Goal: Task Accomplishment & Management: Manage account settings

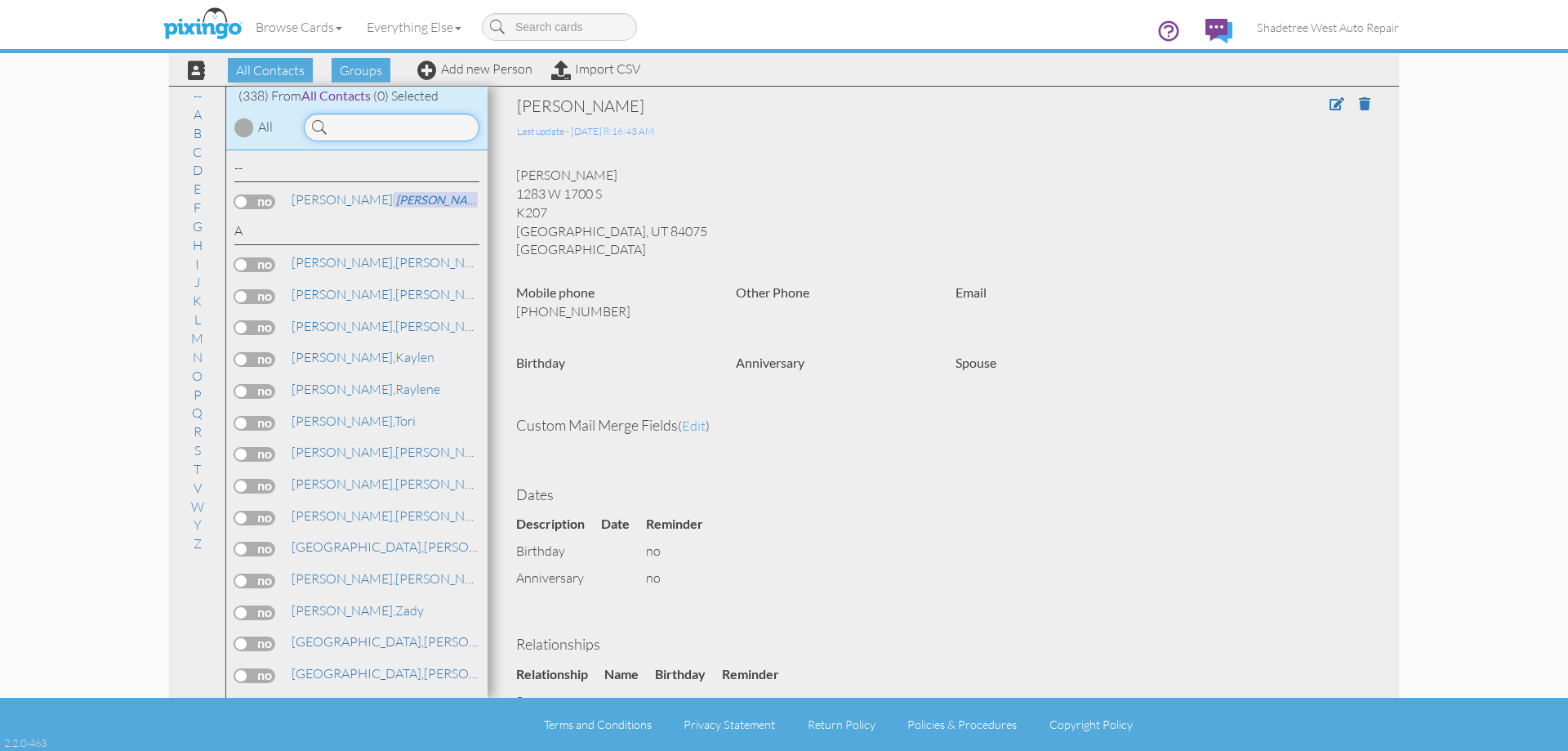
click at [370, 128] on input at bounding box center [392, 127] width 176 height 27
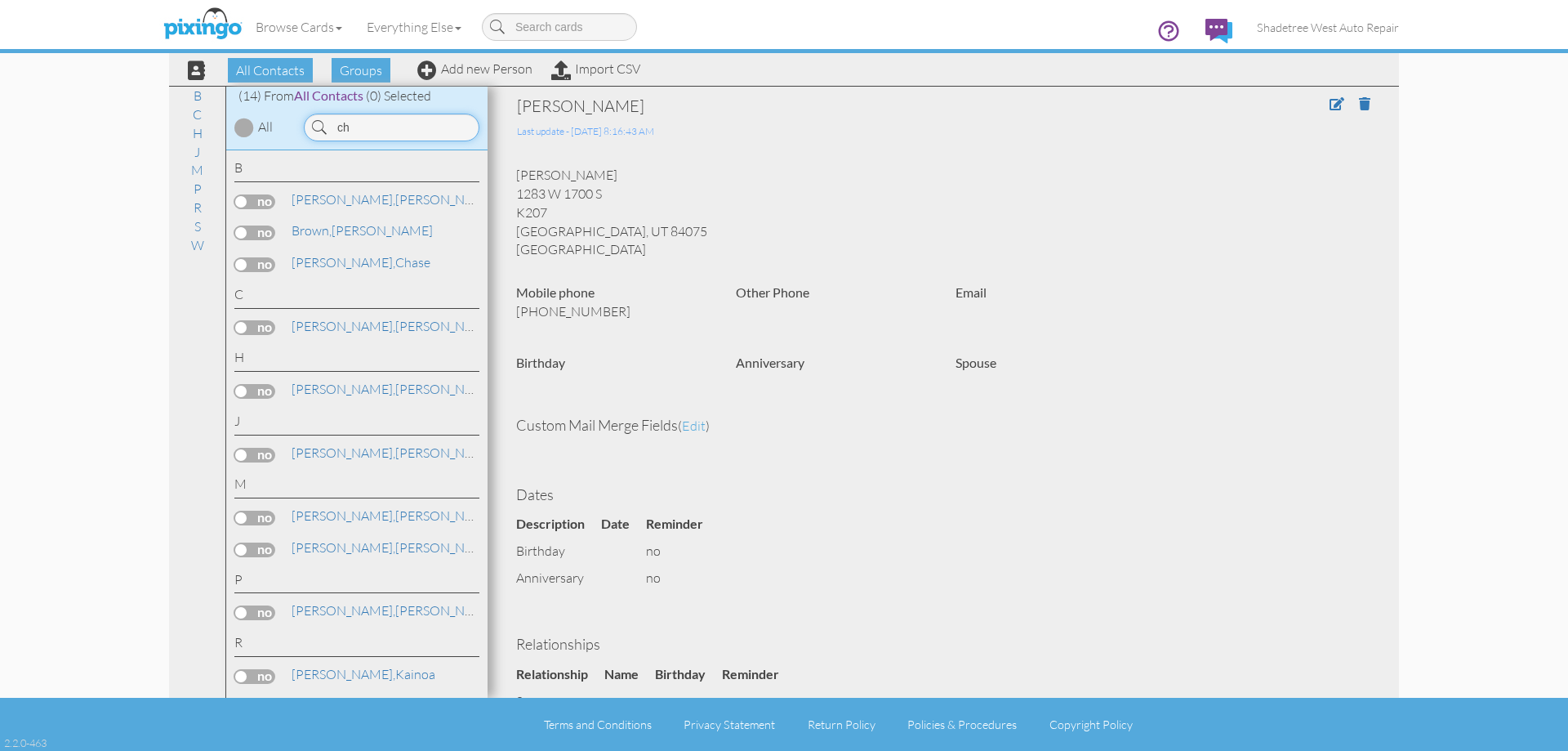
type input "c"
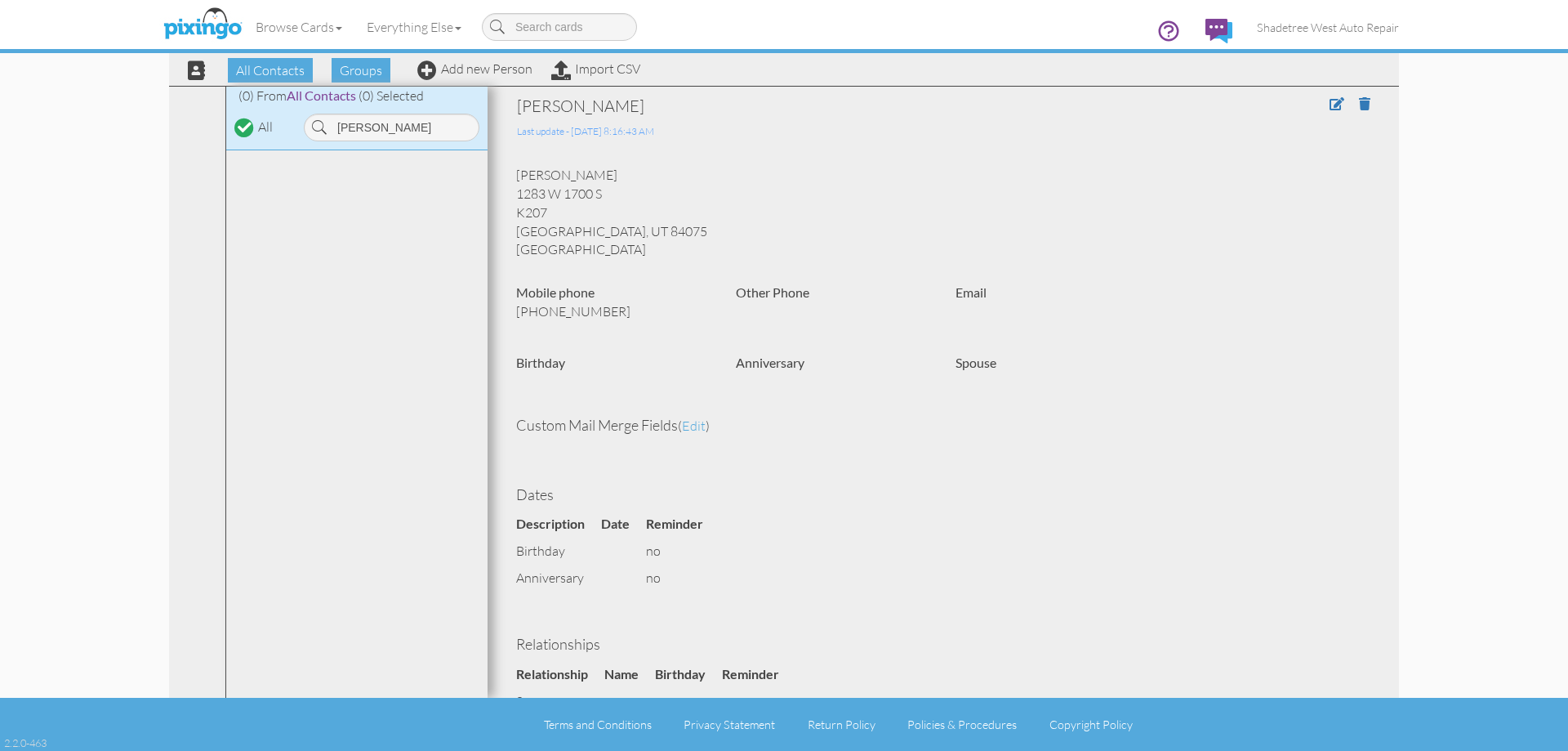
click at [459, 64] on div "Browse Cards Business Accounting Automotive Chiropractor Customer Dental Financ…" at bounding box center [784, 32] width 1230 height 64
click at [468, 80] on div "All Contacts Groups Add new Person Import CSV" at bounding box center [407, 70] width 473 height 28
click at [449, 134] on input "[PERSON_NAME]" at bounding box center [392, 127] width 176 height 27
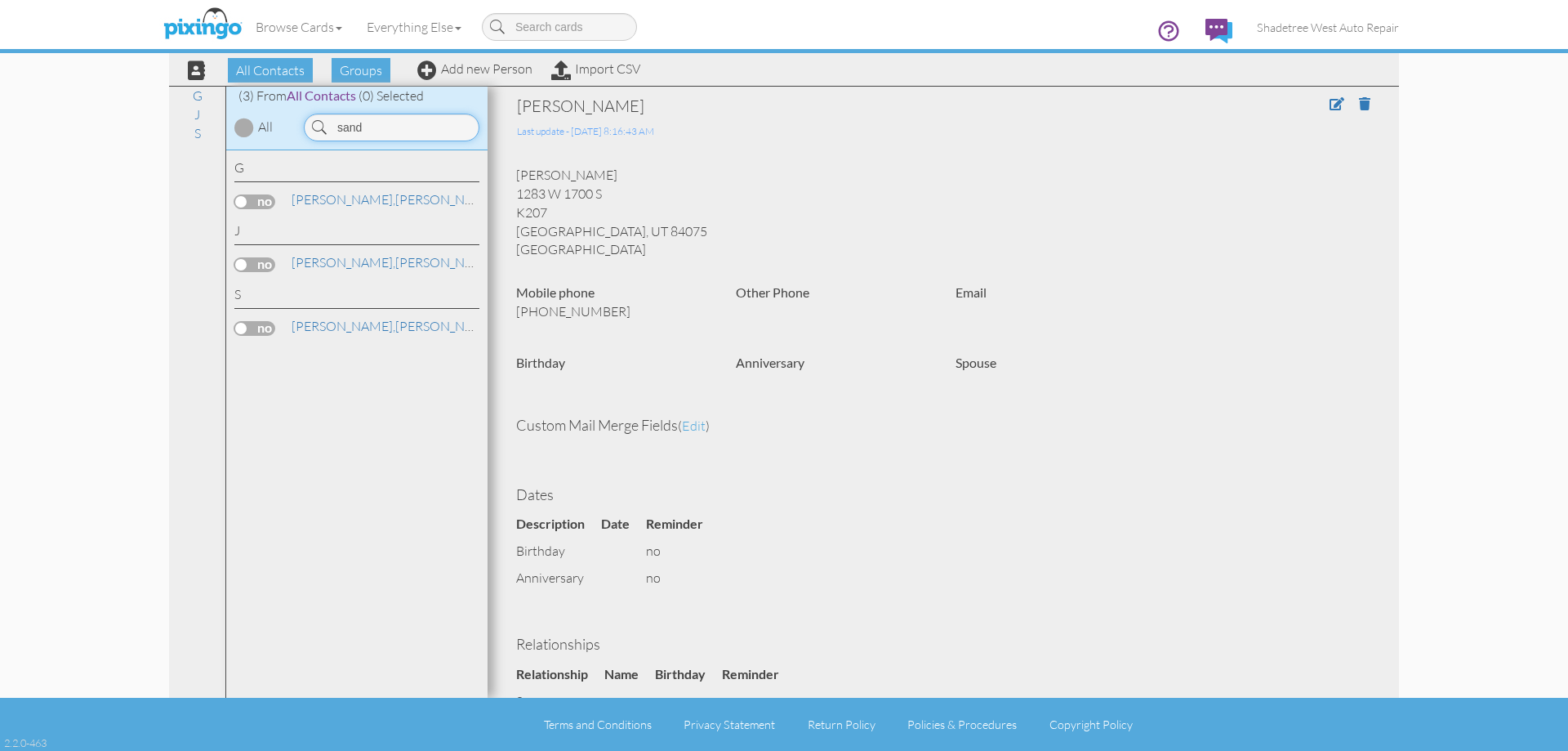
drag, startPoint x: 378, startPoint y: 135, endPoint x: 285, endPoint y: 139, distance: 93.1
click at [285, 139] on div "(3) From All Contacts (0) Selected All sand" at bounding box center [356, 119] width 261 height 64
type input "d"
type input "lloy"
click at [505, 73] on link "Add new Person" at bounding box center [475, 69] width 115 height 16
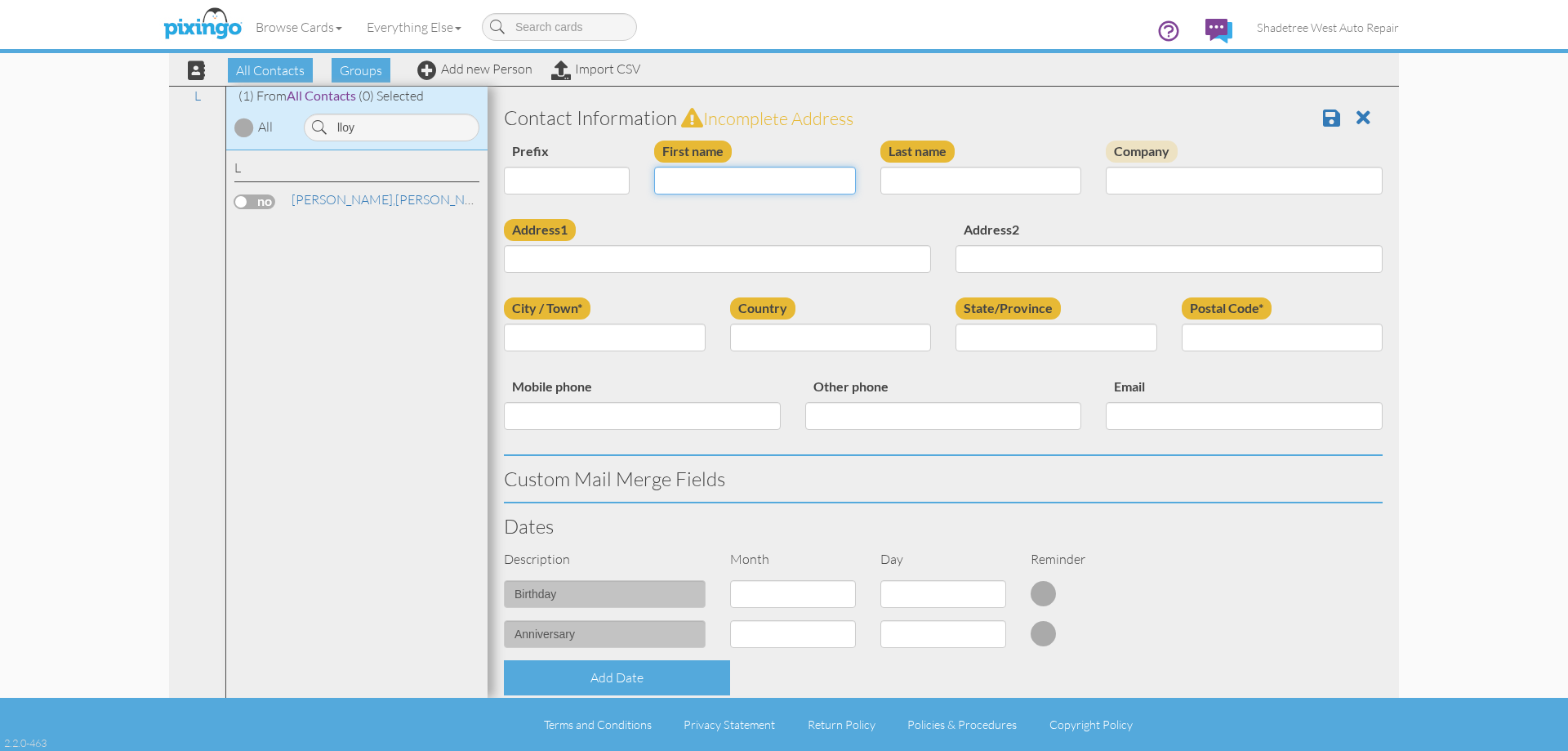
click at [677, 183] on input "First name" at bounding box center [755, 180] width 201 height 27
type input "[PERSON_NAME]"
click at [882, 189] on input "Last name" at bounding box center [981, 180] width 201 height 27
type input "Hill"
click at [892, 253] on input "Address1" at bounding box center [717, 259] width 427 height 27
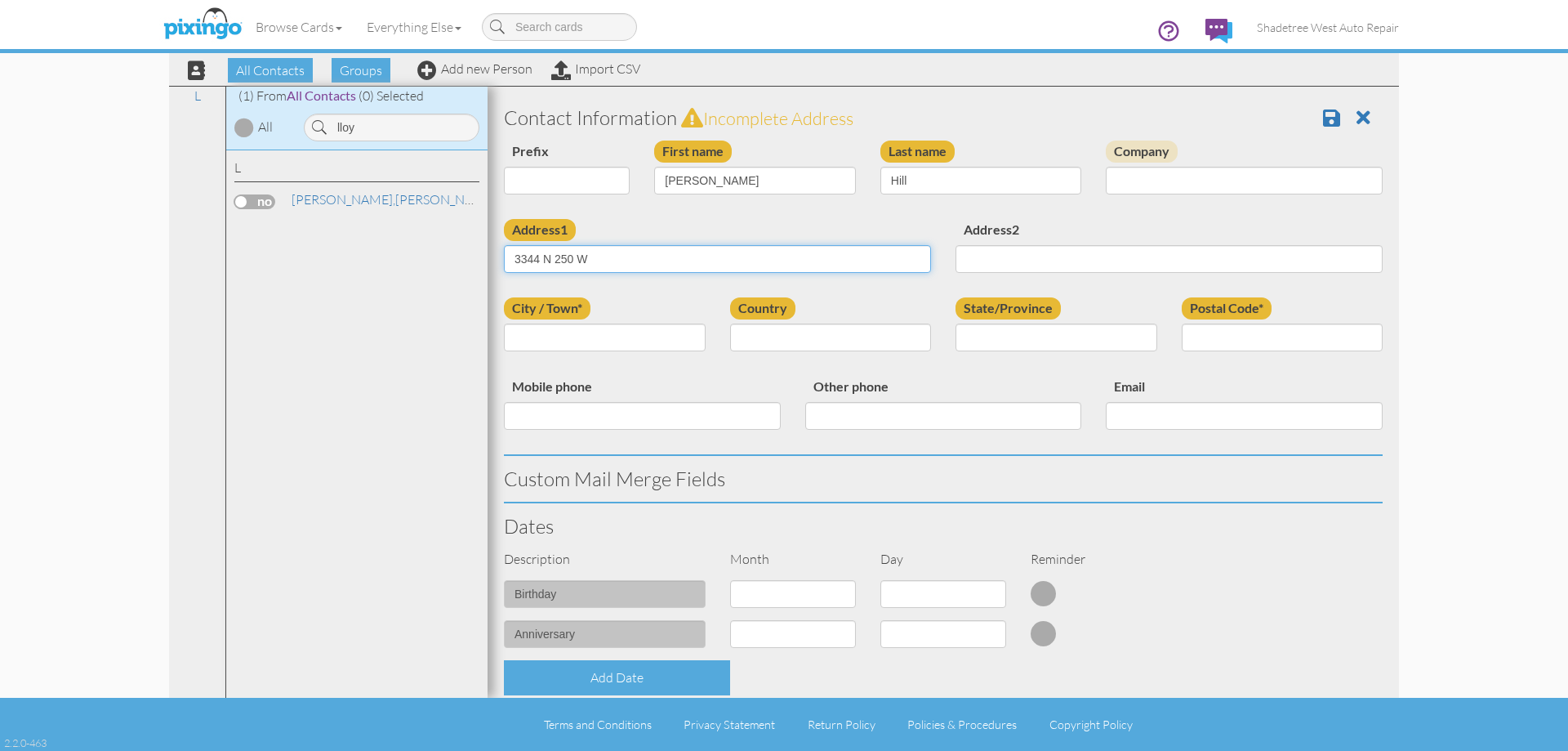
type input "3344 N 250 W"
click at [673, 344] on input "City / Town*" at bounding box center [604, 337] width 201 height 27
type input "Ogden"
click at [793, 334] on select "[GEOGRAPHIC_DATA] -------------- [GEOGRAPHIC_DATA] [GEOGRAPHIC_DATA] [GEOGRAPHI…" at bounding box center [831, 337] width 201 height 27
select select "object:3174"
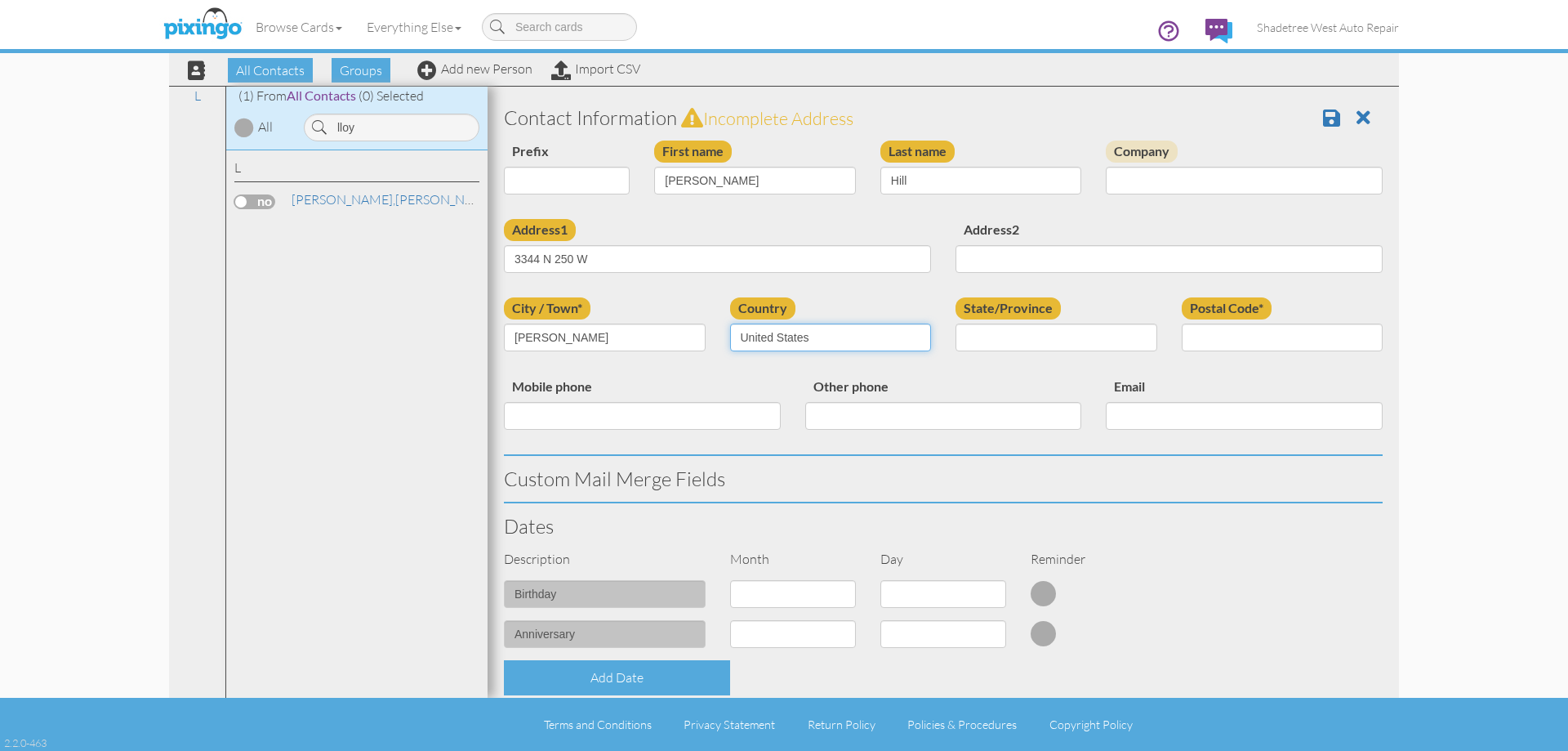
click at [730, 323] on select "[GEOGRAPHIC_DATA] -------------- [GEOGRAPHIC_DATA] [GEOGRAPHIC_DATA] [GEOGRAPHI…" at bounding box center [831, 337] width 201 height 27
click at [1019, 337] on select "AA (Military) AE (Military) [US_STATE] [US_STATE] [US_STATE] AP (Military) [US_…" at bounding box center [1056, 337] width 201 height 27
select select "object:3473"
click at [956, 323] on select "AA (Military) AE (Military) [US_STATE] [US_STATE] [US_STATE] AP (Military) [US_…" at bounding box center [1056, 337] width 201 height 27
click at [1191, 341] on input "Postal Code*" at bounding box center [1282, 337] width 201 height 27
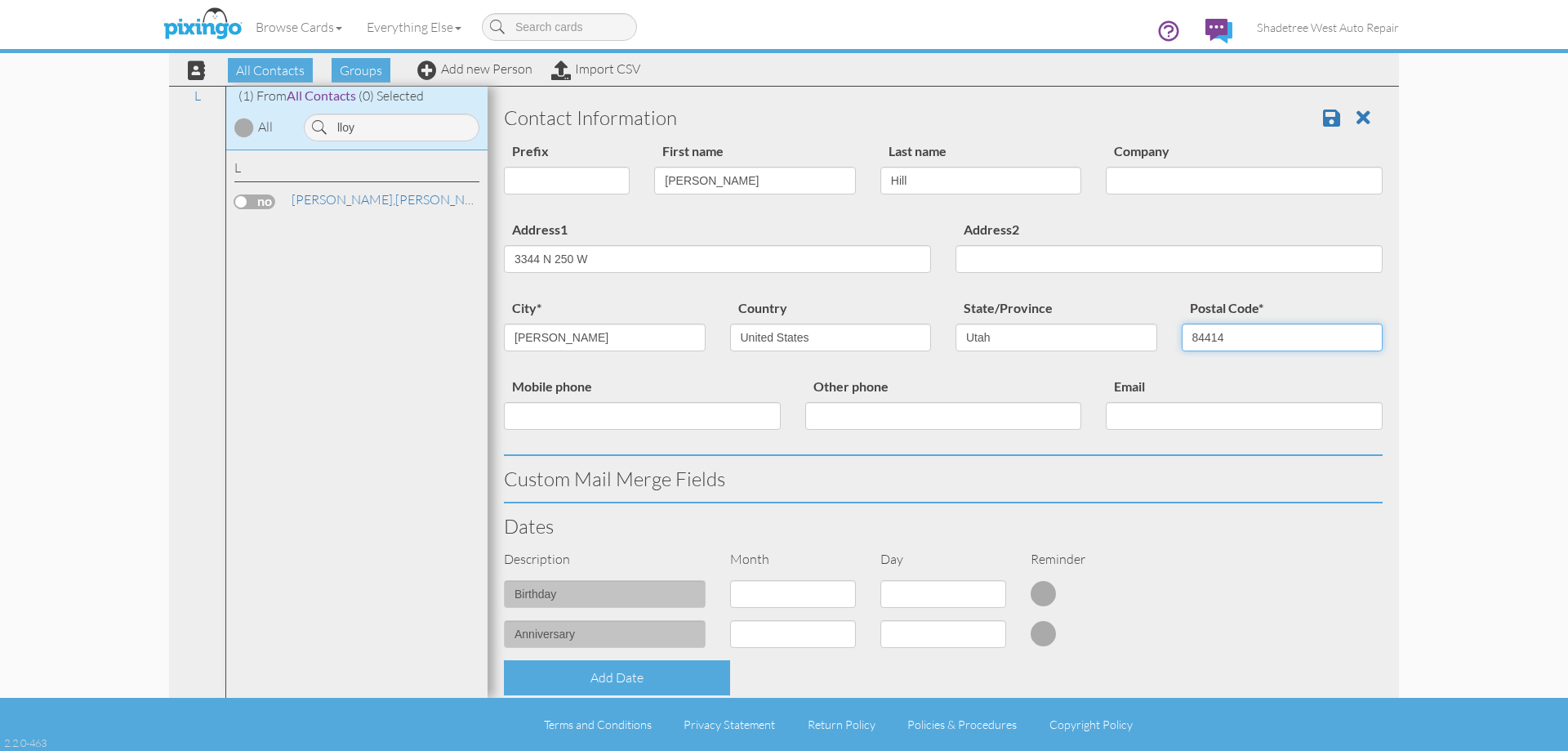
type input "84414"
click at [594, 420] on input "Mobile phone" at bounding box center [642, 416] width 276 height 27
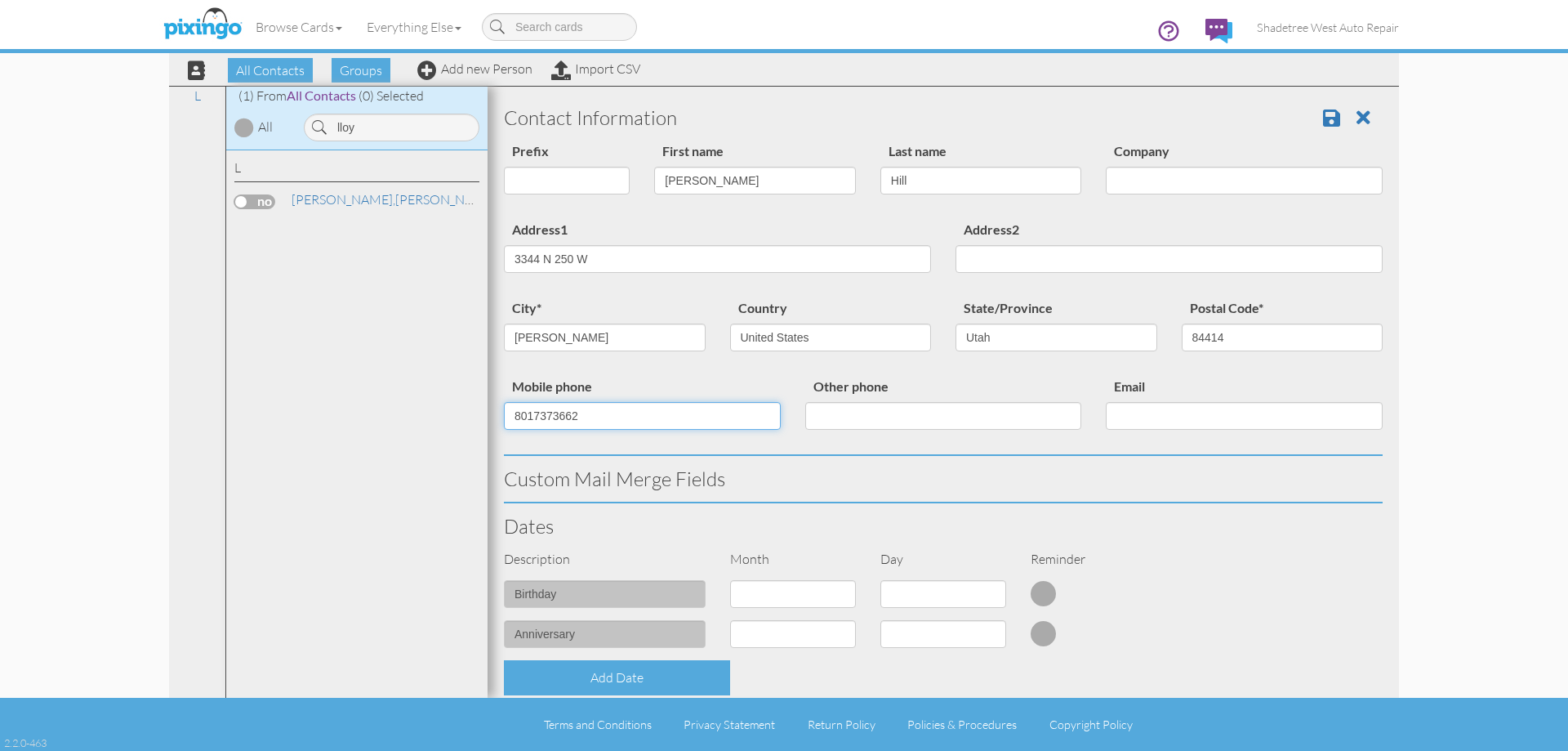
type input "8017373662"
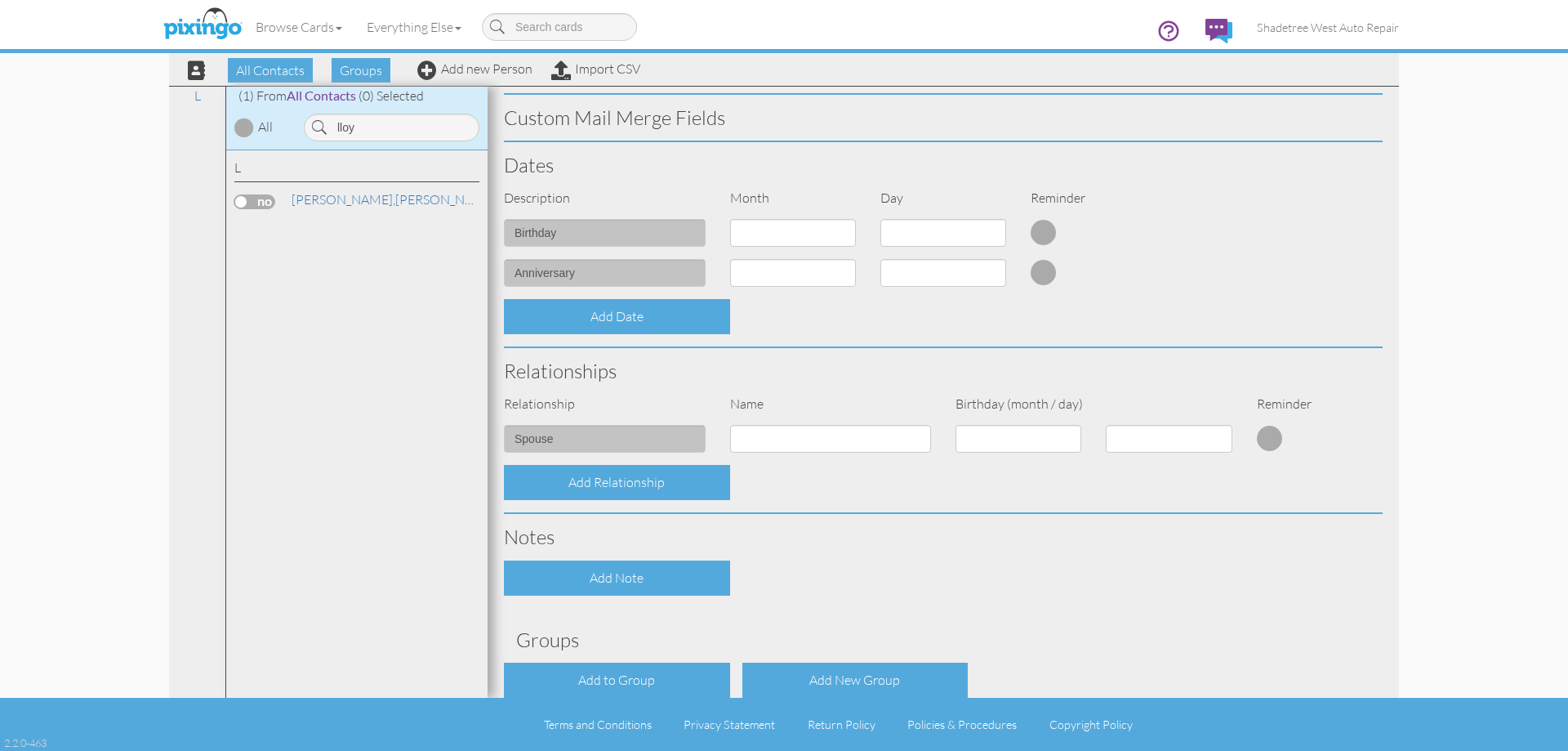
scroll to position [444, 0]
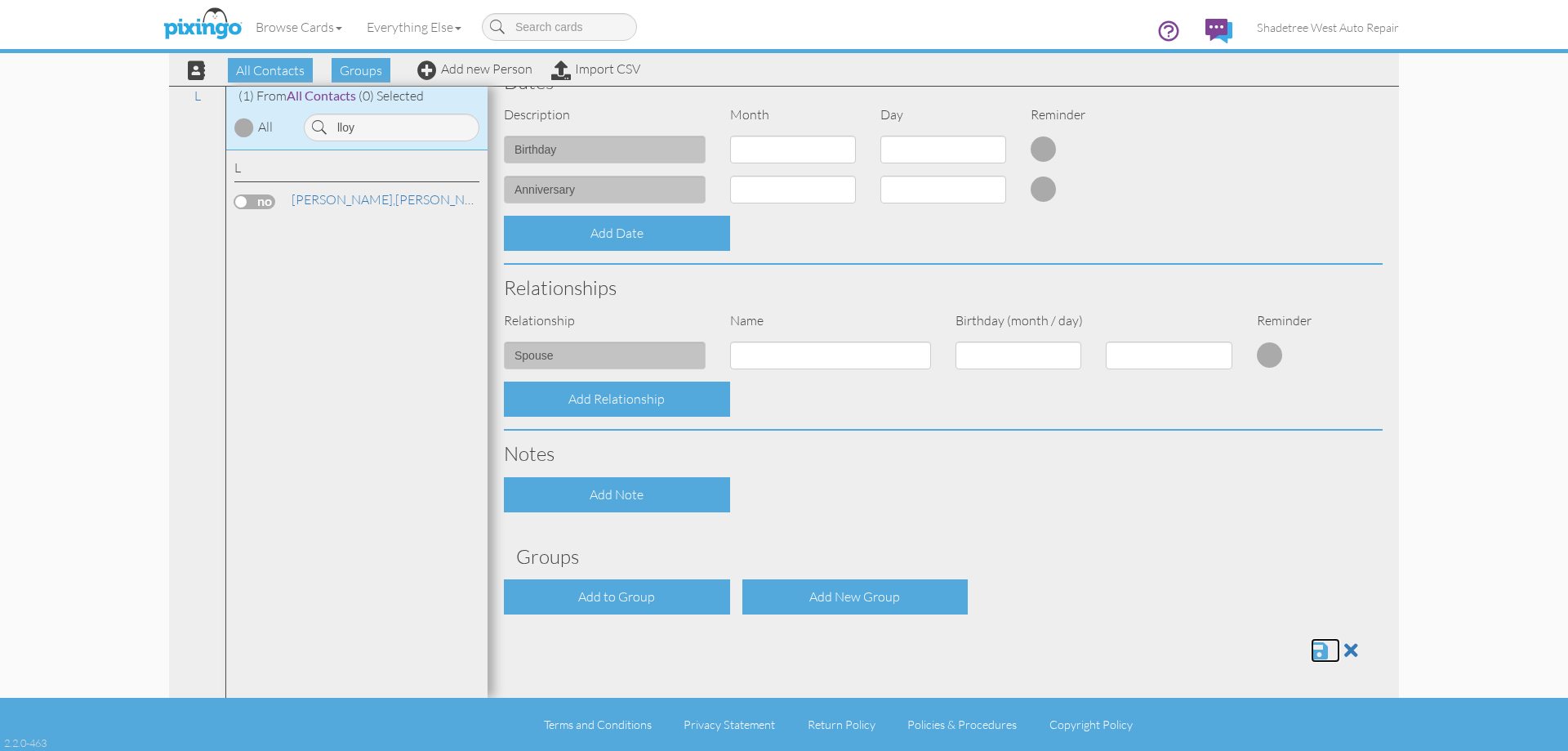
click at [1311, 643] on span at bounding box center [1319, 649] width 17 height 19
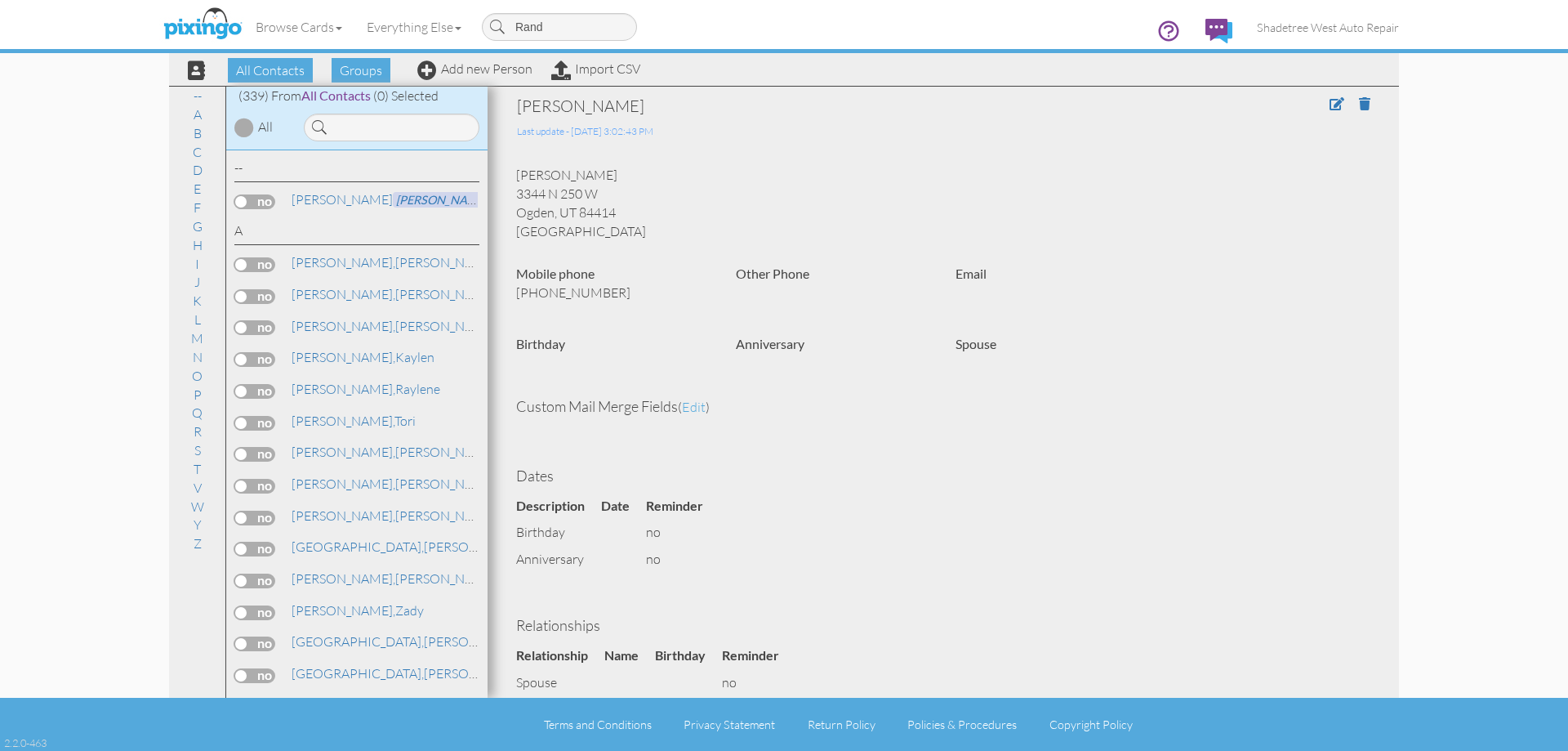
type input "[PERSON_NAME]"
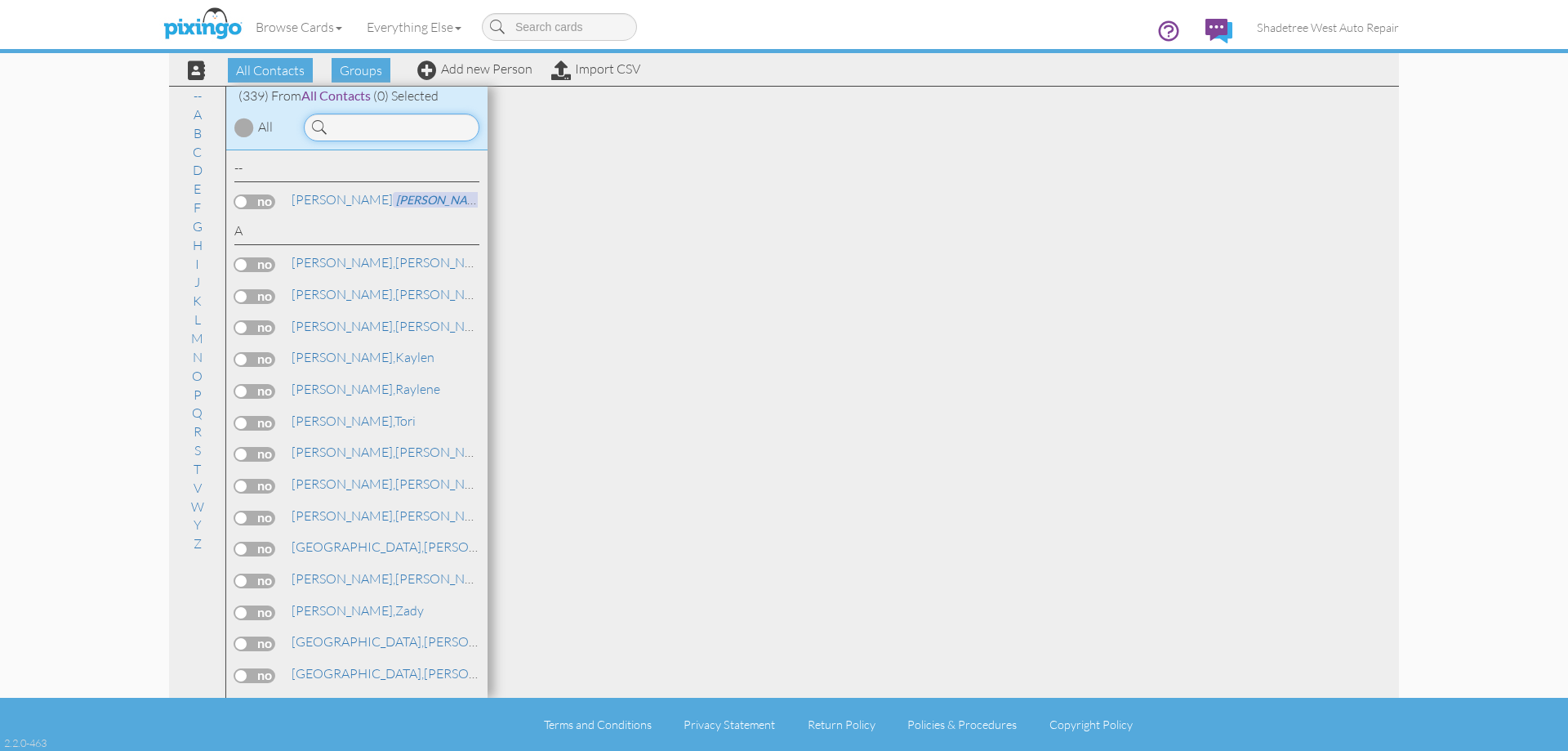
click at [407, 122] on input at bounding box center [392, 127] width 176 height 27
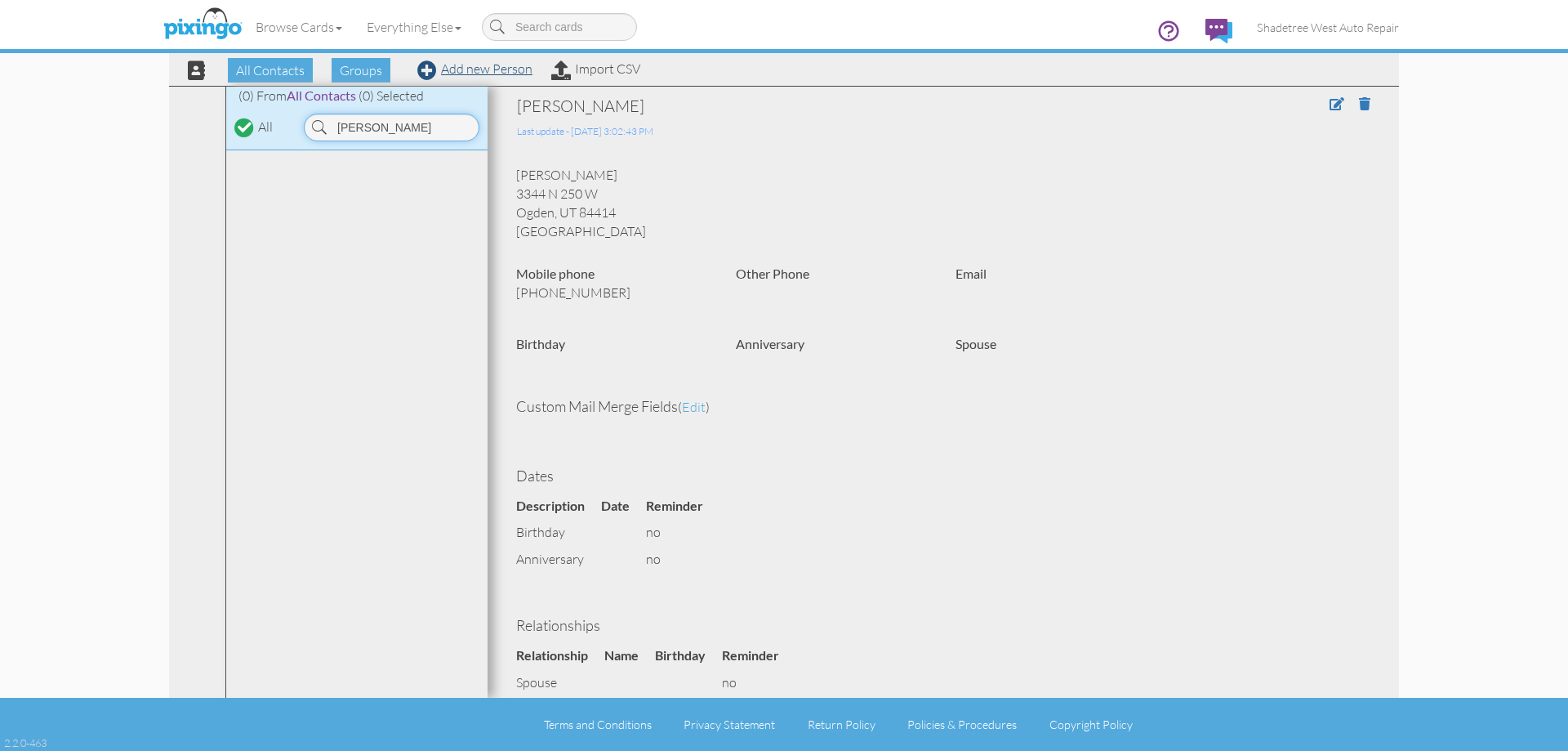
type input "Randy f"
click at [474, 66] on link "Add new Person" at bounding box center [475, 69] width 115 height 16
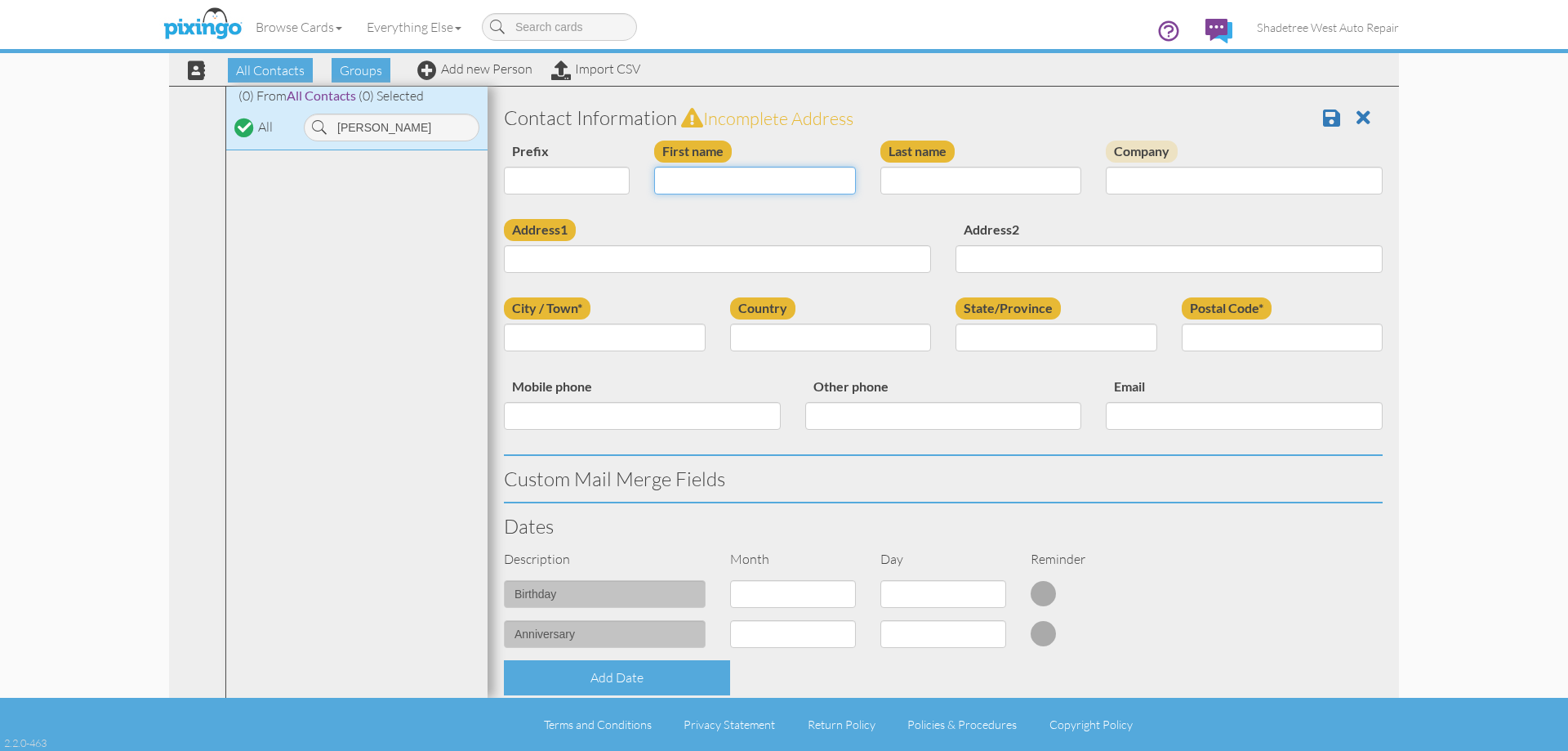
click at [762, 170] on input "First name" at bounding box center [755, 180] width 201 height 27
type input "Randy"
click at [983, 190] on input "Last name" at bounding box center [981, 180] width 201 height 27
type input "Fantz"
click at [895, 263] on input "Address1" at bounding box center [717, 259] width 427 height 27
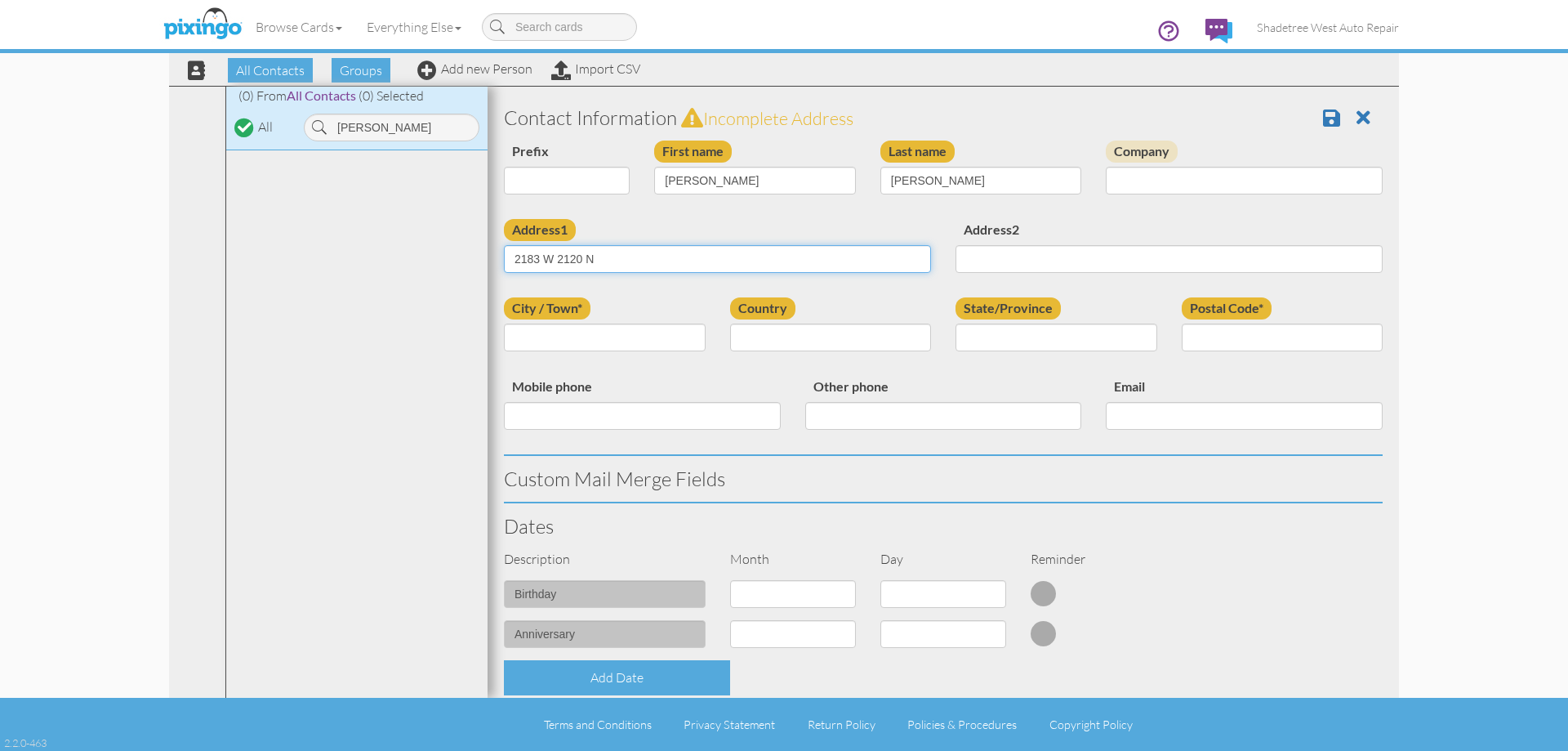
type input "2183 W 2120 N"
click at [692, 344] on input "City / Town*" at bounding box center [604, 337] width 201 height 27
type input "Clinton"
click at [807, 343] on select "[GEOGRAPHIC_DATA] -------------- [GEOGRAPHIC_DATA] [GEOGRAPHIC_DATA] [GEOGRAPHI…" at bounding box center [831, 337] width 201 height 27
select select "object:2477"
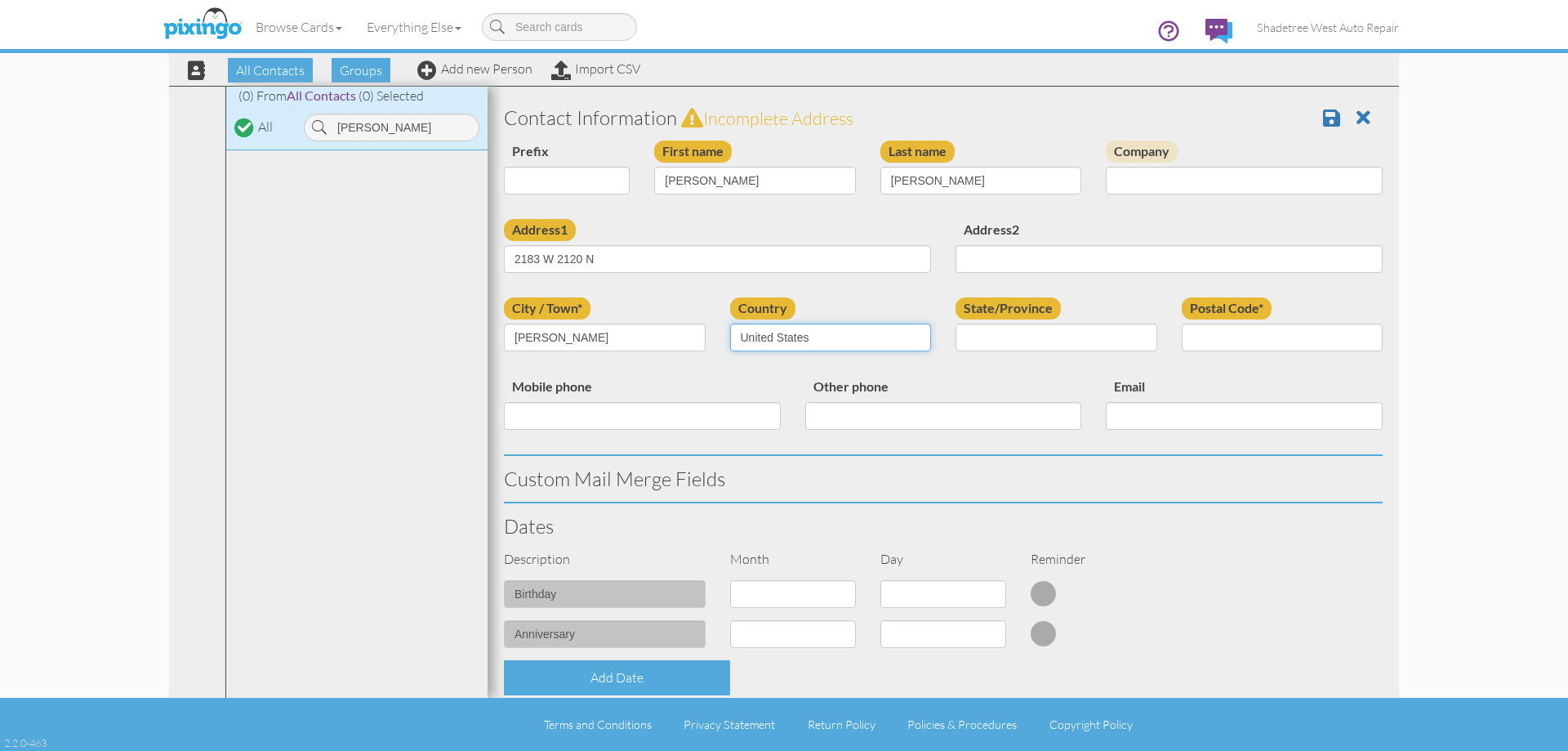
click at [730, 323] on select "[GEOGRAPHIC_DATA] -------------- [GEOGRAPHIC_DATA] [GEOGRAPHIC_DATA] [GEOGRAPHI…" at bounding box center [831, 337] width 201 height 27
click at [1034, 340] on select "AA (Military) AE (Military) [US_STATE] [US_STATE] [US_STATE] AP (Military) [US_…" at bounding box center [1056, 337] width 201 height 27
select select "object:2776"
click at [956, 323] on select "AA (Military) AE (Military) [US_STATE] [US_STATE] [US_STATE] AP (Military) [US_…" at bounding box center [1056, 337] width 201 height 27
click at [1217, 332] on input "Postal Code*" at bounding box center [1282, 337] width 201 height 27
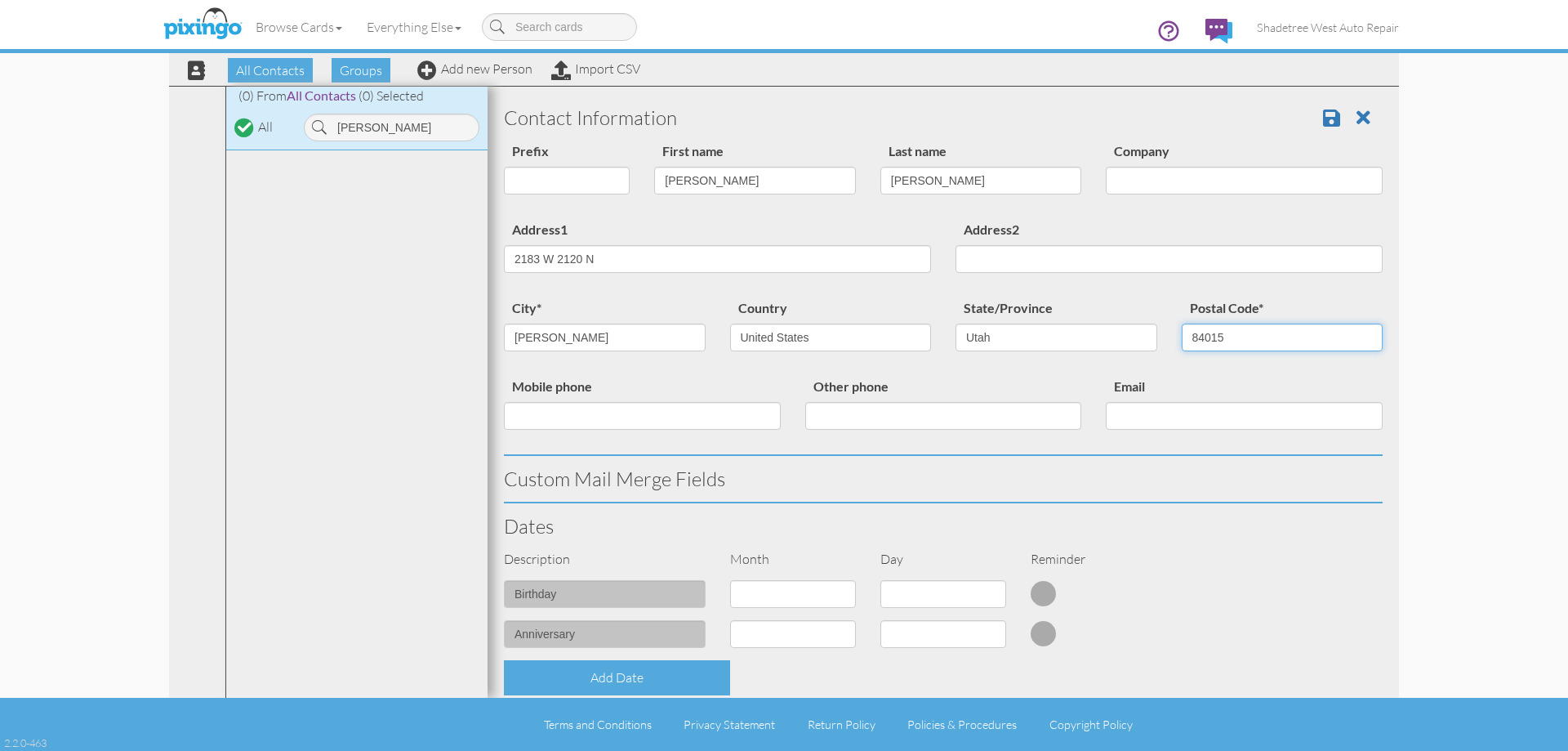
type input "84015"
click at [665, 420] on input "Mobile phone" at bounding box center [642, 416] width 276 height 27
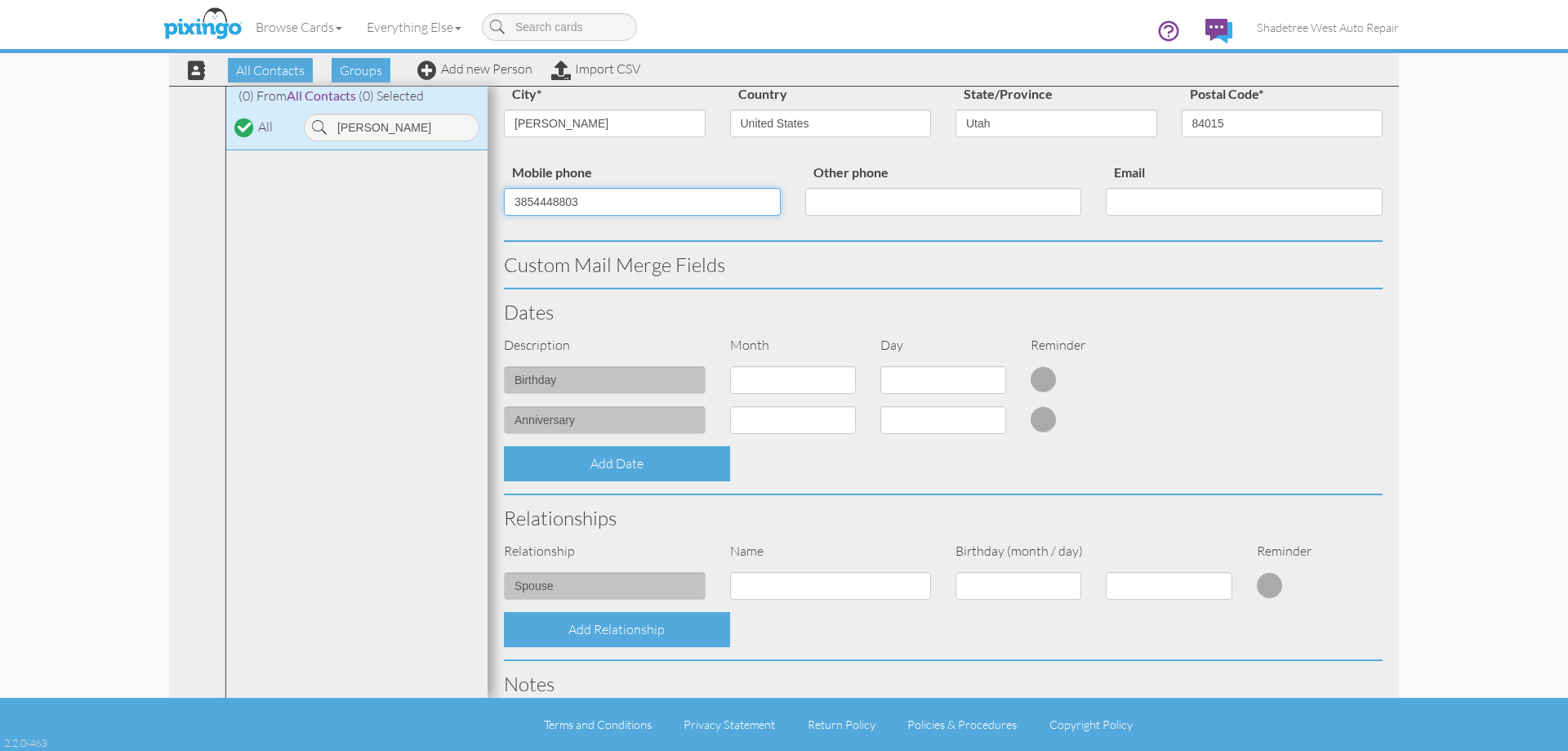
scroll to position [408, 0]
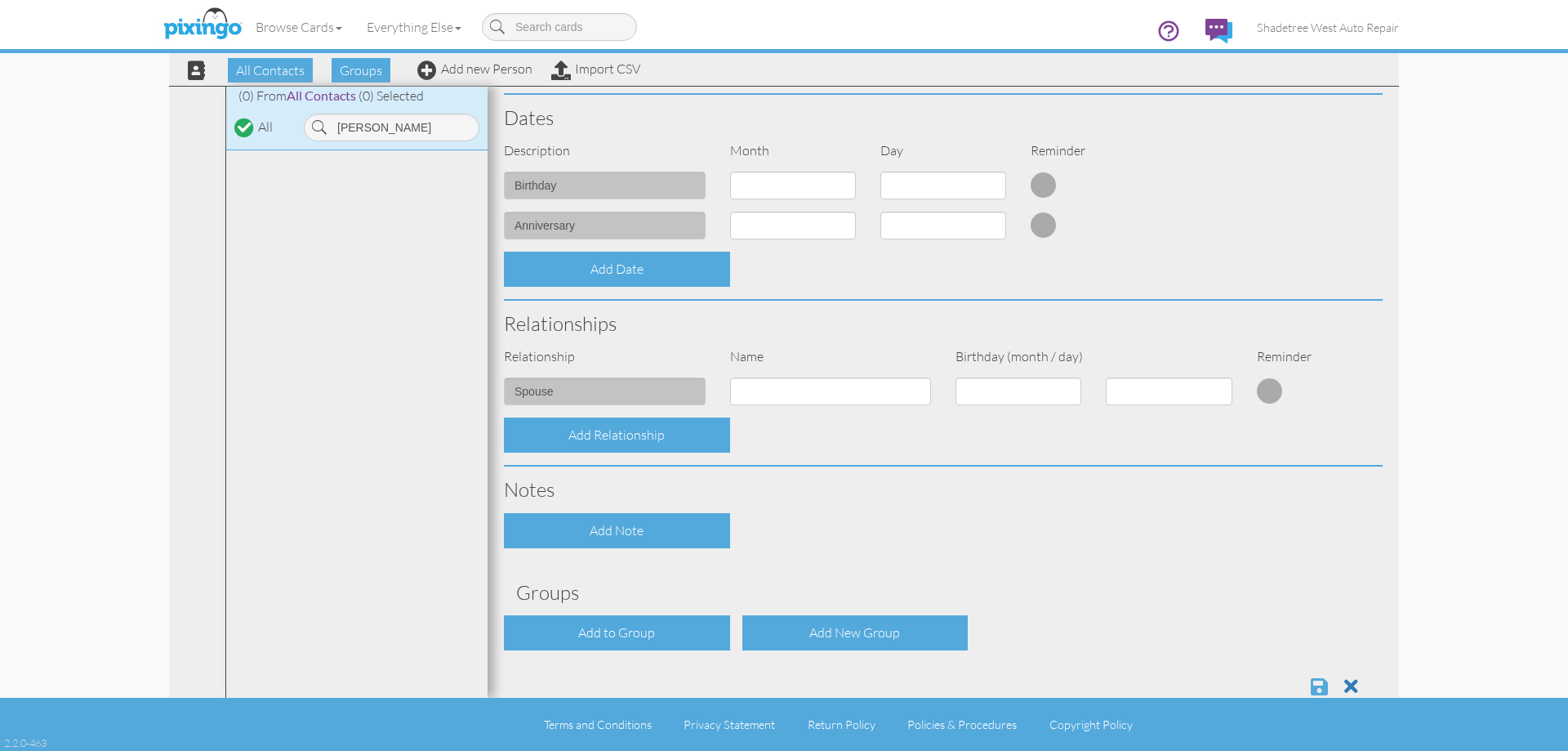
type input "3854448803"
click at [1311, 683] on span at bounding box center [1319, 686] width 17 height 19
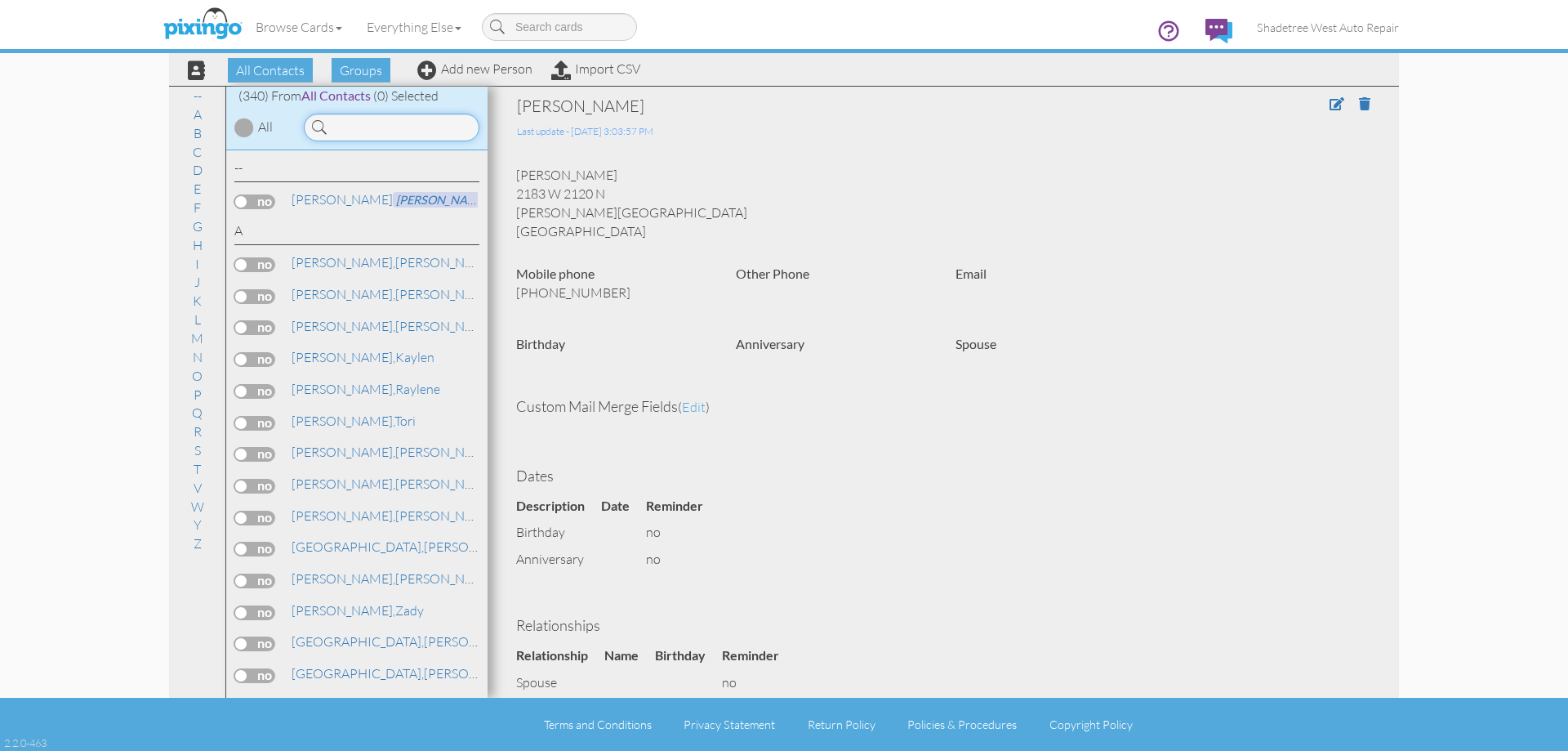
click at [406, 126] on input at bounding box center [392, 127] width 176 height 27
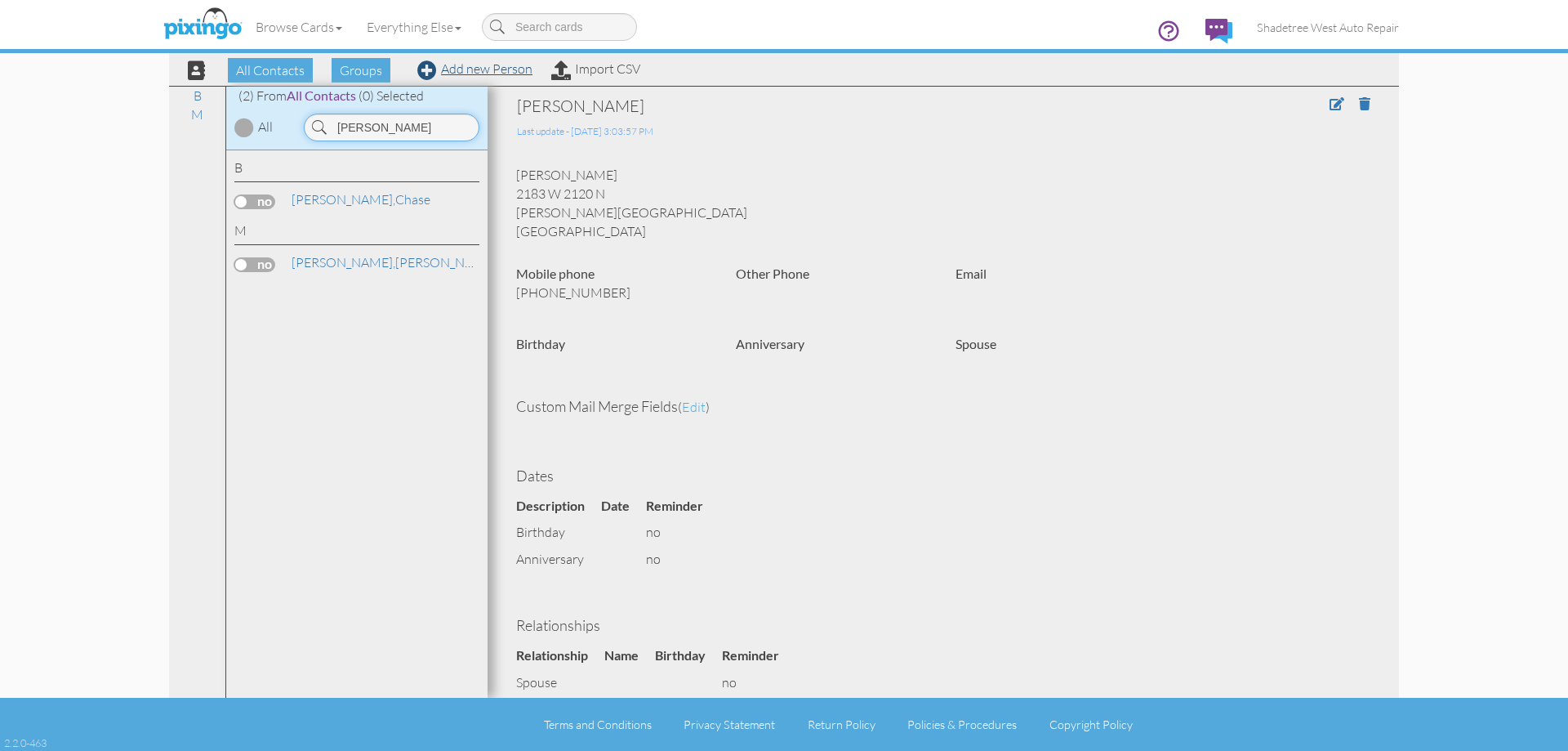
type input "[PERSON_NAME]"
click at [460, 72] on link "Add new Person" at bounding box center [475, 69] width 115 height 16
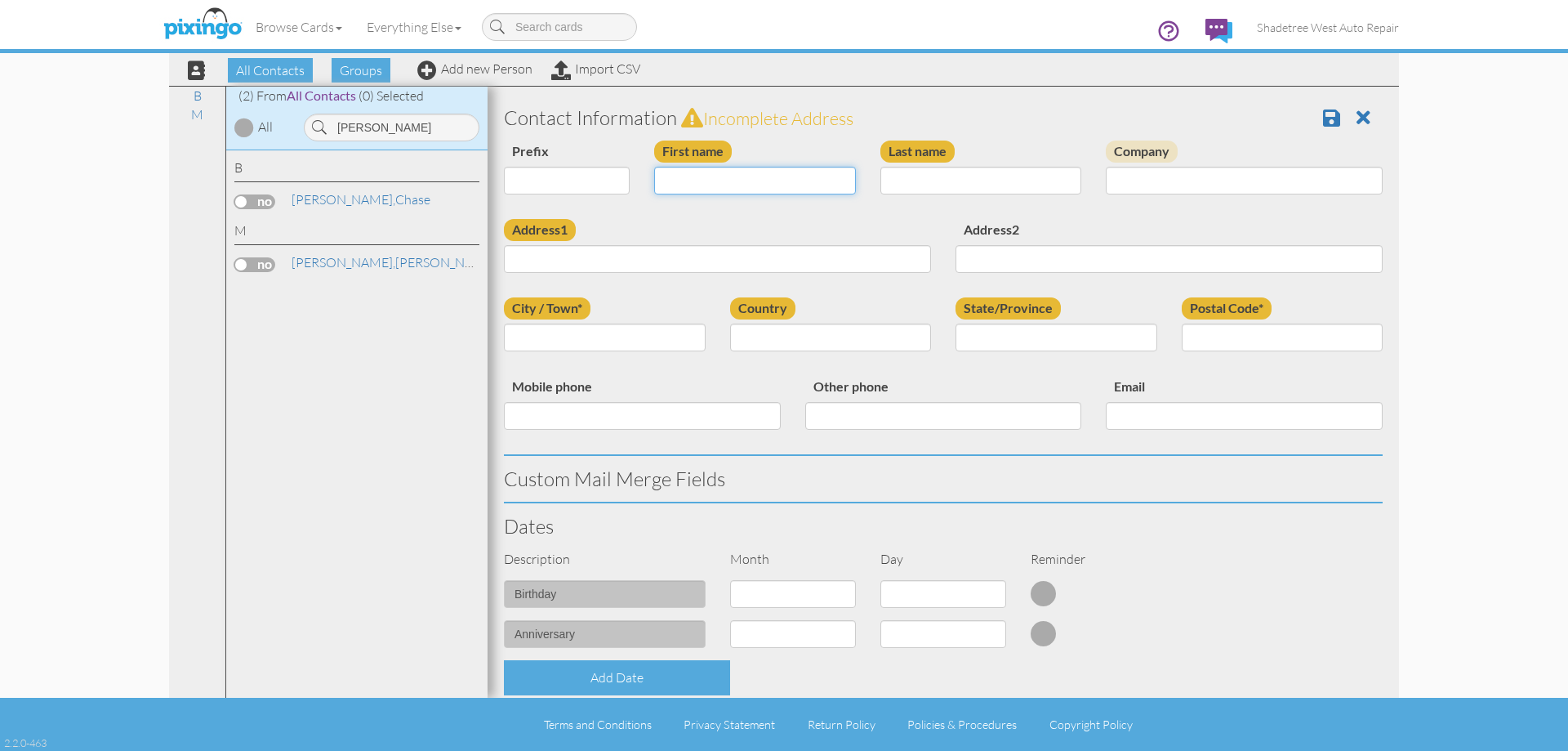
click at [716, 188] on input "First name" at bounding box center [755, 180] width 201 height 27
type input "[PERSON_NAME]"
click at [956, 180] on input "Last name" at bounding box center [981, 180] width 201 height 27
type input "Ganus"
click at [865, 256] on input "Address1" at bounding box center [717, 259] width 427 height 27
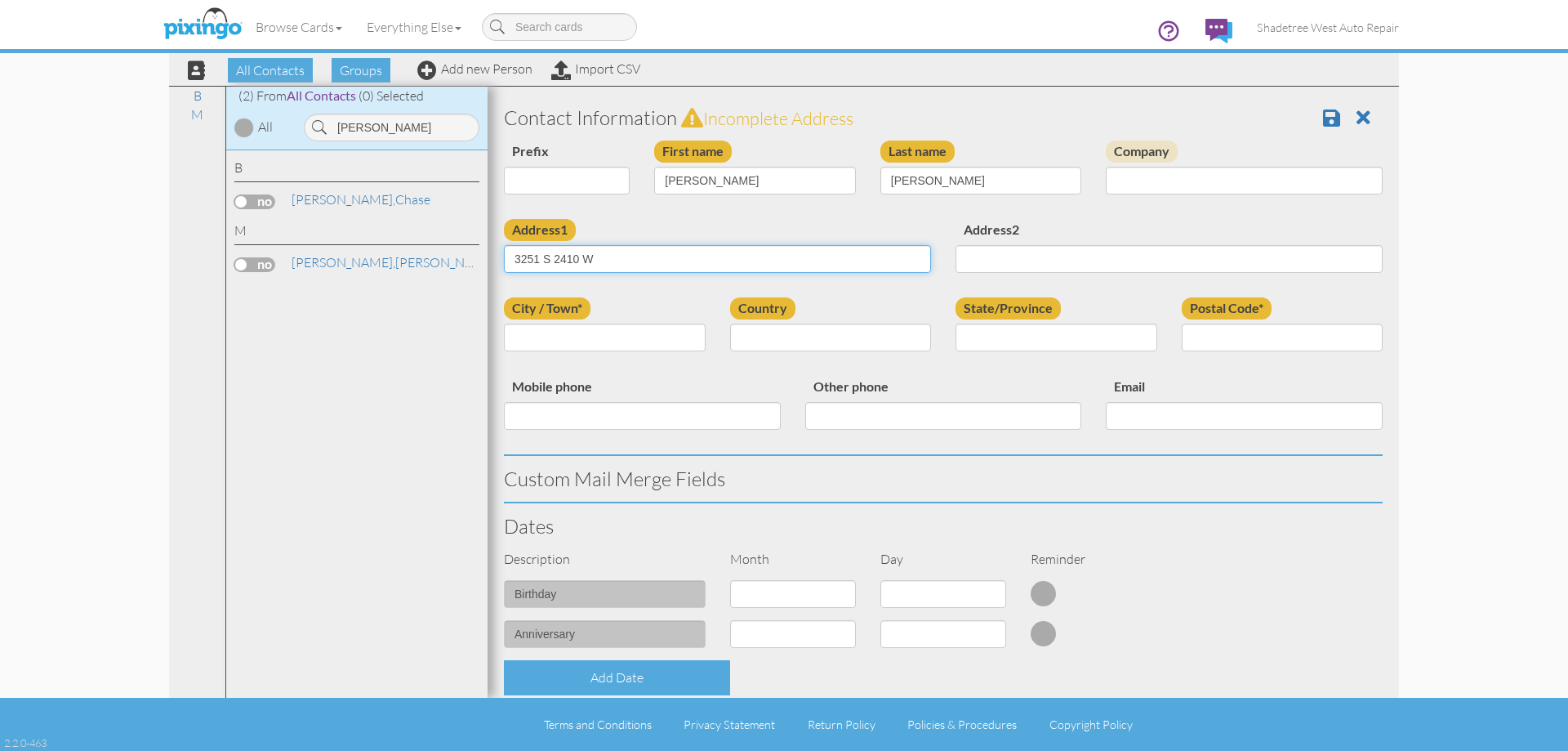
type input "3251 S 2410 W"
click at [639, 329] on input "City / Town*" at bounding box center [604, 337] width 201 height 27
type input "syracuse"
click at [786, 337] on select "[GEOGRAPHIC_DATA] -------------- [GEOGRAPHIC_DATA] [GEOGRAPHIC_DATA] [GEOGRAPHI…" at bounding box center [831, 337] width 201 height 27
select select "object:1313"
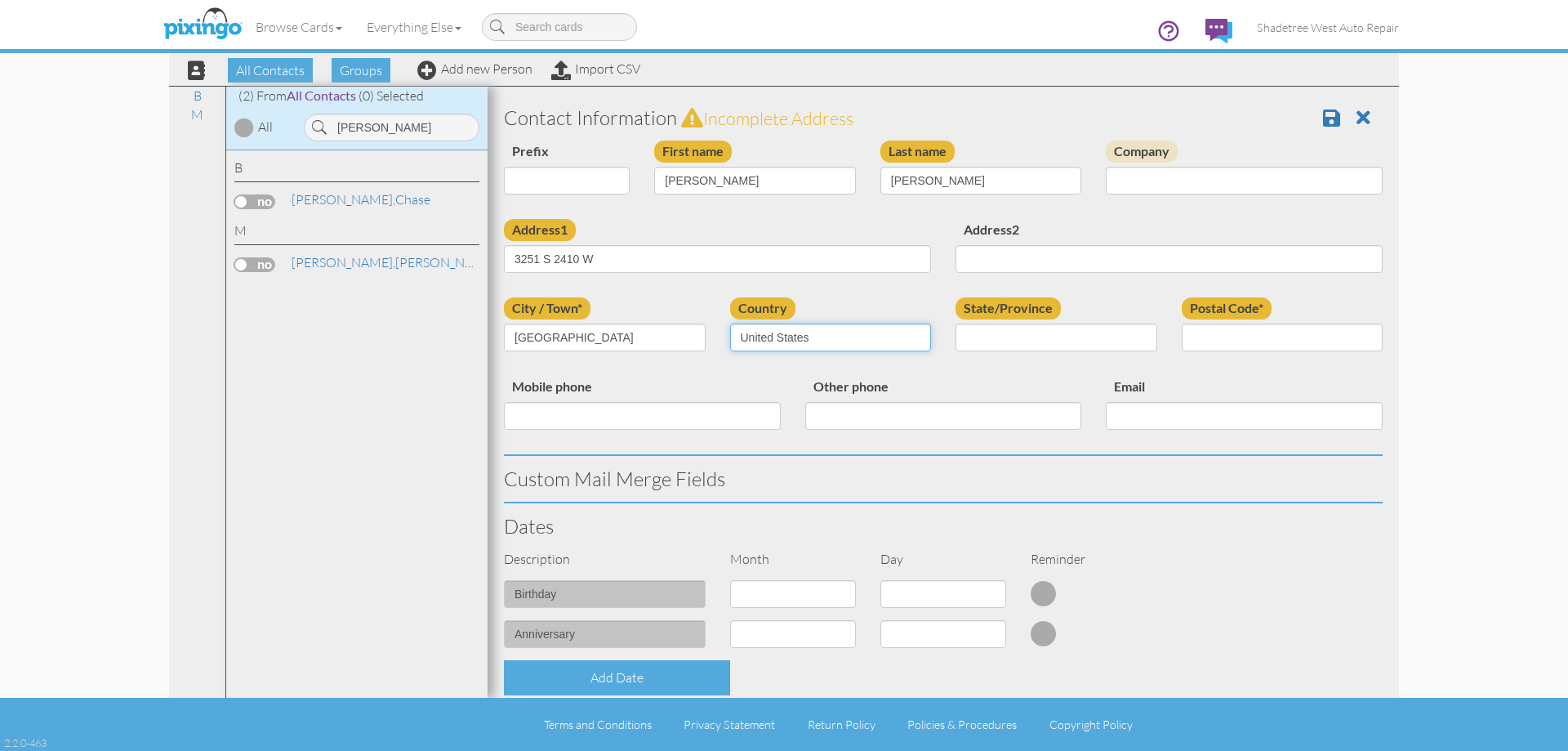
click at [730, 323] on select "[GEOGRAPHIC_DATA] -------------- [GEOGRAPHIC_DATA] [GEOGRAPHIC_DATA] [GEOGRAPHI…" at bounding box center [831, 337] width 201 height 27
click at [1043, 339] on select "AA (Military) AE (Military) [US_STATE] [US_STATE] [US_STATE] AP (Military) [US_…" at bounding box center [1056, 337] width 201 height 27
select select "object:1612"
click at [956, 323] on select "AA (Military) AE (Military) [US_STATE] [US_STATE] [US_STATE] AP (Military) [US_…" at bounding box center [1056, 337] width 201 height 27
click at [1258, 344] on input "Postal Code*" at bounding box center [1282, 337] width 201 height 27
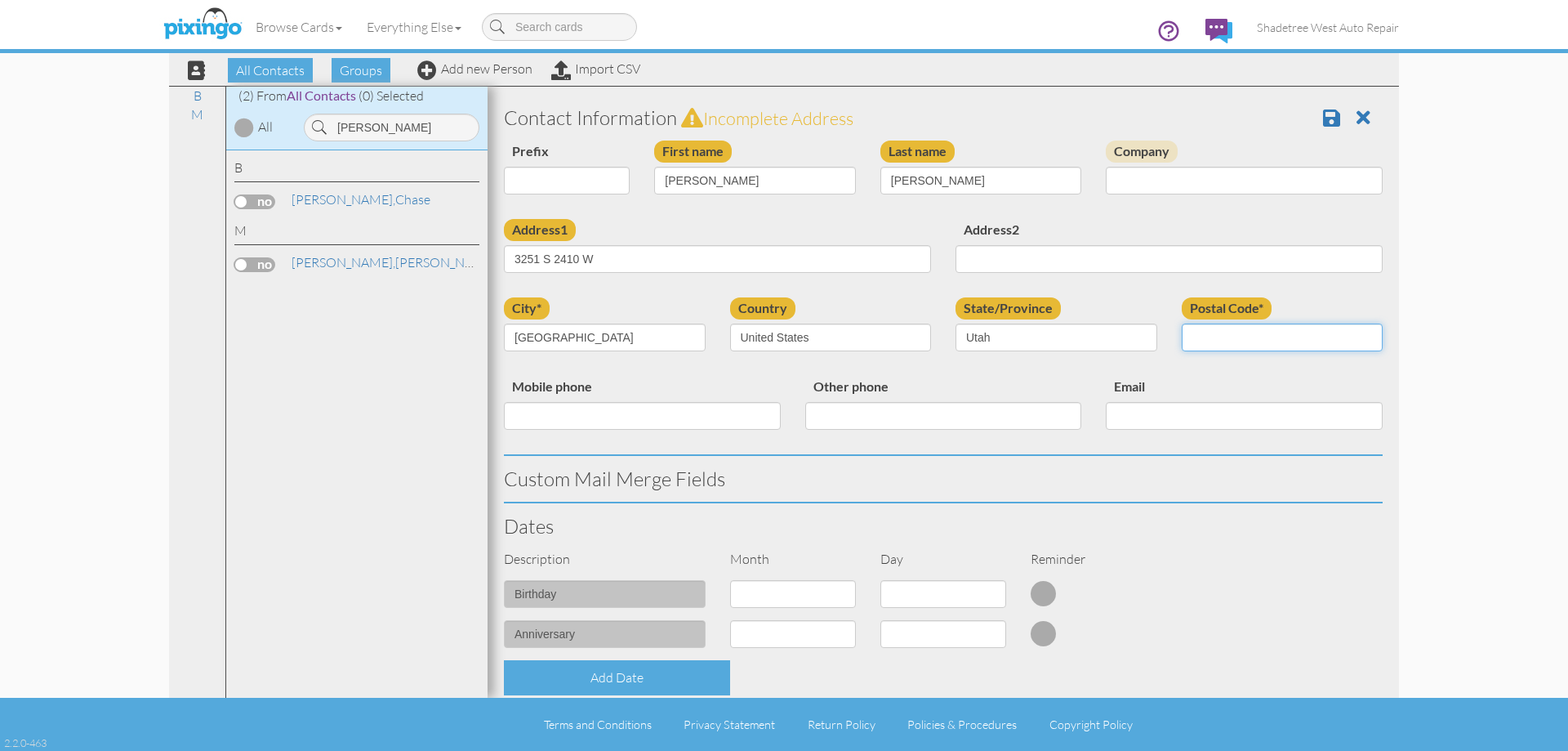
type input "84075"
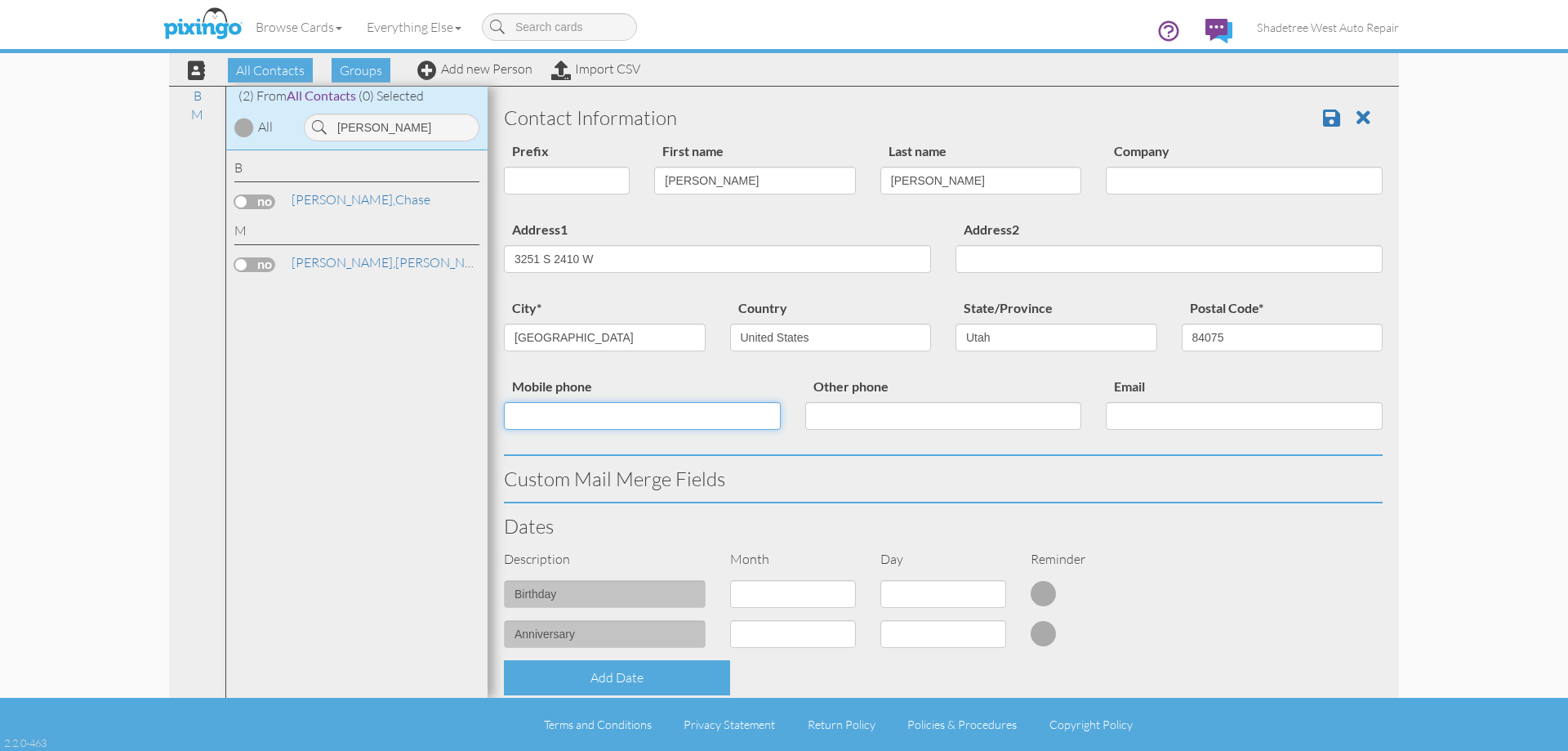
click at [674, 402] on input "Mobile phone" at bounding box center [642, 416] width 276 height 27
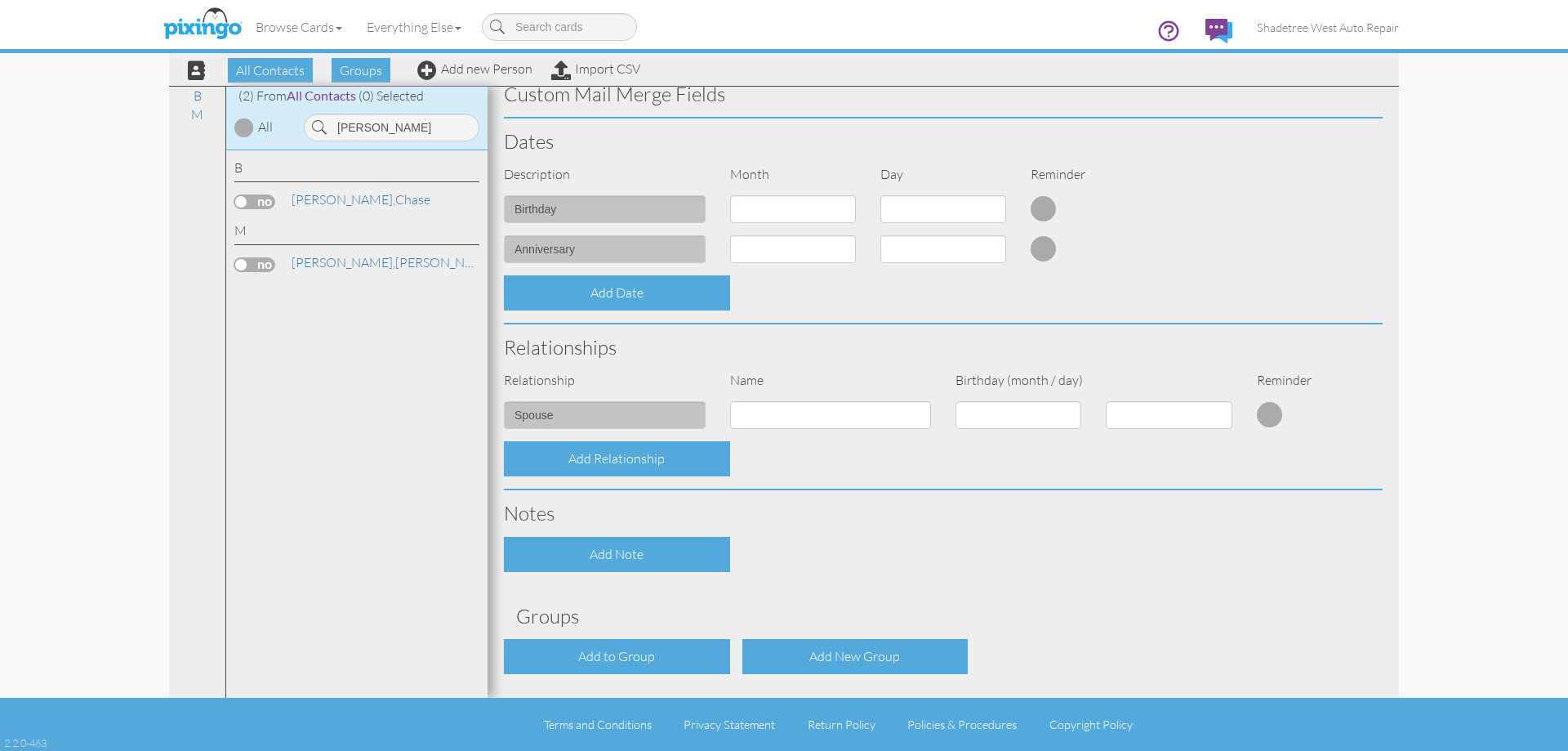
scroll to position [444, 0]
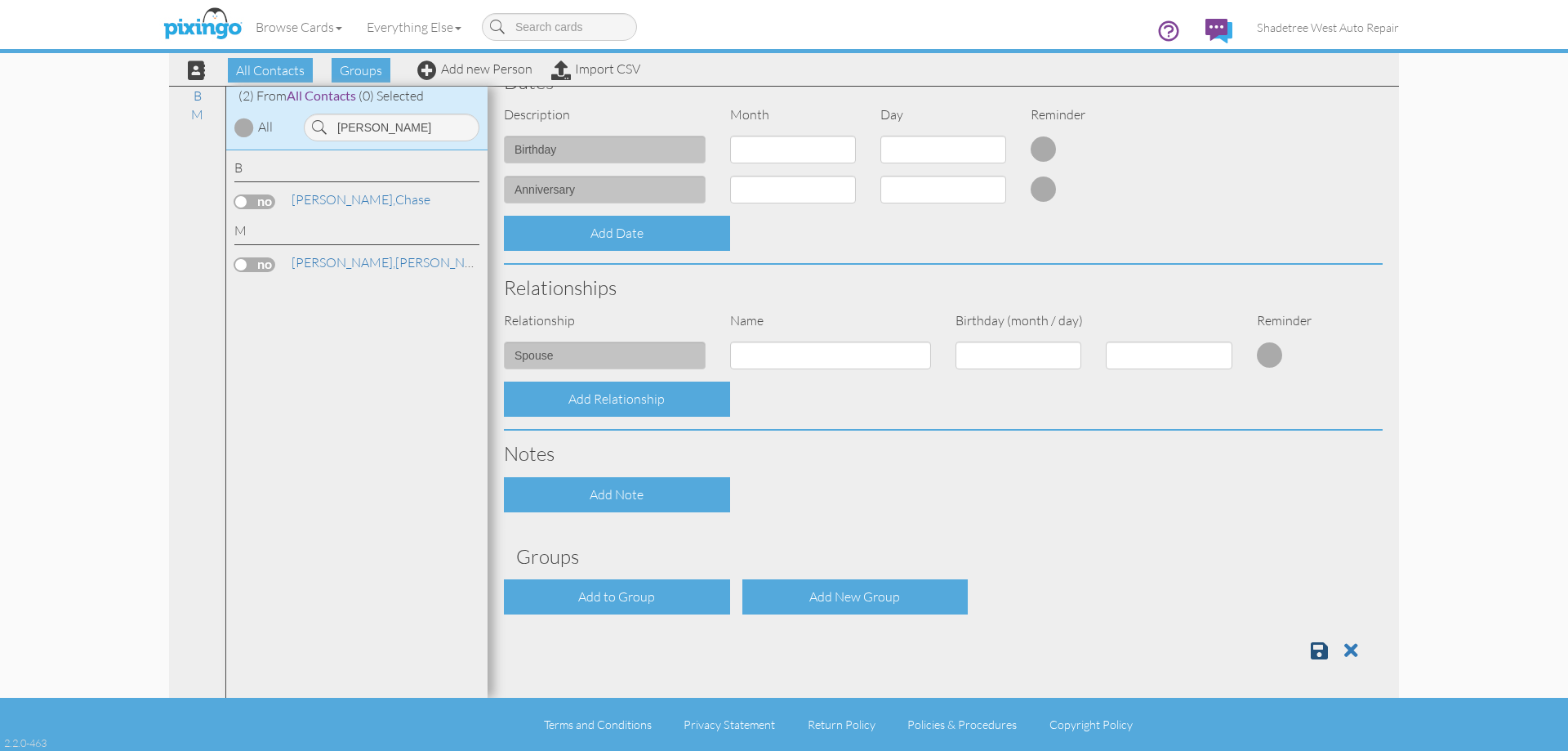
type input "8013096072"
click at [1317, 656] on link at bounding box center [1325, 650] width 29 height 25
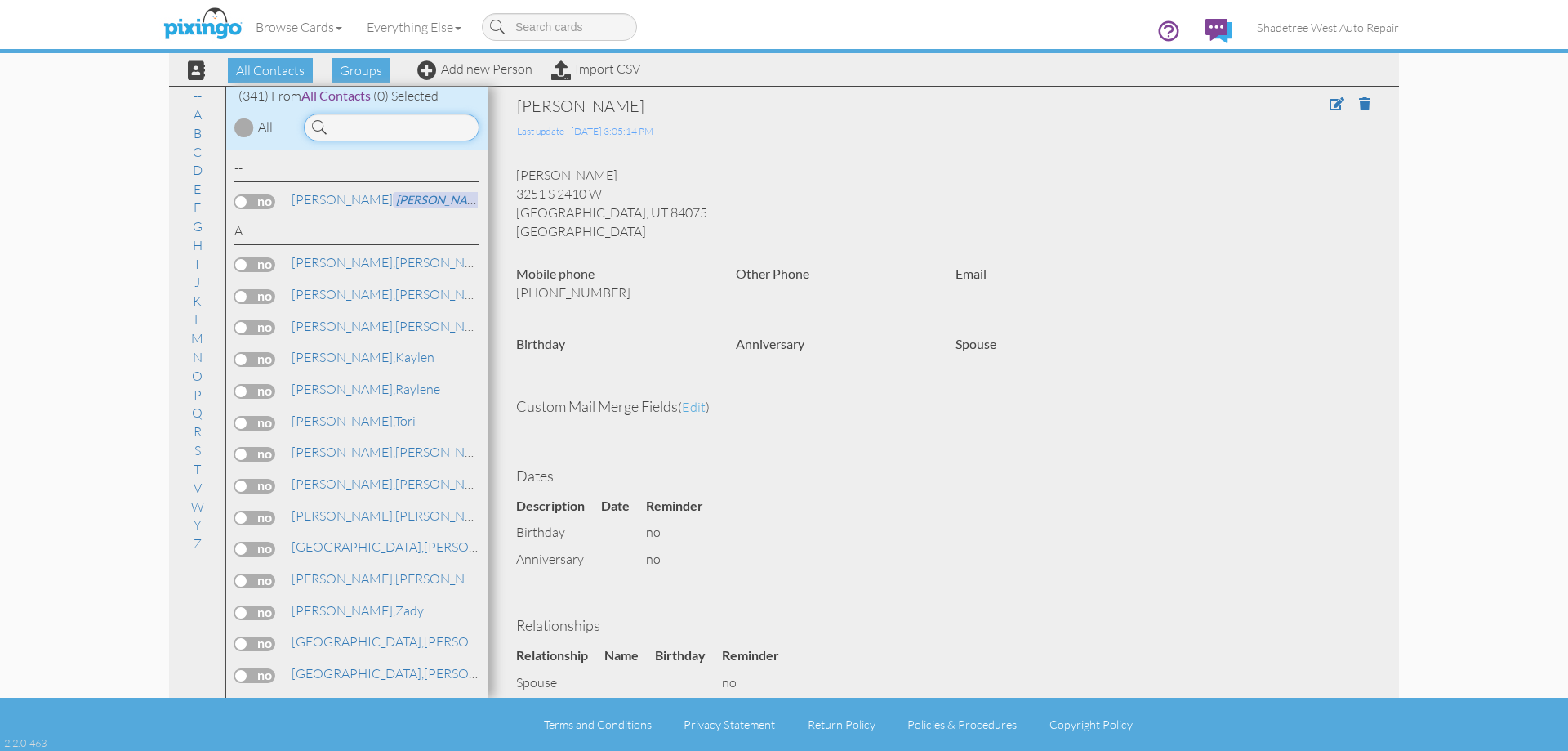
click at [410, 119] on input at bounding box center [392, 127] width 176 height 27
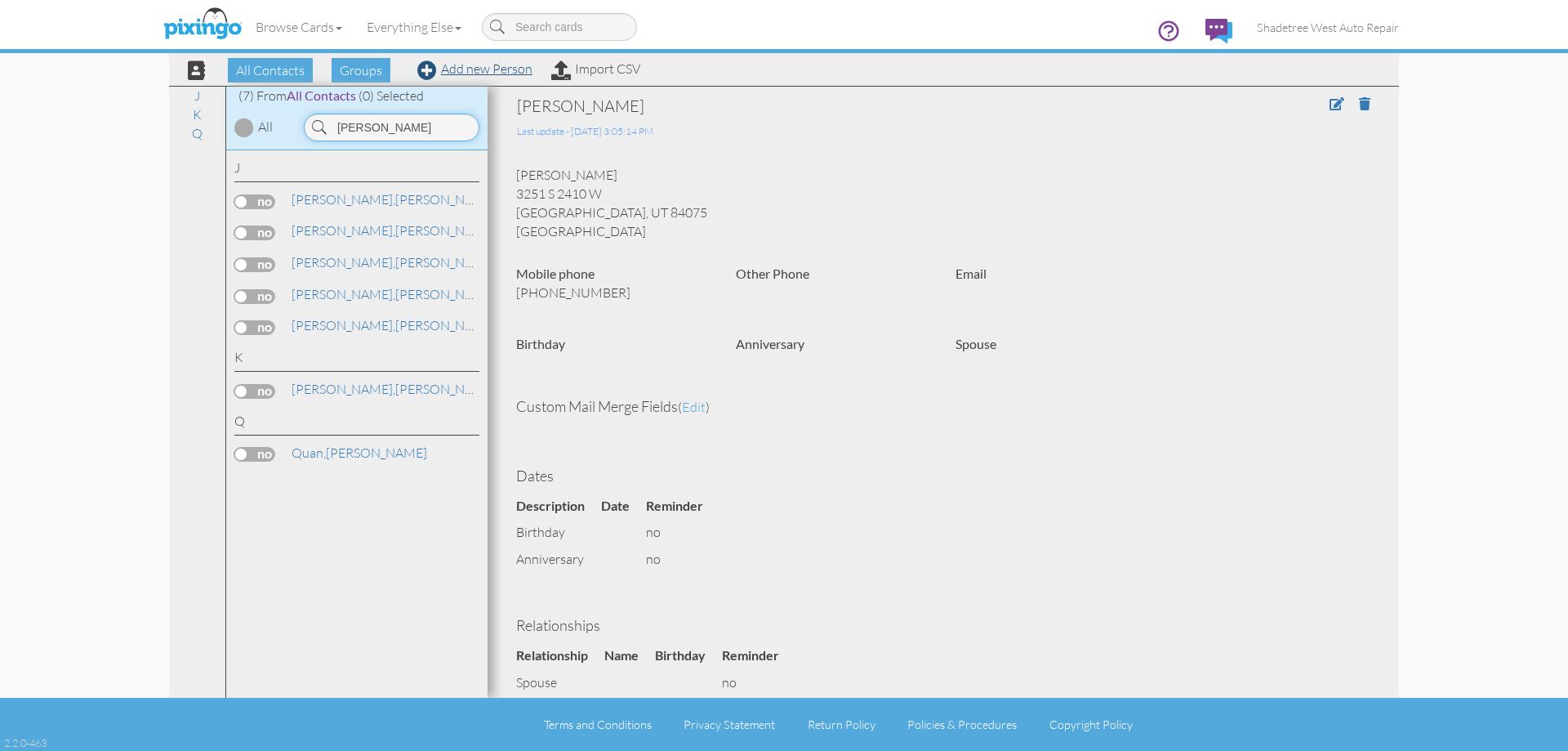
type input "john"
click at [464, 67] on link "Add new Person" at bounding box center [475, 69] width 115 height 16
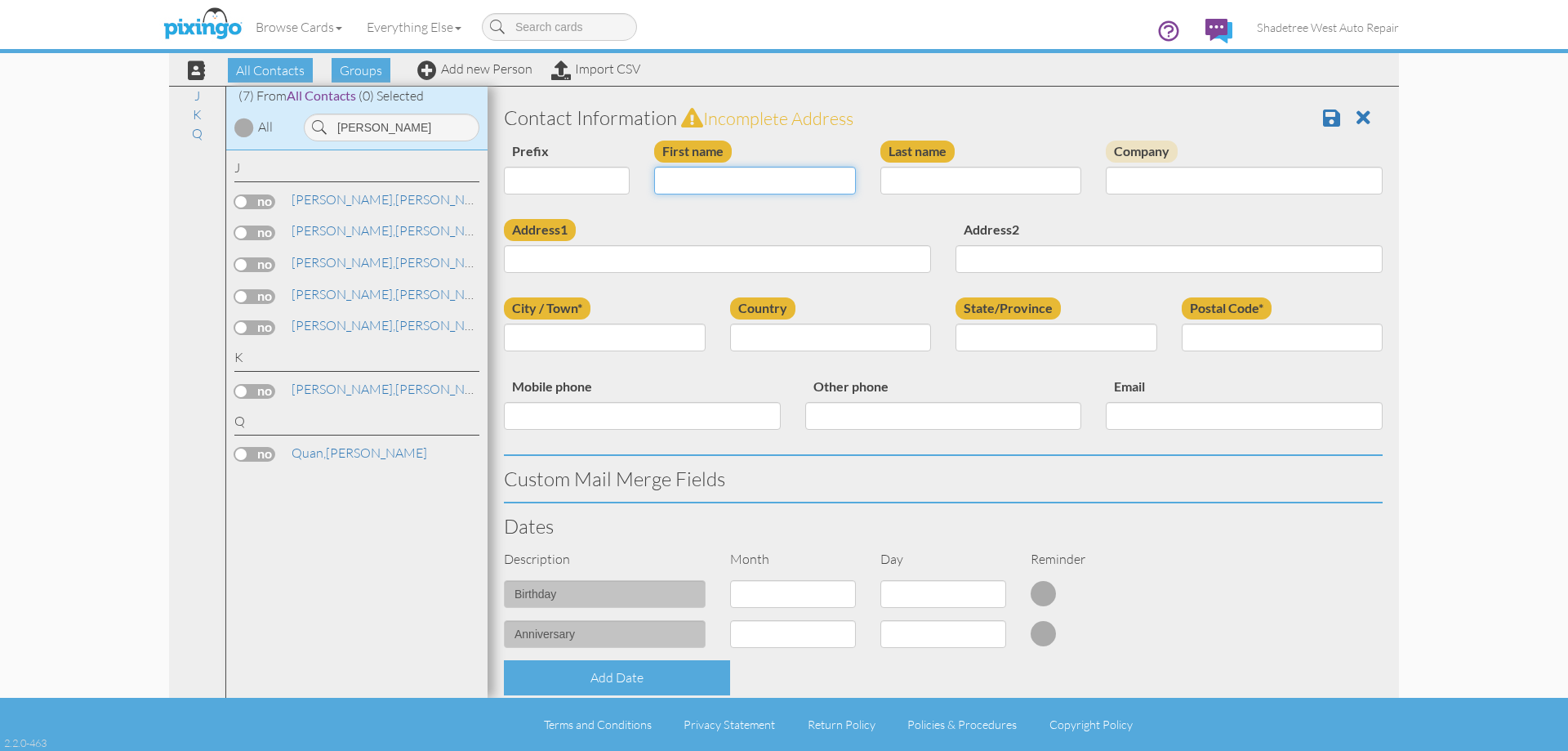
click at [671, 180] on input "First name" at bounding box center [755, 180] width 201 height 27
type input "[PERSON_NAME]"
click at [993, 178] on input "Last name" at bounding box center [981, 180] width 201 height 27
type input "Haralson"
click at [885, 250] on input "Address1" at bounding box center [717, 259] width 427 height 27
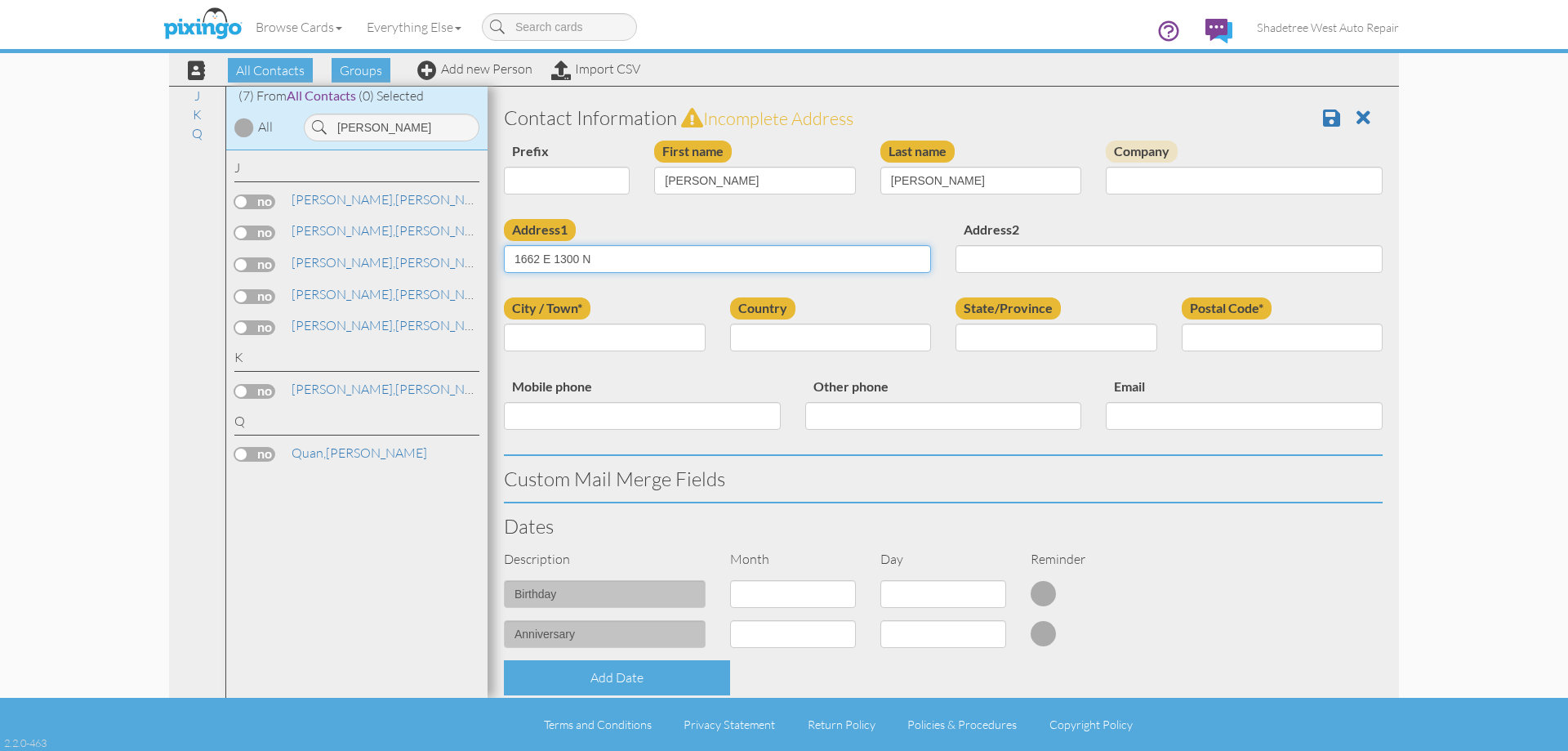
type input "1662 E 1300 N"
click at [637, 332] on input "City / Town*" at bounding box center [604, 337] width 201 height 27
type input "Layton"
click at [762, 333] on select "[GEOGRAPHIC_DATA] -------------- [GEOGRAPHIC_DATA] [GEOGRAPHIC_DATA] [GEOGRAPHI…" at bounding box center [831, 337] width 201 height 27
select select "object:1296"
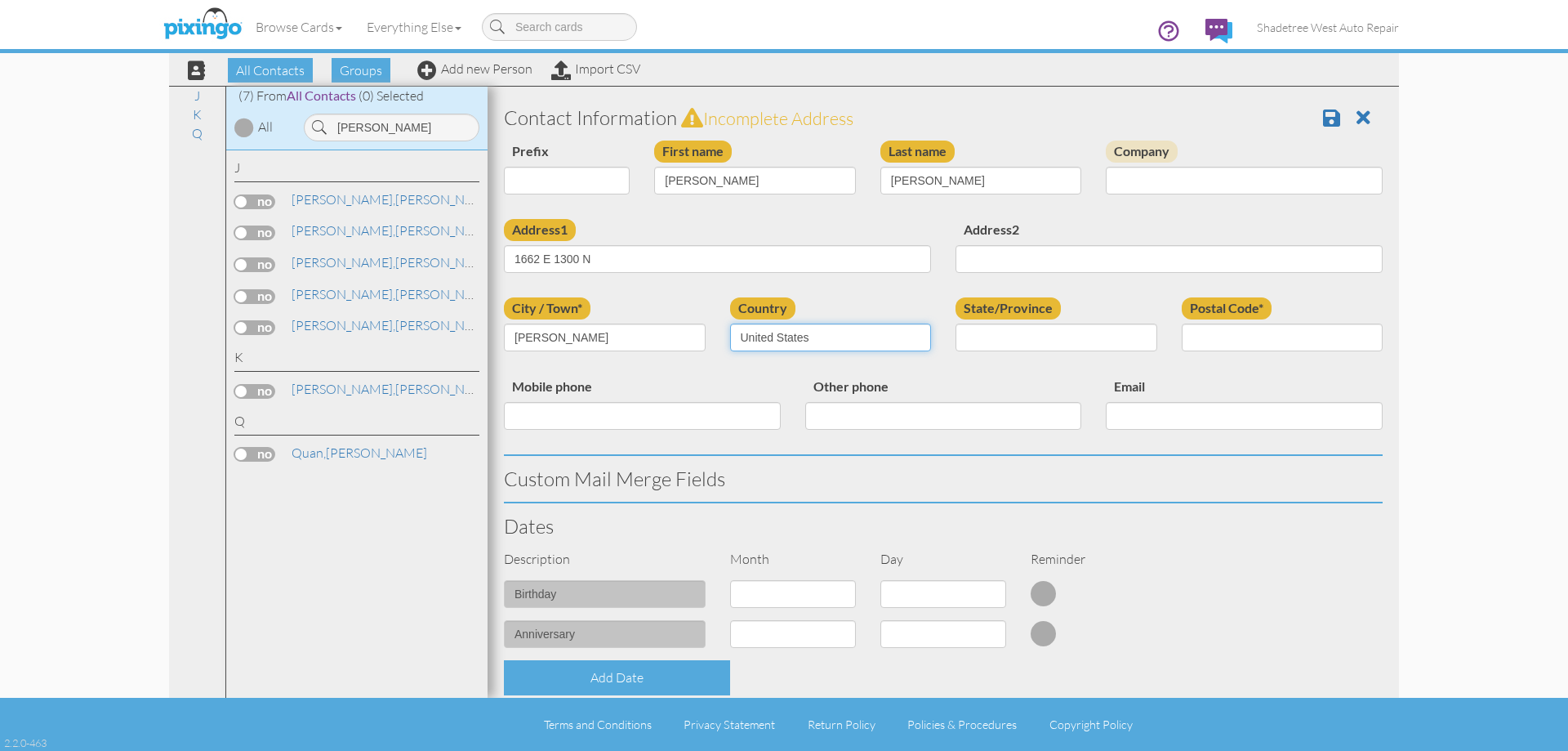
click at [730, 323] on select "[GEOGRAPHIC_DATA] -------------- [GEOGRAPHIC_DATA] [GEOGRAPHIC_DATA] [GEOGRAPHI…" at bounding box center [831, 337] width 201 height 27
click at [981, 336] on select "AA (Military) AE (Military) [US_STATE] [US_STATE] [US_STATE] AP (Military) [US_…" at bounding box center [1056, 337] width 201 height 27
select select "object:1595"
click at [956, 323] on select "AA (Military) AE (Military) [US_STATE] [US_STATE] [US_STATE] AP (Military) [US_…" at bounding box center [1056, 337] width 201 height 27
click at [1299, 342] on input "Postal Code*" at bounding box center [1282, 337] width 201 height 27
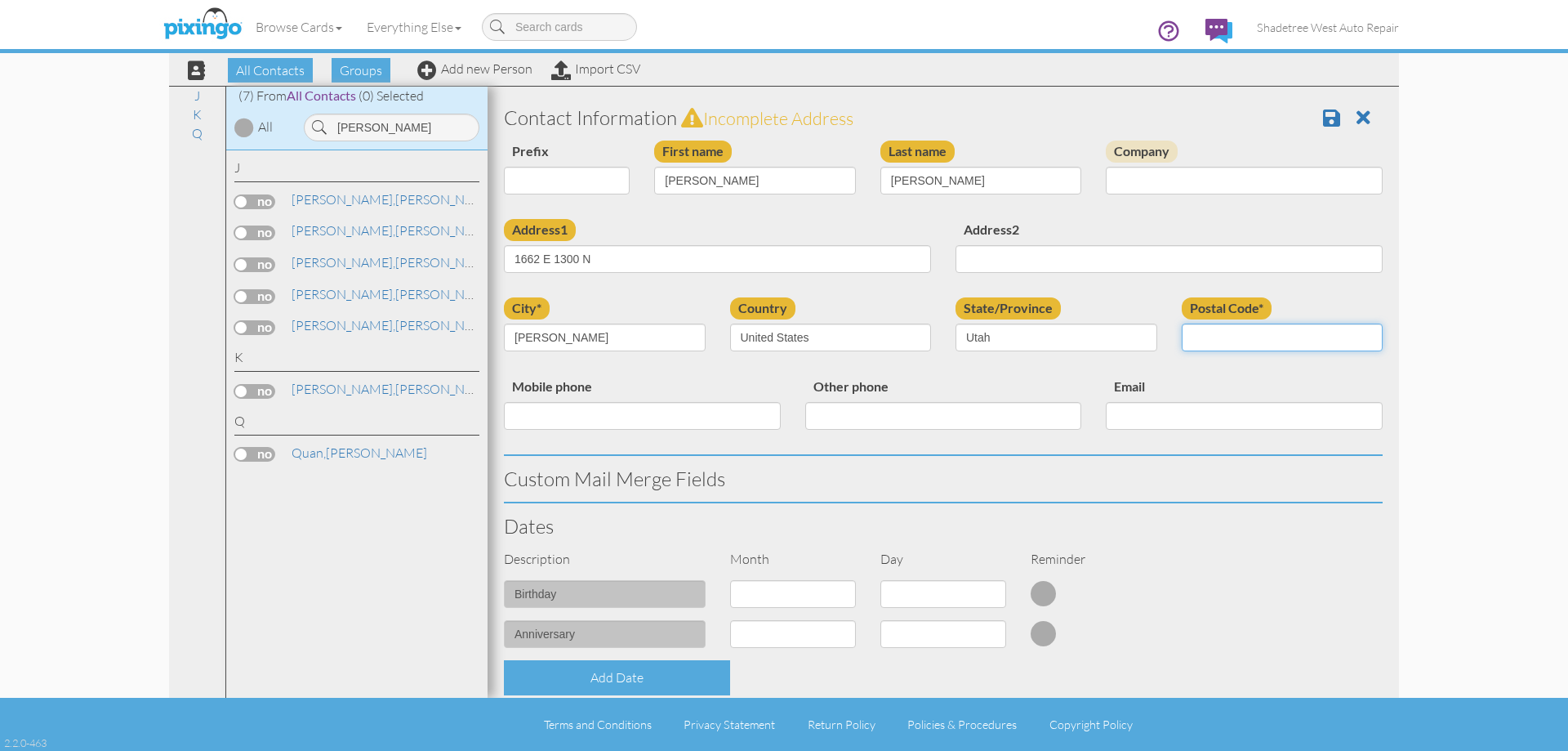
type input "84040"
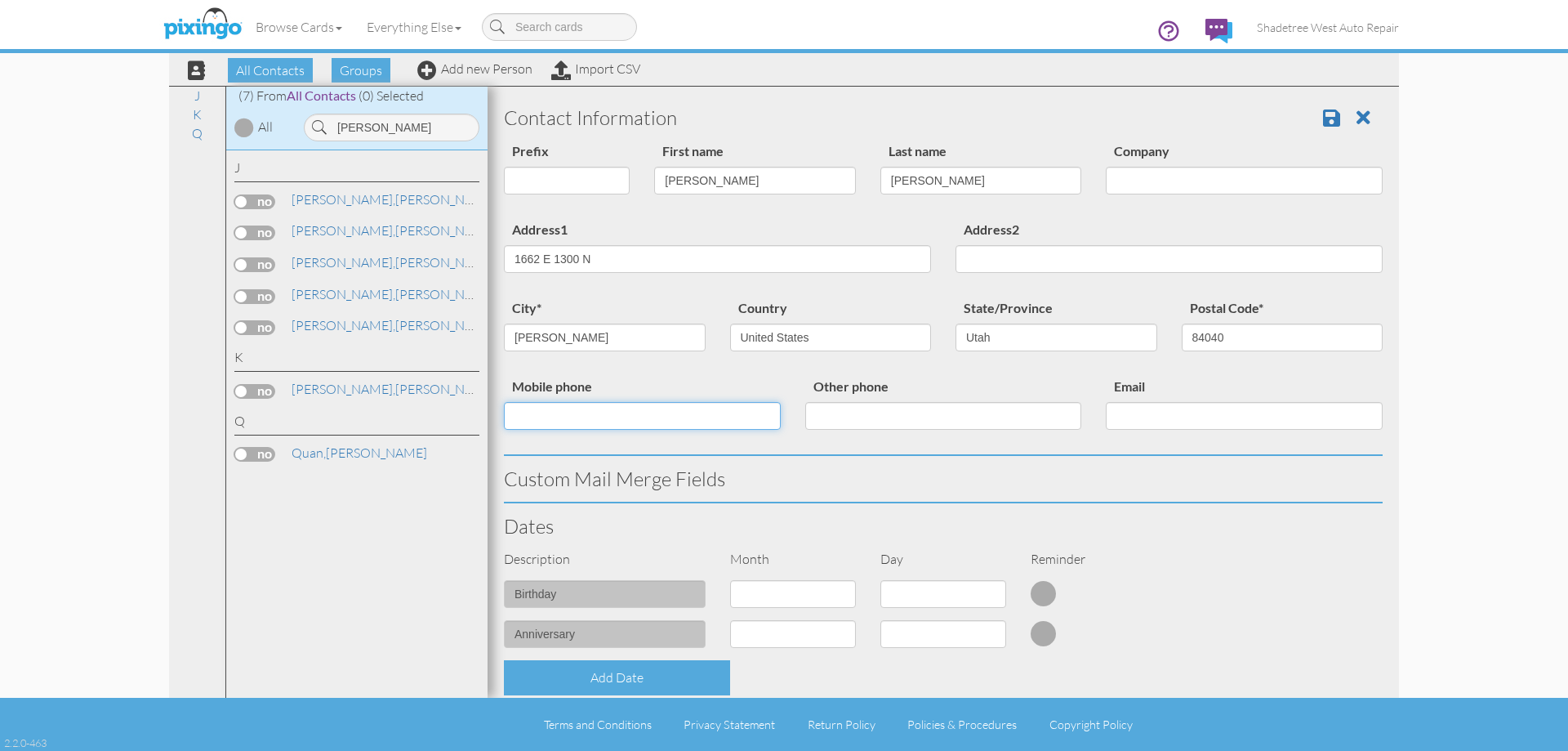
click at [741, 422] on input "Mobile phone" at bounding box center [642, 416] width 276 height 27
type input "7068881187"
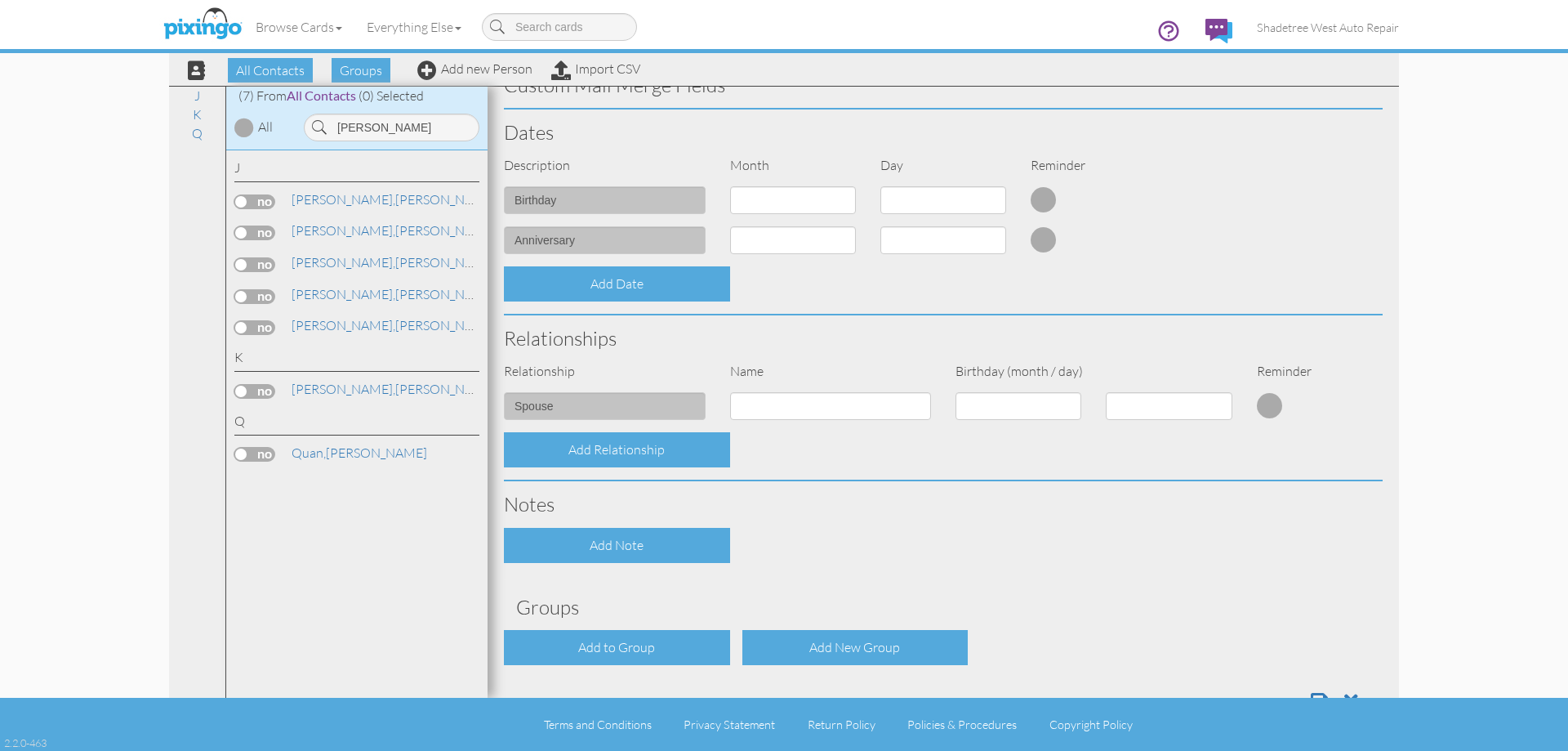
scroll to position [444, 0]
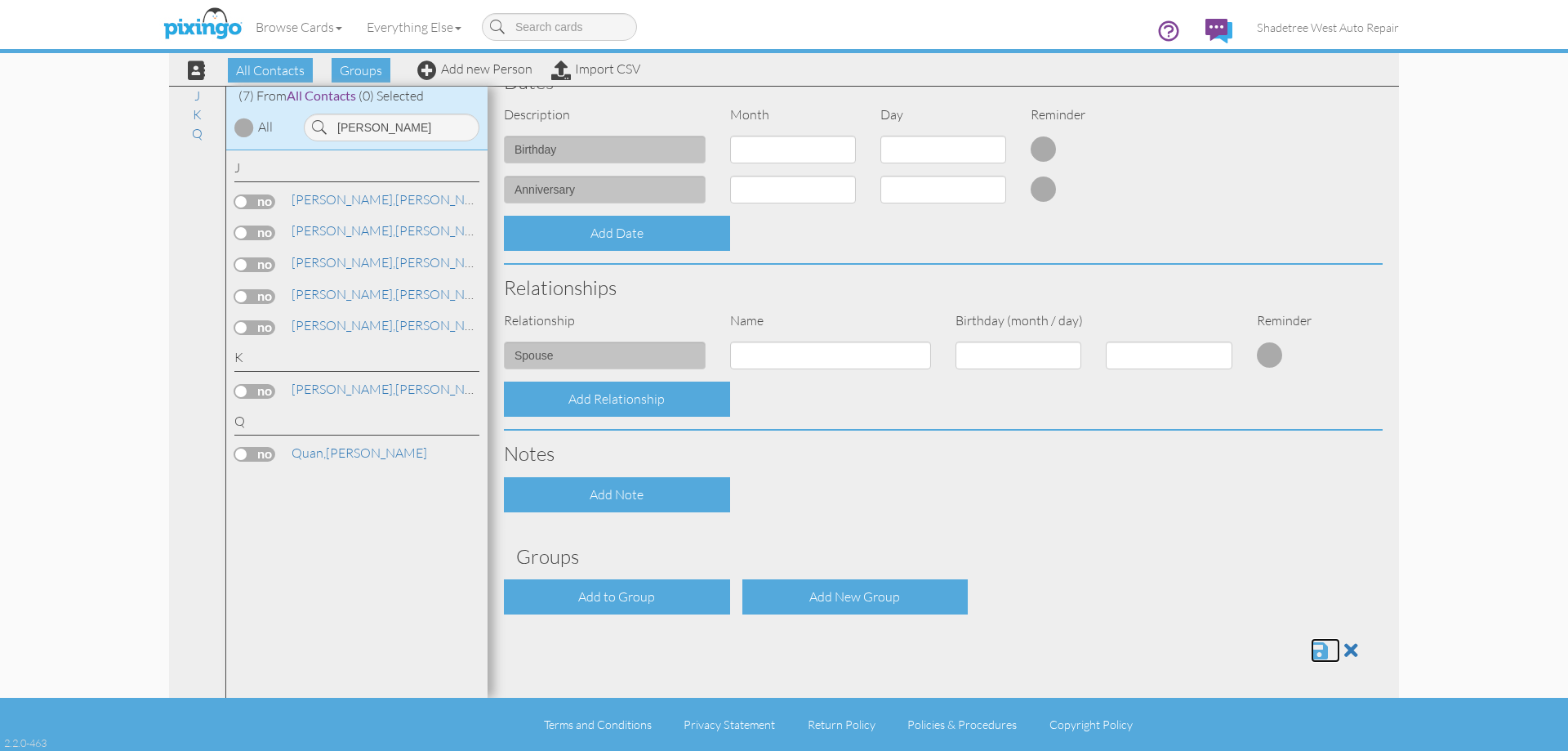
click at [1311, 650] on span at bounding box center [1319, 649] width 17 height 19
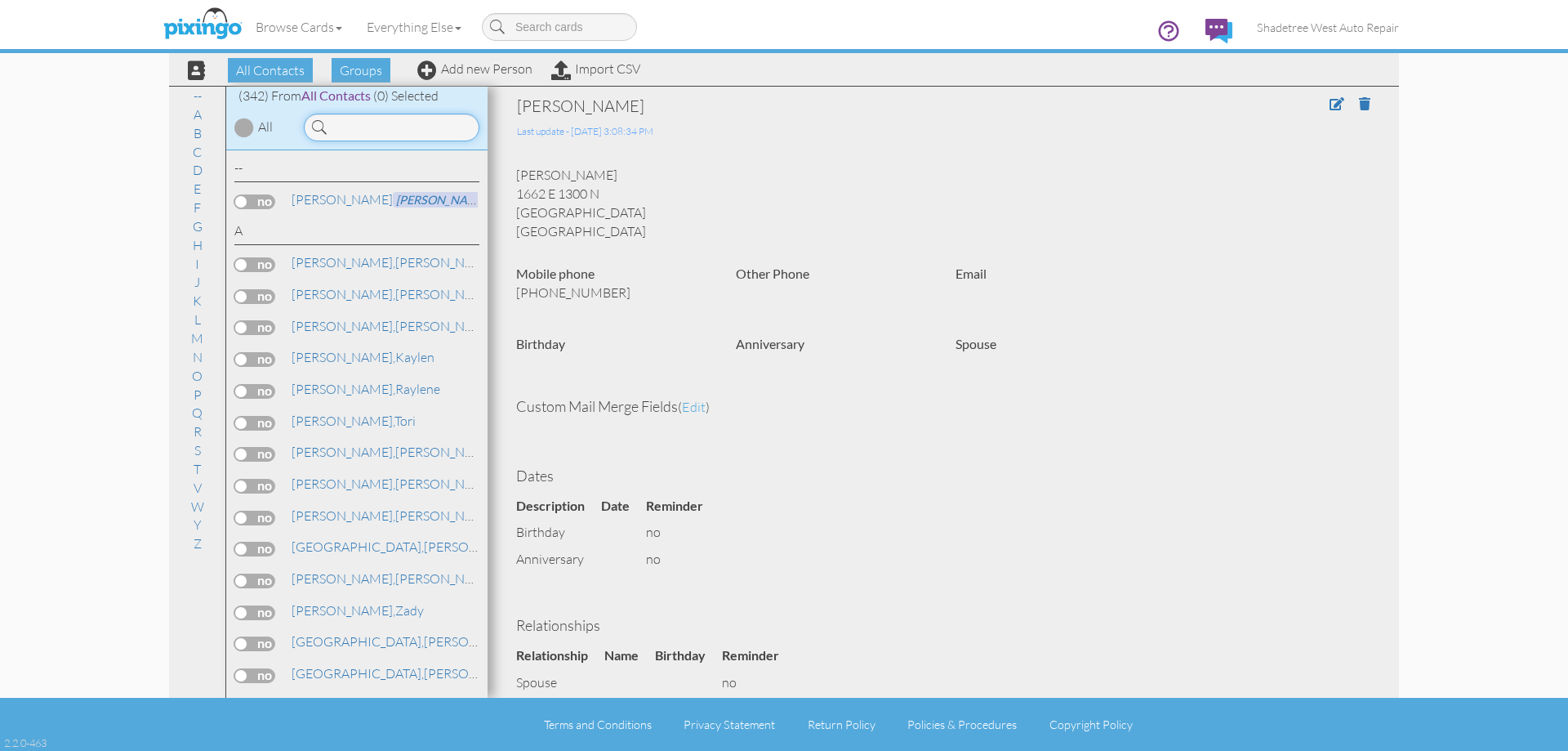
click at [408, 133] on input at bounding box center [392, 127] width 176 height 27
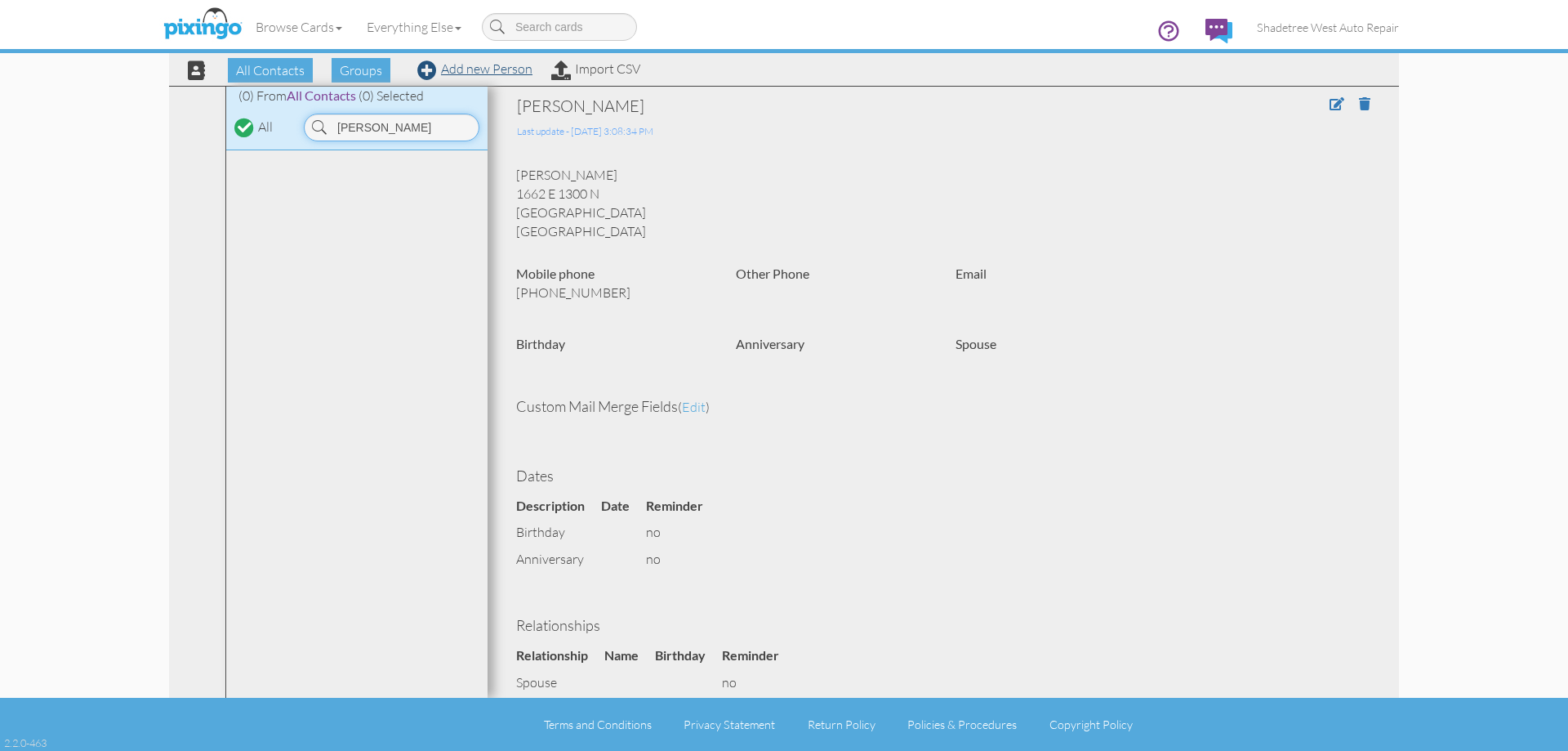
type input "[PERSON_NAME]"
click at [496, 65] on link "Add new Person" at bounding box center [475, 69] width 115 height 16
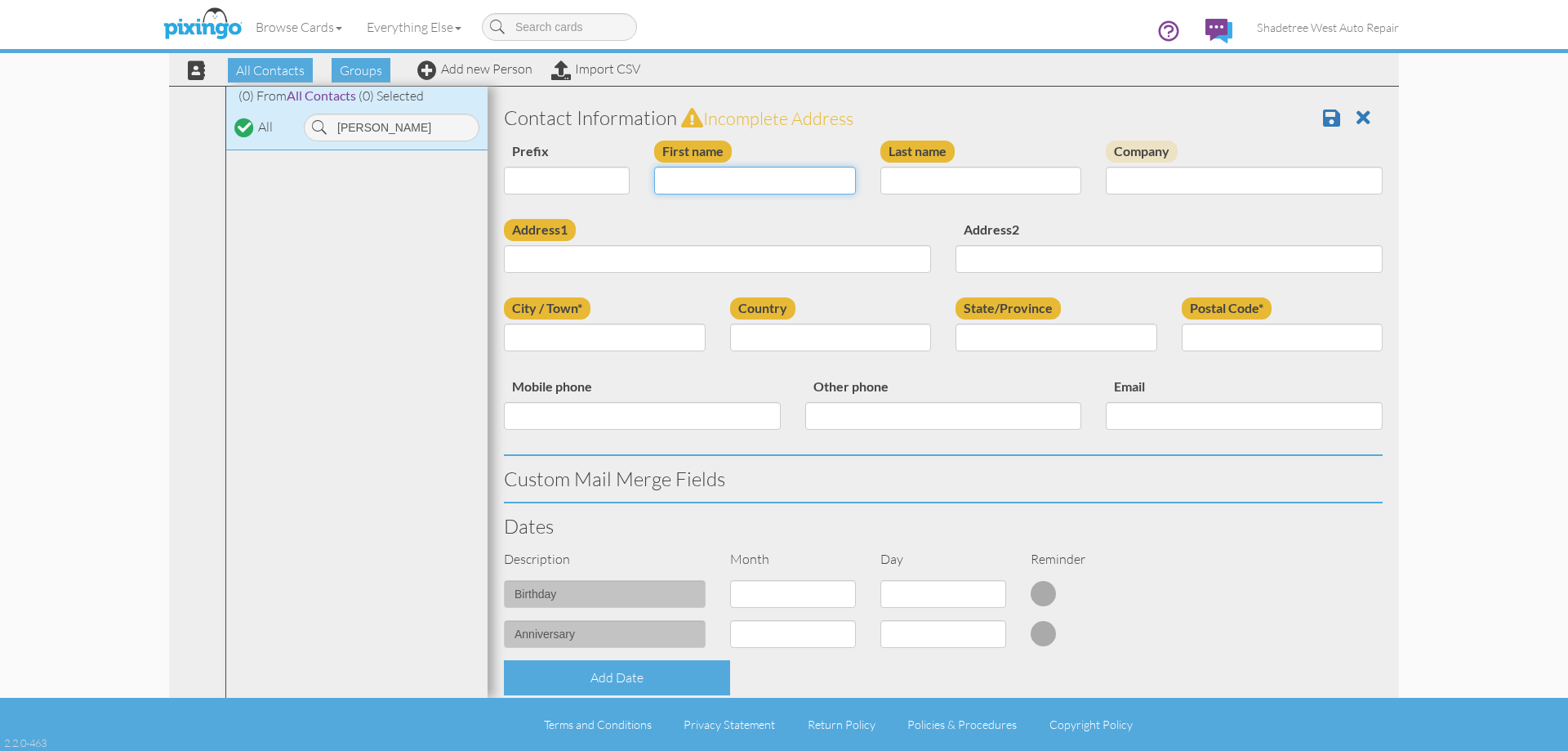
click at [715, 169] on input "First name" at bounding box center [755, 180] width 201 height 27
type input "[PERSON_NAME]"
click at [897, 178] on input "Last name" at bounding box center [981, 180] width 201 height 27
type input "[PERSON_NAME]"
click at [786, 255] on input "Address1" at bounding box center [717, 259] width 427 height 27
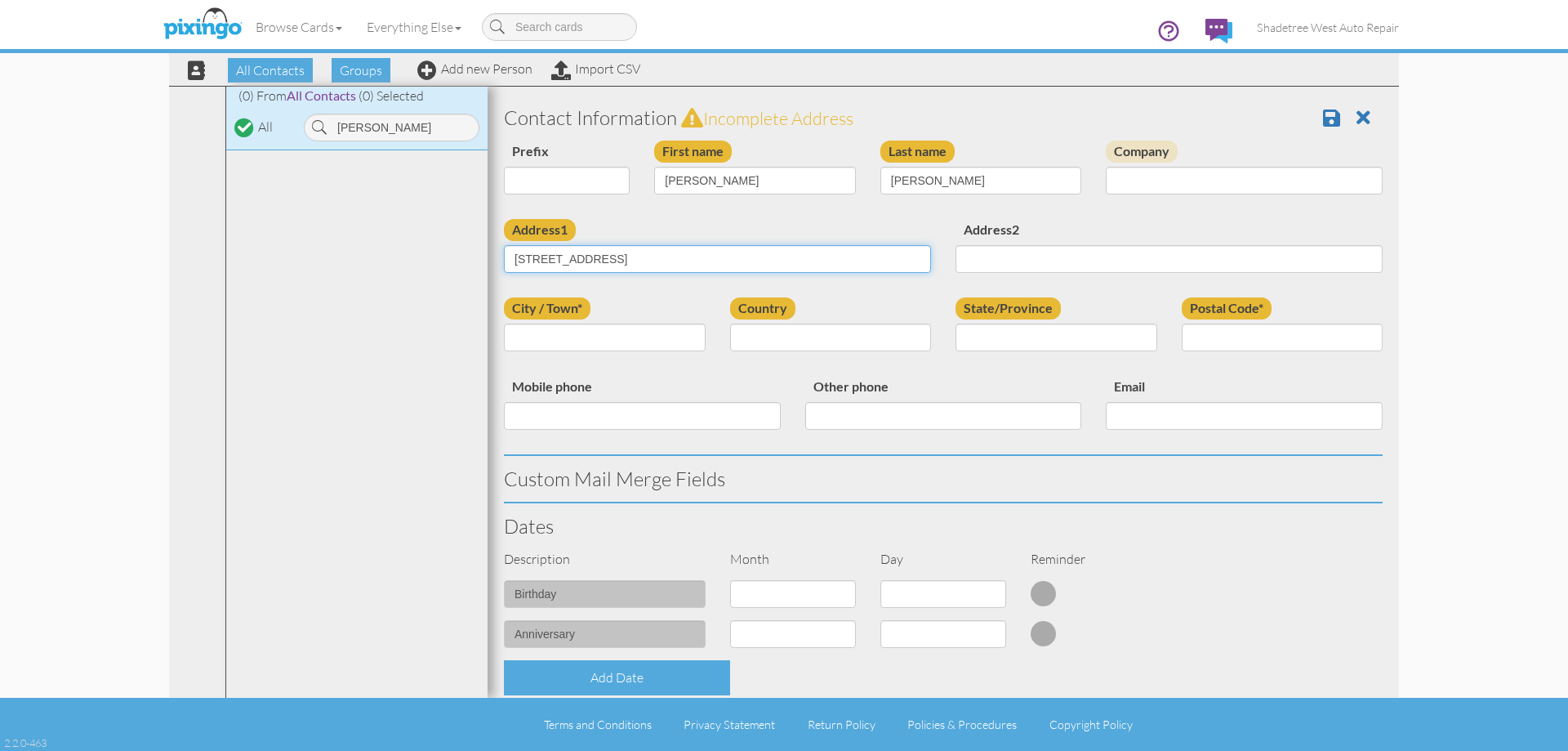
type input "[STREET_ADDRESS]"
click at [643, 342] on input "City / Town*" at bounding box center [604, 337] width 201 height 27
type input "[GEOGRAPHIC_DATA]"
click at [810, 336] on select "[GEOGRAPHIC_DATA] -------------- [GEOGRAPHIC_DATA] [GEOGRAPHIC_DATA] [GEOGRAPHI…" at bounding box center [831, 337] width 201 height 27
select select "object:1284"
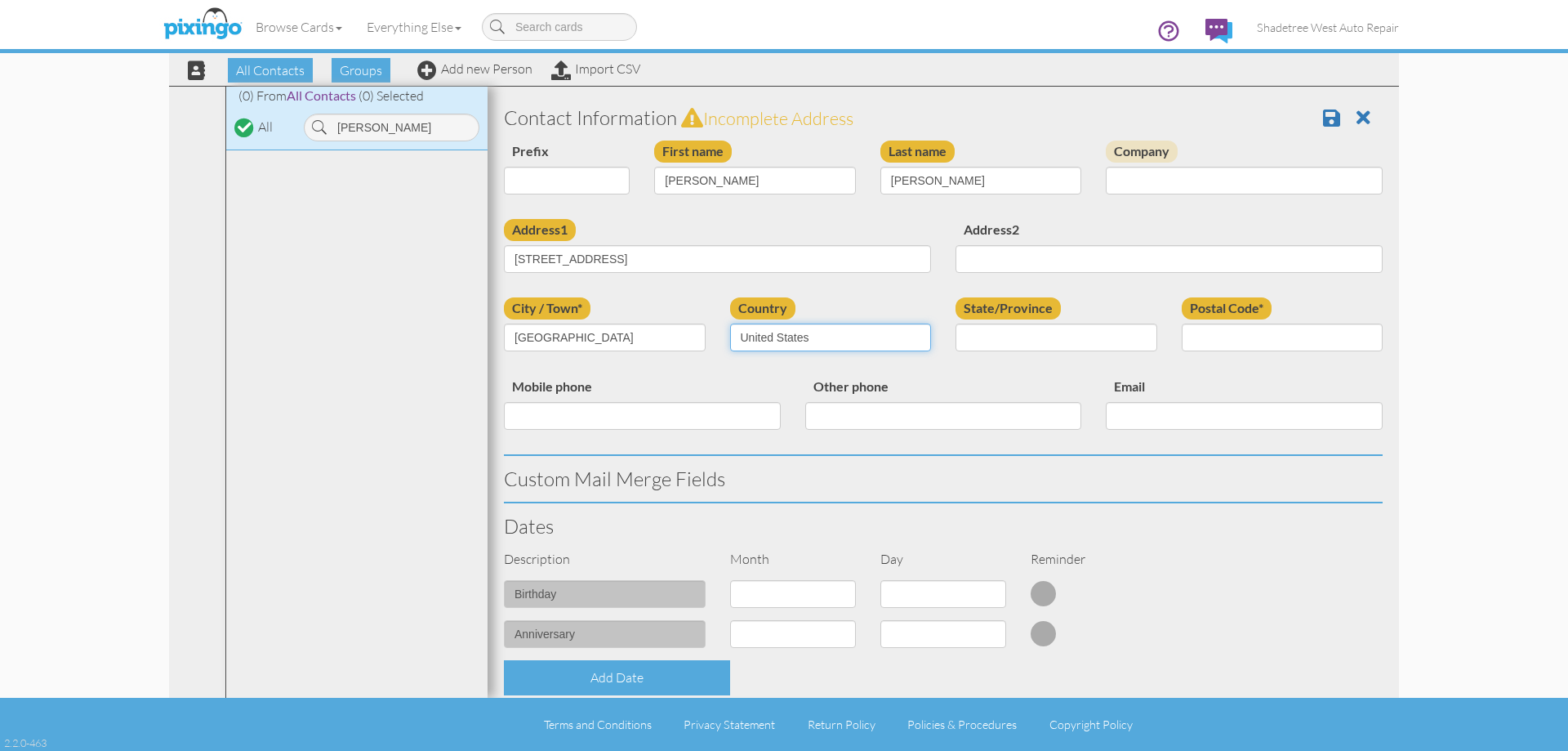
click at [730, 323] on select "[GEOGRAPHIC_DATA] -------------- [GEOGRAPHIC_DATA] [GEOGRAPHIC_DATA] [GEOGRAPHI…" at bounding box center [831, 337] width 201 height 27
click at [991, 332] on select "AA (Military) AE (Military) [US_STATE] [US_STATE] [US_STATE] AP (Military) [US_…" at bounding box center [1056, 337] width 201 height 27
select select "object:1583"
click at [956, 323] on select "AA (Military) AE (Military) [US_STATE] [US_STATE] [US_STATE] AP (Military) [US_…" at bounding box center [1056, 337] width 201 height 27
click at [1247, 344] on input "Postal Code*" at bounding box center [1282, 337] width 201 height 27
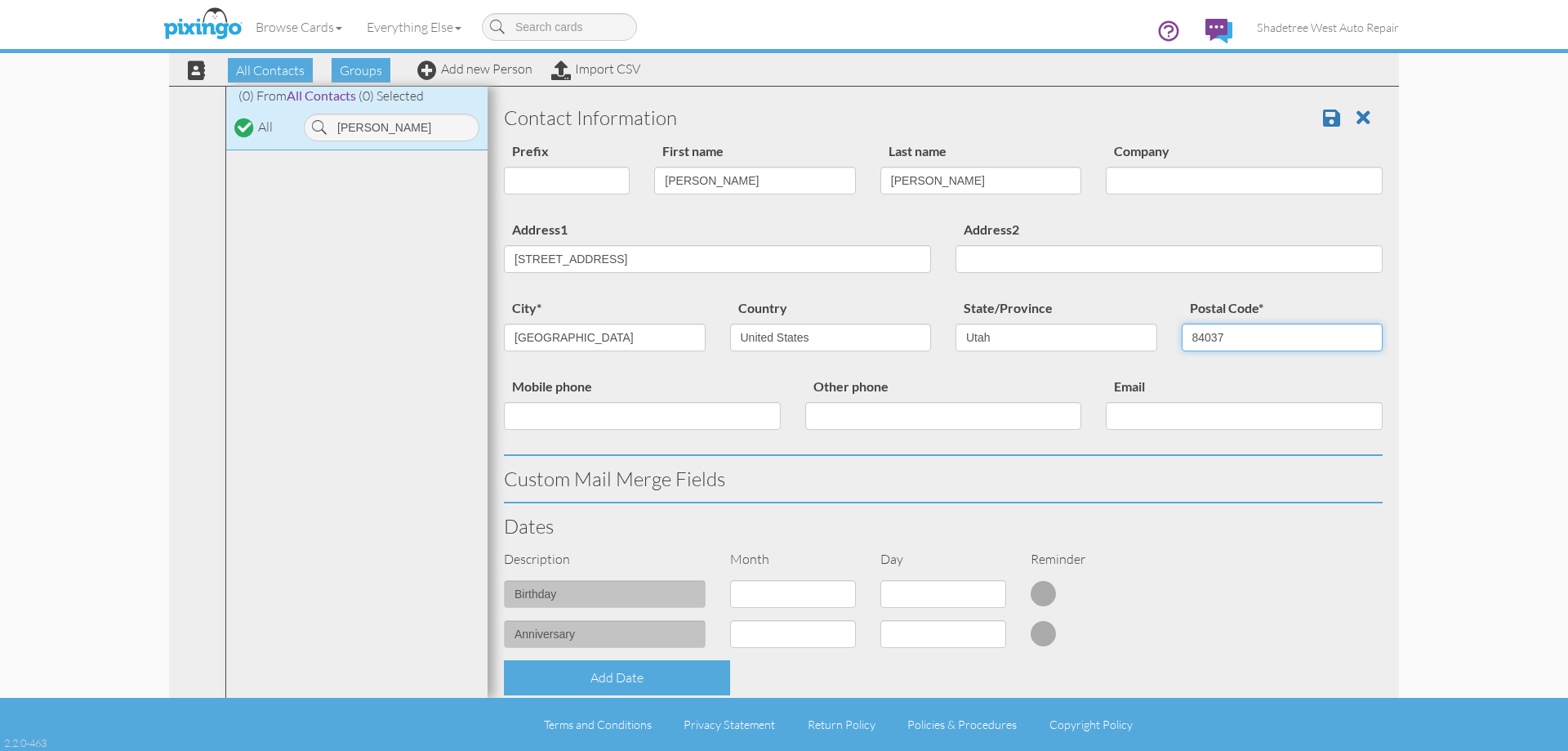
type input "84037"
click at [707, 404] on input "Mobile phone" at bounding box center [642, 416] width 276 height 27
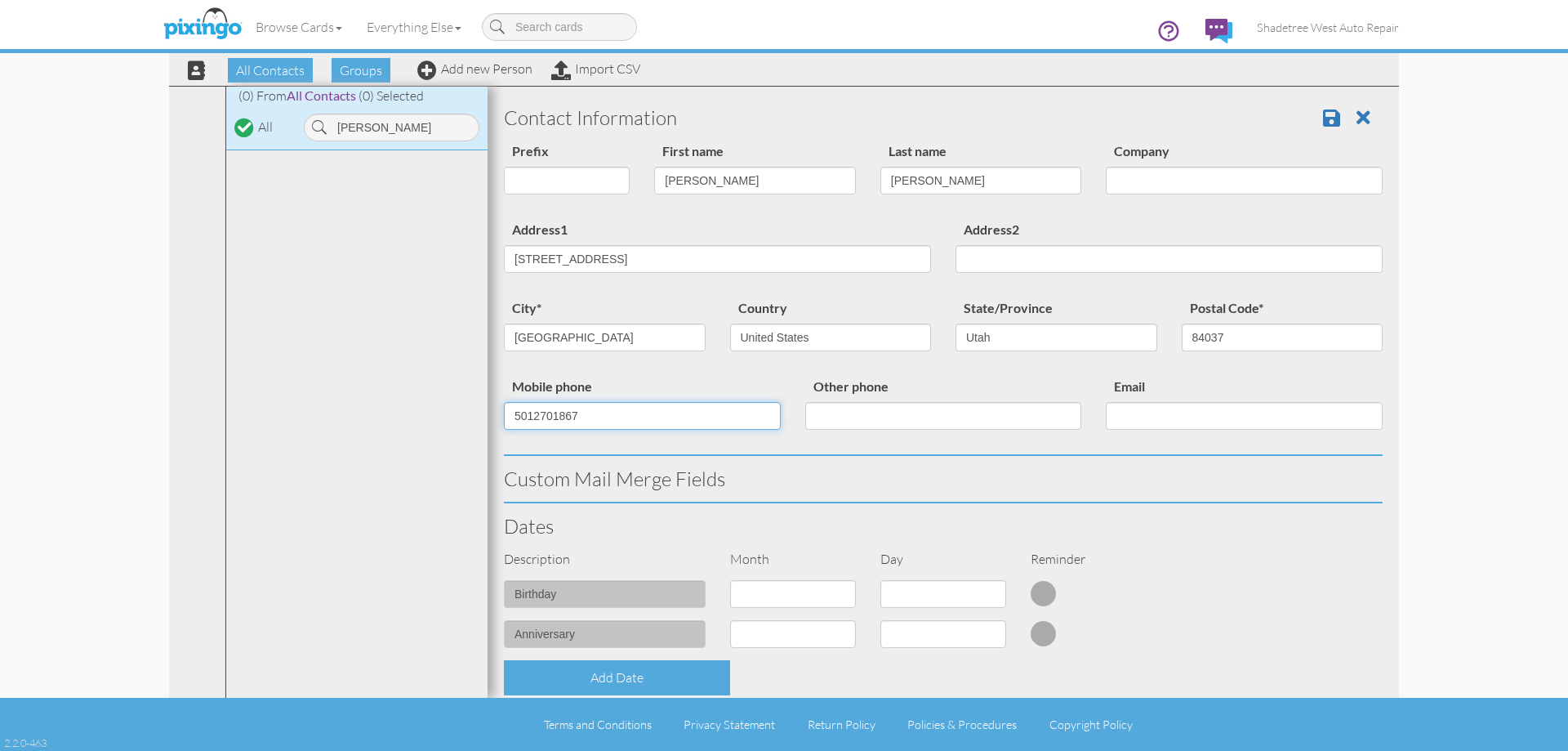
type input "5012701867"
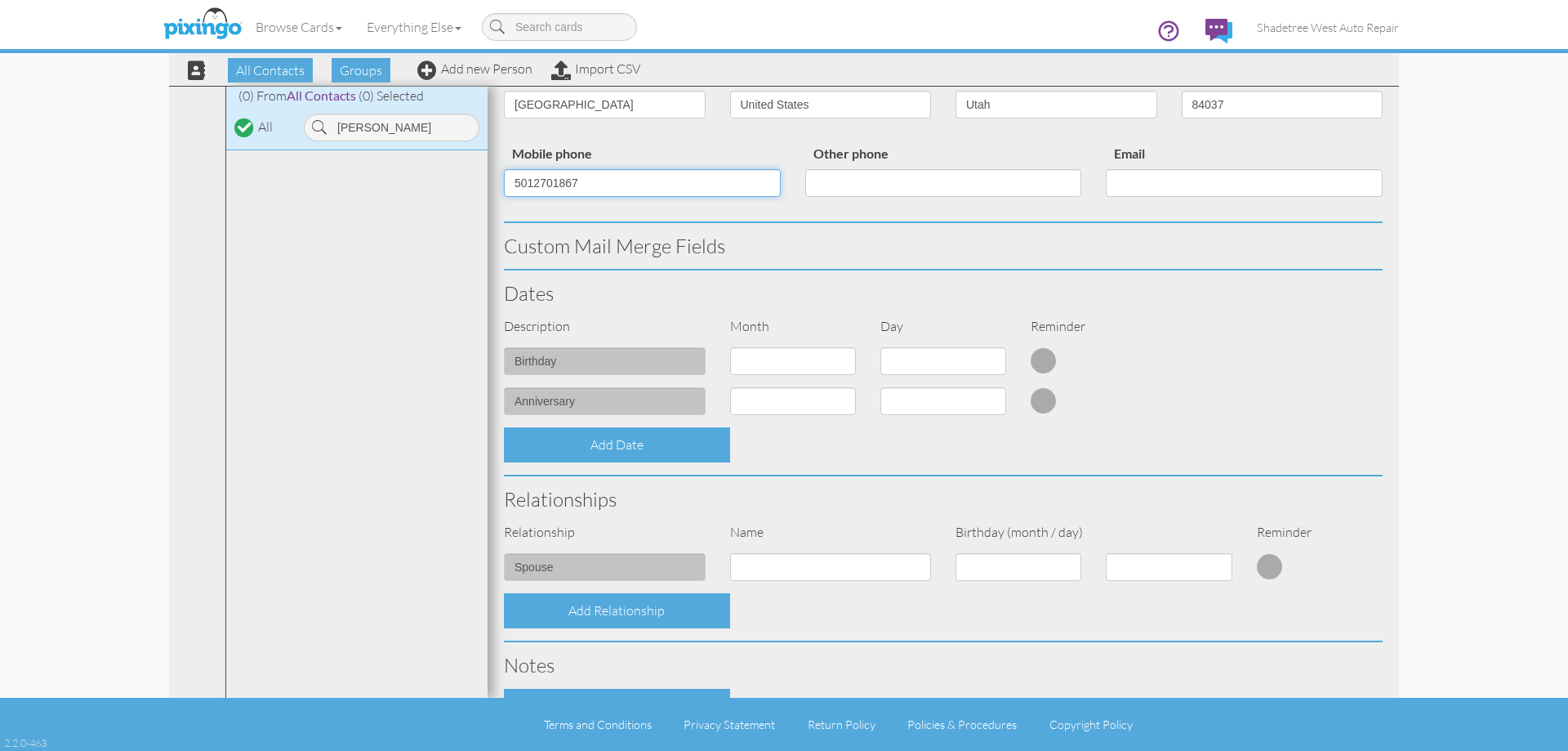
scroll to position [408, 0]
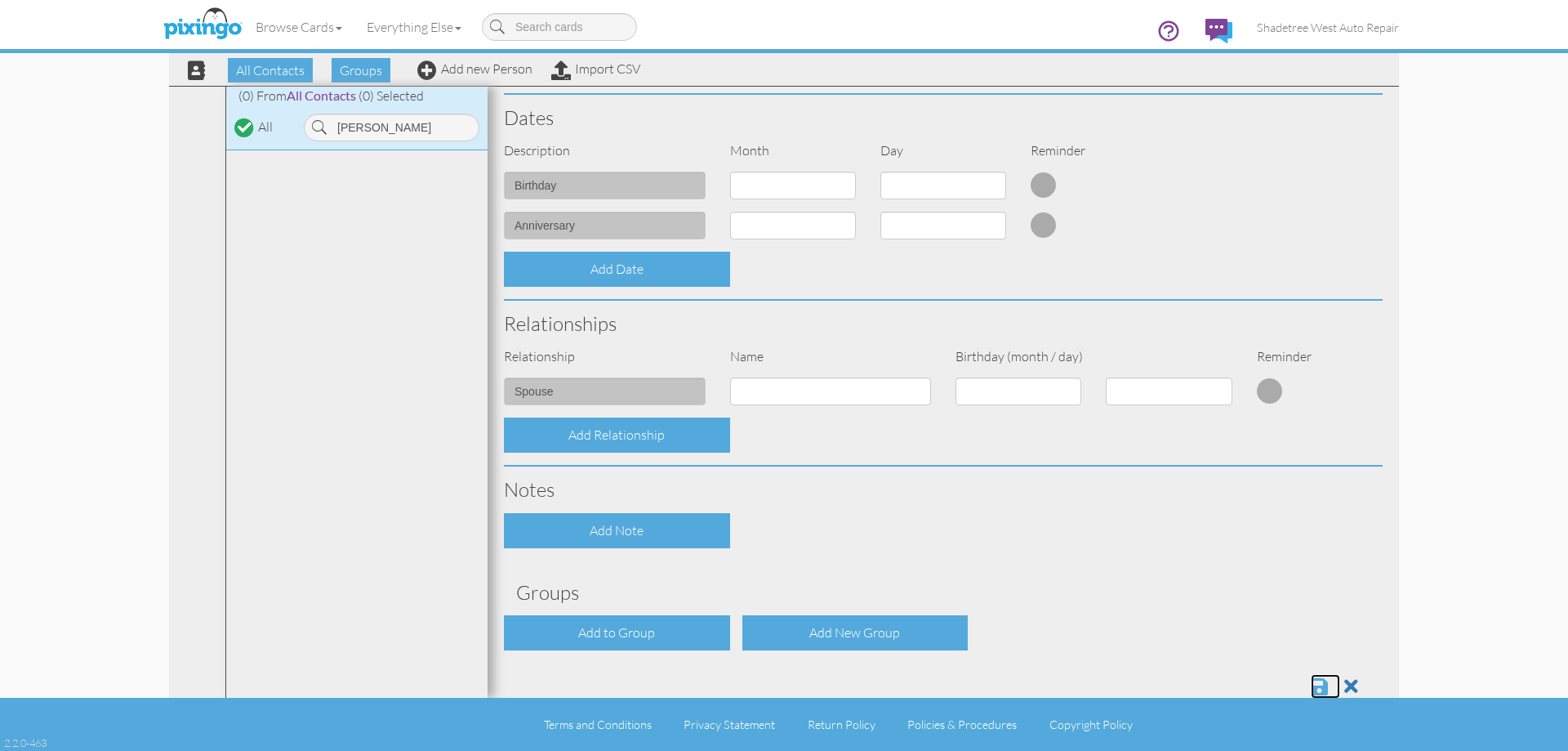
click at [1311, 683] on span at bounding box center [1319, 686] width 17 height 19
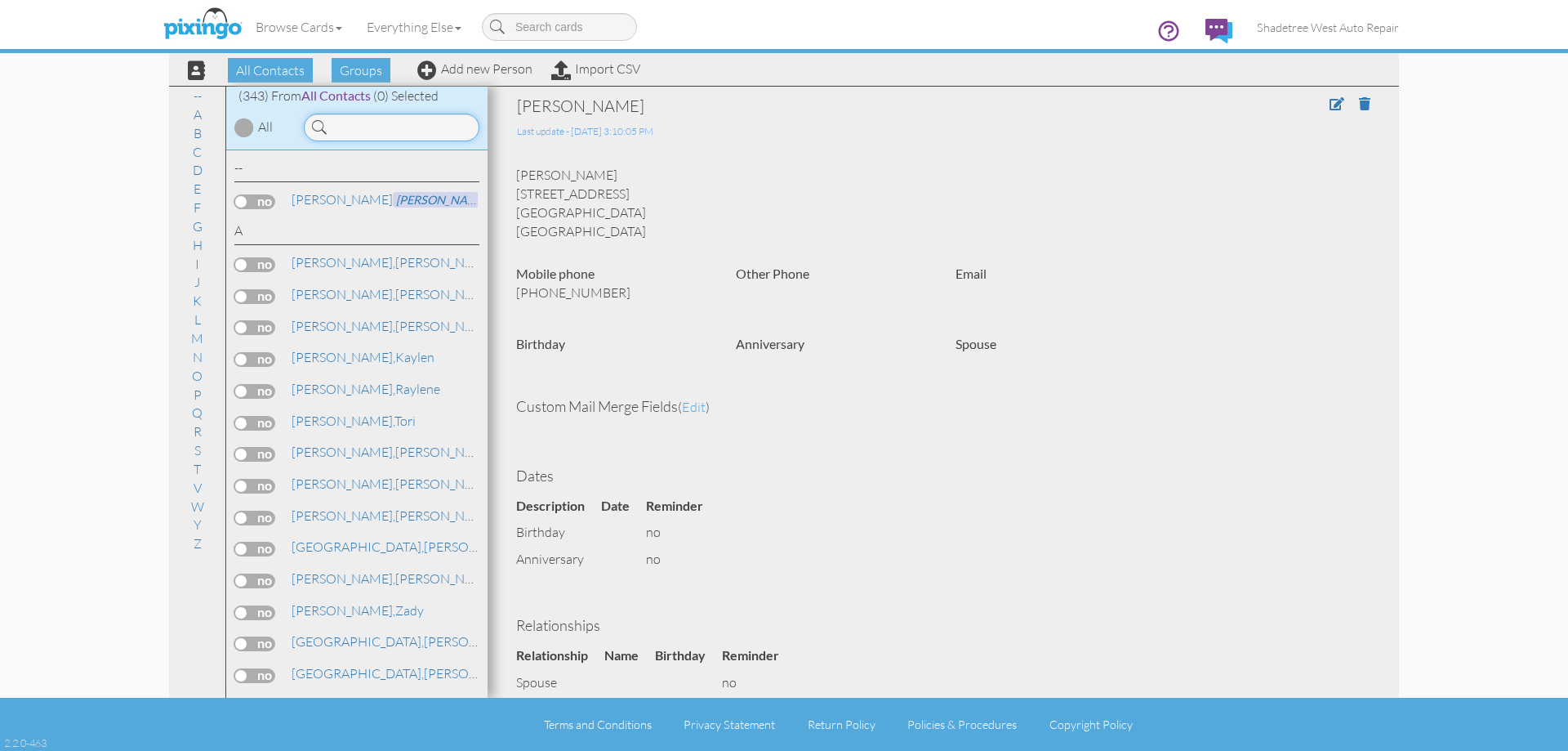
click at [349, 140] on input at bounding box center [392, 127] width 176 height 27
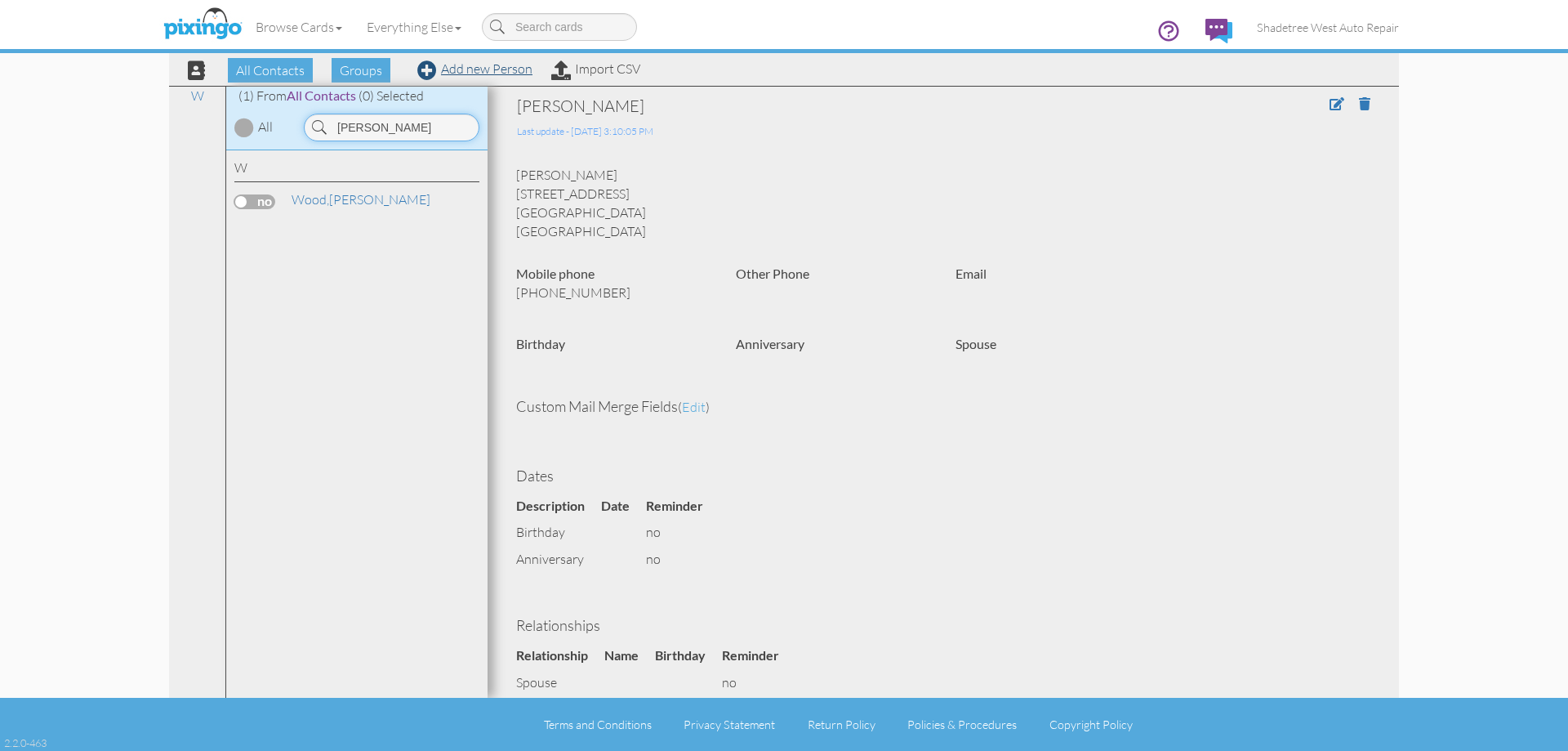
type input "tony w"
click at [501, 67] on link "Add new Person" at bounding box center [475, 69] width 115 height 16
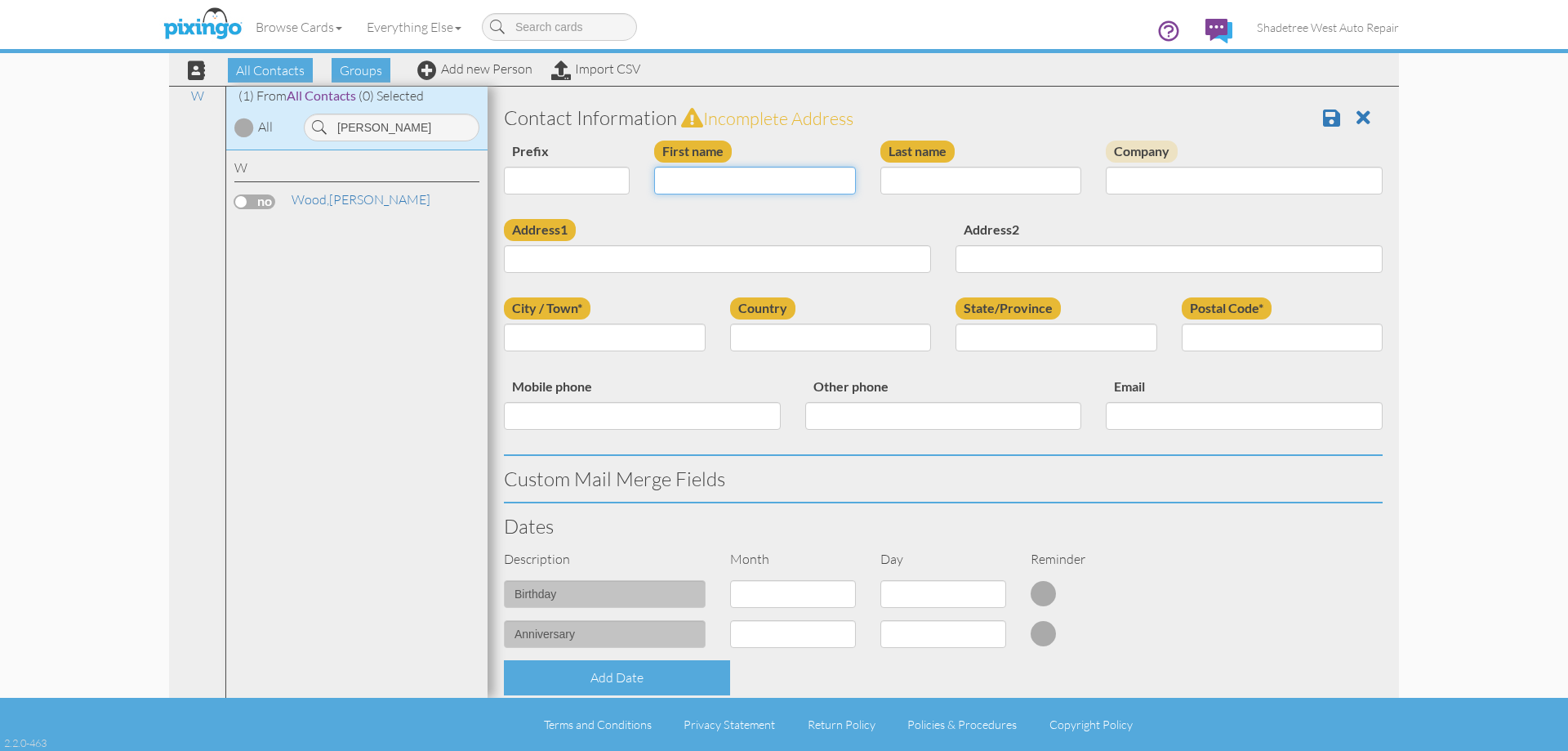
click at [698, 180] on input "First name" at bounding box center [755, 180] width 201 height 27
type input "[PERSON_NAME]"
click at [961, 184] on input "Last name" at bounding box center [981, 180] width 201 height 27
type input "Wong"
click at [884, 252] on input "Address1" at bounding box center [717, 259] width 427 height 27
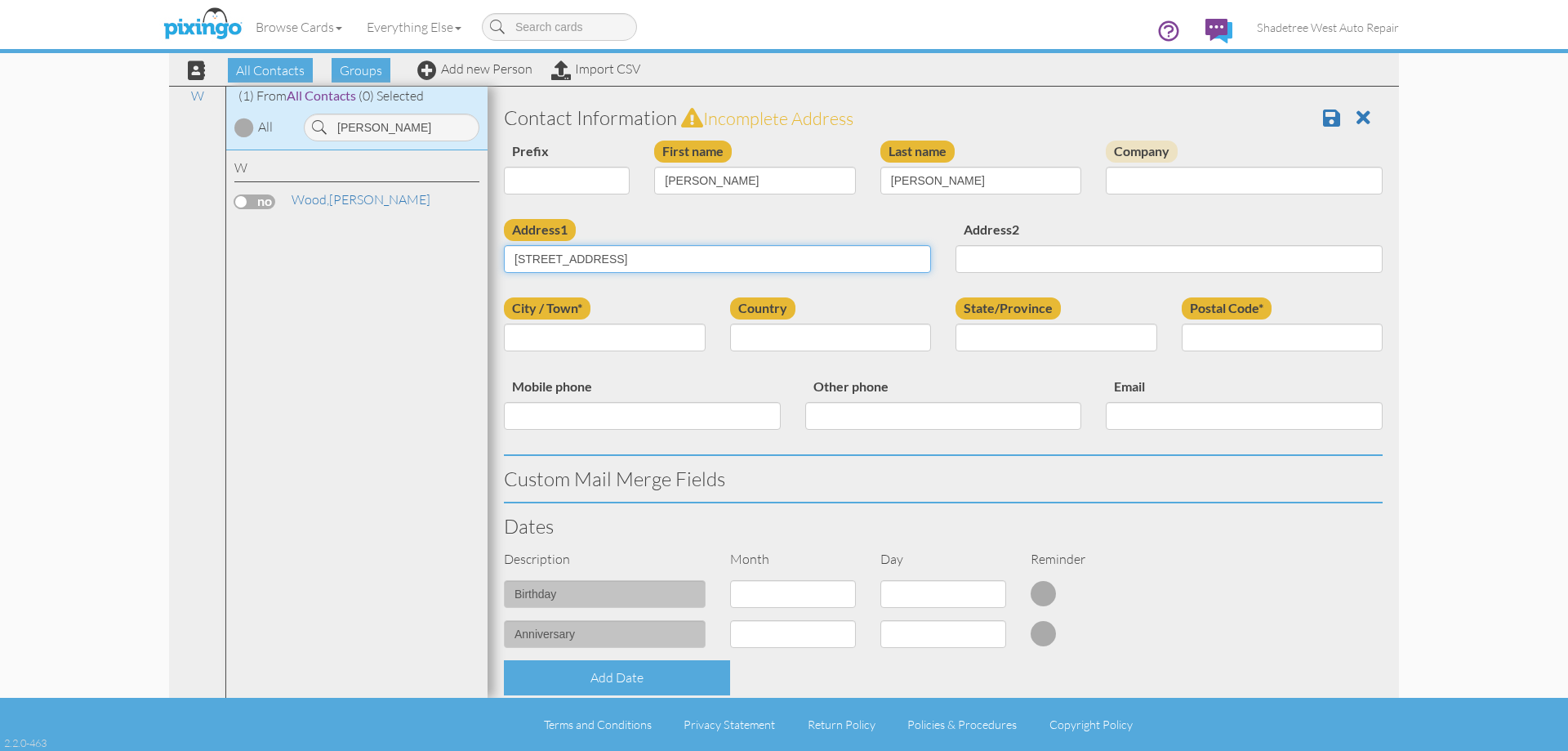
type input "262 S Summer Breeze Lane"
click at [670, 331] on input "City / Town*" at bounding box center [604, 337] width 201 height 27
type input "Layton"
click at [794, 344] on select "[GEOGRAPHIC_DATA] -------------- [GEOGRAPHIC_DATA] [GEOGRAPHIC_DATA] [GEOGRAPHI…" at bounding box center [831, 337] width 201 height 27
select select "object:1316"
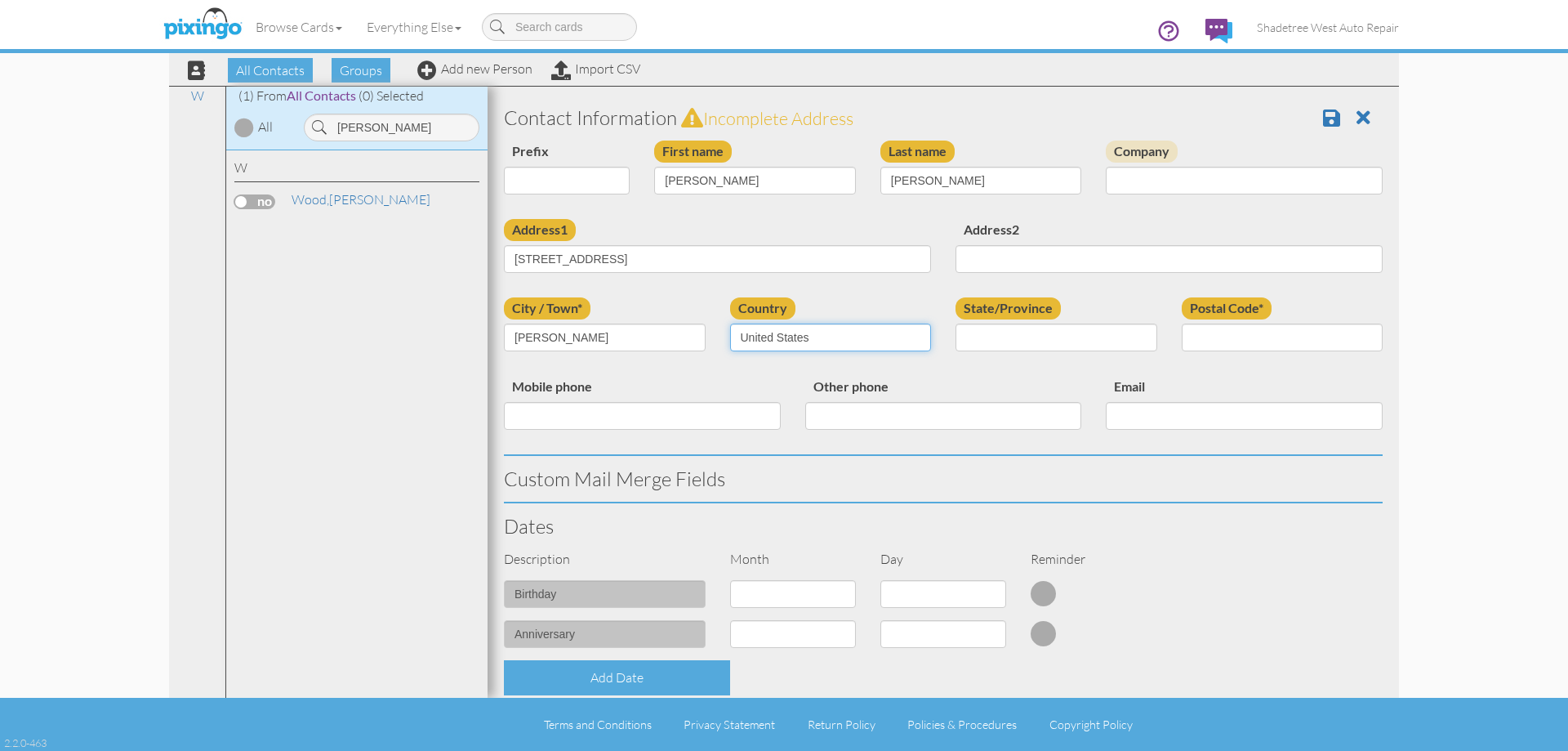
click at [730, 323] on select "[GEOGRAPHIC_DATA] -------------- [GEOGRAPHIC_DATA] [GEOGRAPHIC_DATA] [GEOGRAPHI…" at bounding box center [831, 337] width 201 height 27
click at [1033, 348] on select "AA (Military) AE (Military) [US_STATE] [US_STATE] [US_STATE] AP (Military) [US_…" at bounding box center [1056, 337] width 201 height 27
select select "object:1615"
click at [956, 323] on select "AA (Military) AE (Military) [US_STATE] [US_STATE] [US_STATE] AP (Military) [US_…" at bounding box center [1056, 337] width 201 height 27
click at [1325, 343] on input "Postal Code*" at bounding box center [1282, 337] width 201 height 27
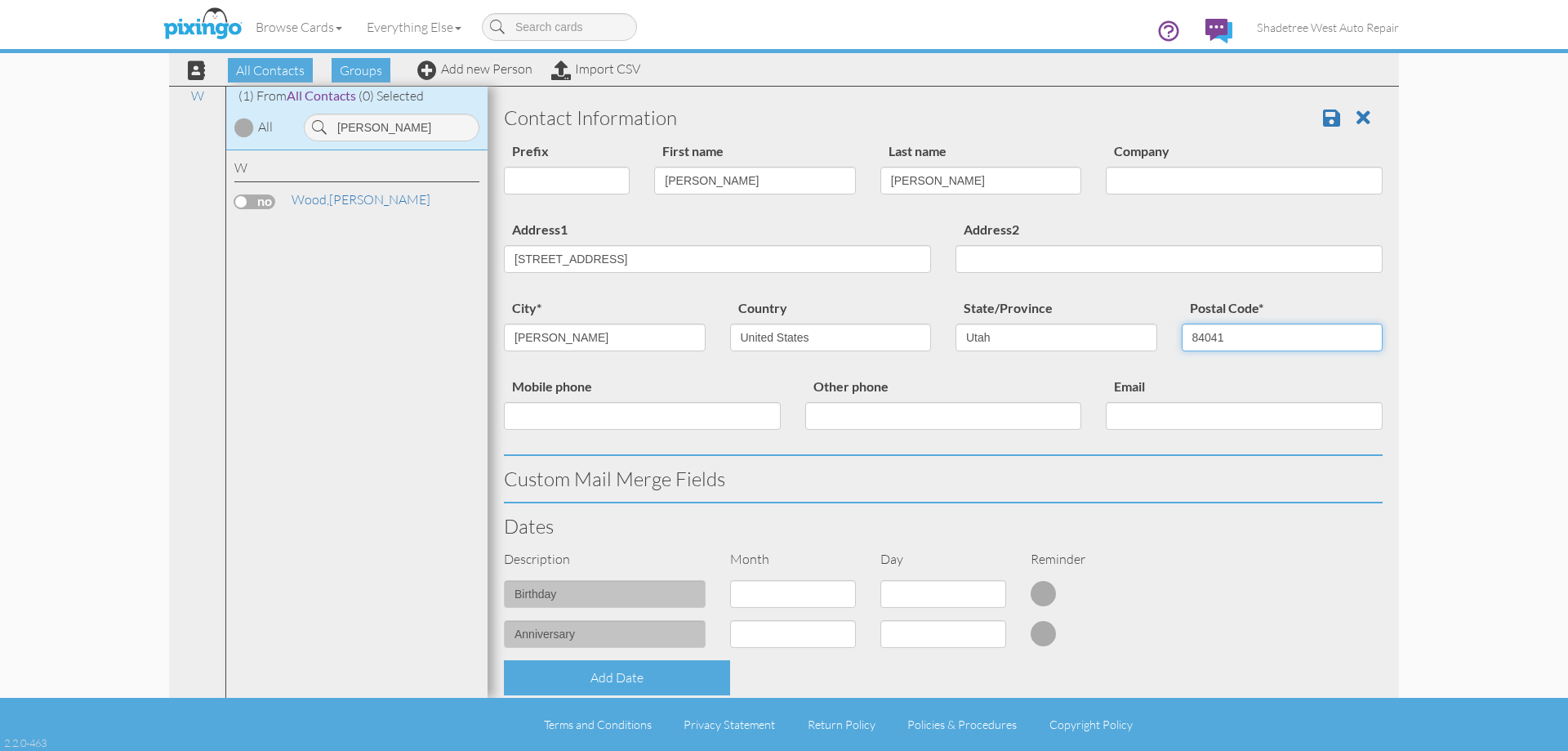
type input "84041"
click at [691, 412] on input "Mobile phone" at bounding box center [642, 416] width 276 height 27
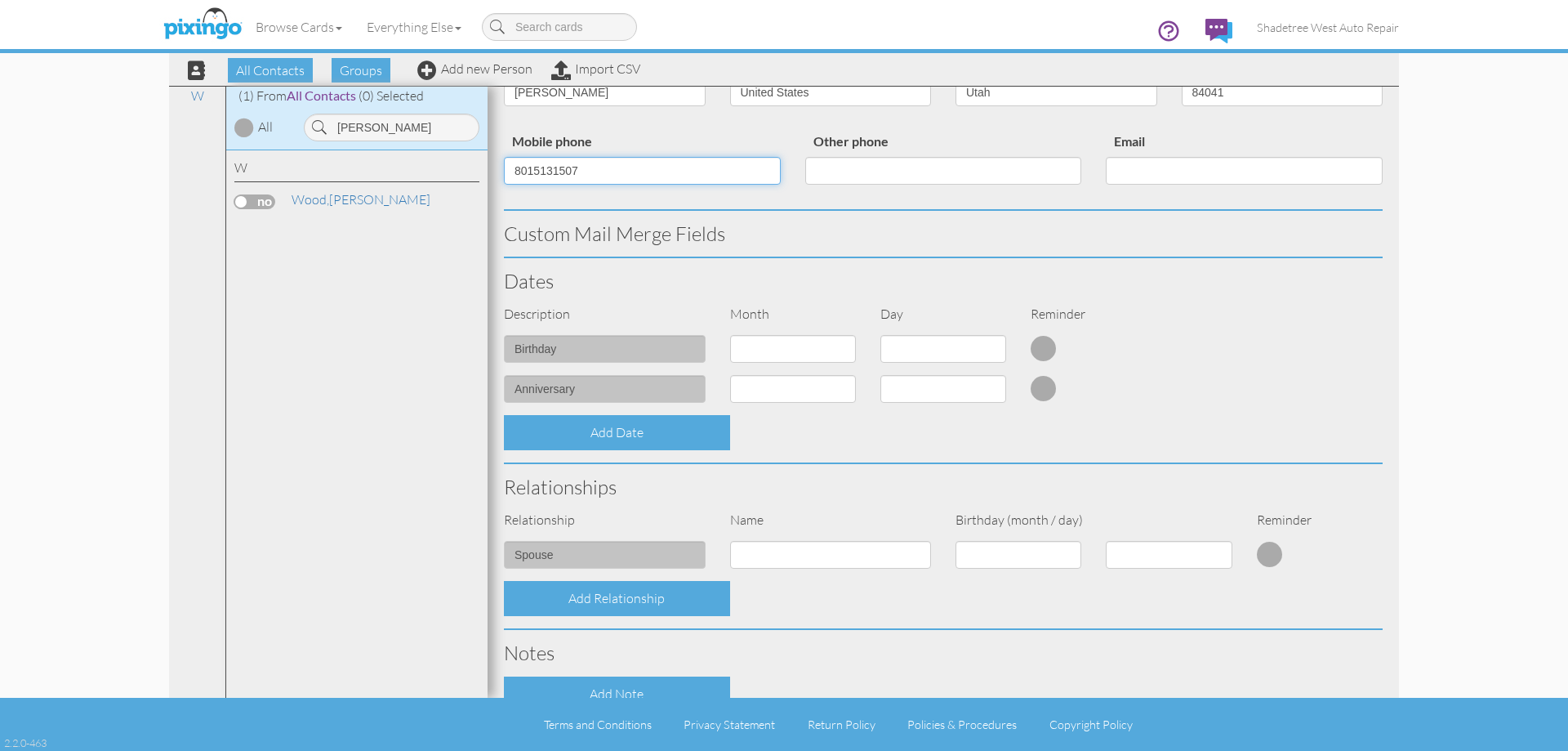
scroll to position [444, 0]
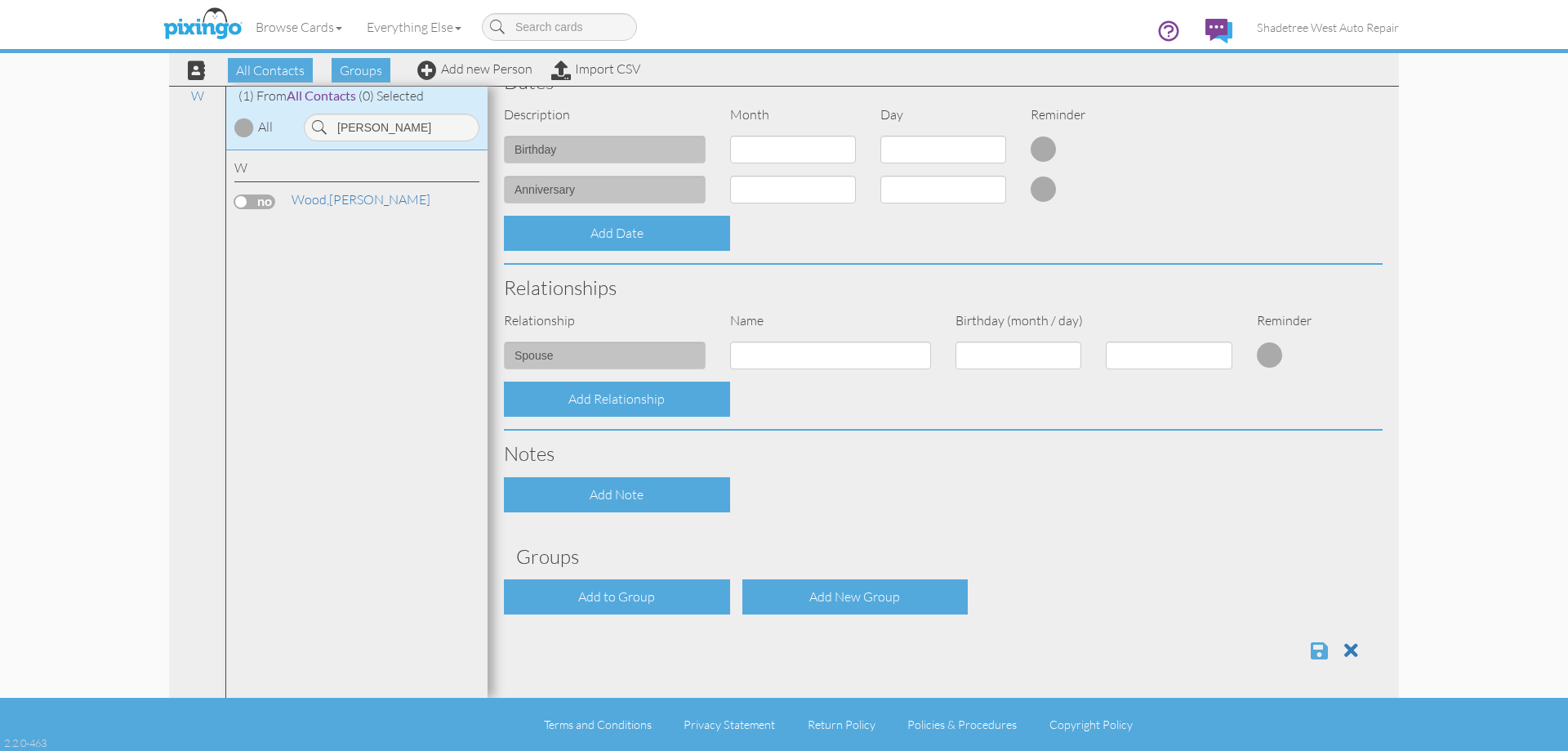
type input "8015131507"
click at [1311, 657] on span at bounding box center [1319, 649] width 17 height 19
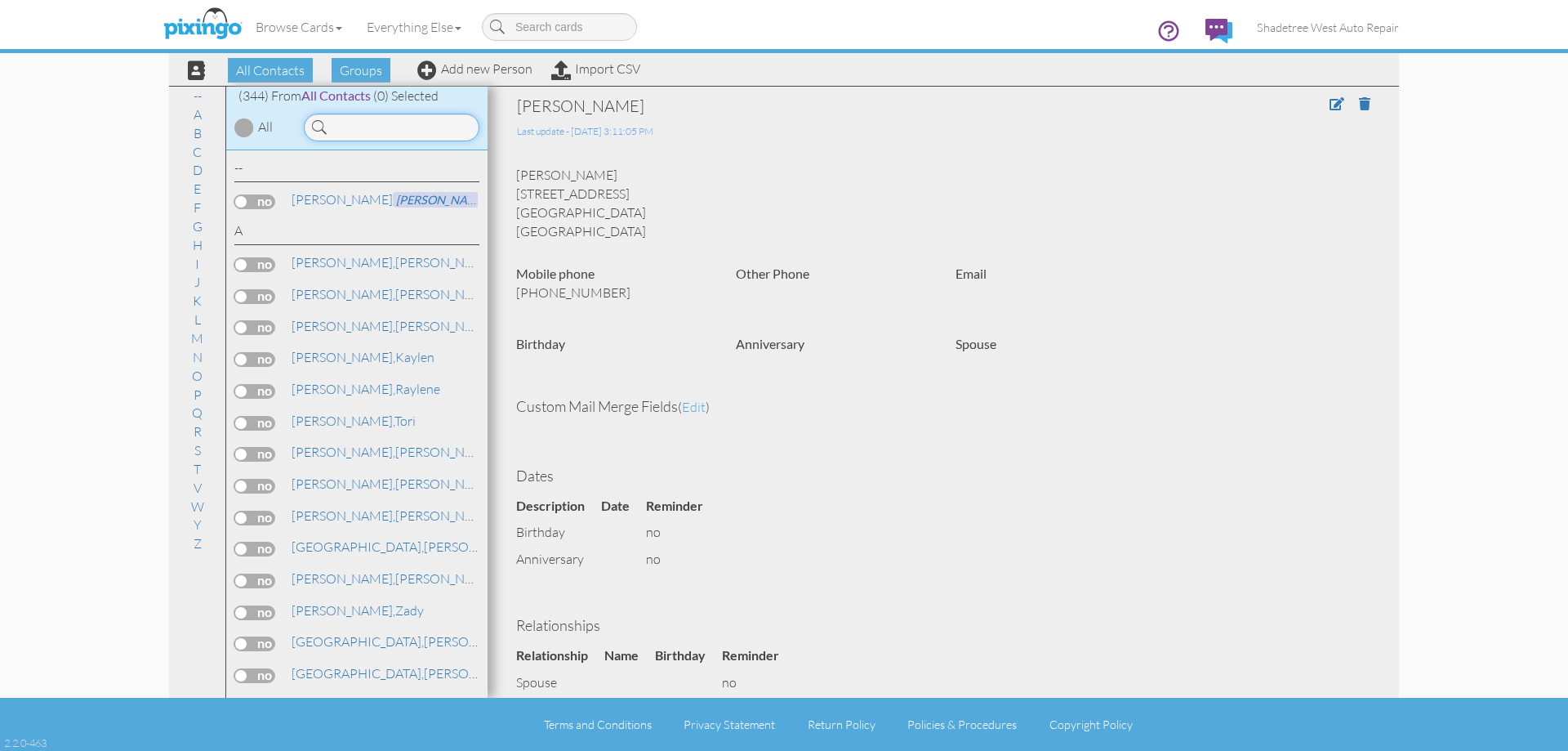
click at [416, 129] on input at bounding box center [392, 127] width 176 height 27
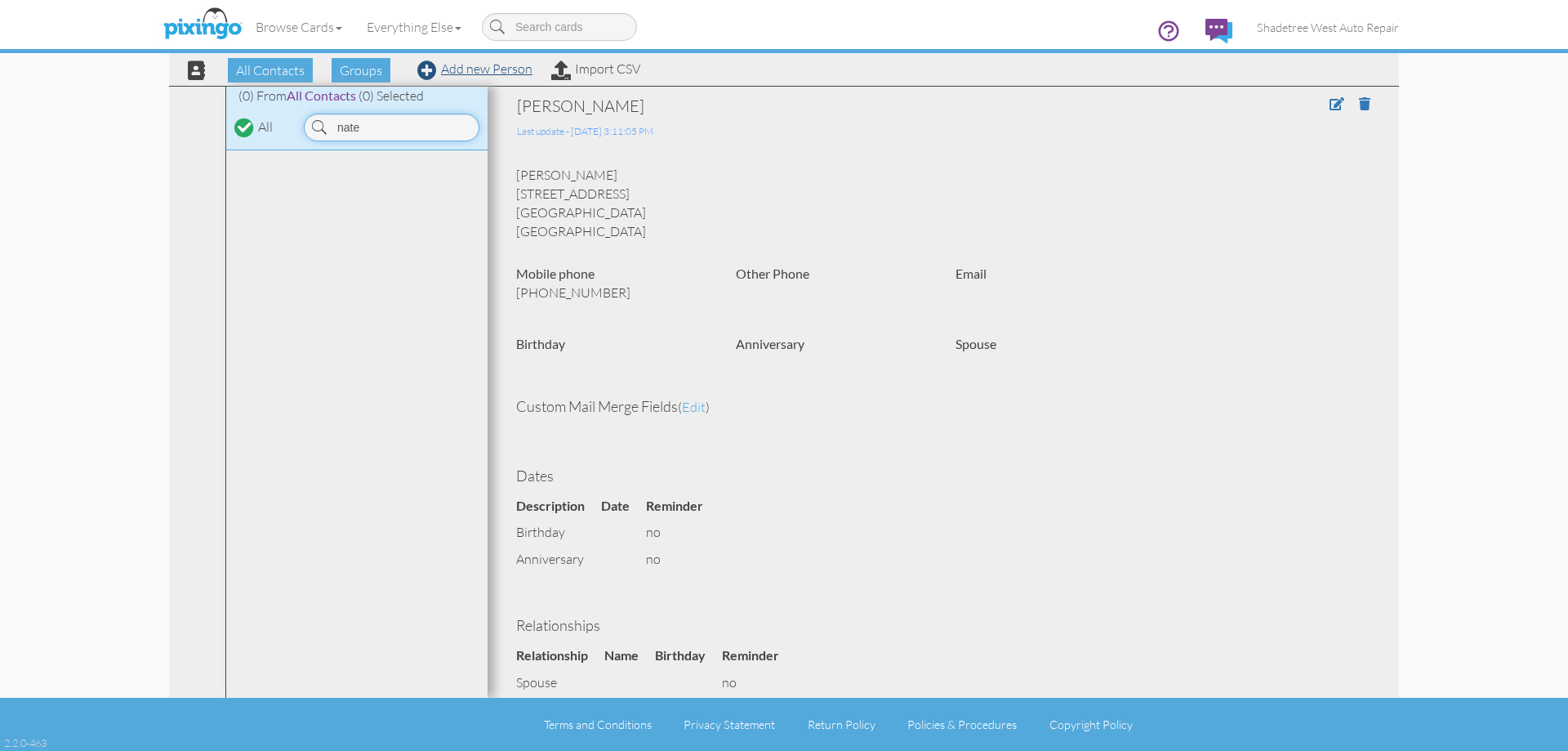
type input "nate"
click at [503, 72] on link "Add new Person" at bounding box center [475, 69] width 115 height 16
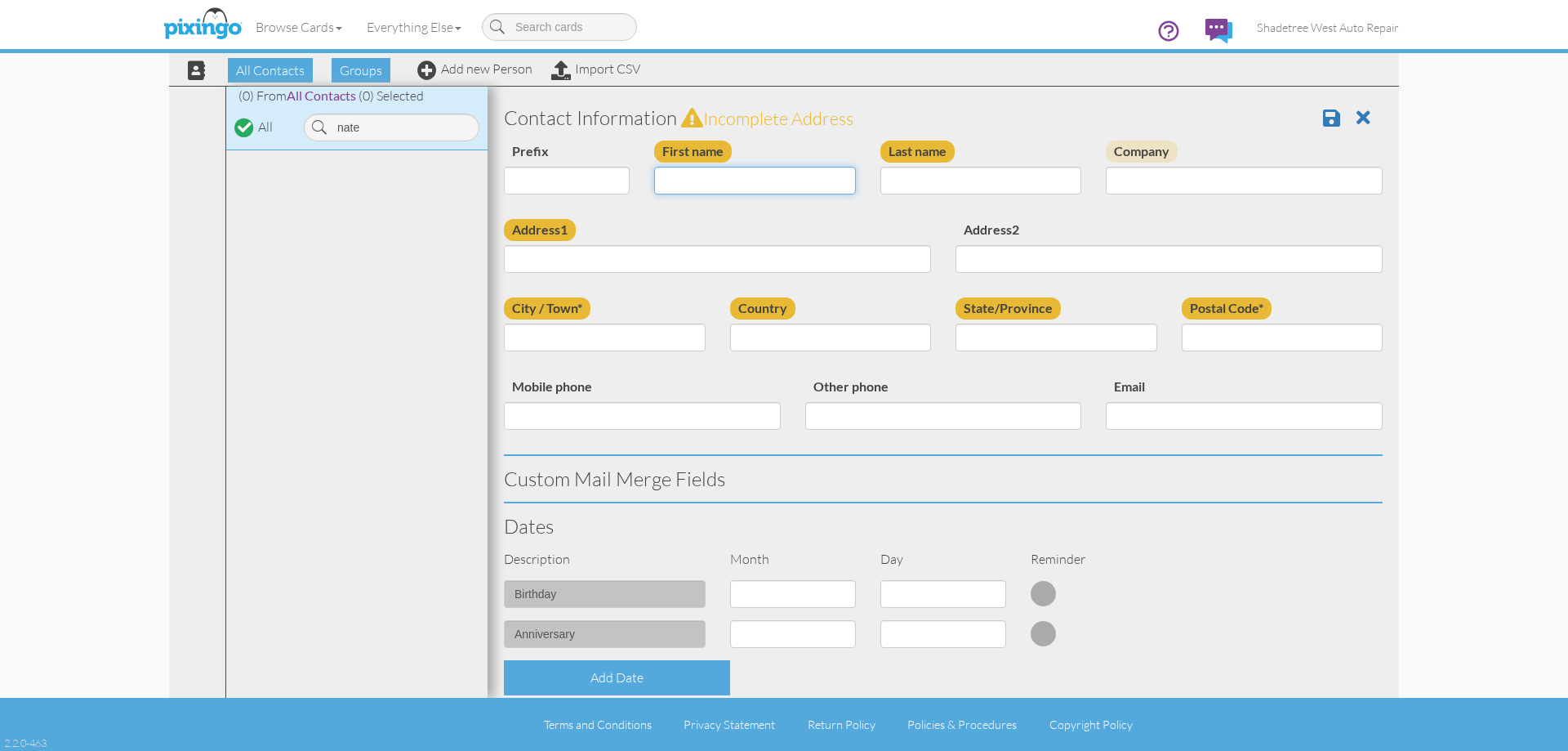
click at [751, 187] on input "First name" at bounding box center [755, 180] width 201 height 27
type input "[PERSON_NAME]"
click at [898, 182] on input "Last name" at bounding box center [981, 180] width 201 height 27
type input "Ortizo"
click at [884, 249] on input "Address1" at bounding box center [717, 259] width 427 height 27
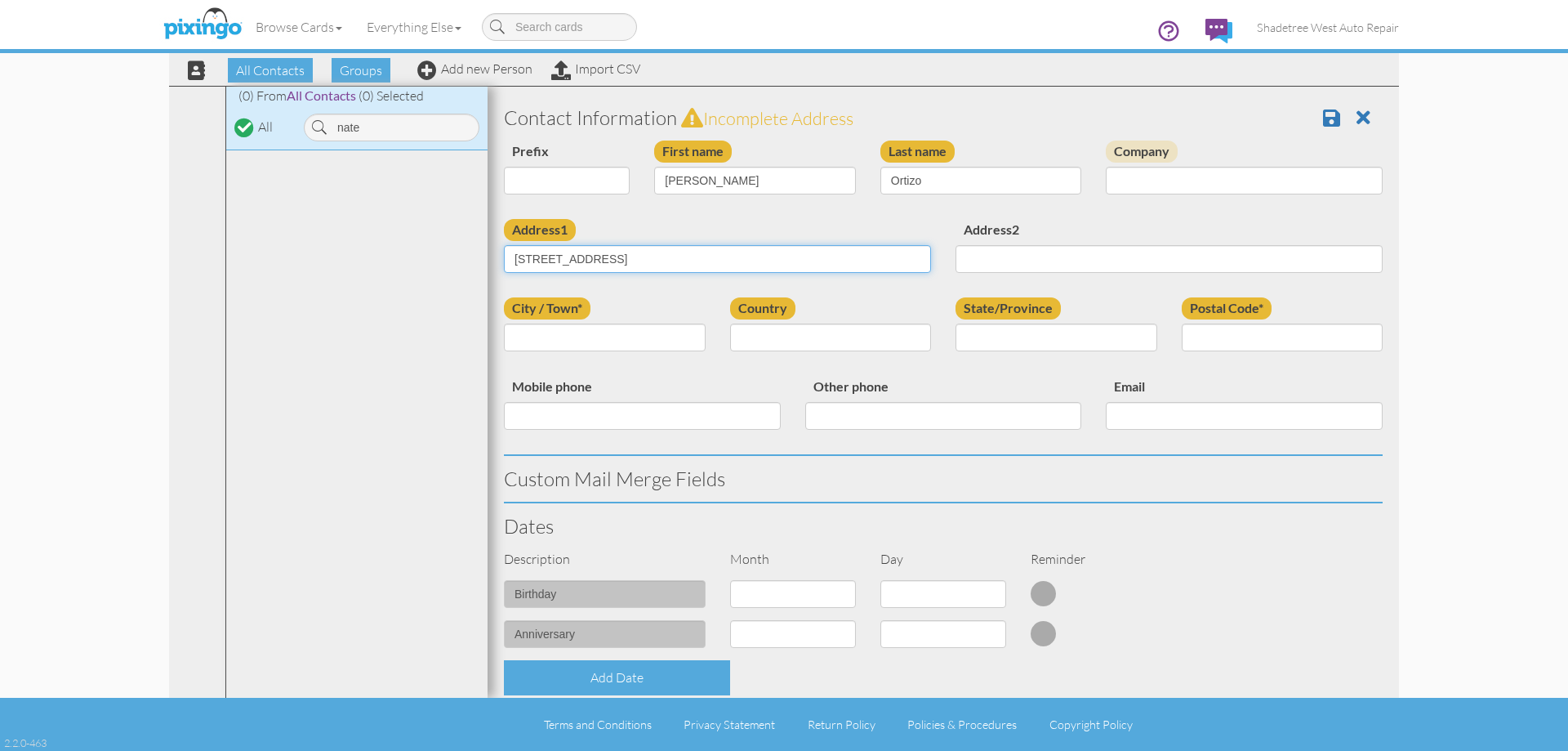
type input "[STREET_ADDRESS]"
click at [682, 329] on input "City / Town*" at bounding box center [604, 337] width 201 height 27
type input "Hill Air Force Base"
click at [762, 339] on select "[GEOGRAPHIC_DATA] -------------- [GEOGRAPHIC_DATA] [GEOGRAPHIC_DATA] [GEOGRAPHI…" at bounding box center [831, 337] width 201 height 27
select select "object:1276"
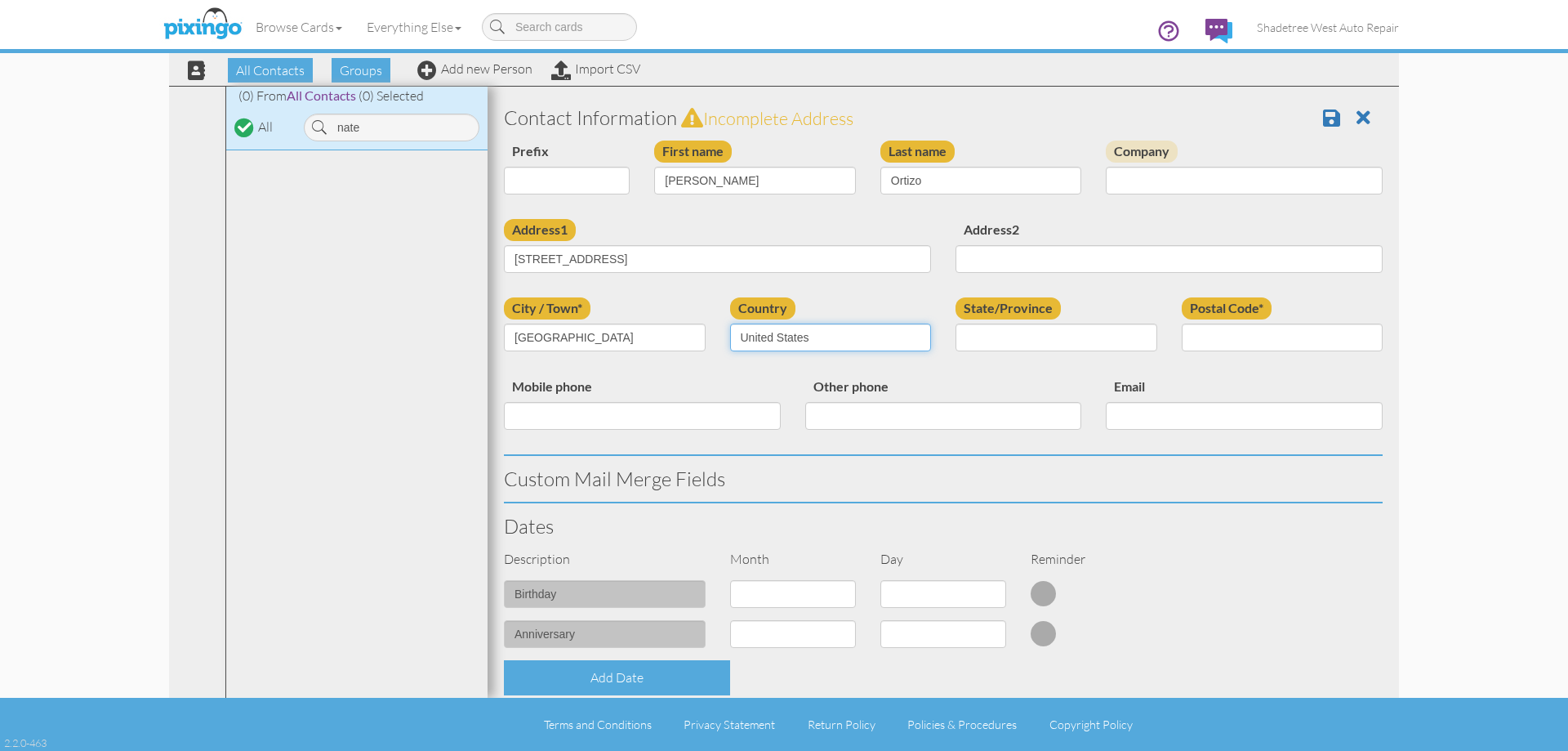
click at [730, 323] on select "[GEOGRAPHIC_DATA] -------------- [GEOGRAPHIC_DATA] [GEOGRAPHIC_DATA] [GEOGRAPHI…" at bounding box center [831, 337] width 201 height 27
click at [1050, 334] on select "AA (Military) AE (Military) [US_STATE] [US_STATE] [US_STATE] AP (Military) [US_…" at bounding box center [1056, 337] width 201 height 27
select select "object:1575"
click at [956, 323] on select "AA (Military) AE (Military) [US_STATE] [US_STATE] [US_STATE] AP (Military) [US_…" at bounding box center [1056, 337] width 201 height 27
click at [1260, 346] on input "Postal Code*" at bounding box center [1282, 337] width 201 height 27
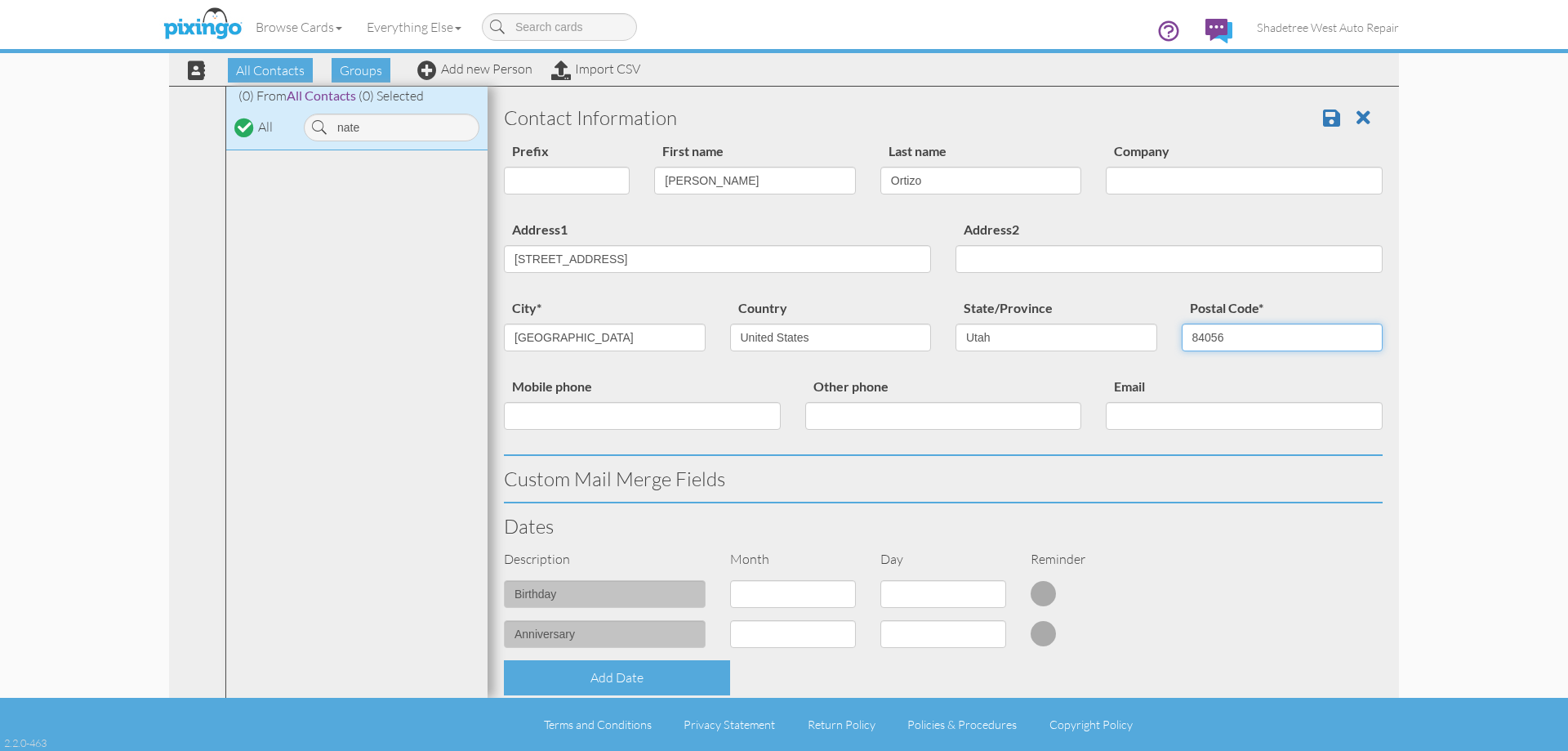
type input "84056"
click at [736, 419] on input "Mobile phone" at bounding box center [642, 416] width 276 height 27
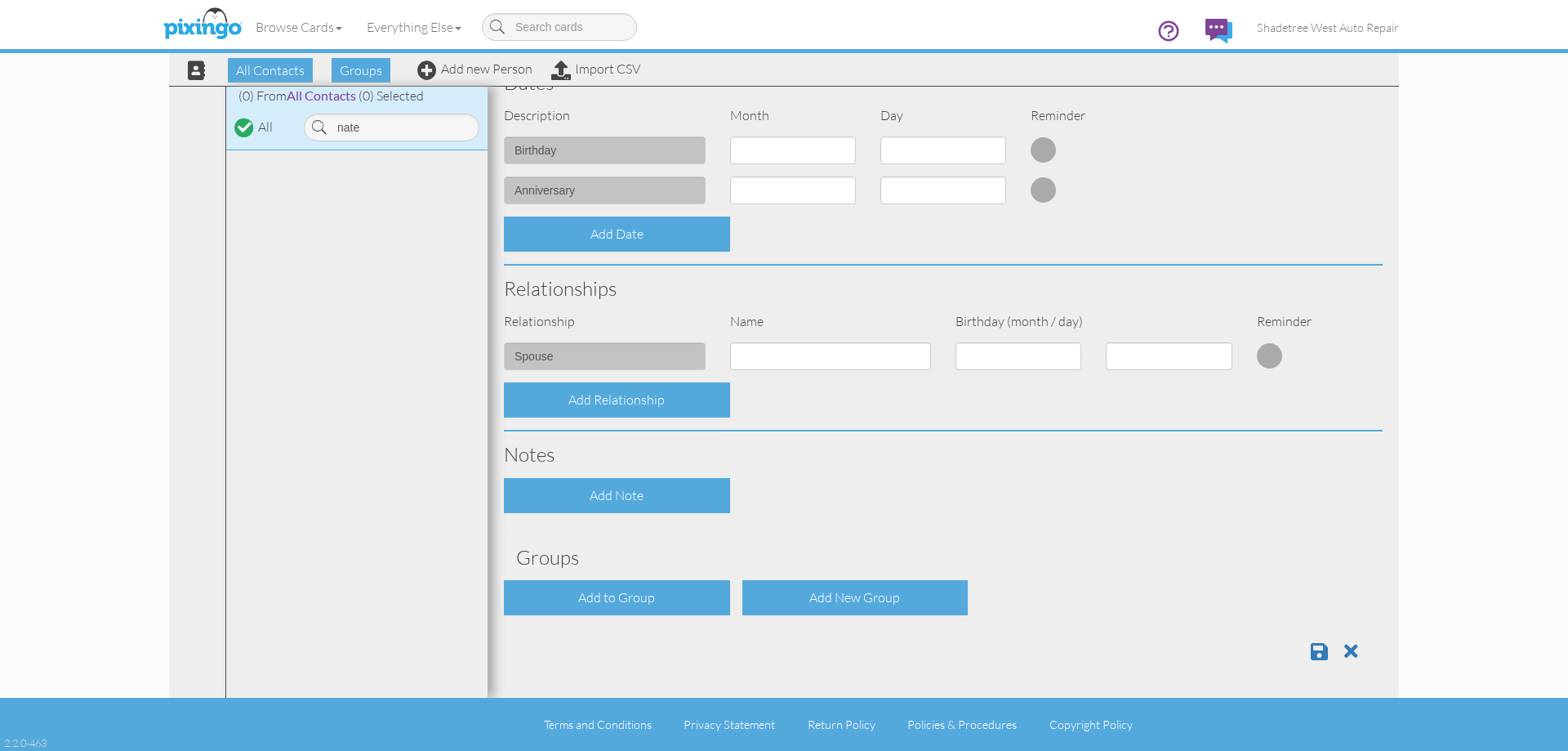
scroll to position [444, 0]
type input "6575322930"
click at [1311, 656] on span at bounding box center [1319, 649] width 17 height 19
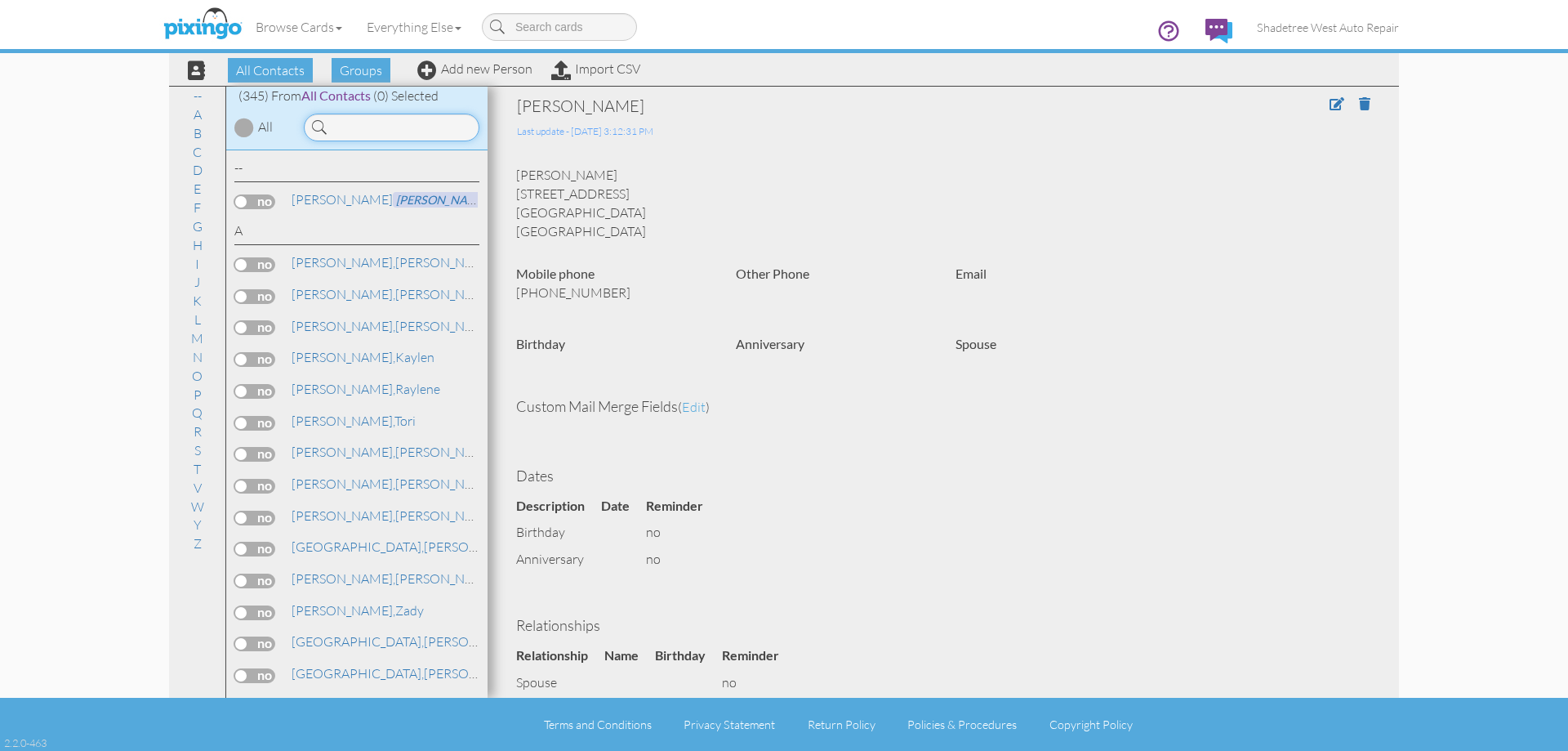
click at [338, 117] on input at bounding box center [392, 127] width 176 height 27
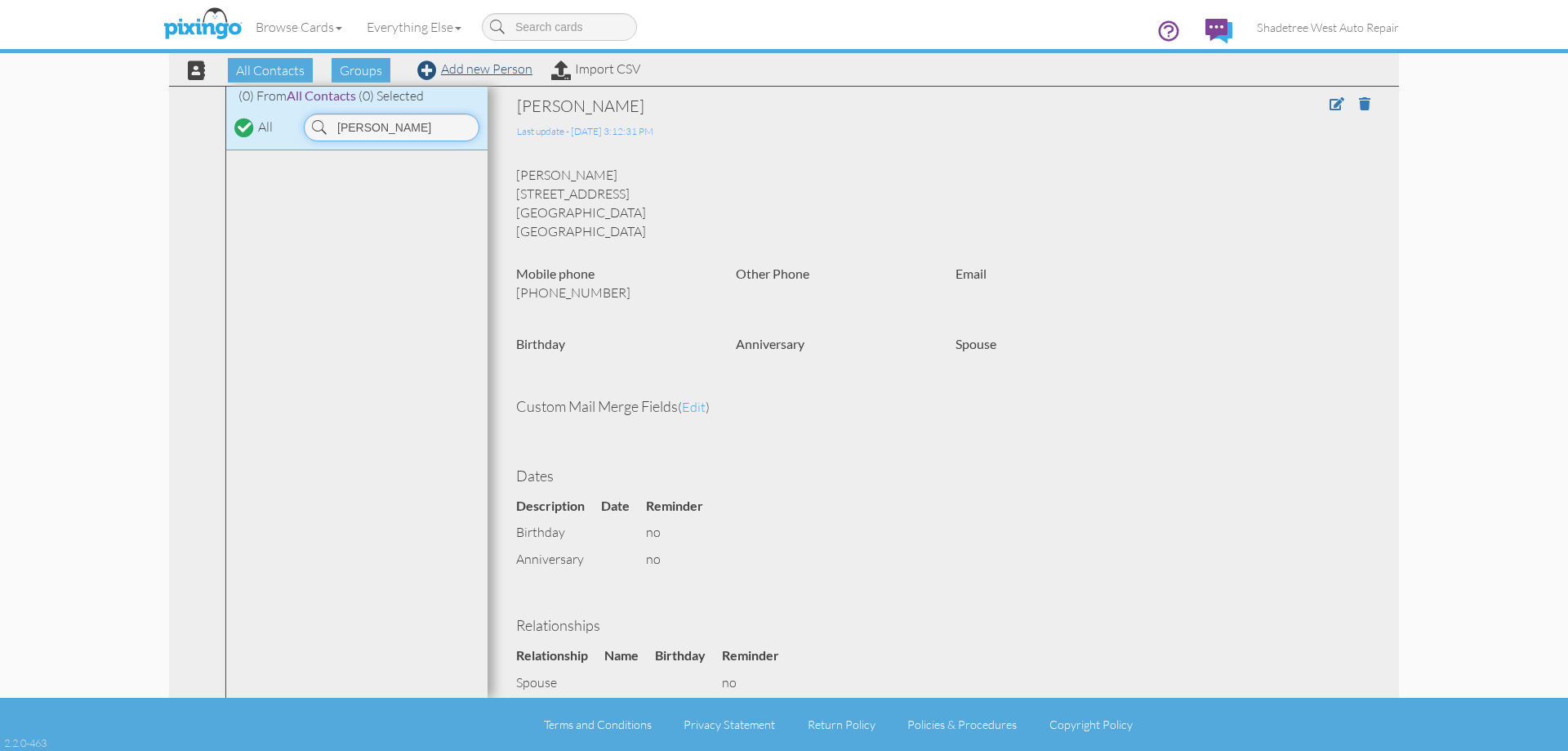
type input "Chris Z"
click at [495, 72] on link "Add new Person" at bounding box center [475, 69] width 115 height 16
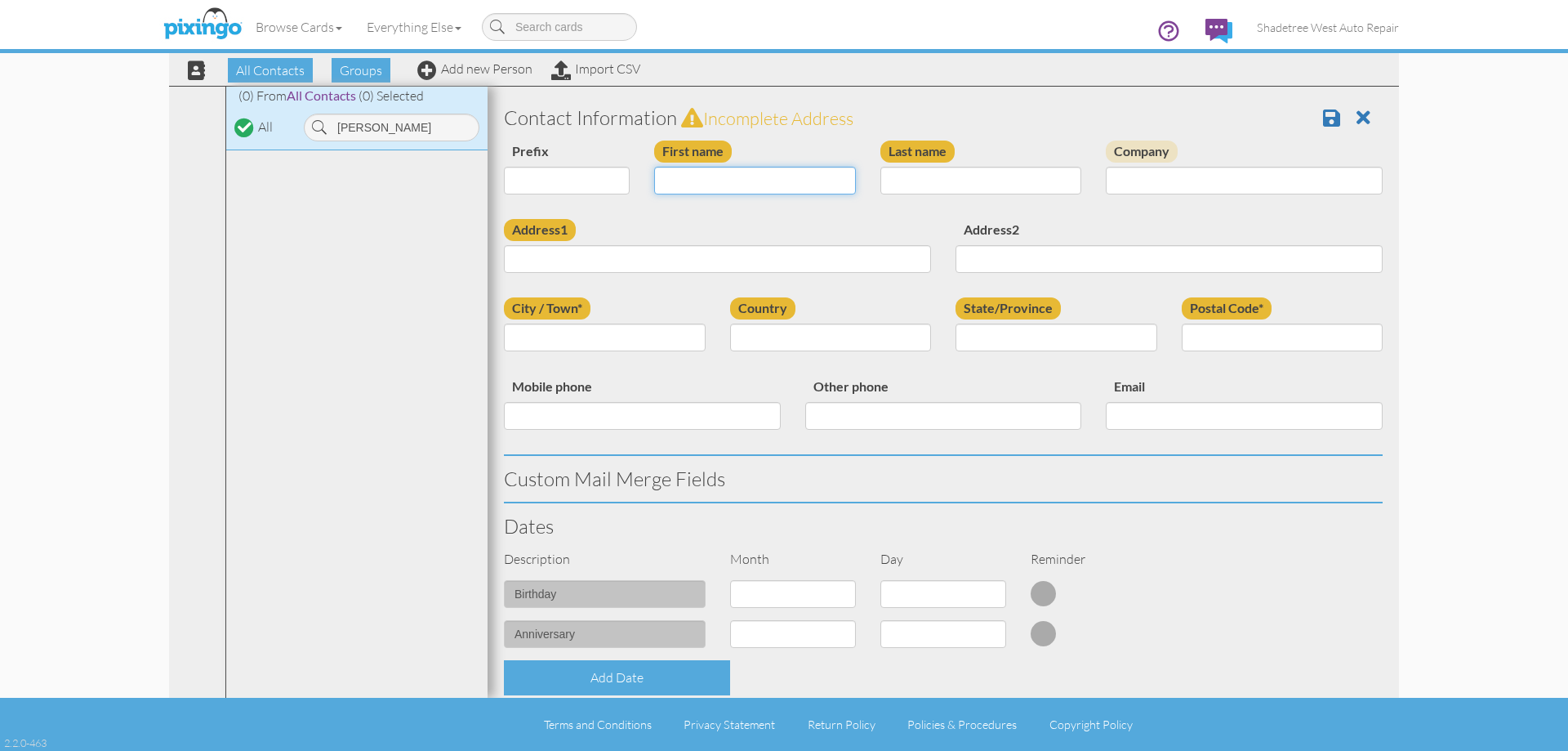
click at [695, 184] on input "First name" at bounding box center [755, 180] width 201 height 27
type input "[PERSON_NAME]"
click at [925, 177] on input "Last name" at bounding box center [981, 180] width 201 height 27
type input "Zimpfer"
click at [792, 256] on input "Address1" at bounding box center [717, 259] width 427 height 27
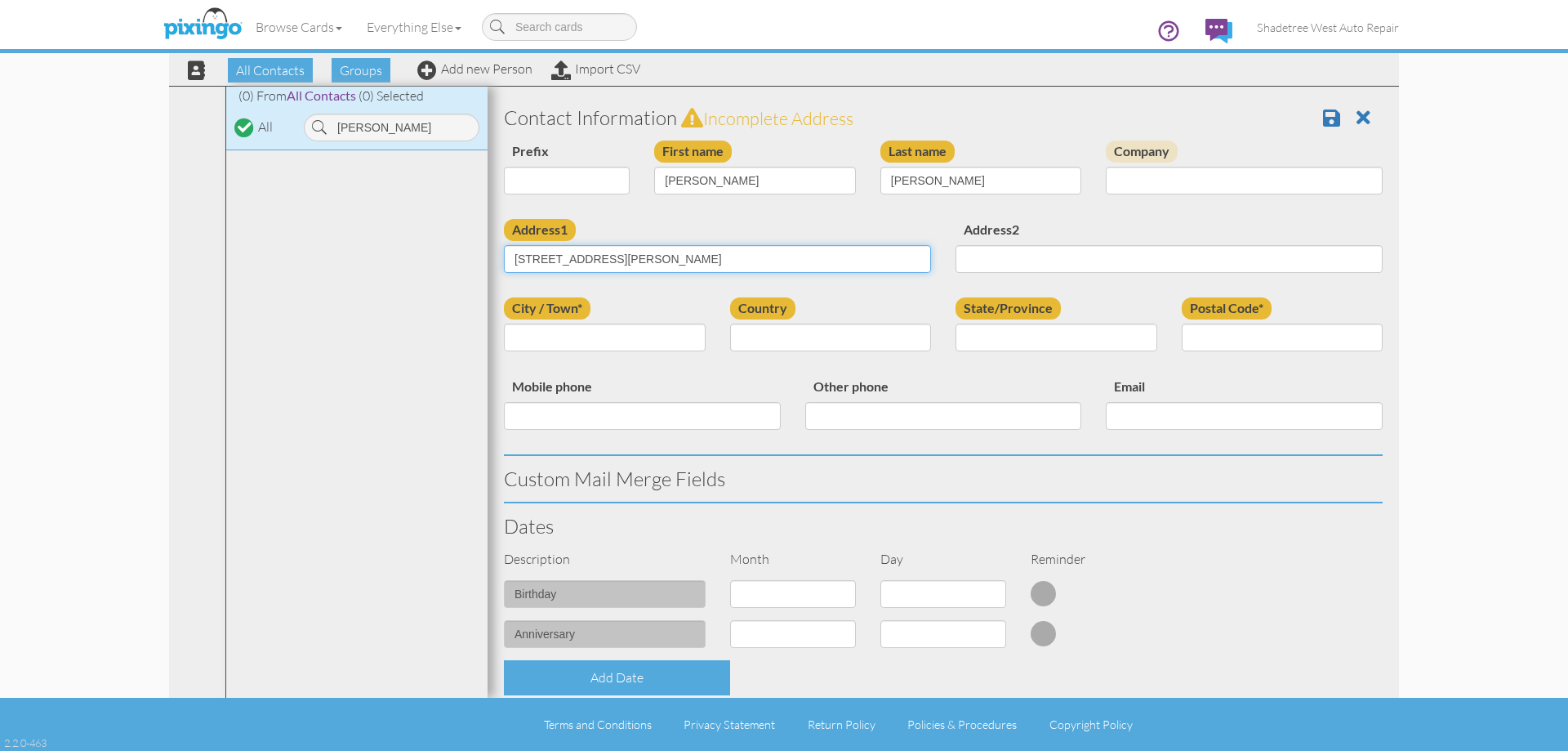
type input "2236 Hobbs Drive"
click at [657, 348] on input "City / Town*" at bounding box center [604, 337] width 201 height 27
type input "South Jordan"
click at [913, 340] on select "[GEOGRAPHIC_DATA] -------------- [GEOGRAPHIC_DATA] [GEOGRAPHIC_DATA] [GEOGRAPHI…" at bounding box center [831, 337] width 201 height 27
select select "object:1335"
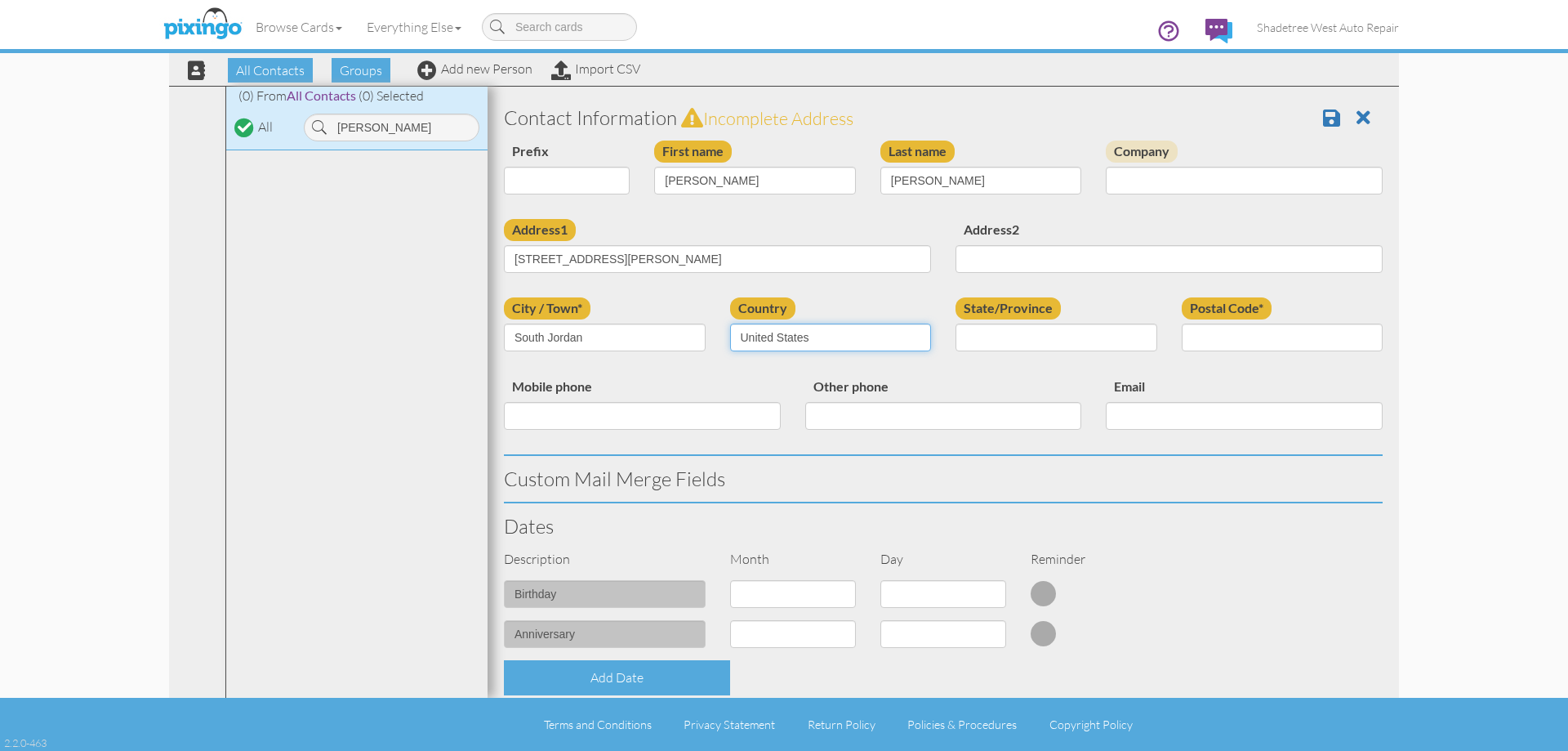
click at [730, 323] on select "[GEOGRAPHIC_DATA] -------------- [GEOGRAPHIC_DATA] [GEOGRAPHIC_DATA] [GEOGRAPHI…" at bounding box center [831, 337] width 201 height 27
click at [973, 335] on select "AA (Military) AE (Military) [US_STATE] [US_STATE] [US_STATE] AP (Military) [US_…" at bounding box center [1056, 337] width 201 height 27
select select "object:1634"
click at [956, 323] on select "AA (Military) AE (Military) [US_STATE] [US_STATE] [US_STATE] AP (Military) [US_…" at bounding box center [1056, 337] width 201 height 27
click at [1235, 345] on input "Postal Code*" at bounding box center [1282, 337] width 201 height 27
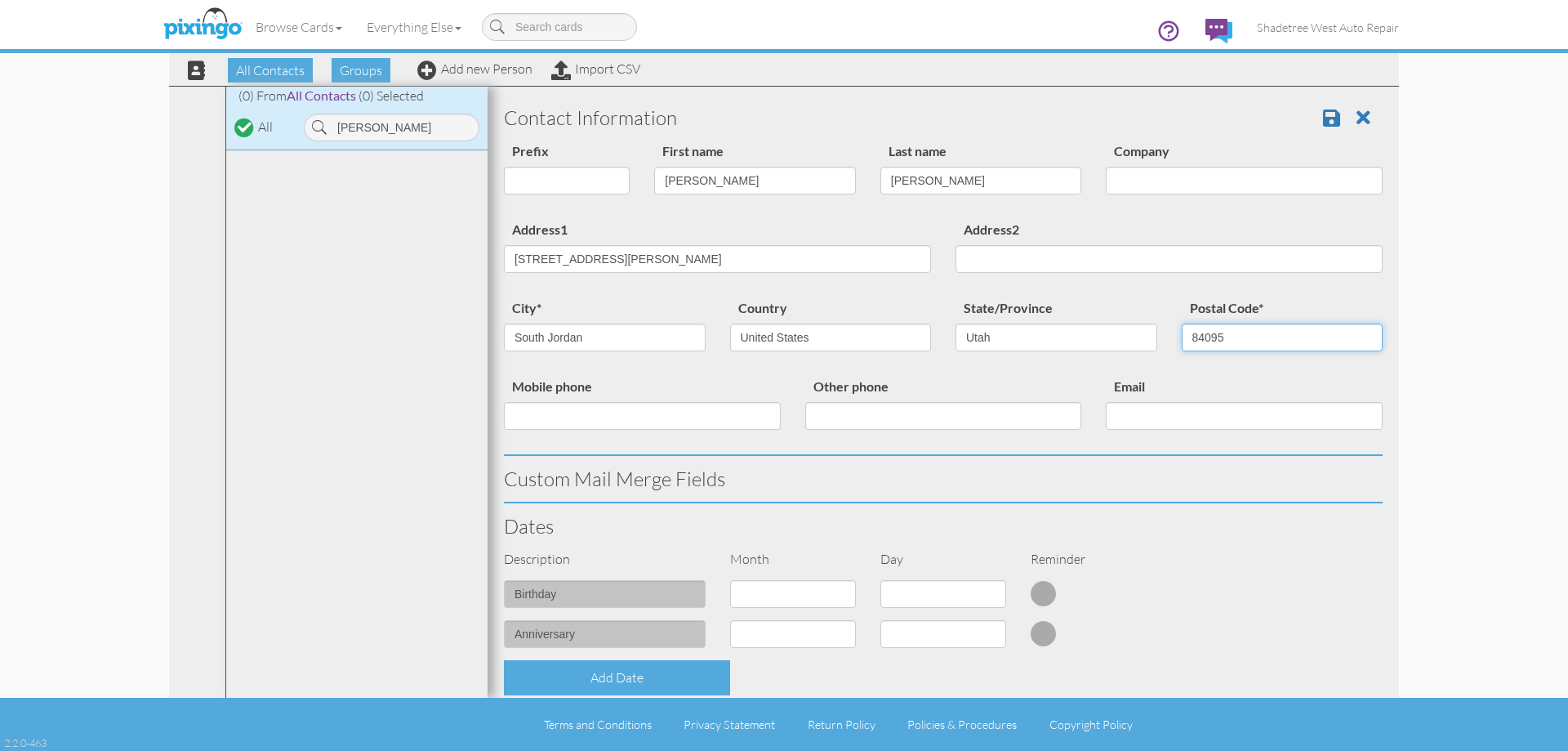
type input "84095"
click at [656, 425] on input "Mobile phone" at bounding box center [642, 416] width 276 height 27
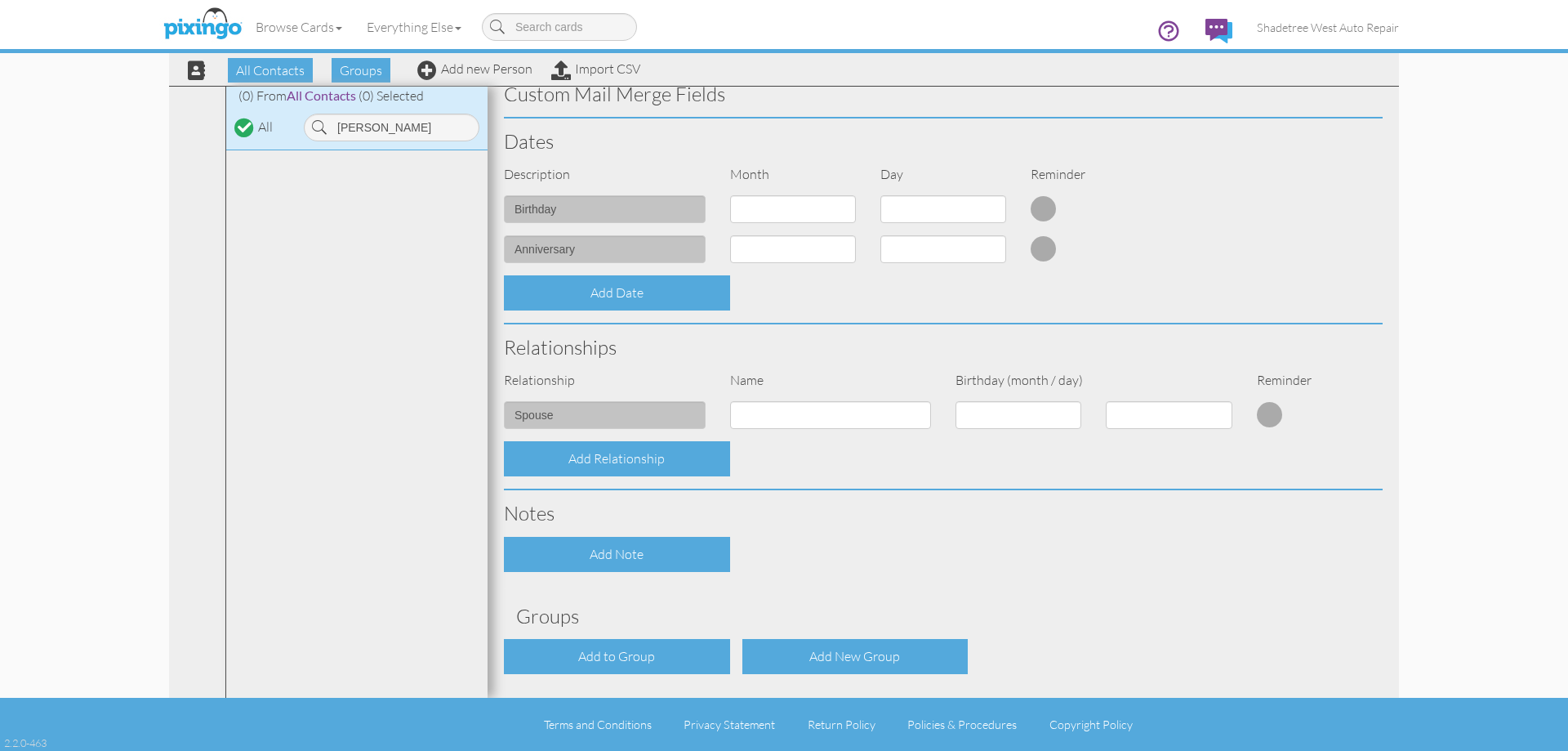
scroll to position [444, 0]
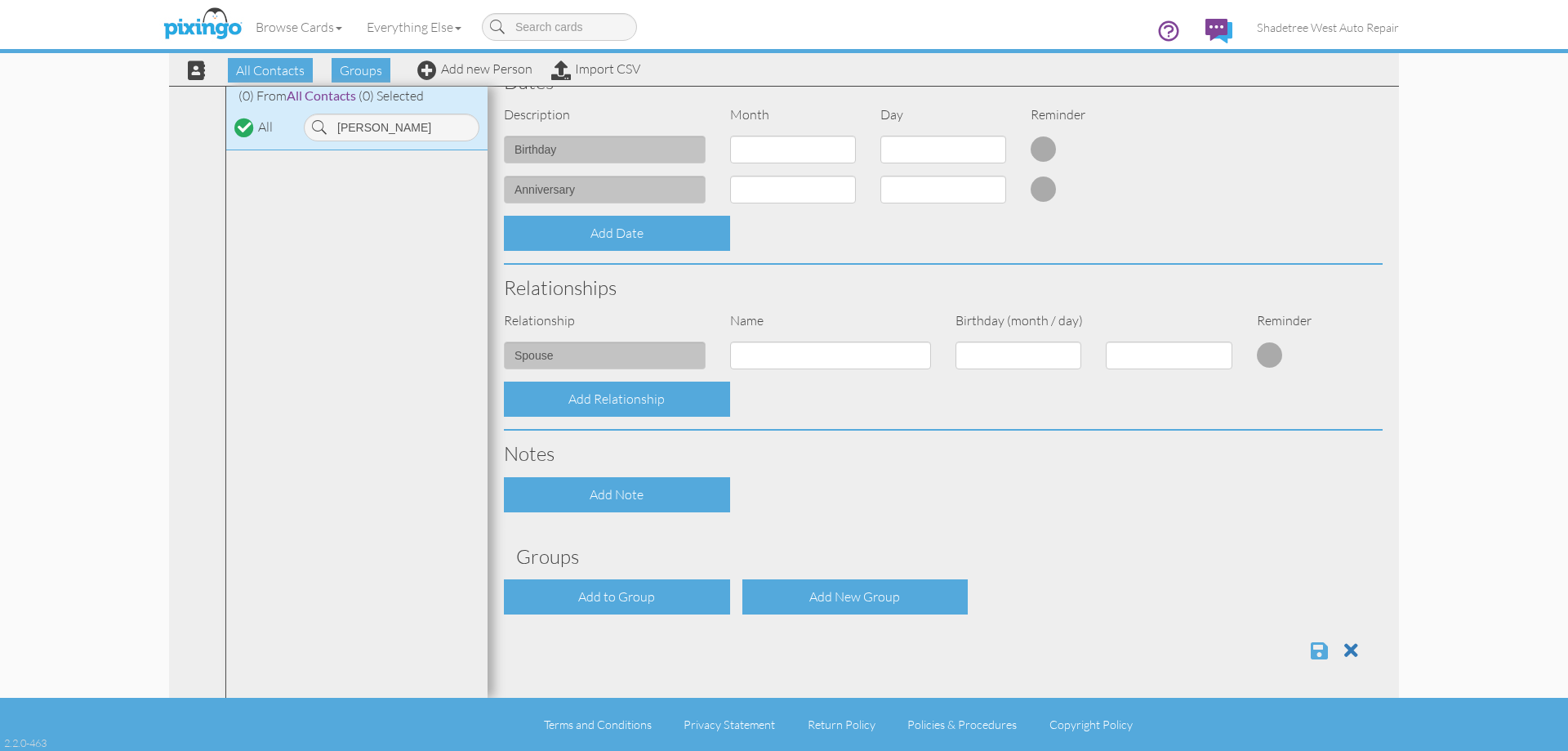
type input "8016642453"
click at [1311, 651] on span at bounding box center [1319, 649] width 17 height 19
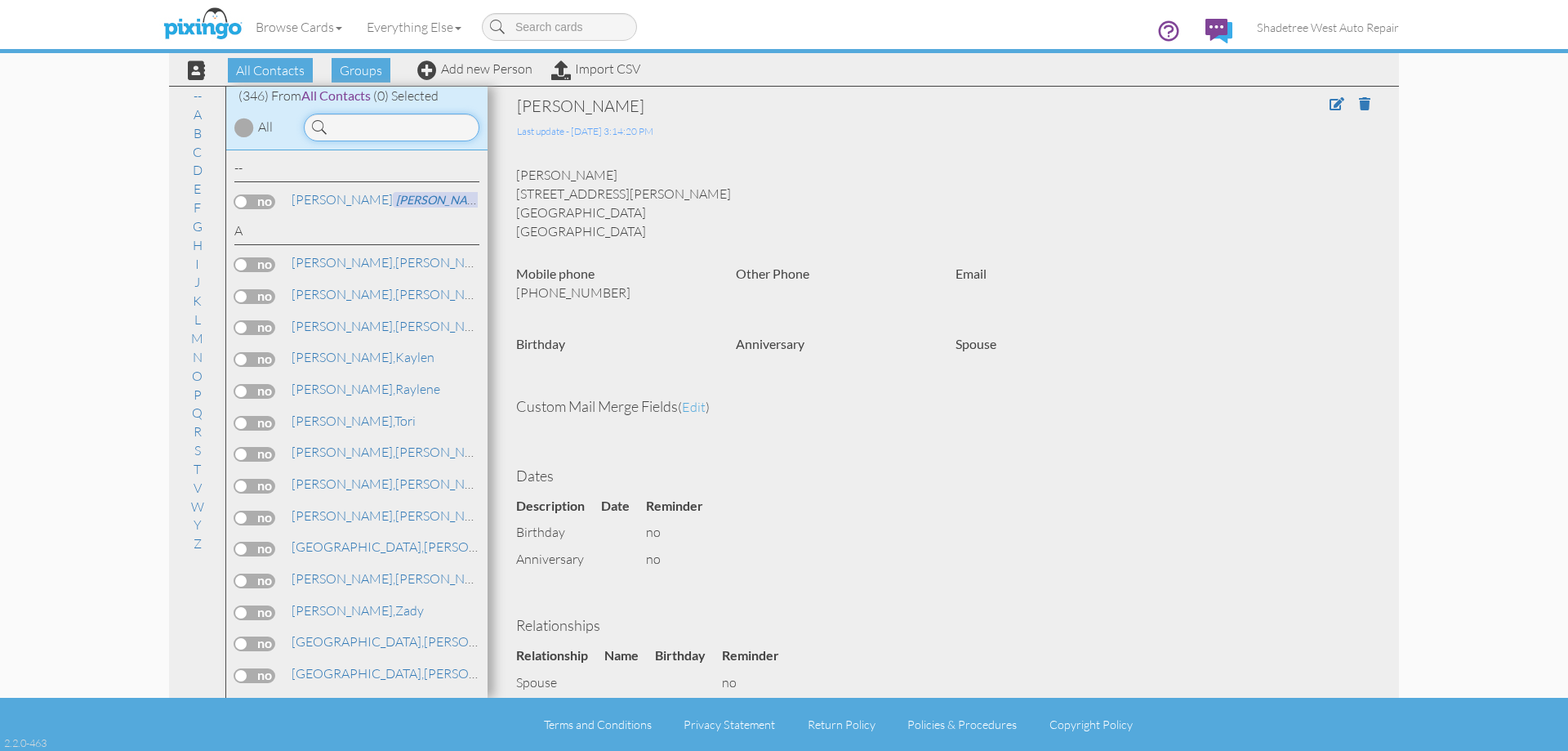
click at [438, 127] on input at bounding box center [392, 127] width 176 height 27
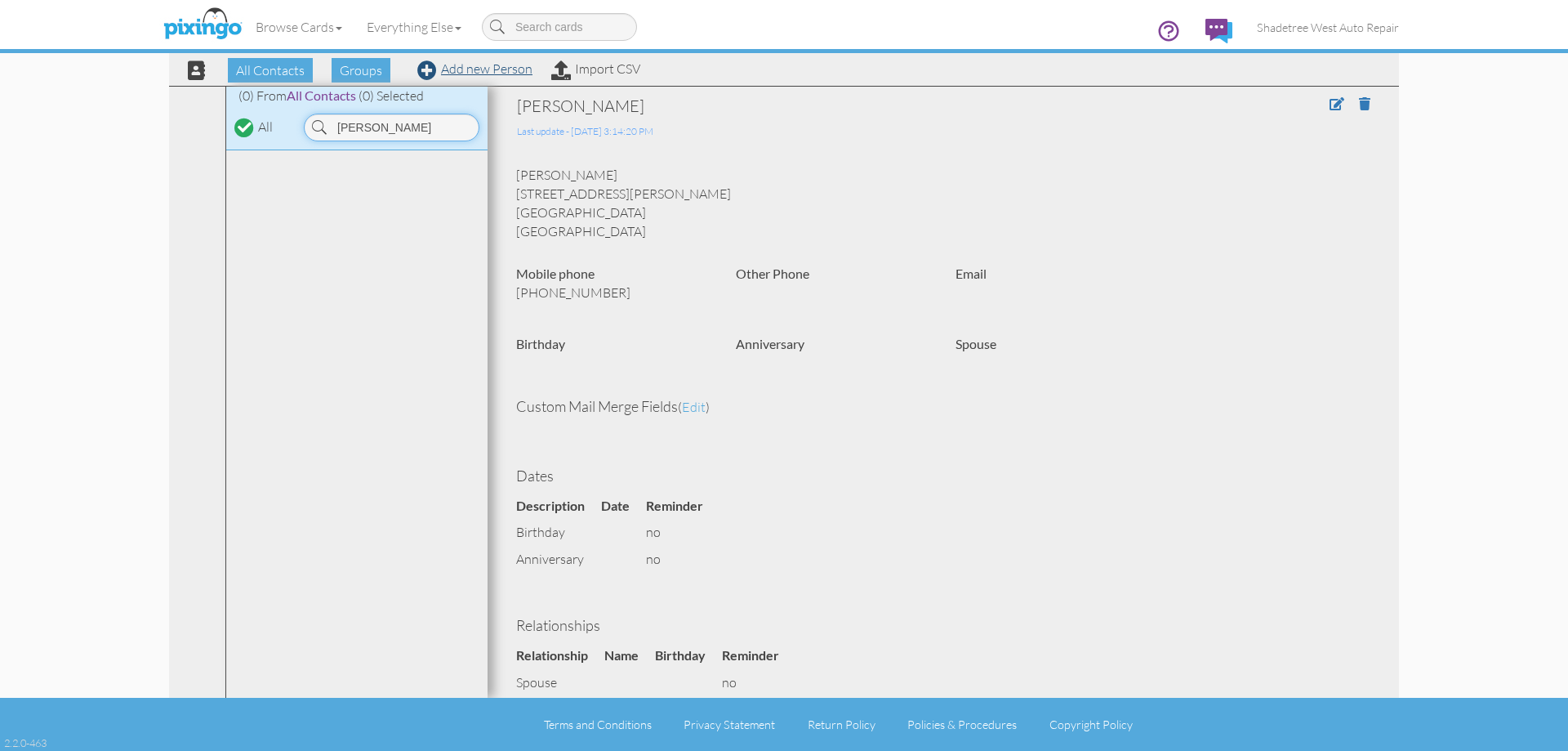
type input "trice"
click at [463, 75] on link "Add new Person" at bounding box center [475, 69] width 115 height 16
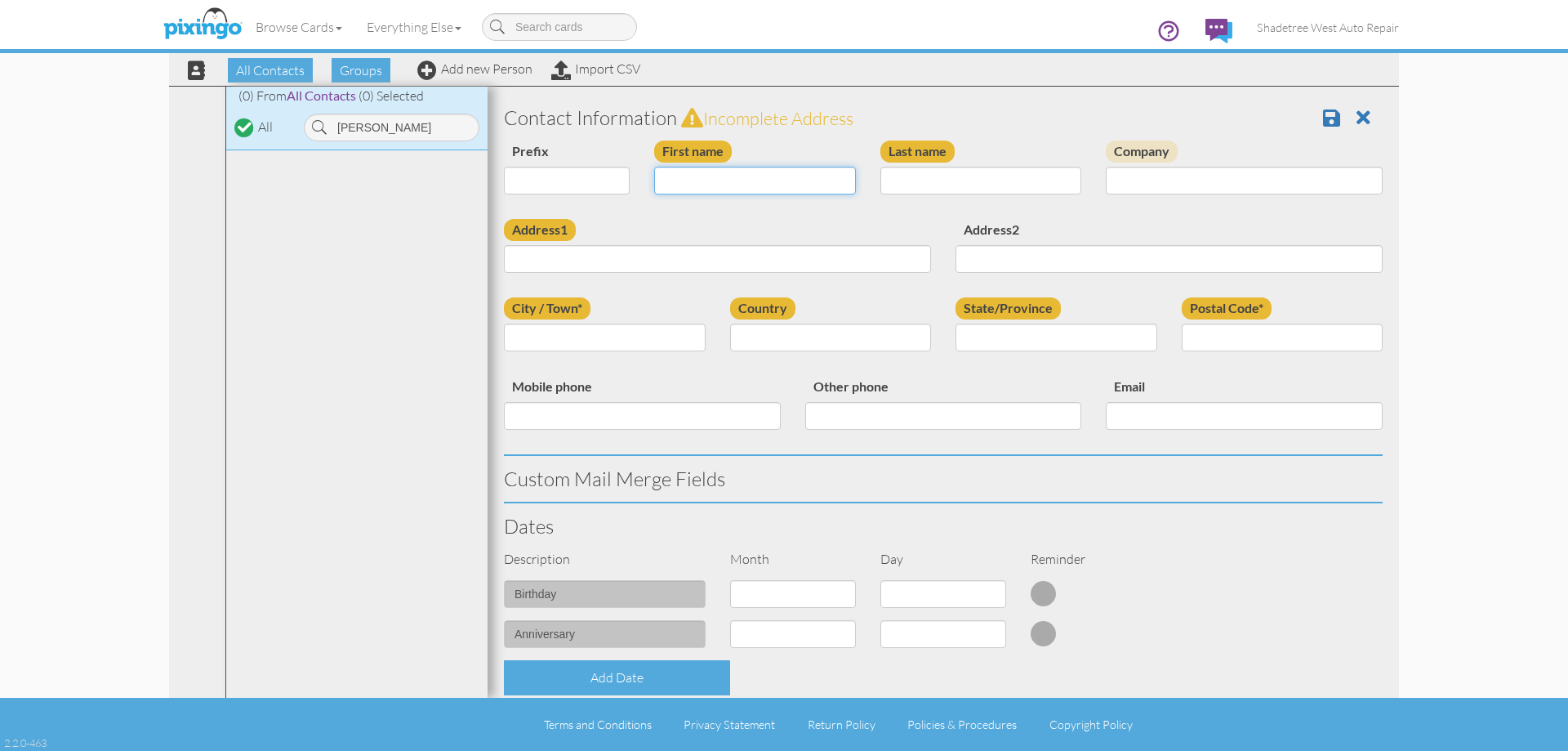
click at [730, 174] on input "First name" at bounding box center [755, 180] width 201 height 27
type input "[PERSON_NAME]"
click at [924, 171] on input "Last name" at bounding box center [981, 180] width 201 height 27
type input "McCullar"
click at [669, 261] on input "Address1" at bounding box center [717, 259] width 427 height 27
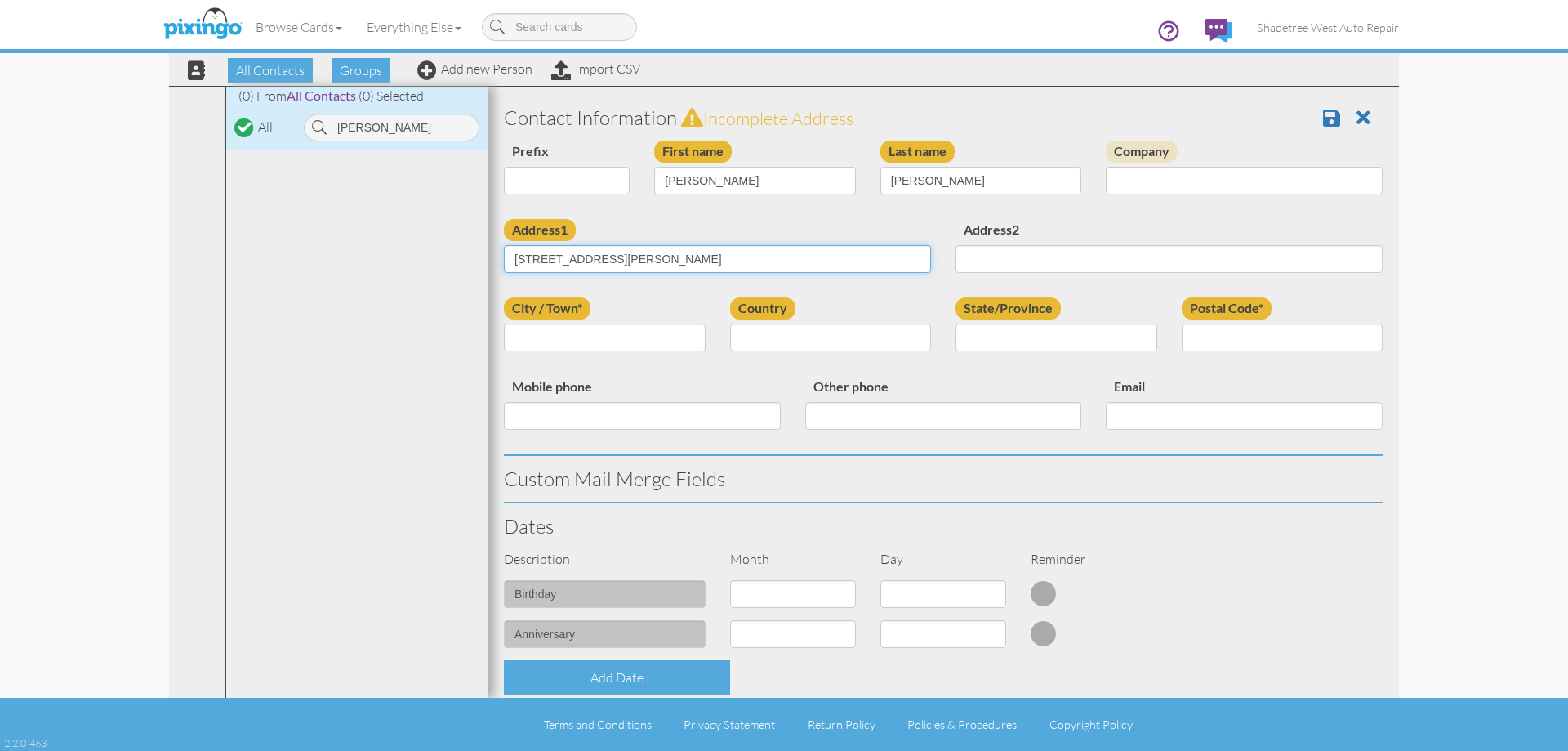
type input "[STREET_ADDRESS][PERSON_NAME]"
click at [617, 331] on input "City / Town*" at bounding box center [604, 337] width 201 height 27
type input "Bountiful"
click at [748, 337] on select "[GEOGRAPHIC_DATA] -------------- [GEOGRAPHIC_DATA] [GEOGRAPHIC_DATA] [GEOGRAPHI…" at bounding box center [831, 337] width 201 height 27
select select "object:1304"
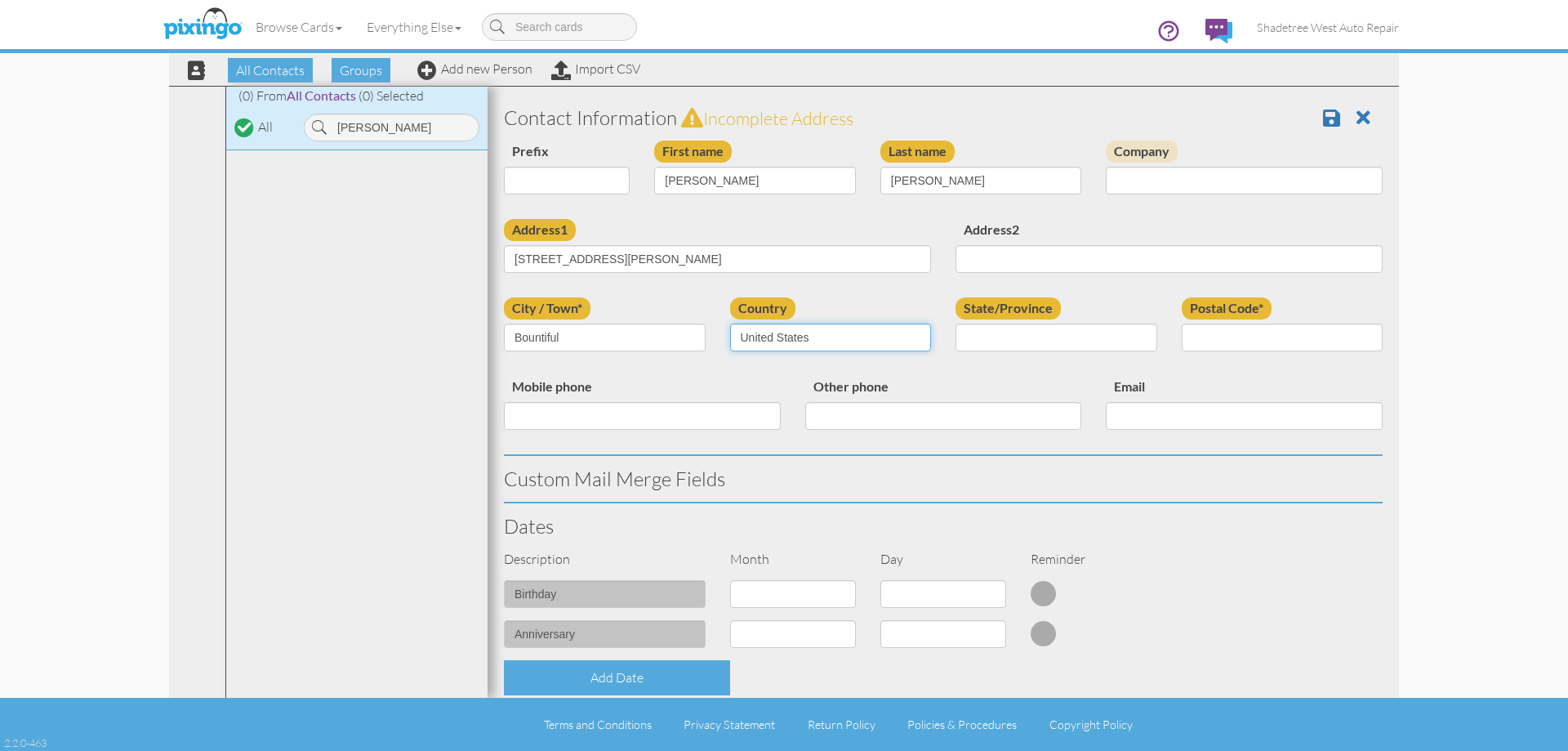
click at [730, 323] on select "[GEOGRAPHIC_DATA] -------------- [GEOGRAPHIC_DATA] [GEOGRAPHIC_DATA] [GEOGRAPHI…" at bounding box center [831, 337] width 201 height 27
click at [970, 334] on select "AA (Military) AE (Military) [US_STATE] [US_STATE] [US_STATE] AP (Military) [US_…" at bounding box center [1056, 337] width 201 height 27
select select "object:1603"
click at [956, 323] on select "AA (Military) AE (Military) [US_STATE] [US_STATE] [US_STATE] AP (Military) [US_…" at bounding box center [1056, 337] width 201 height 27
click at [1281, 332] on input "Postal Code*" at bounding box center [1282, 337] width 201 height 27
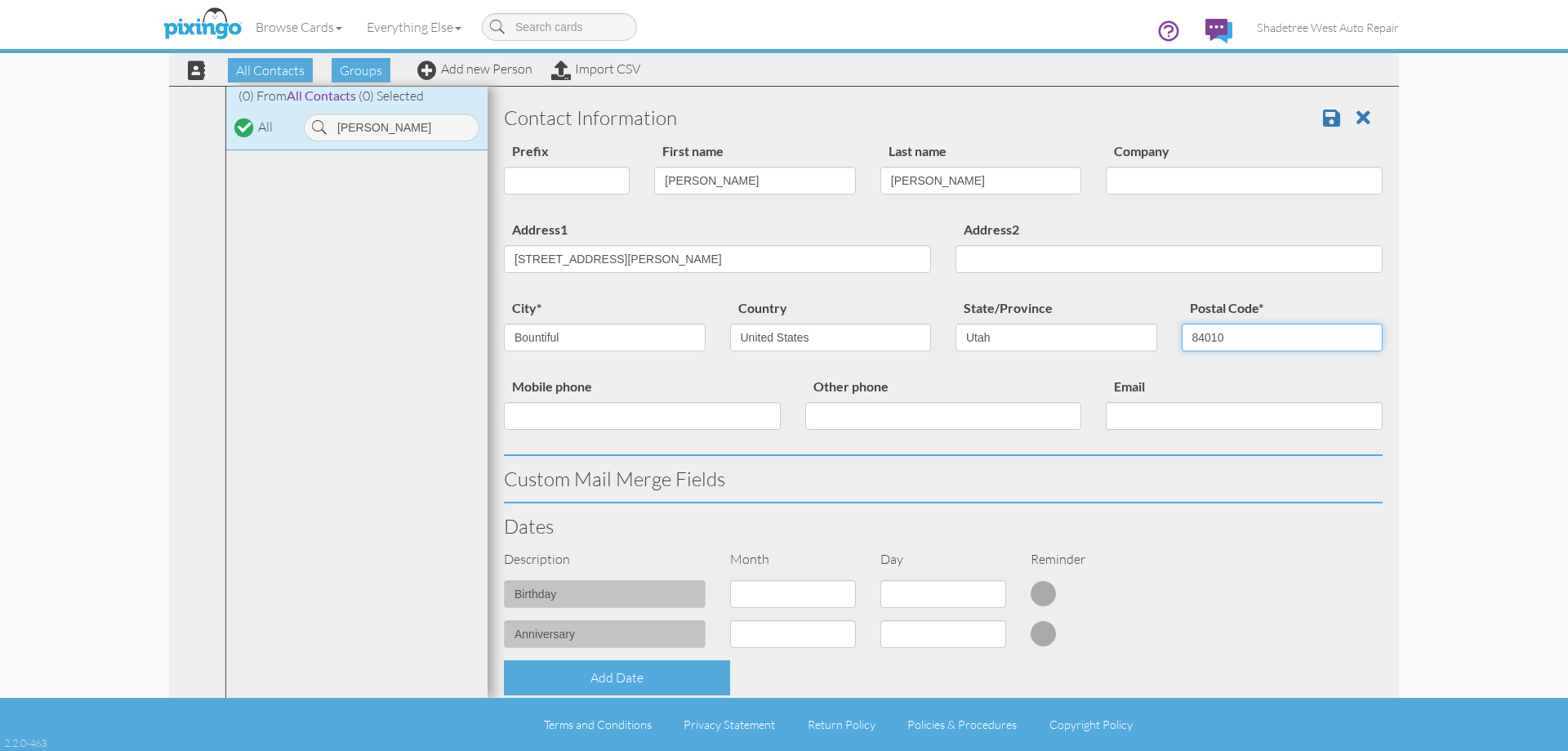
type input "84010"
click at [677, 416] on input "Mobile phone" at bounding box center [642, 416] width 276 height 27
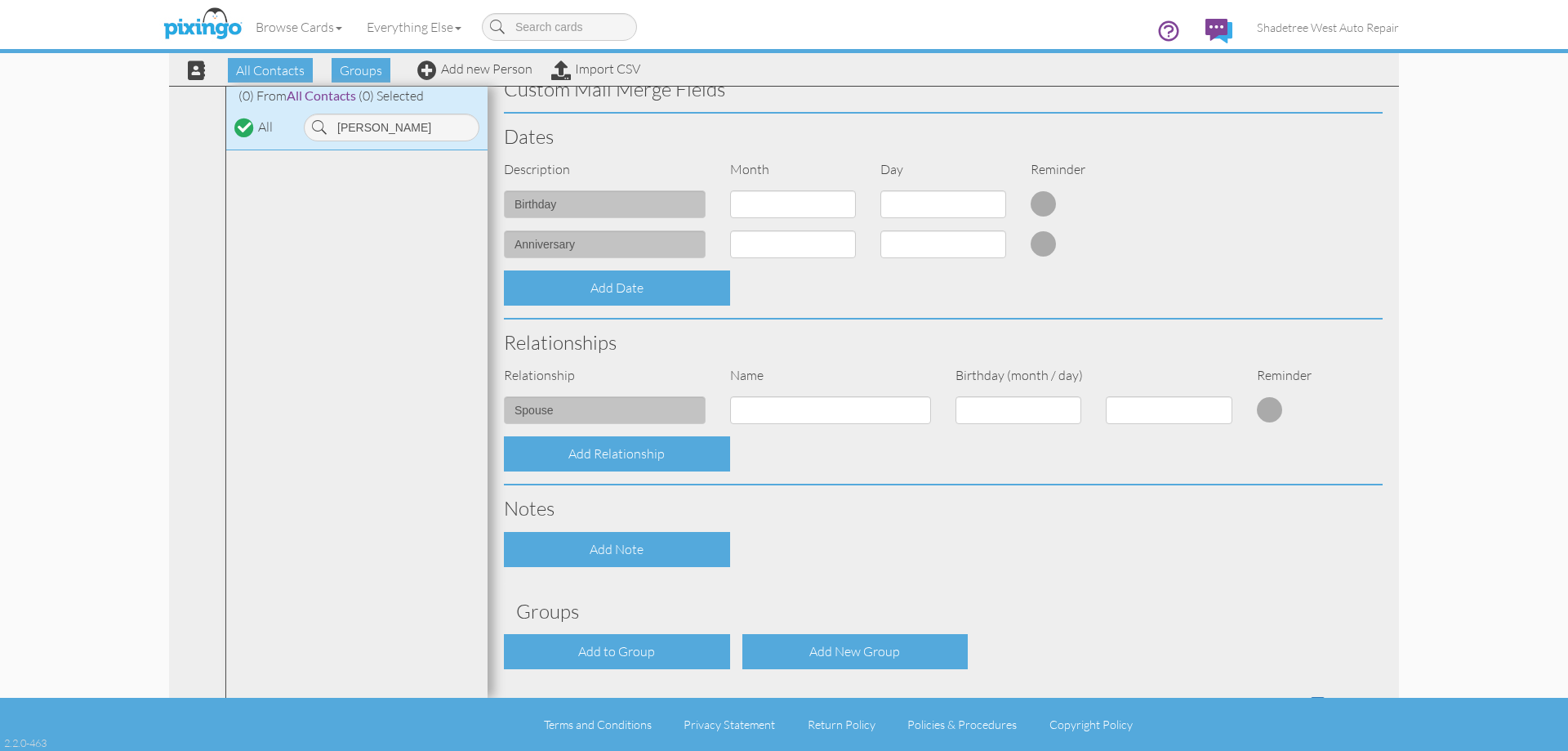
scroll to position [444, 0]
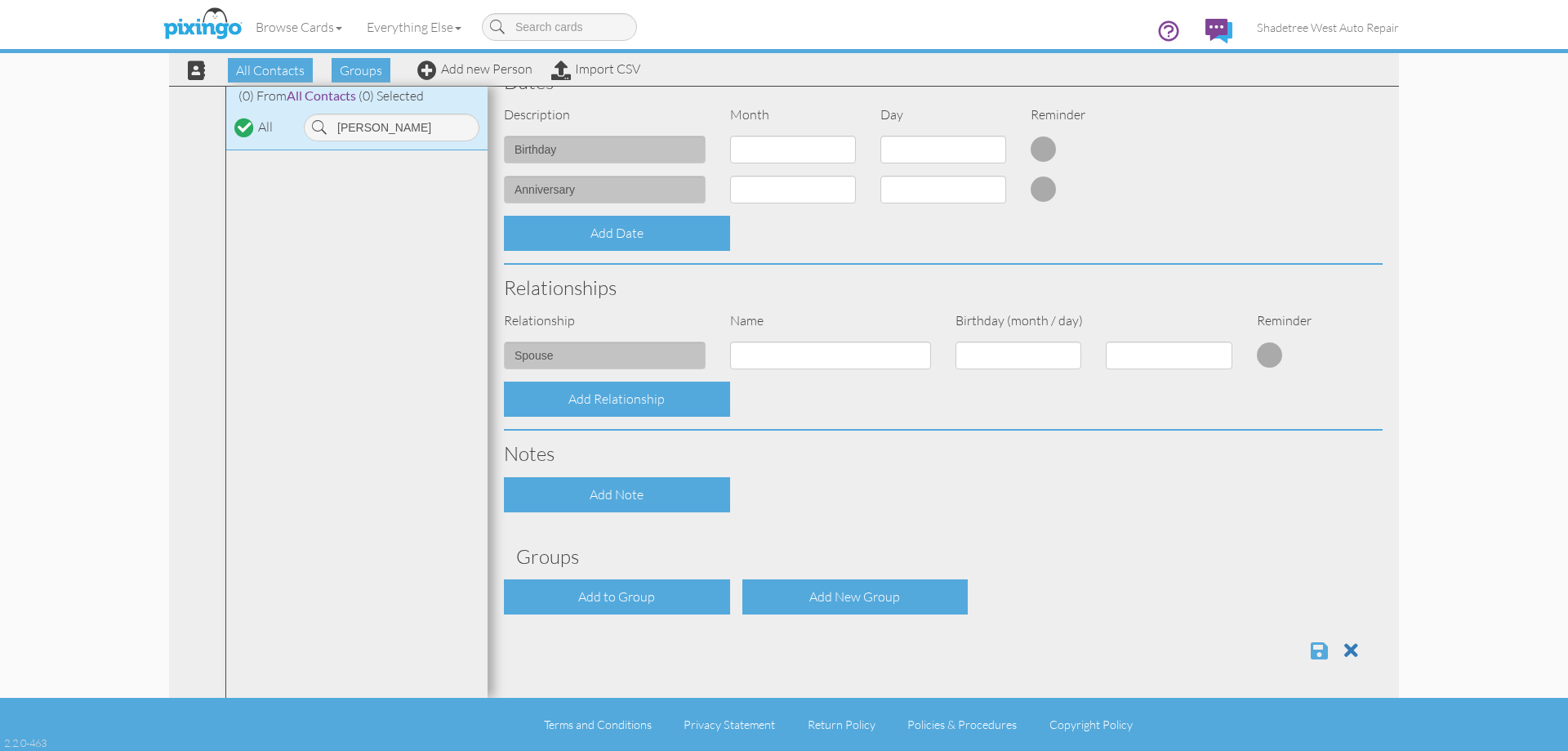
type input "6154954180"
click at [1311, 656] on span at bounding box center [1319, 649] width 17 height 19
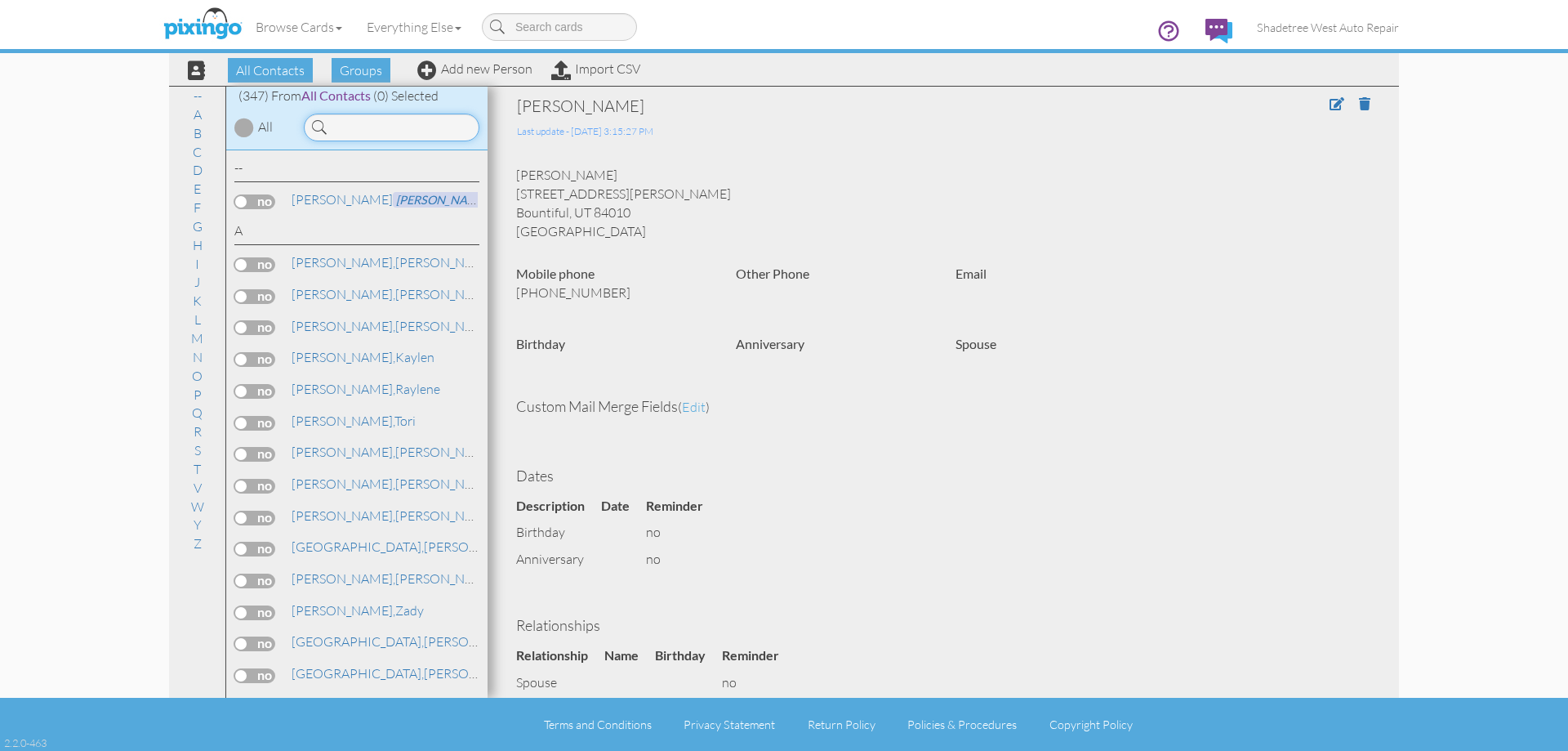
click at [379, 131] on input at bounding box center [392, 127] width 176 height 27
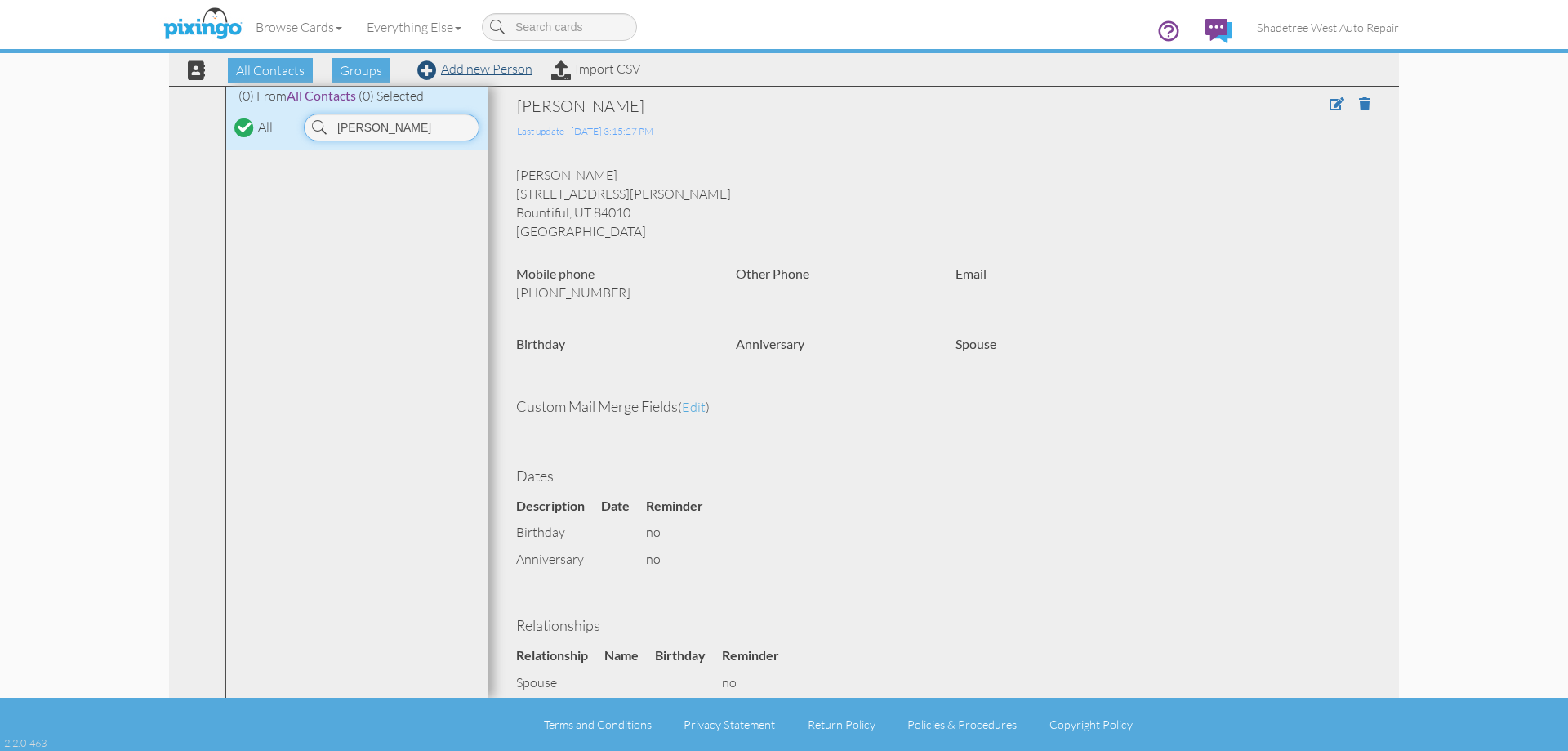
type input "[PERSON_NAME]"
click at [514, 72] on link "Add new Person" at bounding box center [475, 69] width 115 height 16
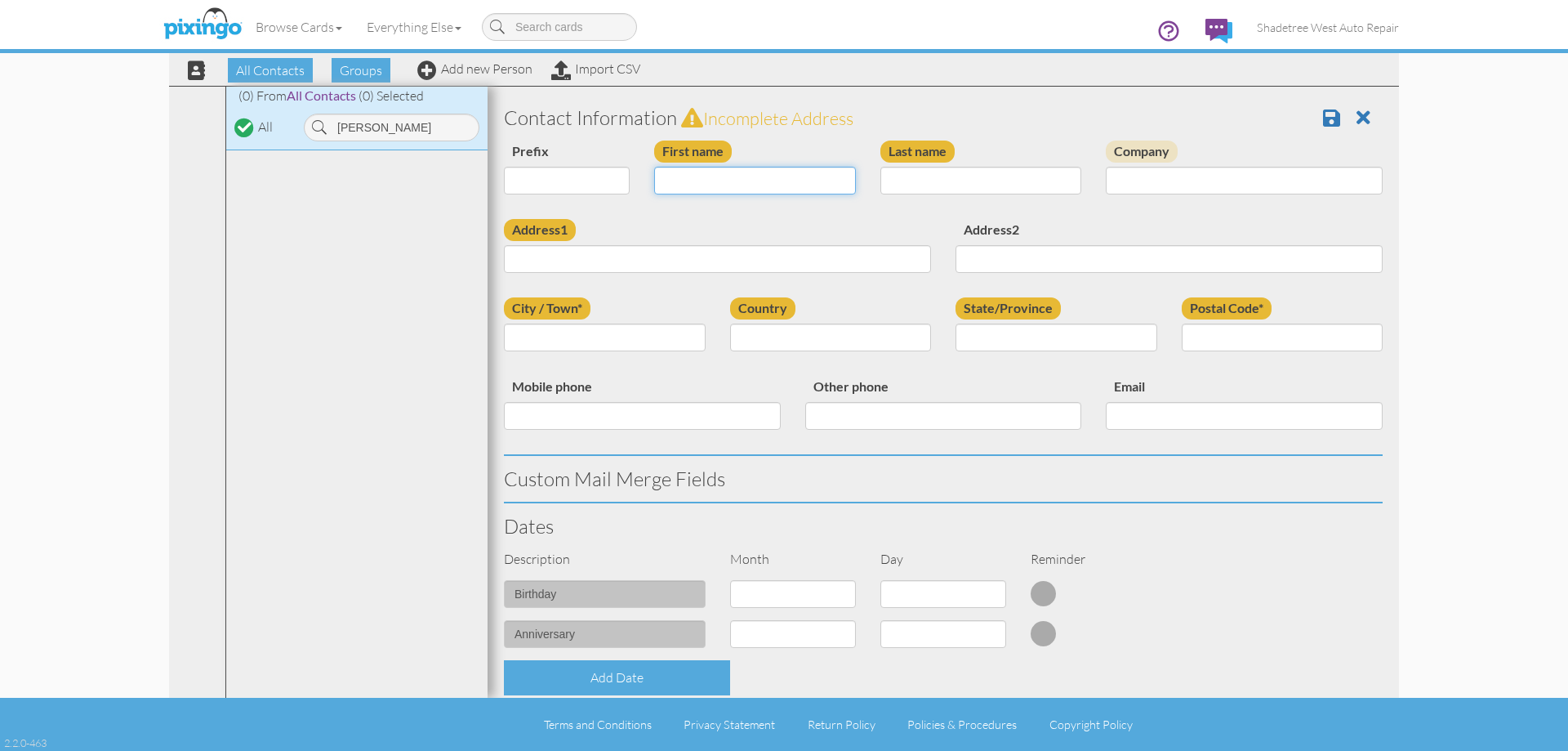
click at [672, 183] on input "First name" at bounding box center [755, 180] width 201 height 27
type input "[PERSON_NAME]"
click at [996, 176] on input "Last name" at bounding box center [981, 180] width 201 height 27
type input "[PERSON_NAME]"
click at [686, 260] on input "Address1" at bounding box center [717, 259] width 427 height 27
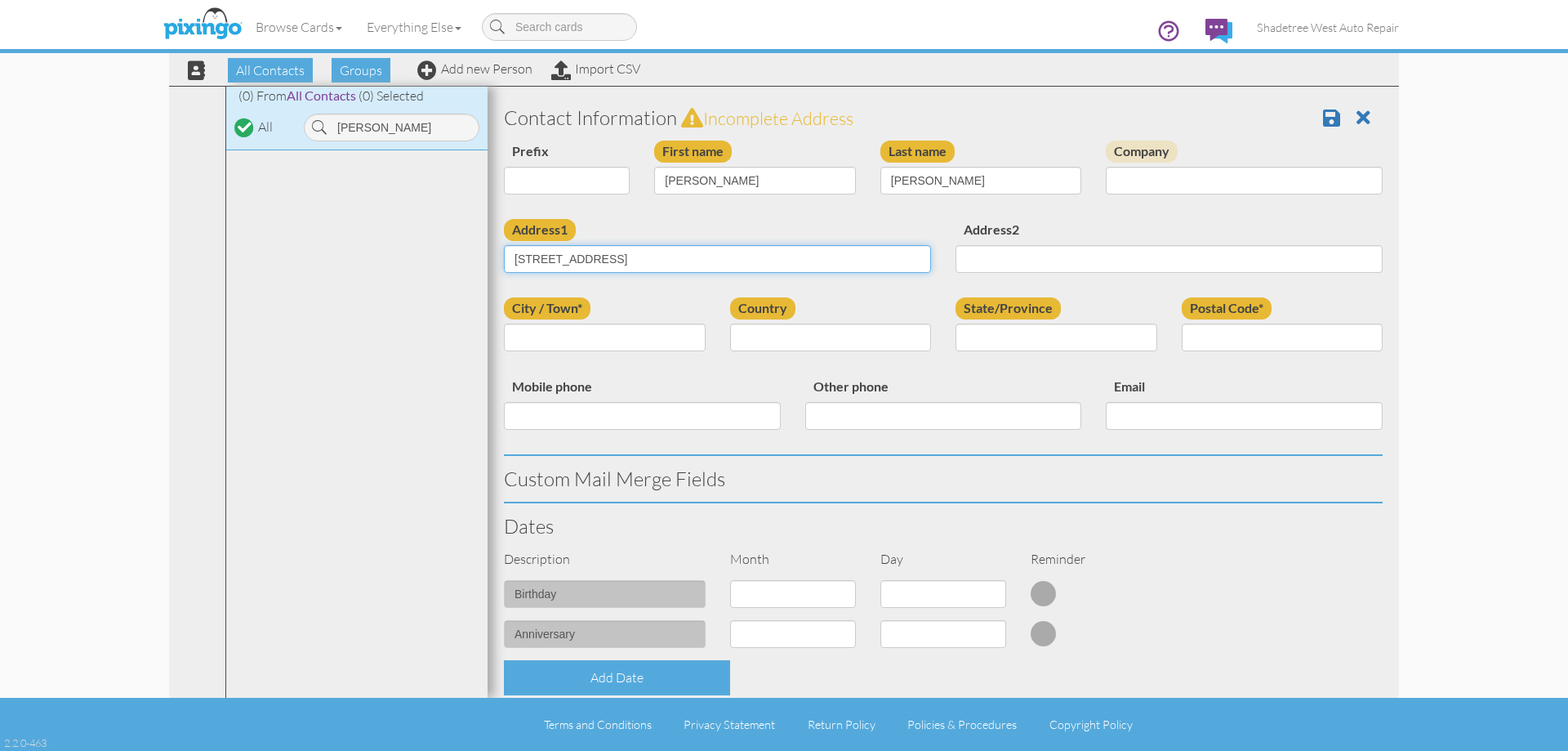
type input "[STREET_ADDRESS]"
click at [538, 338] on input "City / Town*" at bounding box center [604, 337] width 201 height 27
type input "Saint [PERSON_NAME]"
click at [804, 344] on select "[GEOGRAPHIC_DATA] -------------- [GEOGRAPHIC_DATA] [GEOGRAPHIC_DATA] [GEOGRAPHI…" at bounding box center [831, 337] width 201 height 27
select select "object:1319"
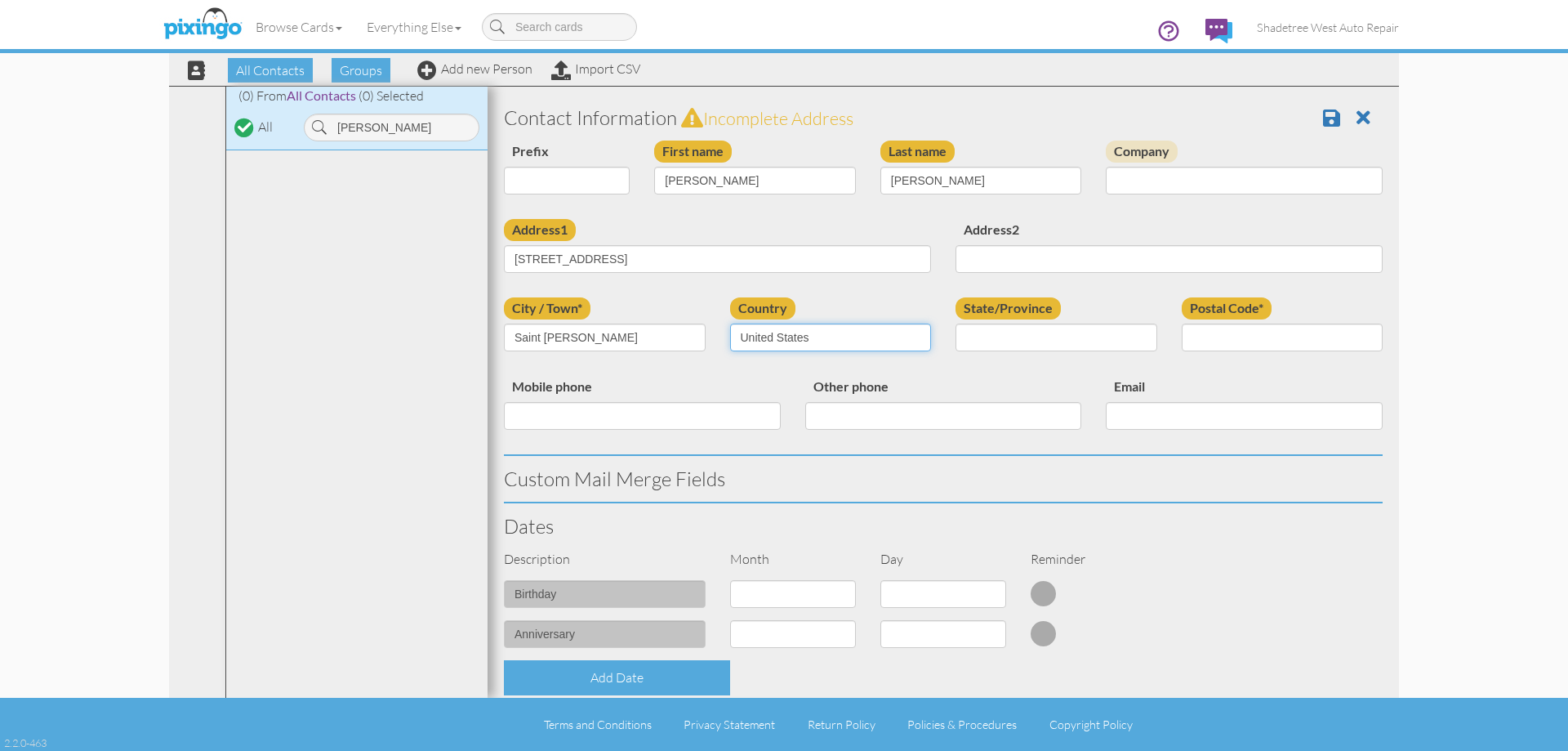
click at [730, 323] on select "[GEOGRAPHIC_DATA] -------------- [GEOGRAPHIC_DATA] [GEOGRAPHIC_DATA] [GEOGRAPHI…" at bounding box center [831, 337] width 201 height 27
drag, startPoint x: 979, startPoint y: 340, endPoint x: 980, endPoint y: 349, distance: 9.1
click at [979, 340] on select "AA (Military) AE (Military) [US_STATE] [US_STATE] [US_STATE] AP (Military) [US_…" at bounding box center [1056, 337] width 201 height 27
select select "object:1618"
click at [956, 323] on select "AA (Military) AE (Military) [US_STATE] [US_STATE] [US_STATE] AP (Military) [US_…" at bounding box center [1056, 337] width 201 height 27
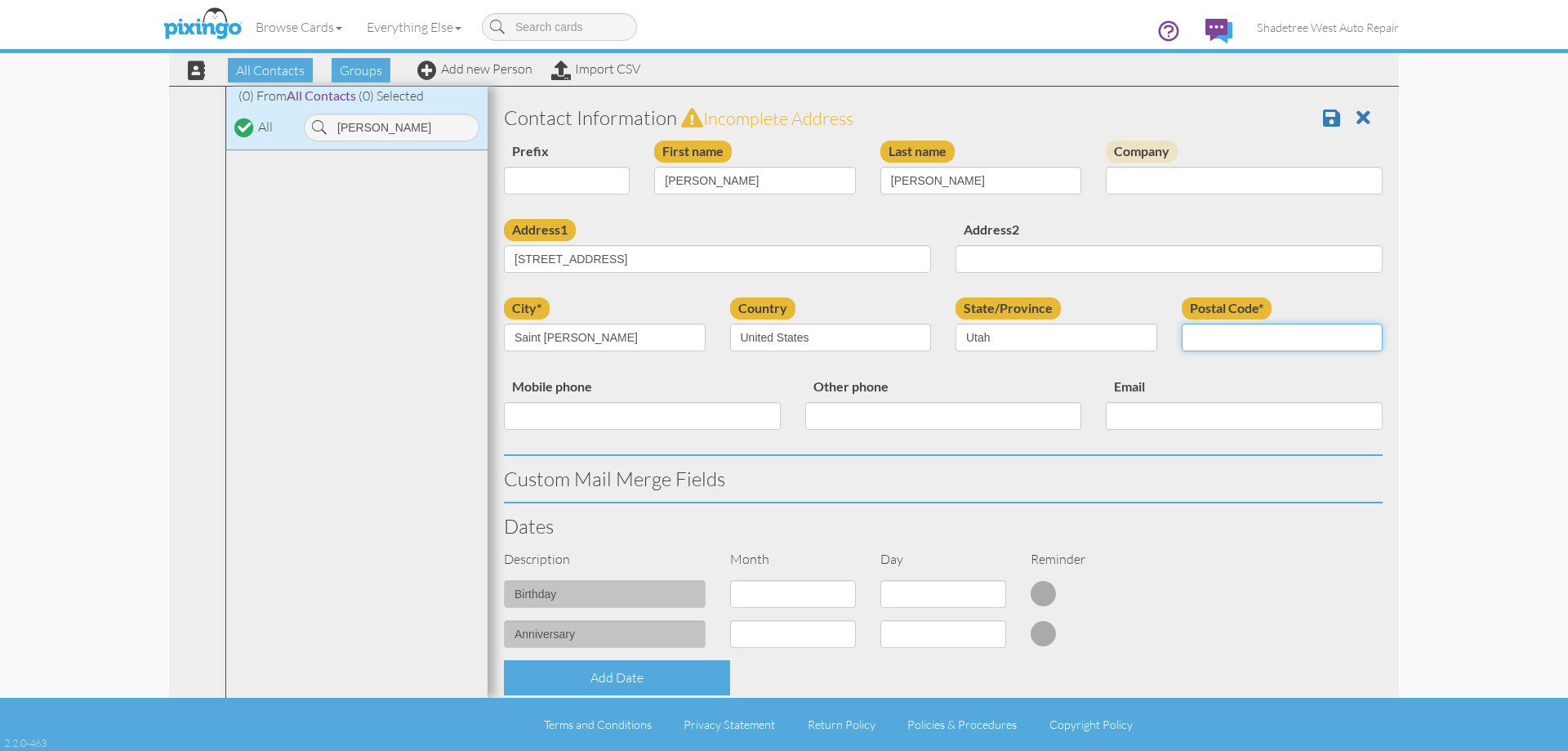
click at [1255, 343] on input "Postal Code*" at bounding box center [1282, 337] width 201 height 27
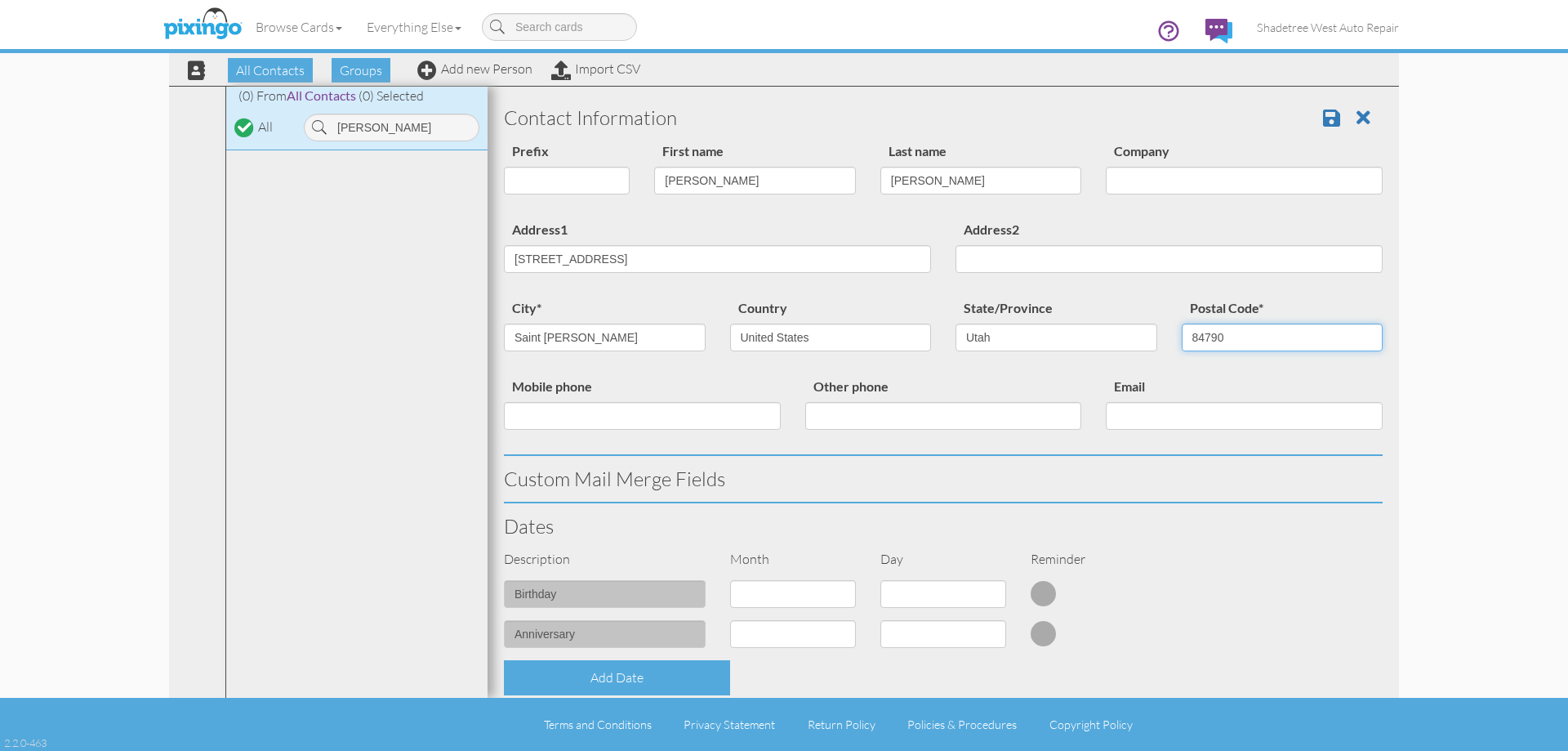
type input "84790"
click at [708, 424] on input "Mobile phone" at bounding box center [642, 416] width 276 height 27
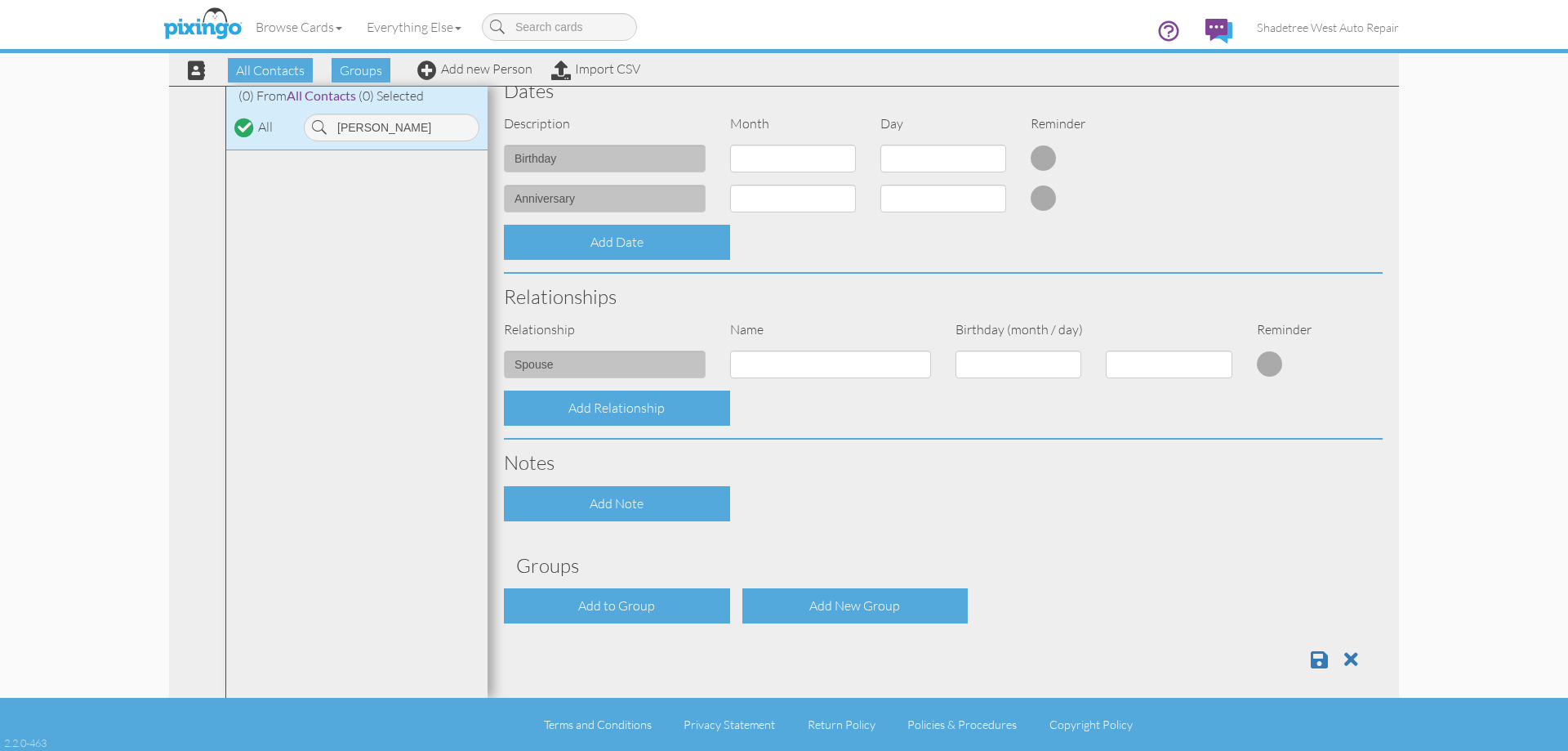
scroll to position [444, 0]
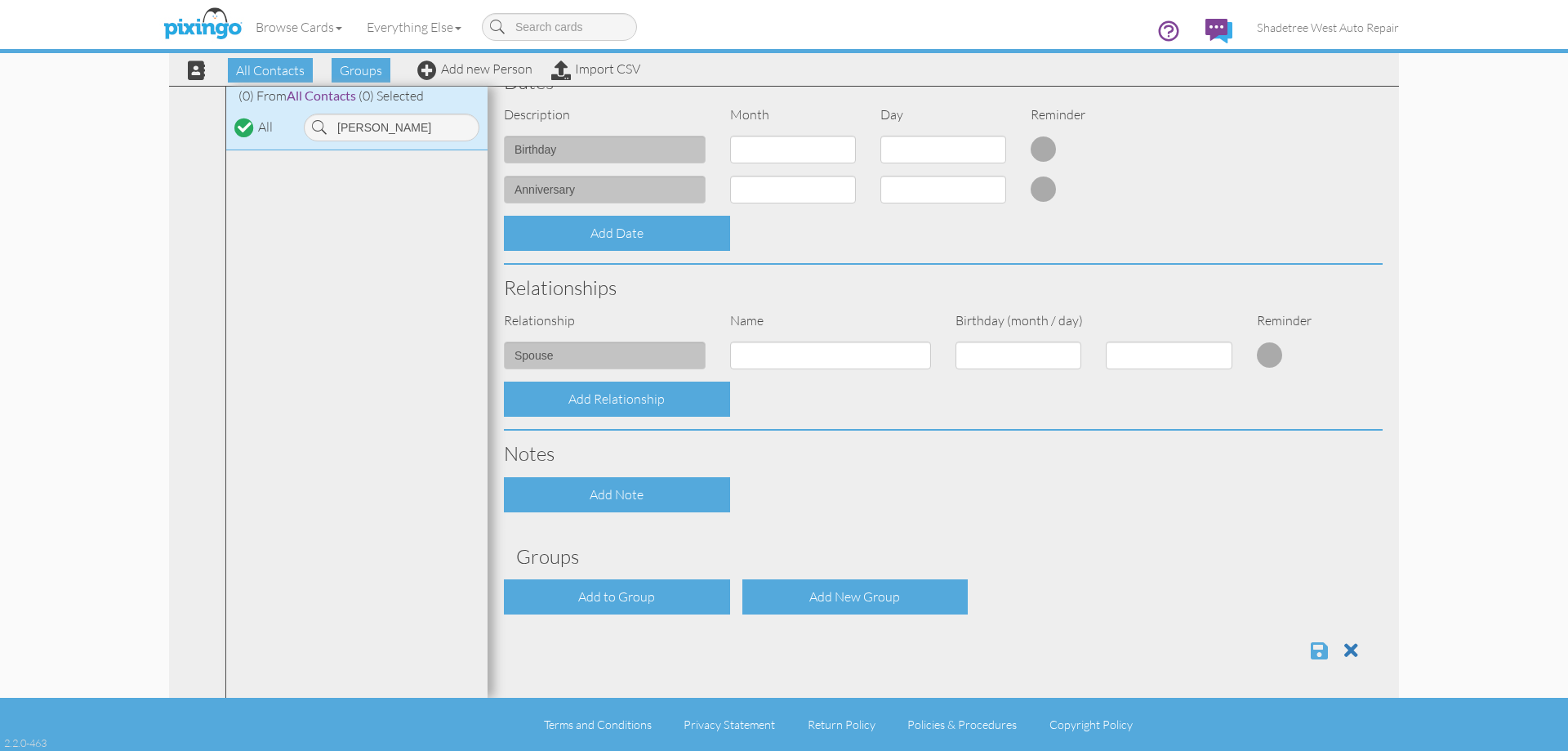
type input "4352367581"
click at [1314, 646] on span at bounding box center [1319, 649] width 17 height 19
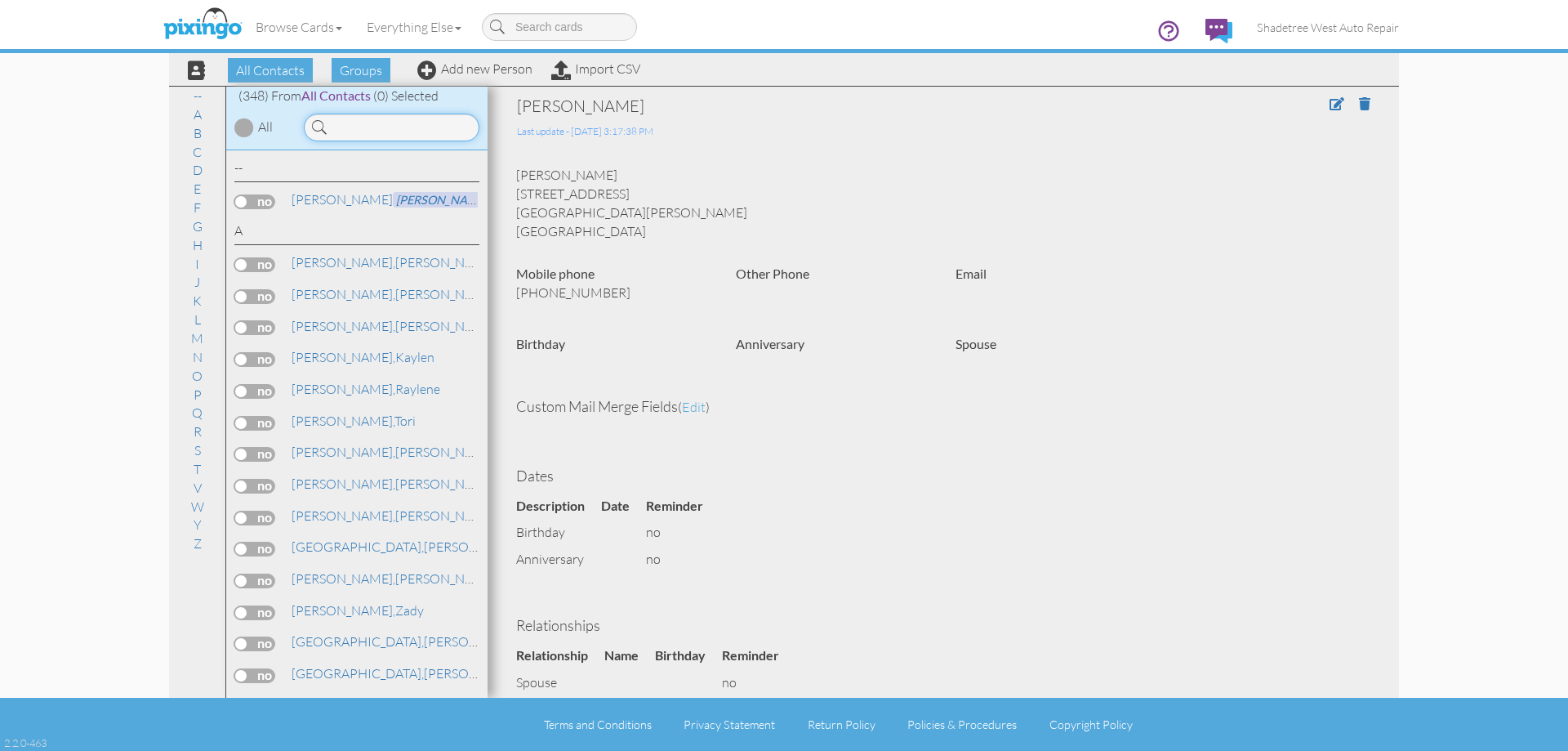
click at [394, 140] on input at bounding box center [392, 127] width 176 height 27
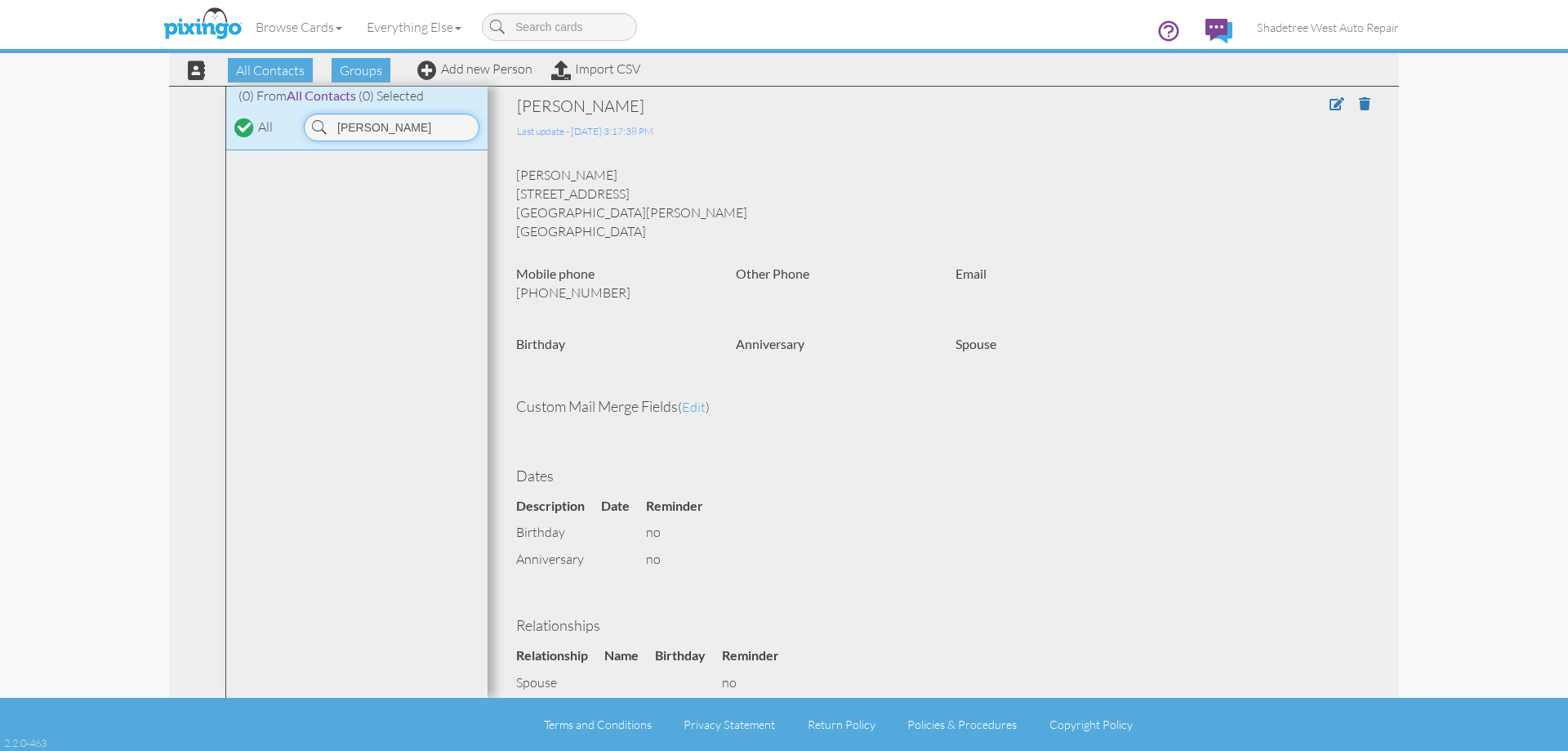
type input "[PERSON_NAME]"
click at [470, 64] on div "Browse Cards Business Accounting Automotive Chiropractor Customer Dental Financ…" at bounding box center [784, 32] width 1230 height 64
click at [465, 66] on link "Add new Person" at bounding box center [475, 69] width 115 height 16
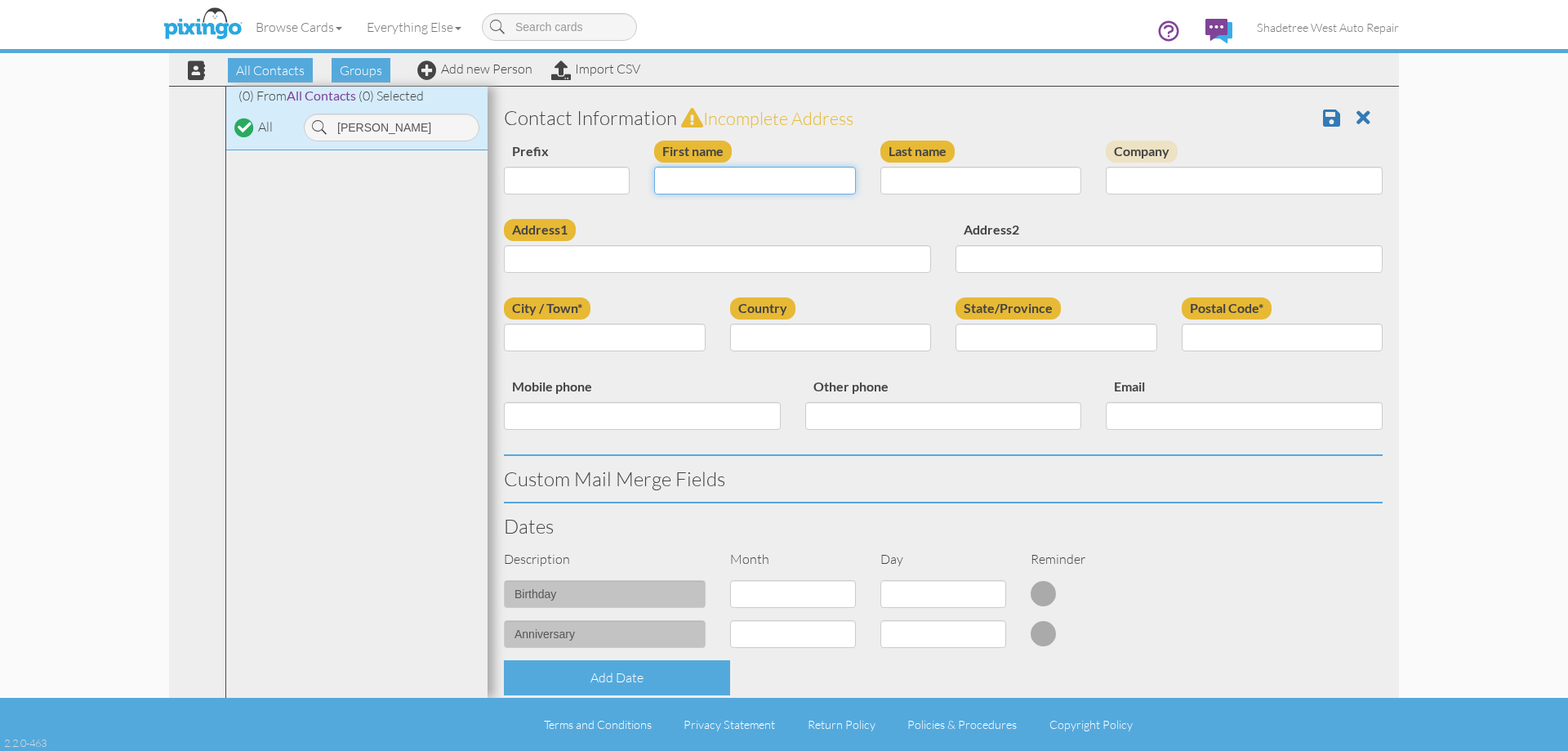
click at [698, 176] on input "First name" at bounding box center [755, 180] width 201 height 27
type input "[PERSON_NAME]"
click at [905, 176] on input "Last name" at bounding box center [981, 180] width 201 height 27
type input "Peterson"
click at [911, 257] on input "Address1" at bounding box center [717, 259] width 427 height 27
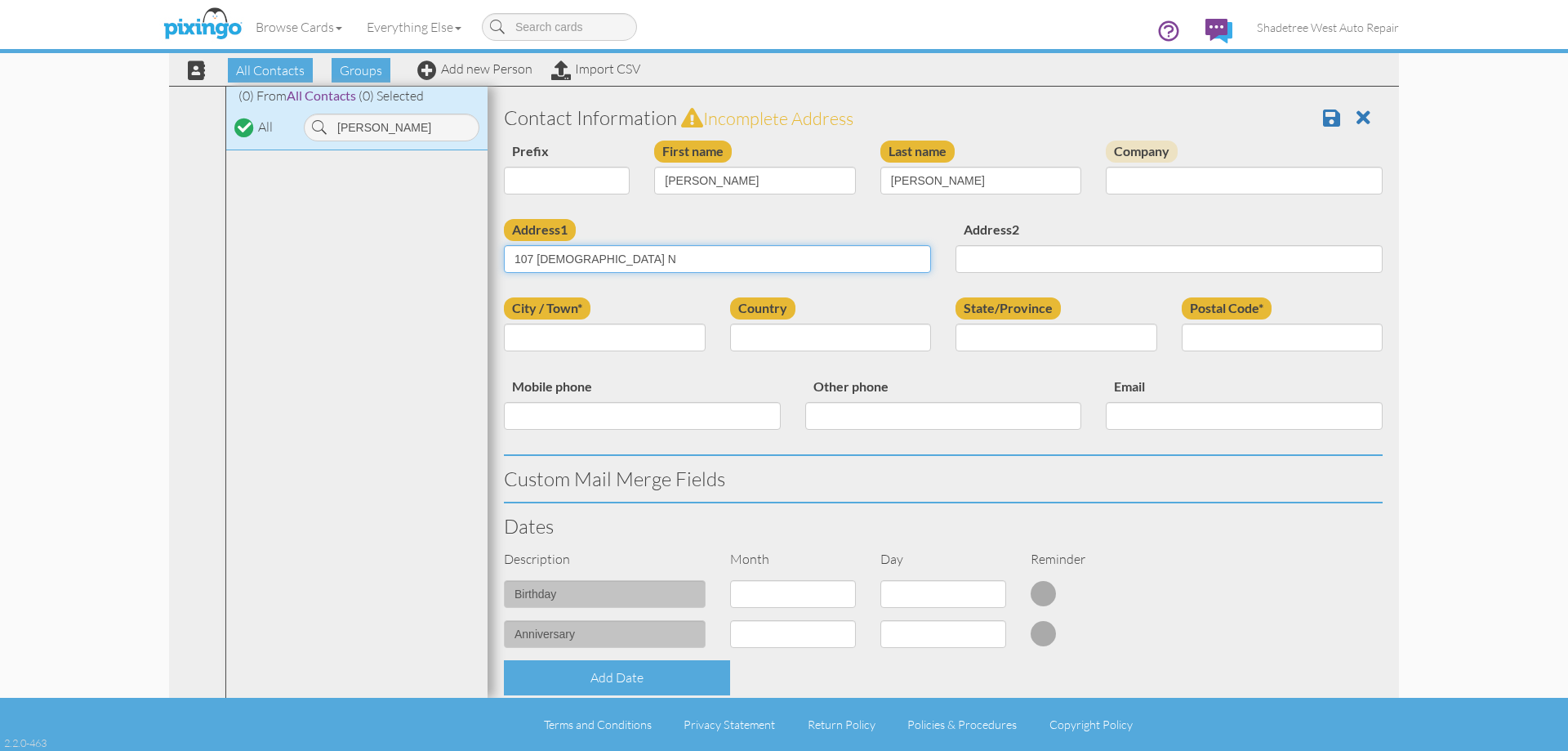
drag, startPoint x: 545, startPoint y: 261, endPoint x: 536, endPoint y: 264, distance: 9.5
click at [536, 264] on input "107 N 400 N" at bounding box center [717, 259] width 427 height 27
type input "107 W 400 N"
click at [622, 344] on input "City / Town*" at bounding box center [604, 337] width 201 height 27
type input "clearfield"
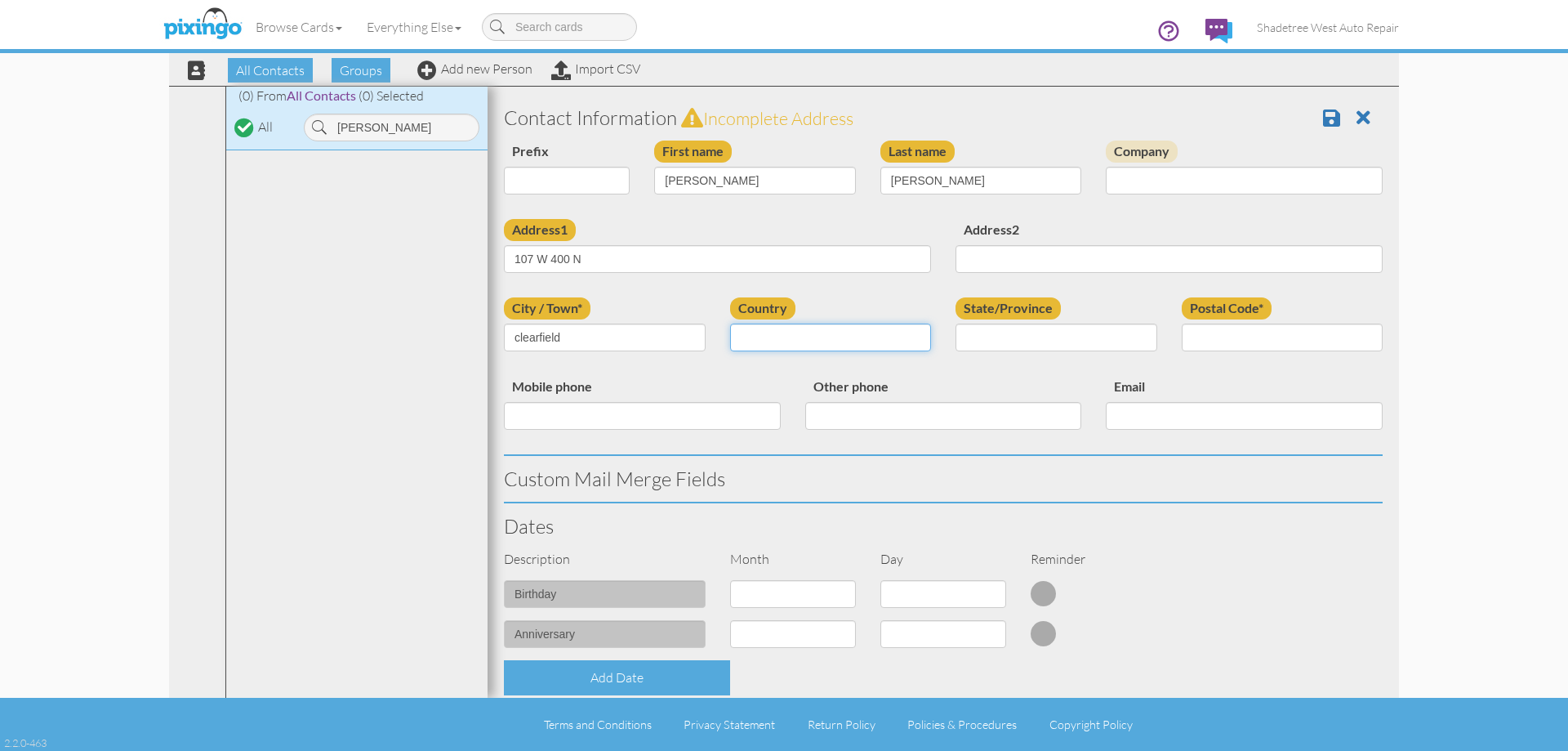
click at [754, 335] on select "[GEOGRAPHIC_DATA] -------------- [GEOGRAPHIC_DATA] [GEOGRAPHIC_DATA] [GEOGRAPHI…" at bounding box center [831, 337] width 201 height 27
select select "object:1330"
click at [730, 323] on select "[GEOGRAPHIC_DATA] -------------- [GEOGRAPHIC_DATA] [GEOGRAPHIC_DATA] [GEOGRAPHI…" at bounding box center [831, 337] width 201 height 27
click at [1049, 345] on select "AA (Military) AE (Military) [US_STATE] [US_STATE] [US_STATE] AP (Military) [US_…" at bounding box center [1056, 337] width 201 height 27
select select "object:1629"
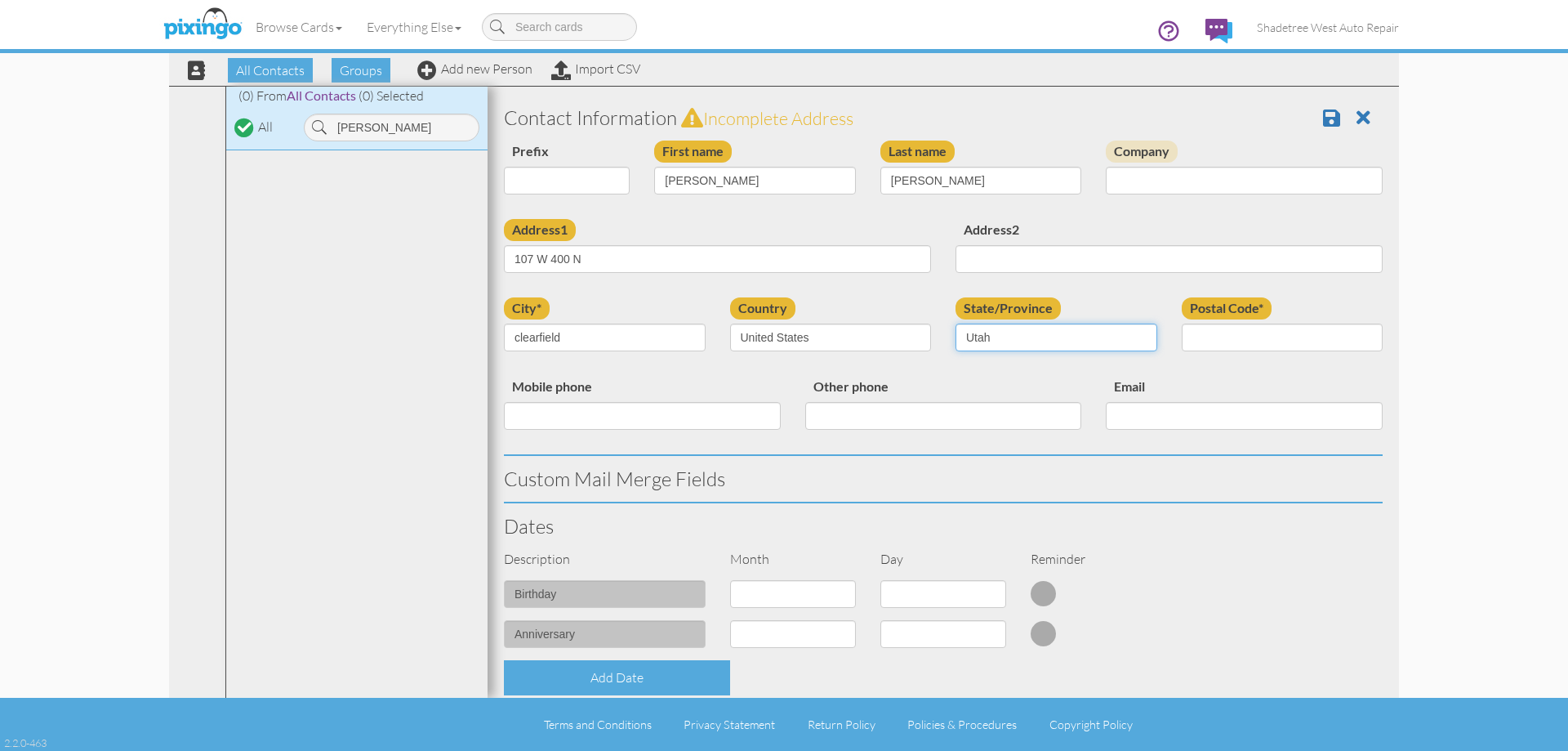
click at [956, 323] on select "AA (Military) AE (Military) [US_STATE] [US_STATE] [US_STATE] AP (Military) [US_…" at bounding box center [1056, 337] width 201 height 27
click at [1231, 339] on input "Postal Code*" at bounding box center [1282, 337] width 201 height 27
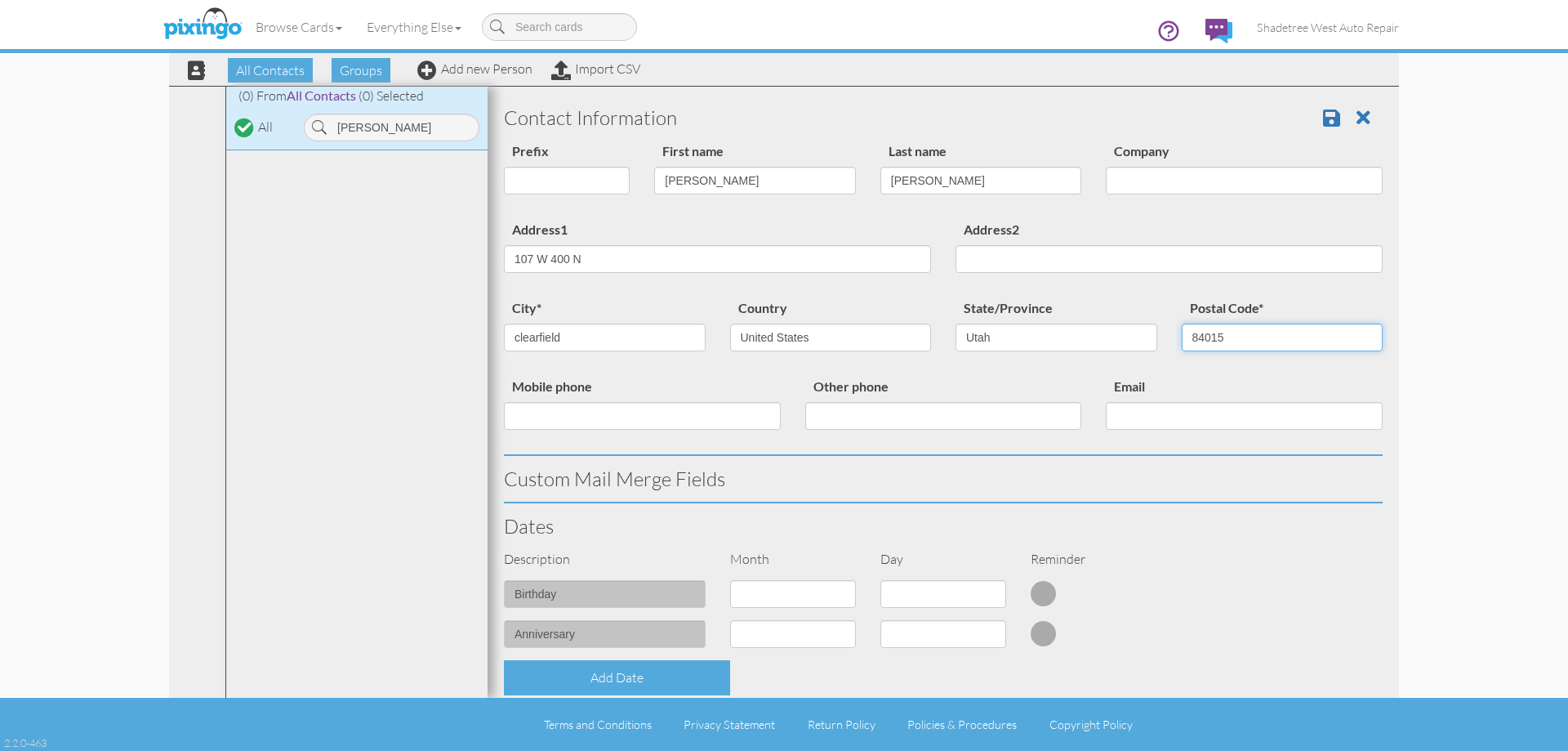
type input "84015"
click at [595, 413] on input "Mobile phone" at bounding box center [642, 416] width 276 height 27
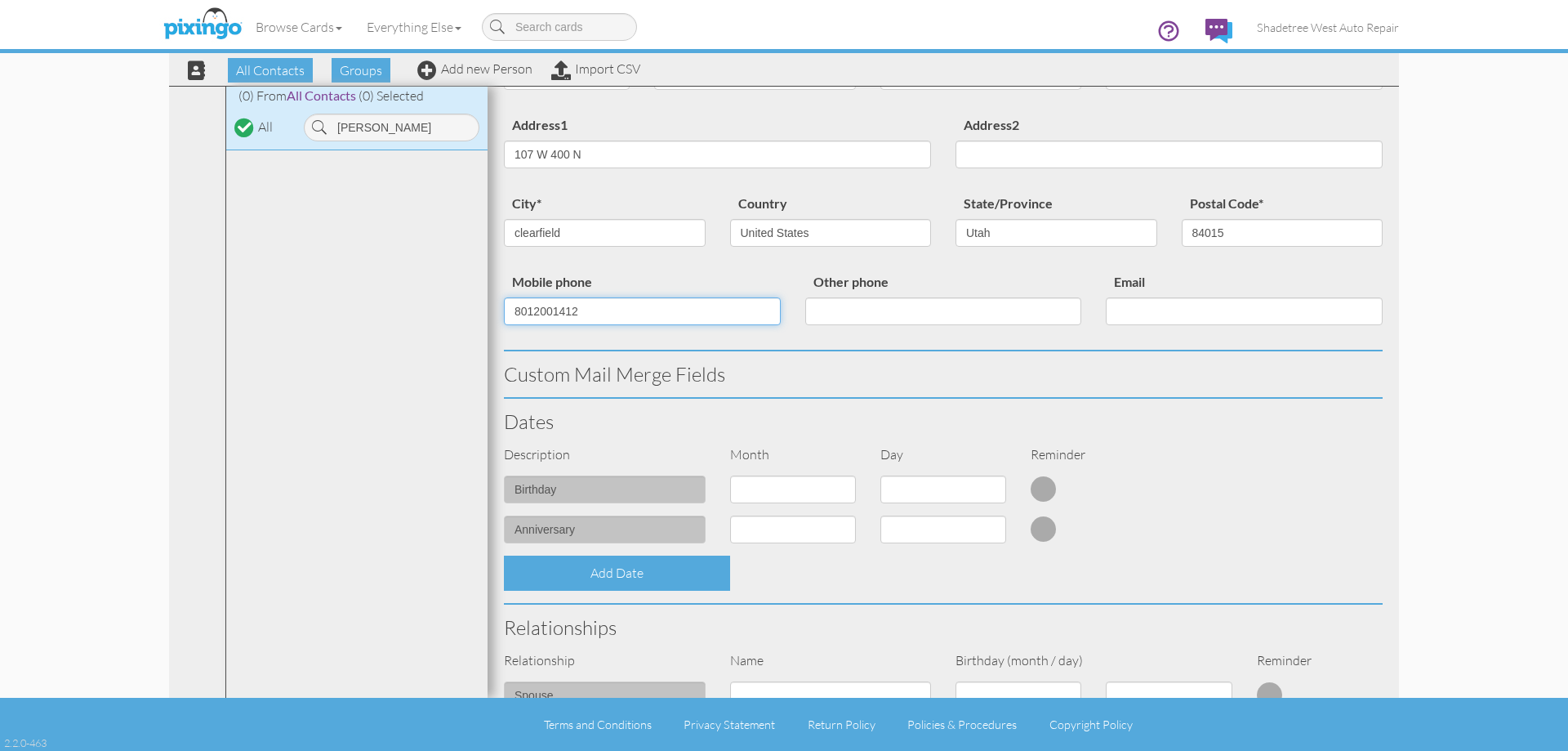
scroll to position [408, 0]
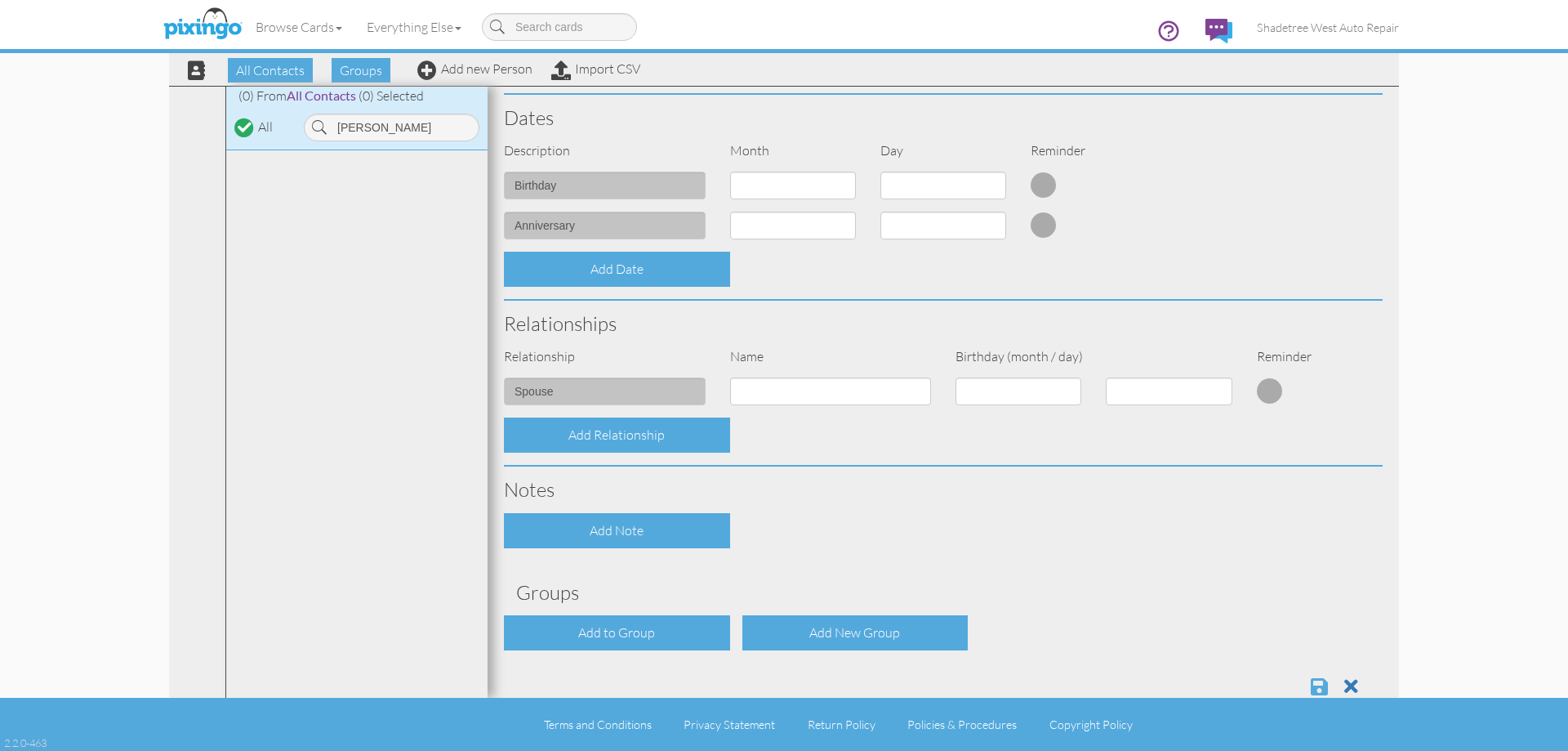
type input "8012001412"
click at [1311, 677] on span at bounding box center [1319, 686] width 17 height 19
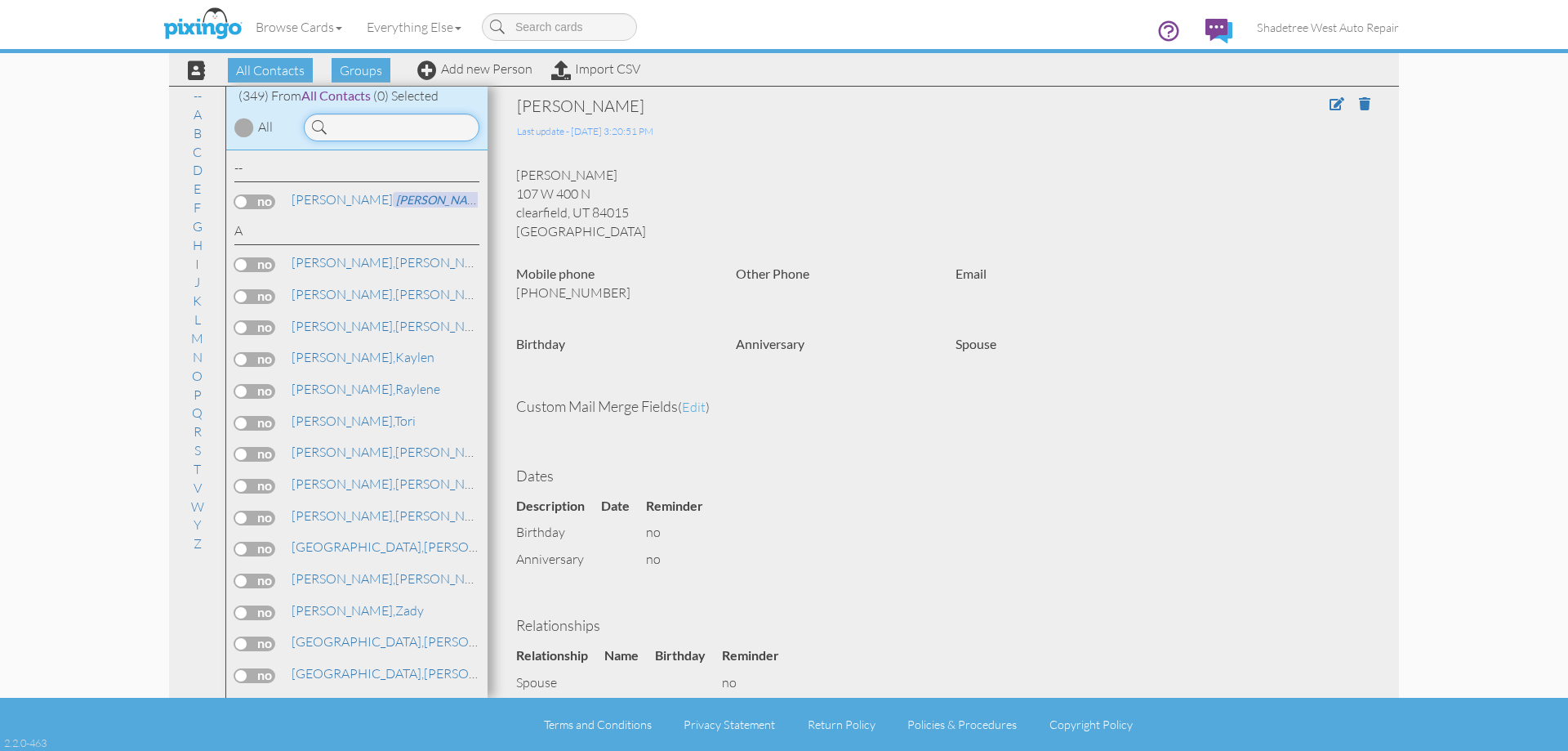
click at [392, 136] on input at bounding box center [392, 127] width 176 height 27
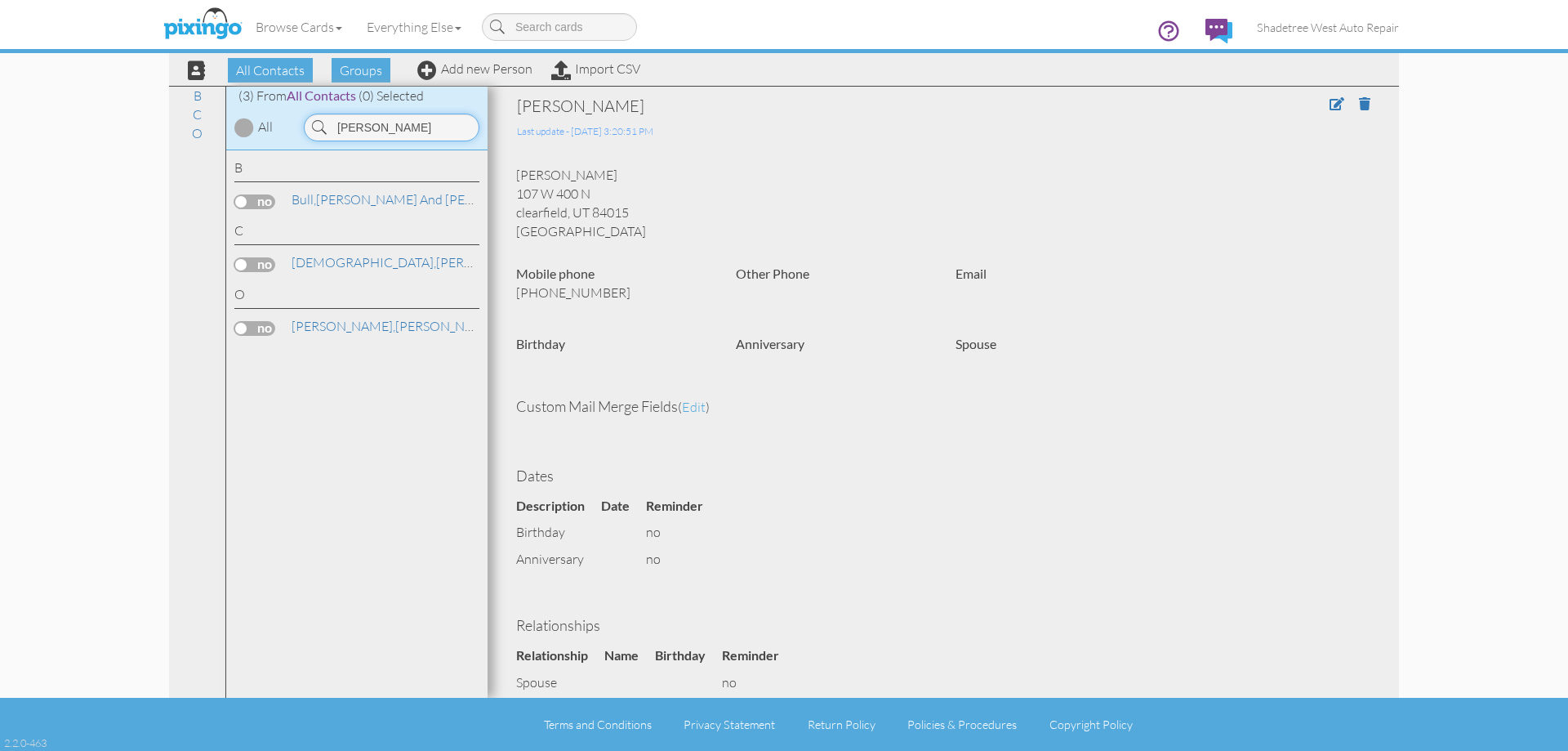
type input "[PERSON_NAME]"
click at [438, 77] on div "All Contacts Groups Add new Person Import CSV" at bounding box center [407, 70] width 473 height 28
click at [449, 69] on link "Add new Person" at bounding box center [475, 69] width 115 height 16
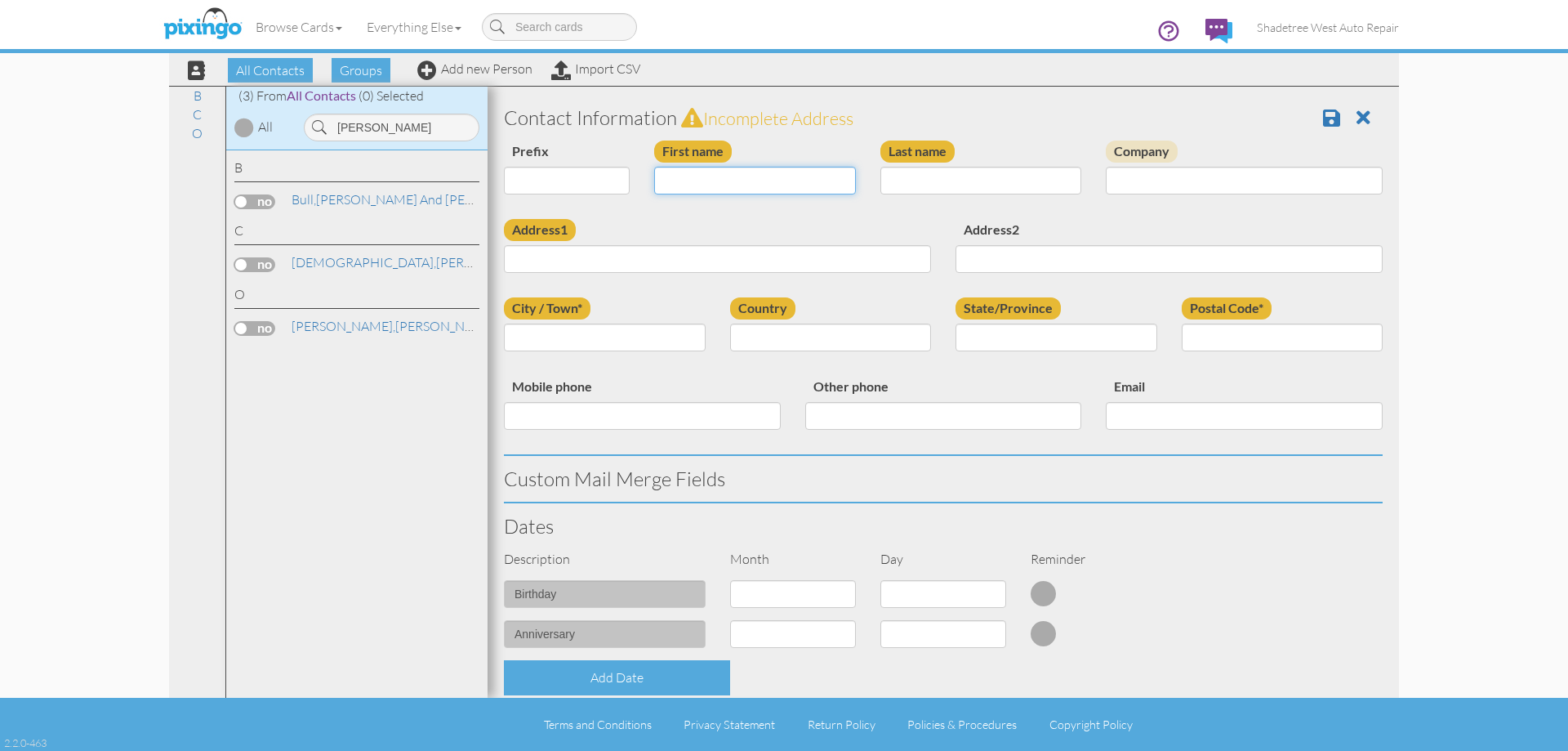
click at [689, 184] on input "First name" at bounding box center [755, 180] width 201 height 27
type input "[PERSON_NAME]"
click at [1000, 186] on input "Last name" at bounding box center [981, 180] width 201 height 27
type input "[PERSON_NAME]"
click at [869, 261] on input "Address1" at bounding box center [717, 259] width 427 height 27
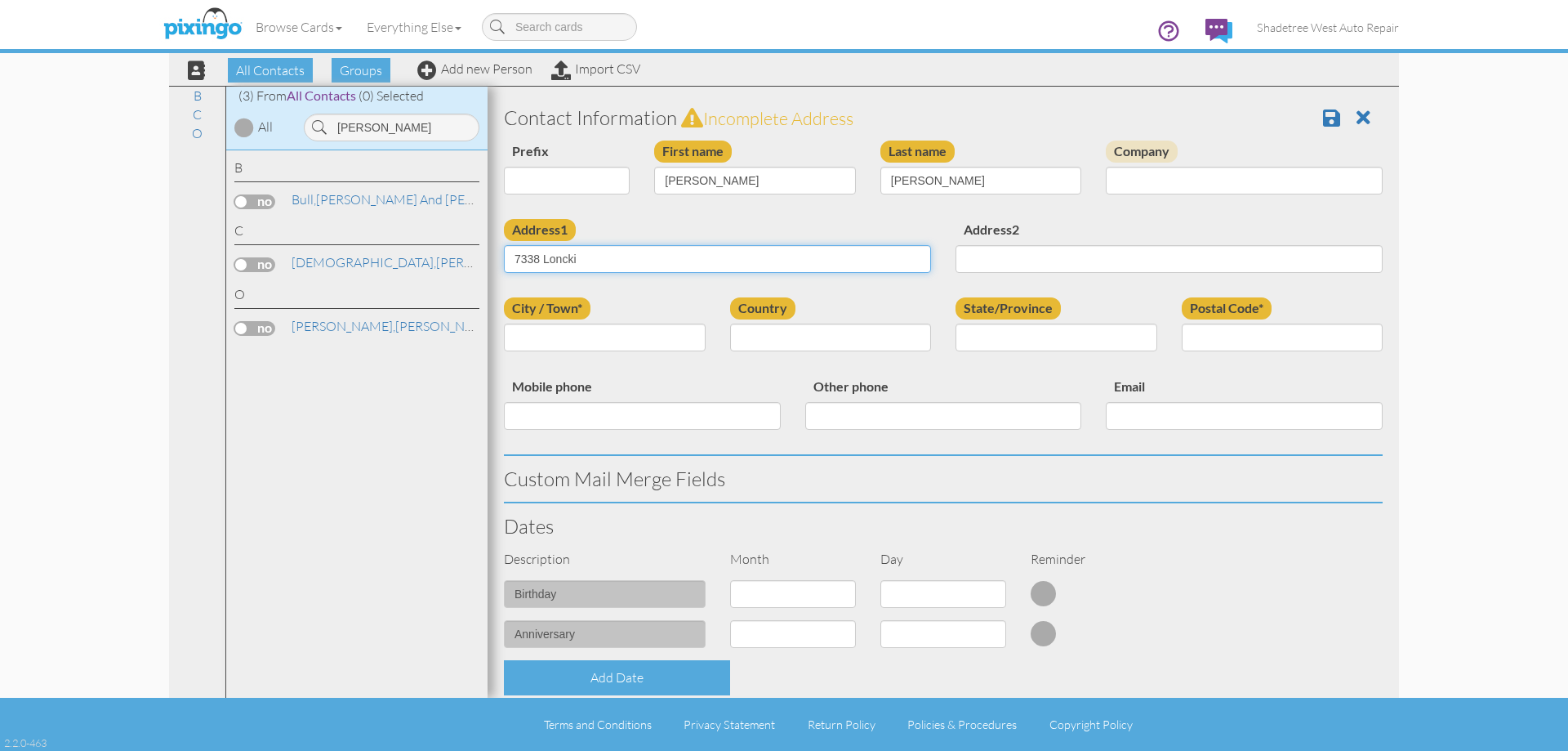
type input "[STREET_ADDRESS]"
click at [625, 337] on input "City / Town*" at bounding box center [604, 337] width 201 height 27
type input "[GEOGRAPHIC_DATA]"
click at [769, 333] on select "[GEOGRAPHIC_DATA] -------------- [GEOGRAPHIC_DATA] [GEOGRAPHIC_DATA] [GEOGRAPHI…" at bounding box center [831, 337] width 201 height 27
select select "object:1320"
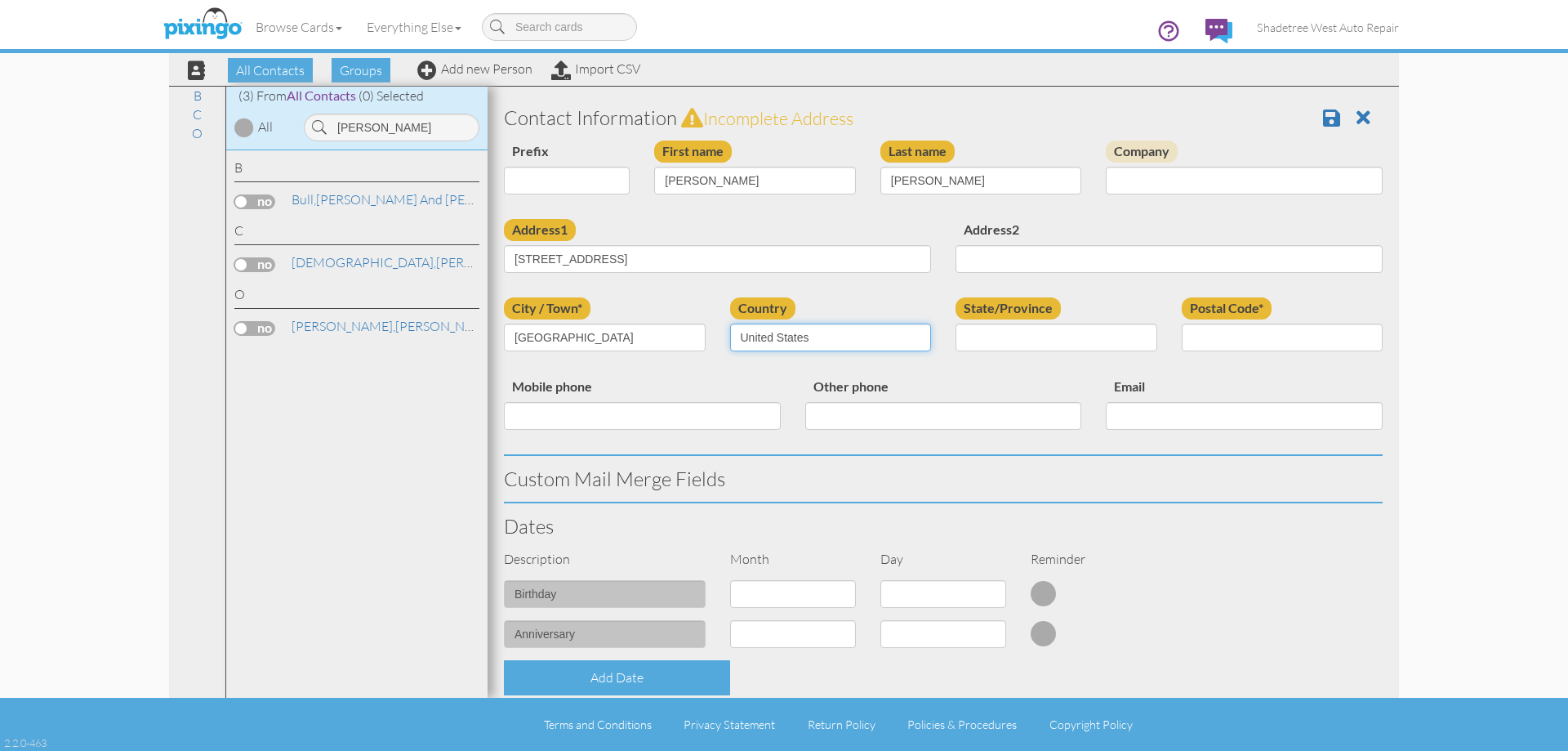
click at [730, 323] on select "[GEOGRAPHIC_DATA] -------------- [GEOGRAPHIC_DATA] [GEOGRAPHIC_DATA] [GEOGRAPHI…" at bounding box center [831, 337] width 201 height 27
click at [1015, 336] on select "AA (Military) AE (Military) [US_STATE] [US_STATE] [US_STATE] AP (Military) [US_…" at bounding box center [1056, 337] width 201 height 27
select select "object:1619"
click at [956, 323] on select "AA (Military) AE (Military) [US_STATE] [US_STATE] [US_STATE] AP (Military) [US_…" at bounding box center [1056, 337] width 201 height 27
click at [1255, 337] on input "Postal Code*" at bounding box center [1282, 337] width 201 height 27
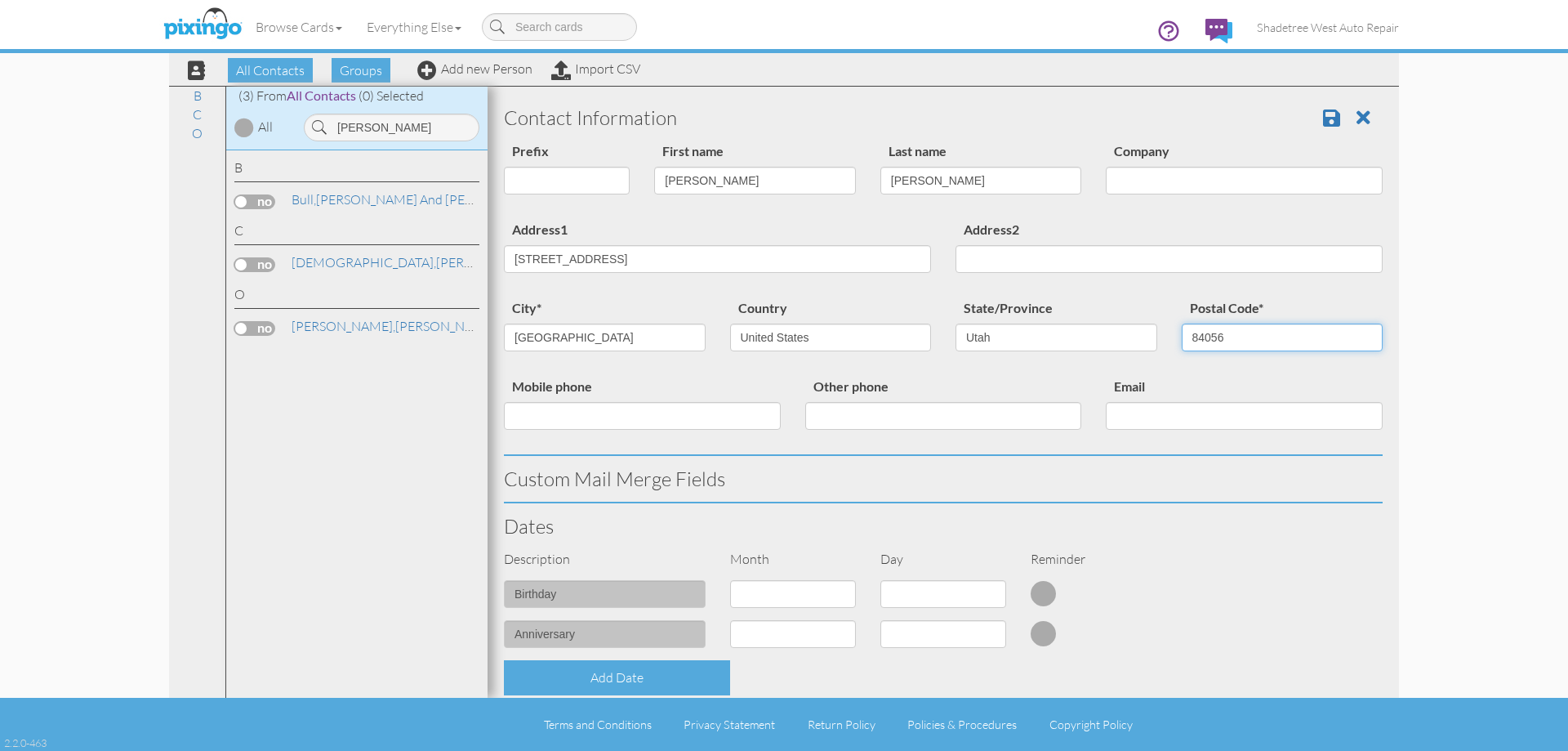
type input "84056"
click at [708, 420] on input "Mobile phone" at bounding box center [642, 416] width 276 height 27
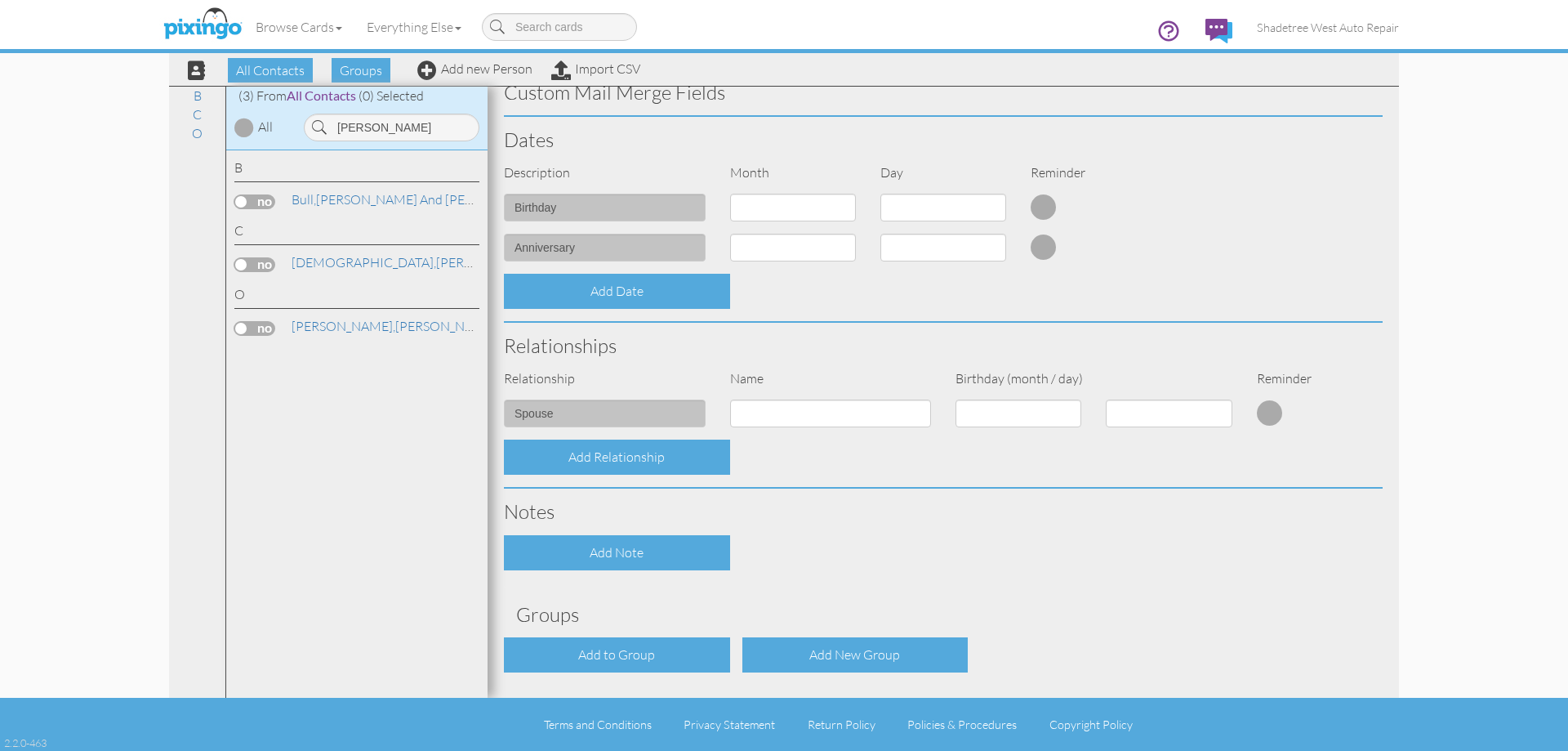
scroll to position [444, 0]
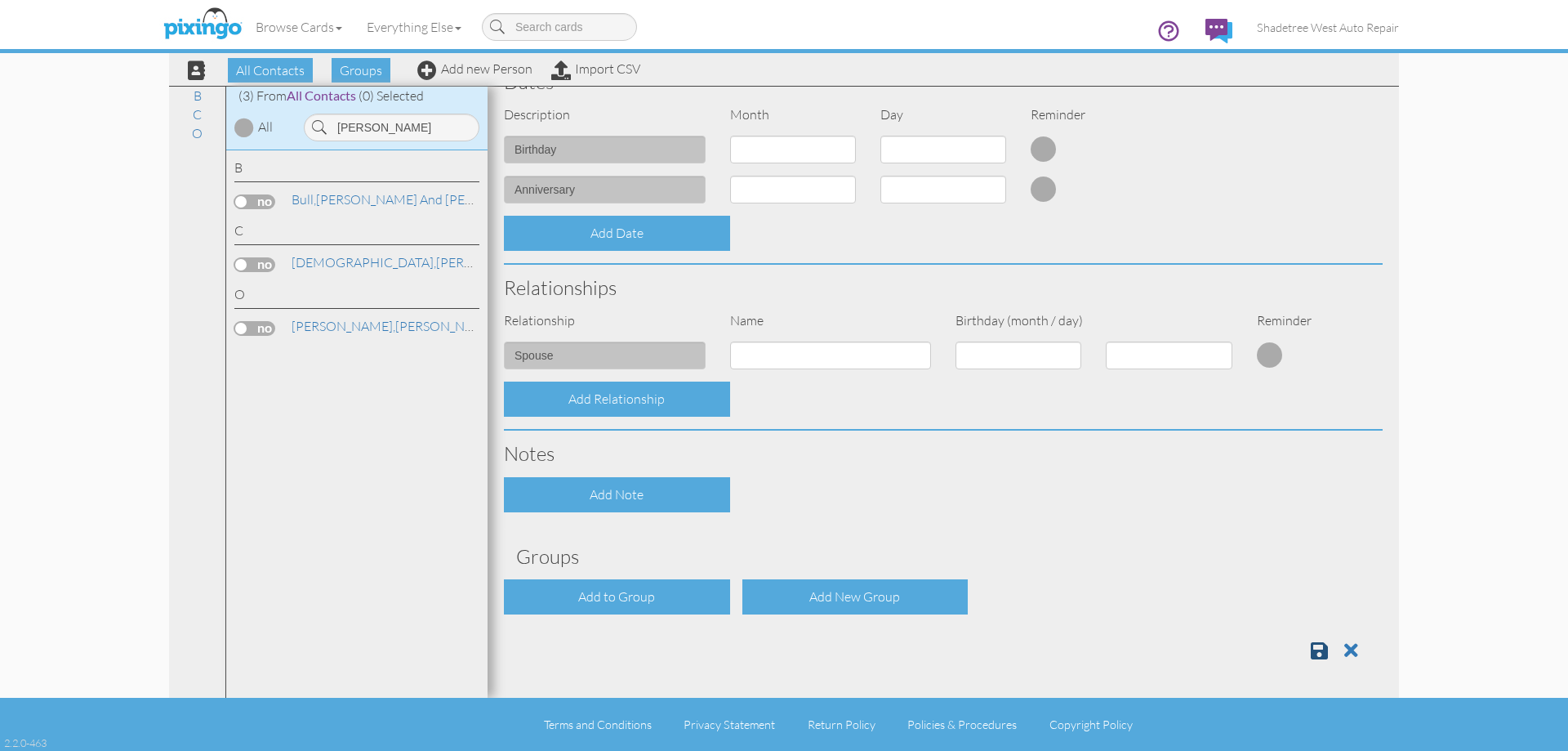
type input "7175141908"
click at [1317, 652] on link at bounding box center [1325, 650] width 29 height 25
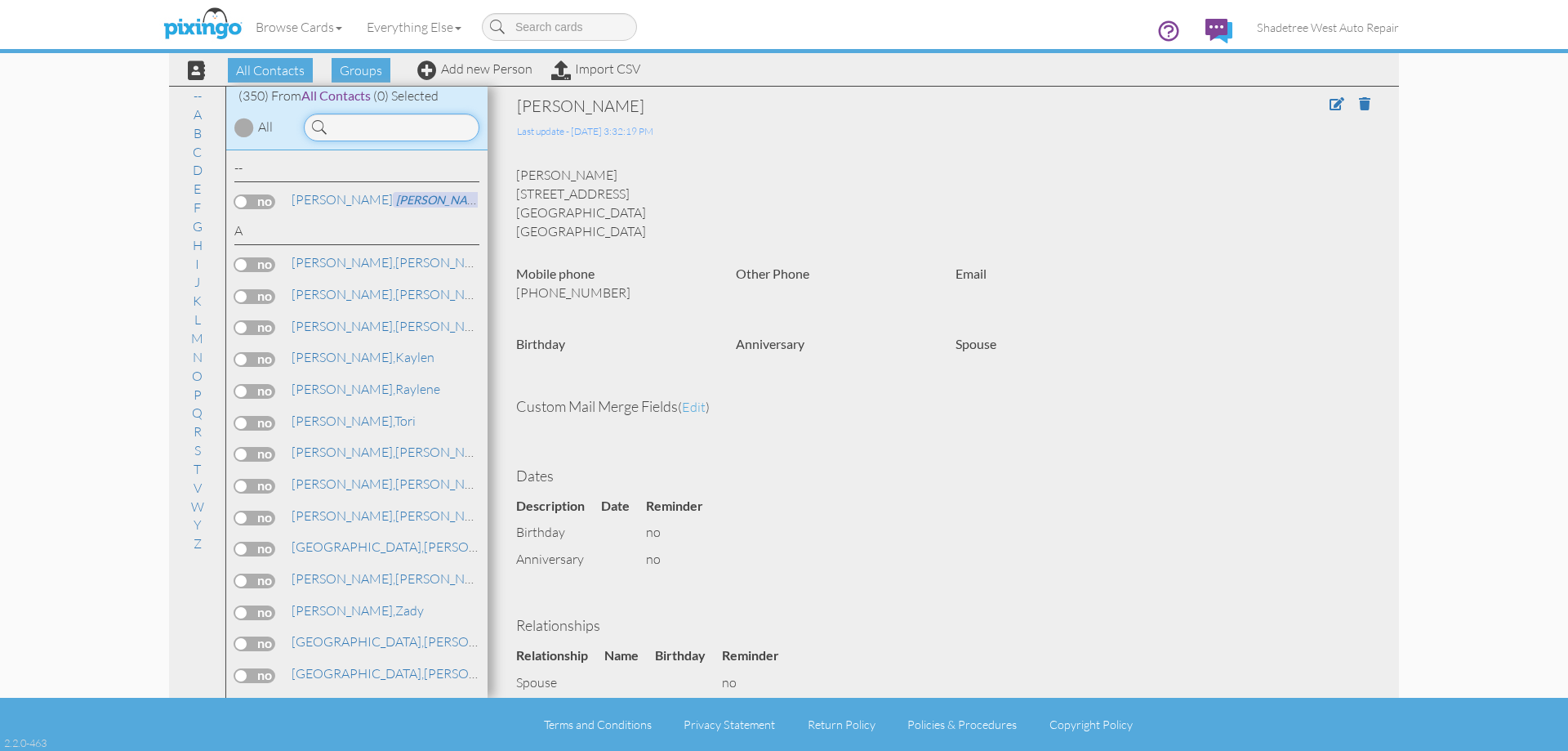
click at [341, 125] on input at bounding box center [392, 127] width 176 height 27
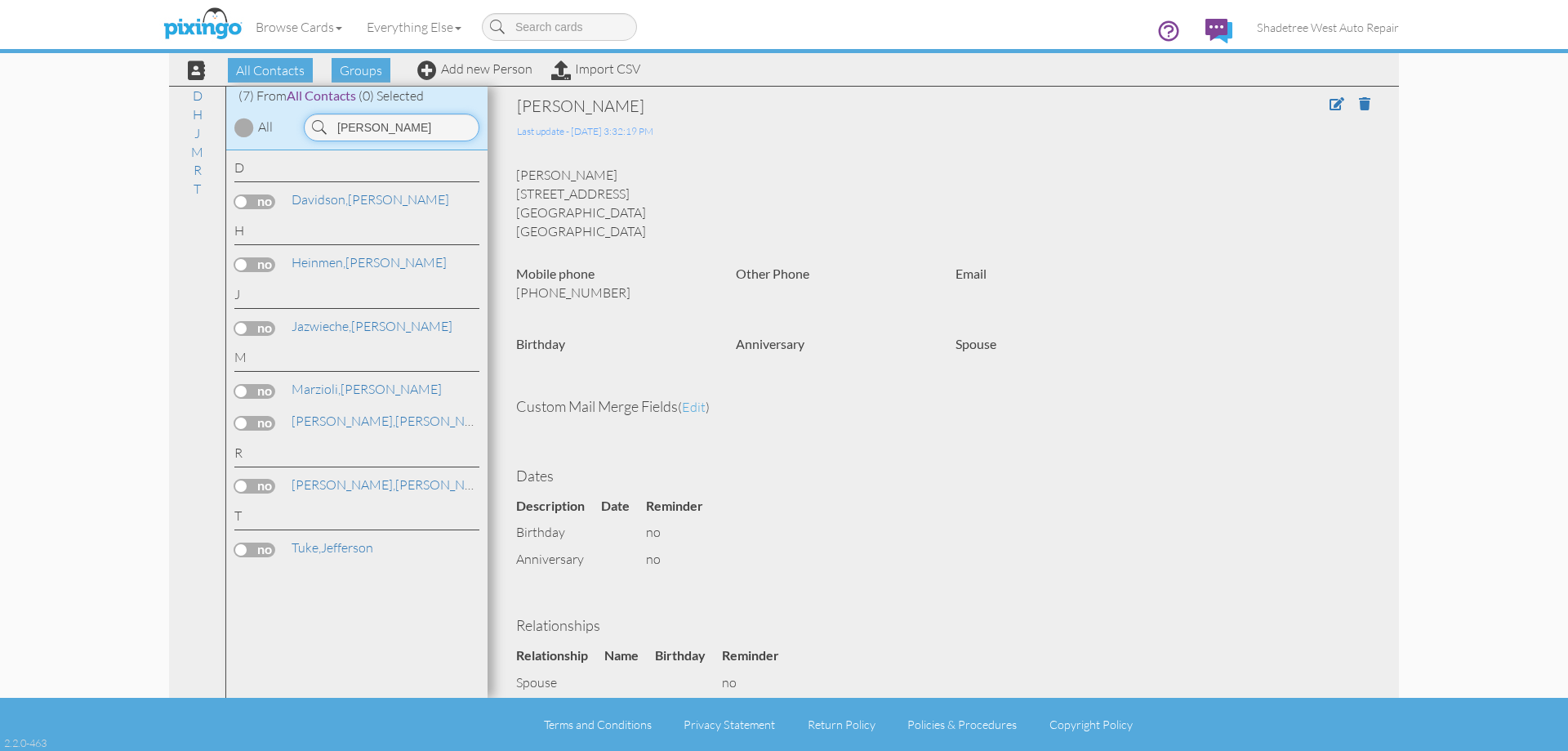
drag, startPoint x: 368, startPoint y: 125, endPoint x: 326, endPoint y: 139, distance: 44.3
click at [326, 139] on div "jeff" at bounding box center [392, 127] width 176 height 27
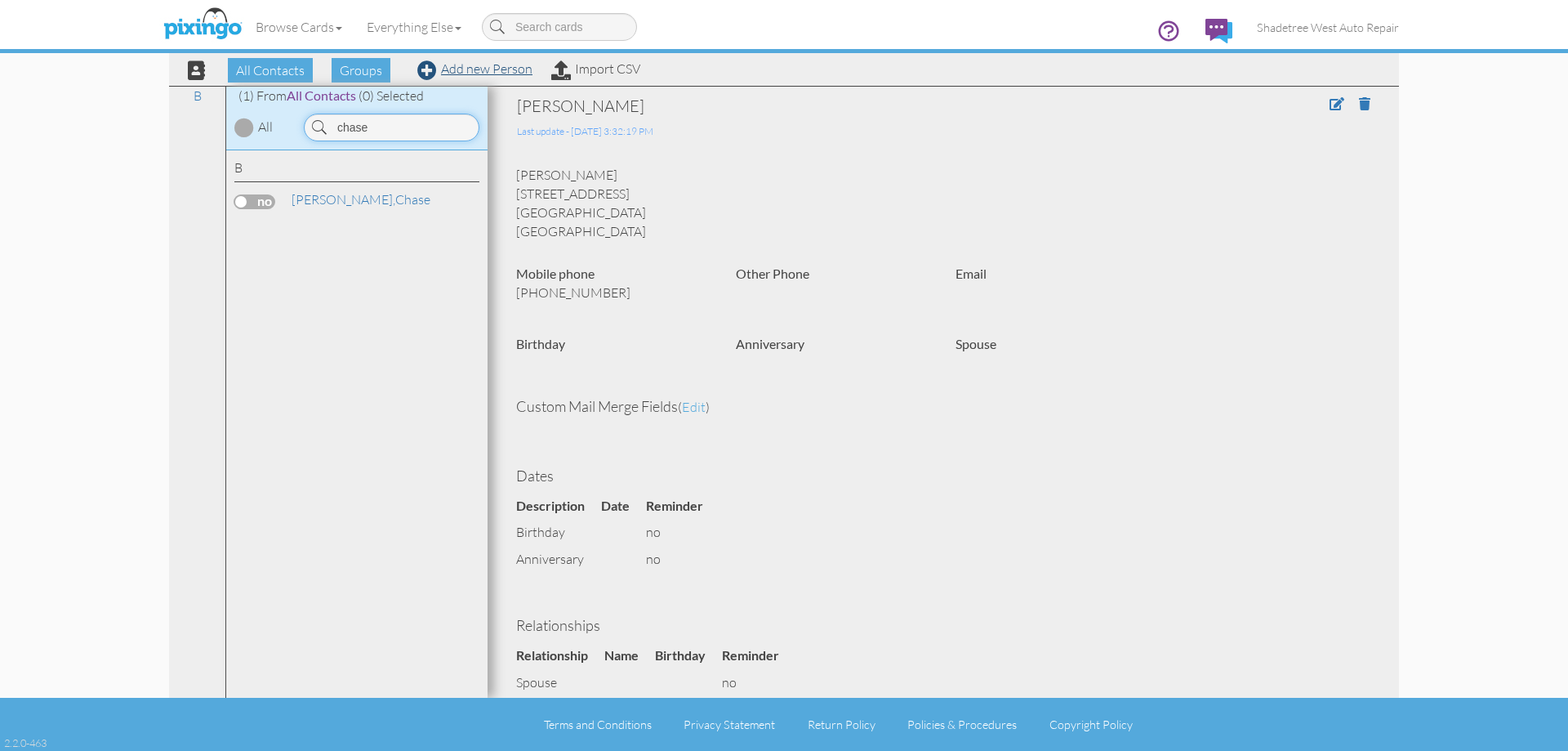
type input "chase"
click at [509, 72] on link "Add new Person" at bounding box center [475, 69] width 115 height 16
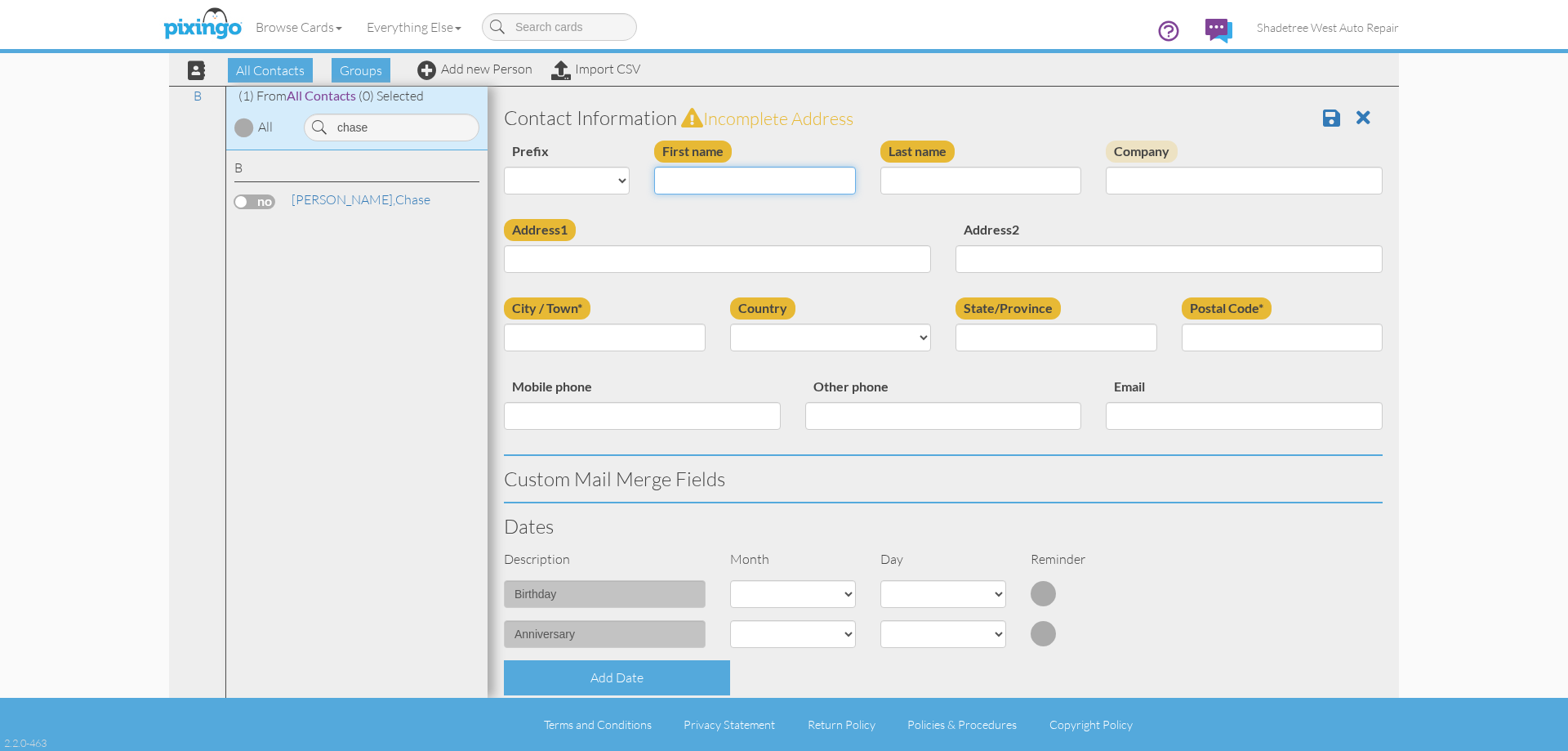
click at [672, 180] on input "First name" at bounding box center [755, 180] width 201 height 27
type input "Chase"
click at [971, 175] on input "Last name" at bounding box center [981, 180] width 201 height 27
type input "Ellers"
click at [728, 255] on input "Address1" at bounding box center [717, 259] width 427 height 27
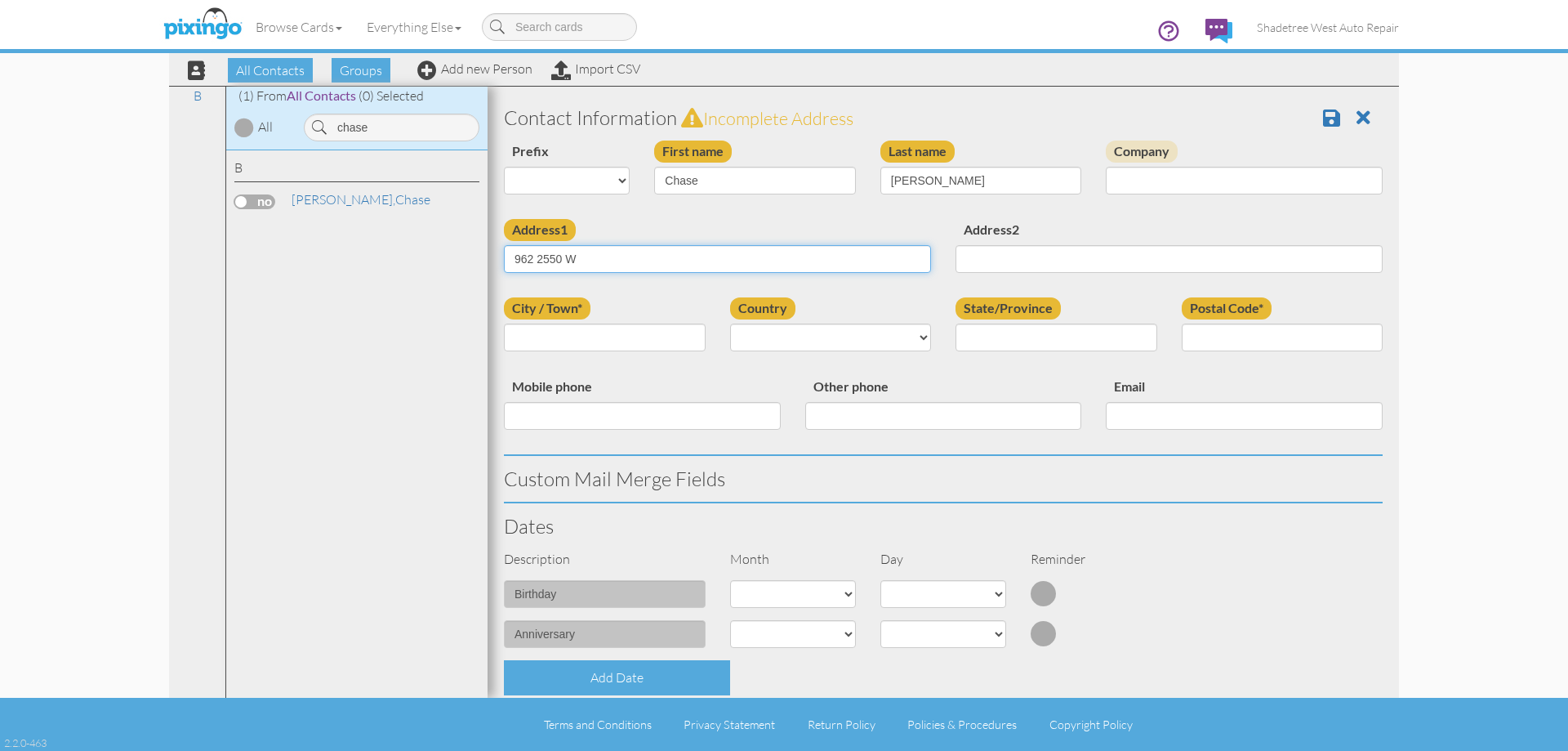
type input "962 2550 W"
click at [633, 343] on input "City / Town*" at bounding box center [604, 337] width 201 height 27
type input "[PERSON_NAME]"
click at [750, 331] on select "[GEOGRAPHIC_DATA] -------------- [GEOGRAPHIC_DATA] [GEOGRAPHIC_DATA] [GEOGRAPHI…" at bounding box center [831, 337] width 201 height 27
select select "object:1669"
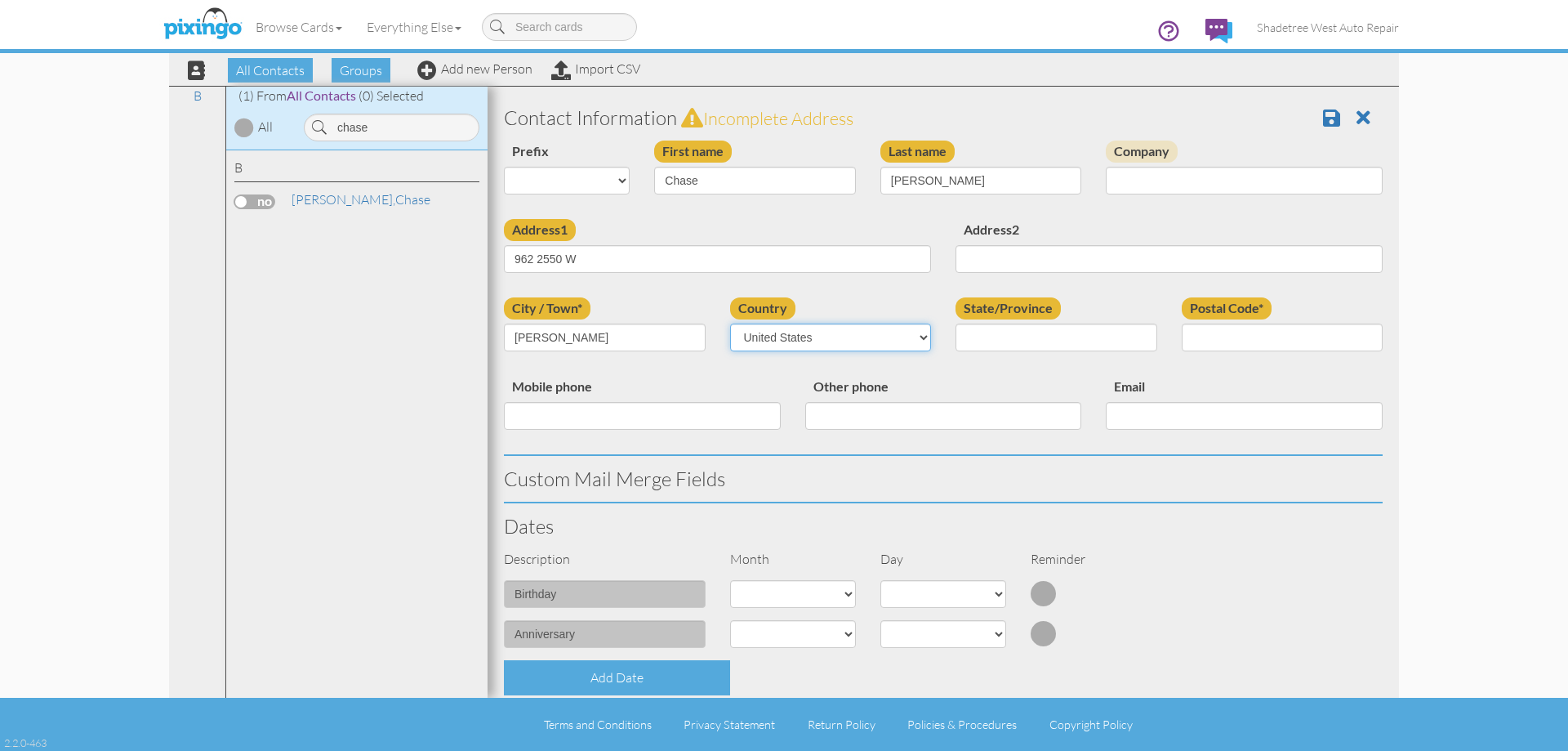
click at [730, 323] on select "[GEOGRAPHIC_DATA] -------------- [GEOGRAPHIC_DATA] [GEOGRAPHIC_DATA] [GEOGRAPHI…" at bounding box center [831, 337] width 201 height 27
click at [1035, 343] on select "AA (Military) AE (Military) [US_STATE] [US_STATE] [US_STATE] AP (Military) [US_…" at bounding box center [1056, 337] width 201 height 27
select select "object:1968"
click at [956, 323] on select "AA (Military) AE (Military) [US_STATE] [US_STATE] [US_STATE] AP (Military) [US_…" at bounding box center [1056, 337] width 201 height 27
click at [1244, 344] on input "Postal Code*" at bounding box center [1282, 337] width 201 height 27
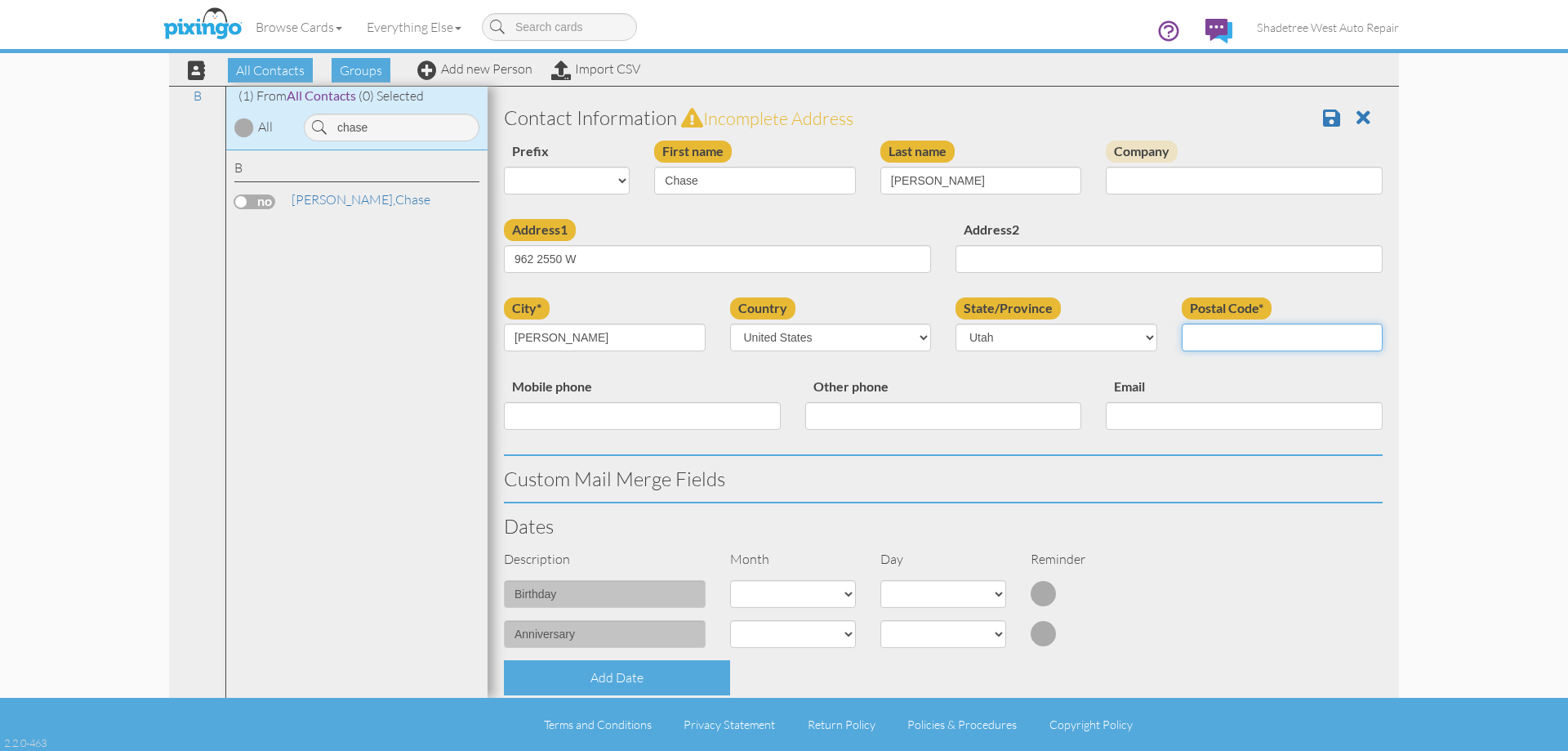
type input "84041"
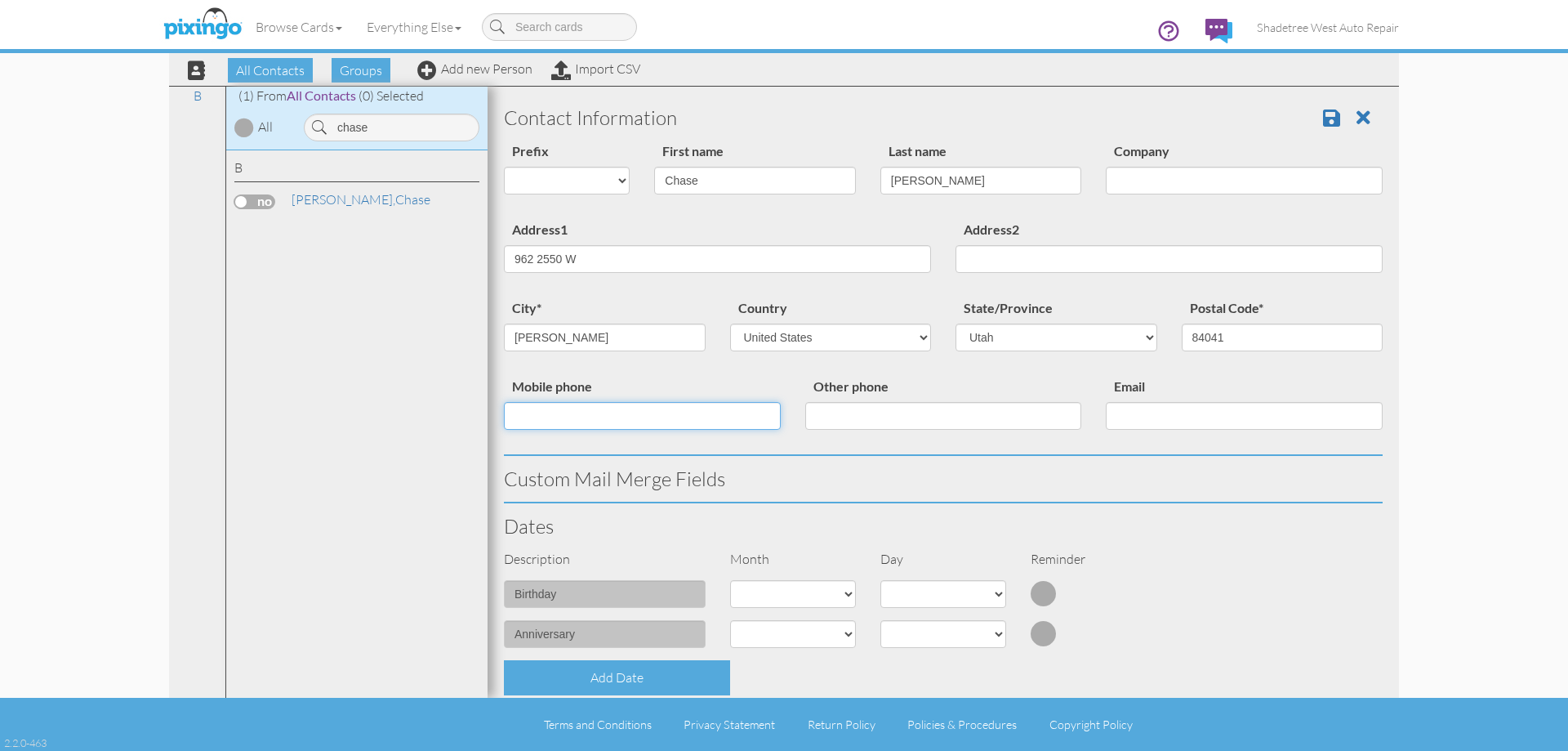
click at [719, 417] on input "Mobile phone" at bounding box center [642, 416] width 276 height 27
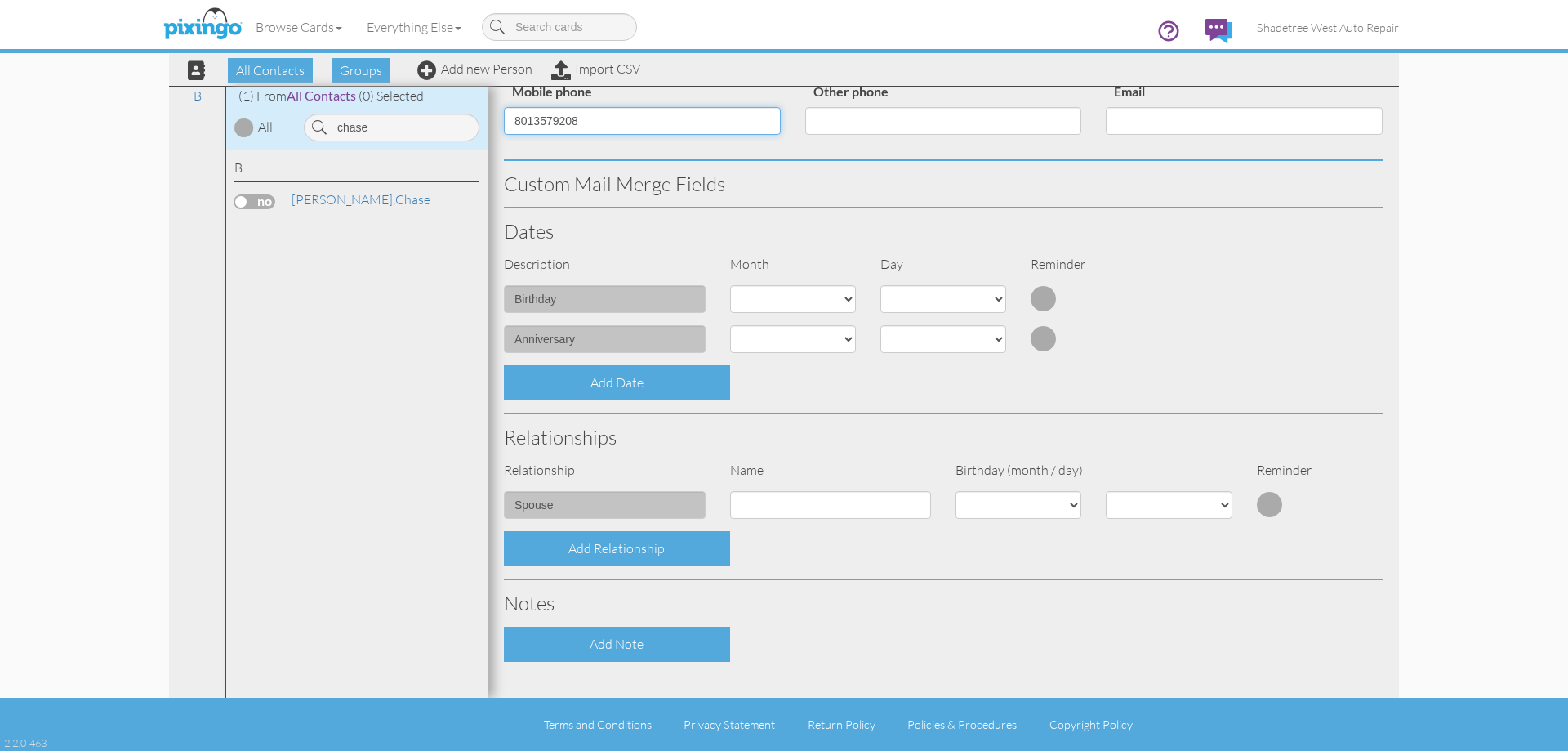
scroll to position [444, 0]
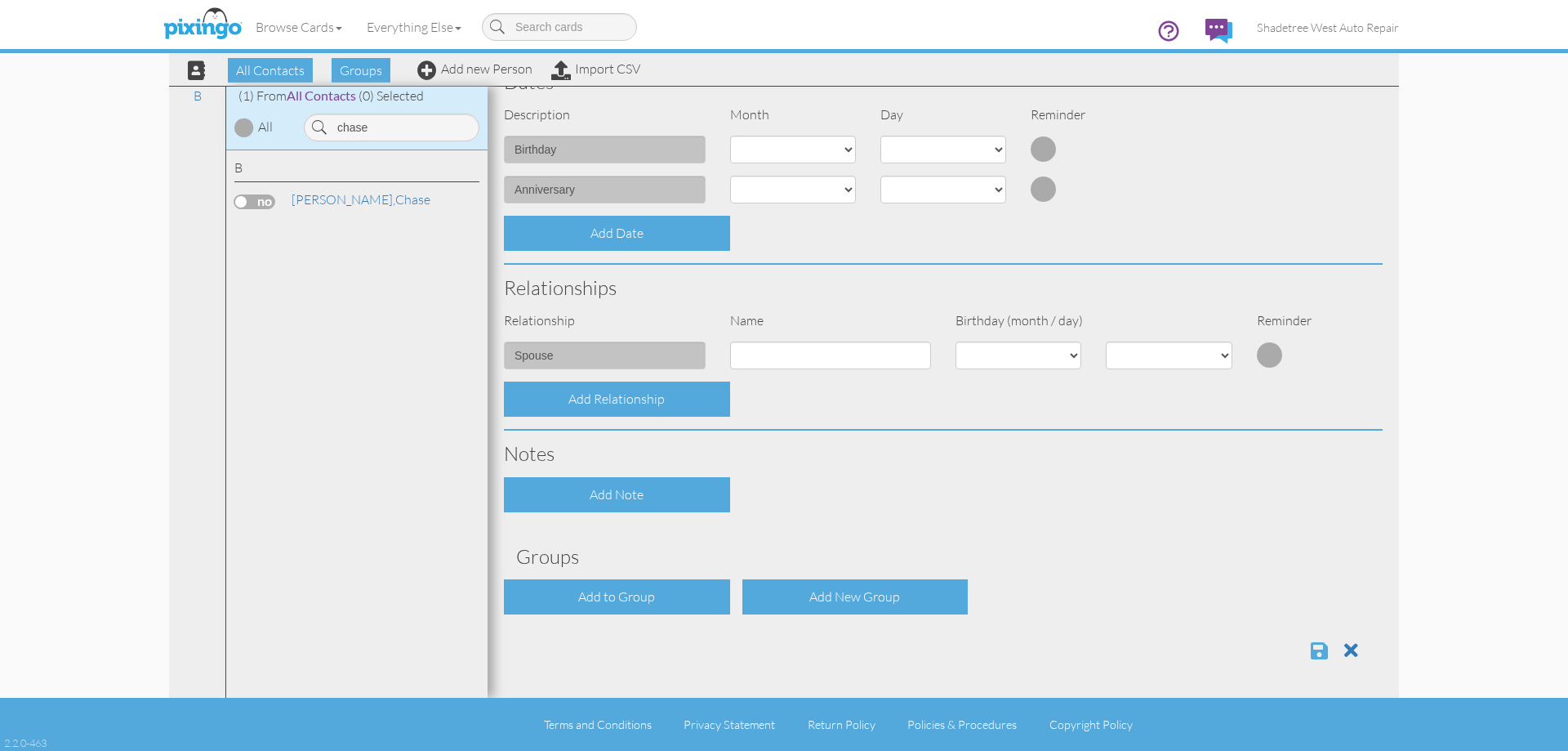
type input "8013579208"
click at [1311, 645] on span at bounding box center [1319, 649] width 17 height 19
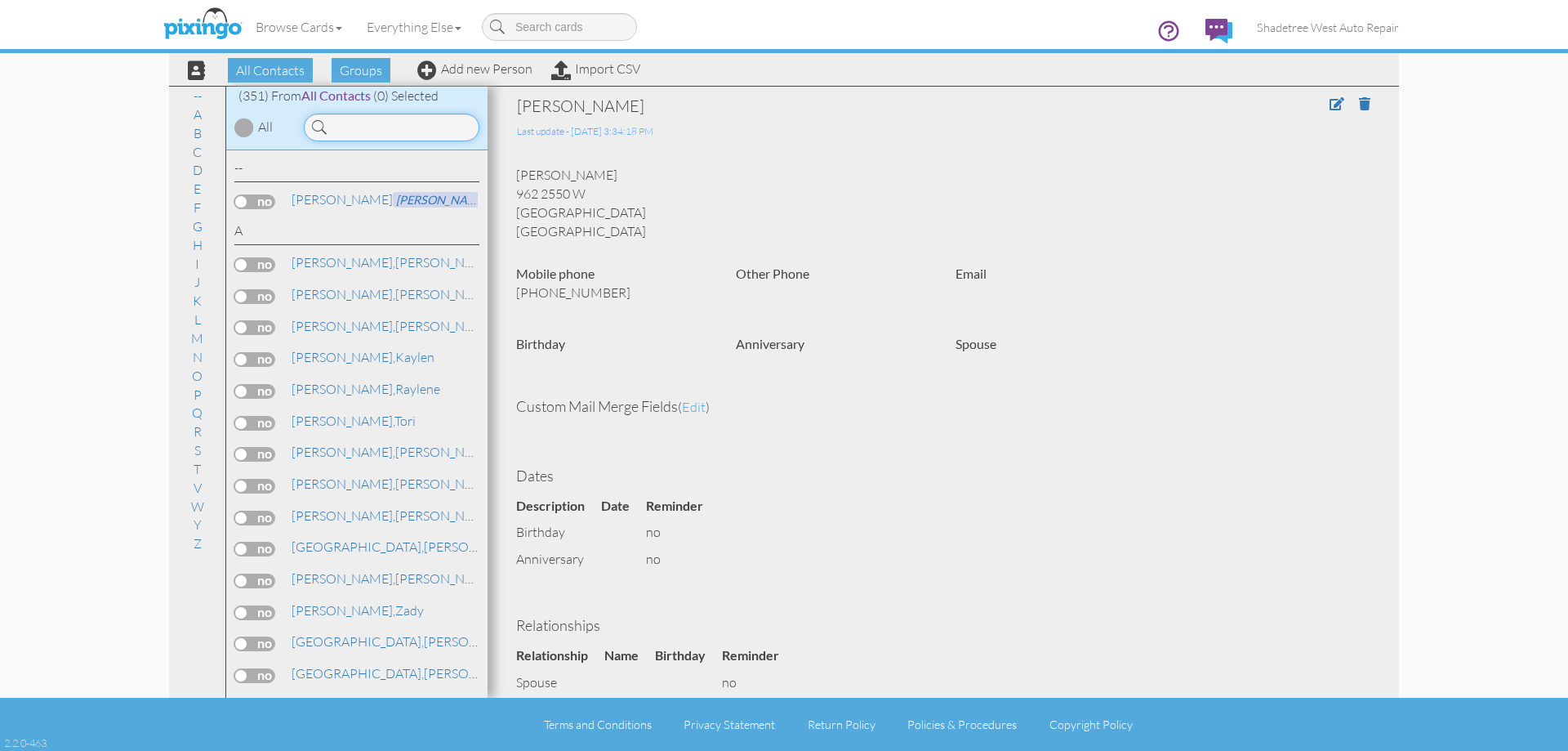
click at [387, 133] on input at bounding box center [392, 127] width 176 height 27
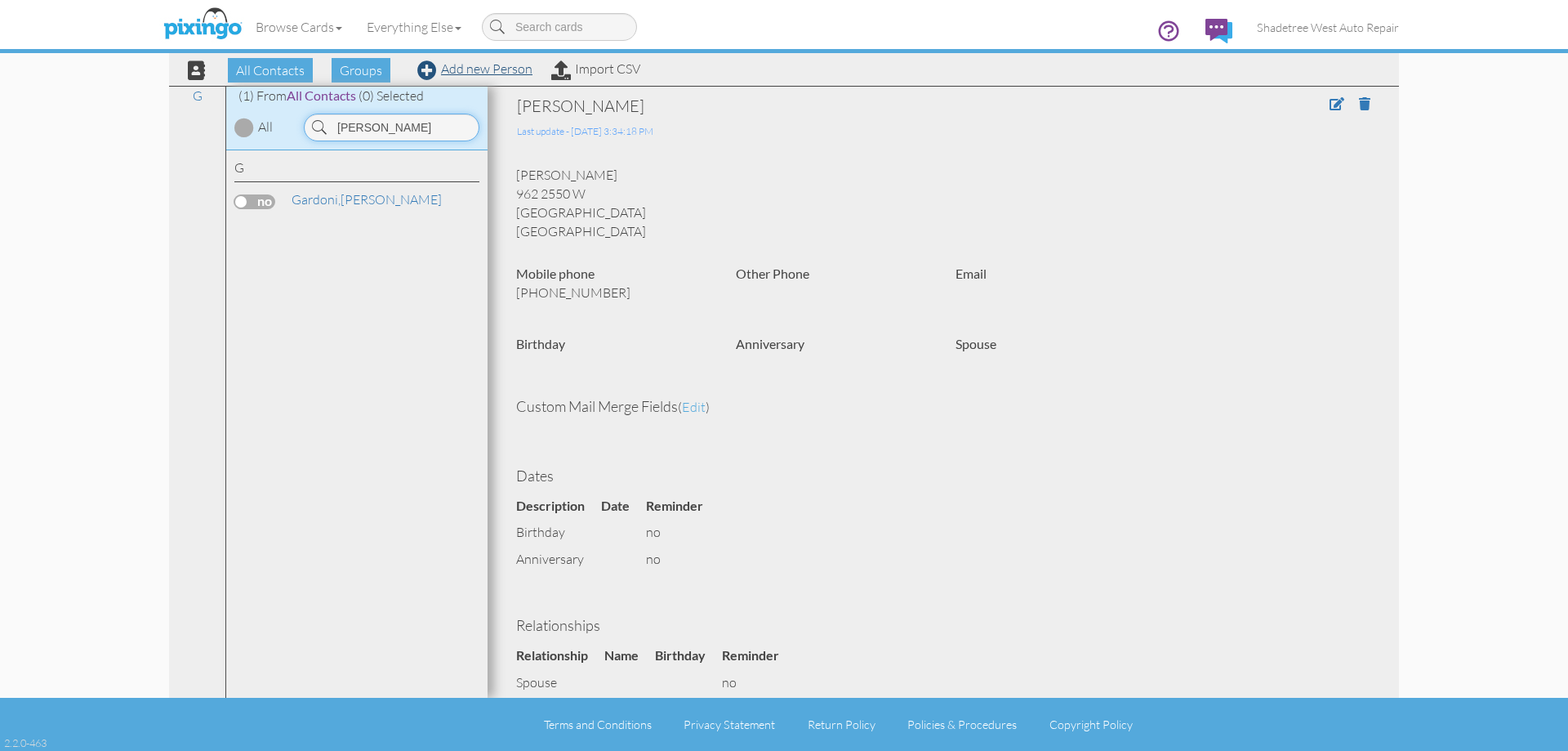
type input "[PERSON_NAME]"
click at [519, 71] on link "Add new Person" at bounding box center [475, 69] width 115 height 16
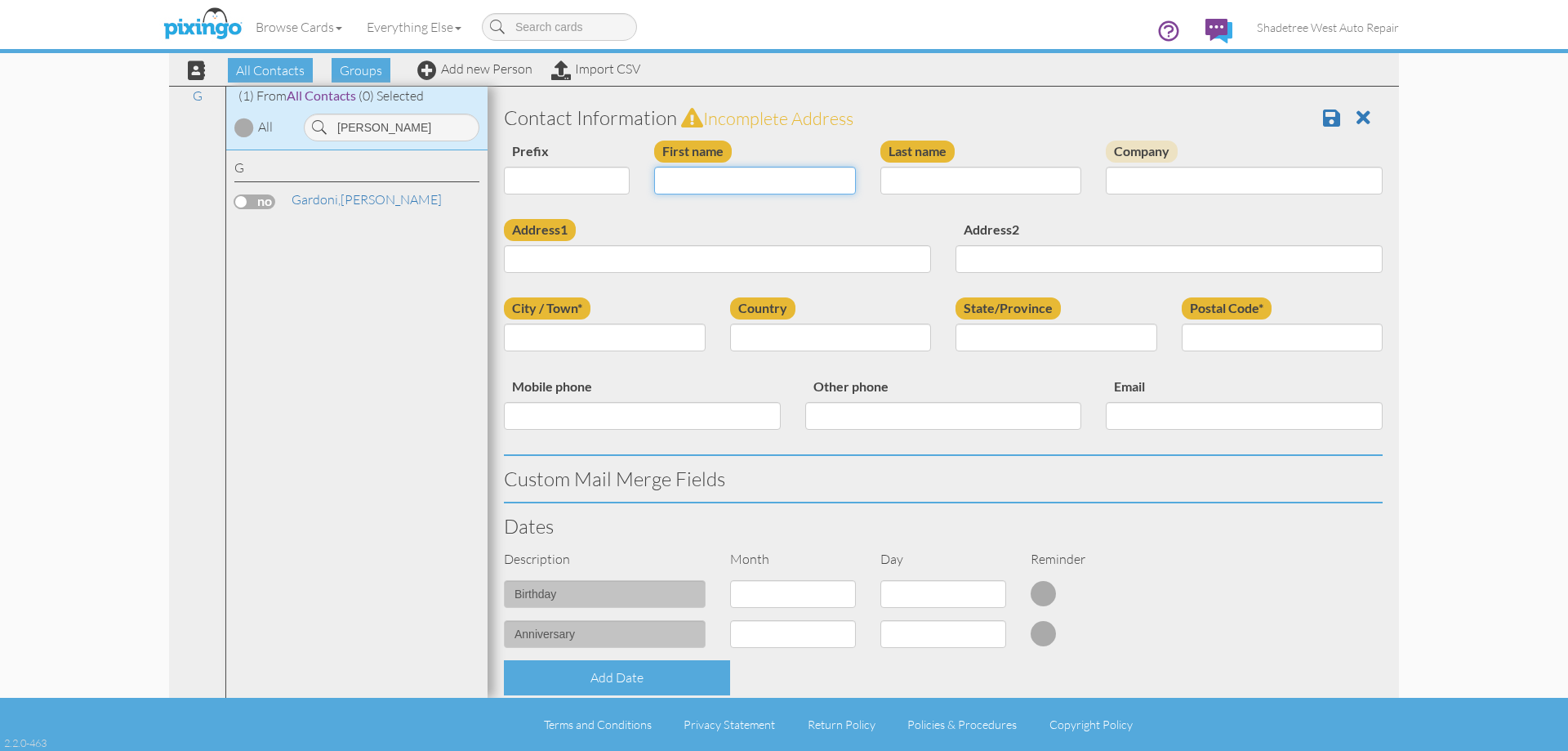
click at [726, 180] on input "First name" at bounding box center [755, 180] width 201 height 27
type input "[PERSON_NAME]"
click at [886, 179] on input "Last name" at bounding box center [981, 180] width 201 height 27
type input "Susi"
click at [837, 252] on input "Address1" at bounding box center [717, 259] width 427 height 27
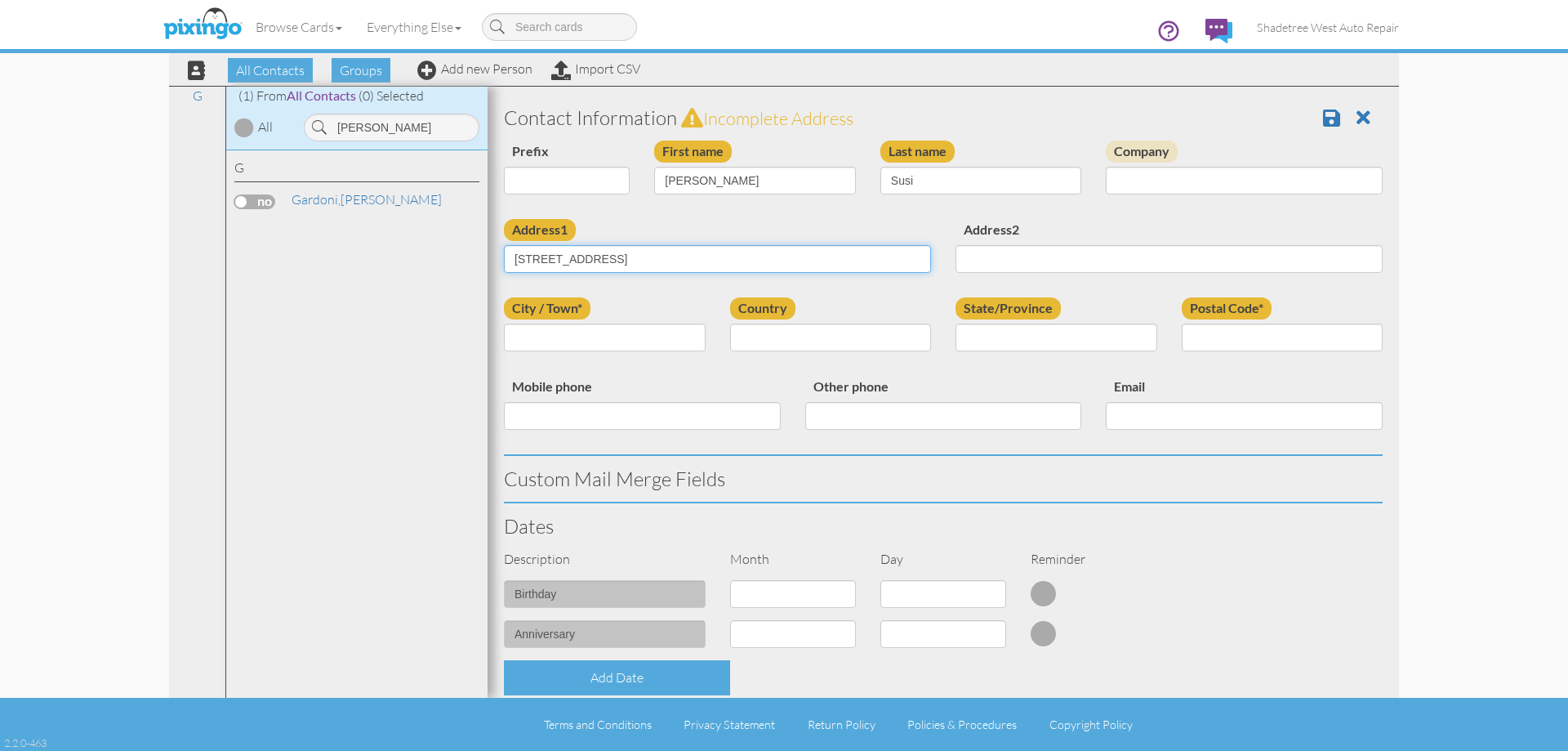
type input "[STREET_ADDRESS]"
click at [605, 342] on input "City / Town*" at bounding box center [604, 337] width 201 height 27
type input "[PERSON_NAME]"
click at [872, 333] on select "[GEOGRAPHIC_DATA] -------------- [GEOGRAPHIC_DATA] [GEOGRAPHIC_DATA] [GEOGRAPHI…" at bounding box center [831, 337] width 201 height 27
select select "object:1324"
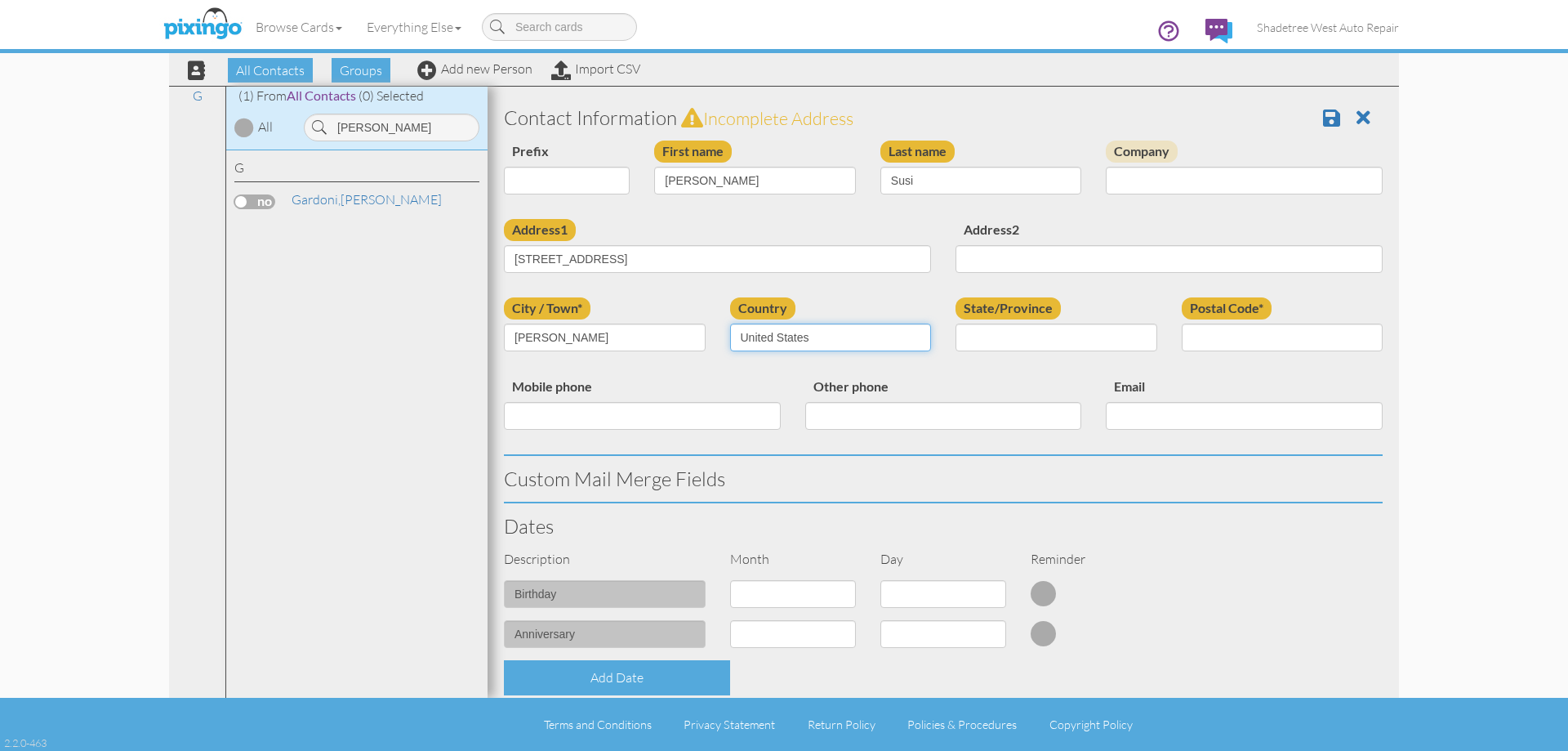
click at [730, 323] on select "[GEOGRAPHIC_DATA] -------------- [GEOGRAPHIC_DATA] [GEOGRAPHIC_DATA] [GEOGRAPHI…" at bounding box center [831, 337] width 201 height 27
click at [1141, 339] on select "AA (Military) AE (Military) [US_STATE] [US_STATE] [US_STATE] AP (Military) [US_…" at bounding box center [1056, 337] width 201 height 27
select select "object:1623"
click at [956, 323] on select "AA (Military) AE (Military) [US_STATE] [US_STATE] [US_STATE] AP (Military) [US_…" at bounding box center [1056, 337] width 201 height 27
click at [1269, 336] on input "Postal Code*" at bounding box center [1282, 337] width 201 height 27
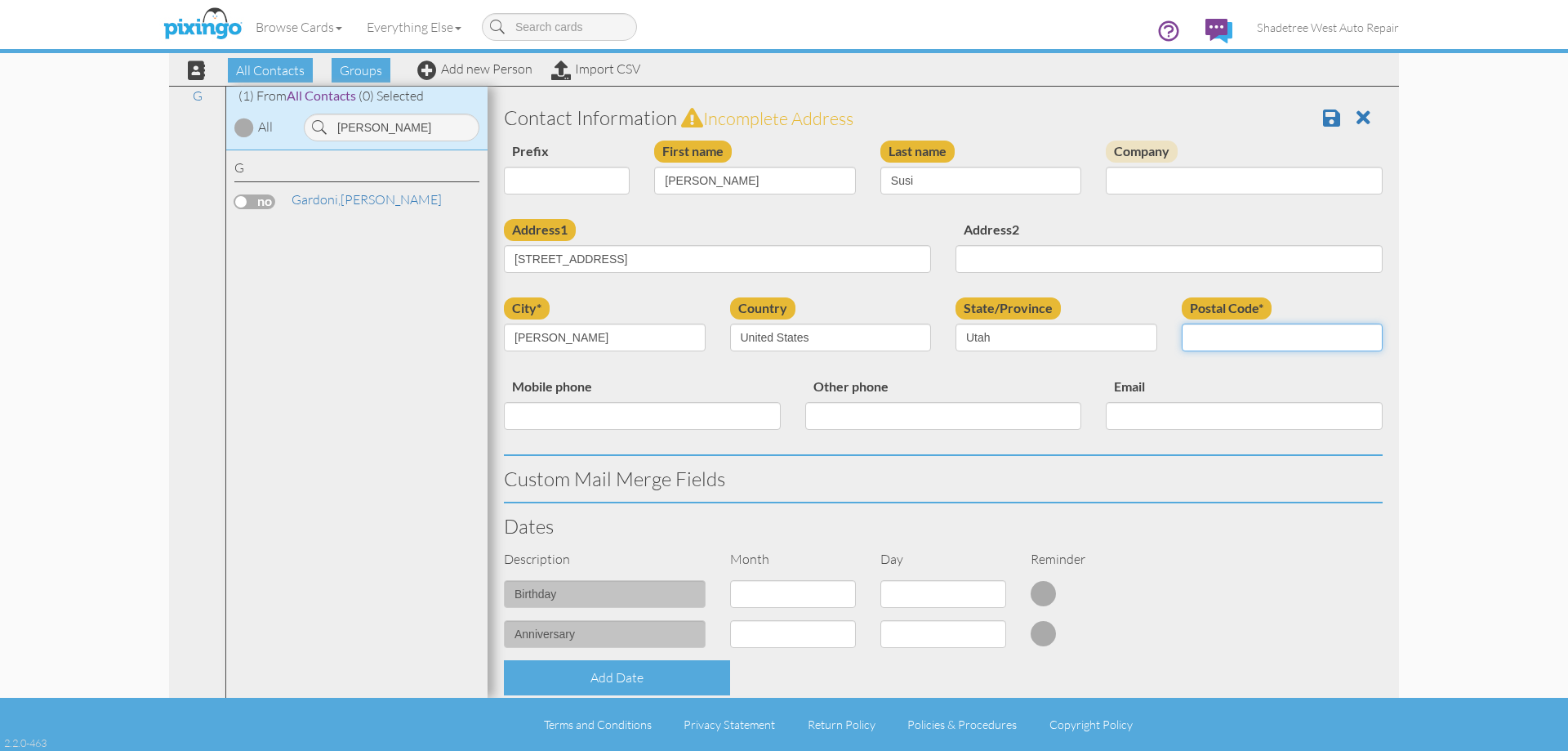
type input "84041"
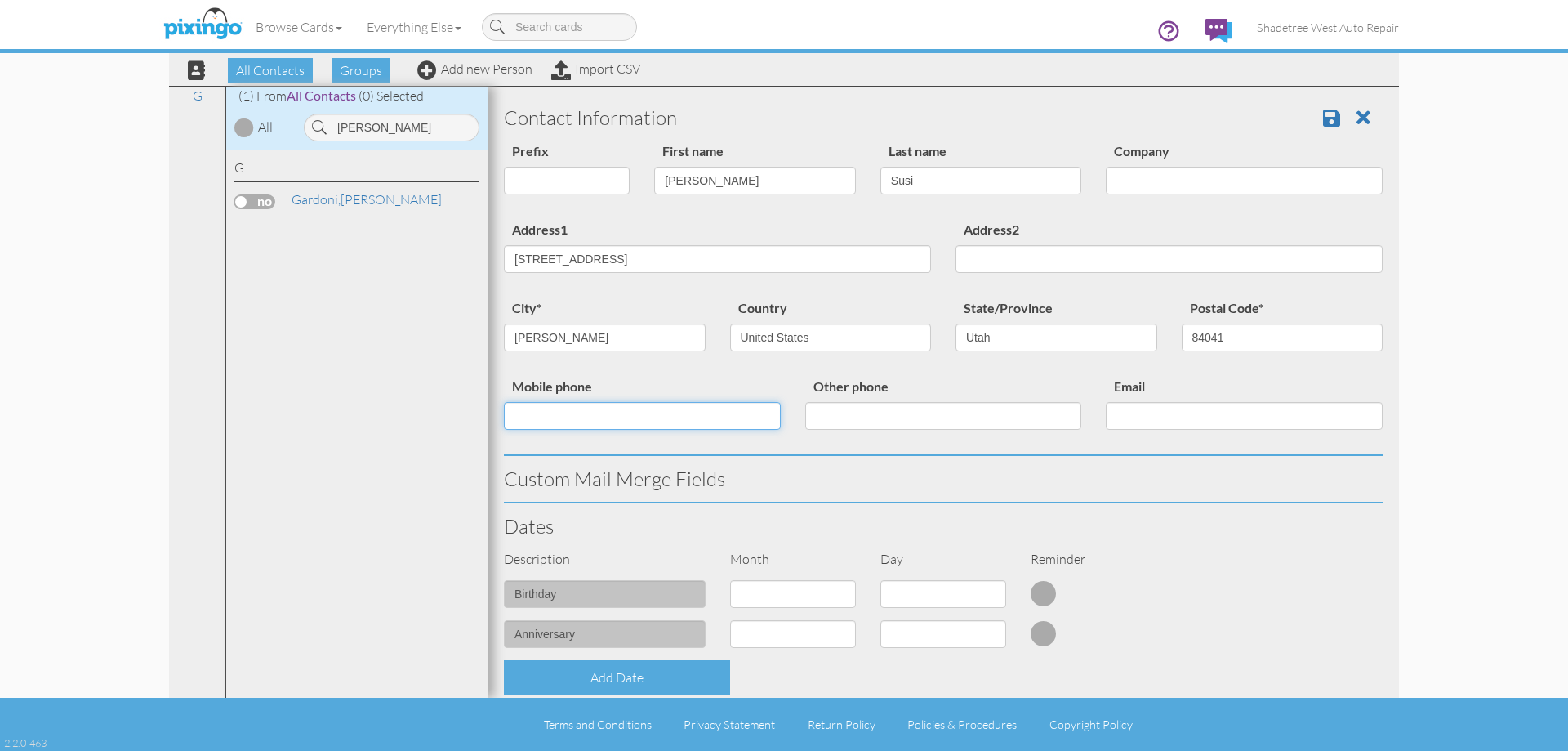
click at [675, 404] on input "Mobile phone" at bounding box center [642, 416] width 276 height 27
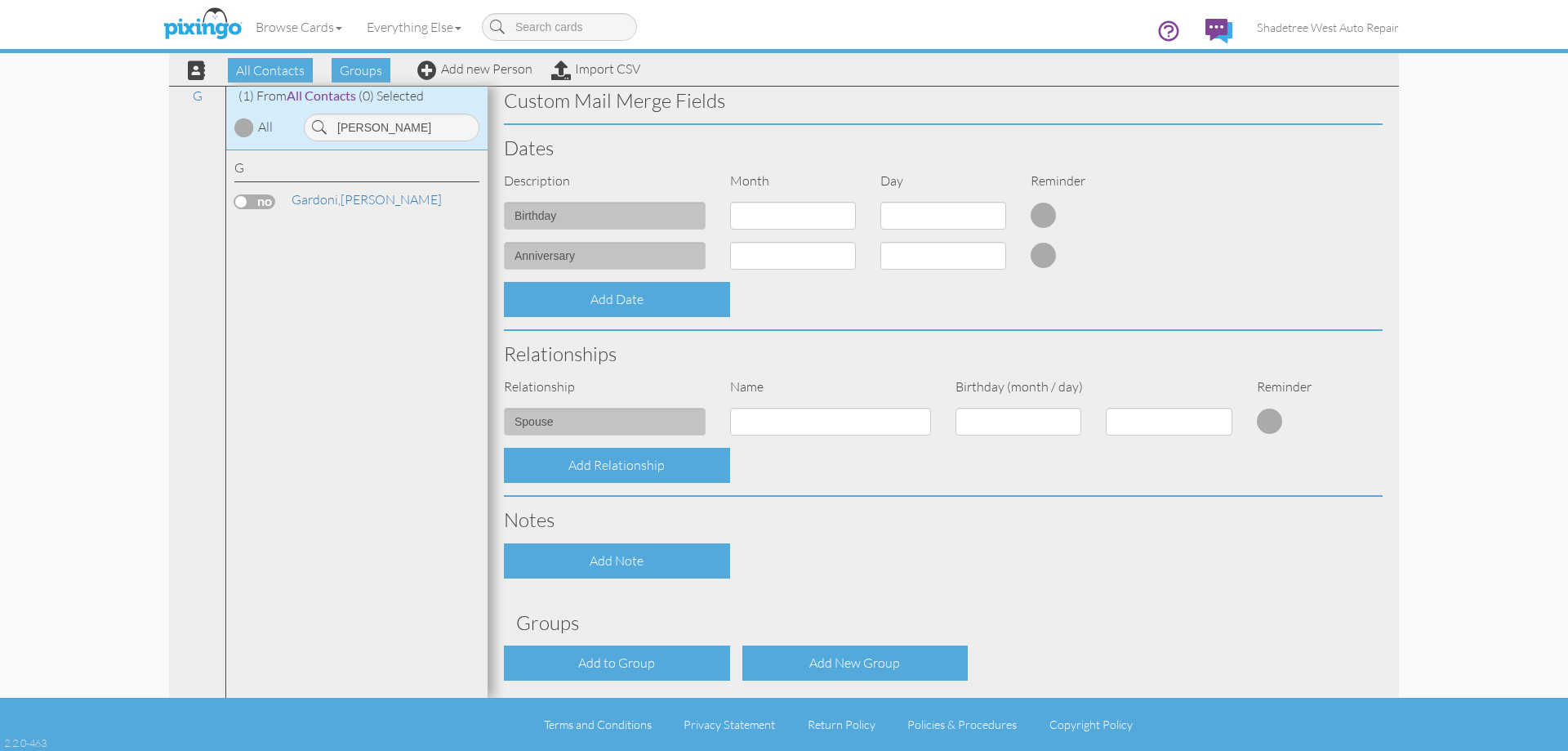
scroll to position [408, 0]
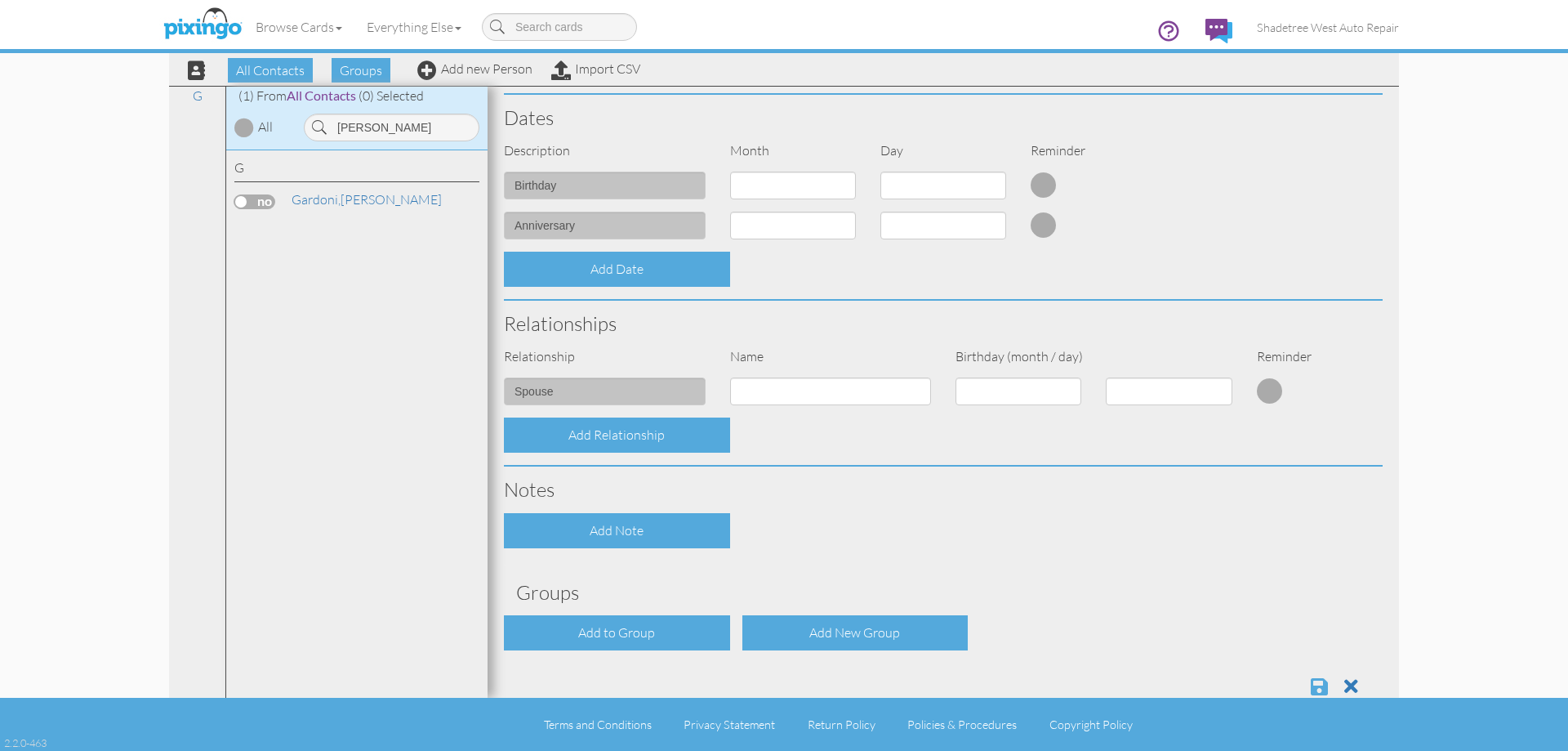
type input "8016781395"
click at [1311, 691] on span at bounding box center [1319, 686] width 17 height 19
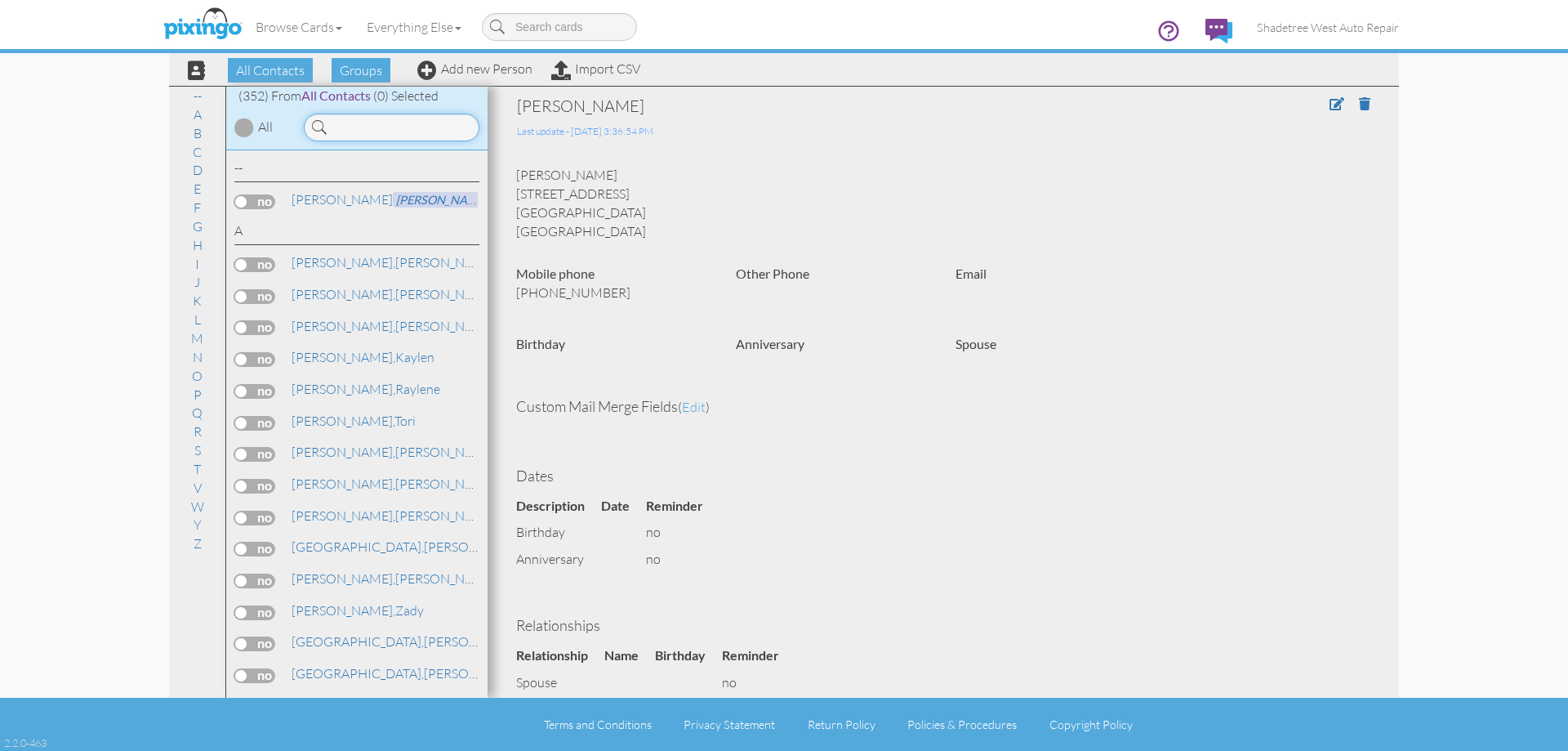
click at [447, 129] on input at bounding box center [392, 127] width 176 height 27
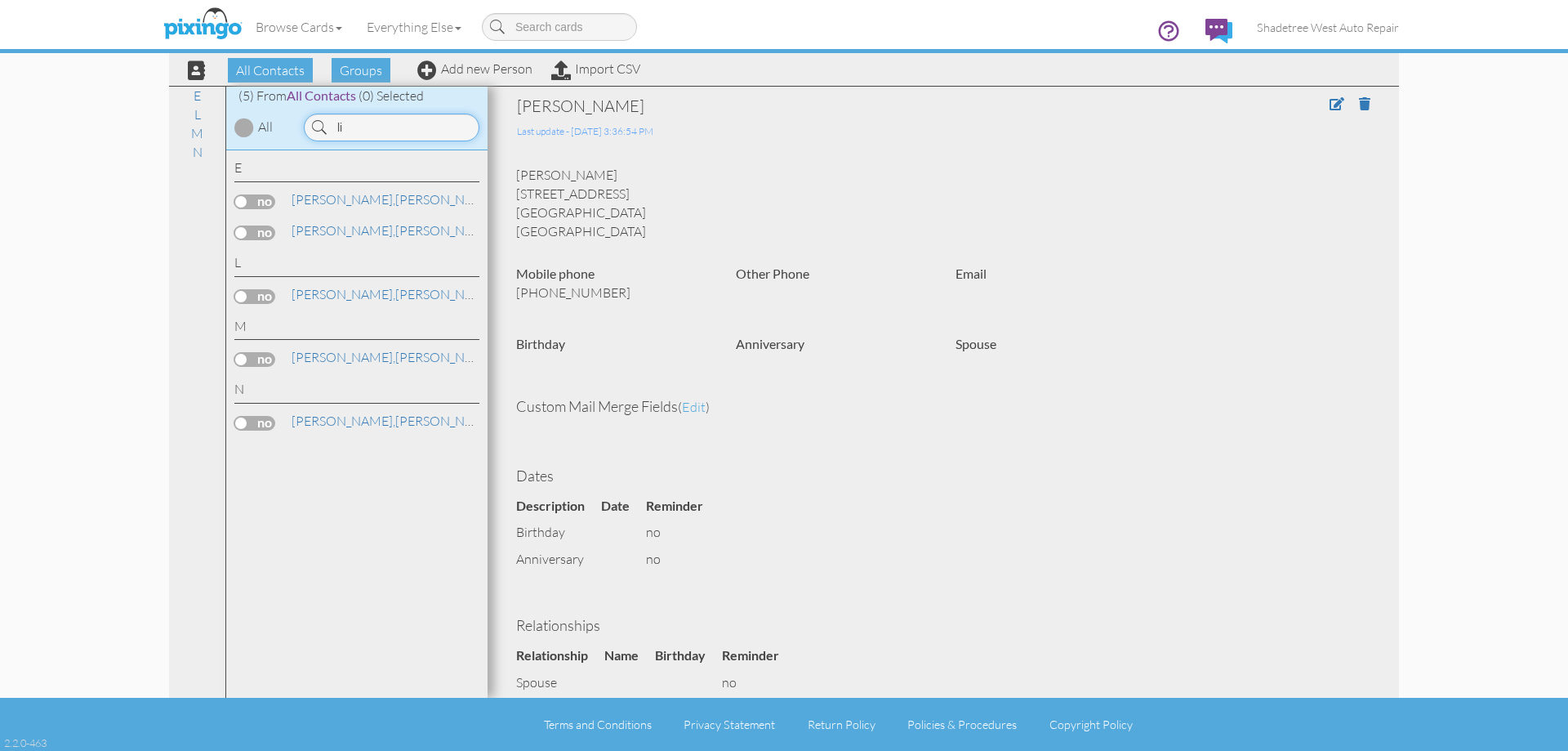
type input "l"
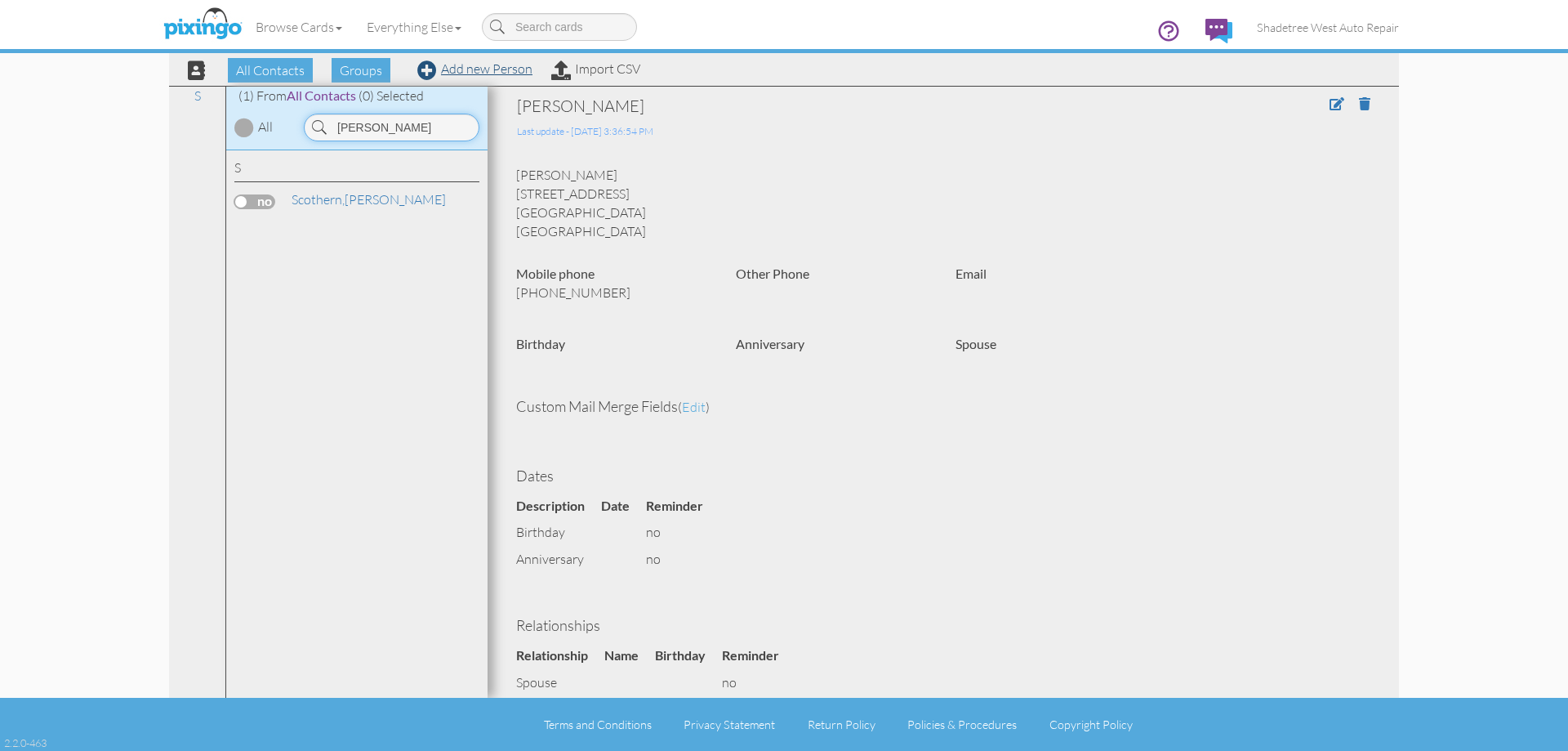
type input "gary"
click at [468, 64] on link "Add new Person" at bounding box center [475, 69] width 115 height 16
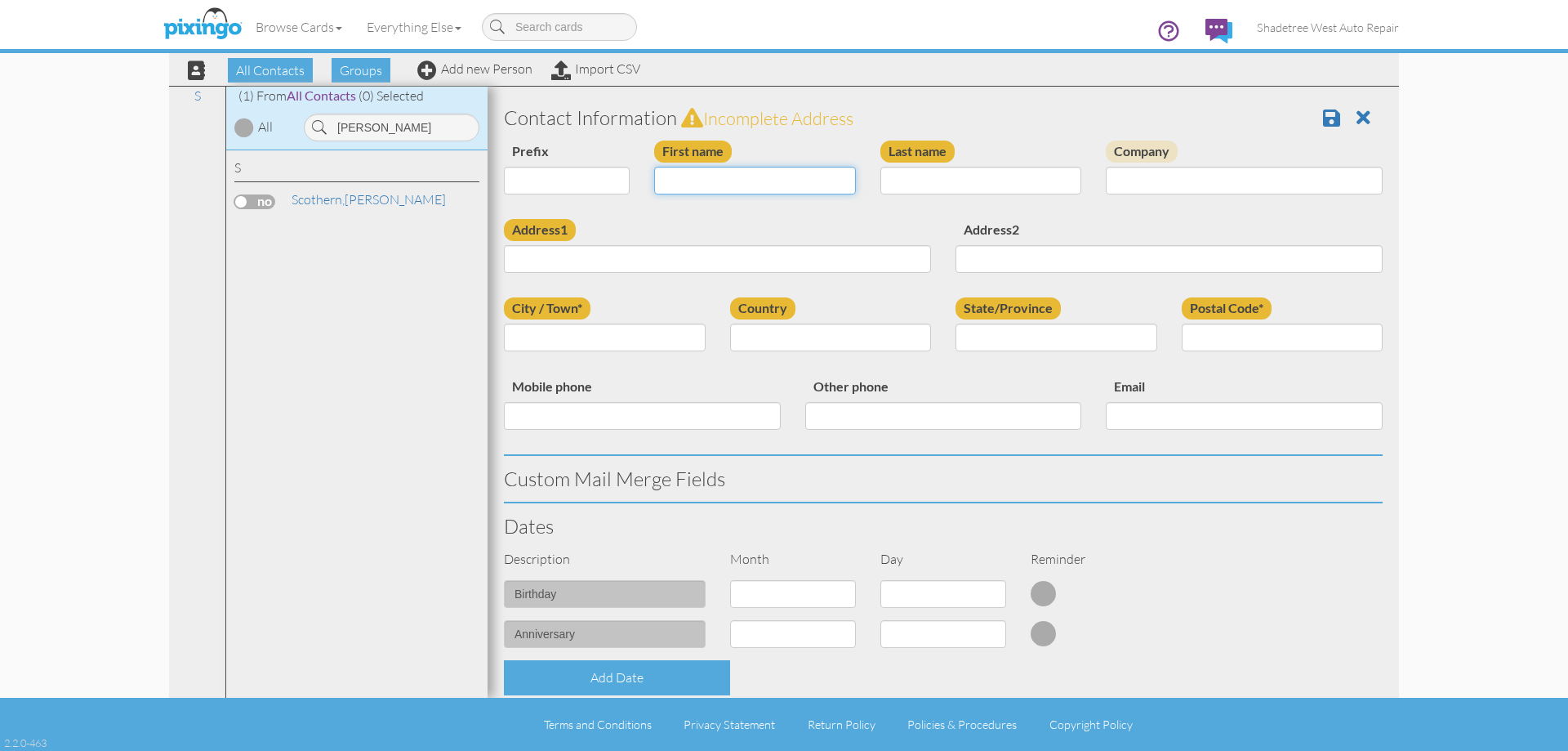
click at [677, 189] on input "First name" at bounding box center [755, 180] width 201 height 27
type input "[PERSON_NAME]"
click at [903, 178] on input "Last name" at bounding box center [981, 180] width 201 height 27
type input "Cocherham"
click at [880, 273] on input "Address1" at bounding box center [717, 259] width 427 height 27
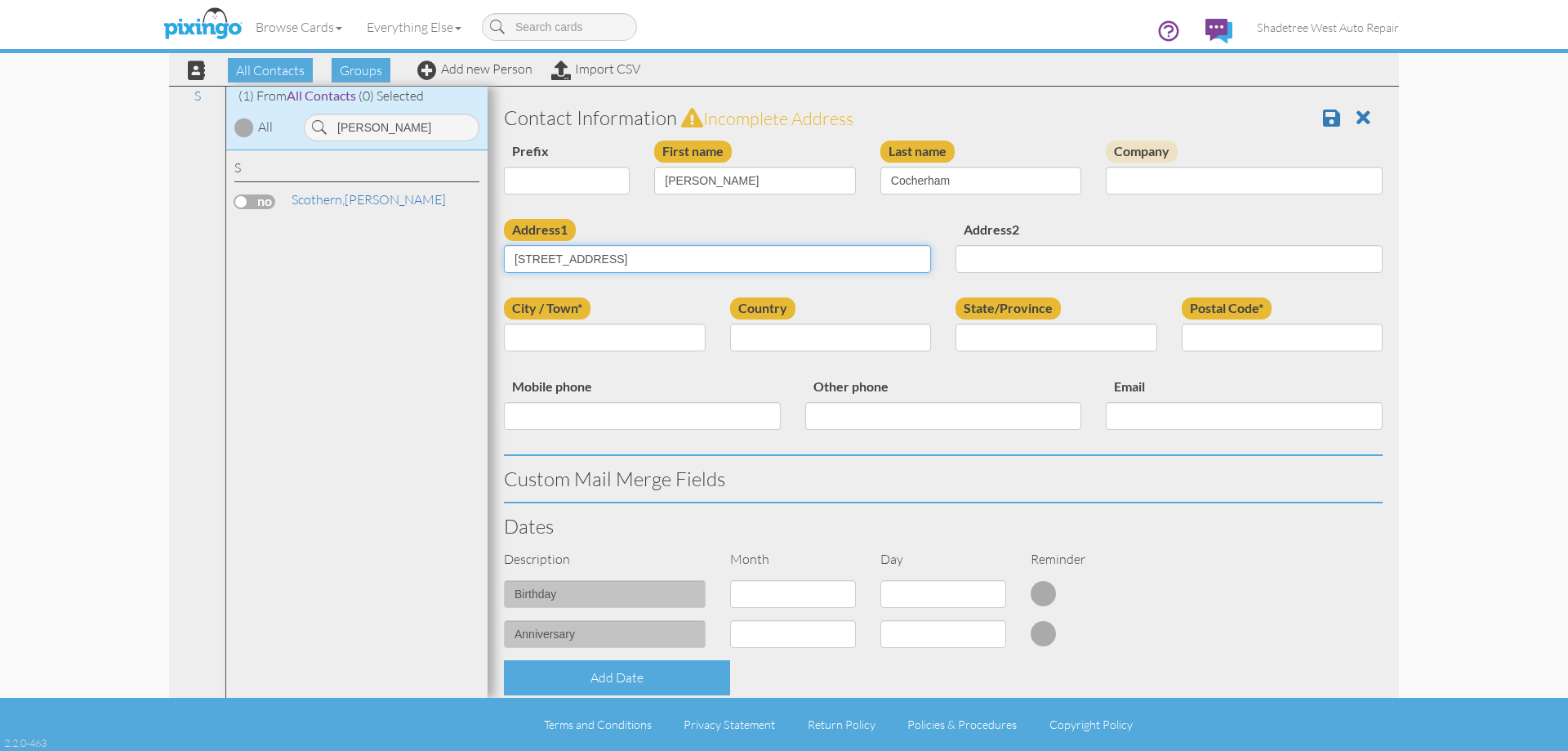
type input "2003 W Grace Way"
click at [639, 349] on input "City / Town*" at bounding box center [604, 337] width 201 height 27
type input "Layton"
drag, startPoint x: 816, startPoint y: 333, endPoint x: 827, endPoint y: 322, distance: 15.6
click at [819, 332] on select "[GEOGRAPHIC_DATA] -------------- [GEOGRAPHIC_DATA] [GEOGRAPHIC_DATA] [GEOGRAPHI…" at bounding box center [831, 337] width 201 height 27
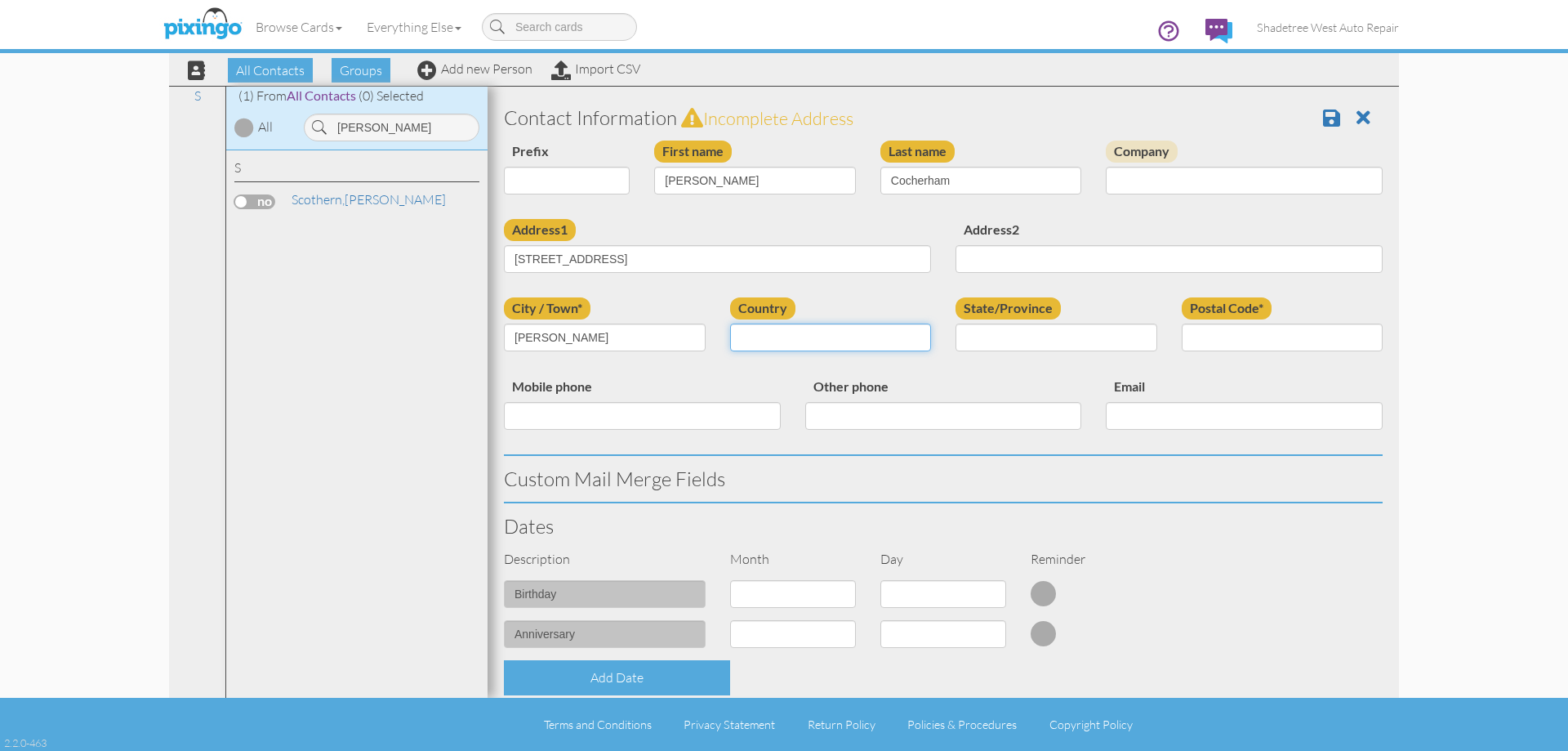
select select "object:2117"
click at [730, 323] on select "[GEOGRAPHIC_DATA] -------------- [GEOGRAPHIC_DATA] [GEOGRAPHIC_DATA] [GEOGRAPHI…" at bounding box center [831, 337] width 201 height 27
click at [1019, 338] on select "AA (Military) AE (Military) [US_STATE] [US_STATE] [US_STATE] AP (Military) [US_…" at bounding box center [1056, 337] width 201 height 27
click at [956, 323] on select "AA (Military) AE (Military) [US_STATE] [US_STATE] [US_STATE] AP (Military) [US_…" at bounding box center [1056, 337] width 201 height 27
click at [1118, 332] on select "AA (Military) AE (Military) [US_STATE] [US_STATE] [US_STATE] AP (Military) [US_…" at bounding box center [1056, 337] width 201 height 27
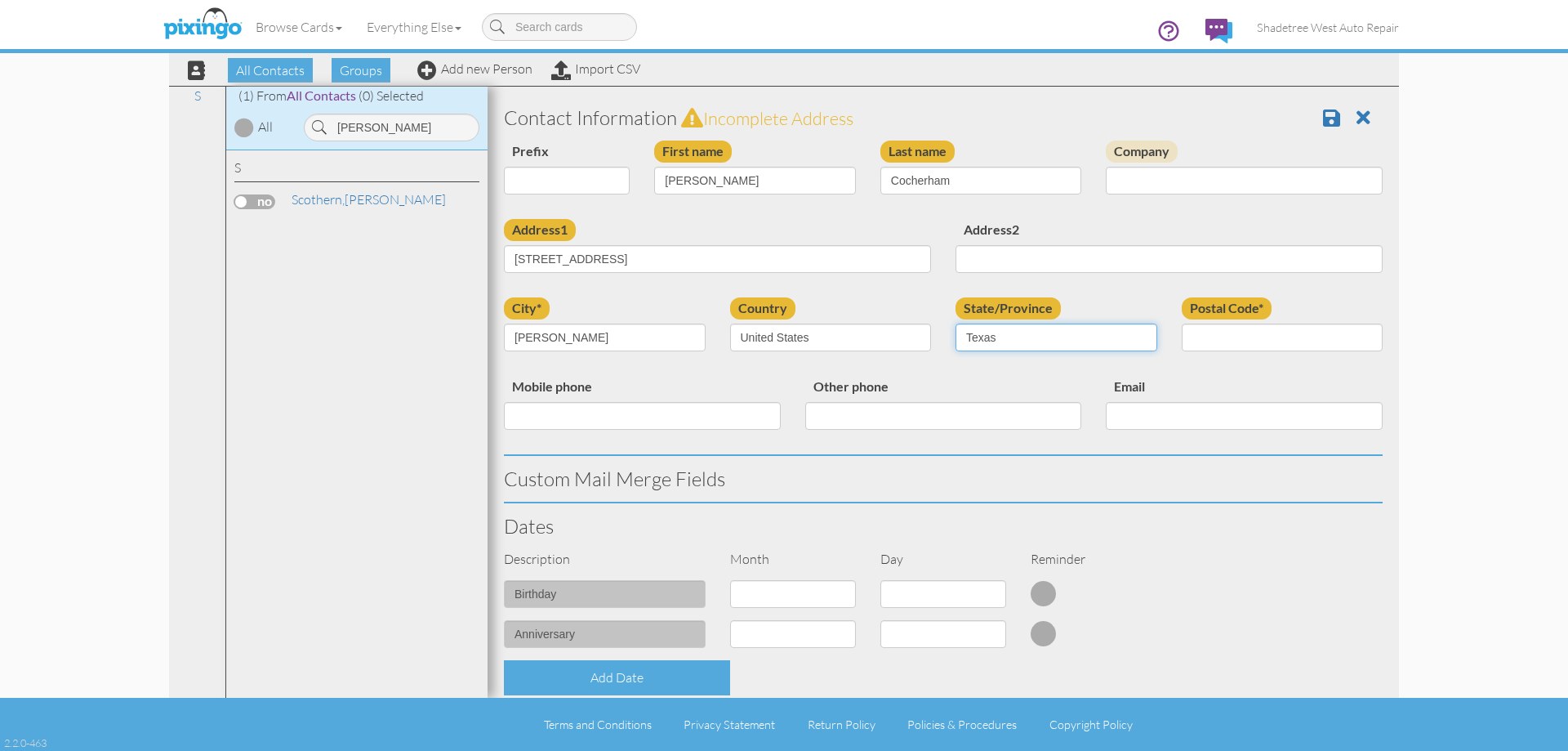
select select "object:2416"
click at [956, 323] on select "AA (Military) AE (Military) [US_STATE] [US_STATE] [US_STATE] AP (Military) [US_…" at bounding box center [1056, 337] width 201 height 27
click at [1227, 331] on input "Postal Code*" at bounding box center [1282, 337] width 201 height 27
type input "84041"
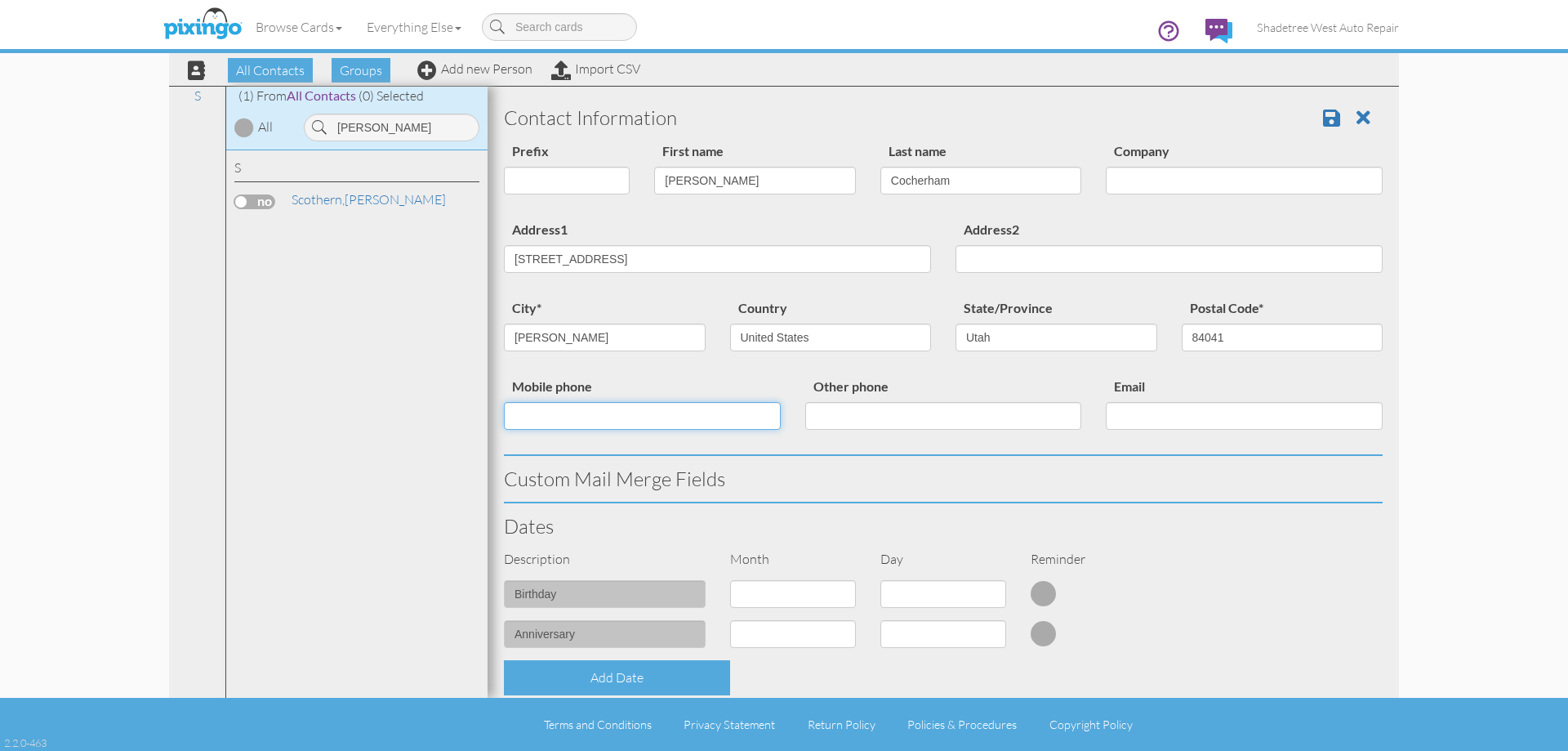
click at [633, 417] on input "Mobile phone" at bounding box center [642, 416] width 276 height 27
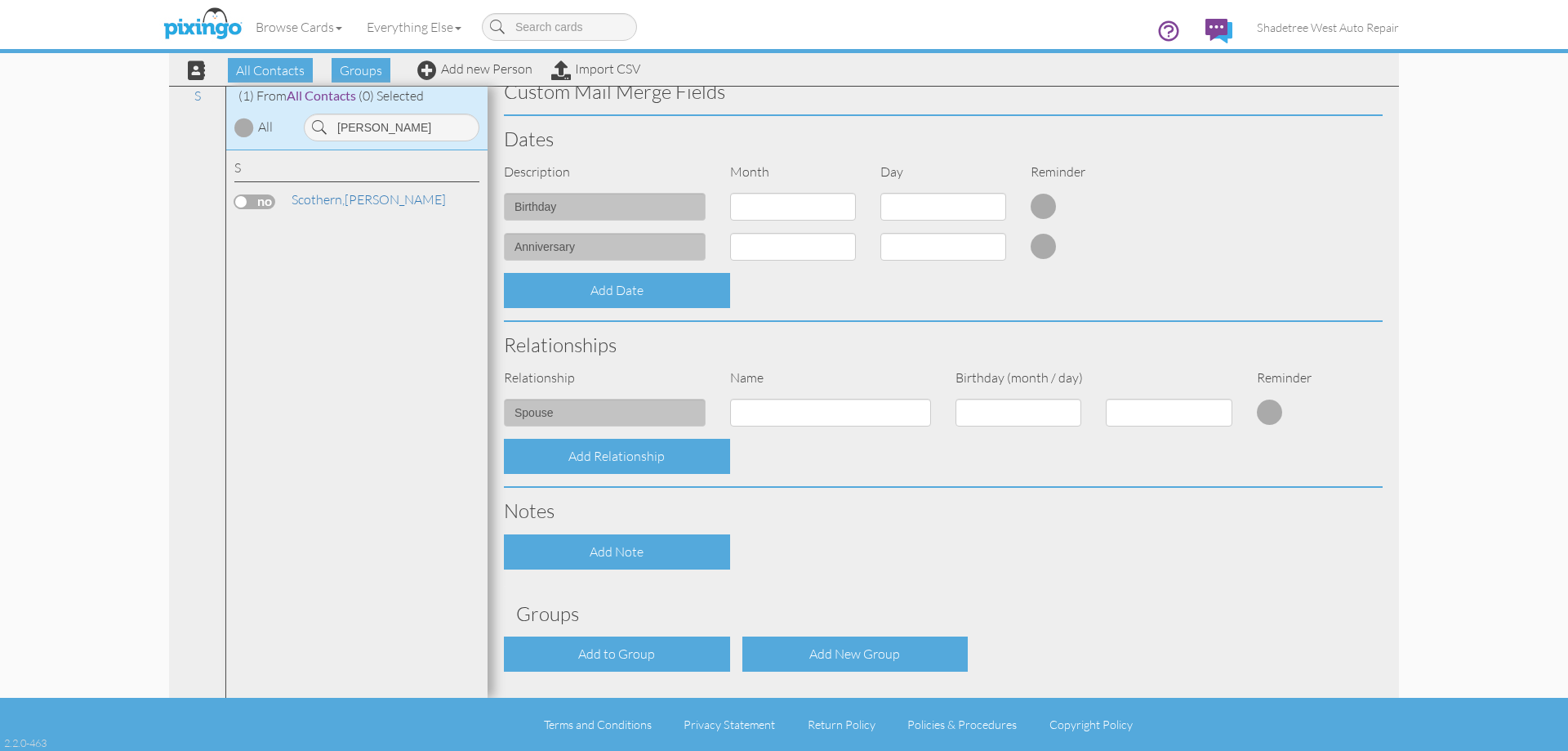
scroll to position [444, 0]
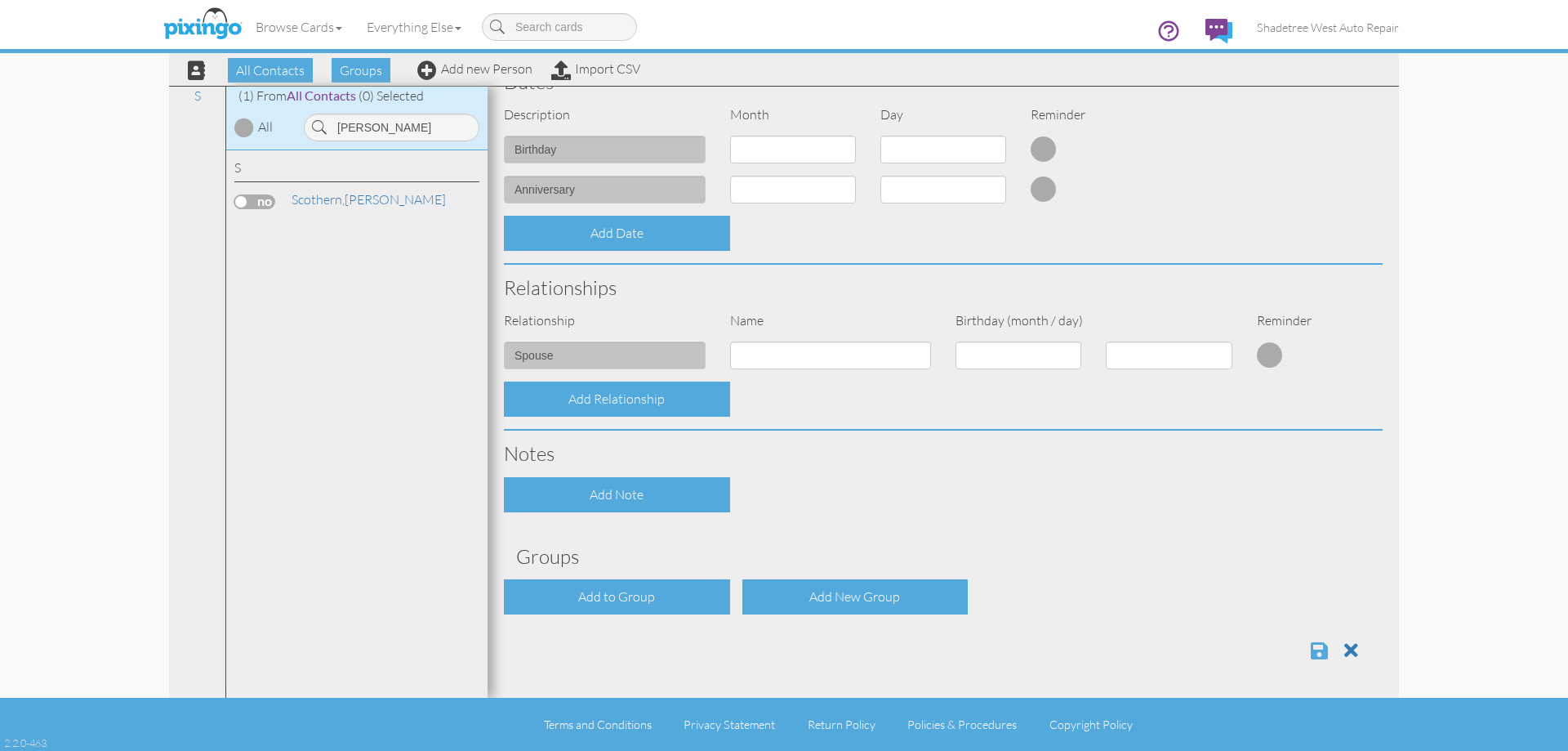
type input "3852513021"
click at [1311, 651] on span at bounding box center [1319, 649] width 17 height 19
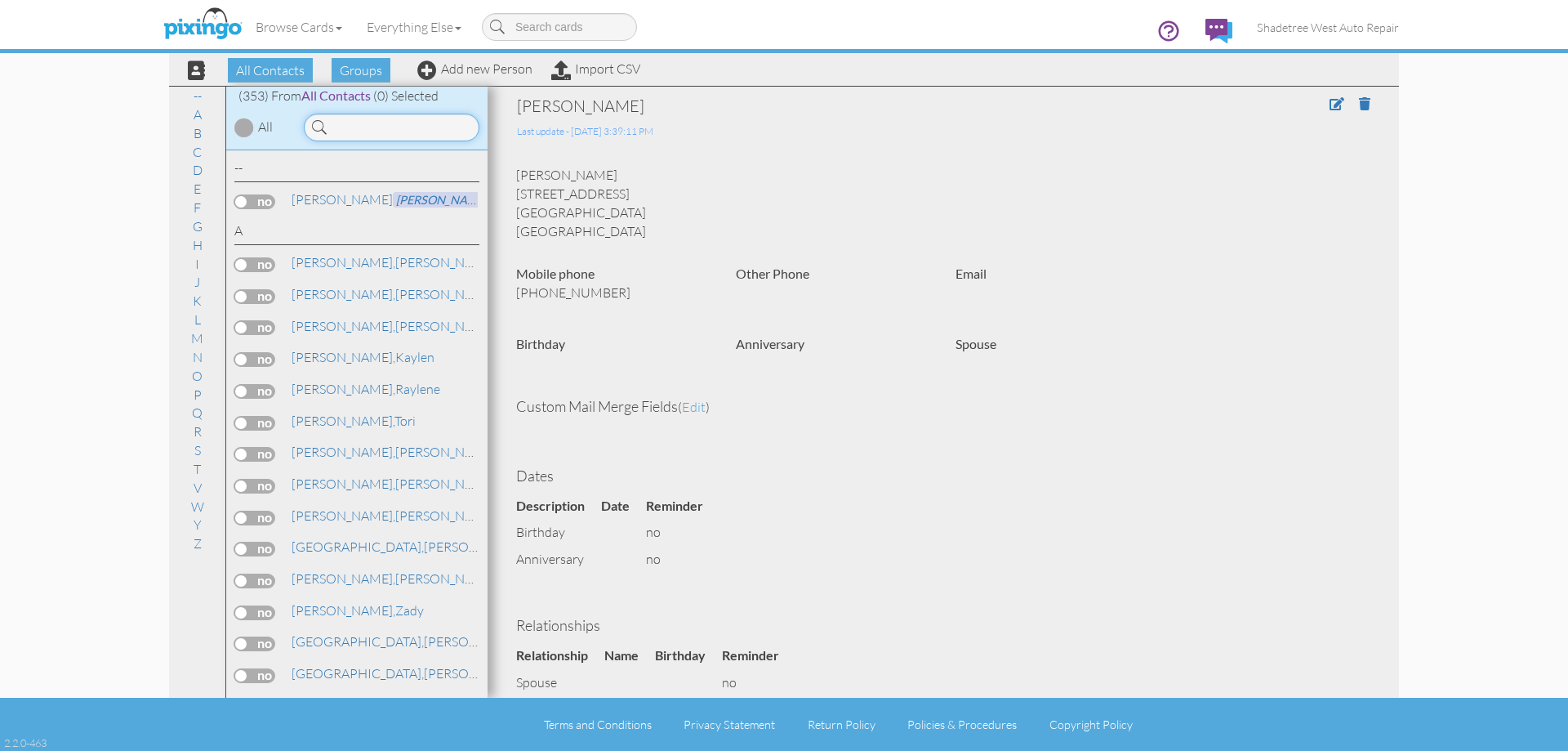
click at [394, 134] on input at bounding box center [392, 127] width 176 height 27
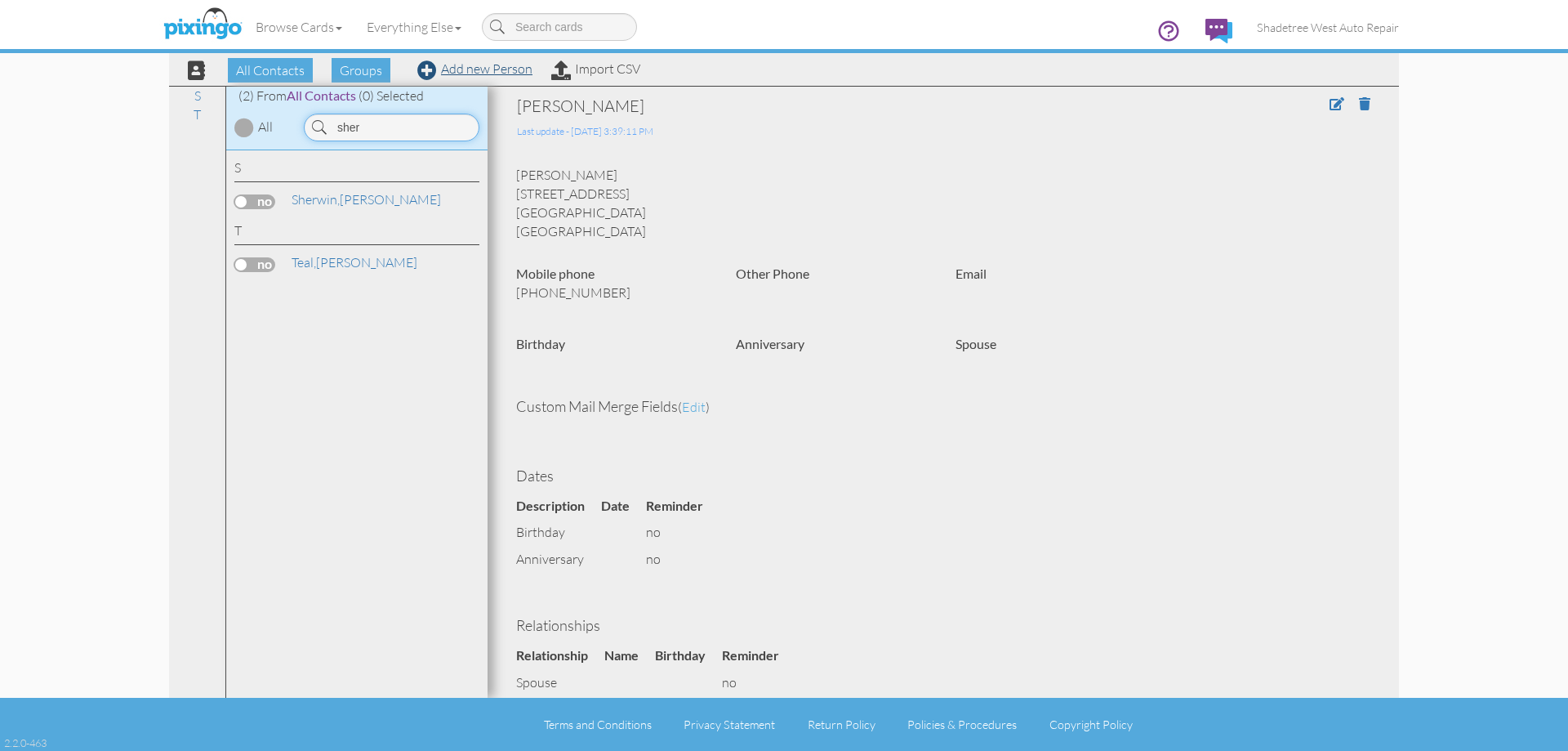
type input "sher"
click at [495, 73] on link "Add new Person" at bounding box center [475, 69] width 115 height 16
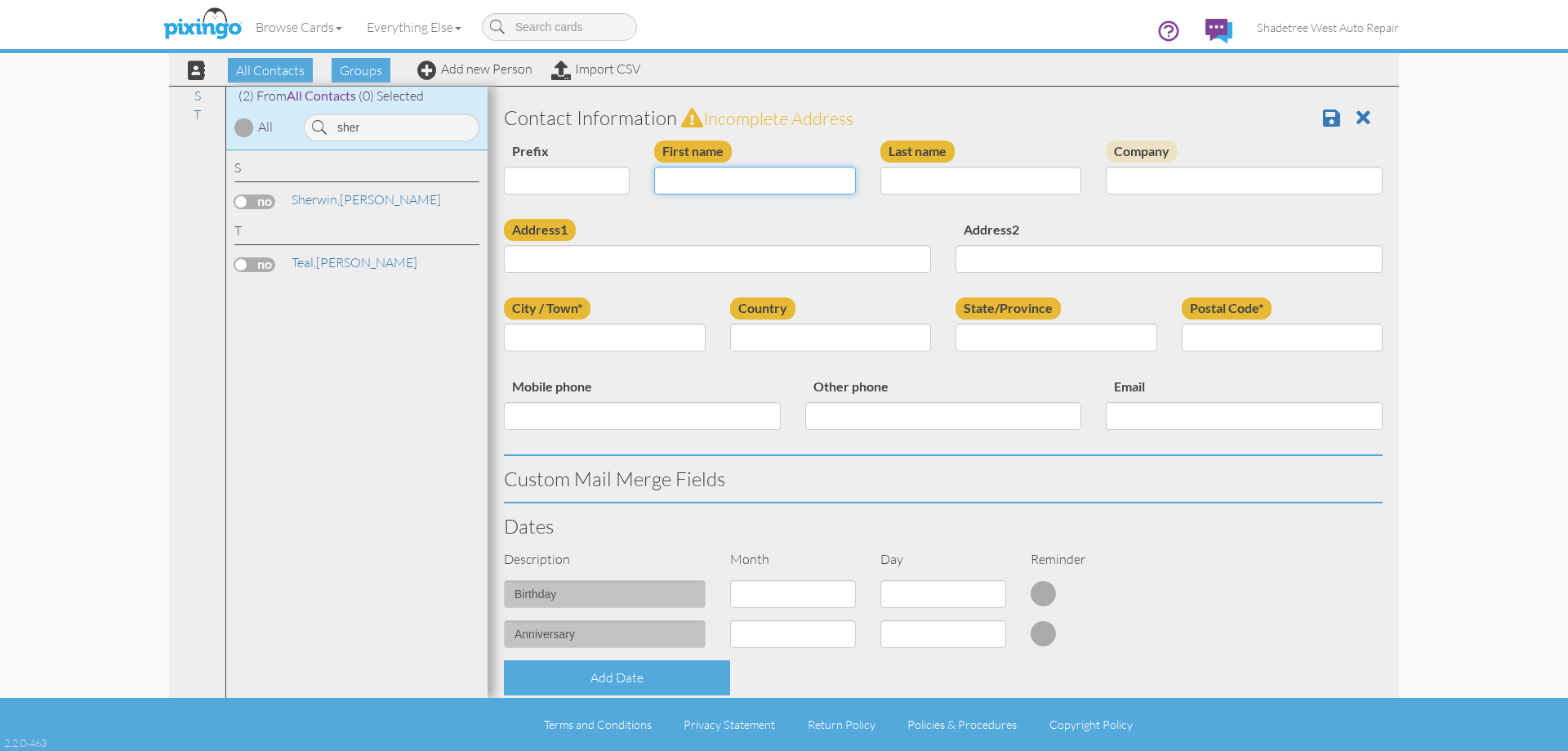
click at [675, 178] on input "First name" at bounding box center [755, 180] width 201 height 27
type input "[PERSON_NAME]"
click at [886, 182] on input "Last name" at bounding box center [981, 180] width 201 height 27
type input "[PERSON_NAME]"
click at [840, 246] on input "Address1" at bounding box center [717, 259] width 427 height 27
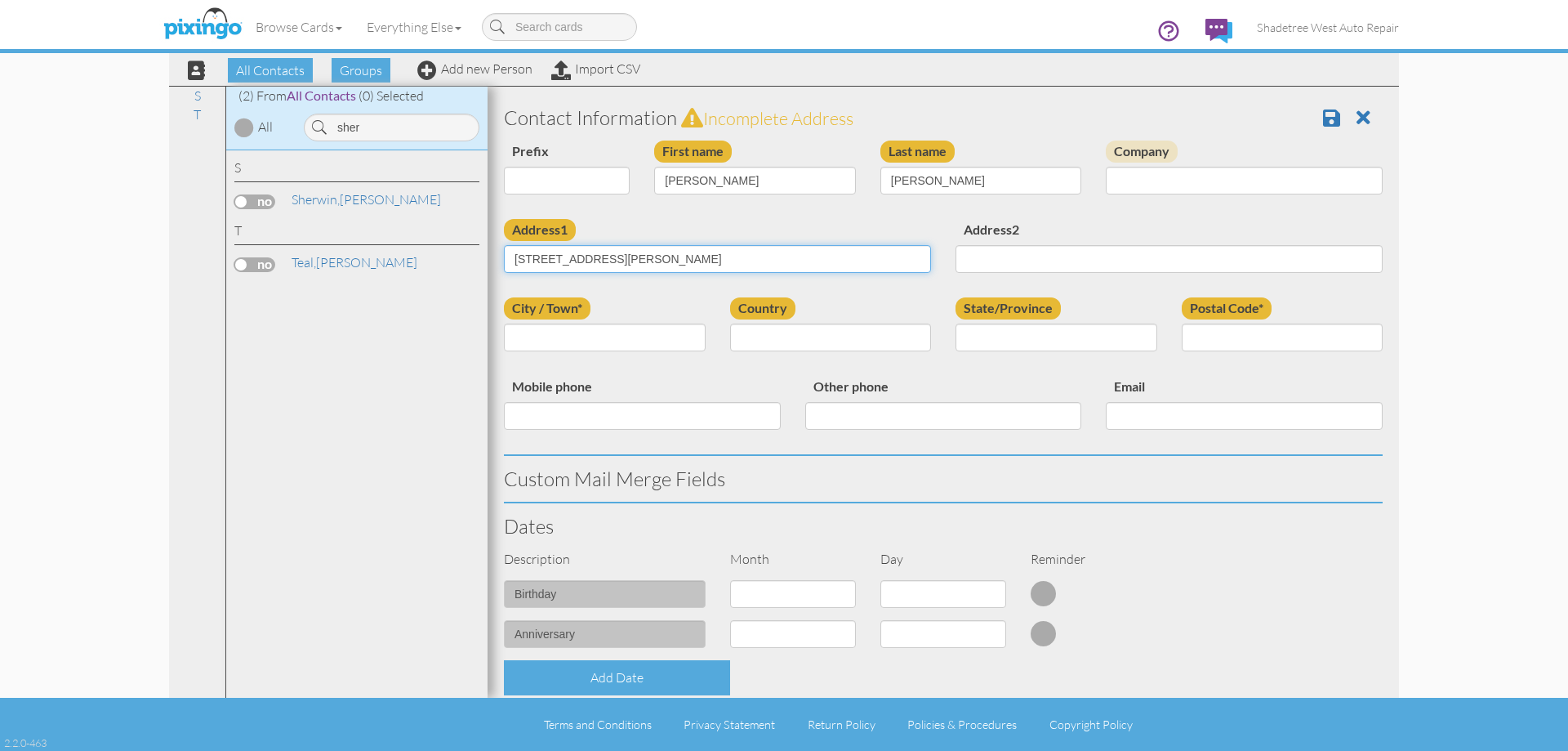
type input "[STREET_ADDRESS][PERSON_NAME]"
click at [666, 327] on input "City / Town*" at bounding box center [604, 337] width 201 height 27
type input "[PERSON_NAME]"
click at [779, 350] on select "[GEOGRAPHIC_DATA] -------------- [GEOGRAPHIC_DATA] [GEOGRAPHIC_DATA] [GEOGRAPHI…" at bounding box center [831, 337] width 201 height 27
select select "object:1318"
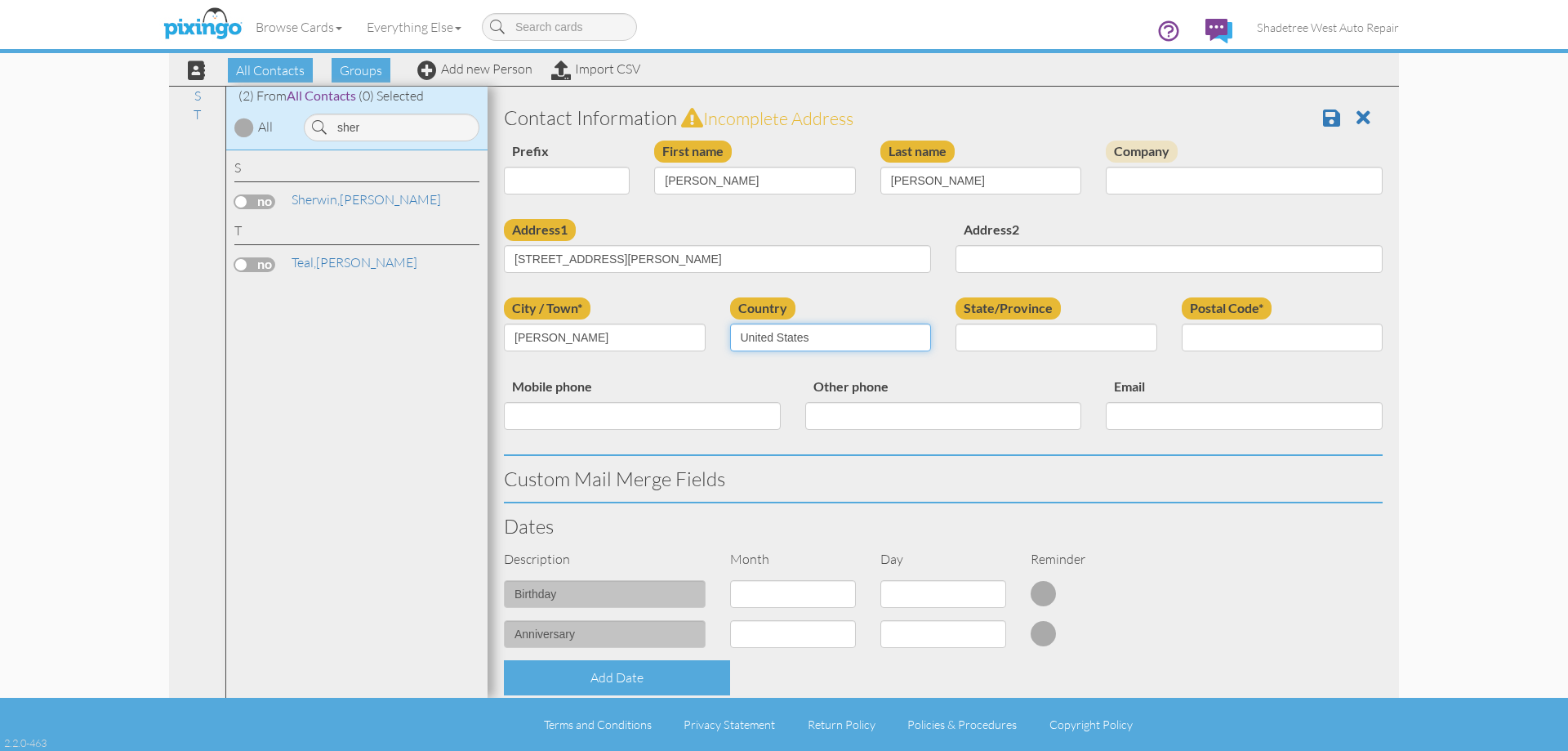
click at [730, 323] on select "[GEOGRAPHIC_DATA] -------------- [GEOGRAPHIC_DATA] [GEOGRAPHIC_DATA] [GEOGRAPHI…" at bounding box center [831, 337] width 201 height 27
click at [995, 336] on select "AA (Military) AE (Military) [US_STATE] [US_STATE] [US_STATE] AP (Military) [US_…" at bounding box center [1056, 337] width 201 height 27
select select "object:1617"
click at [956, 323] on select "AA (Military) AE (Military) [US_STATE] [US_STATE] [US_STATE] AP (Military) [US_…" at bounding box center [1056, 337] width 201 height 27
click at [1252, 341] on input "Postal Code*" at bounding box center [1282, 337] width 201 height 27
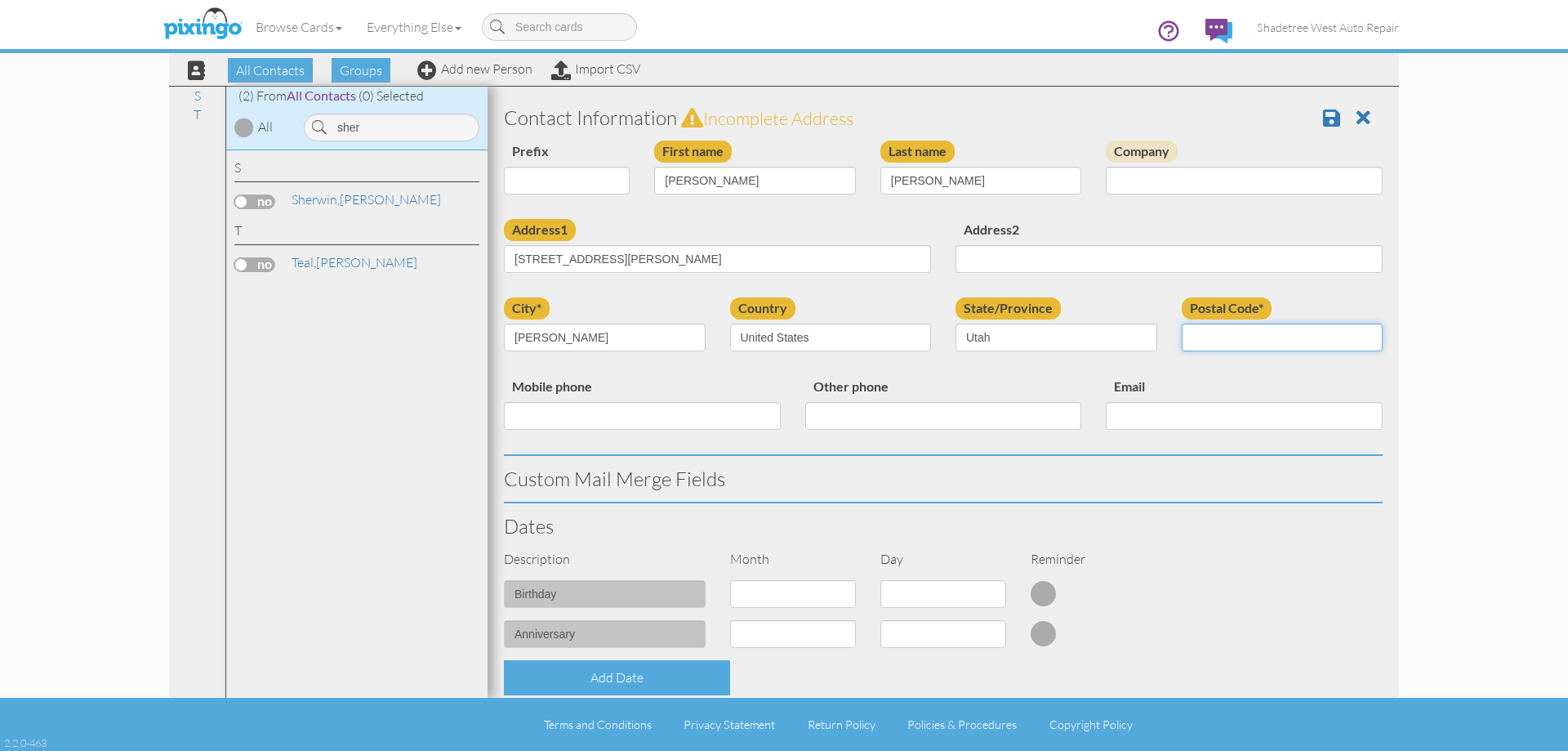
type input "84041"
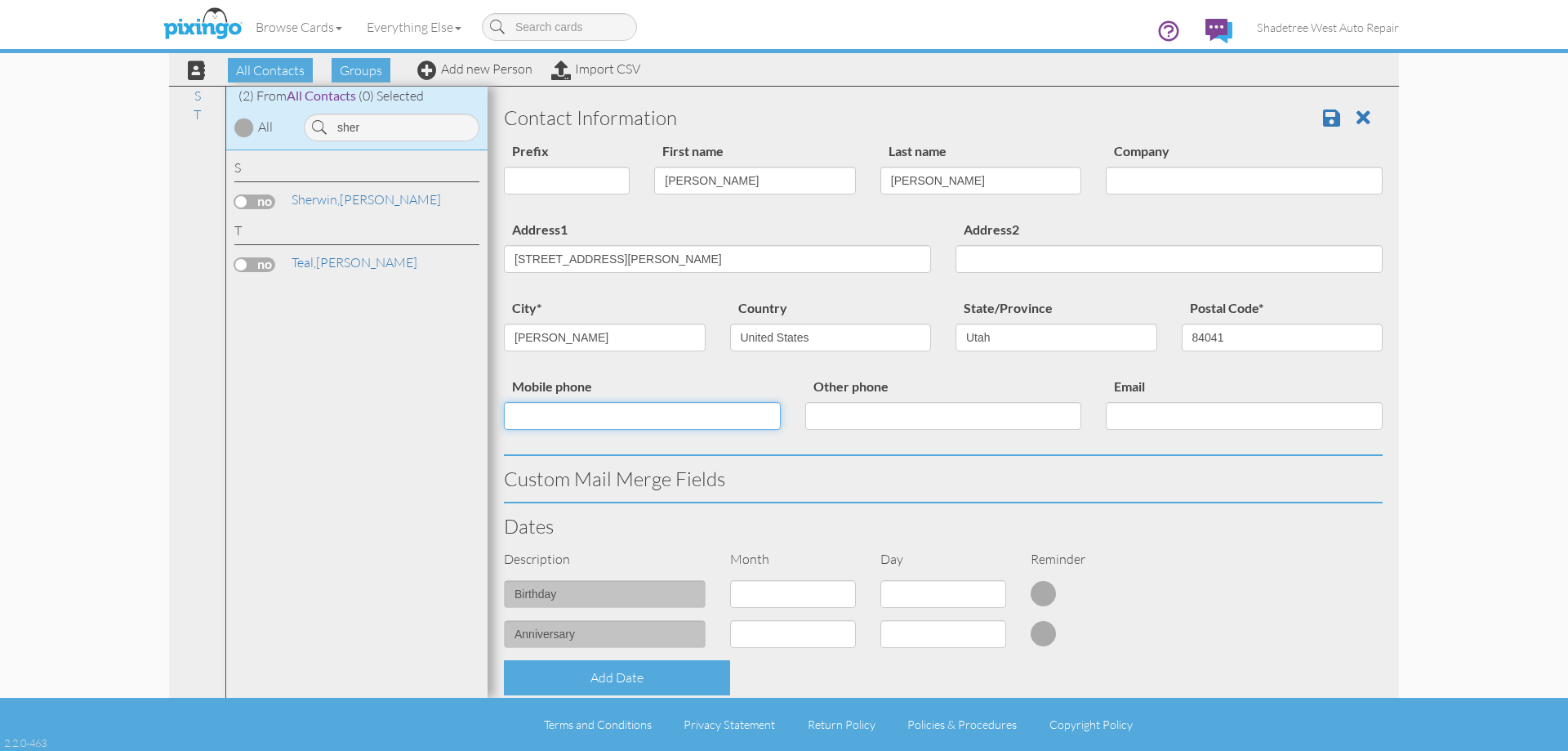
click at [675, 415] on input "Mobile phone" at bounding box center [642, 416] width 276 height 27
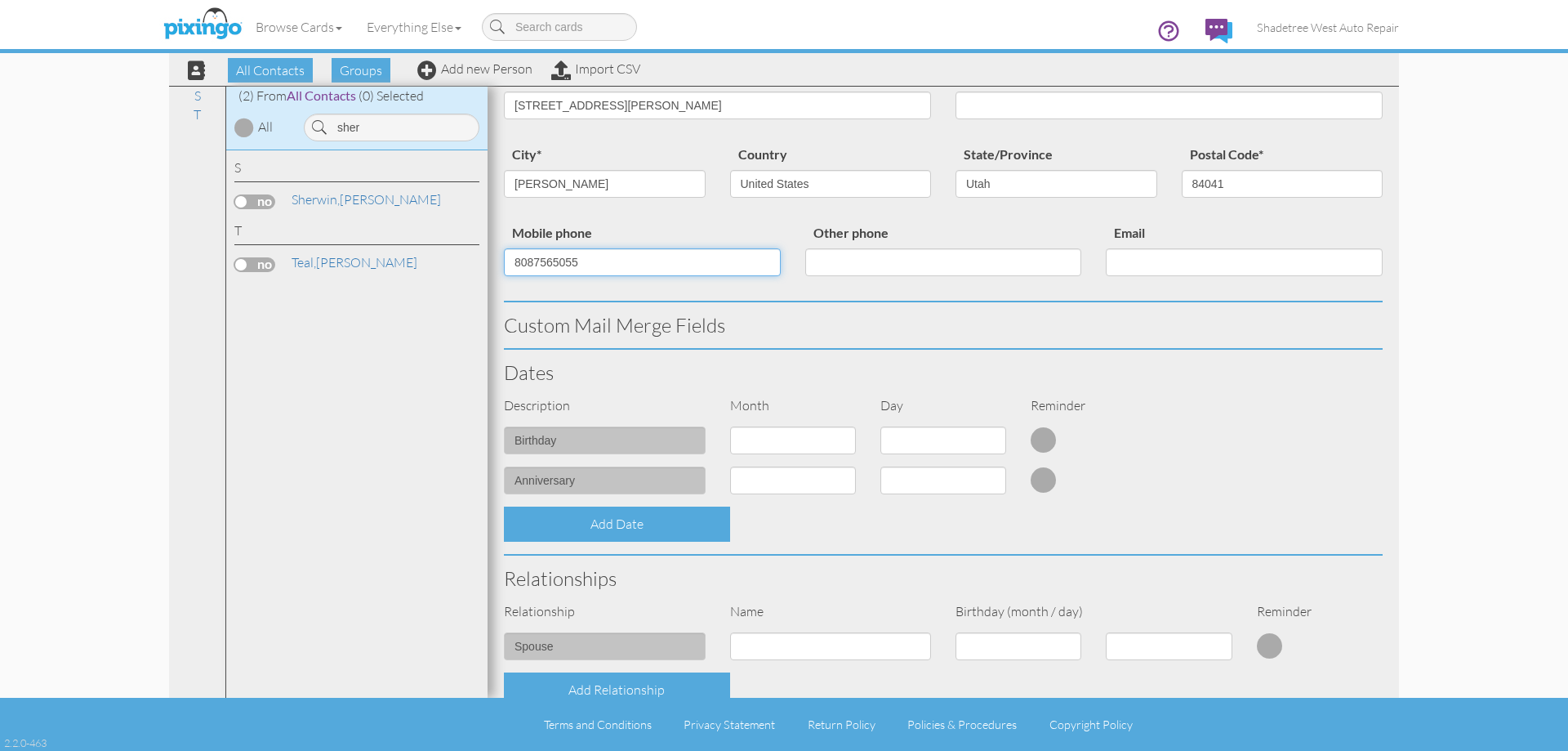
scroll to position [408, 0]
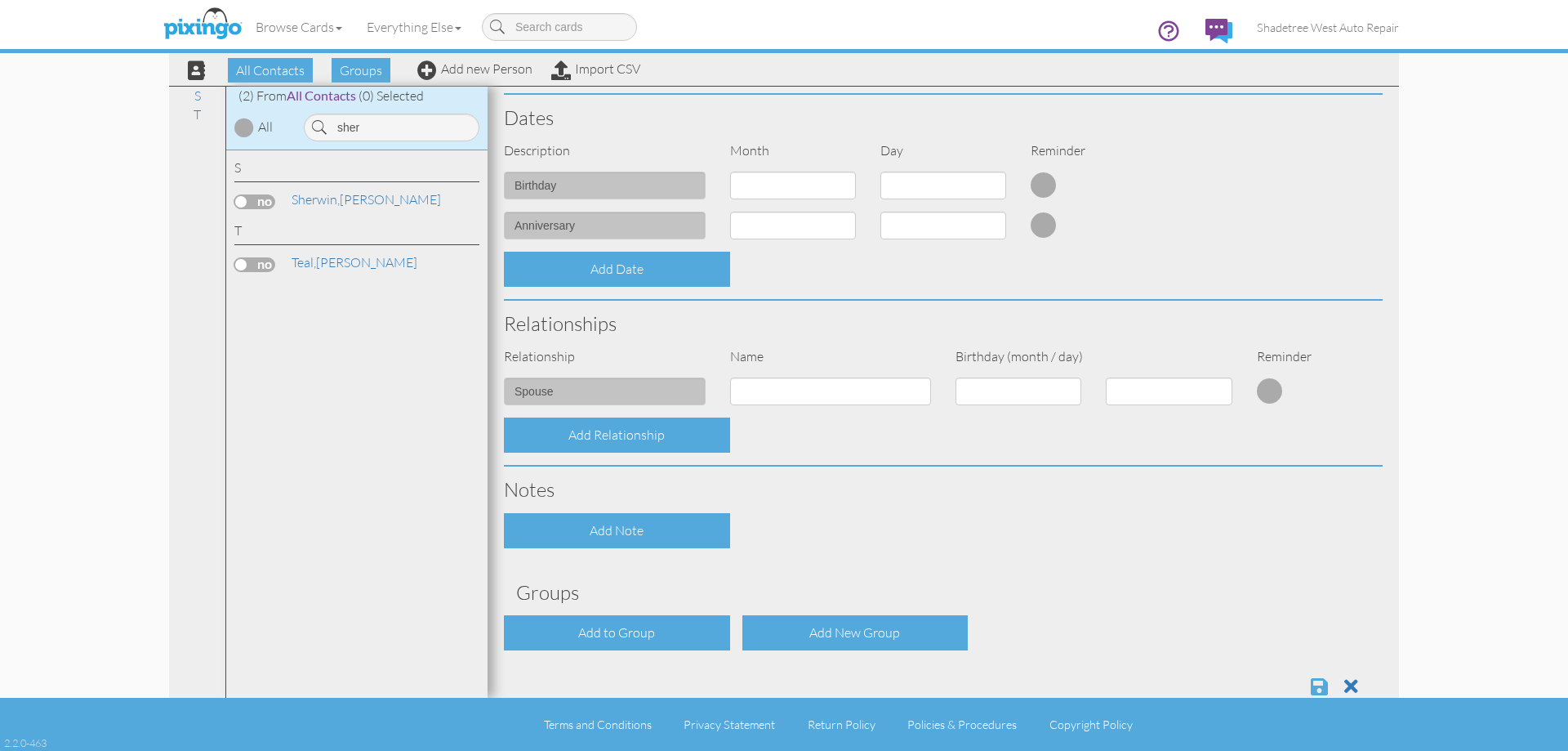
type input "8087565055"
click at [1311, 684] on span at bounding box center [1319, 686] width 17 height 19
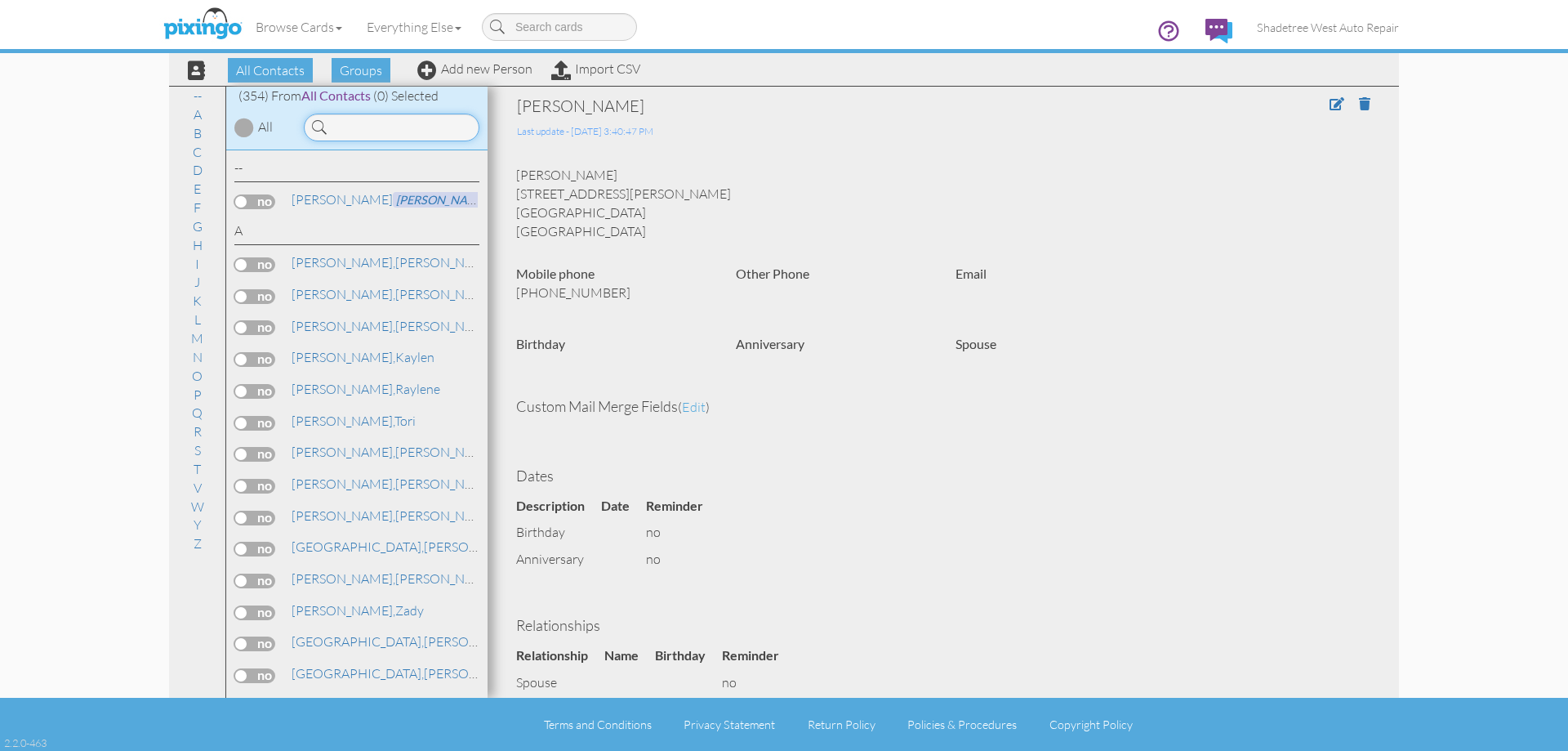
click at [400, 125] on input at bounding box center [392, 127] width 176 height 27
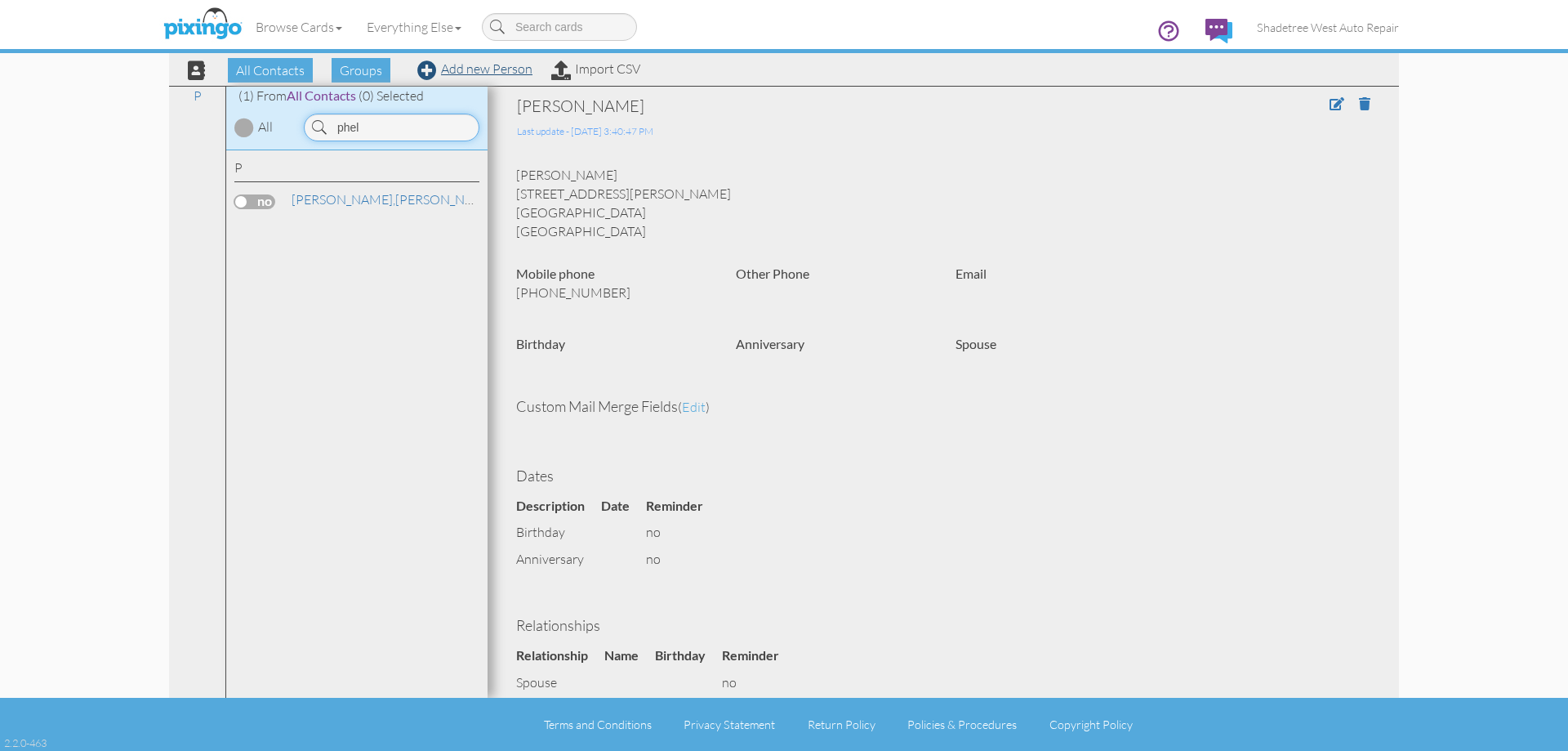
type input "phel"
click at [481, 65] on link "Add new Person" at bounding box center [475, 69] width 115 height 16
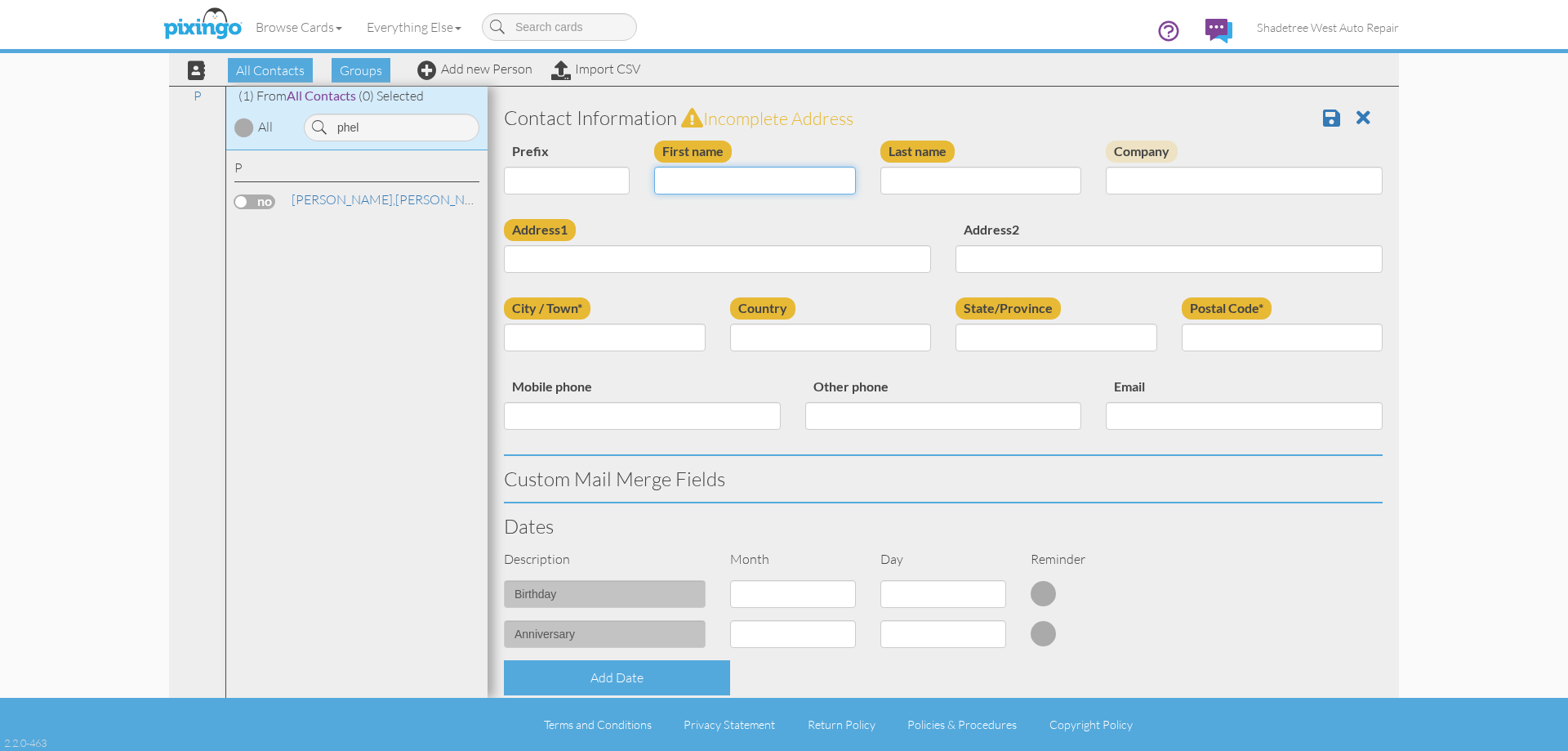
click at [687, 178] on input "First name" at bounding box center [755, 180] width 201 height 27
type input "Phelissa"
click at [1037, 186] on input "Last name" at bounding box center [981, 180] width 201 height 27
type input "Plyer"
click at [805, 252] on input "Address1" at bounding box center [717, 259] width 427 height 27
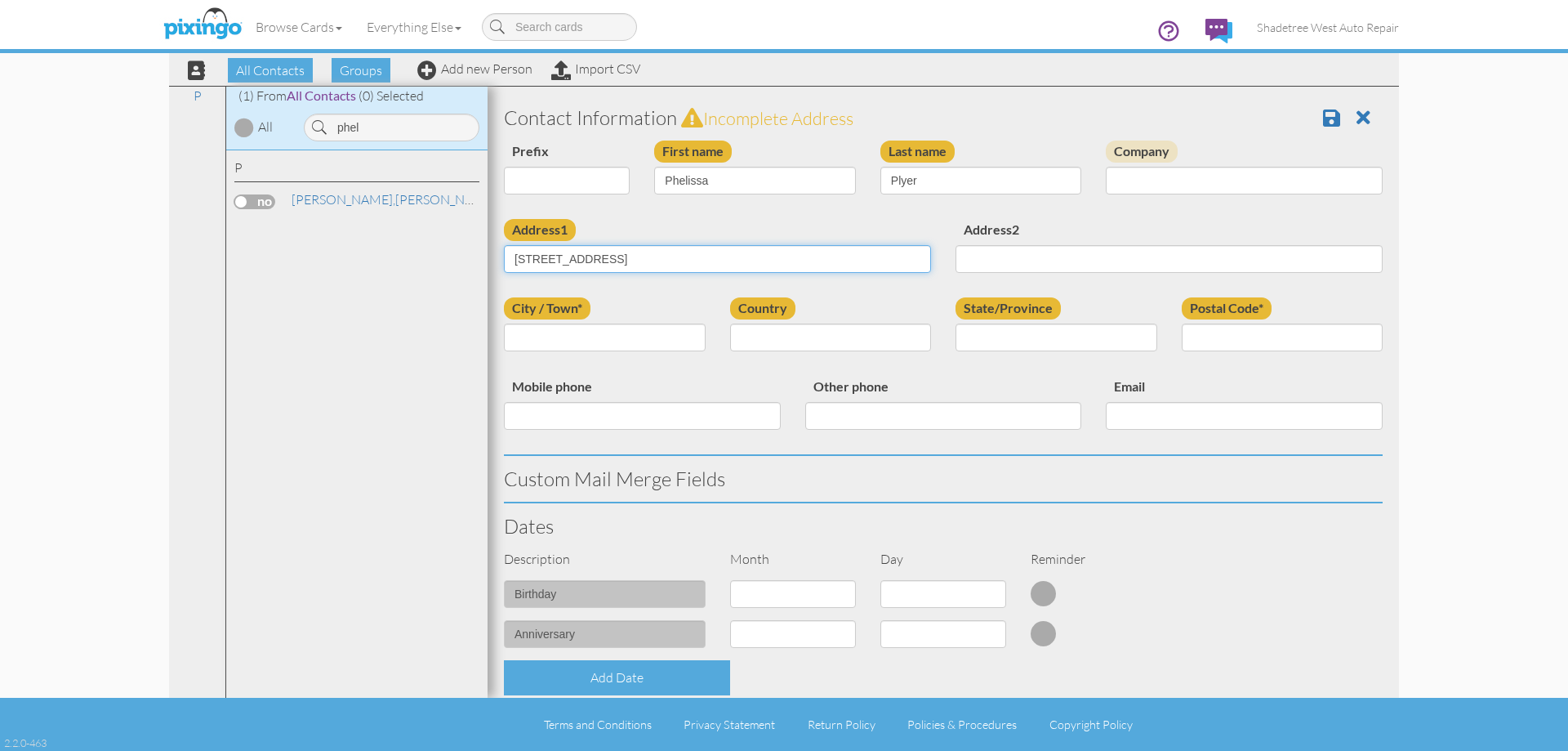
type input "[STREET_ADDRESS]"
click at [654, 338] on input "City / Town*" at bounding box center [604, 337] width 201 height 27
type input "clearfield"
click at [784, 333] on select "[GEOGRAPHIC_DATA] -------------- [GEOGRAPHIC_DATA] [GEOGRAPHIC_DATA] [GEOGRAPHI…" at bounding box center [831, 337] width 201 height 27
select select "object:1323"
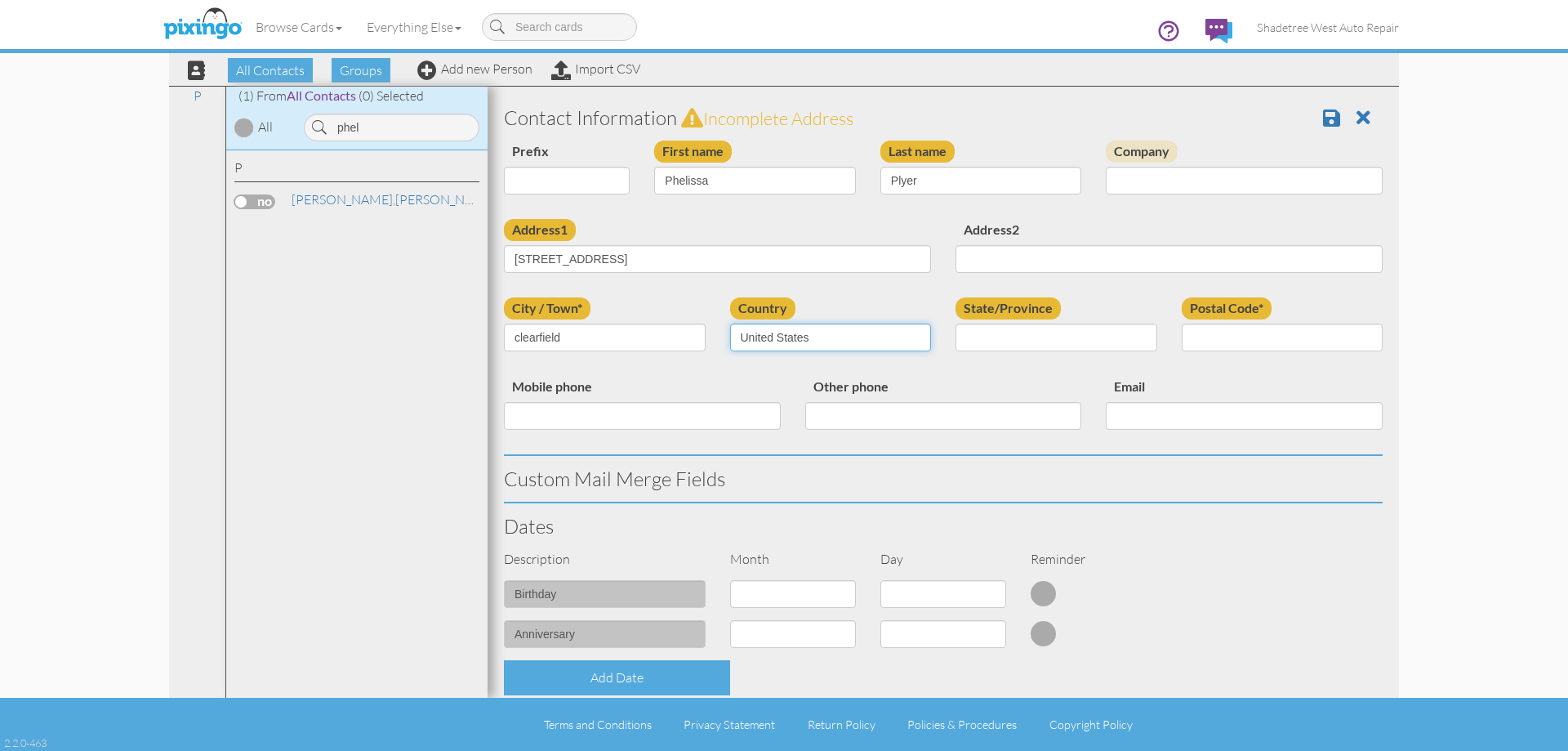
click at [730, 323] on select "[GEOGRAPHIC_DATA] -------------- [GEOGRAPHIC_DATA] [GEOGRAPHIC_DATA] [GEOGRAPHI…" at bounding box center [831, 337] width 201 height 27
click at [976, 348] on select "AA (Military) AE (Military) [US_STATE] [US_STATE] [US_STATE] AP (Military) [US_…" at bounding box center [1056, 337] width 201 height 27
select select "object:1622"
click at [956, 323] on select "AA (Military) AE (Military) [US_STATE] [US_STATE] [US_STATE] AP (Military) [US_…" at bounding box center [1056, 337] width 201 height 27
click at [1244, 343] on input "Postal Code*" at bounding box center [1282, 337] width 201 height 27
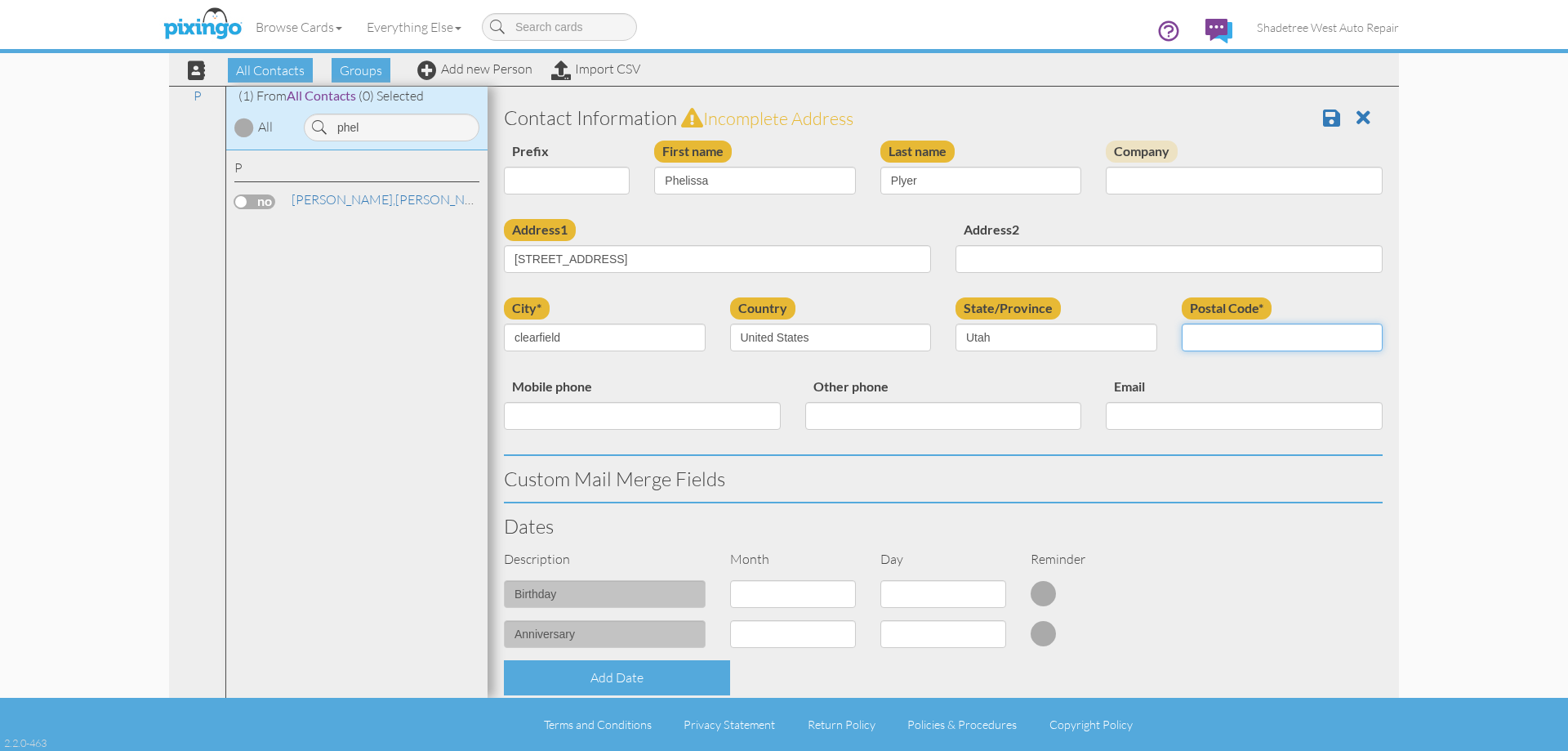
type input "84015"
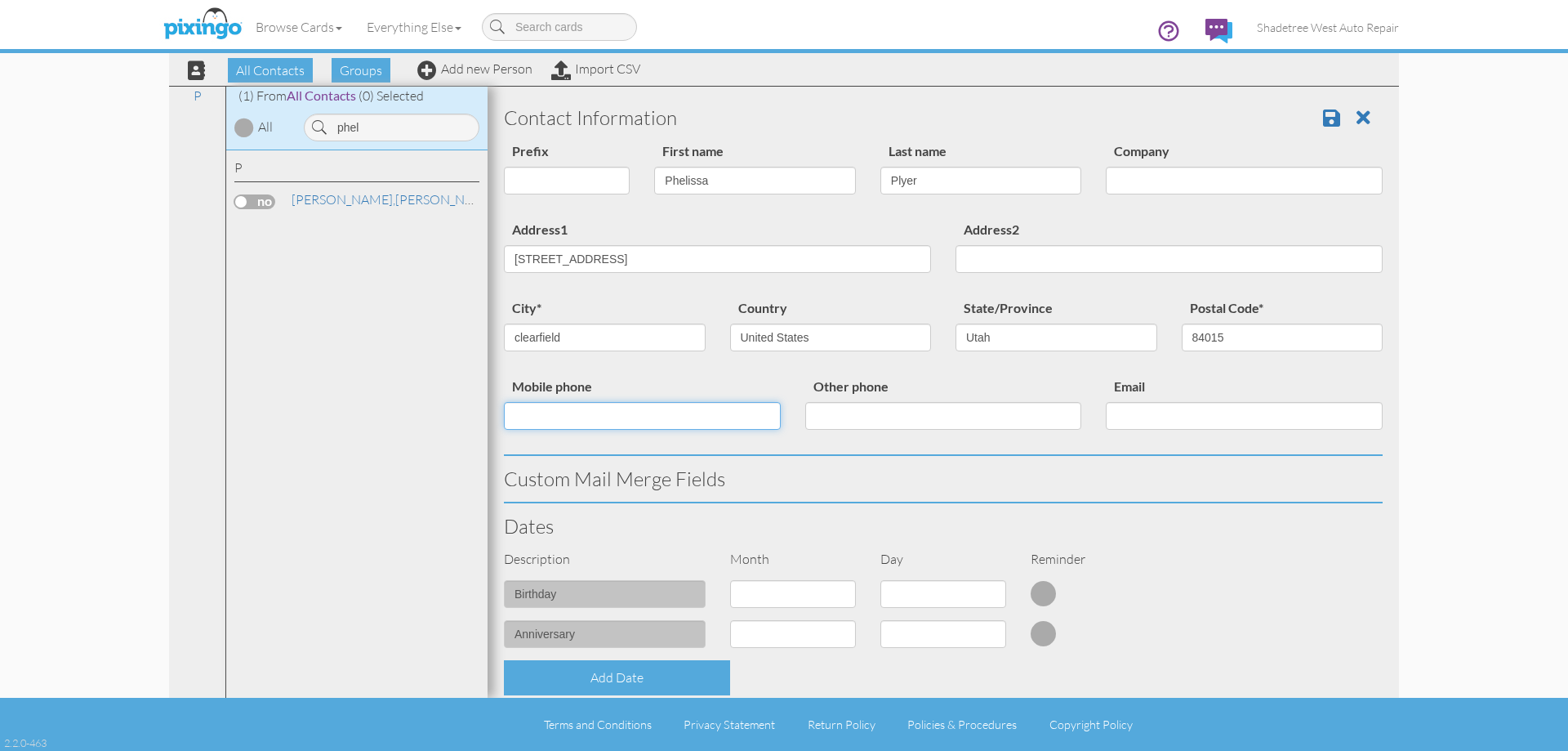
click at [710, 417] on input "Mobile phone" at bounding box center [642, 416] width 276 height 27
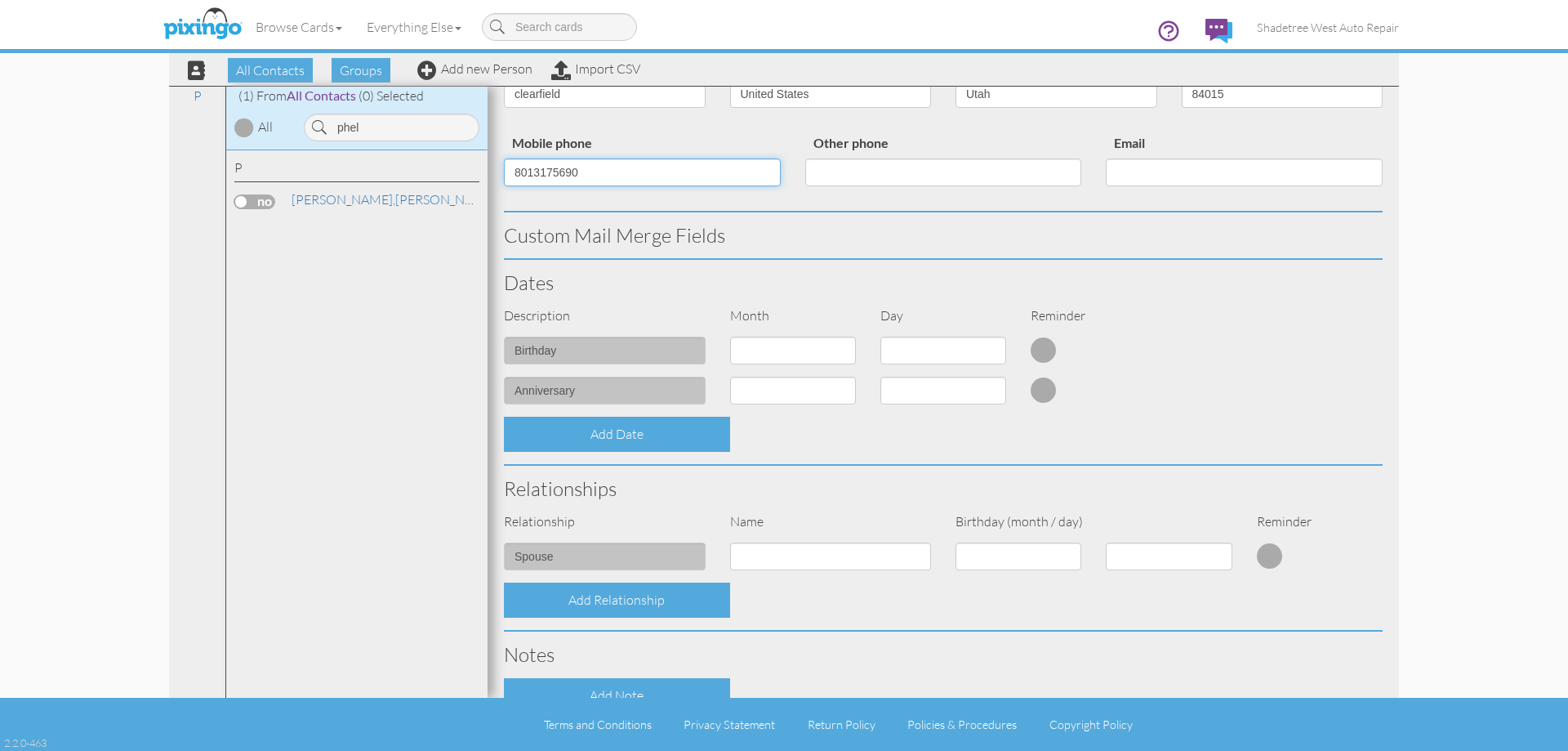
scroll to position [408, 0]
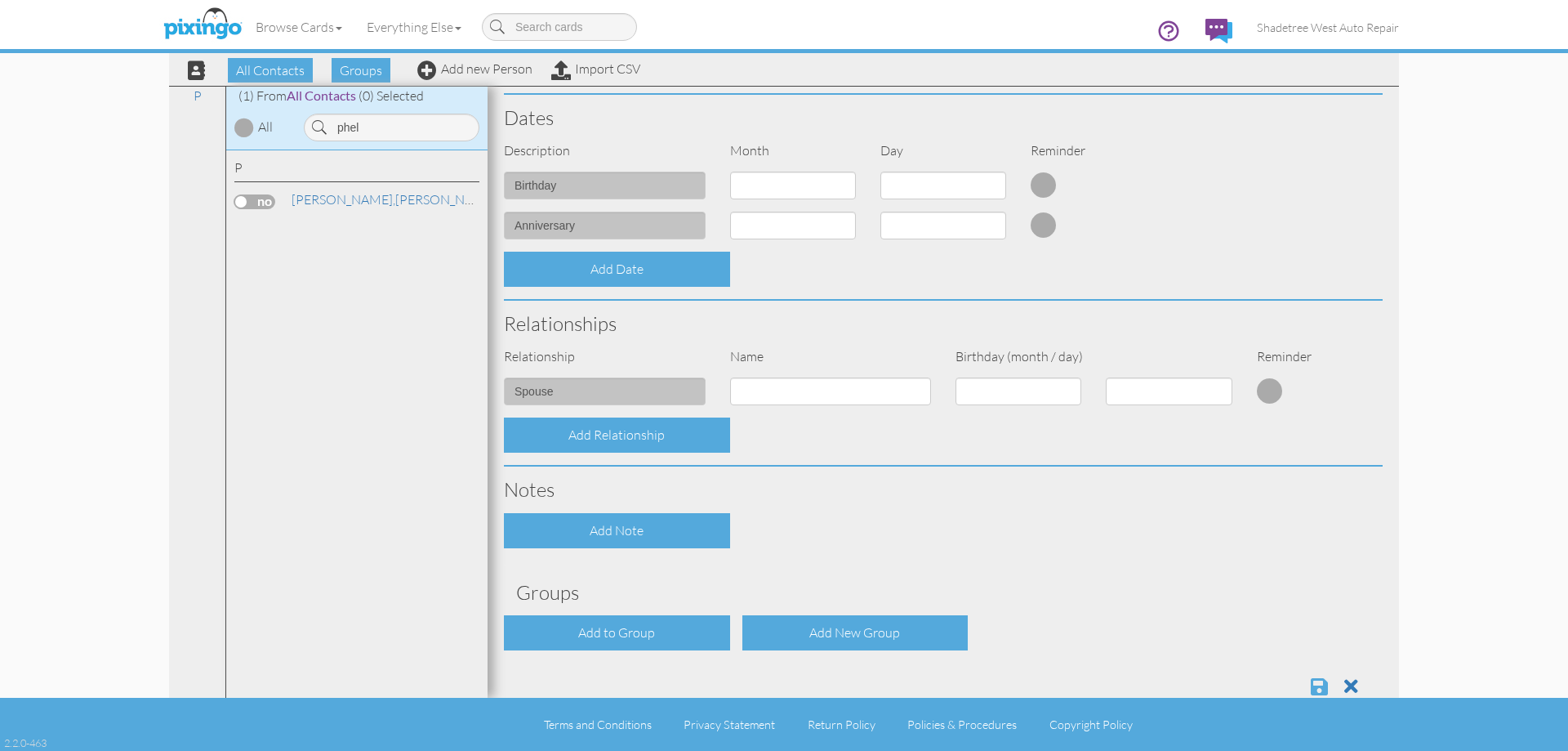
type input "8013175690"
click at [1314, 688] on span at bounding box center [1319, 686] width 17 height 19
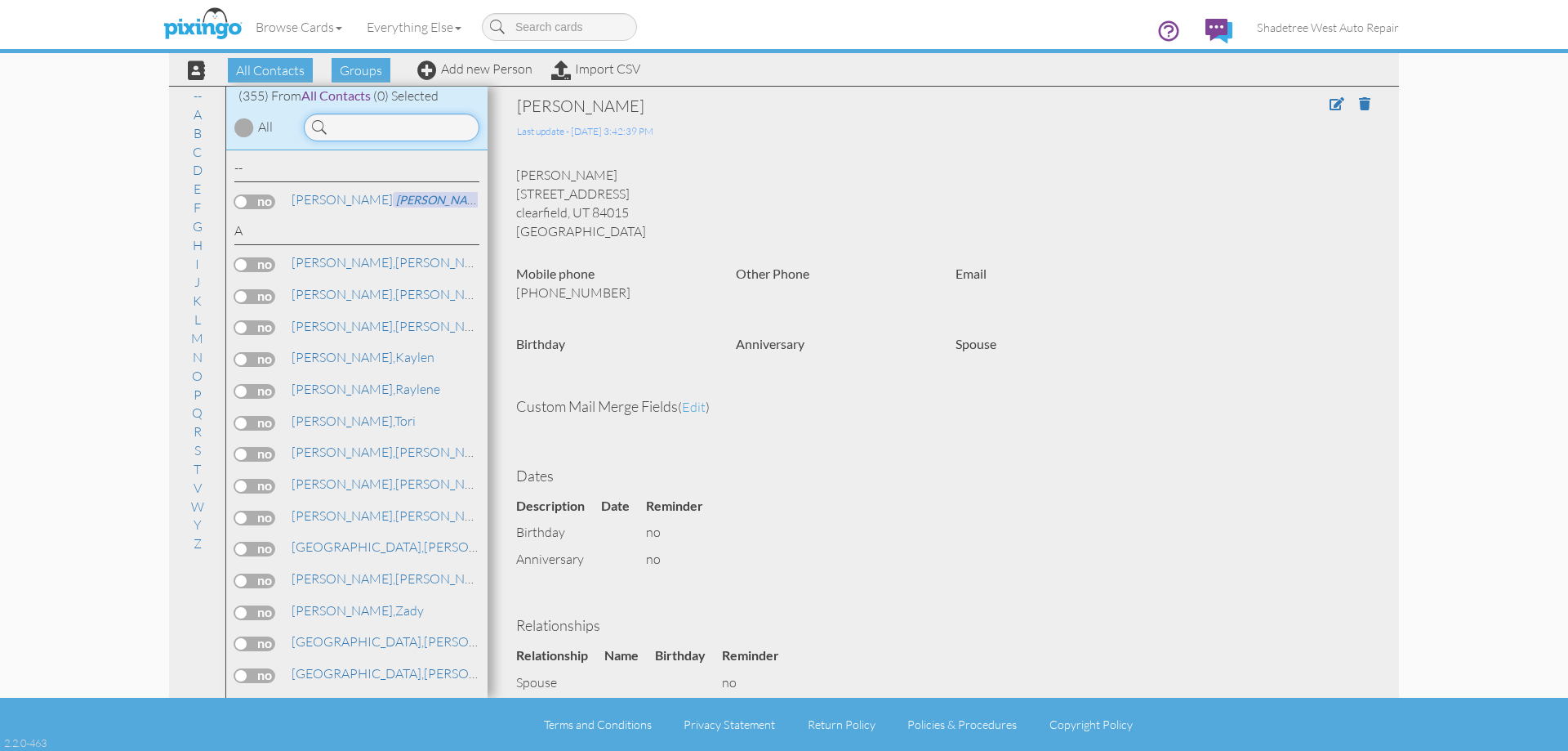
click at [448, 137] on input at bounding box center [392, 127] width 176 height 27
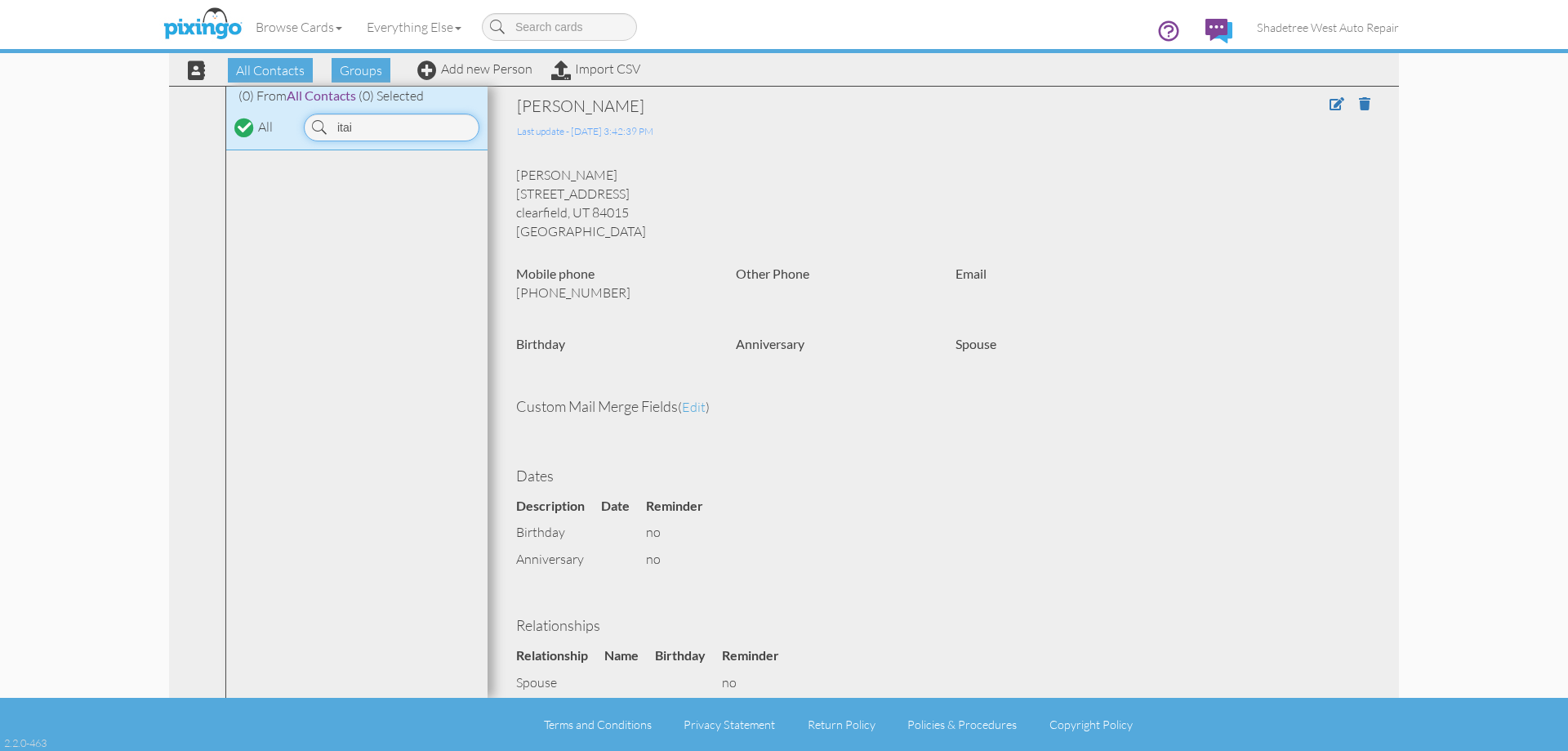
type input "itai"
click at [456, 76] on div "All Contacts Groups Add new Person Import CSV" at bounding box center [407, 70] width 473 height 28
click at [470, 70] on link "Add new Person" at bounding box center [475, 69] width 115 height 16
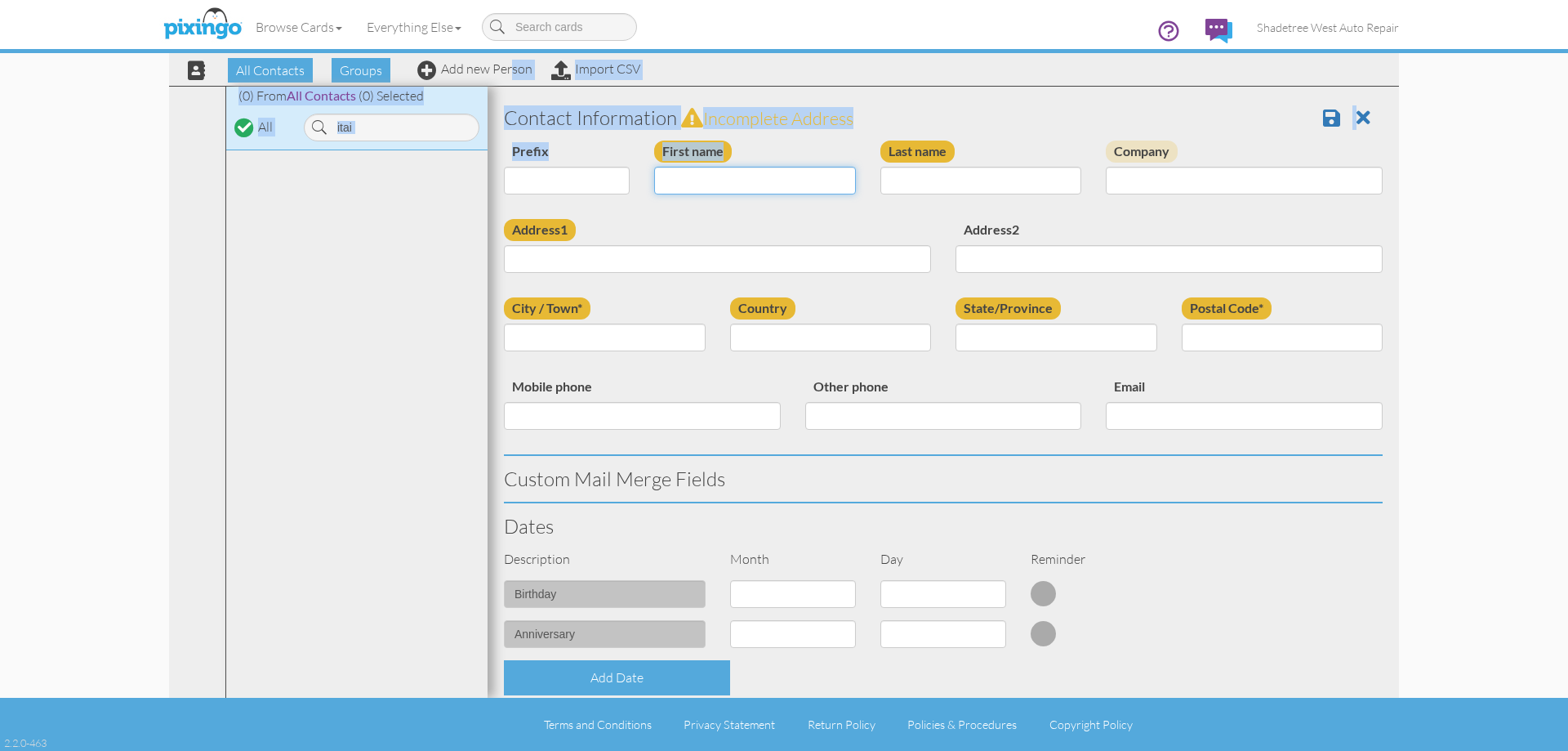
click at [777, 189] on input "First name" at bounding box center [755, 180] width 201 height 27
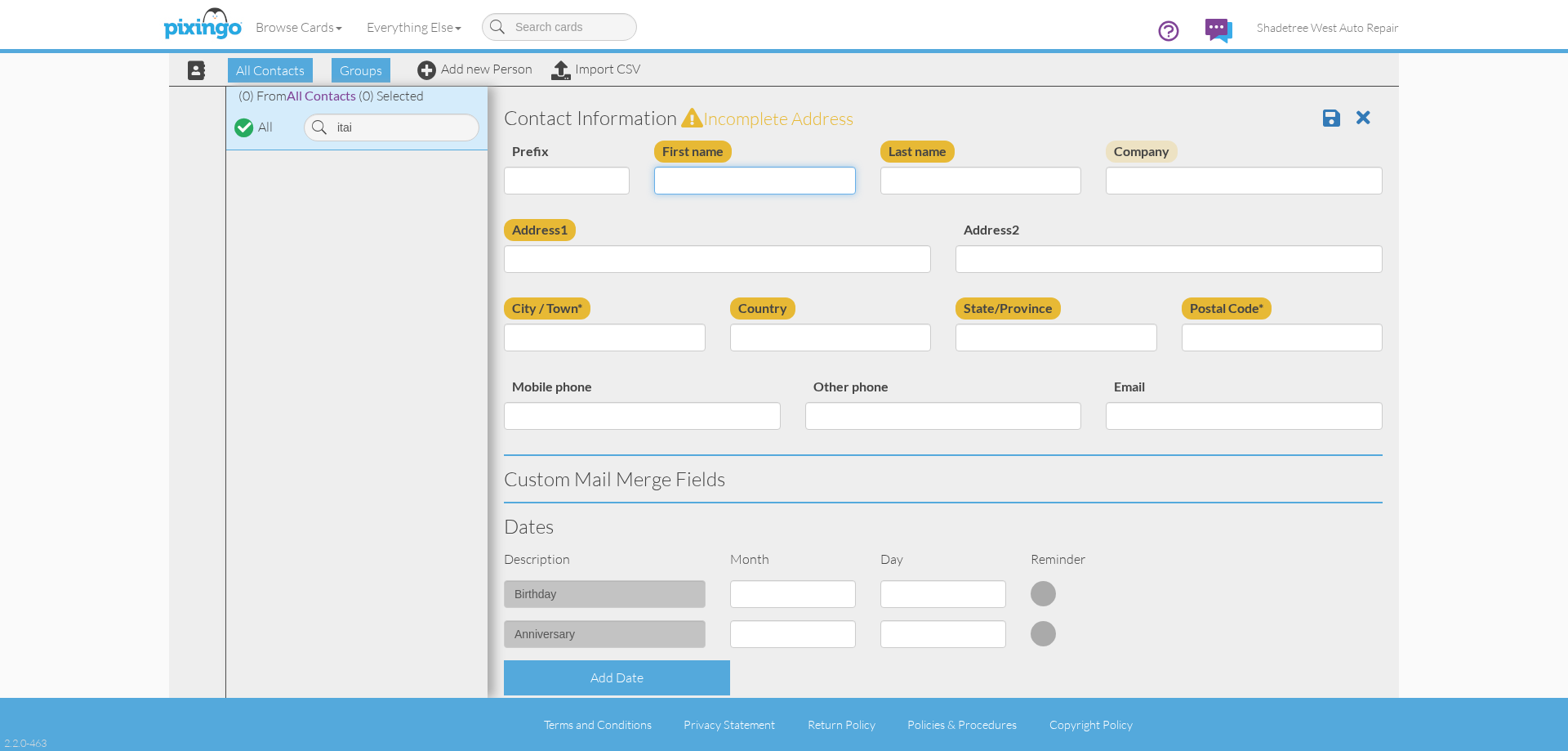
click at [780, 187] on input "First name" at bounding box center [755, 180] width 201 height 27
type input "Itai"
click at [919, 184] on input "Last name" at bounding box center [981, 180] width 201 height 27
type input "Pataua"
click at [737, 267] on input "Address1" at bounding box center [717, 259] width 427 height 27
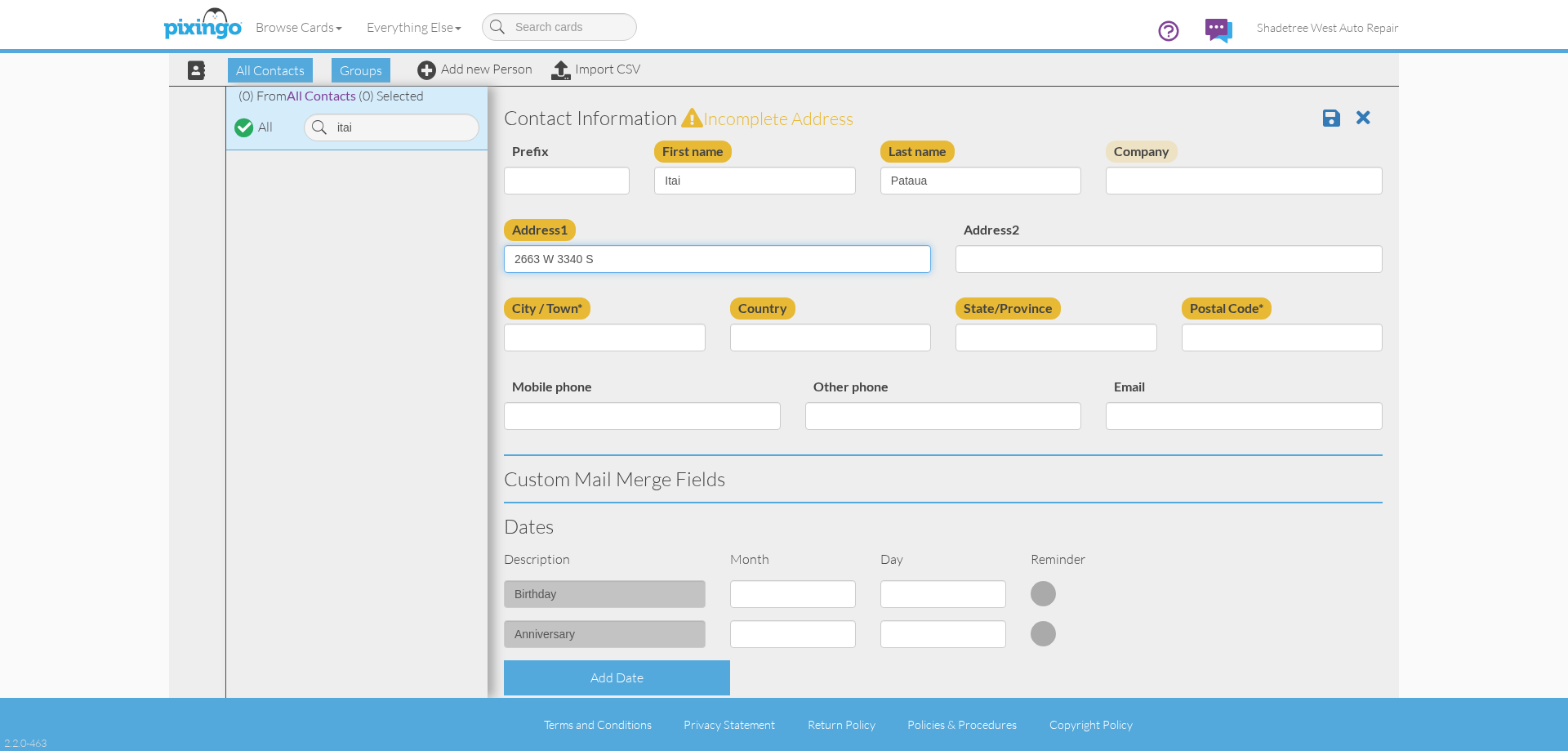
type input "2663 W 3340 S"
click at [622, 337] on input "City / Town*" at bounding box center [604, 337] width 201 height 27
type input "syracuse"
click at [814, 336] on select "[GEOGRAPHIC_DATA] -------------- [GEOGRAPHIC_DATA] [GEOGRAPHIC_DATA] [GEOGRAPHI…" at bounding box center [831, 337] width 201 height 27
select select "object:1343"
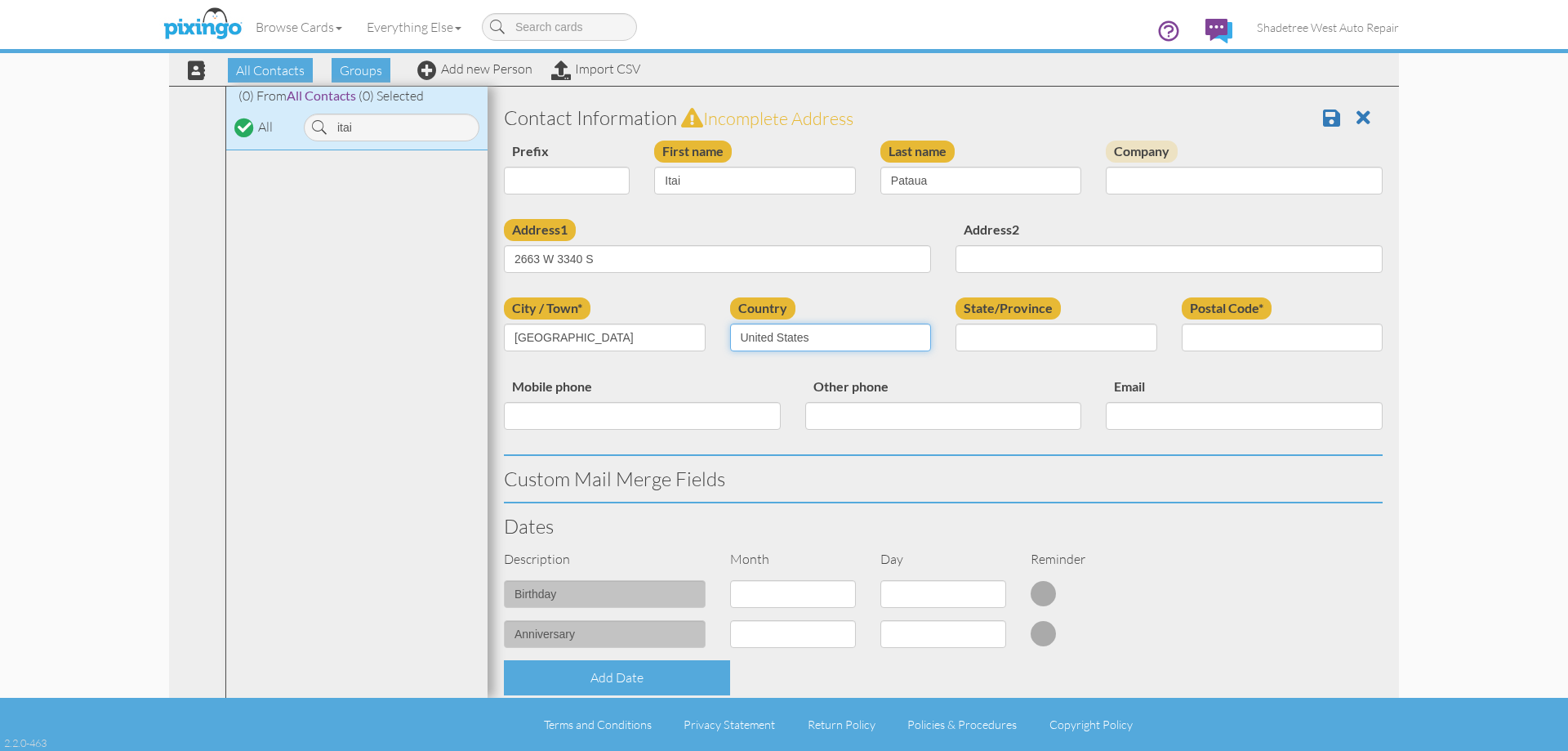
click at [730, 323] on select "[GEOGRAPHIC_DATA] -------------- [GEOGRAPHIC_DATA] [GEOGRAPHIC_DATA] [GEOGRAPHI…" at bounding box center [831, 337] width 201 height 27
click at [995, 335] on select "AA (Military) AE (Military) [US_STATE] [US_STATE] [US_STATE] AP (Military) [US_…" at bounding box center [1056, 337] width 201 height 27
select select "object:1642"
click at [956, 323] on select "AA (Military) AE (Military) [US_STATE] [US_STATE] [US_STATE] AP (Military) [US_…" at bounding box center [1056, 337] width 201 height 27
click at [1276, 337] on input "Postal Code*" at bounding box center [1282, 337] width 201 height 27
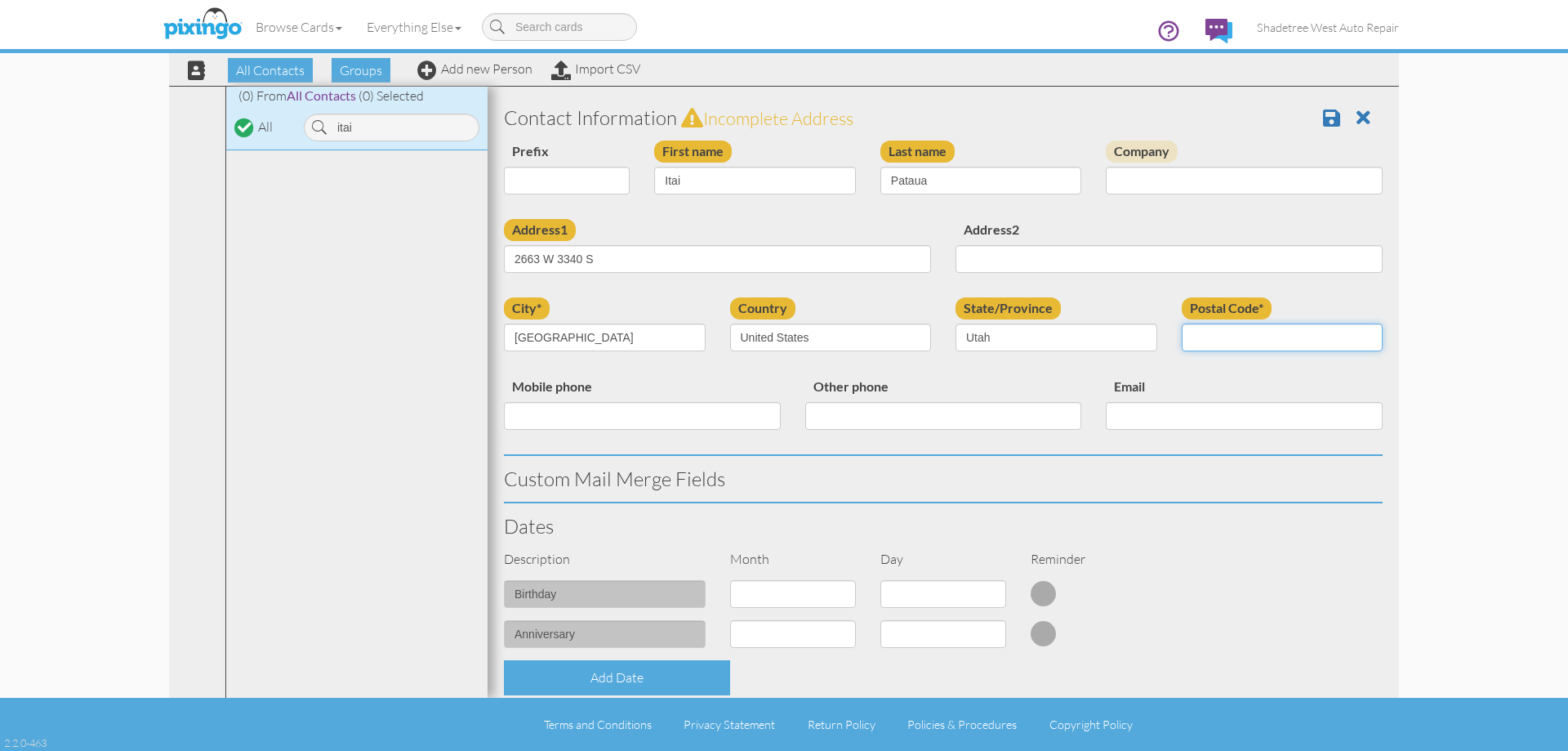
type input "84075"
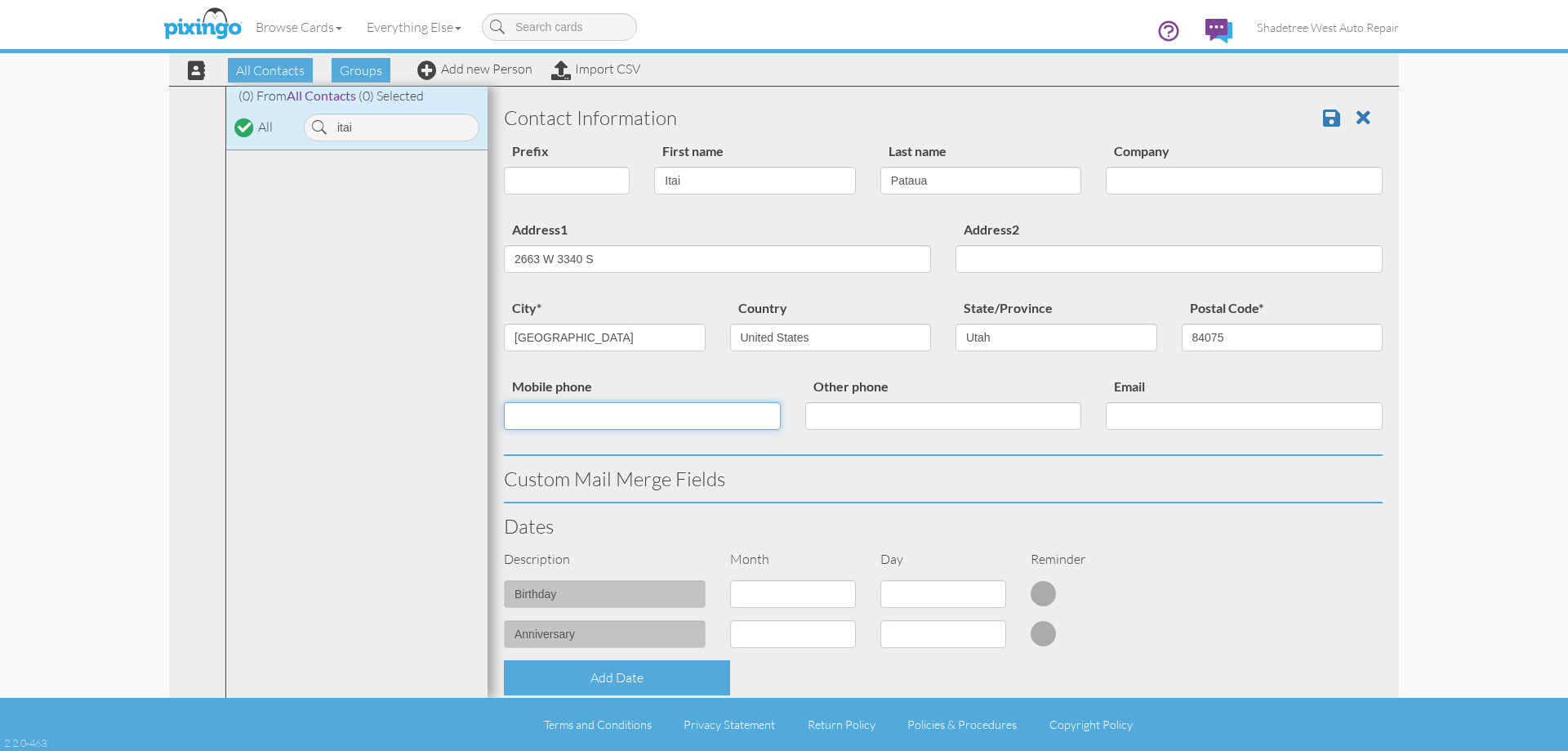
click at [724, 422] on input "Mobile phone" at bounding box center [642, 416] width 276 height 27
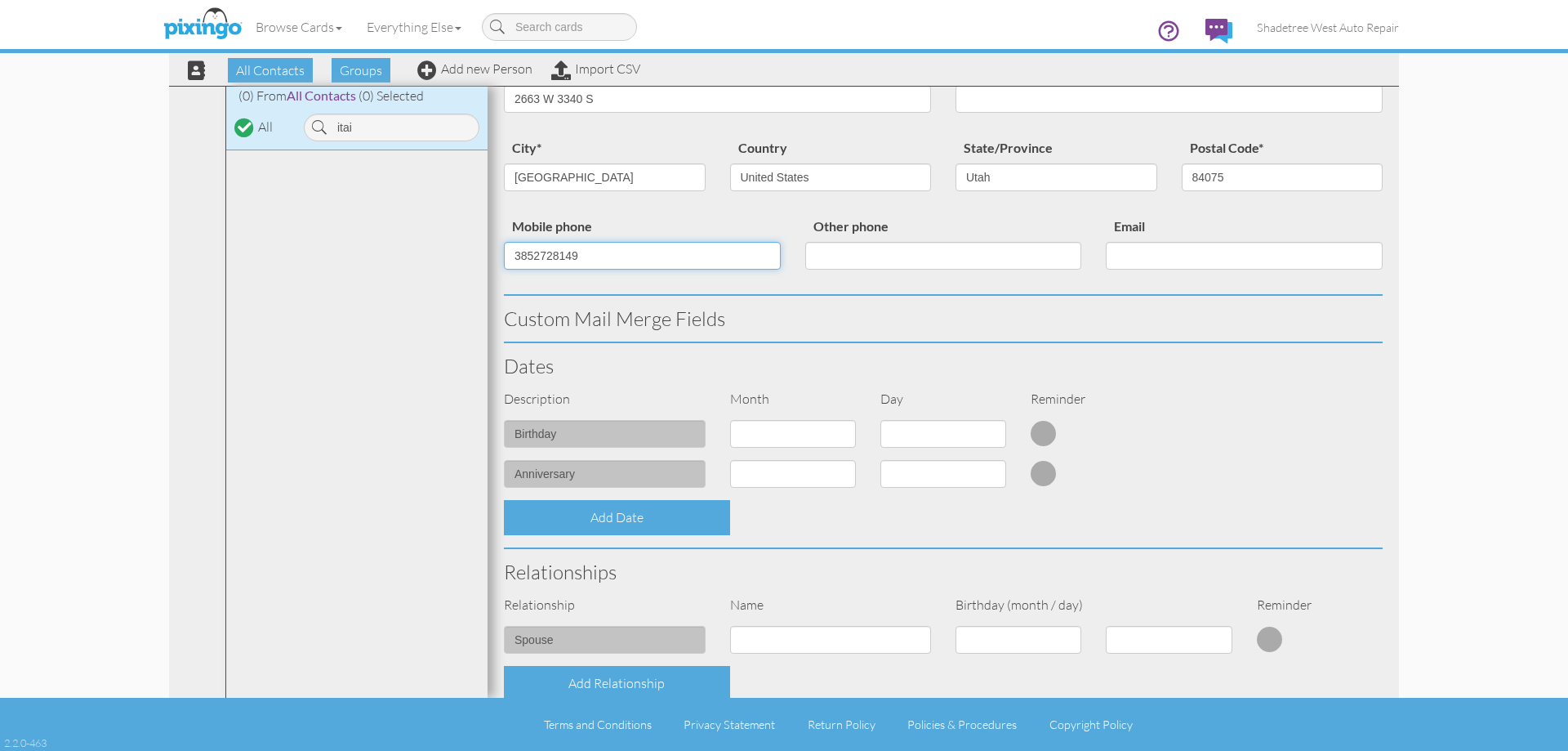
scroll to position [408, 0]
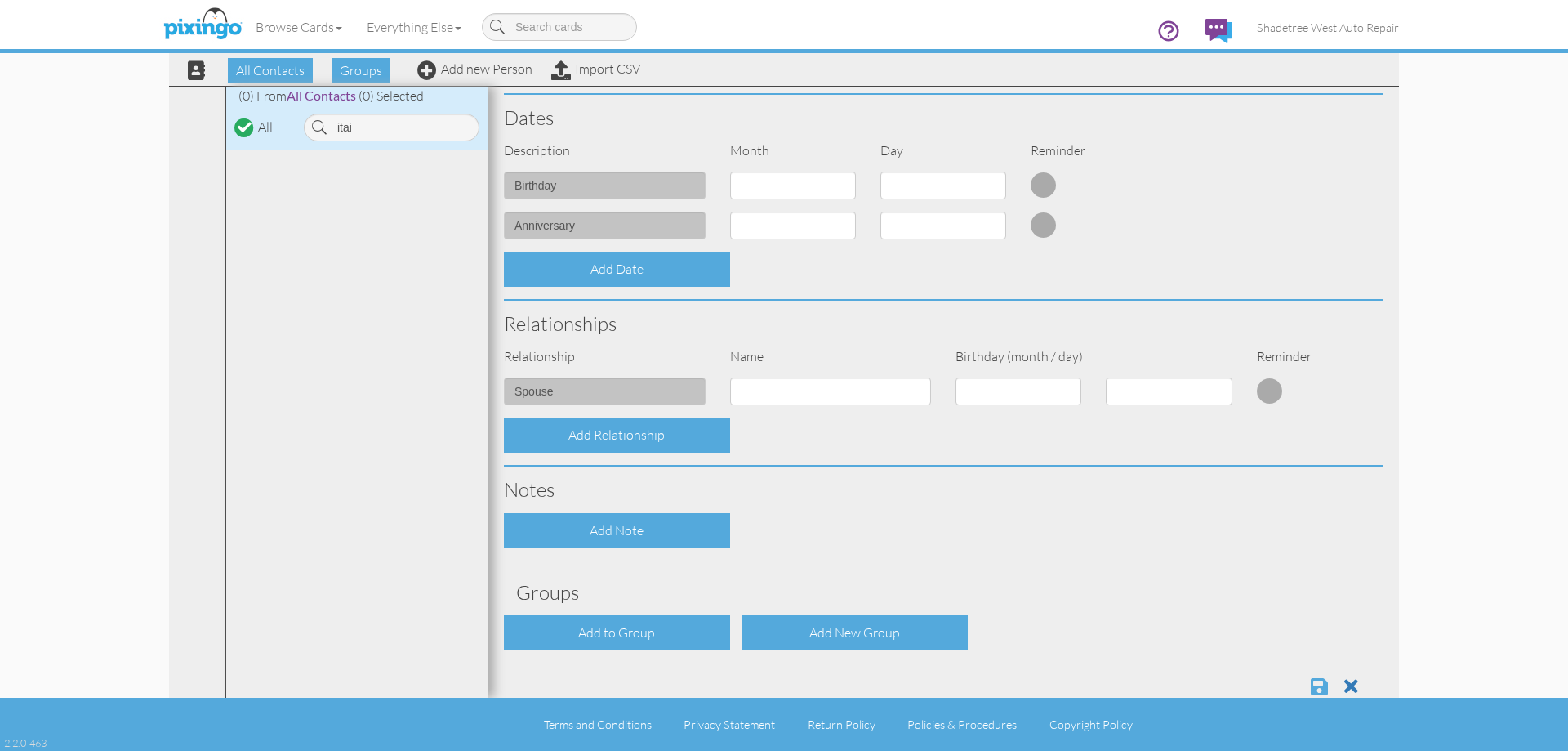
type input "3852728149"
click at [1311, 683] on span at bounding box center [1319, 686] width 17 height 19
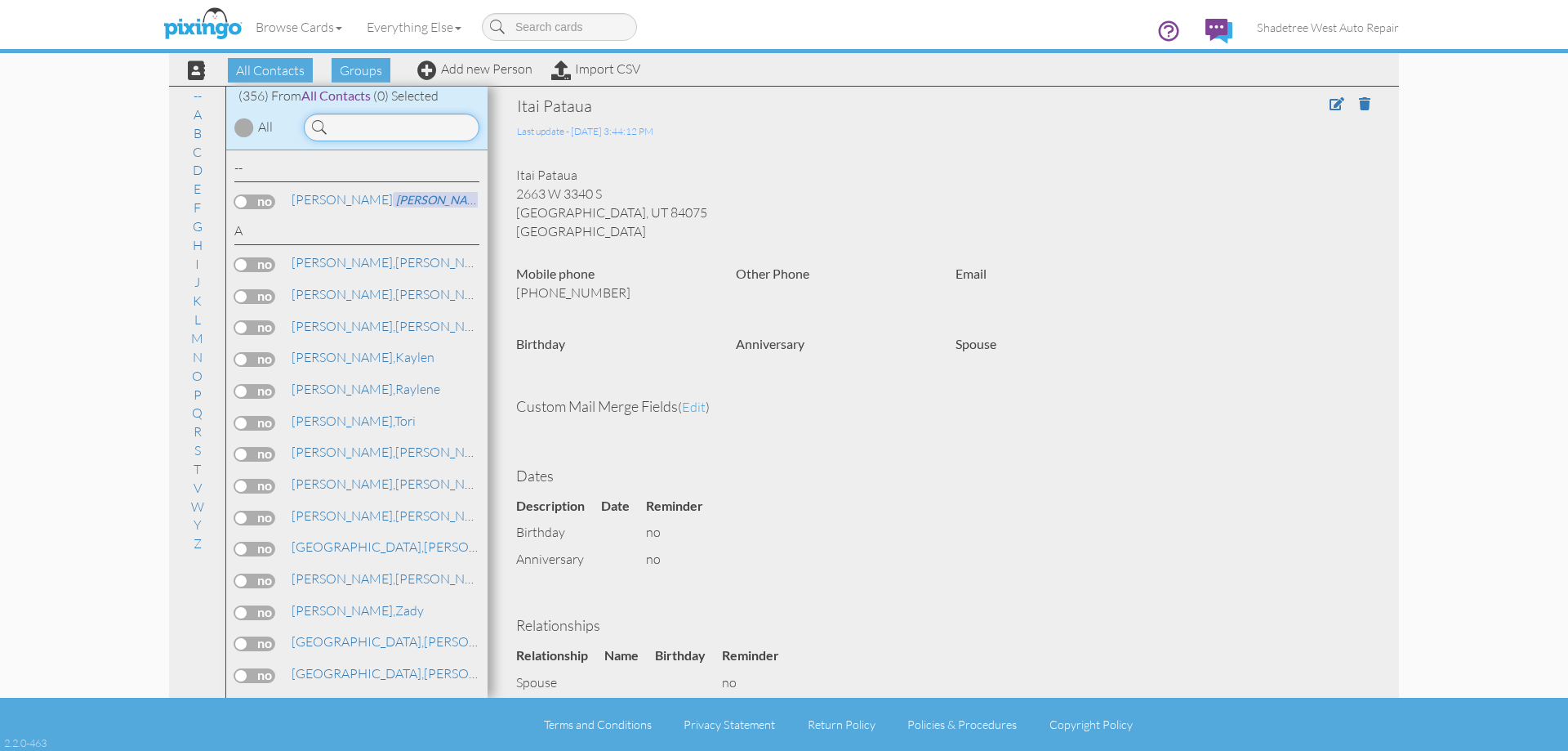
click at [455, 127] on input at bounding box center [392, 127] width 176 height 27
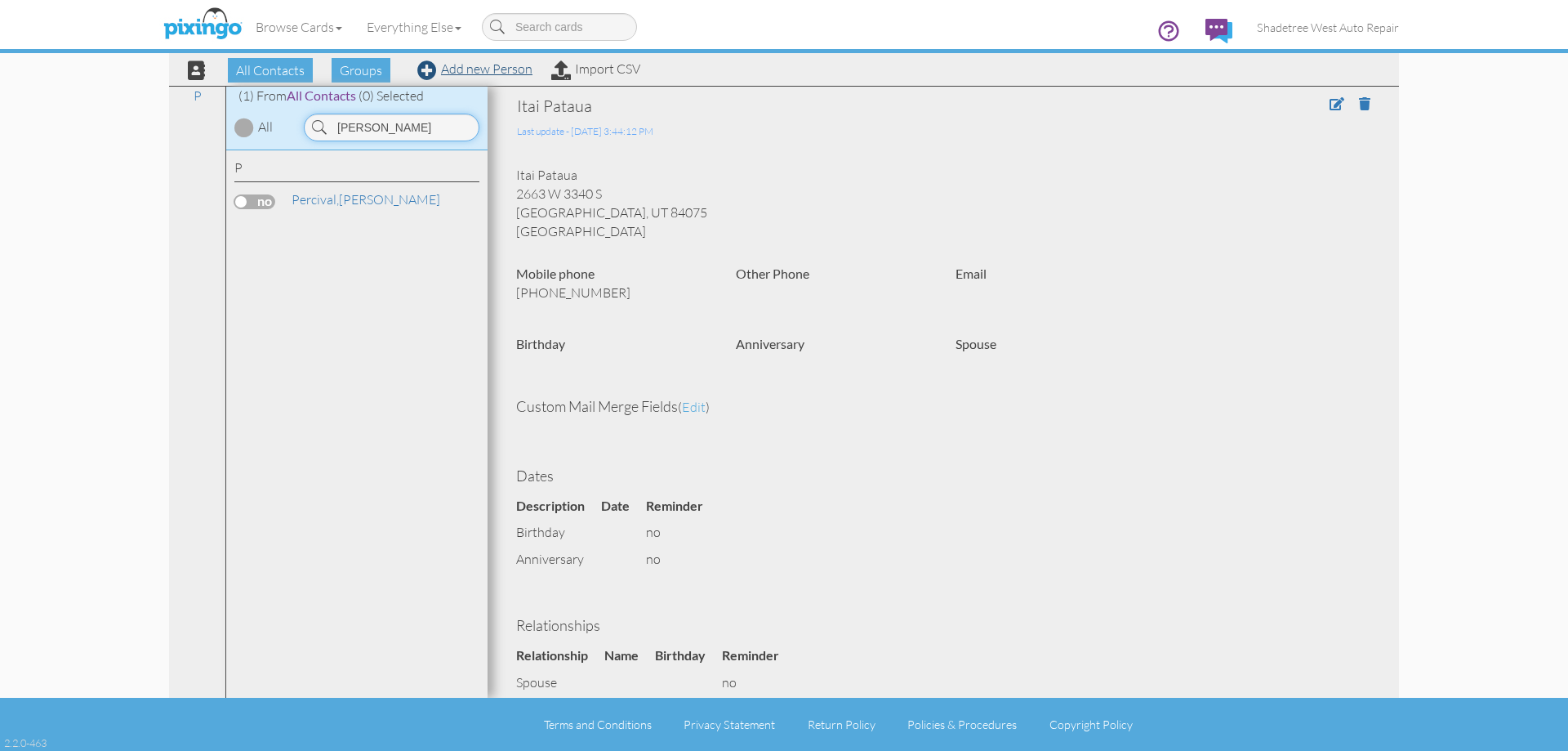
type input "[PERSON_NAME]"
click at [497, 71] on link "Add new Person" at bounding box center [475, 69] width 115 height 16
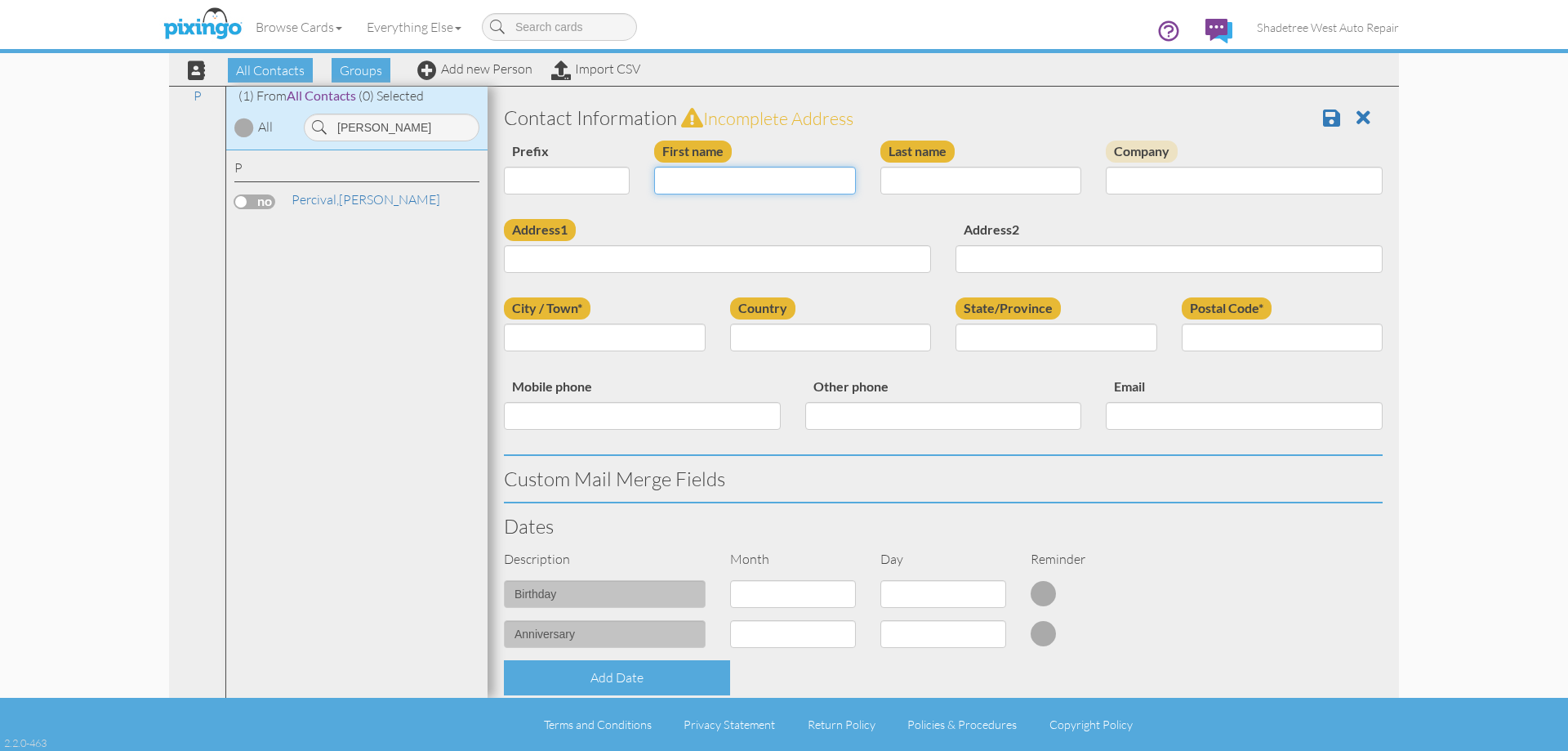
click at [706, 169] on input "First name" at bounding box center [755, 180] width 201 height 27
type input "[PERSON_NAME]"
click at [925, 195] on div "Last name" at bounding box center [980, 173] width 226 height 66
click at [931, 174] on input "Last name" at bounding box center [981, 180] width 201 height 27
type input "Madsen"
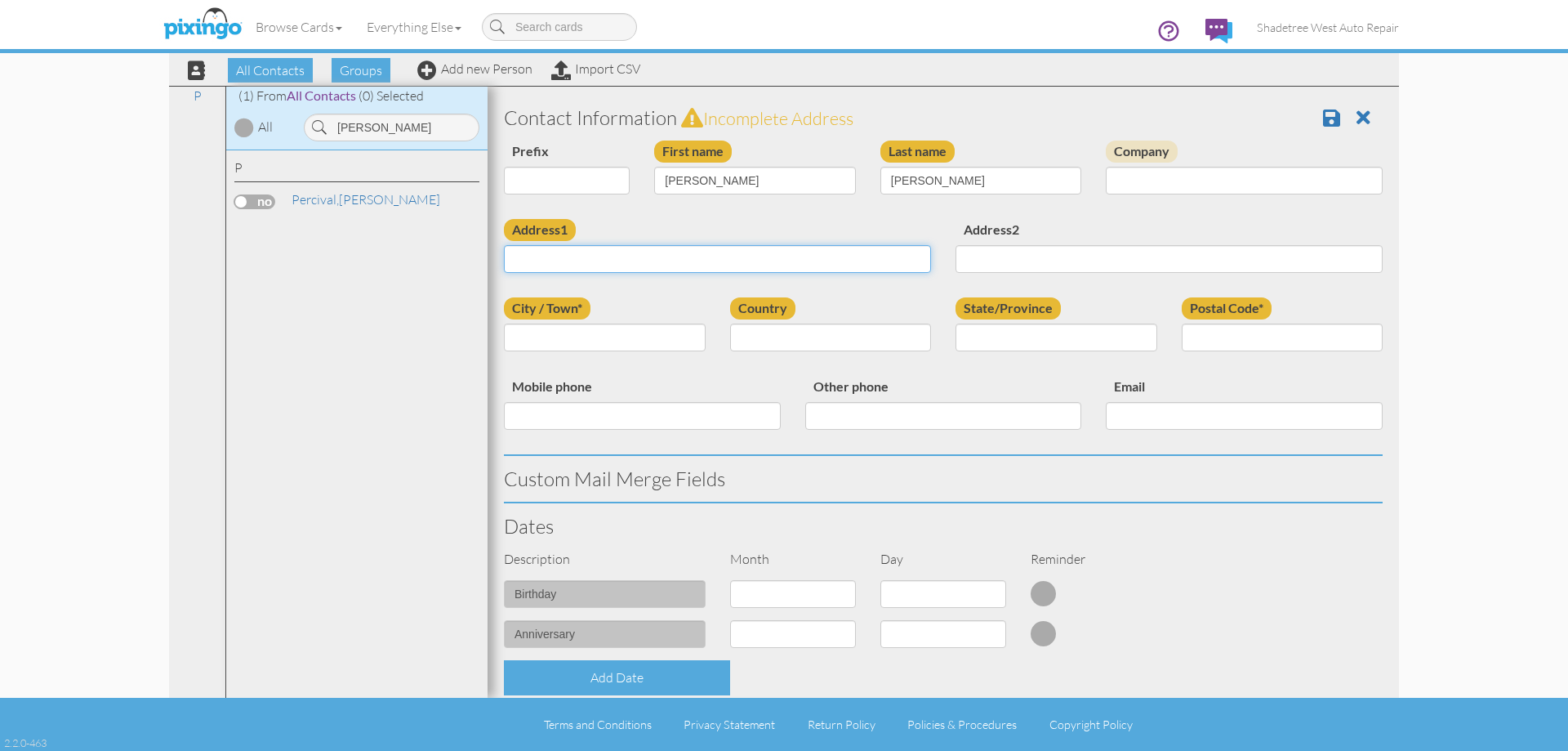
click at [706, 250] on input "Address1" at bounding box center [717, 259] width 427 height 27
type input "."
type input "3512 W 6050 S"
click at [609, 348] on input "City / Town*" at bounding box center [604, 337] width 201 height 27
type input "Roy"
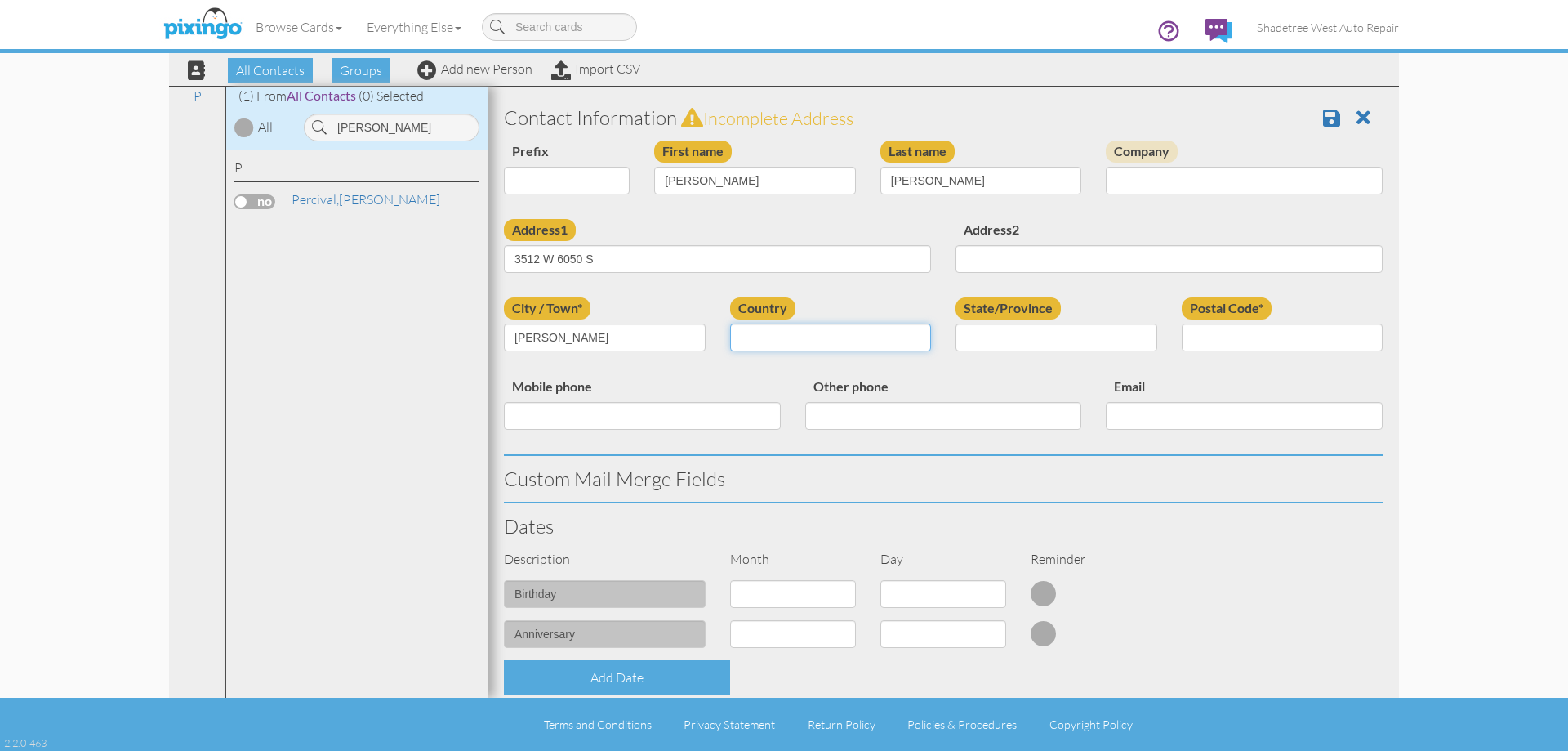
click at [752, 344] on select "[GEOGRAPHIC_DATA] -------------- [GEOGRAPHIC_DATA] [GEOGRAPHIC_DATA] [GEOGRAPHI…" at bounding box center [831, 337] width 201 height 27
select select "object:1319"
click at [730, 323] on select "[GEOGRAPHIC_DATA] -------------- [GEOGRAPHIC_DATA] [GEOGRAPHIC_DATA] [GEOGRAPHI…" at bounding box center [831, 337] width 201 height 27
click at [1009, 338] on select "AA (Military) AE (Military) [US_STATE] [US_STATE] [US_STATE] AP (Military) [US_…" at bounding box center [1056, 337] width 201 height 27
select select "object:1618"
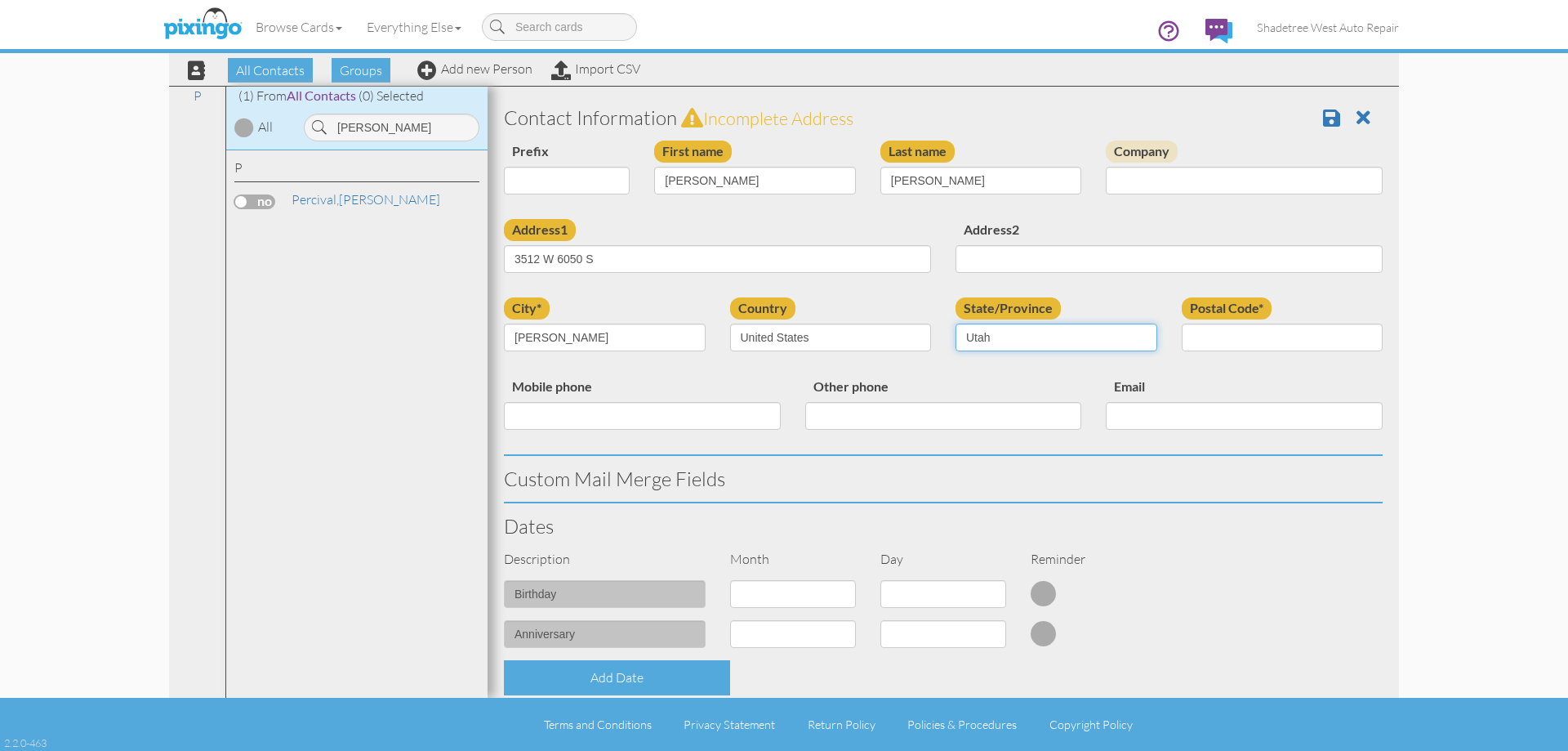
click at [956, 323] on select "AA (Military) AE (Military) [US_STATE] [US_STATE] [US_STATE] AP (Military) [US_…" at bounding box center [1056, 337] width 201 height 27
click at [1226, 332] on input "Postal Code*" at bounding box center [1282, 337] width 201 height 27
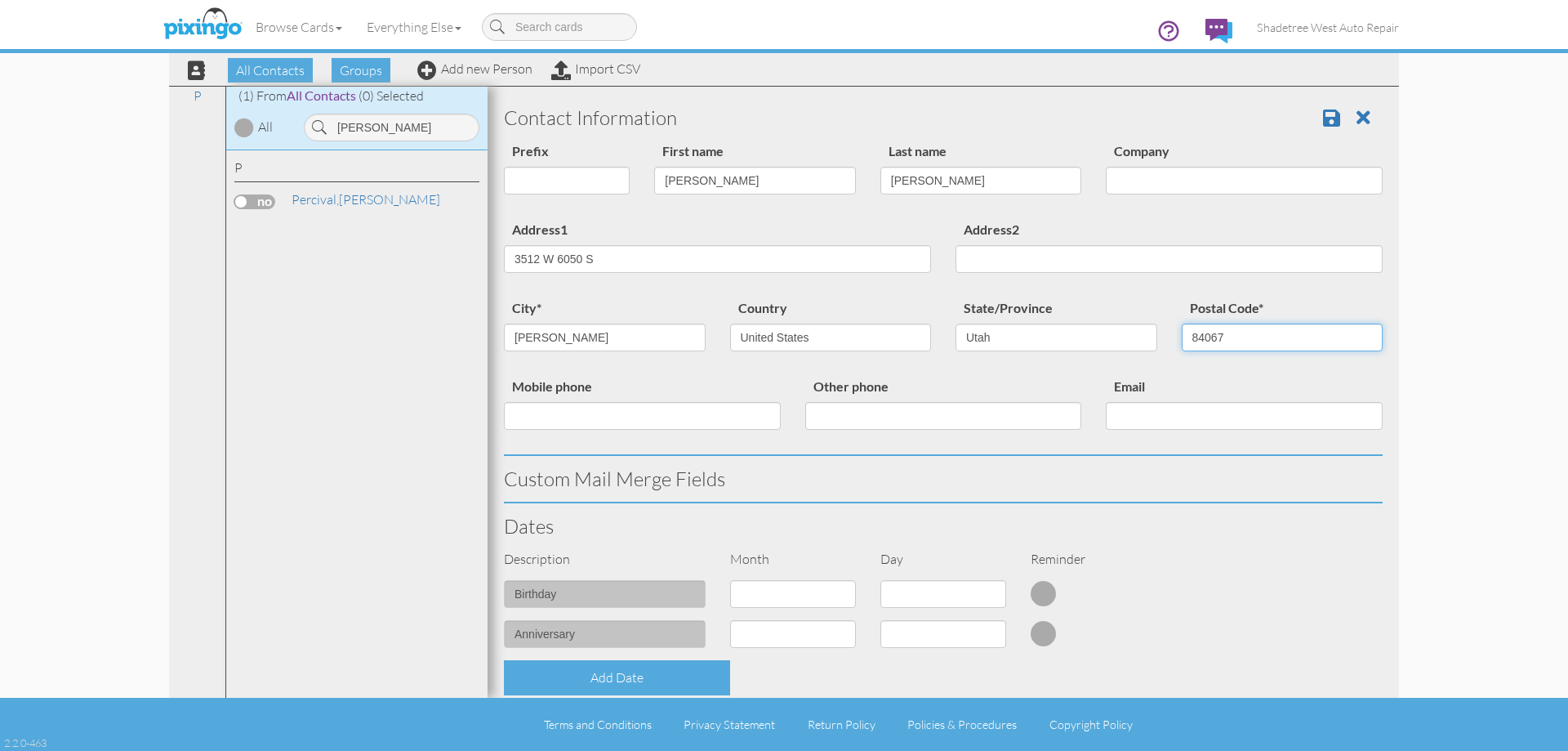
type input "84067"
click at [670, 420] on input "Mobile phone" at bounding box center [642, 416] width 276 height 27
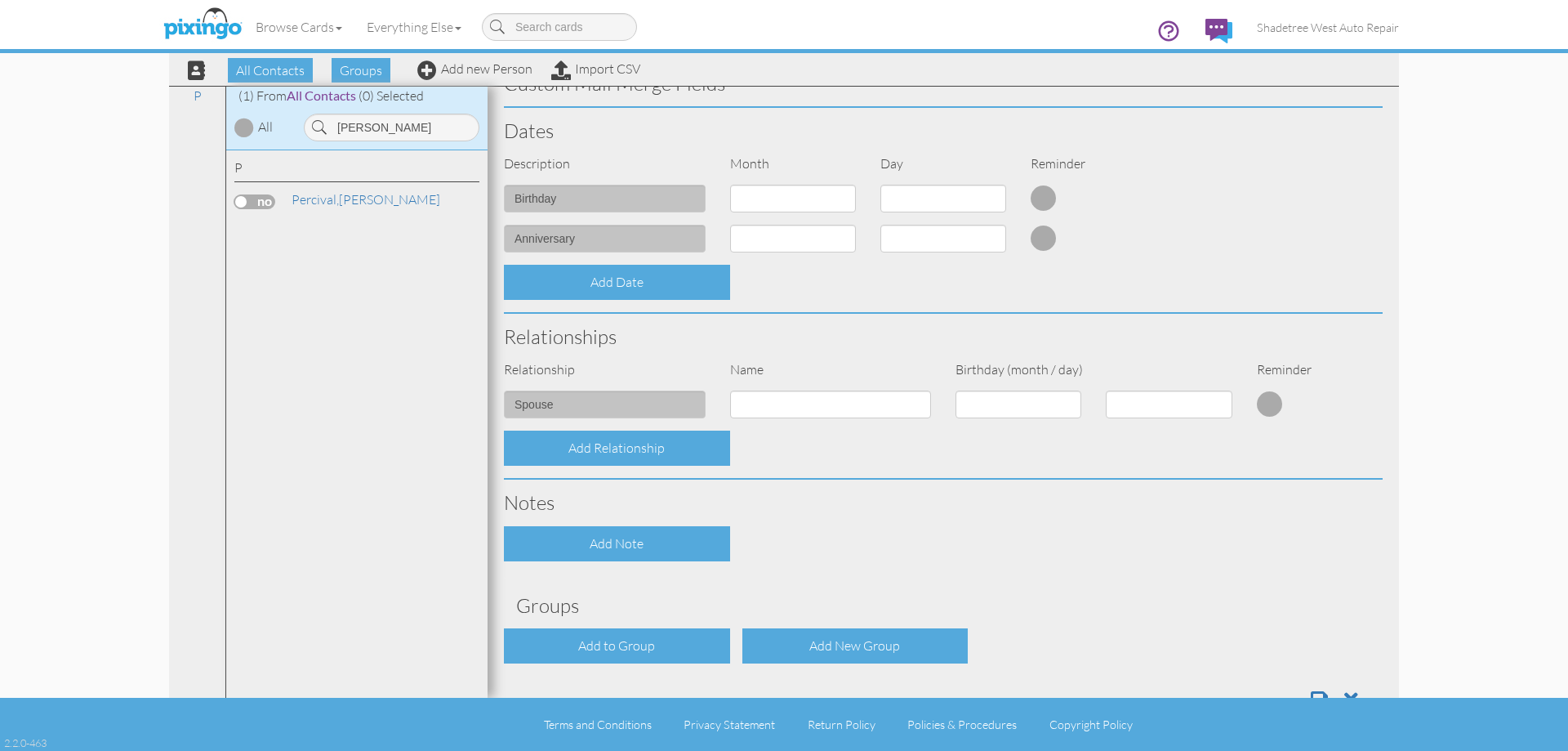
scroll to position [444, 0]
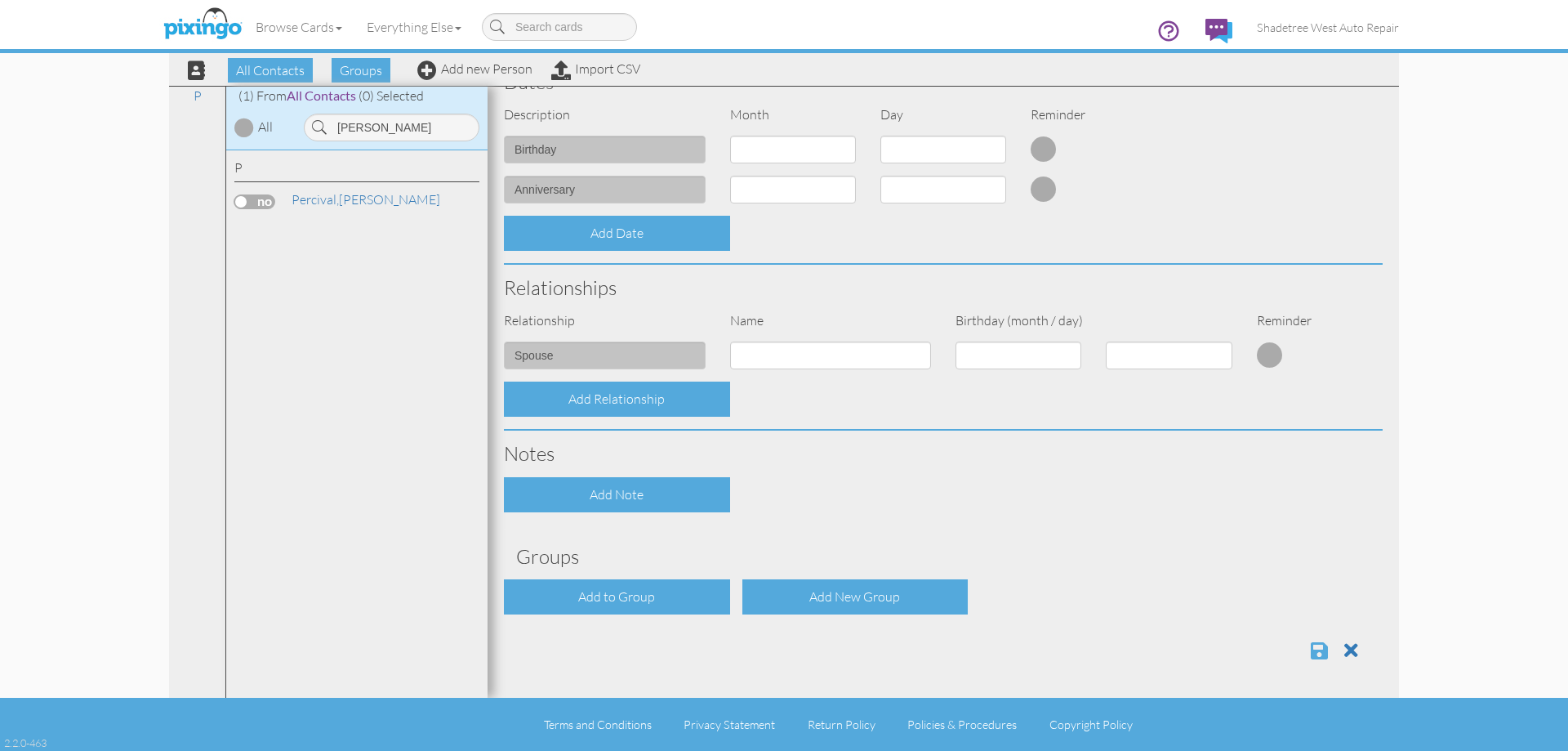
type input "8019414213"
click at [1311, 652] on span at bounding box center [1319, 649] width 17 height 19
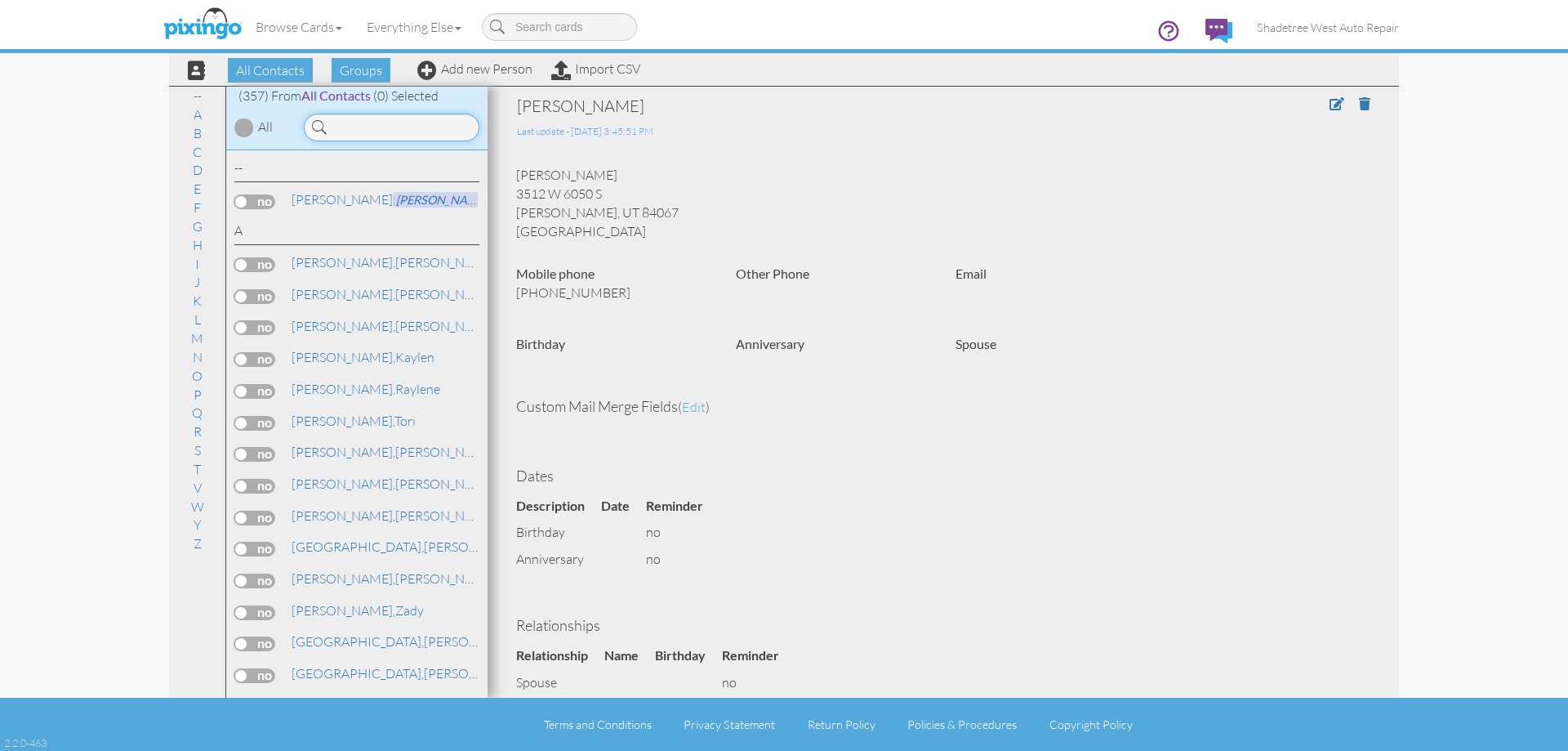
click at [422, 136] on input at bounding box center [392, 127] width 176 height 27
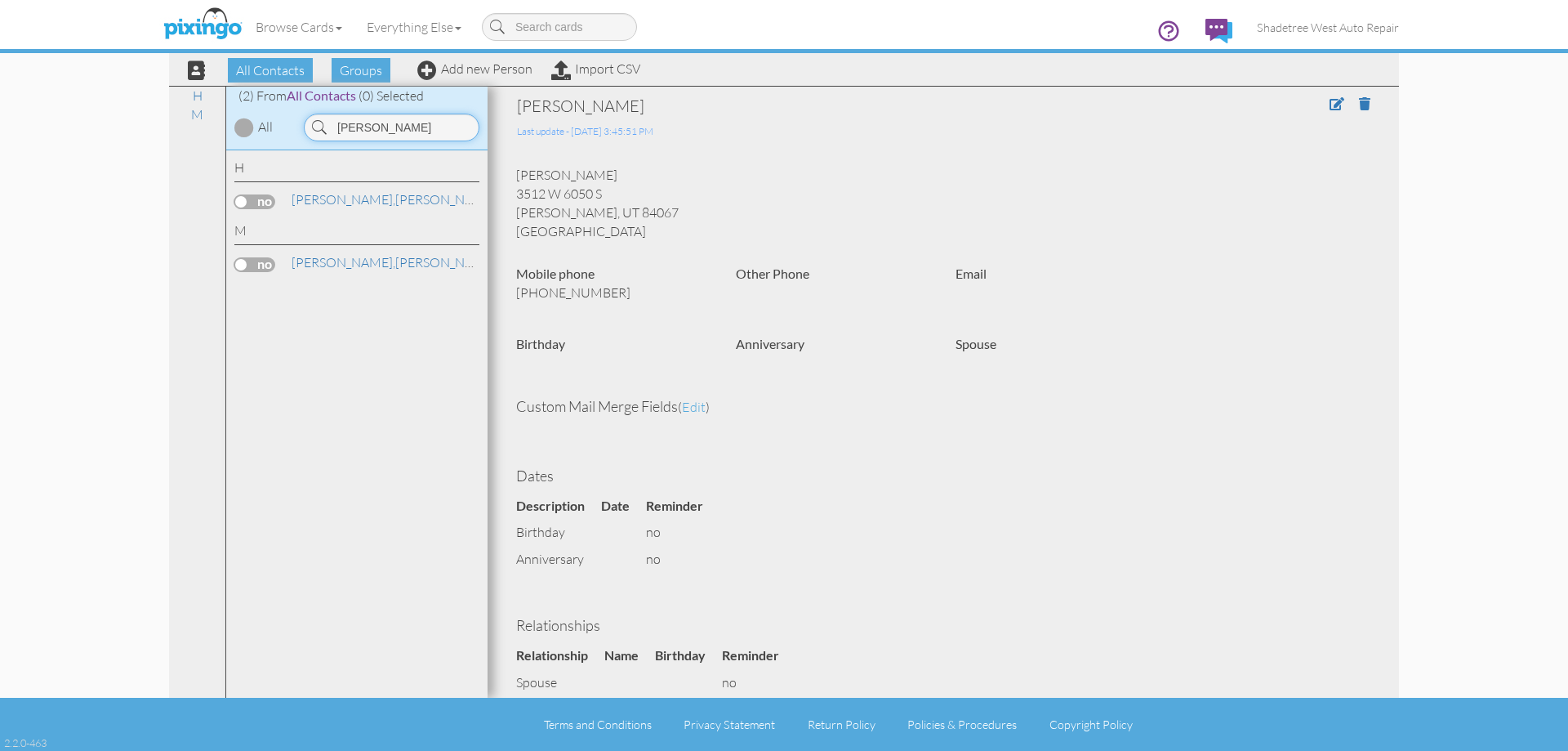
type input "zach"
click at [512, 81] on div "All Contacts Groups Add new Person Import CSV" at bounding box center [407, 70] width 473 height 28
click at [512, 76] on div "All Contacts Groups Add new Person Import CSV" at bounding box center [407, 70] width 473 height 28
click at [514, 71] on link "Add new Person" at bounding box center [475, 69] width 115 height 16
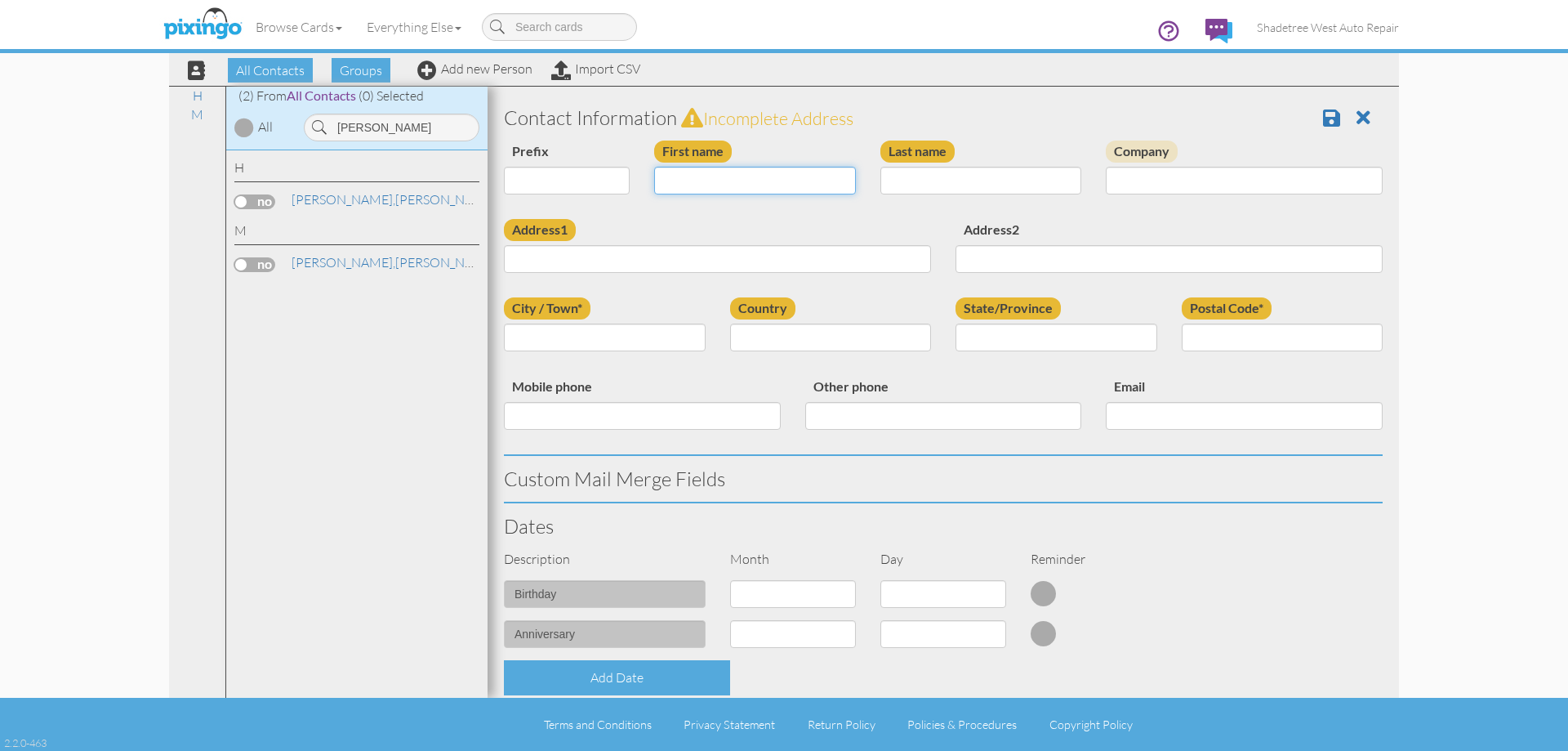
click at [708, 181] on input "First name" at bounding box center [755, 180] width 201 height 27
type input "Kendal"
click at [995, 189] on input "Last name" at bounding box center [981, 180] width 201 height 27
type input "Dickson"
click at [689, 250] on input "Address1" at bounding box center [717, 259] width 427 height 27
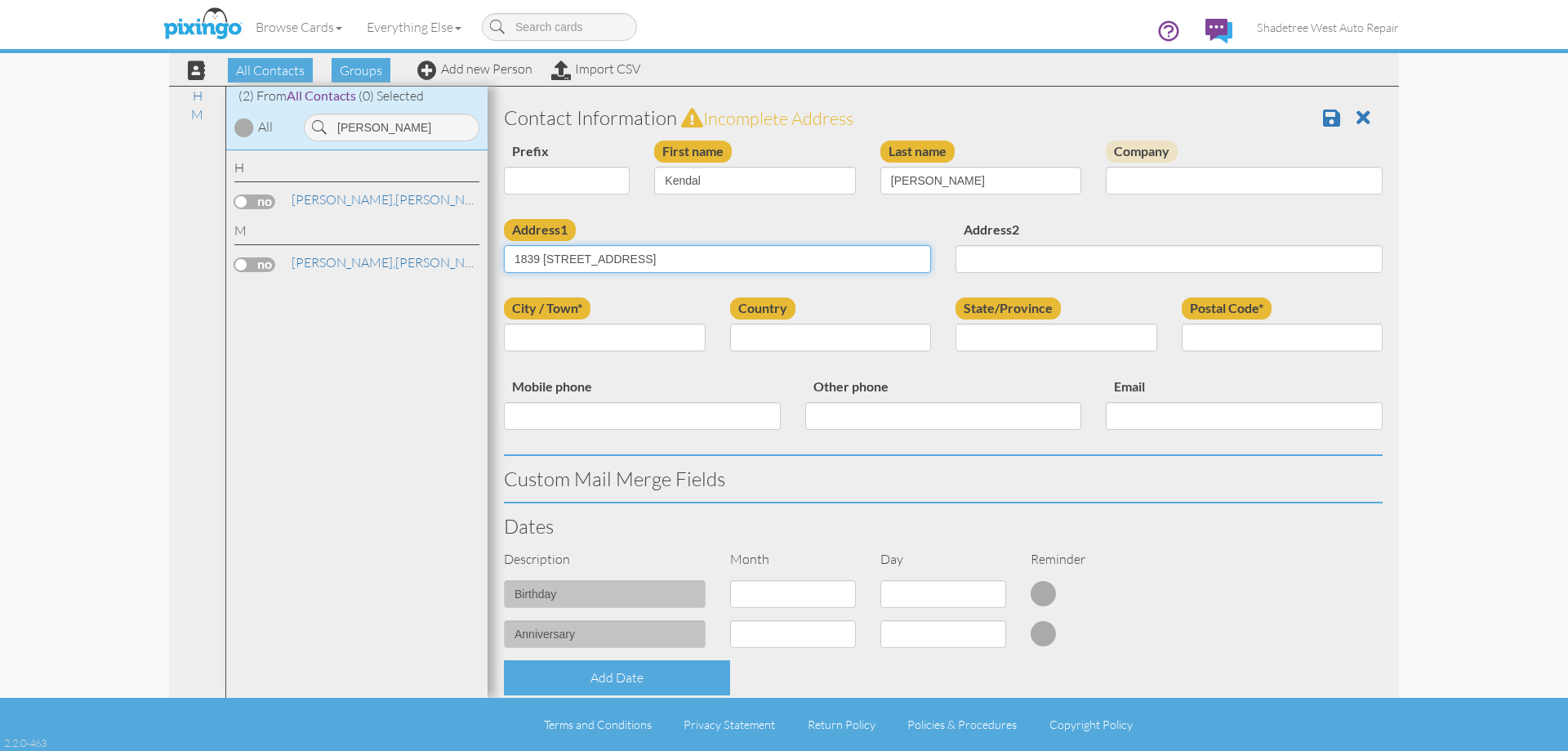
type input "1839 1150 N Street"
click at [684, 337] on input "City / Town*" at bounding box center [604, 337] width 201 height 27
type input "Layton"
drag, startPoint x: 756, startPoint y: 335, endPoint x: 757, endPoint y: 346, distance: 11.0
click at [756, 335] on select "United States -------------- Afghanistan Albania Algeria American Samoa Andorra…" at bounding box center [831, 337] width 201 height 27
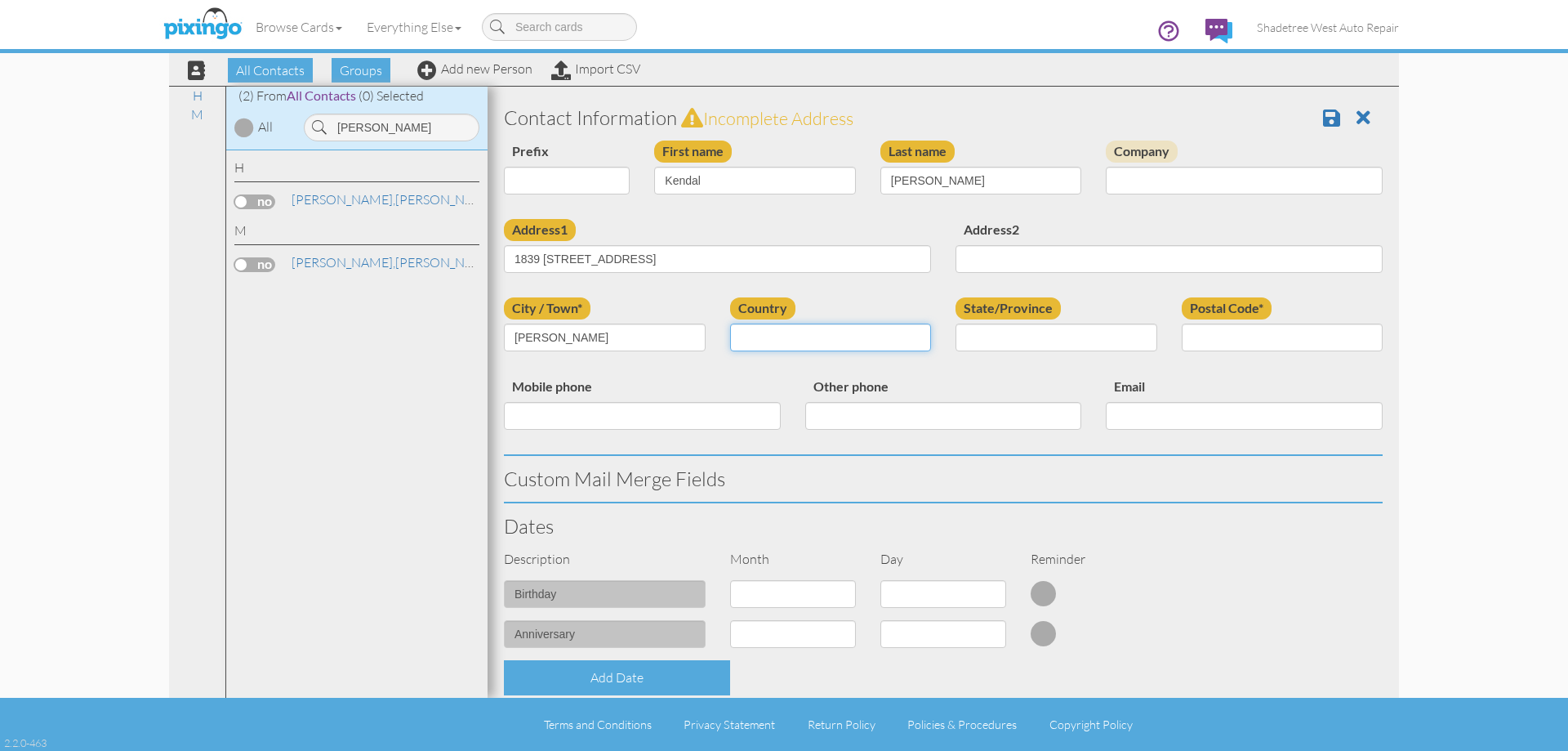
select select "object:1344"
click at [730, 323] on select "United States -------------- Afghanistan Albania Algeria American Samoa Andorra…" at bounding box center [831, 337] width 201 height 27
click at [989, 330] on select "AA (Military) AE (Military) Alabama Alaska American Samoa AP (Military) Arizona…" at bounding box center [1056, 337] width 201 height 27
select select "object:1643"
click at [956, 323] on select "AA (Military) AE (Military) Alabama Alaska American Samoa AP (Military) Arizona…" at bounding box center [1056, 337] width 201 height 27
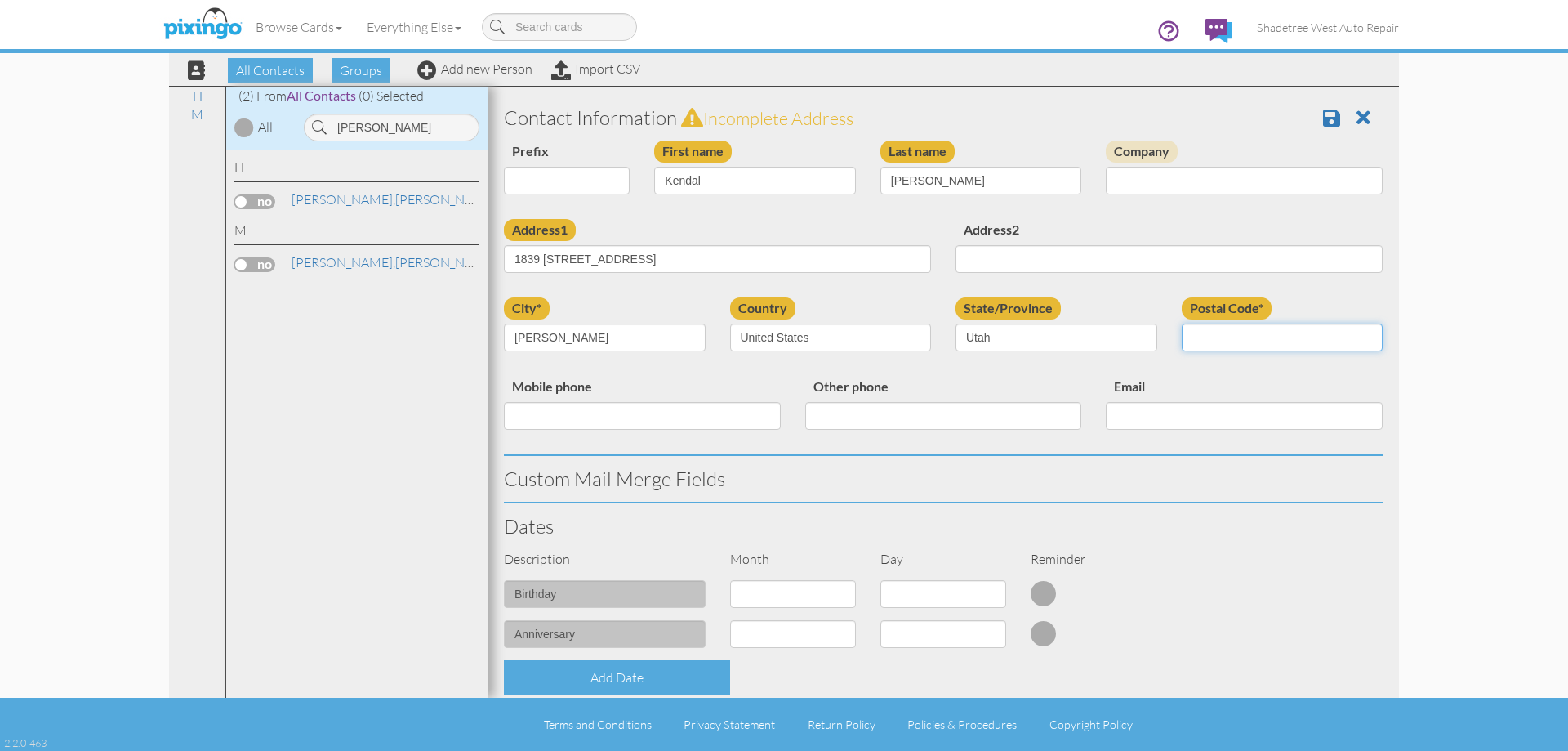
click at [1233, 339] on input "Postal Code*" at bounding box center [1282, 337] width 201 height 27
type input "84041"
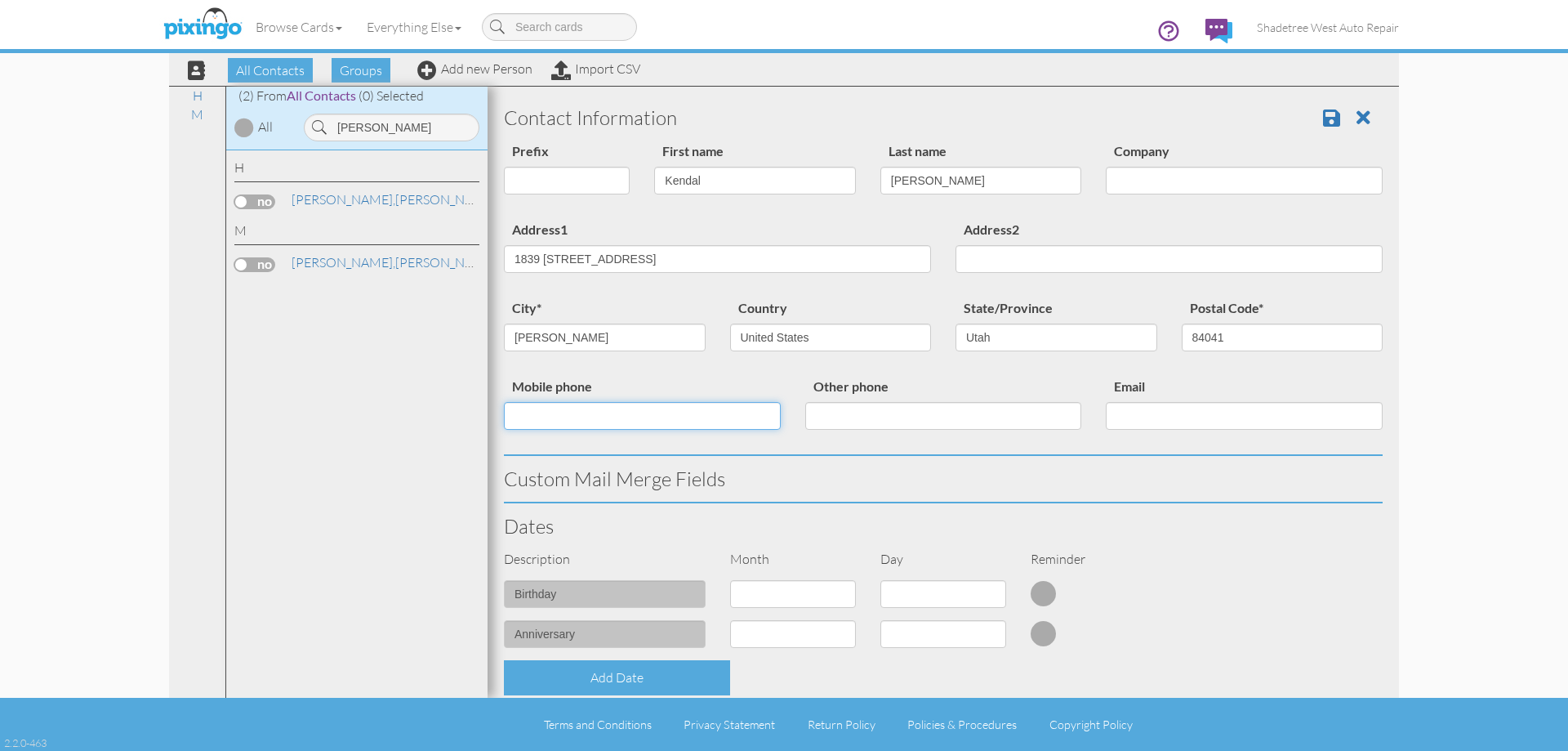
click at [753, 414] on input "Mobile phone" at bounding box center [642, 416] width 276 height 27
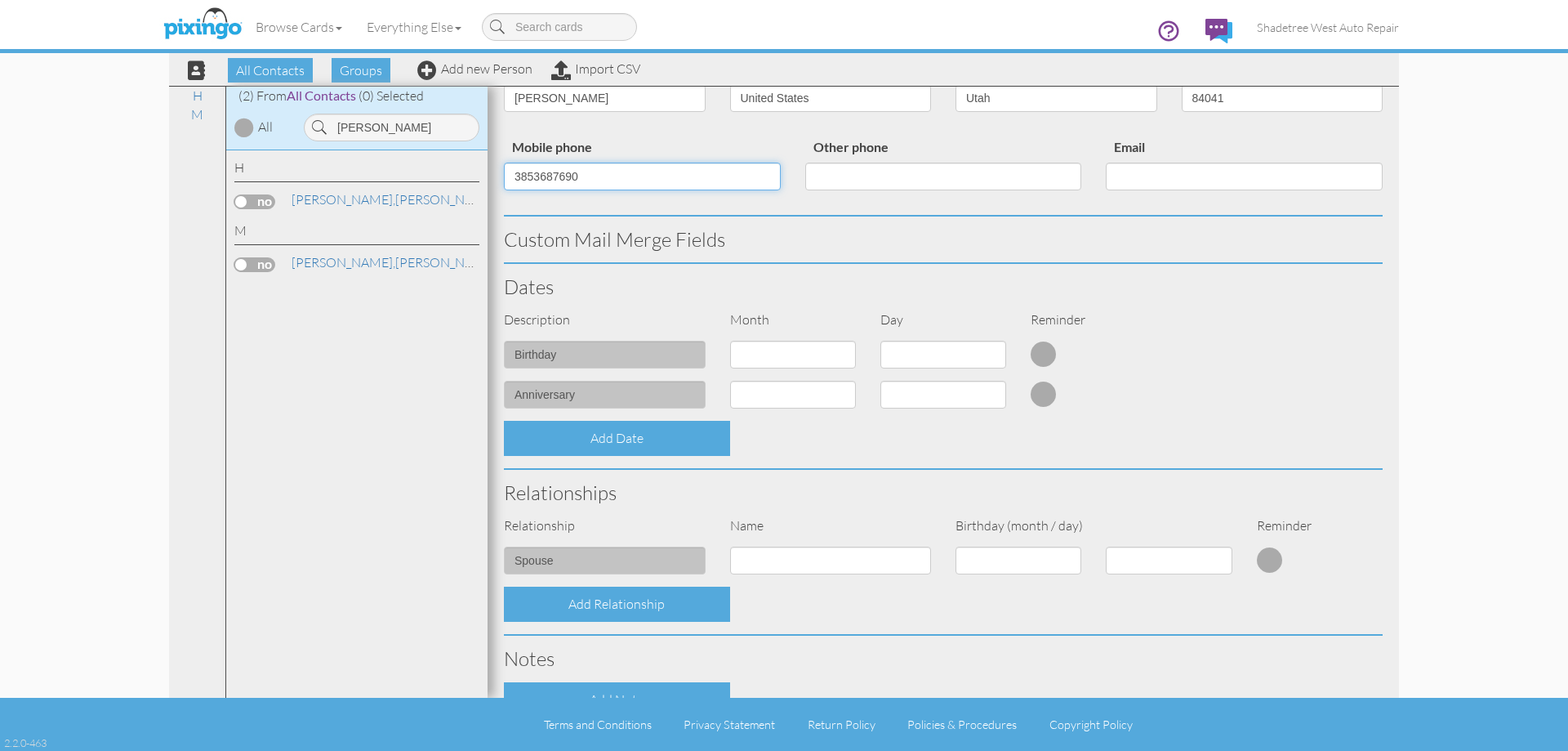
scroll to position [408, 0]
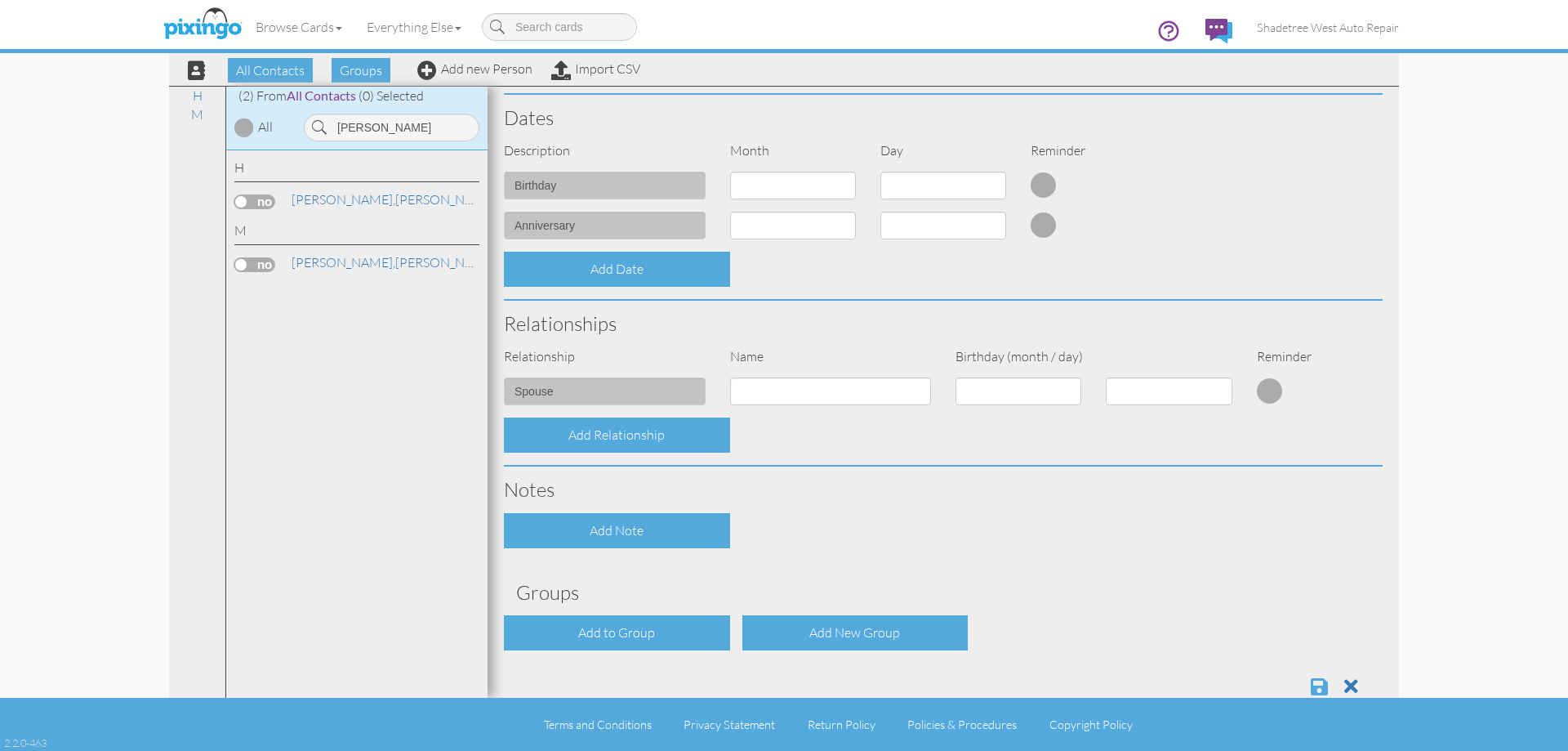
type input "3853687690"
click at [1311, 682] on span at bounding box center [1319, 686] width 17 height 19
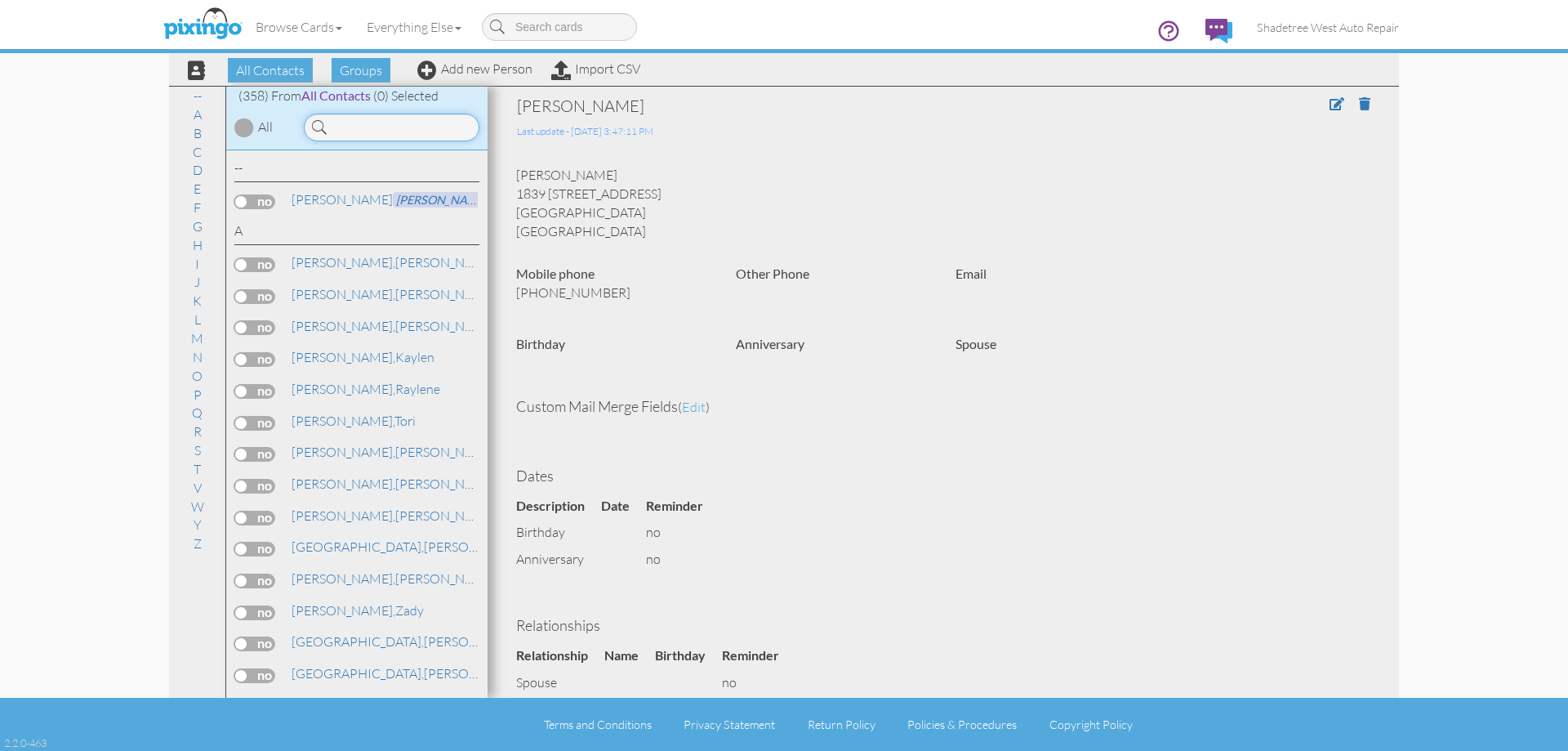
click at [384, 136] on input at bounding box center [392, 127] width 176 height 27
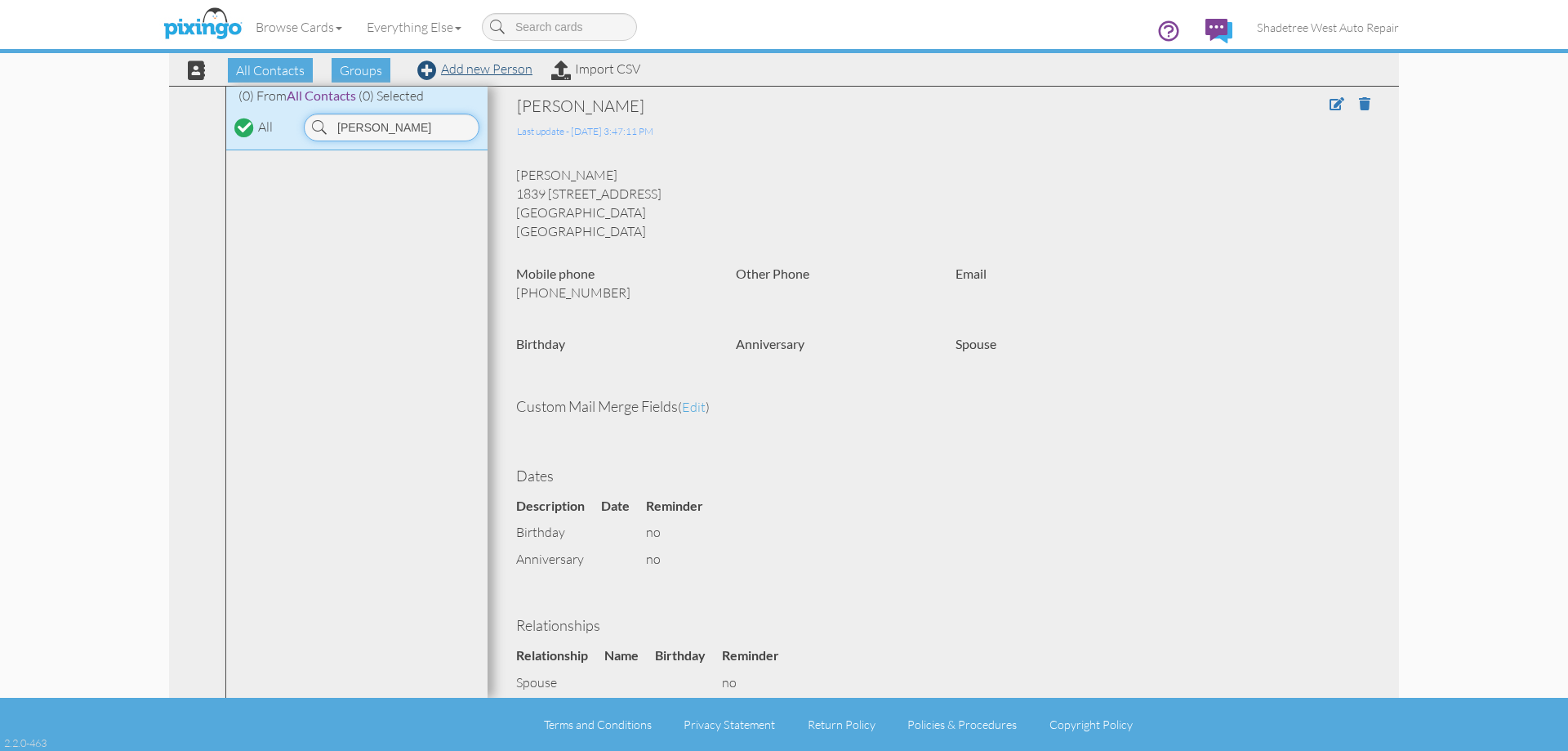
type input "sarah"
click at [508, 72] on link "Add new Person" at bounding box center [475, 69] width 115 height 16
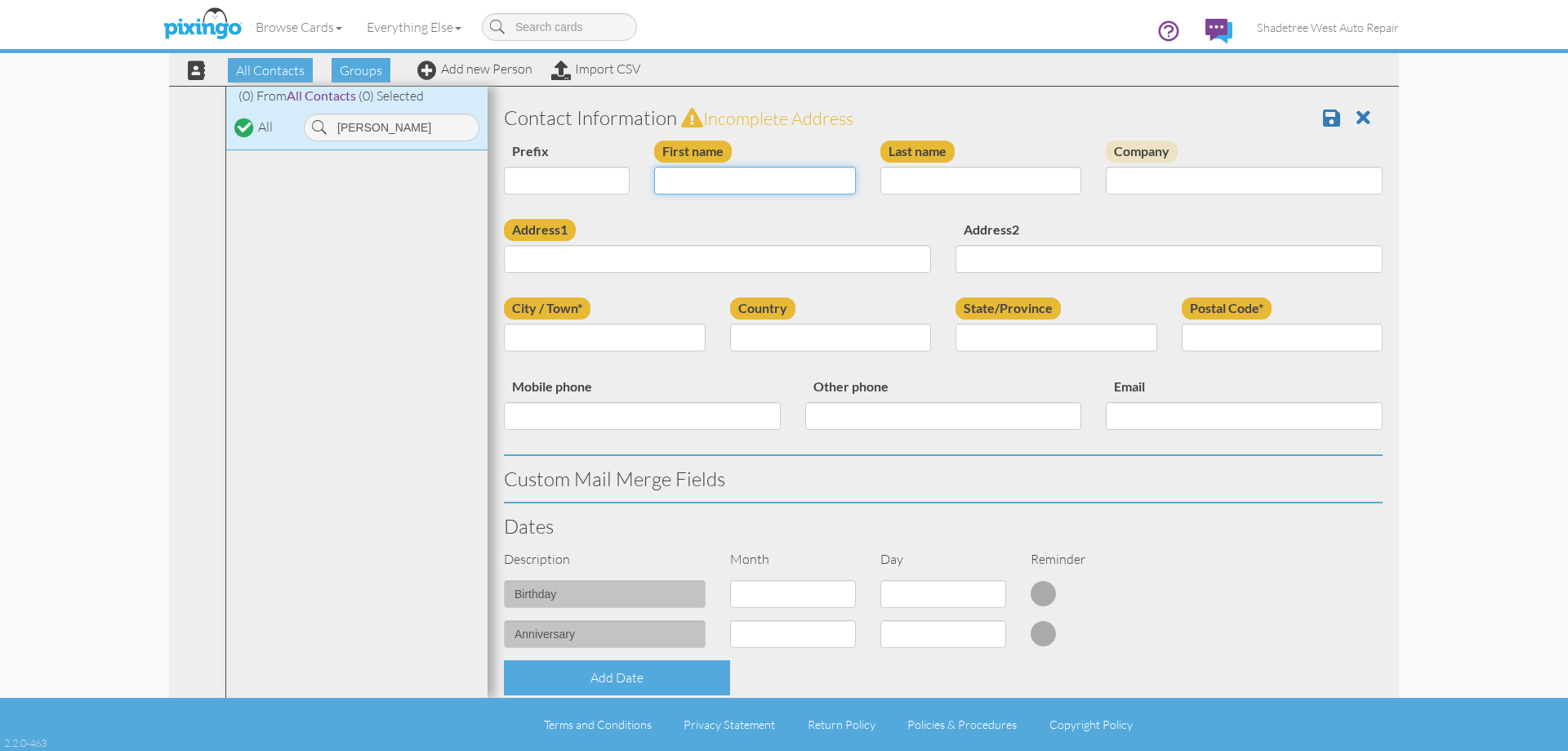
click at [706, 177] on input "First name" at bounding box center [755, 180] width 201 height 27
type input "[PERSON_NAME]"
click at [909, 175] on input "Last name" at bounding box center [981, 180] width 201 height 27
type input "McMullin"
click at [801, 270] on input "Address1" at bounding box center [717, 259] width 427 height 27
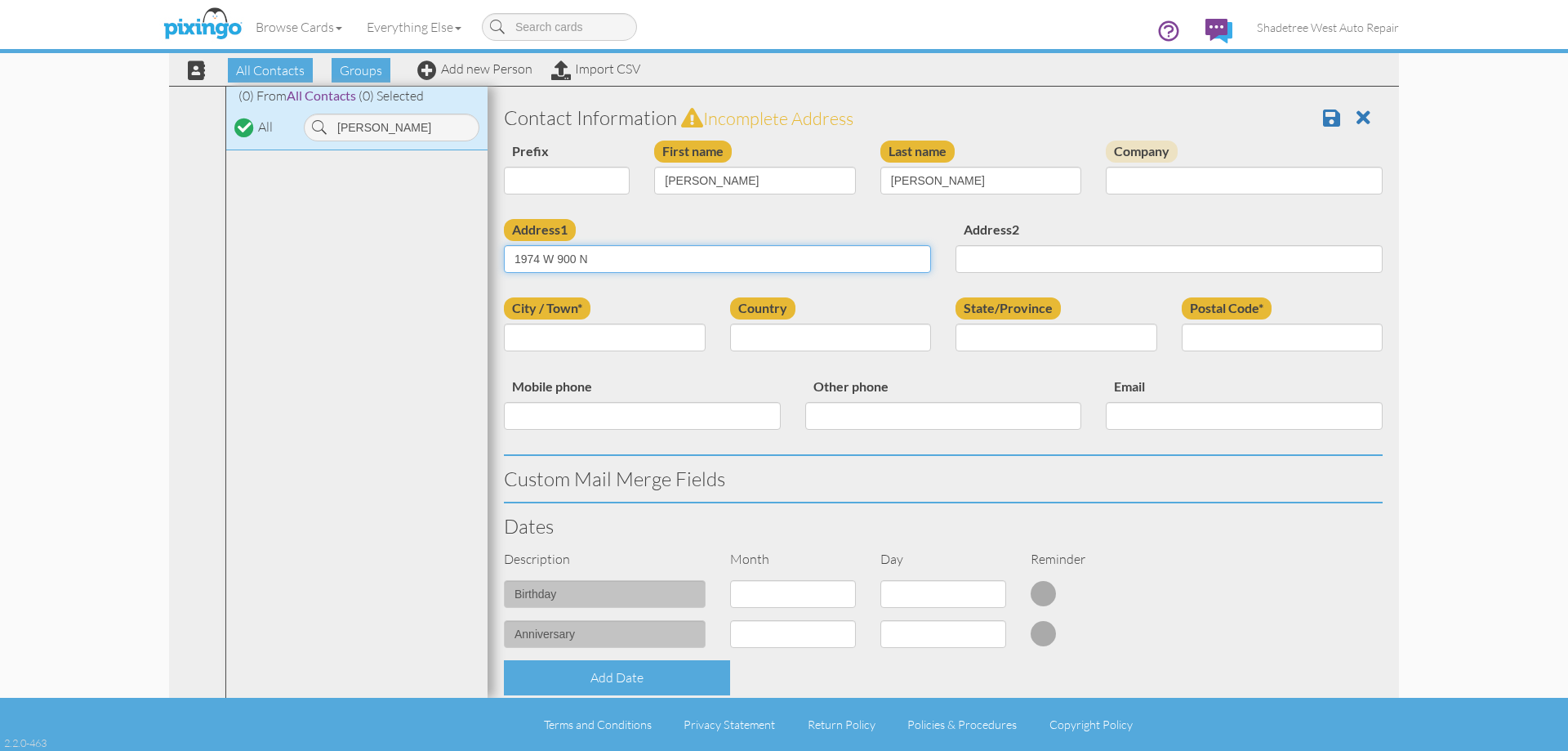
type input "1974 W 900 N"
click at [656, 337] on input "City / Town*" at bounding box center [604, 337] width 201 height 27
type input "Layton"
drag, startPoint x: 759, startPoint y: 329, endPoint x: 762, endPoint y: 346, distance: 17.3
click at [759, 329] on select "[GEOGRAPHIC_DATA] -------------- [GEOGRAPHIC_DATA] [GEOGRAPHIC_DATA] [GEOGRAPHI…" at bounding box center [831, 337] width 201 height 27
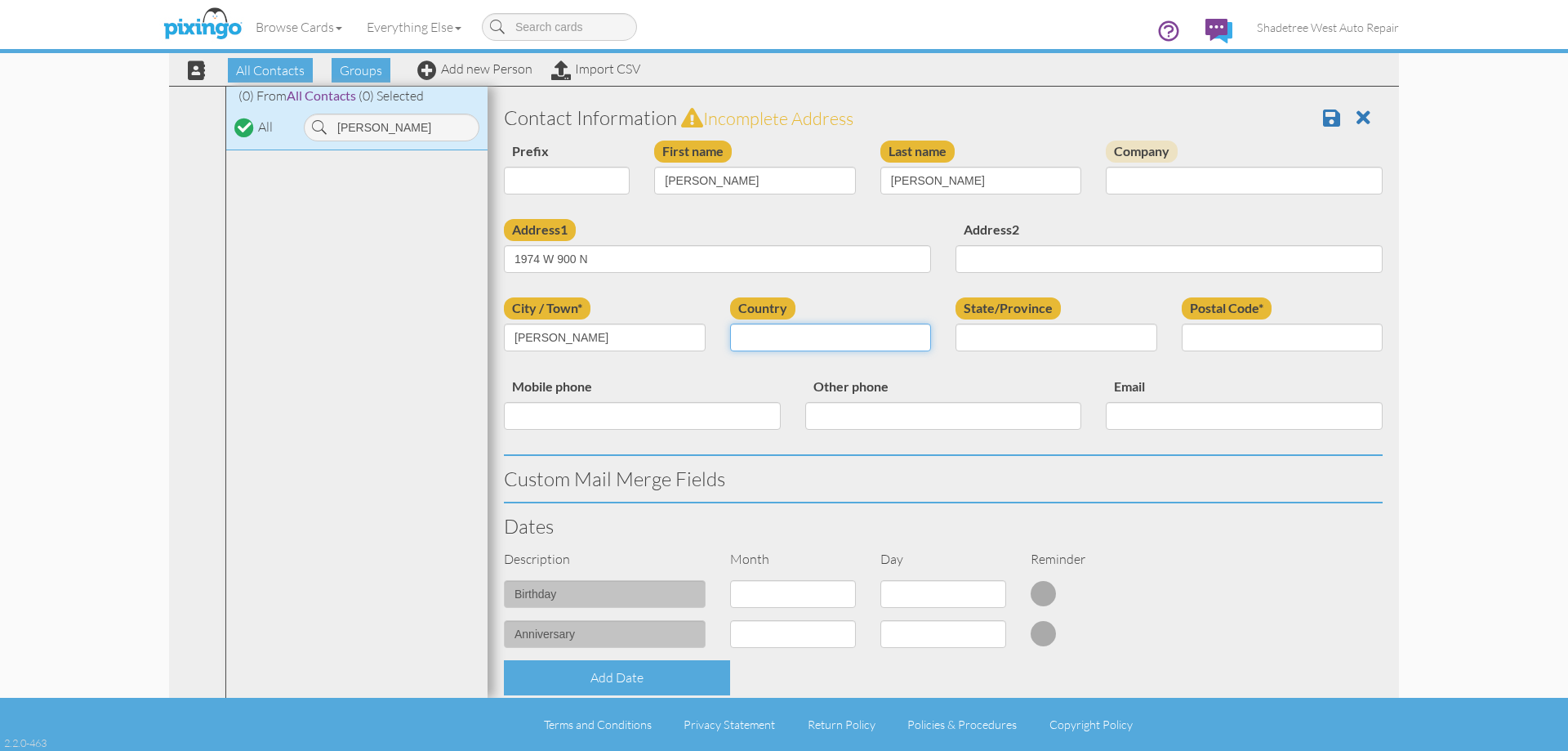
select select "object:1330"
click at [730, 323] on select "[GEOGRAPHIC_DATA] -------------- [GEOGRAPHIC_DATA] [GEOGRAPHIC_DATA] [GEOGRAPHI…" at bounding box center [831, 337] width 201 height 27
drag, startPoint x: 1140, startPoint y: 339, endPoint x: 1140, endPoint y: 350, distance: 11.0
click at [1140, 339] on select "AA (Military) AE (Military) [US_STATE] [US_STATE] [US_STATE] AP (Military) [US_…" at bounding box center [1056, 337] width 201 height 27
select select "object:1629"
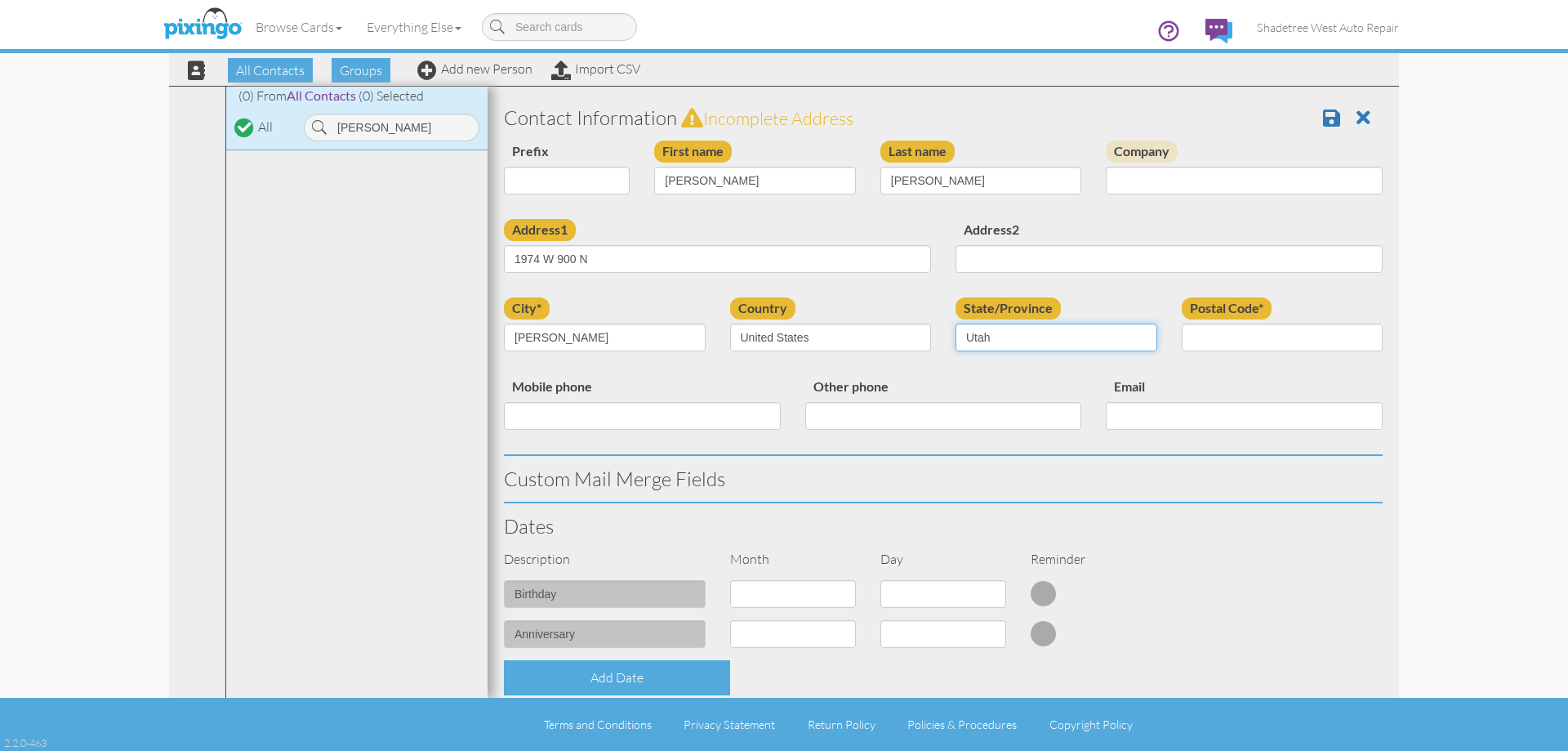
click at [956, 323] on select "AA (Military) AE (Military) [US_STATE] [US_STATE] [US_STATE] AP (Military) [US_…" at bounding box center [1056, 337] width 201 height 27
click at [1275, 336] on input "Postal Code*" at bounding box center [1282, 337] width 201 height 27
type input "84041"
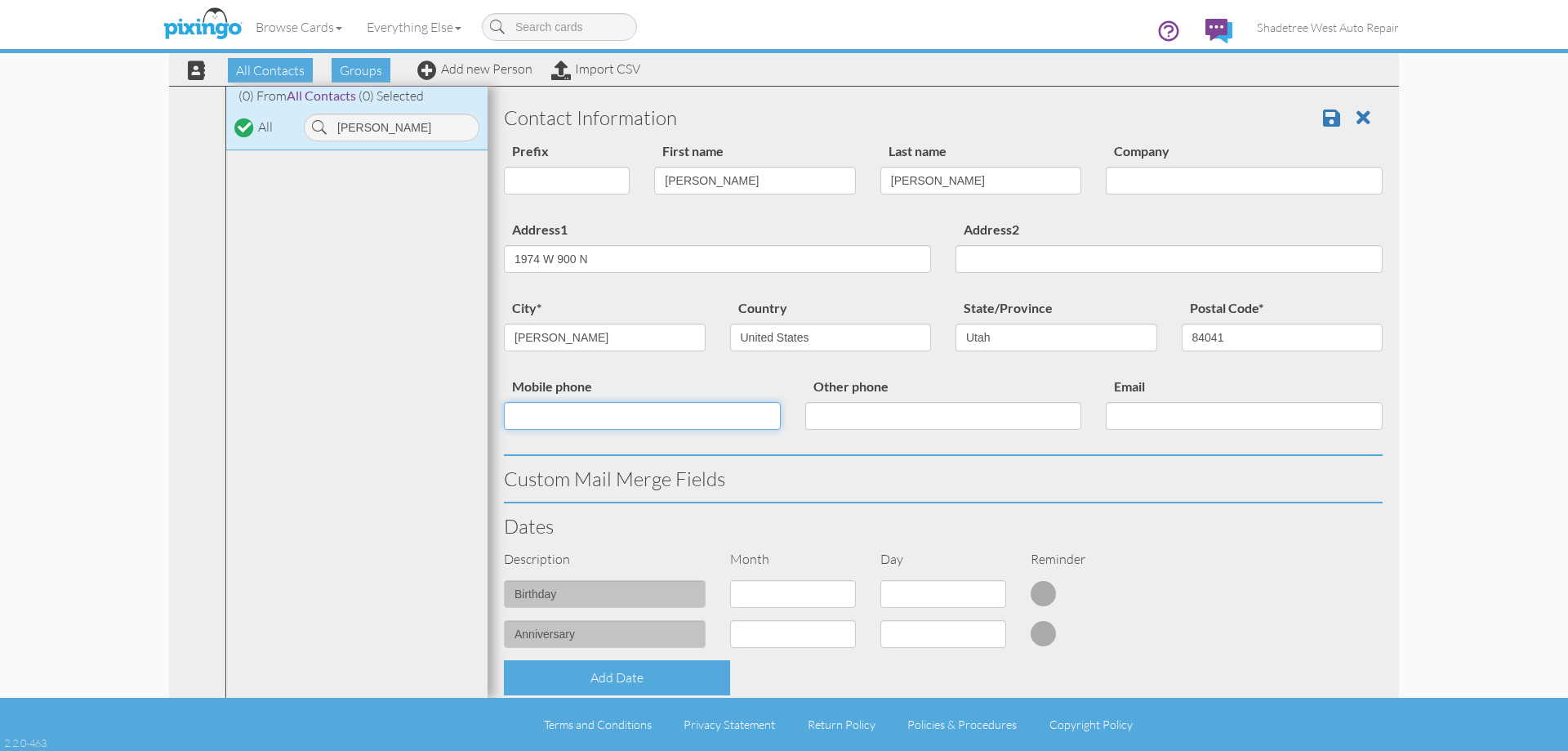
click at [664, 420] on input "Mobile phone" at bounding box center [642, 416] width 276 height 27
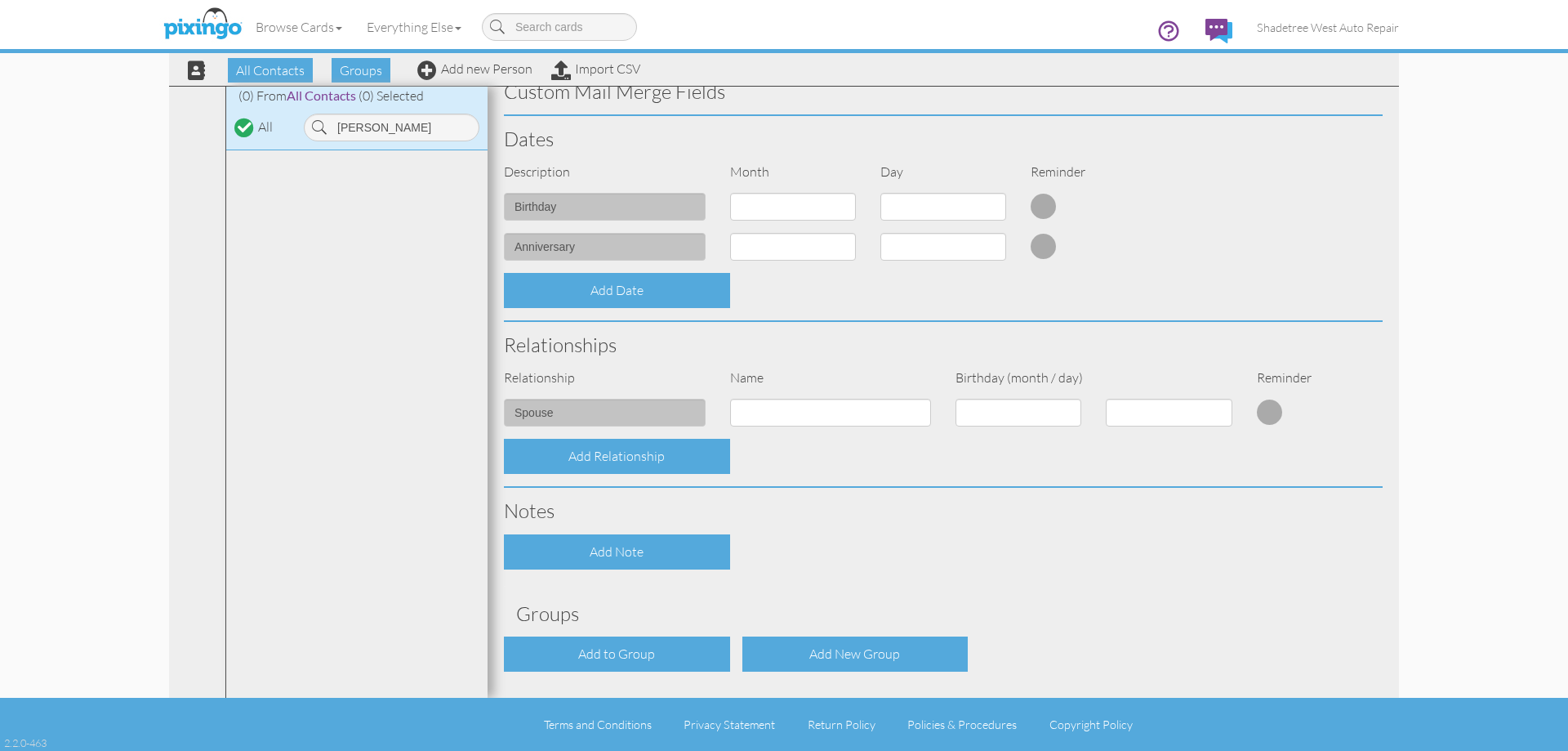
scroll to position [444, 0]
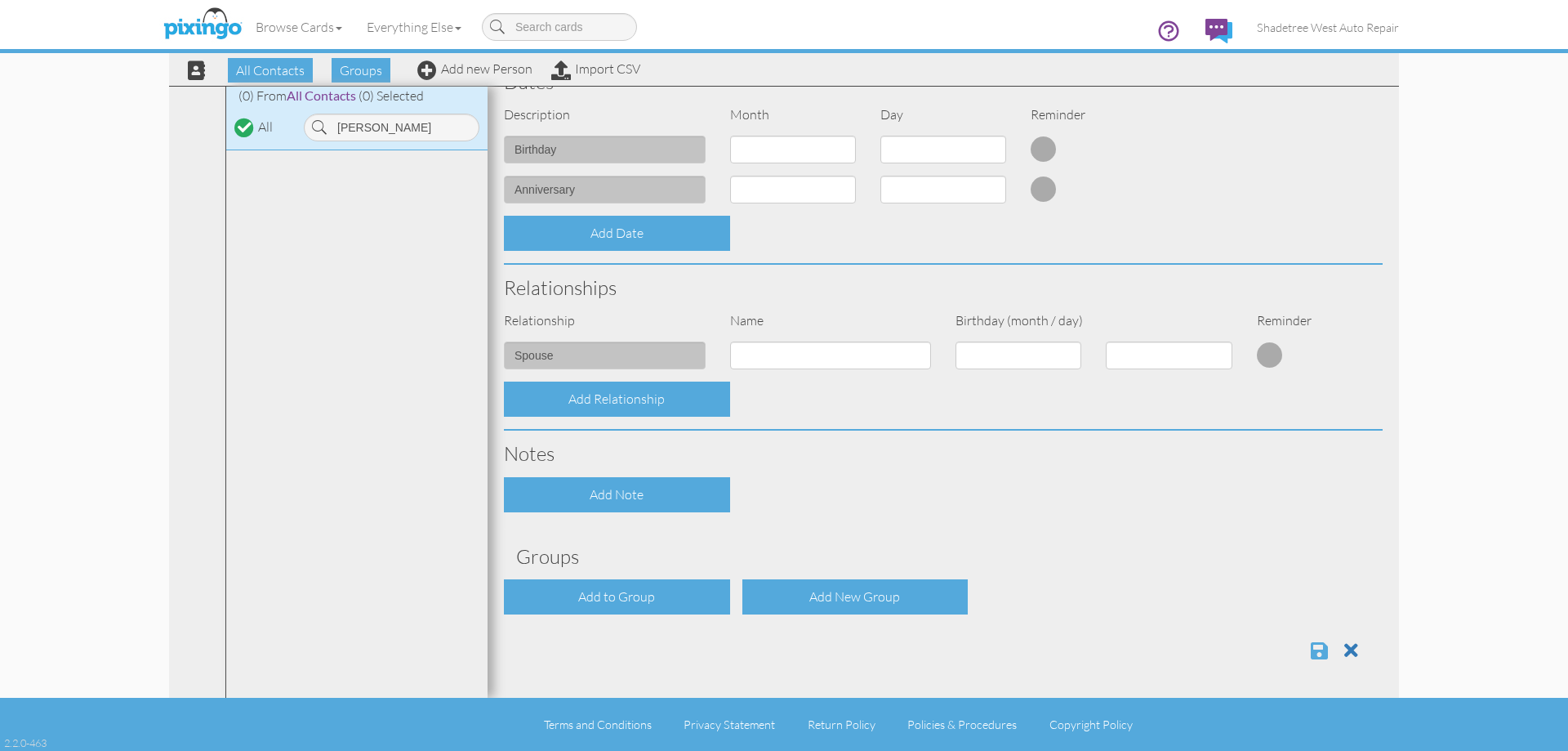
type input "8014724672"
click at [1311, 652] on span at bounding box center [1319, 649] width 17 height 19
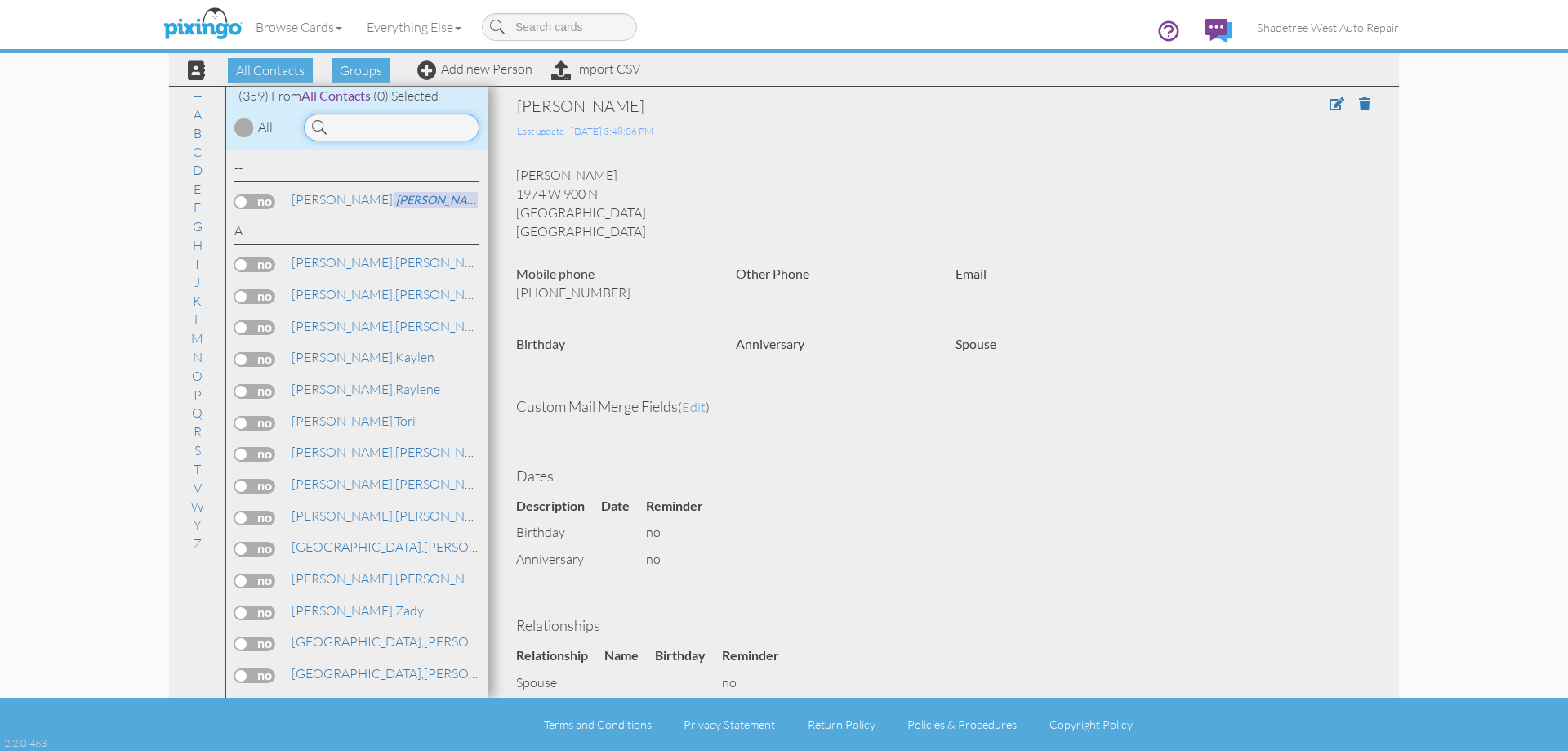
click at [412, 123] on input at bounding box center [392, 127] width 176 height 27
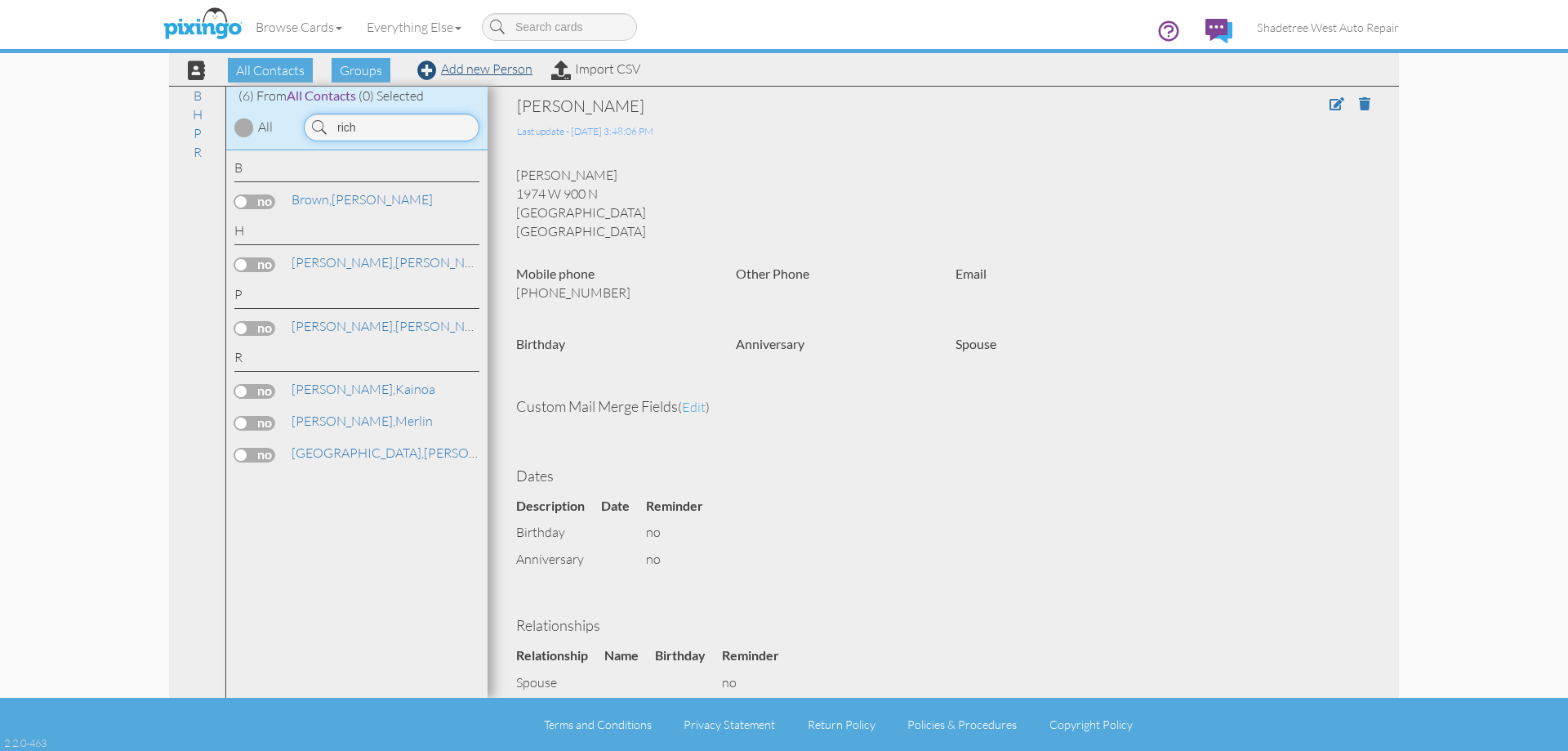
type input "rich"
click at [471, 72] on link "Add new Person" at bounding box center [475, 69] width 115 height 16
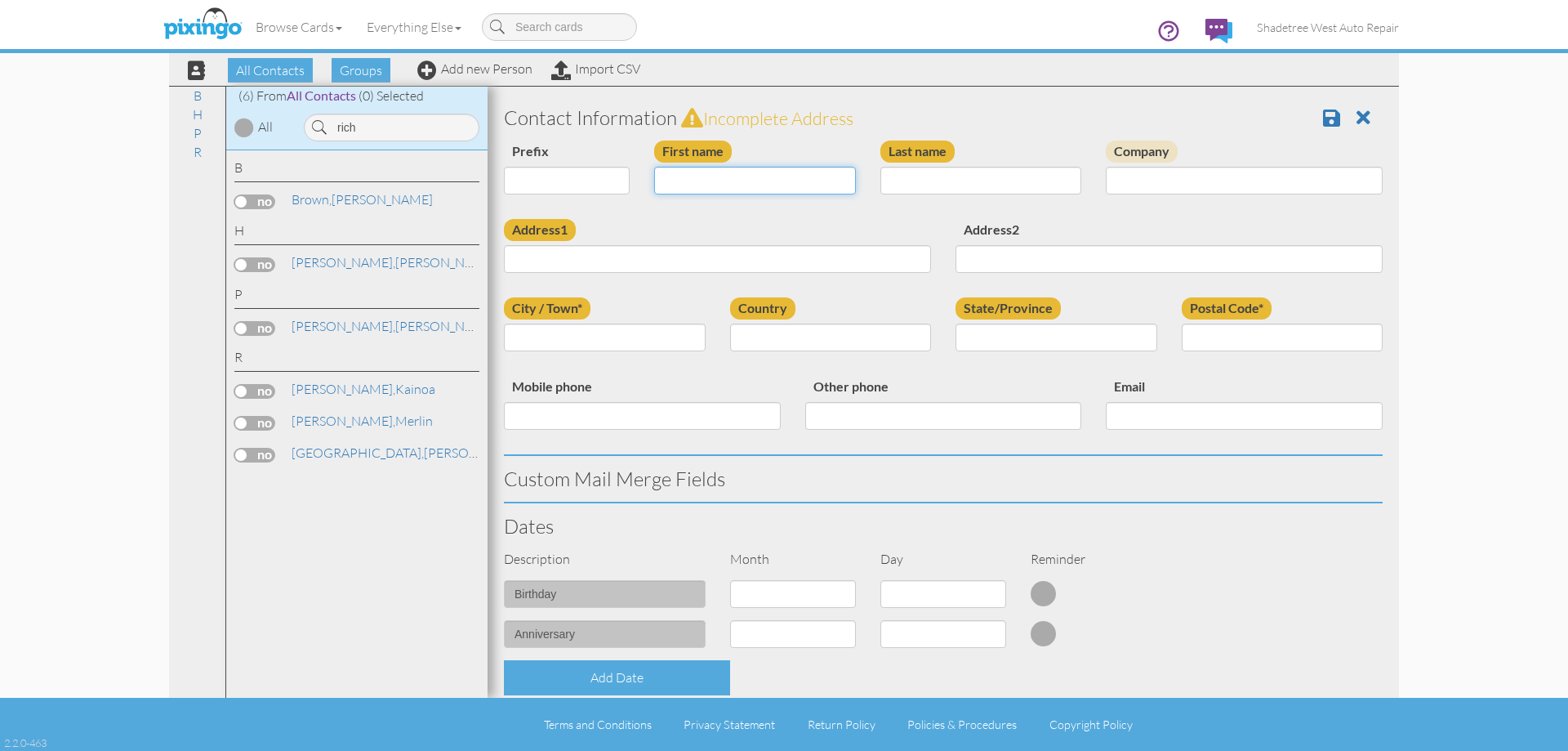
click at [670, 170] on input "First name" at bounding box center [755, 180] width 201 height 27
type input "Rich"
click at [956, 167] on input "Last name" at bounding box center [981, 180] width 201 height 27
type input "Whipple"
click at [836, 266] on input "Address1" at bounding box center [717, 259] width 427 height 27
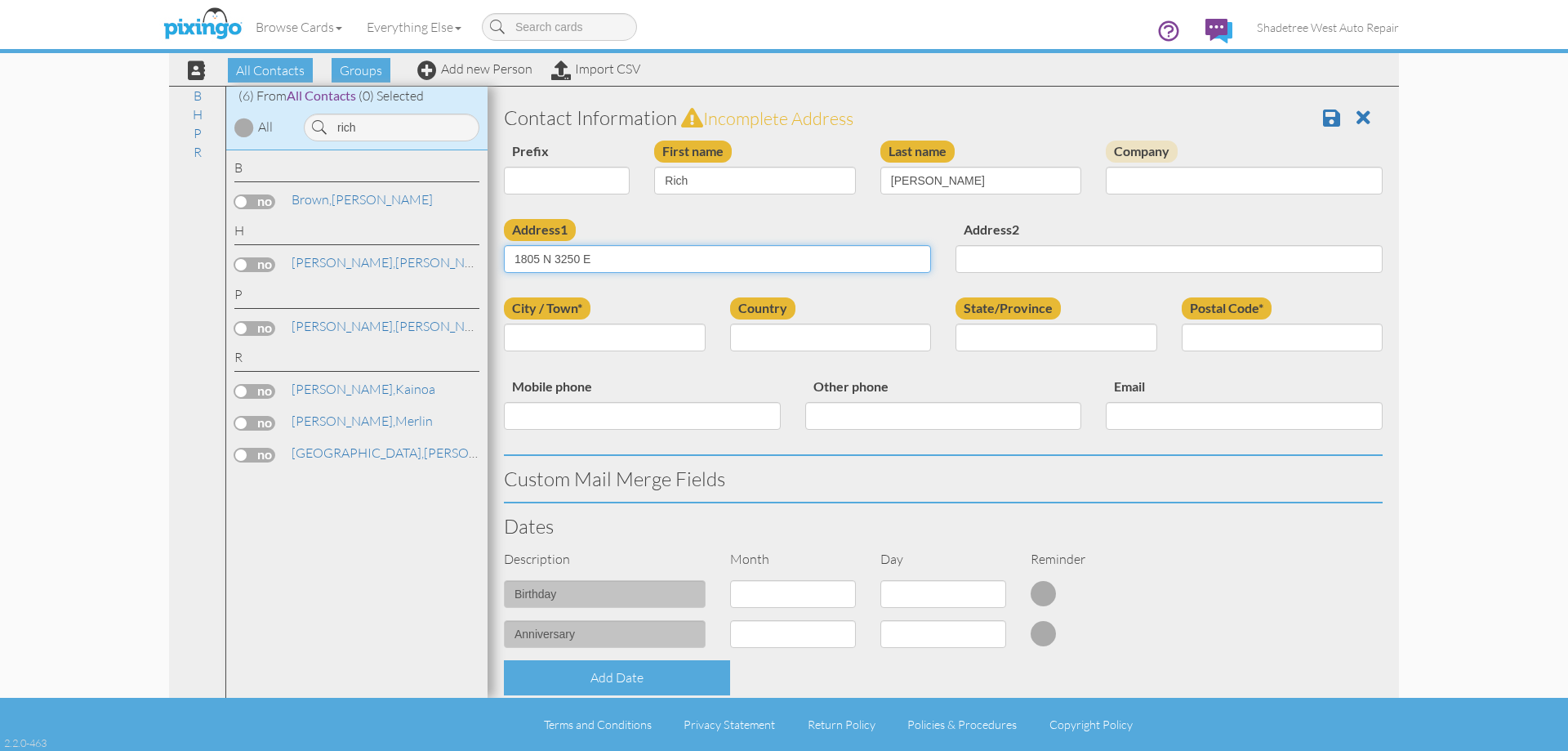
type input "1805 N 3250 E"
click at [540, 324] on input "City / Town*" at bounding box center [604, 337] width 201 height 27
type input "Layton"
click at [773, 333] on select "United States -------------- Afghanistan Albania Algeria American Samoa Andorra…" at bounding box center [831, 337] width 201 height 27
select select "object:1378"
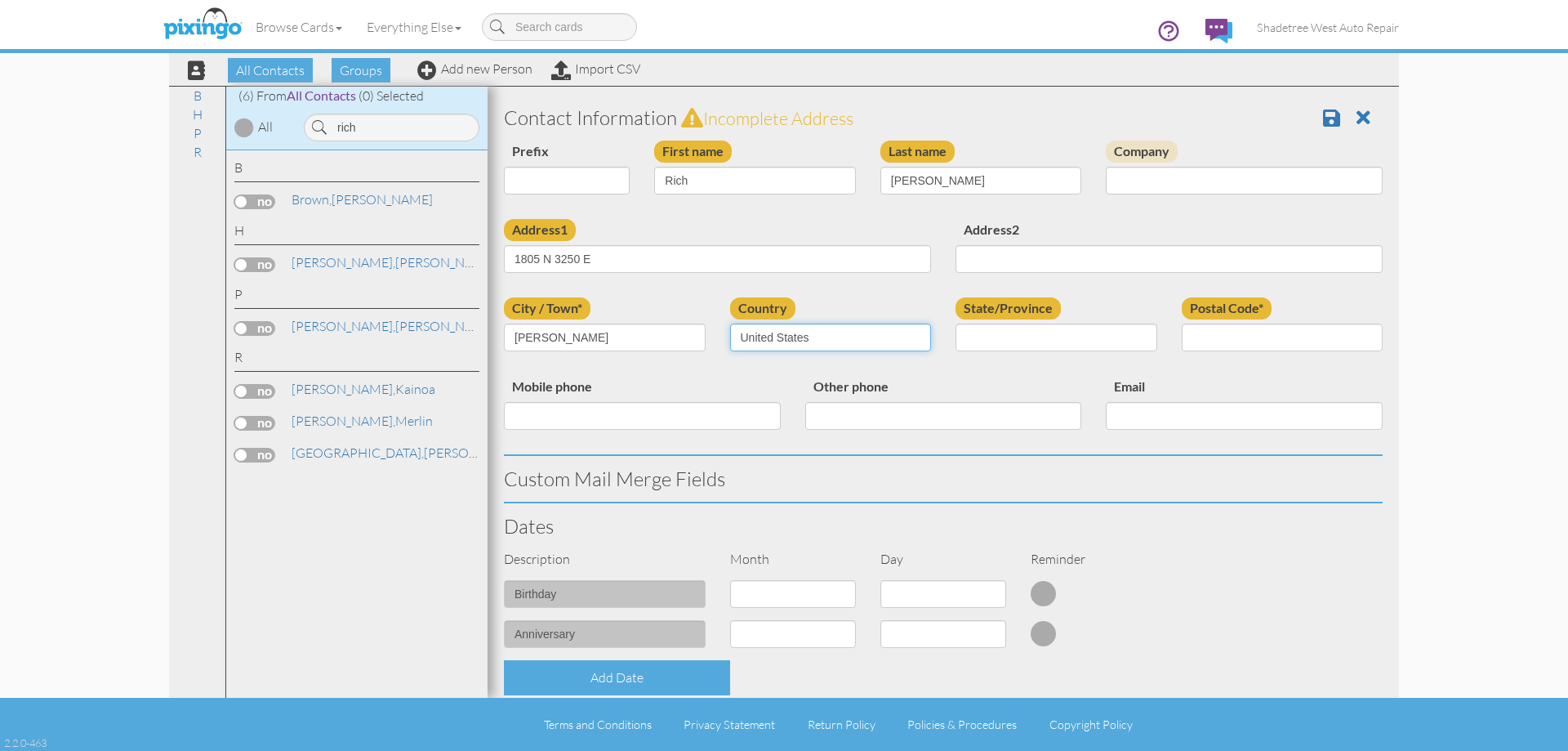
click at [730, 323] on select "United States -------------- Afghanistan Albania Algeria American Samoa Andorra…" at bounding box center [831, 337] width 201 height 27
click at [1026, 337] on select "AA (Military) AE (Military) Alabama Alaska American Samoa AP (Military) Arizona…" at bounding box center [1056, 337] width 201 height 27
select select "object:1677"
click at [956, 323] on select "AA (Military) AE (Military) Alabama Alaska American Samoa AP (Military) Arizona…" at bounding box center [1056, 337] width 201 height 27
click at [1247, 332] on input "Postal Code*" at bounding box center [1282, 337] width 201 height 27
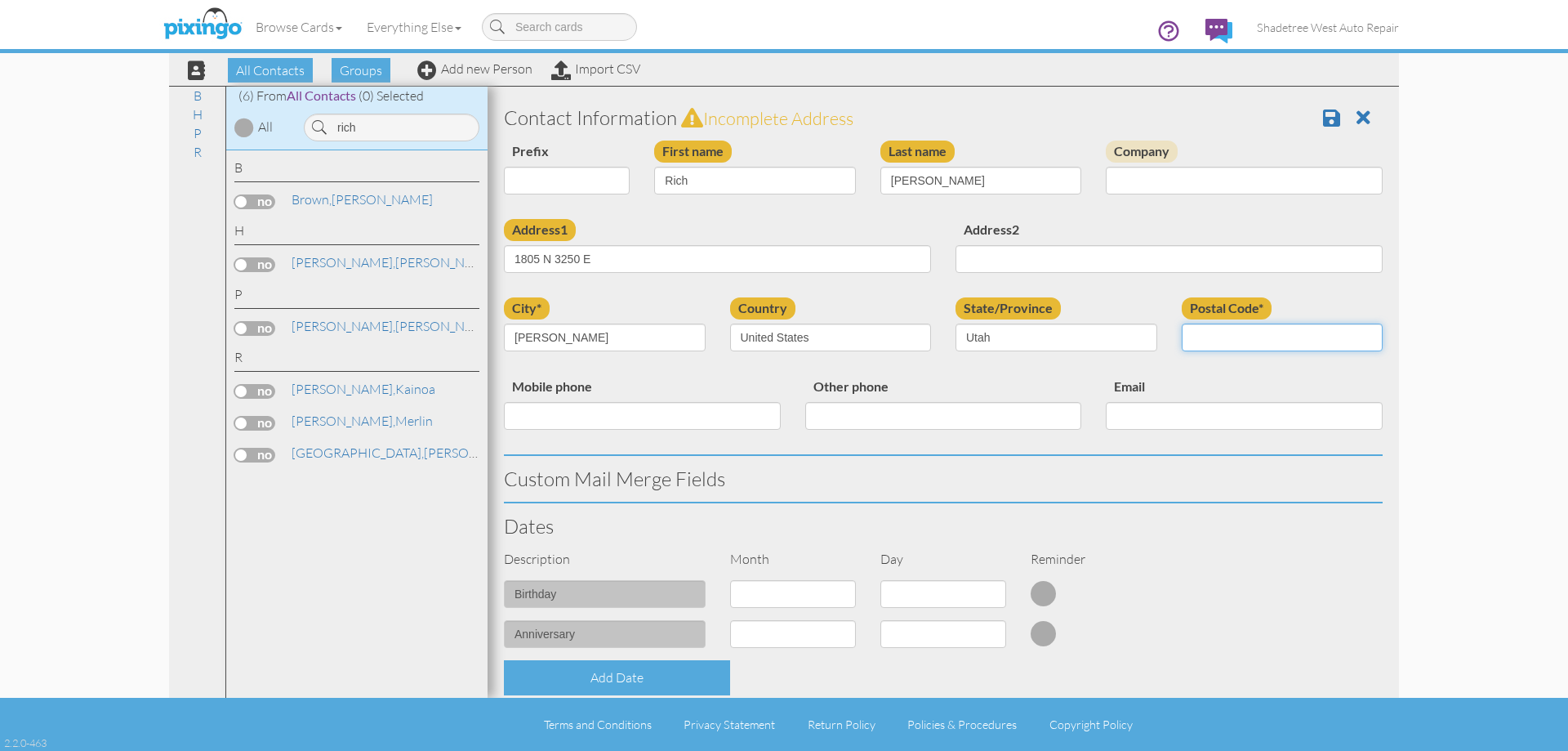
type input "84040"
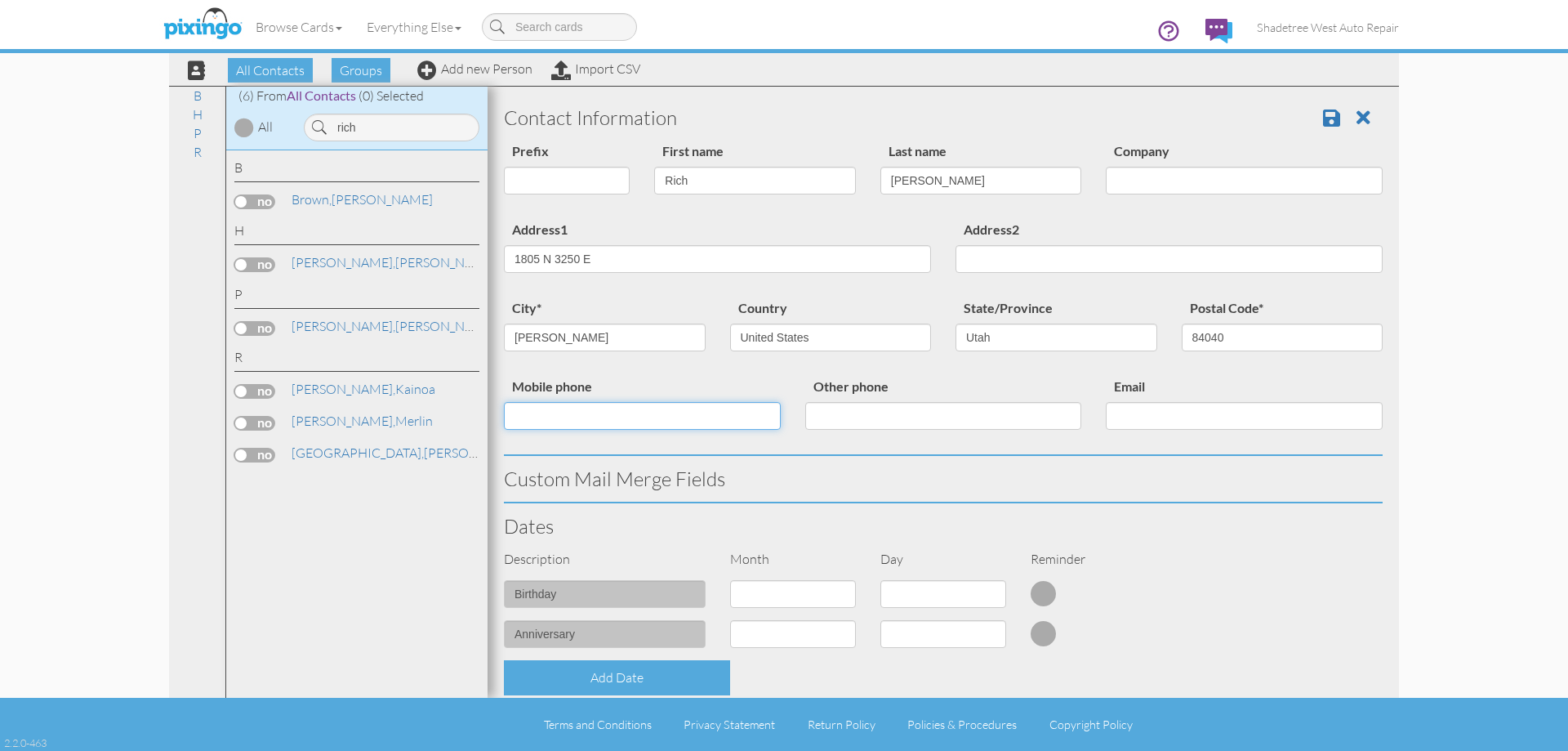
click at [622, 429] on input "Mobile phone" at bounding box center [642, 416] width 276 height 27
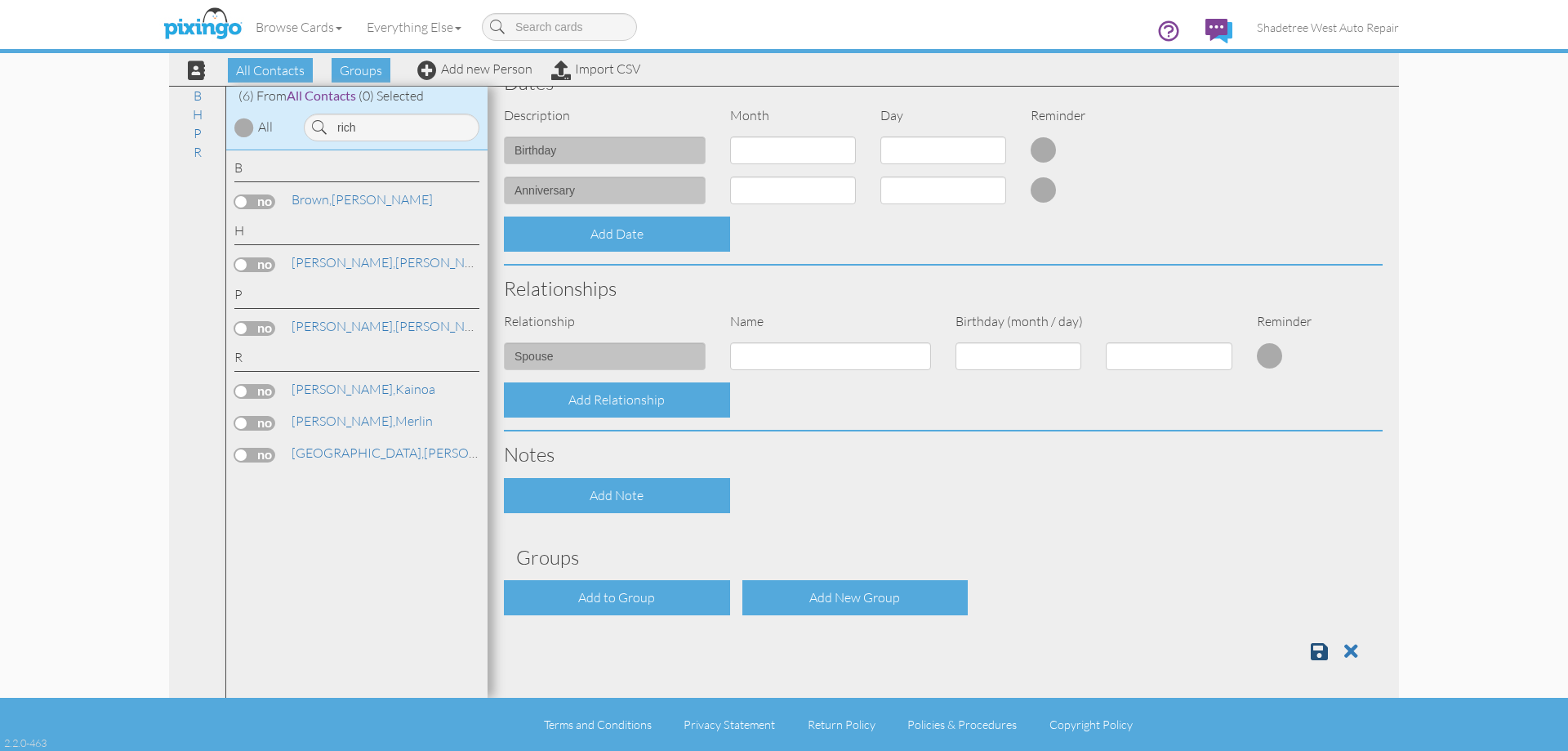
scroll to position [444, 0]
type input "7752911285"
click at [1320, 653] on link at bounding box center [1325, 650] width 29 height 25
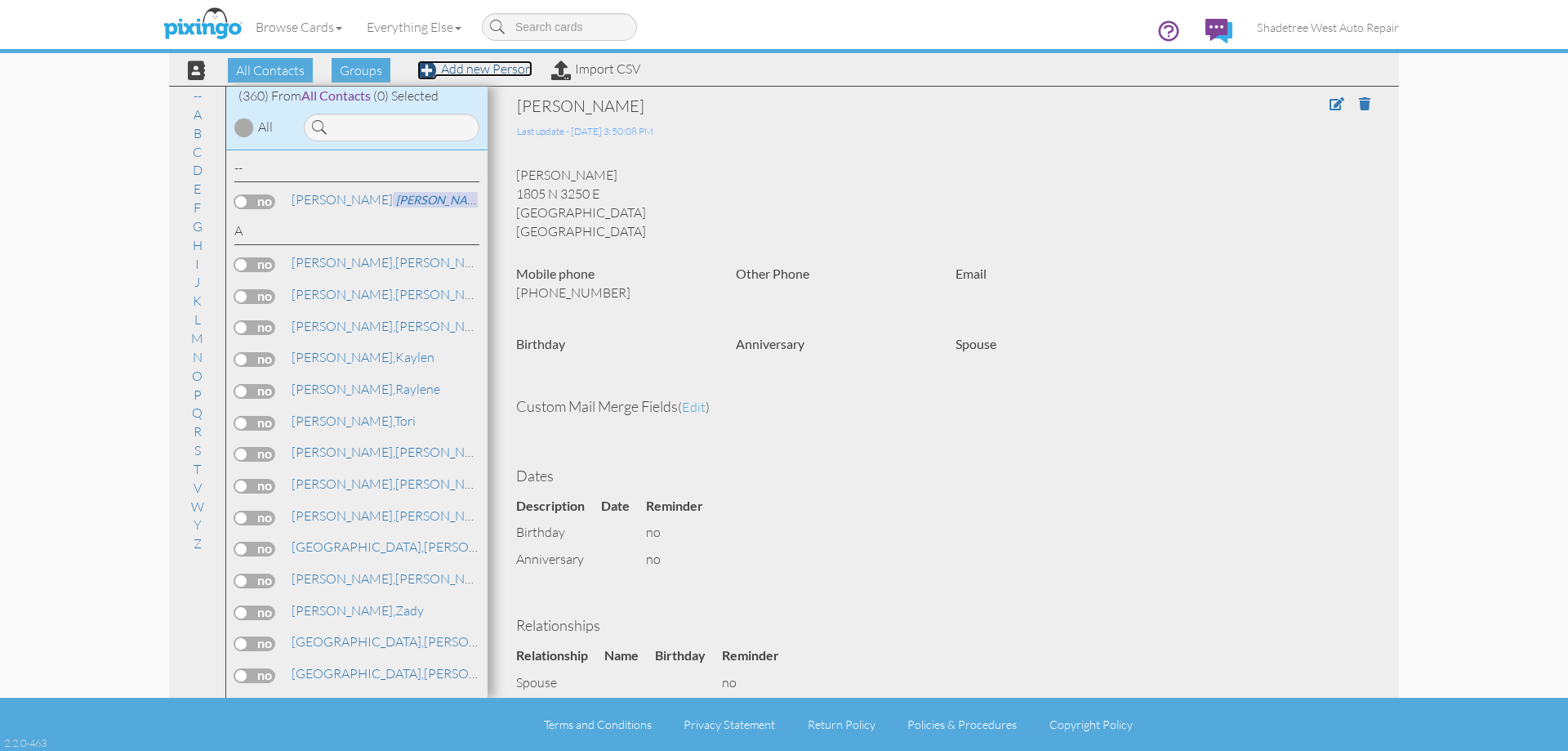
click at [496, 71] on link "Add new Person" at bounding box center [475, 69] width 115 height 16
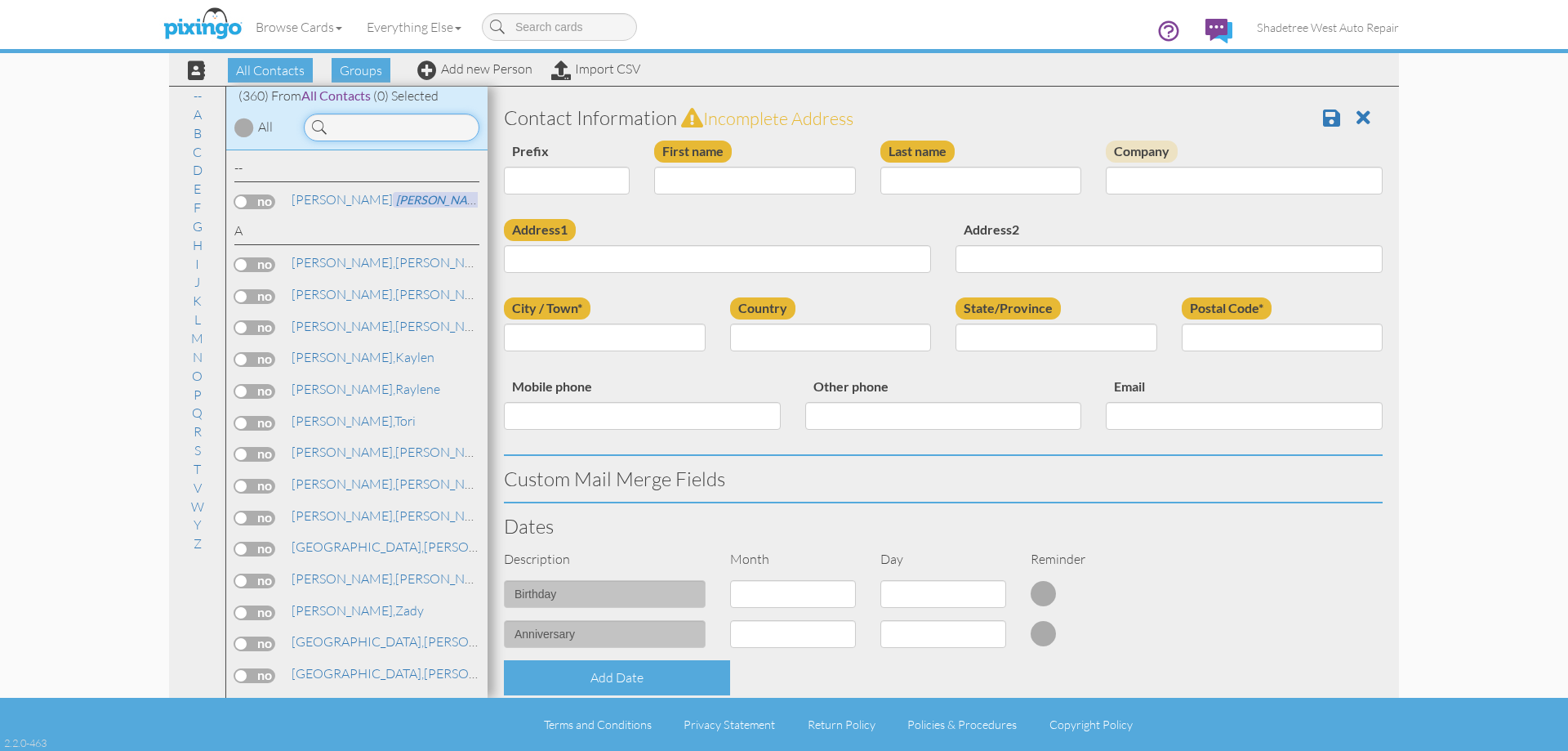
click at [396, 132] on input at bounding box center [392, 127] width 176 height 27
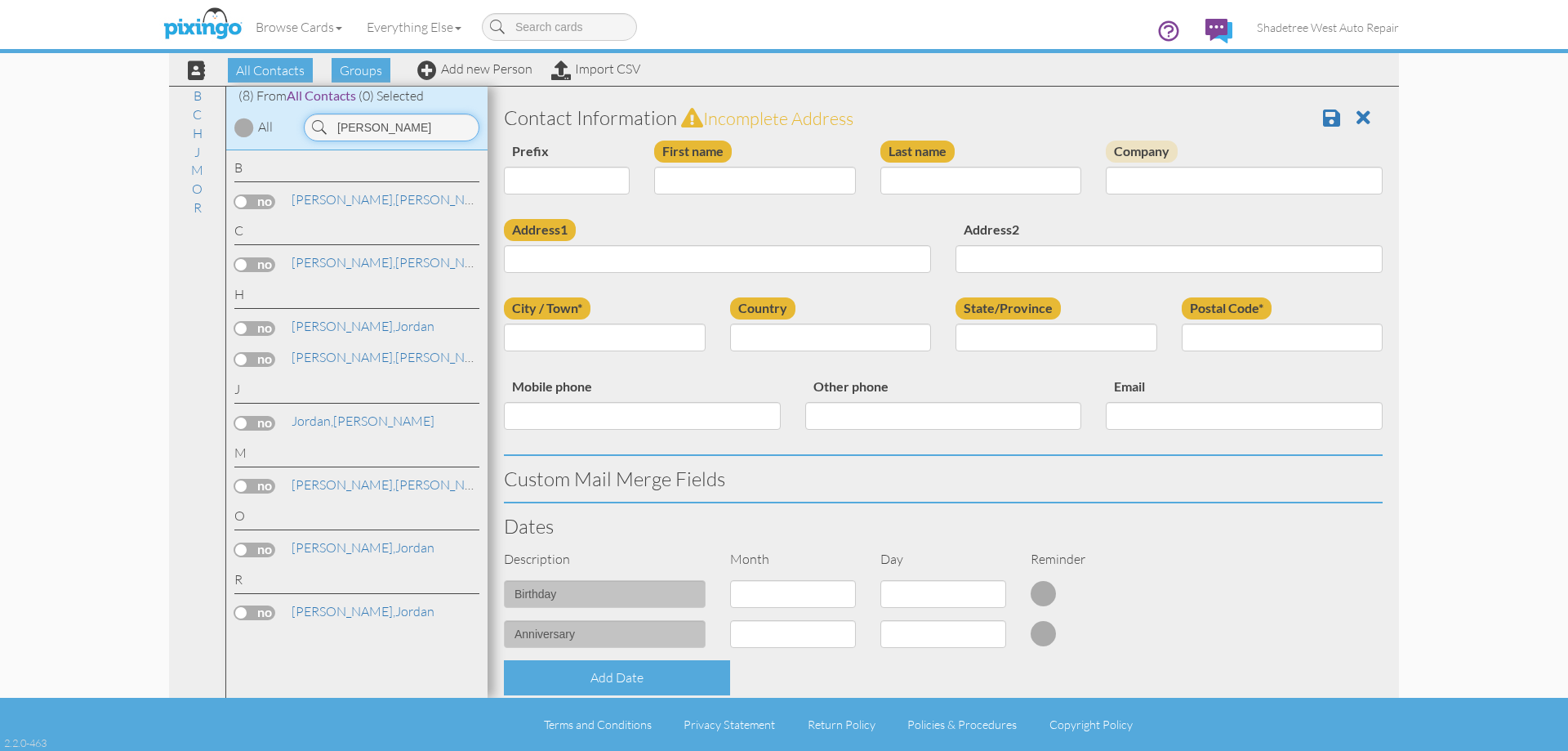
type input "[PERSON_NAME]"
click at [701, 186] on input "First name" at bounding box center [755, 180] width 201 height 27
type input "[PERSON_NAME]"
click at [936, 197] on div "Last name" at bounding box center [980, 173] width 226 height 66
click at [939, 178] on input "Last name" at bounding box center [981, 180] width 201 height 27
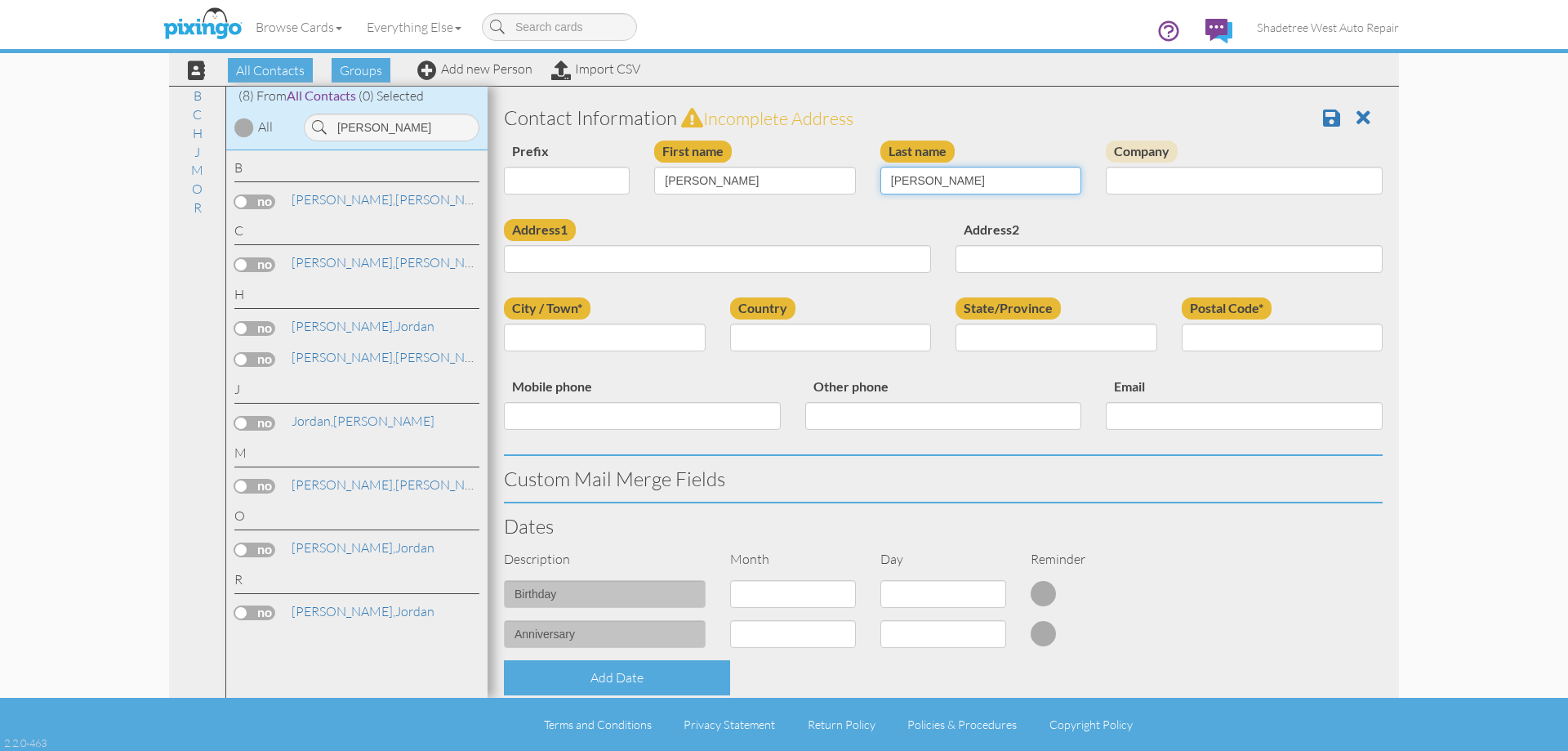
type input "[PERSON_NAME]"
click at [630, 267] on input "Address1" at bounding box center [717, 259] width 427 height 27
type input "1914 S 525 W"
click at [614, 345] on input "City / Town*" at bounding box center [604, 337] width 201 height 27
type input "[GEOGRAPHIC_DATA]"
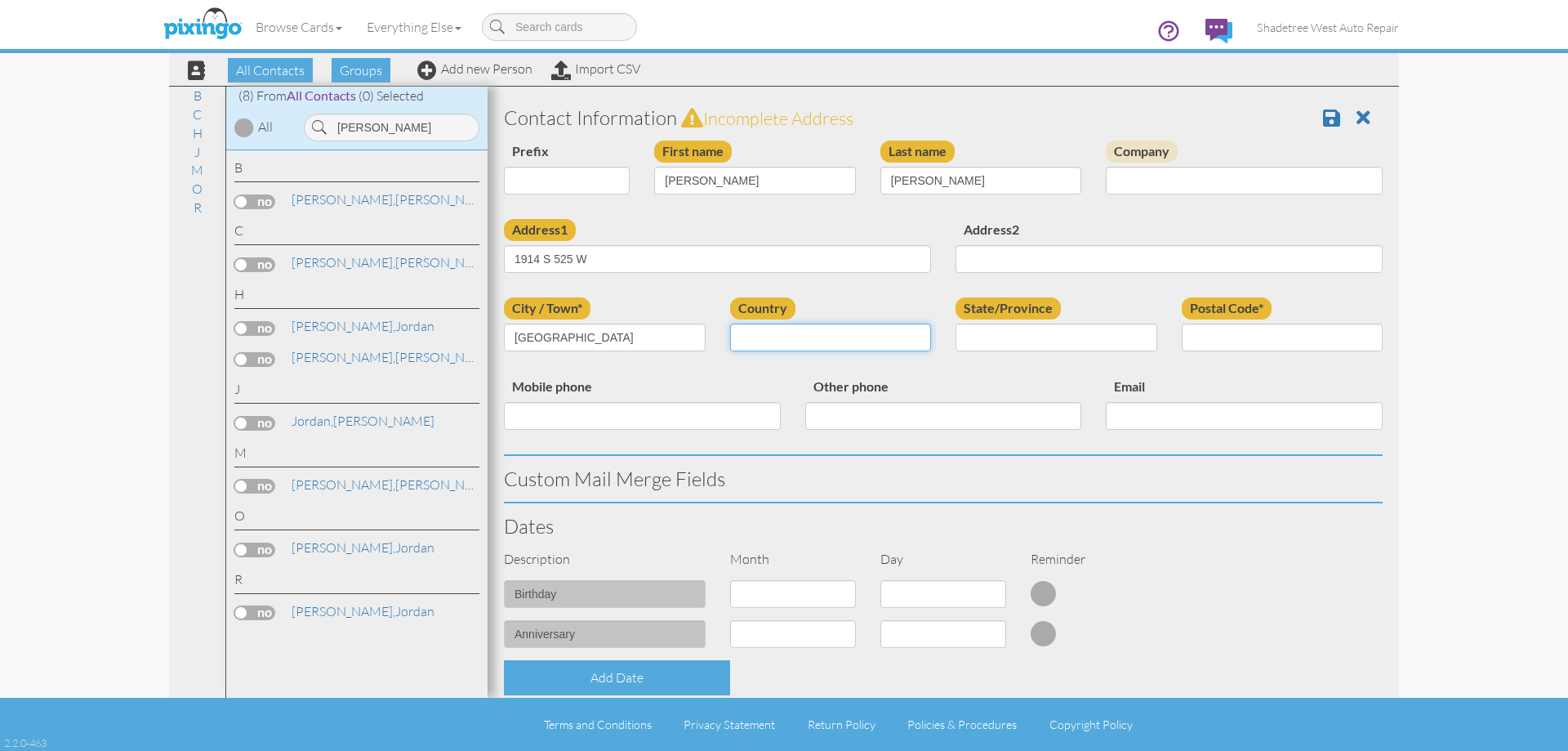
click at [792, 330] on select "[GEOGRAPHIC_DATA] -------------- [GEOGRAPHIC_DATA] [GEOGRAPHIC_DATA] [GEOGRAPHI…" at bounding box center [831, 337] width 201 height 27
select select "object:1323"
click at [730, 323] on select "[GEOGRAPHIC_DATA] -------------- [GEOGRAPHIC_DATA] [GEOGRAPHIC_DATA] [GEOGRAPHI…" at bounding box center [831, 337] width 201 height 27
click at [1139, 337] on select "AA (Military) AE (Military) [US_STATE] [US_STATE] [US_STATE] AP (Military) [US_…" at bounding box center [1056, 337] width 201 height 27
select select "object:1656"
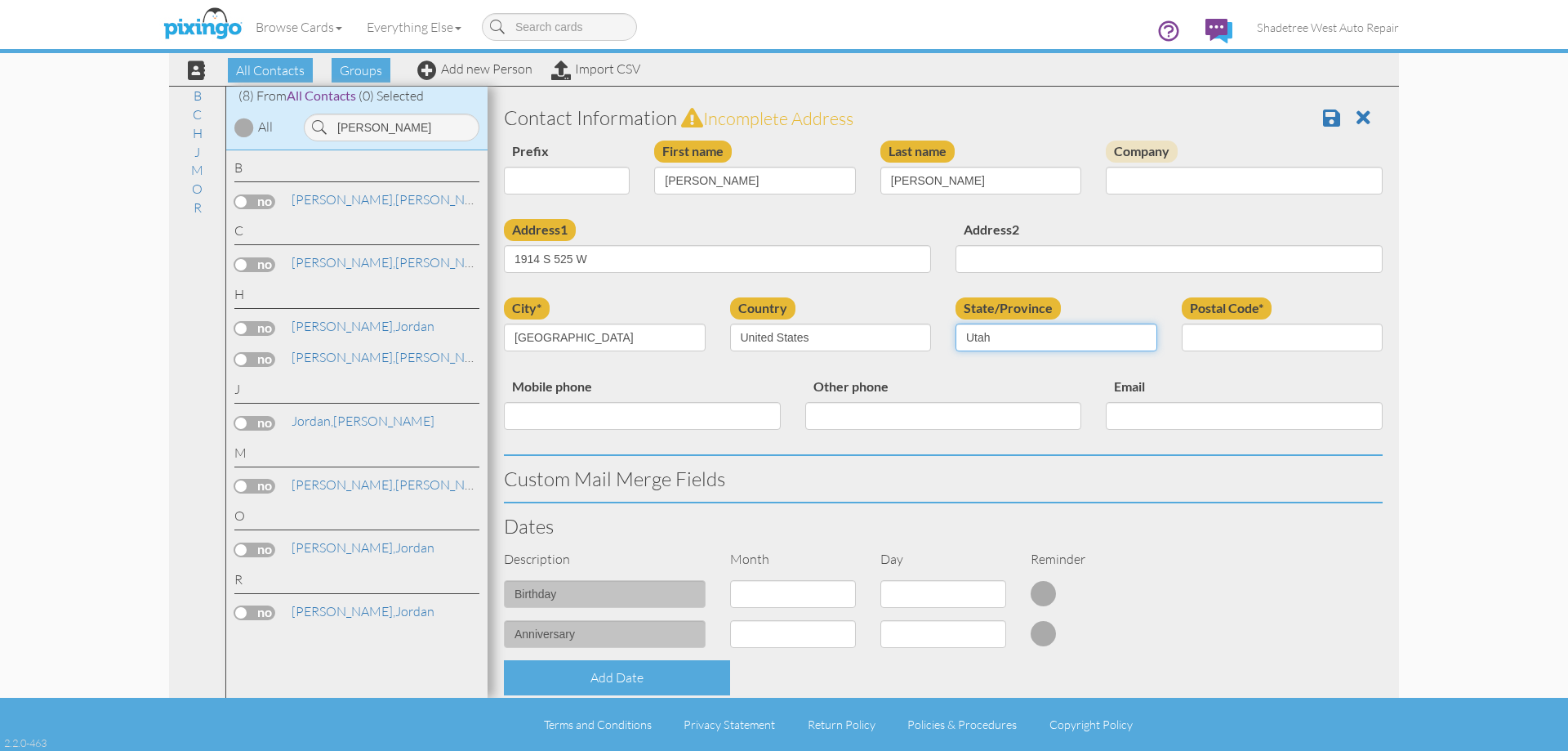
click at [956, 323] on select "AA (Military) AE (Military) [US_STATE] [US_STATE] [US_STATE] AP (Military) [US_…" at bounding box center [1056, 337] width 201 height 27
click at [1223, 330] on input "Postal Code*" at bounding box center [1282, 337] width 201 height 27
type input "84075"
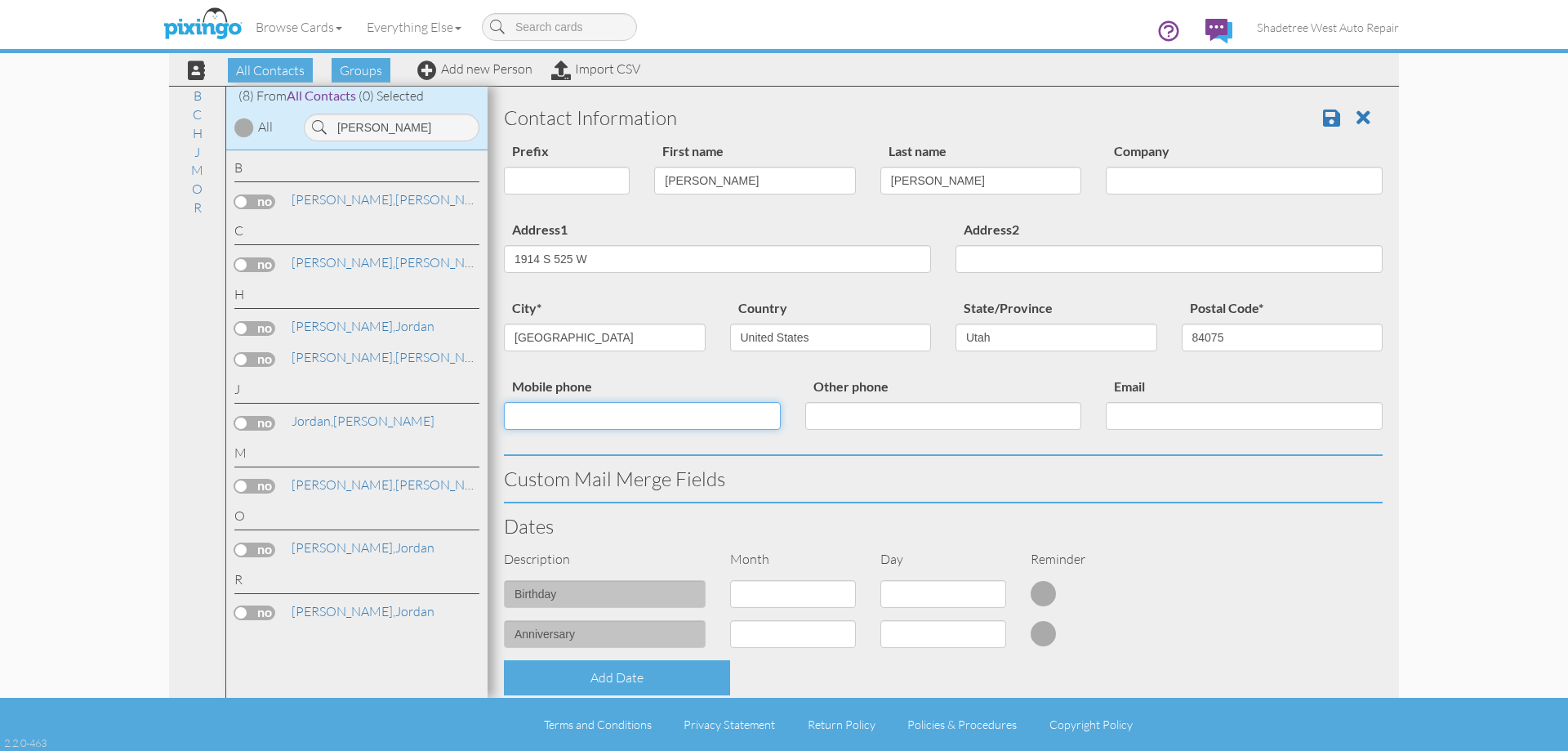
click at [688, 420] on input "Mobile phone" at bounding box center [642, 416] width 276 height 27
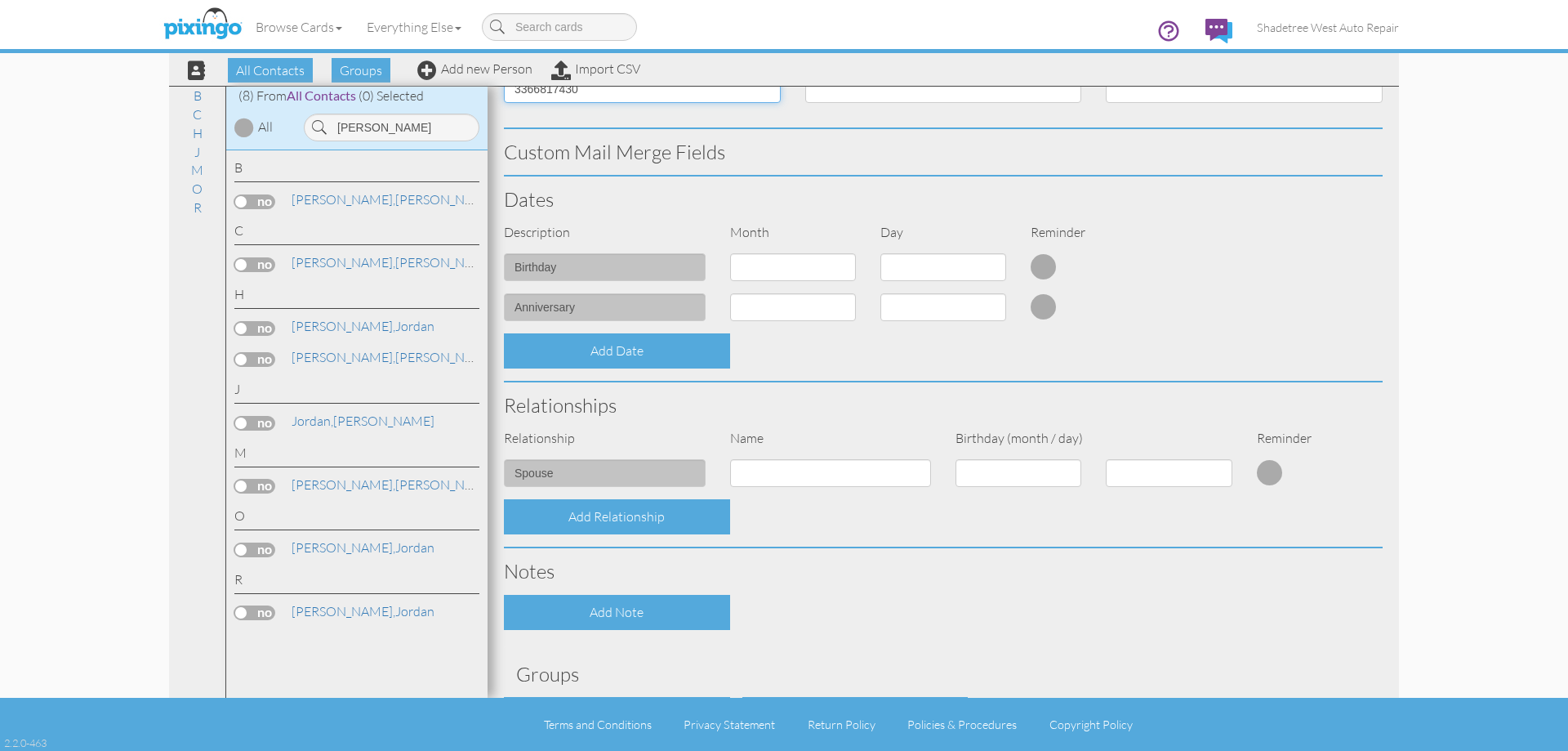
scroll to position [408, 0]
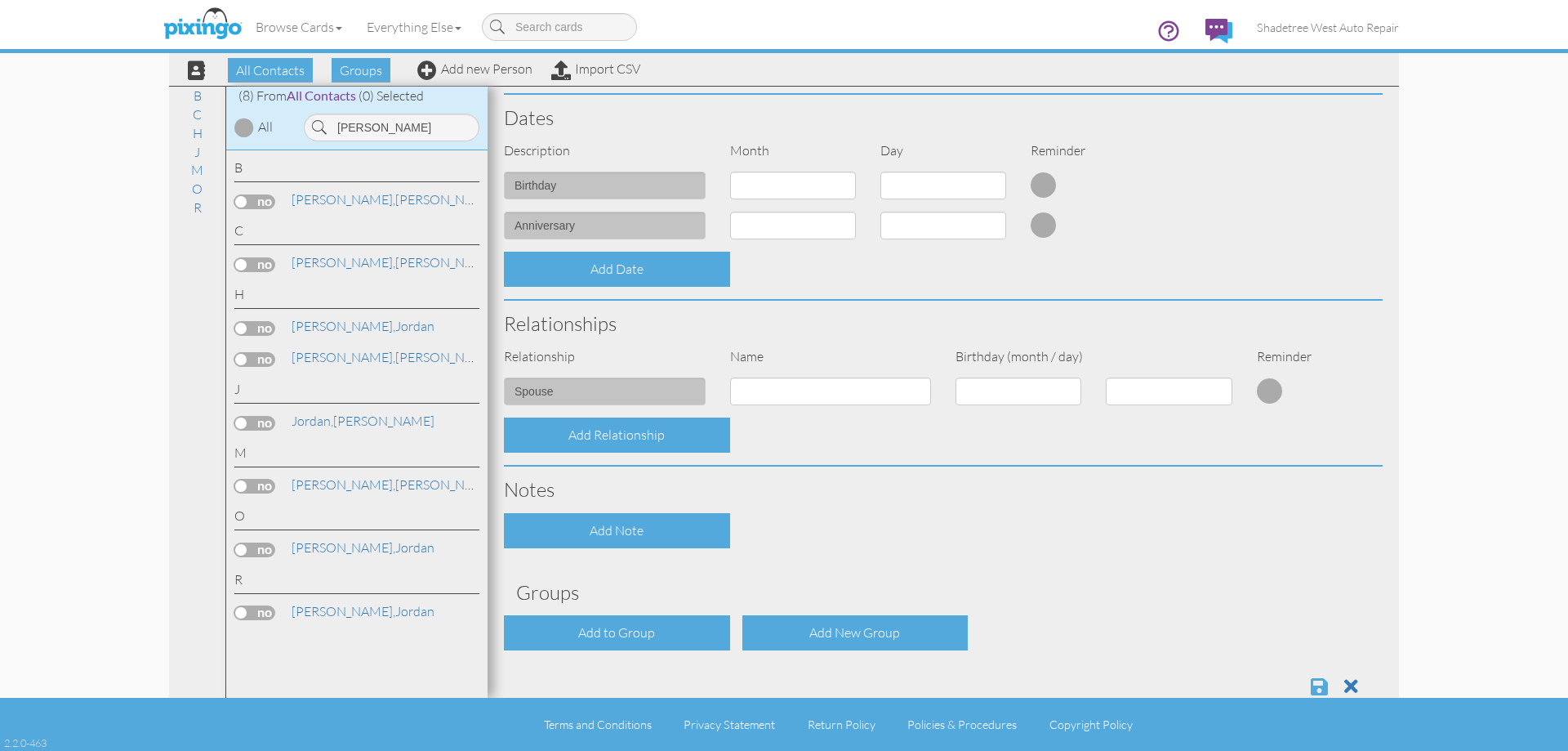
type input "3366817430"
click at [1311, 685] on span at bounding box center [1319, 686] width 17 height 19
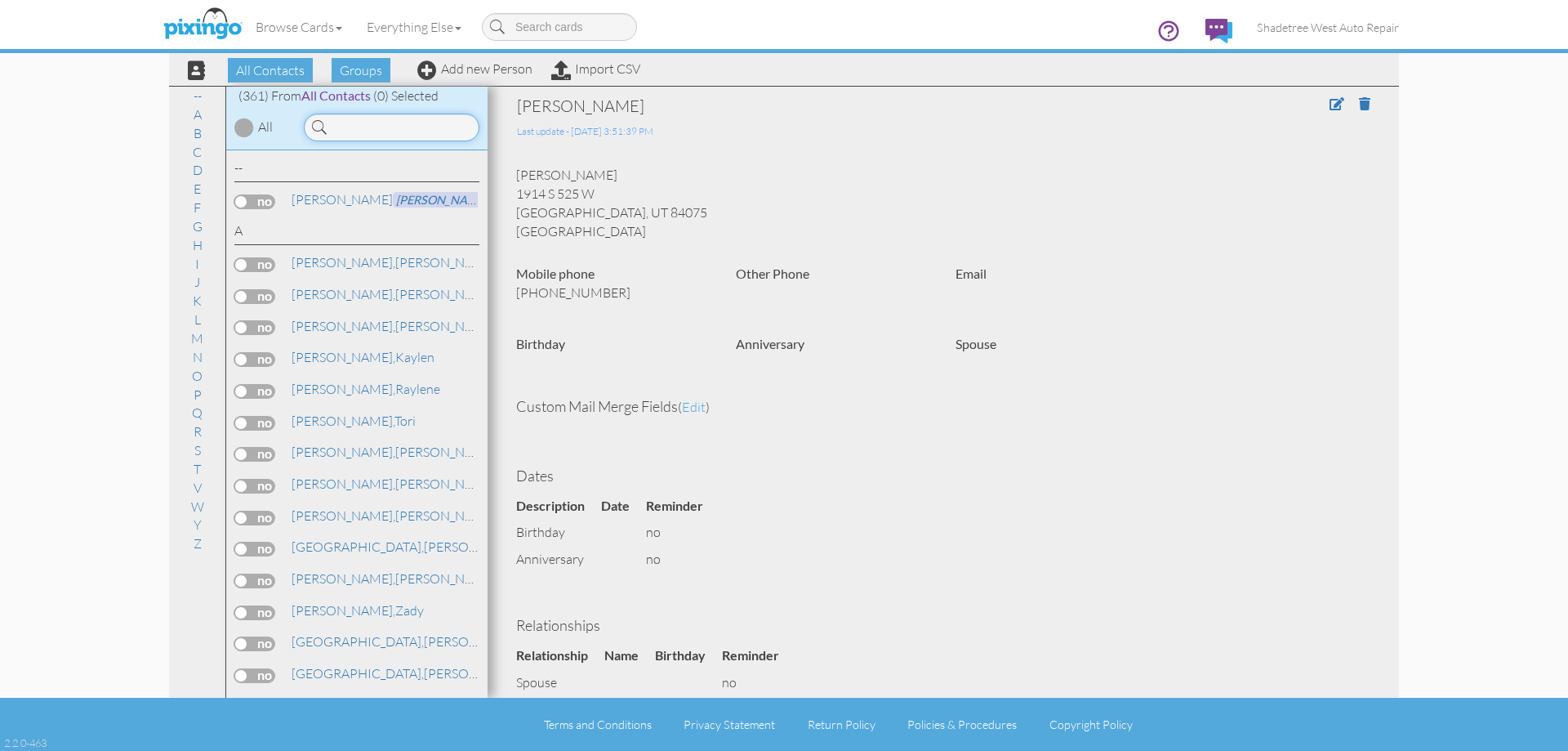
click at [351, 131] on input at bounding box center [392, 127] width 176 height 27
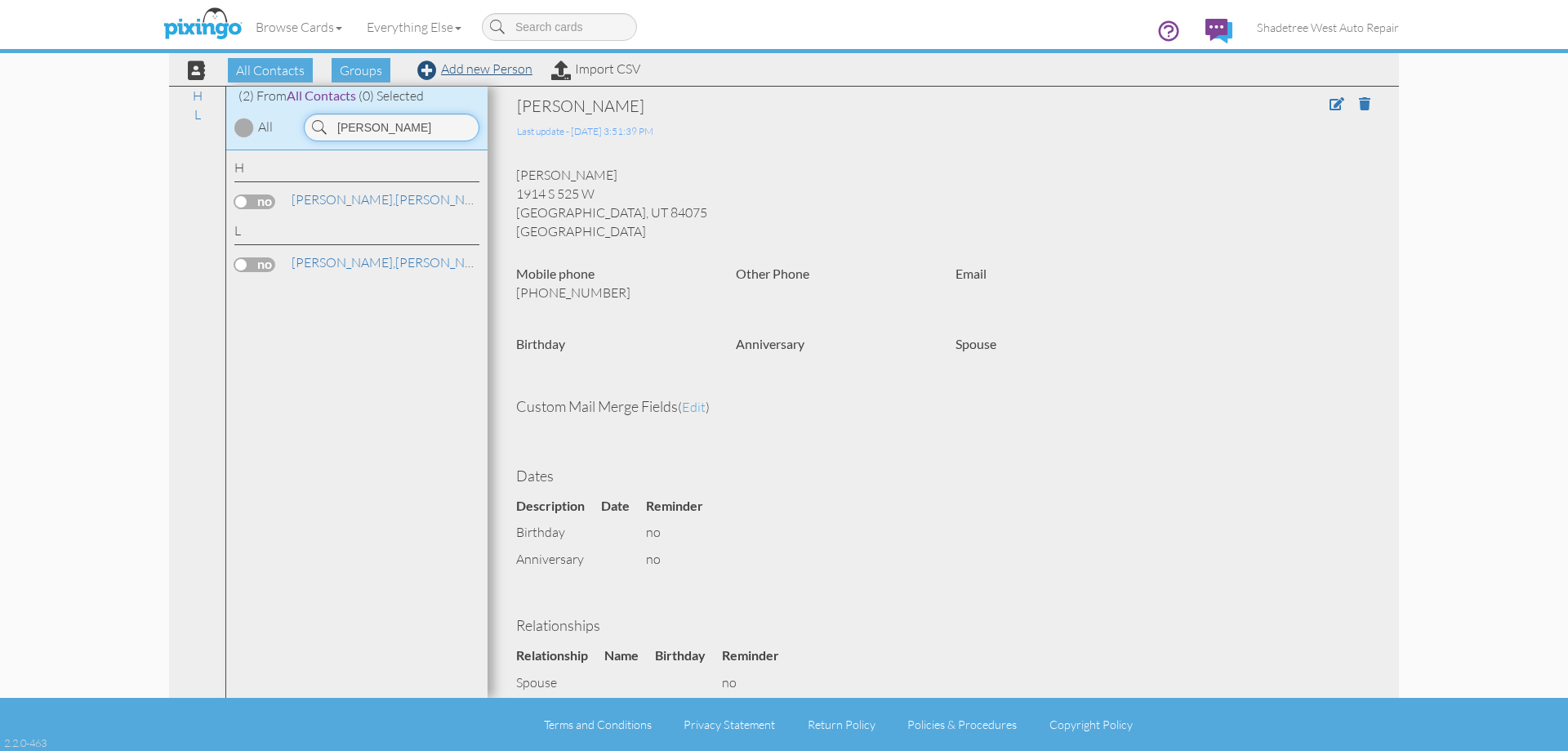
type input "[PERSON_NAME]"
click at [518, 72] on link "Add new Person" at bounding box center [475, 69] width 115 height 16
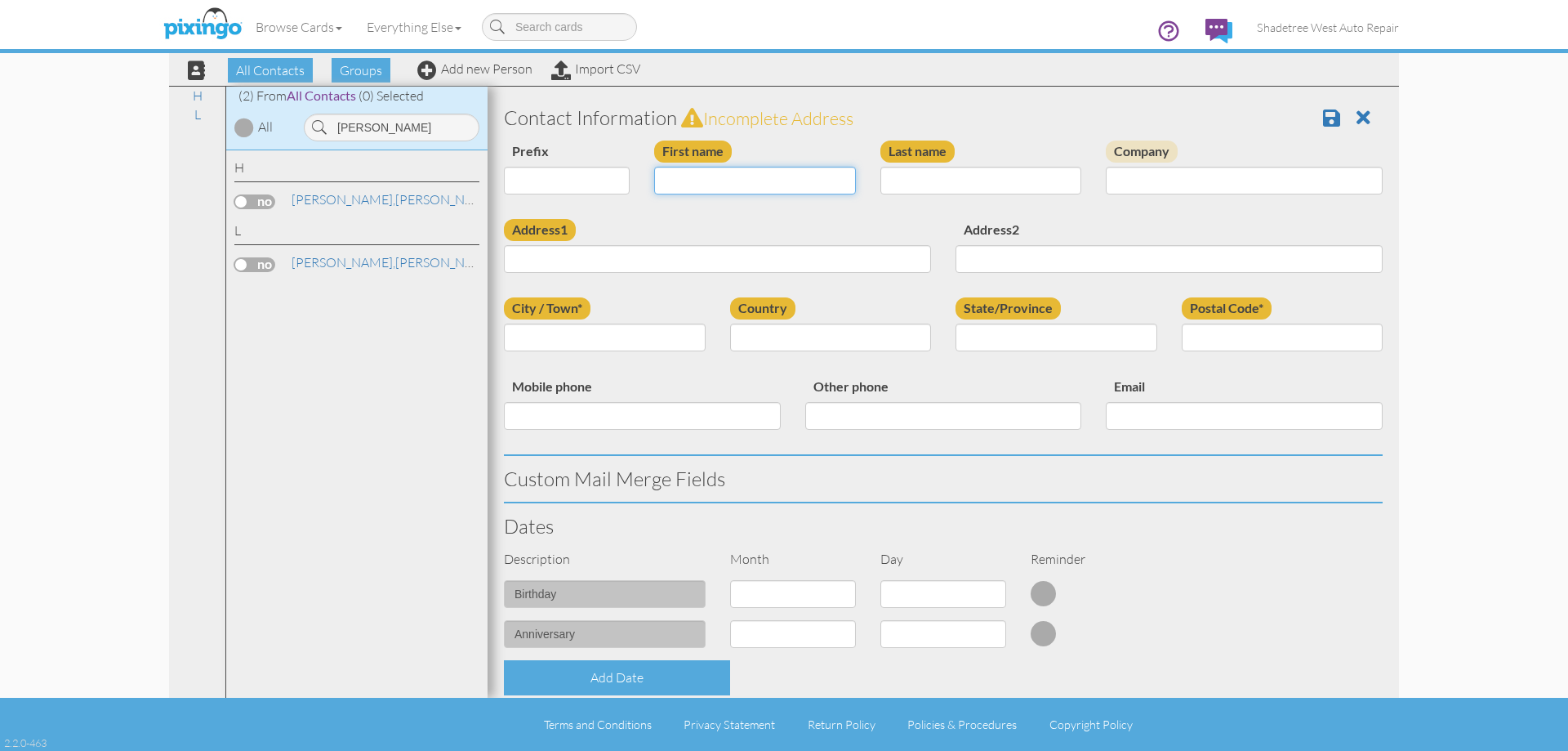
click at [712, 176] on input "First name" at bounding box center [755, 180] width 201 height 27
type input "[PERSON_NAME]"
click at [914, 178] on input "Last name" at bounding box center [981, 180] width 201 height 27
type input "Porter"
click at [855, 257] on input "Address1" at bounding box center [717, 259] width 427 height 27
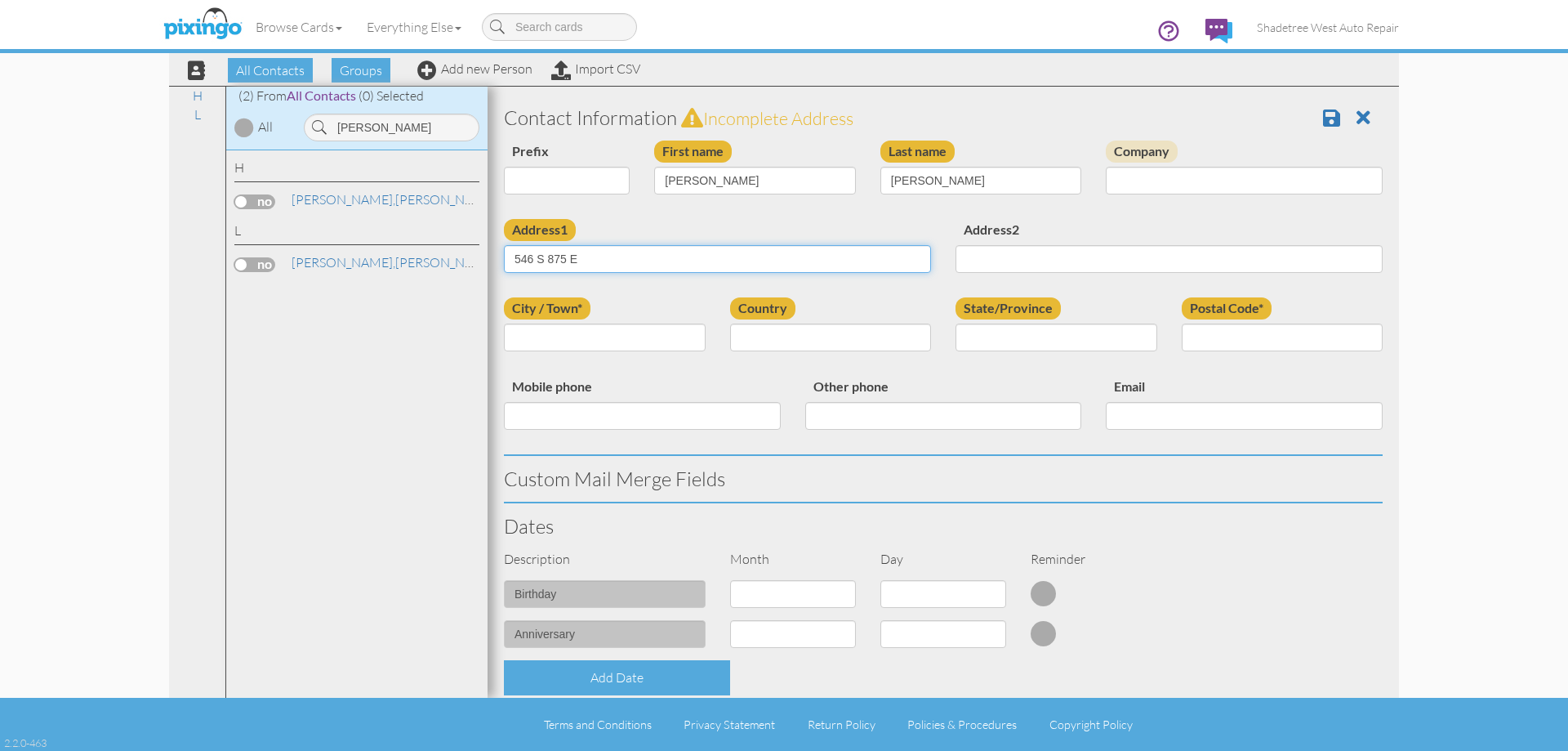
type input "546 S 875 E"
click at [532, 348] on input "City / Town*" at bounding box center [604, 337] width 201 height 27
type input "Layton"
click at [767, 309] on label "Country" at bounding box center [762, 309] width 65 height 22
click at [767, 323] on select "United States -------------- Afghanistan Albania Algeria American Samoa Andorra…" at bounding box center [831, 337] width 201 height 27
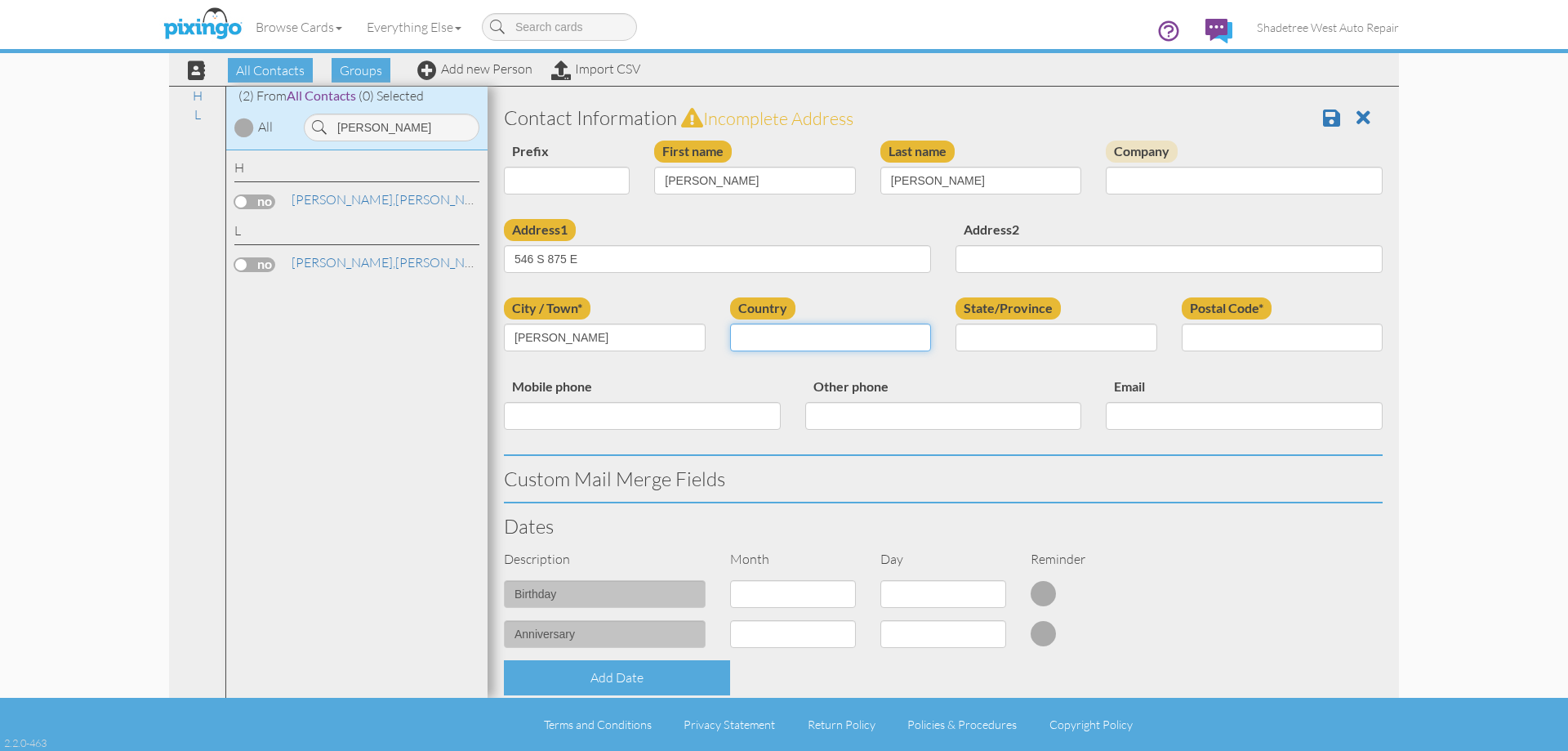
click at [771, 342] on select "United States -------------- Afghanistan Albania Algeria American Samoa Andorra…" at bounding box center [831, 337] width 201 height 27
select select "object:1368"
click at [730, 323] on select "United States -------------- Afghanistan Albania Algeria American Samoa Andorra…" at bounding box center [831, 337] width 201 height 27
click at [1024, 347] on select "AA (Military) AE (Military) Alabama Alaska American Samoa AP (Military) Arizona…" at bounding box center [1056, 337] width 201 height 27
click at [956, 323] on select "AA (Military) AE (Military) Alabama Alaska American Samoa AP (Military) Arizona…" at bounding box center [1056, 337] width 201 height 27
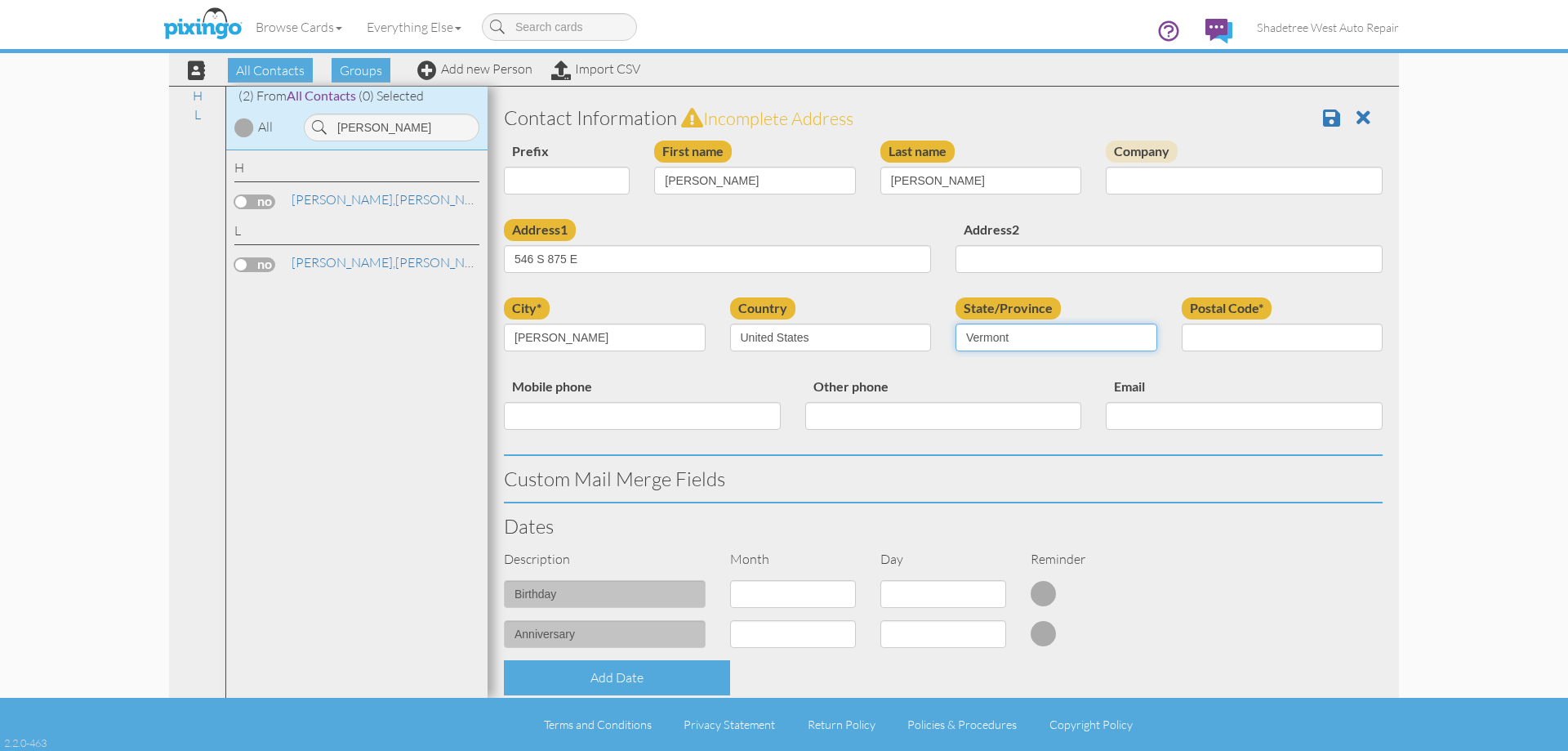
click at [1109, 339] on select "AA (Military) AE (Military) Alabama Alaska American Samoa AP (Military) Arizona…" at bounding box center [1056, 337] width 201 height 27
select select "object:1667"
click at [956, 323] on select "AA (Military) AE (Military) Alabama Alaska American Samoa AP (Military) Arizona…" at bounding box center [1056, 337] width 201 height 27
click at [1281, 347] on input "Postal Code*" at bounding box center [1282, 337] width 201 height 27
type input "84041"
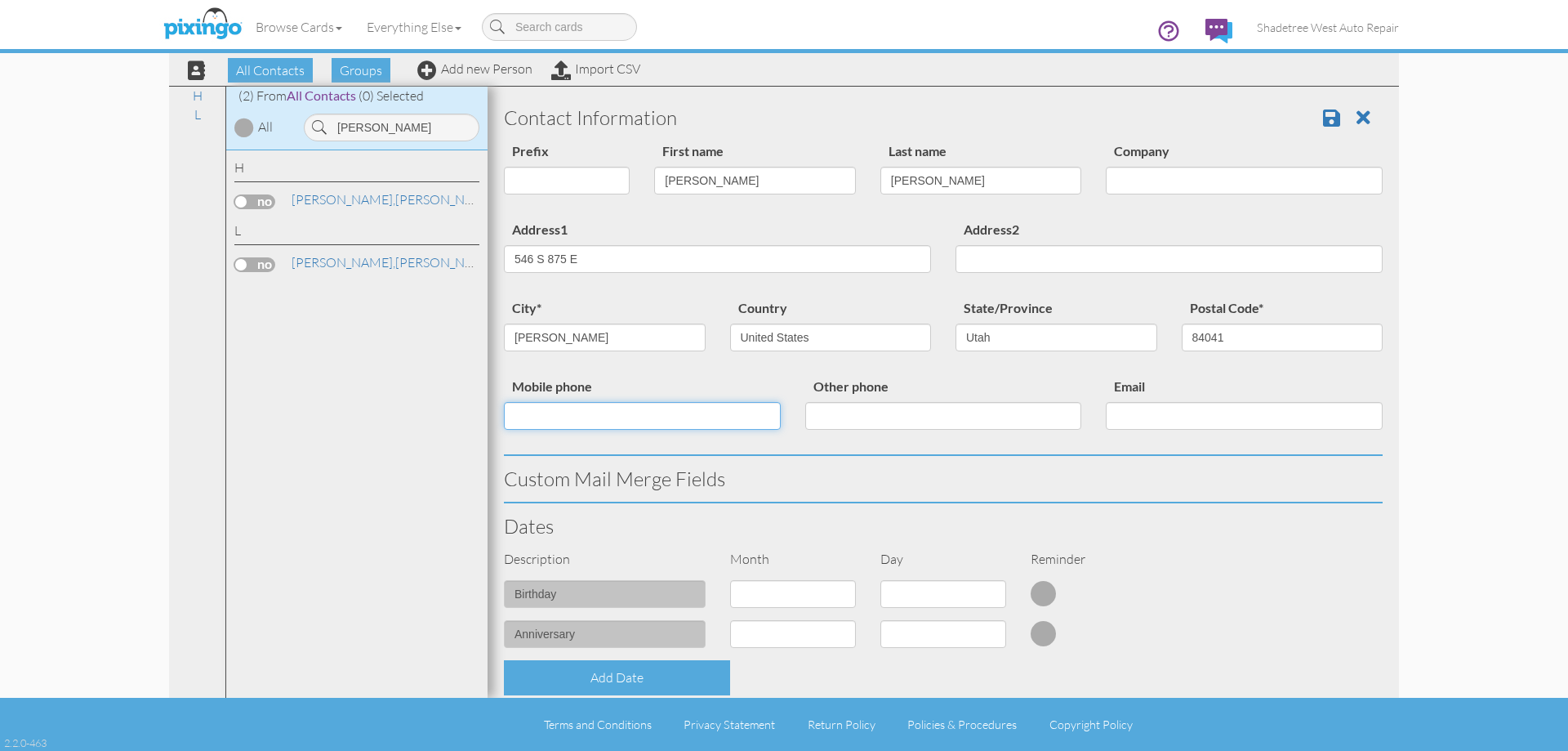
click at [690, 420] on input "Mobile phone" at bounding box center [642, 416] width 276 height 27
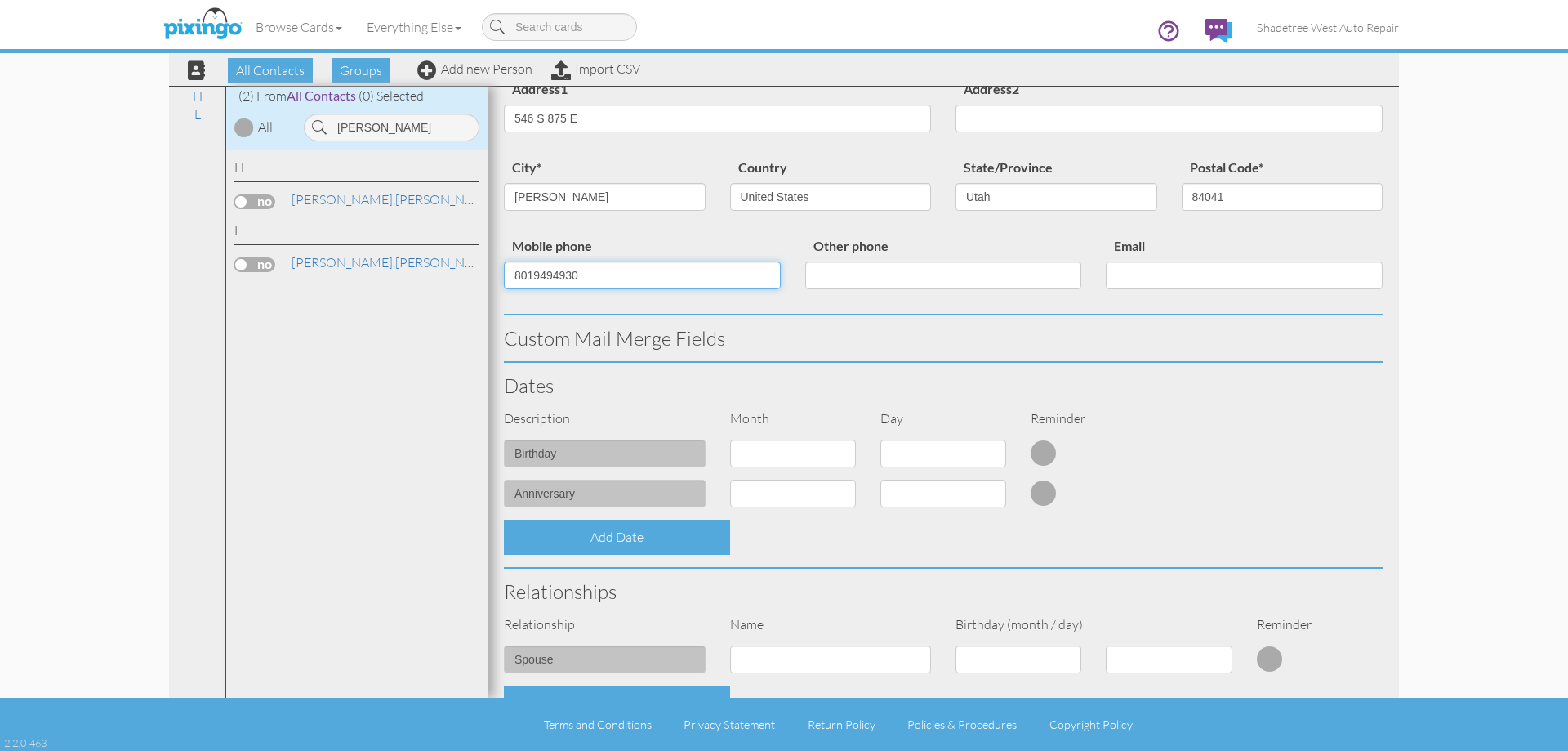
scroll to position [408, 0]
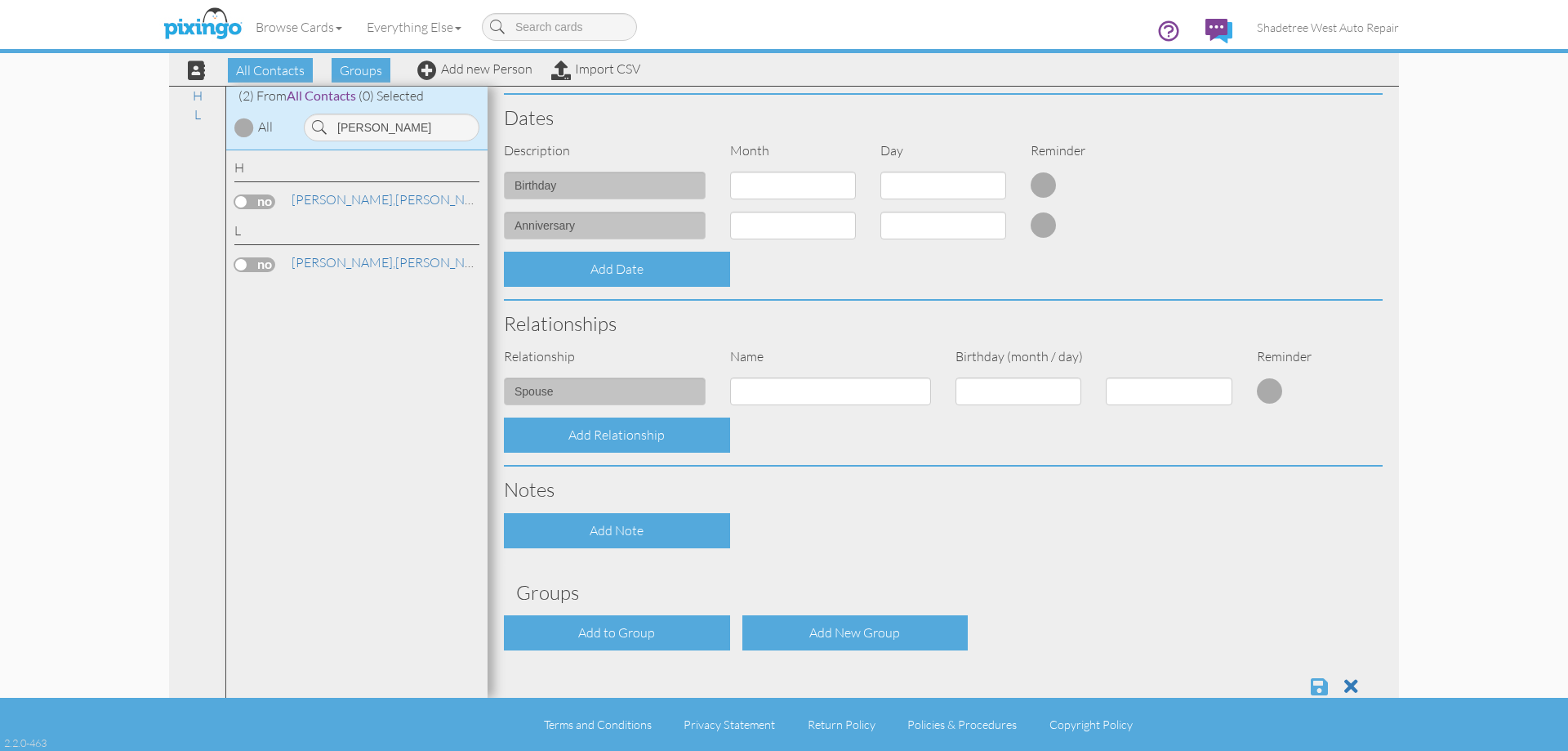
type input "8019494930"
click at [1311, 686] on span at bounding box center [1319, 686] width 17 height 19
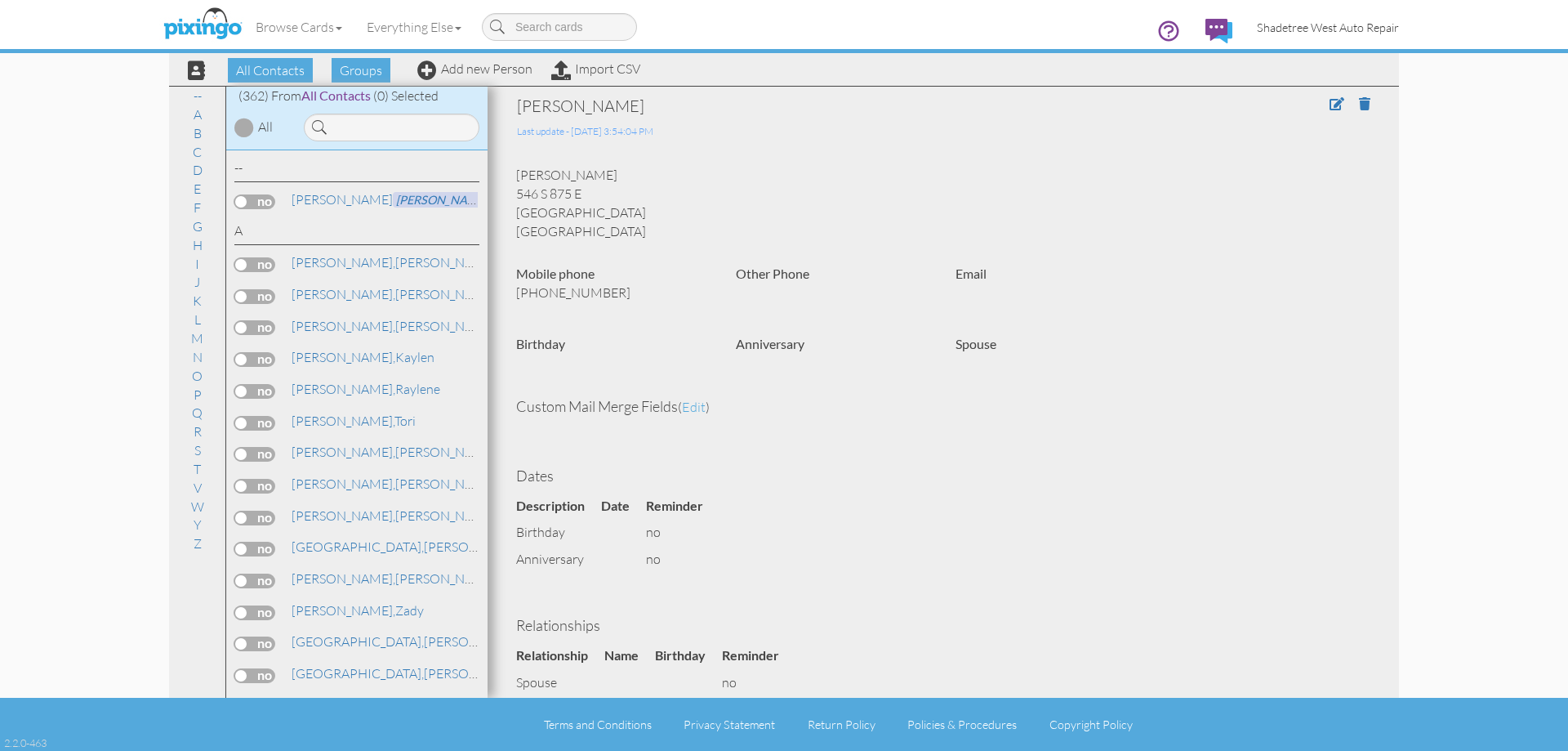
click at [1297, 24] on span "Shadetree West Auto Repair" at bounding box center [1327, 27] width 142 height 14
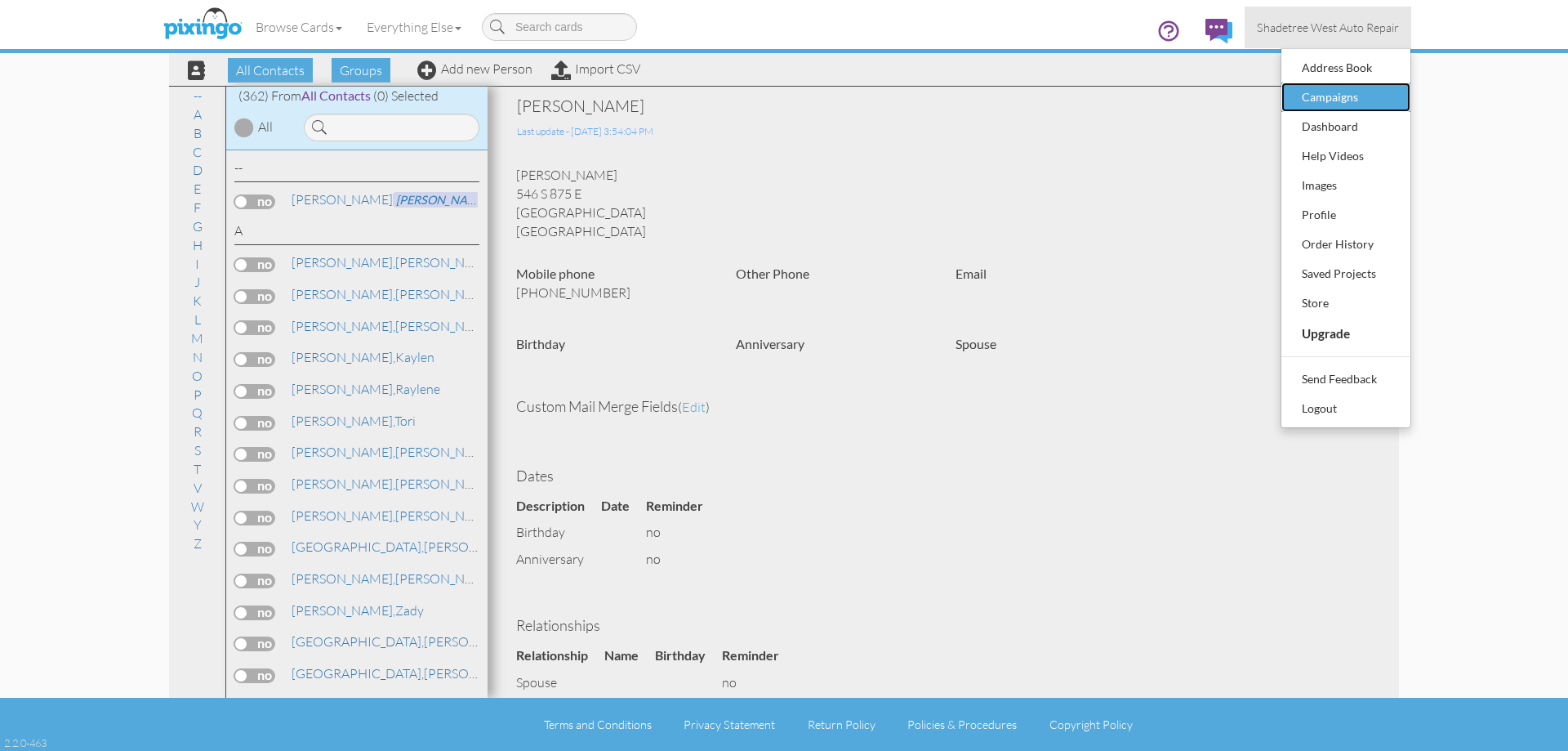
click at [1369, 103] on div "Campaigns" at bounding box center [1346, 97] width 96 height 25
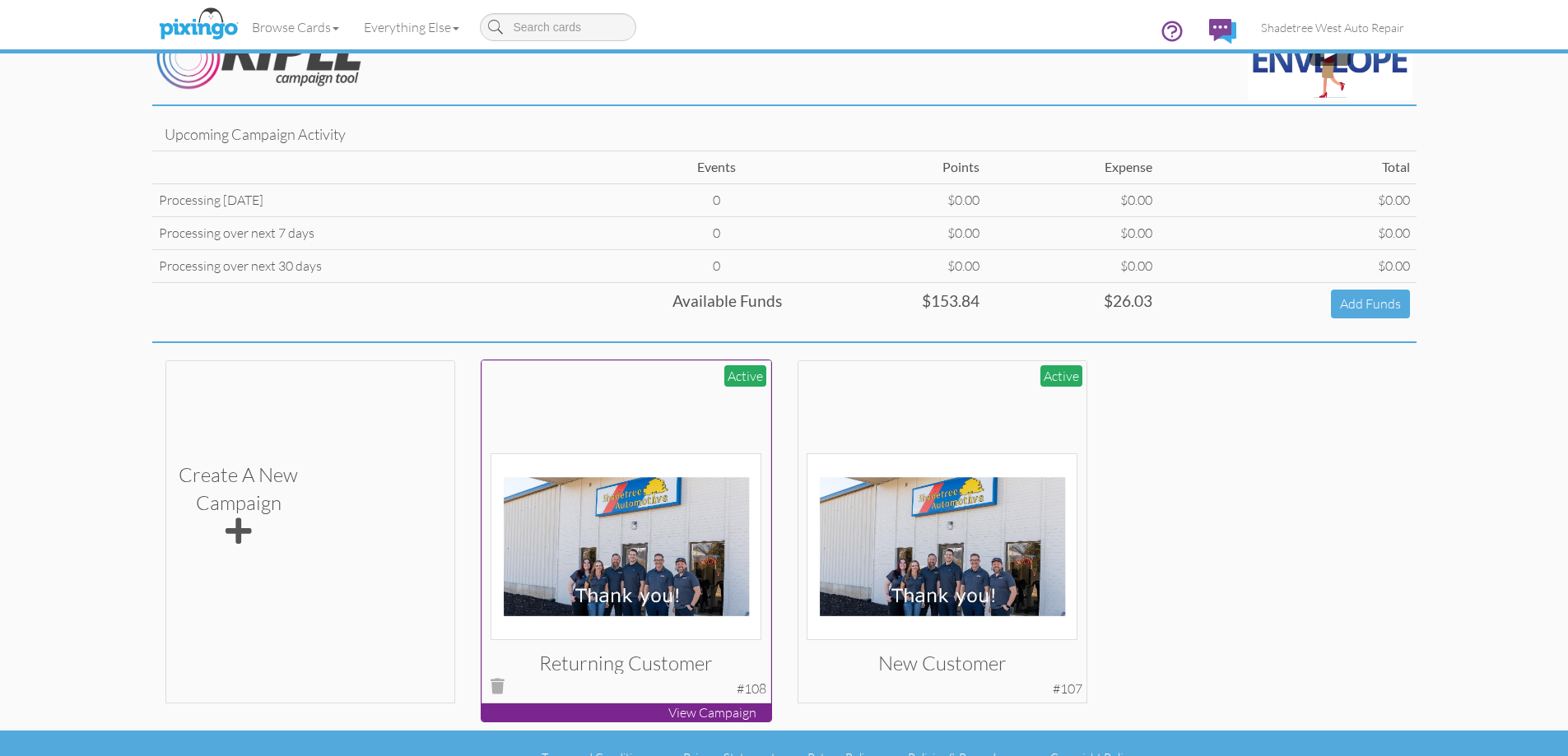
scroll to position [78, 0]
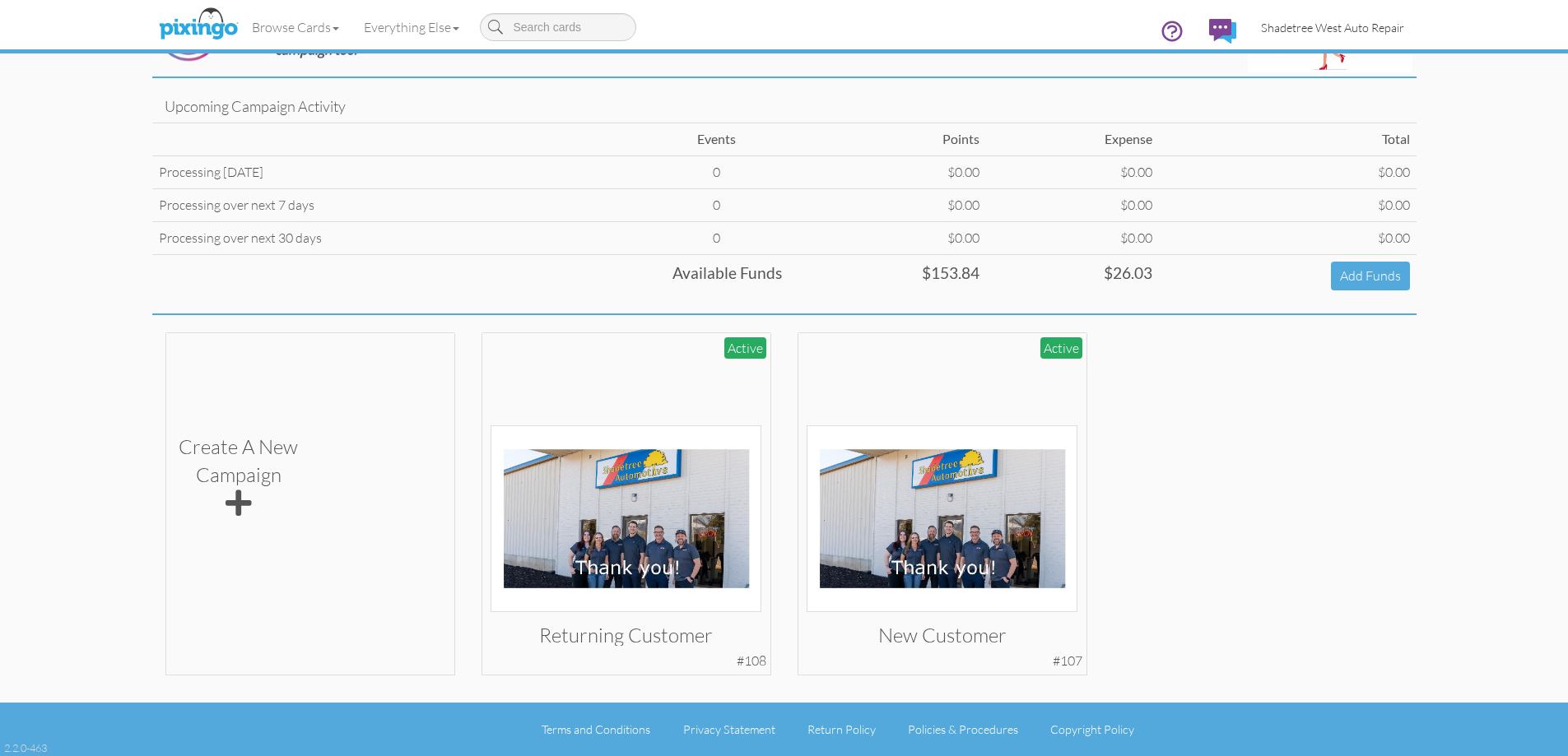
click at [1380, 25] on span "Shadetree West Auto Repair" at bounding box center [1332, 27] width 143 height 14
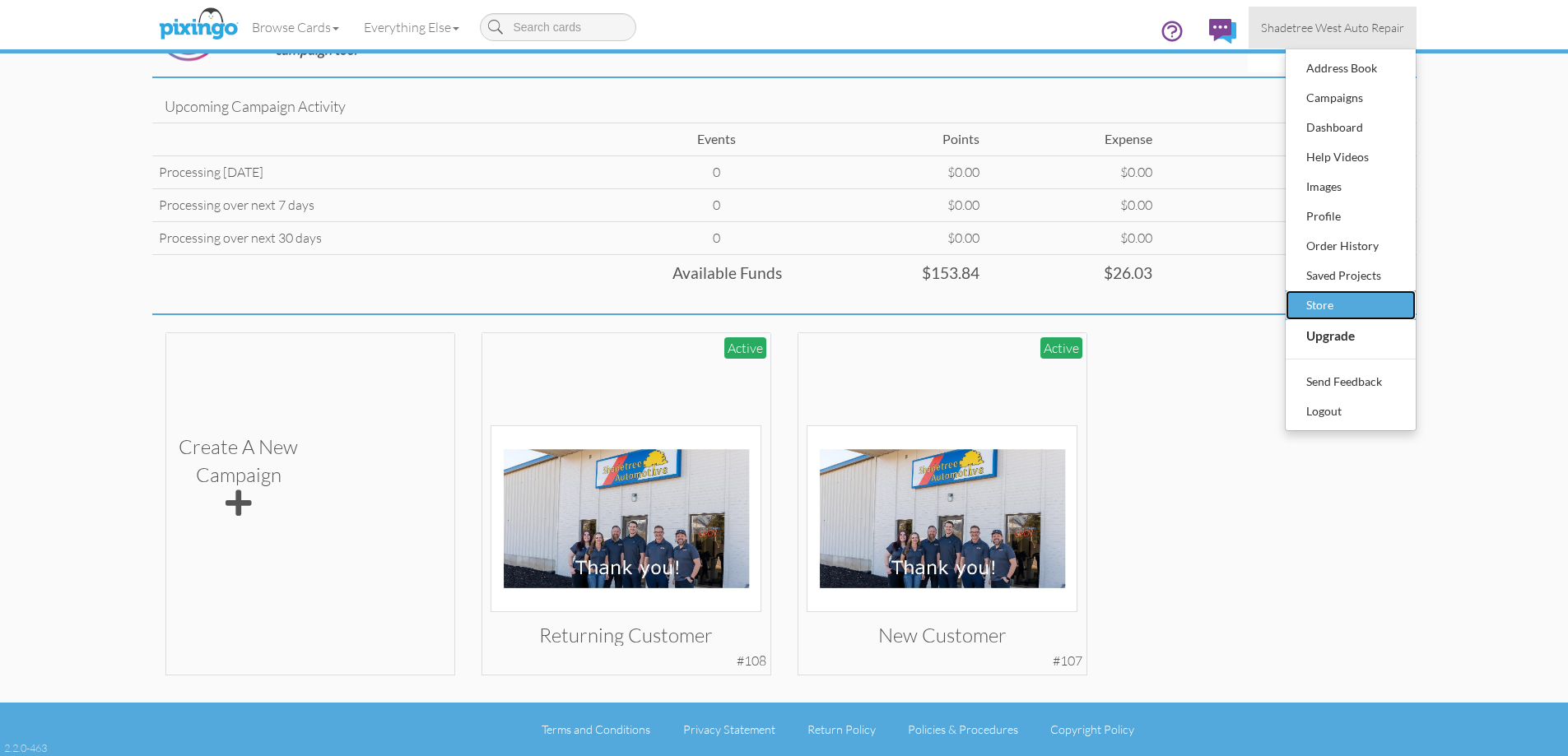
click at [1347, 308] on div "Store" at bounding box center [1349, 305] width 97 height 25
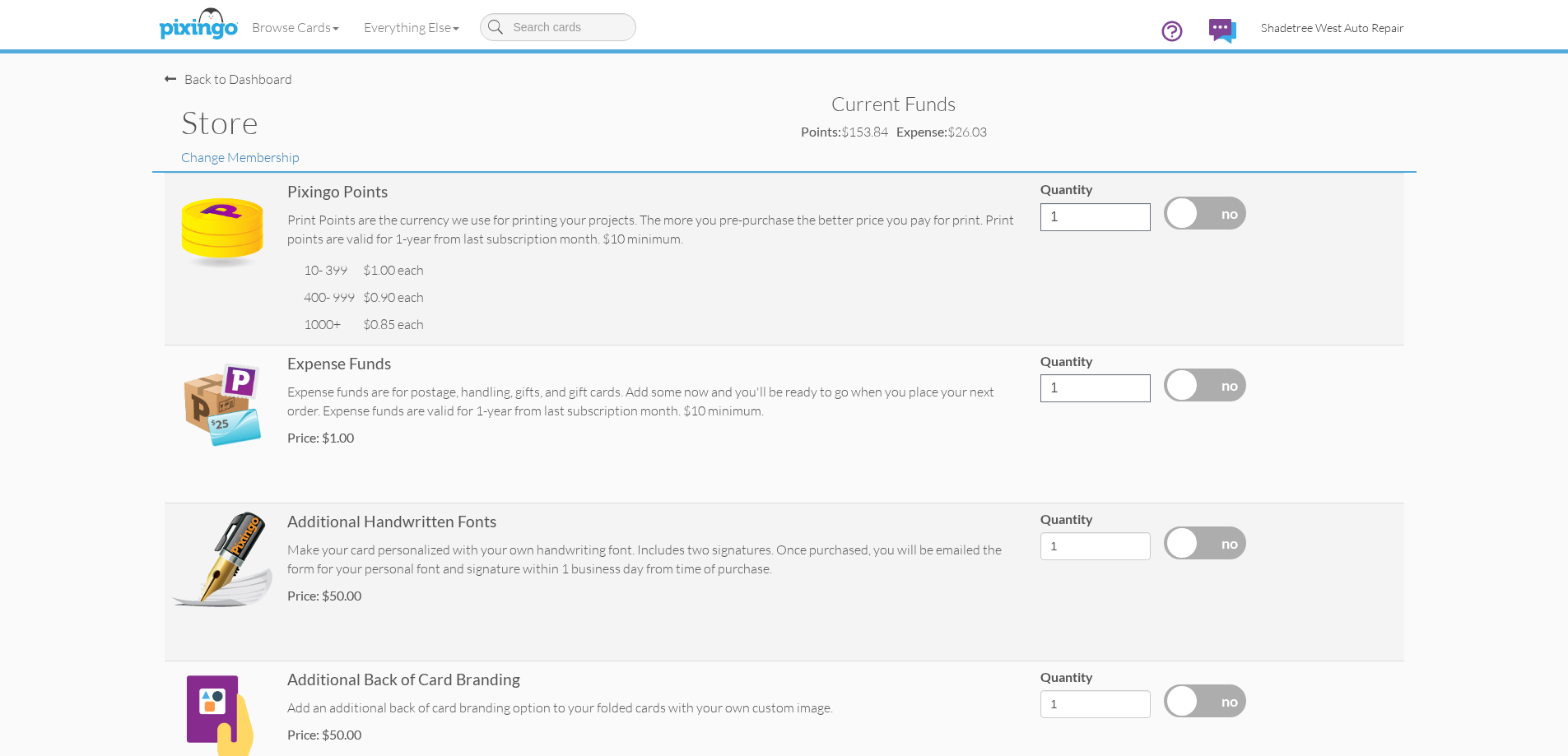
click at [1272, 26] on span "Shadetree West Auto Repair" at bounding box center [1332, 27] width 143 height 14
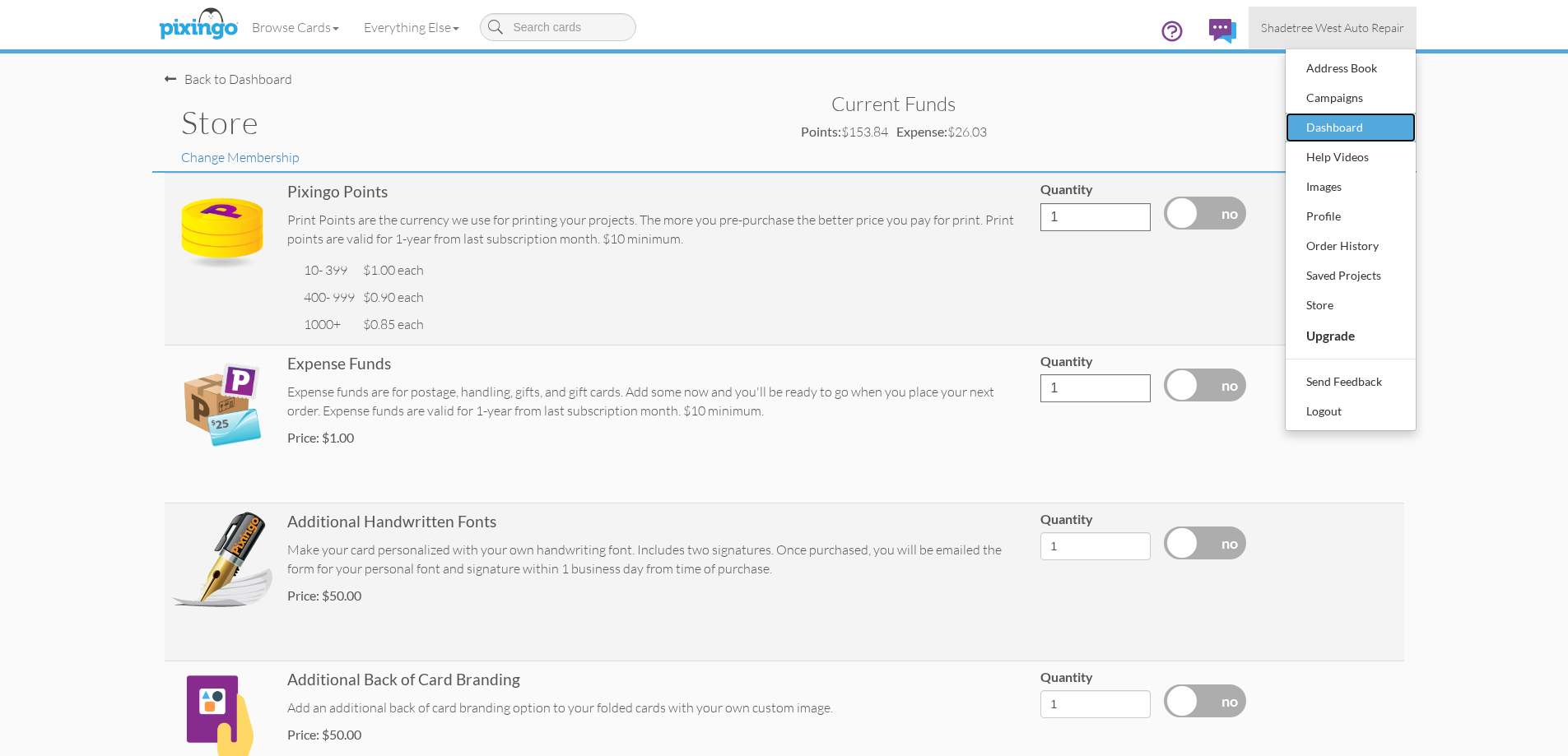
click at [1345, 126] on div "Dashboard" at bounding box center [1349, 127] width 97 height 25
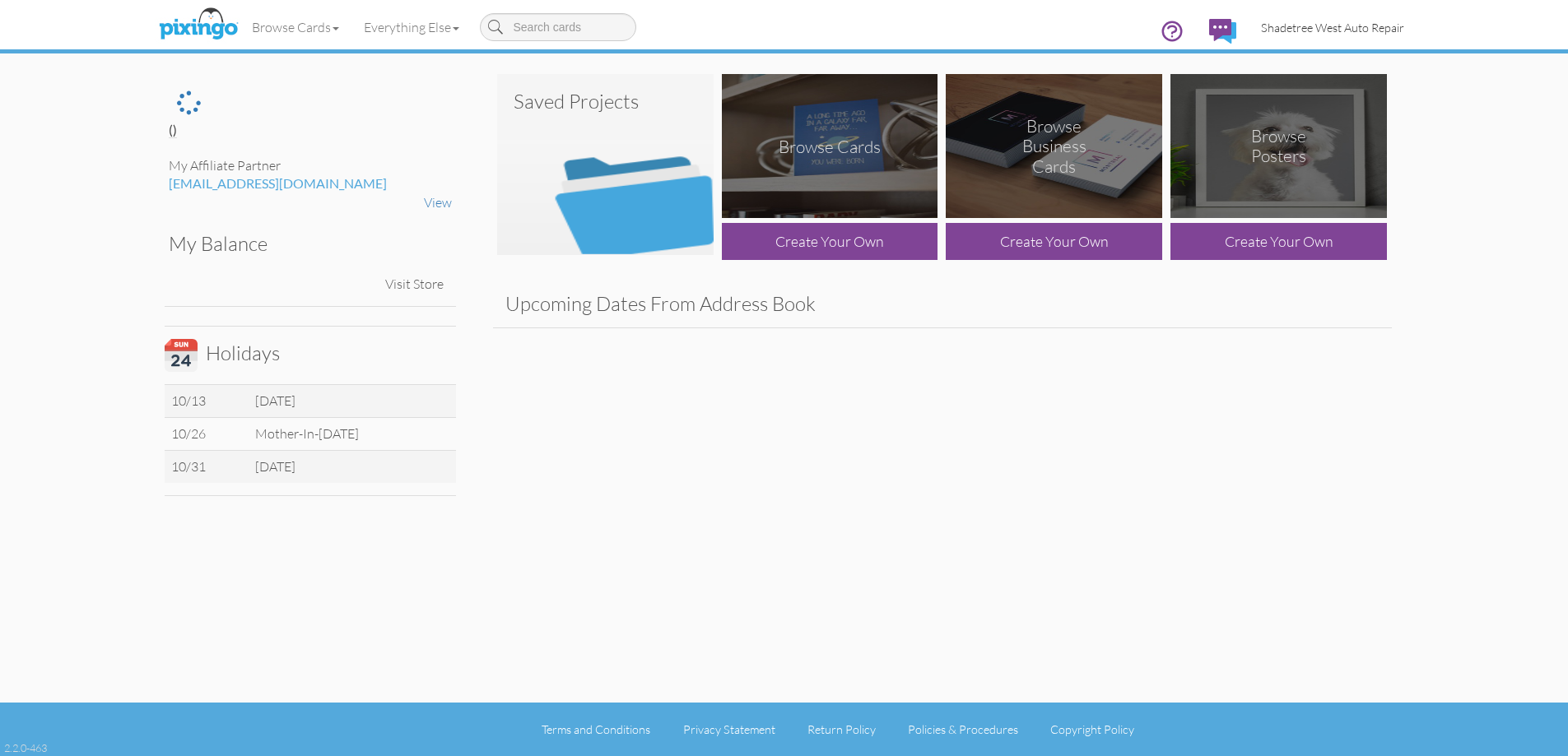
click at [1383, 26] on span "Shadetree West Auto Repair" at bounding box center [1332, 27] width 143 height 14
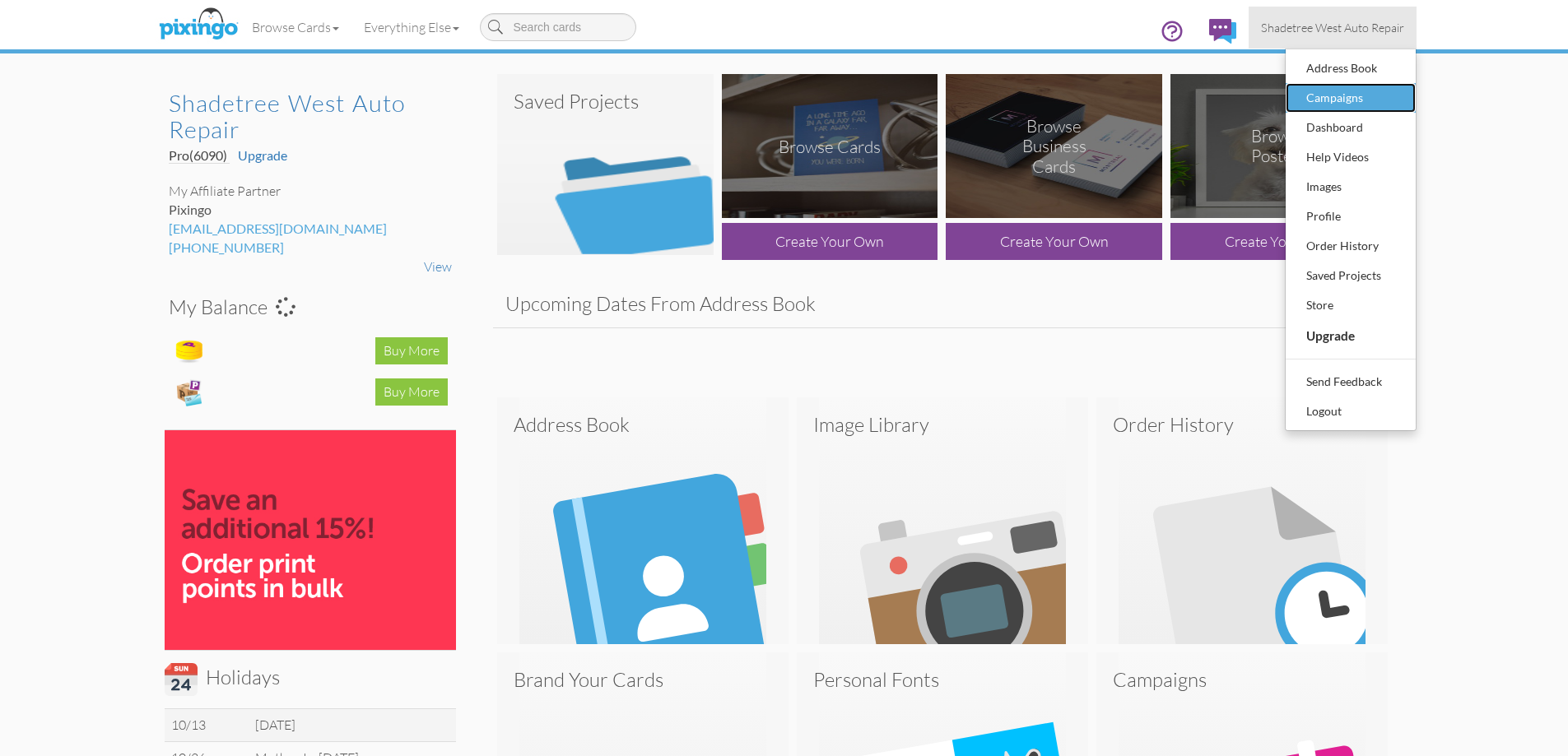
click at [1354, 96] on div "Campaigns" at bounding box center [1349, 98] width 97 height 25
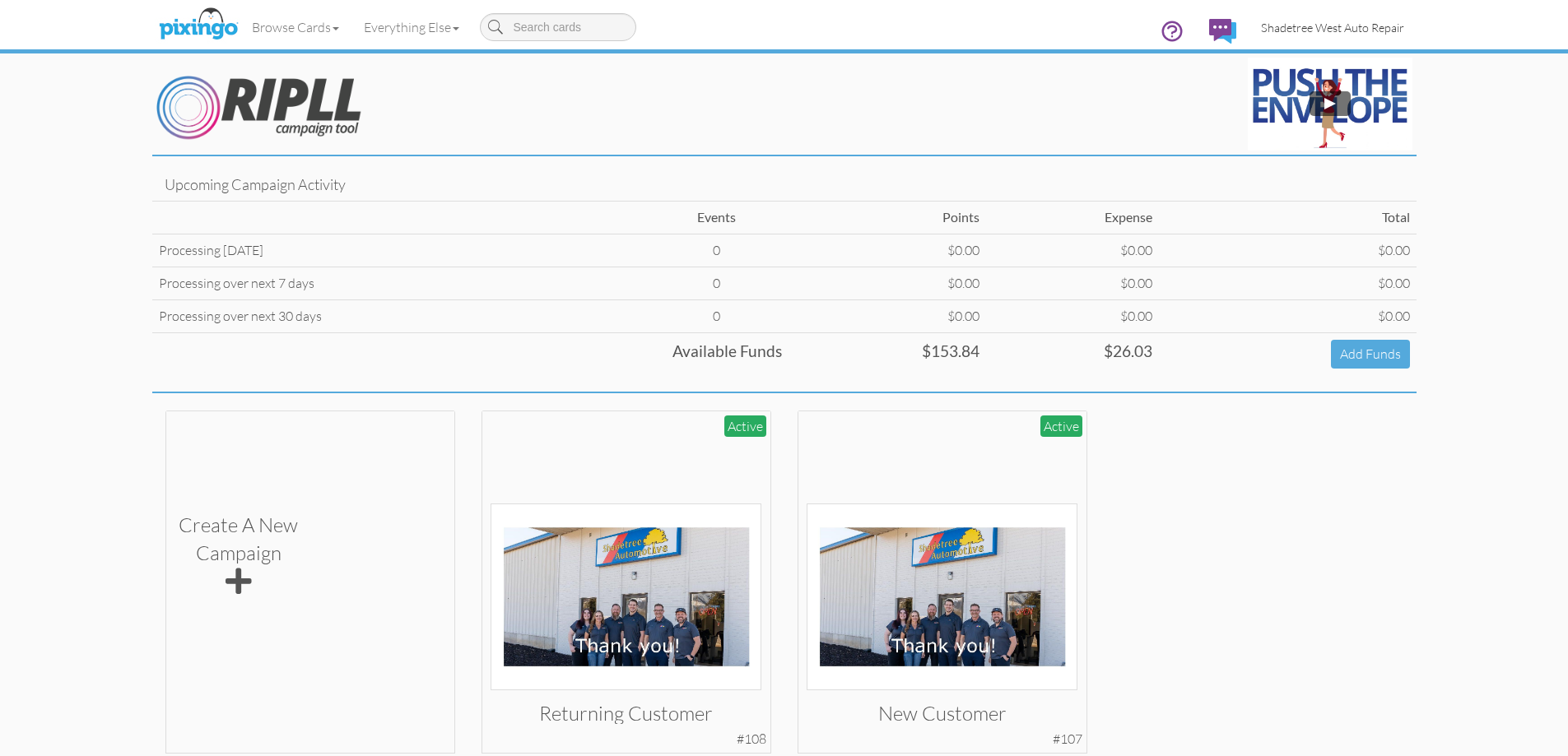
click at [1340, 22] on span "Shadetree West Auto Repair" at bounding box center [1332, 27] width 143 height 14
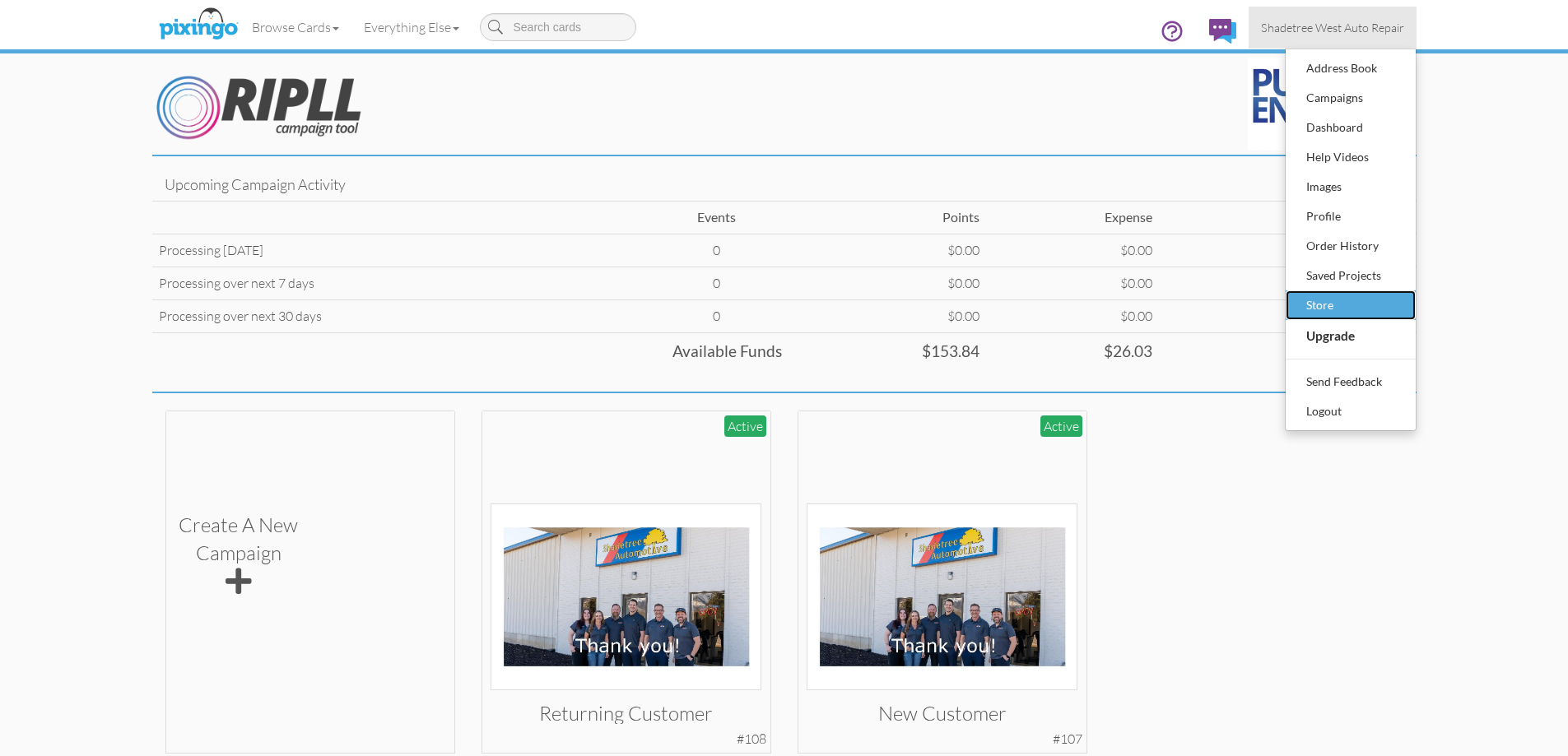
click at [1368, 301] on div "Store" at bounding box center [1349, 305] width 97 height 25
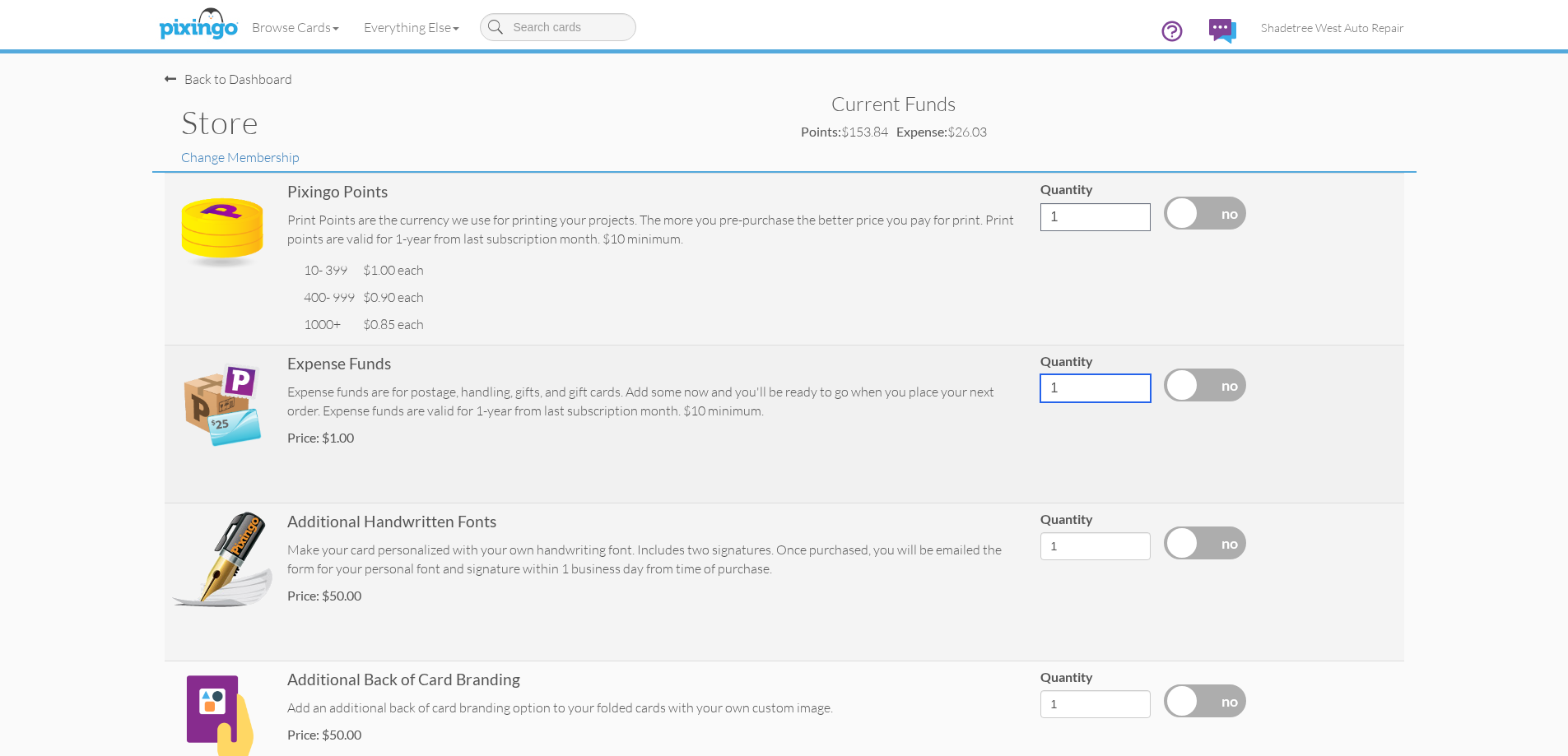
drag, startPoint x: 1070, startPoint y: 383, endPoint x: 1051, endPoint y: 378, distance: 19.6
click at [1051, 378] on input "1" at bounding box center [1096, 388] width 111 height 28
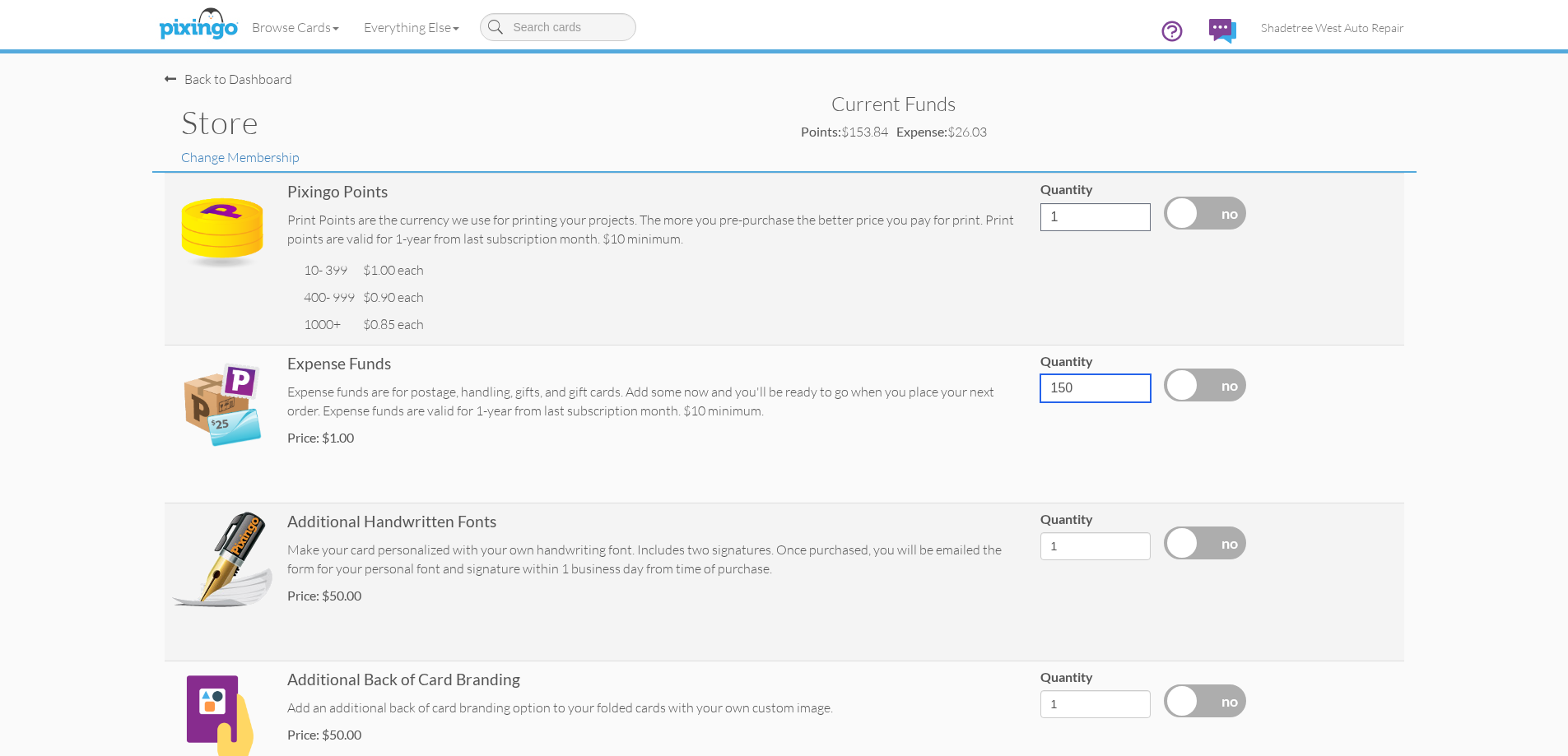
type input "150"
click at [1479, 396] on store "Toggle navigation Visit Pixingo Mobile Browse Cards Business Accounting Automot…" at bounding box center [784, 585] width 1568 height 1171
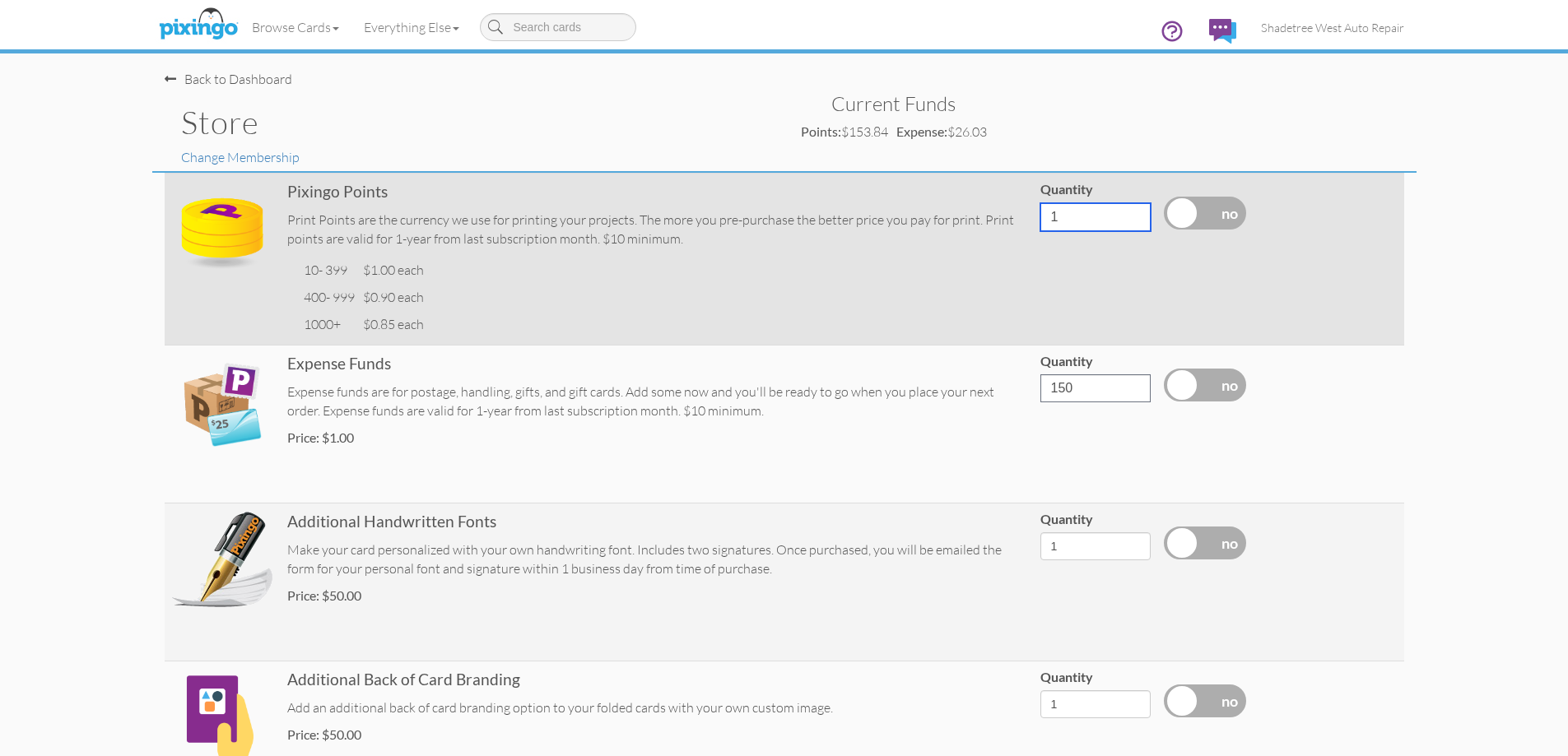
drag, startPoint x: 1069, startPoint y: 222, endPoint x: 987, endPoint y: 228, distance: 82.2
click at [987, 228] on tr "Pixingo Points Print Points are the currency we use for printing your projects.…" at bounding box center [784, 258] width 1240 height 171
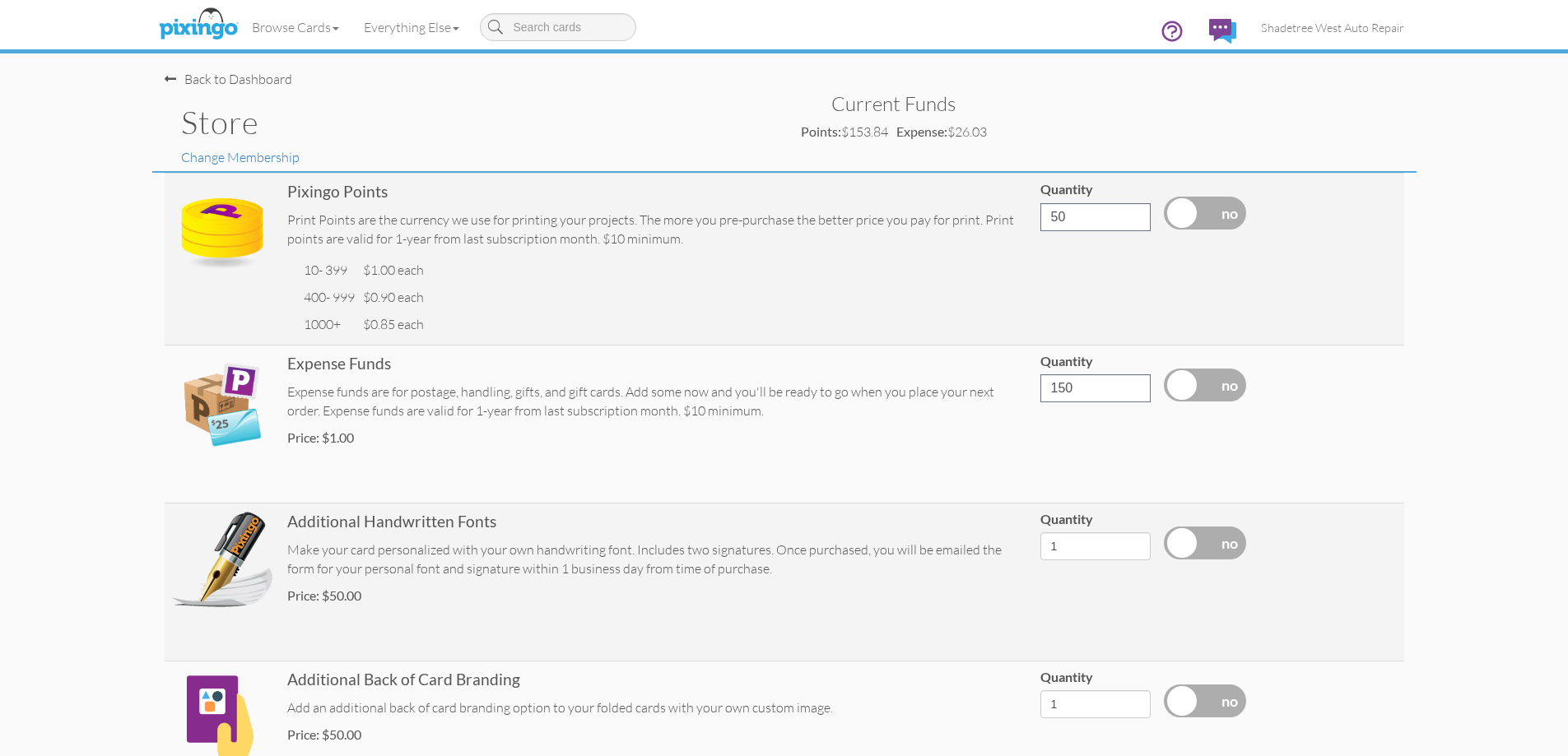
click at [1421, 142] on store "Toggle navigation Visit Pixingo Mobile Browse Cards Business Accounting Automot…" at bounding box center [784, 585] width 1568 height 1171
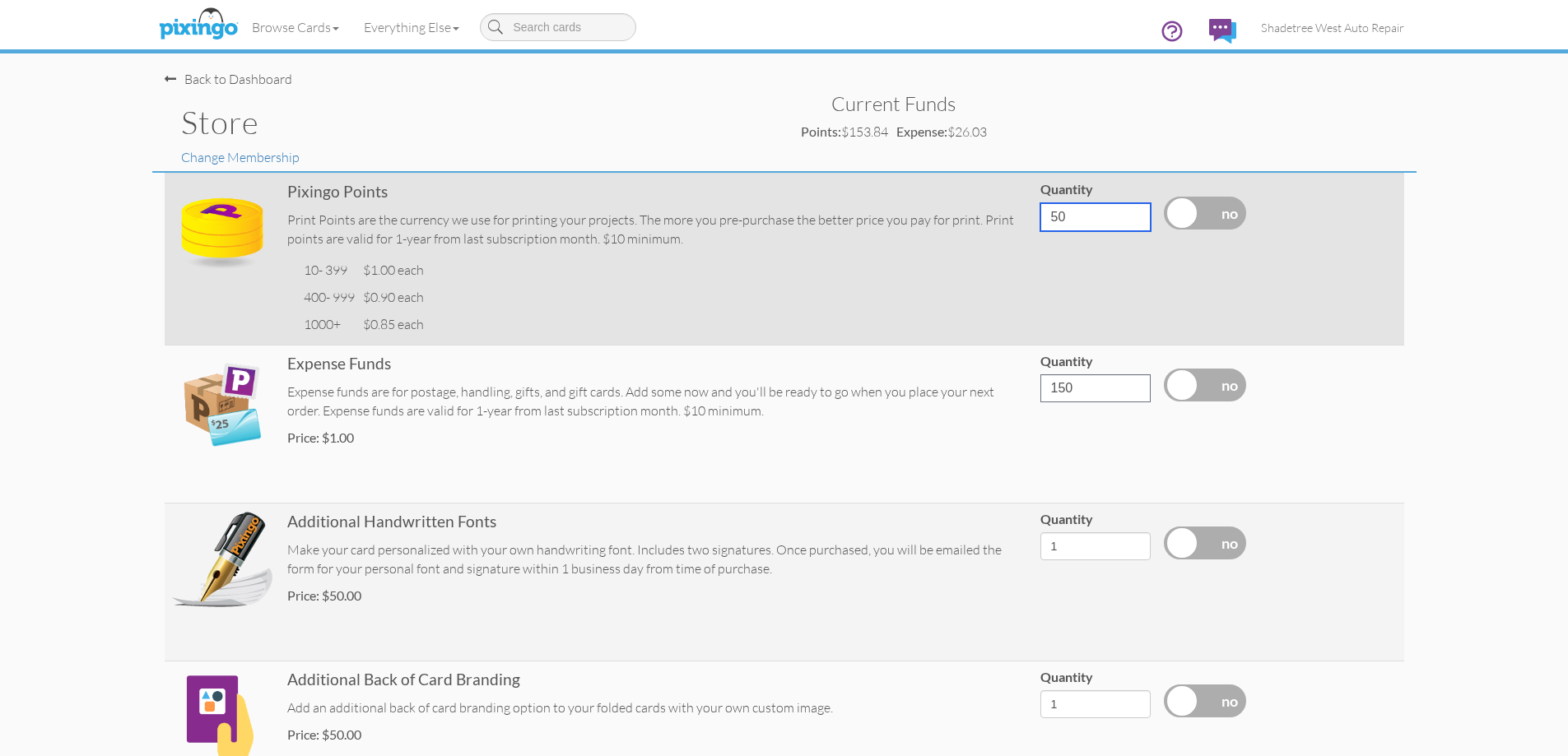
drag, startPoint x: 1091, startPoint y: 215, endPoint x: 1028, endPoint y: 216, distance: 63.0
click at [1028, 216] on tr "Pixingo Points Print Points are the currency we use for printing your projects.…" at bounding box center [784, 258] width 1240 height 171
type input "0"
click at [1398, 327] on td at bounding box center [1342, 258] width 124 height 171
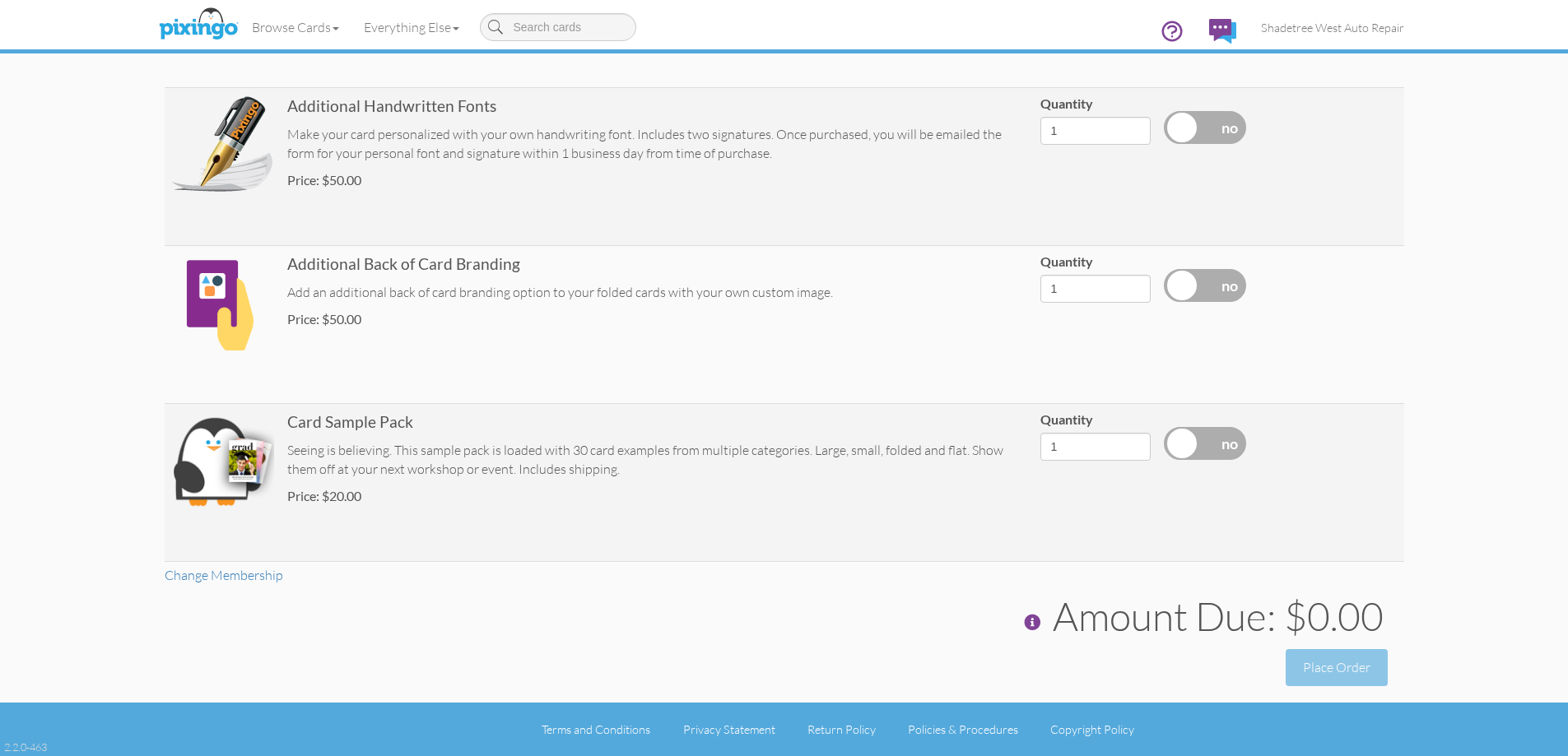
scroll to position [4, 0]
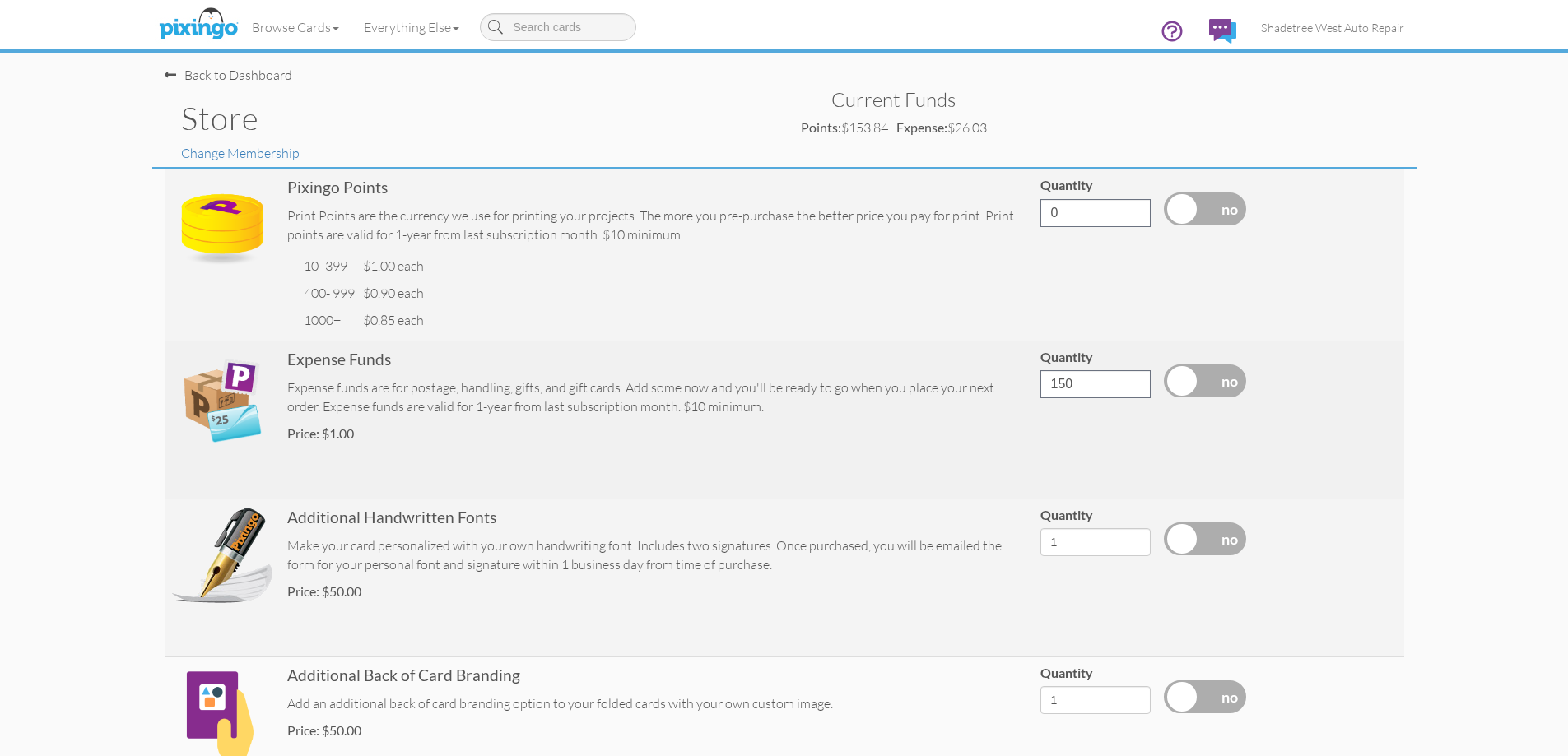
click at [1194, 392] on label at bounding box center [1205, 381] width 82 height 33
click at [0, 0] on input "checkbox" at bounding box center [0, 0] width 0 height 0
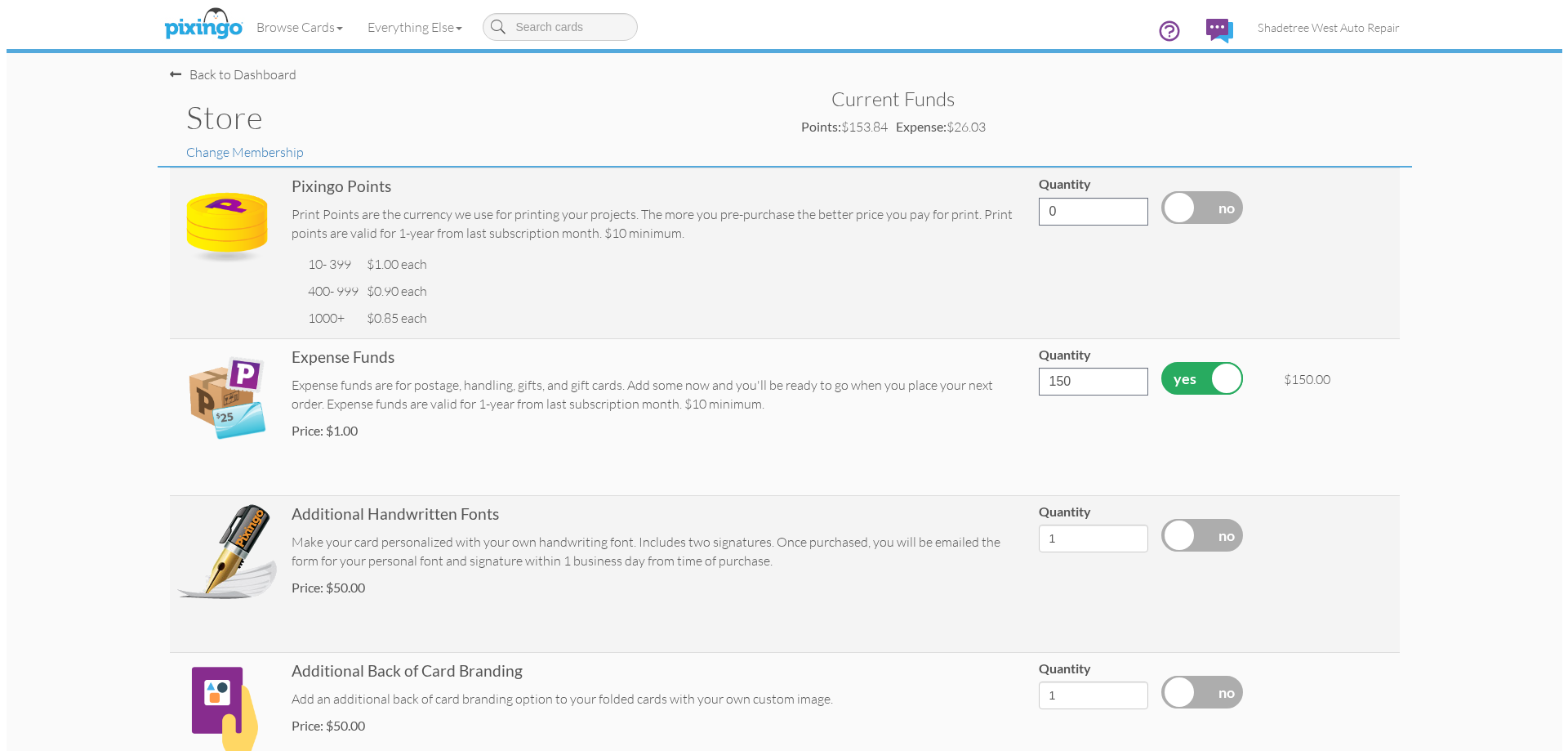
scroll to position [331, 0]
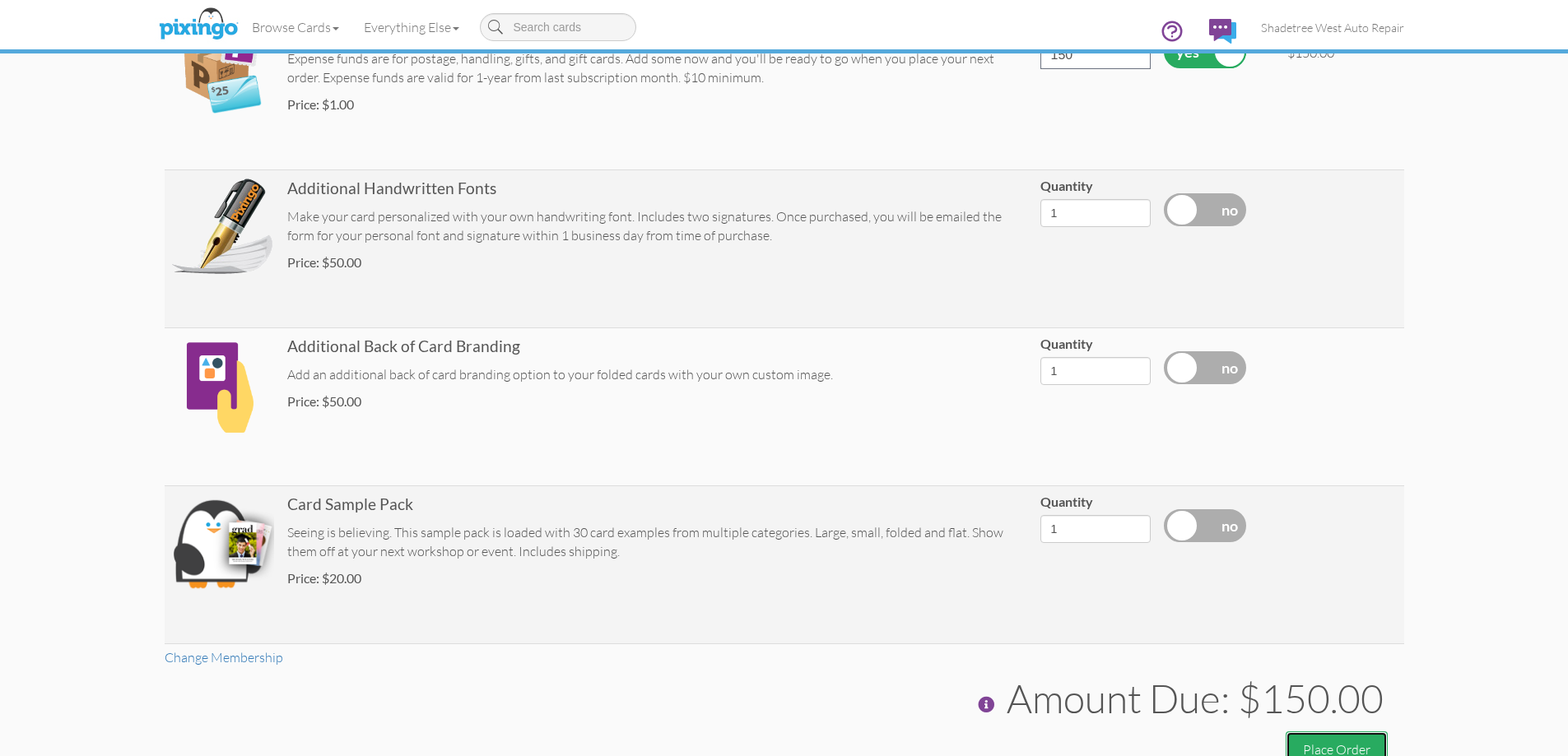
click at [1354, 741] on button "Place Order" at bounding box center [1336, 750] width 102 height 37
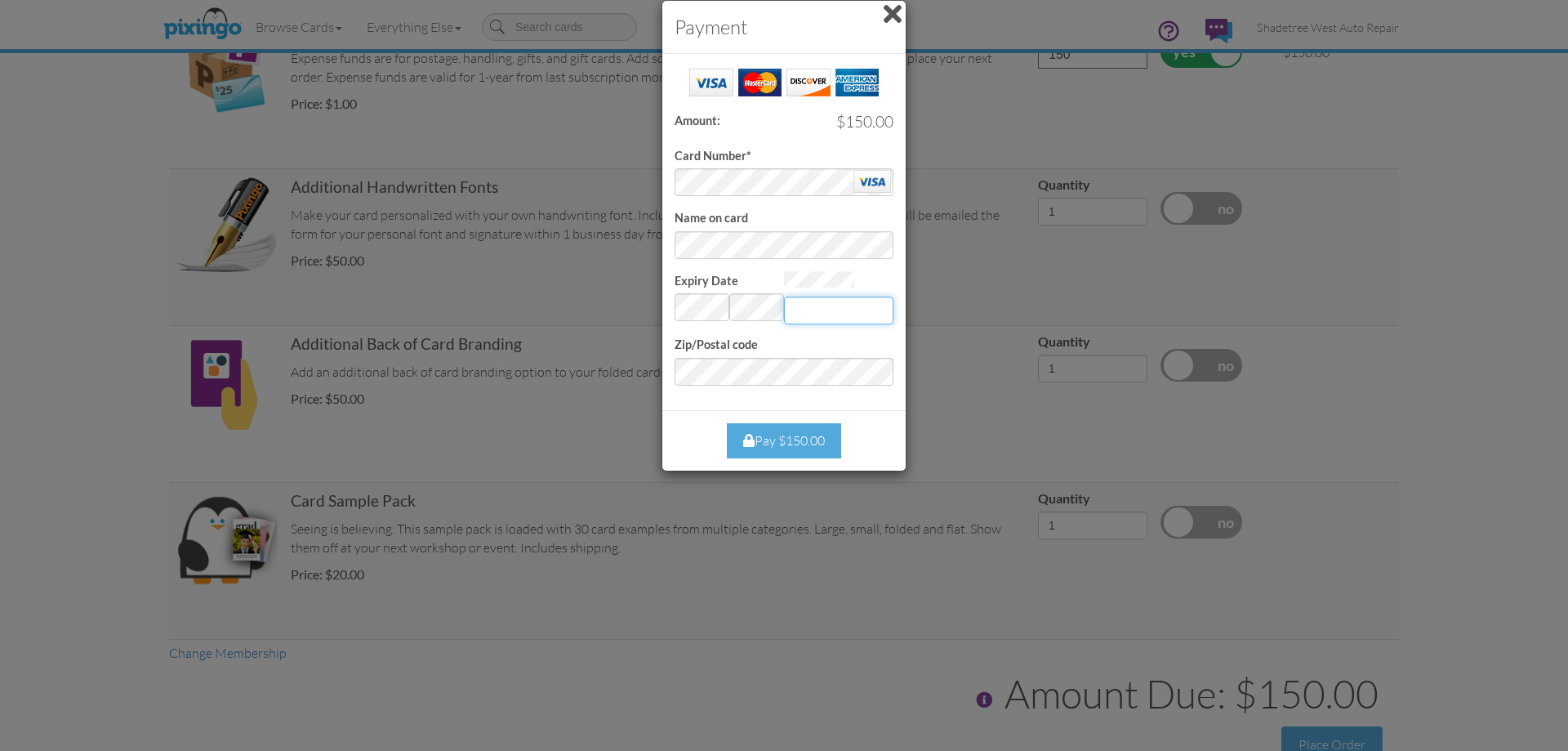
click at [859, 309] on input "Expiry Date" at bounding box center [838, 310] width 110 height 27
type input "493"
click at [790, 429] on div "Pay $150.00" at bounding box center [784, 441] width 114 height 35
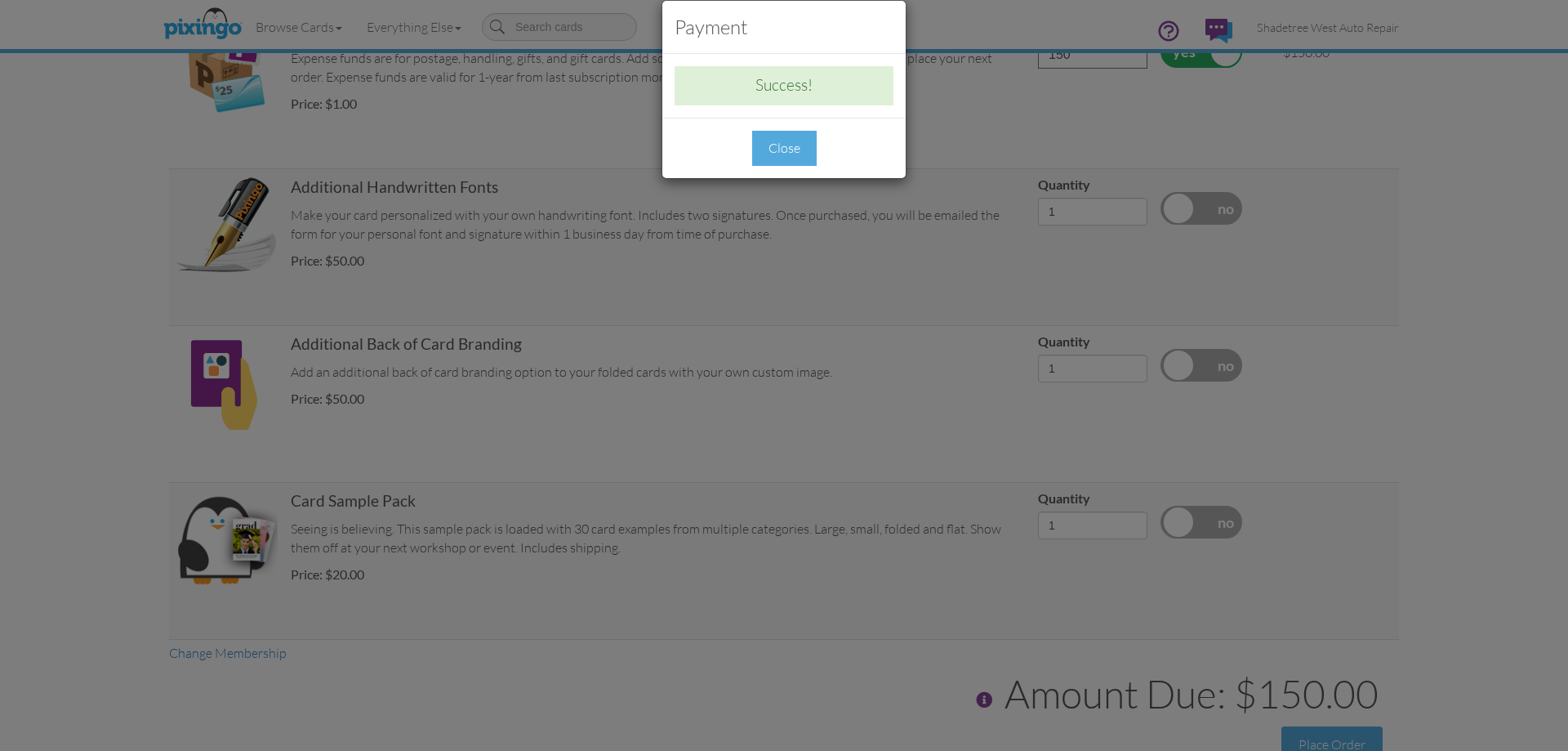
click at [798, 137] on div "Close" at bounding box center [784, 148] width 64 height 35
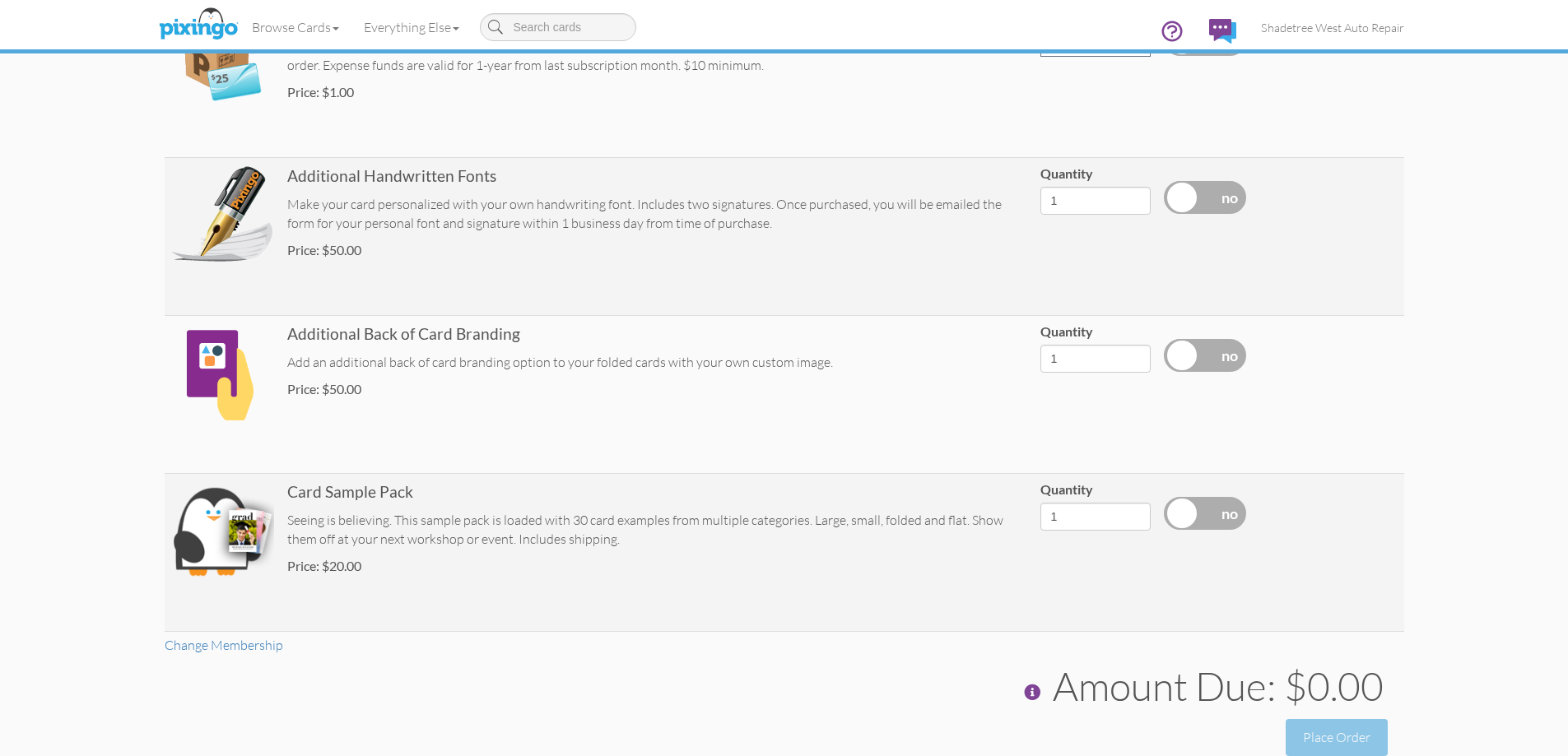
scroll to position [416, 0]
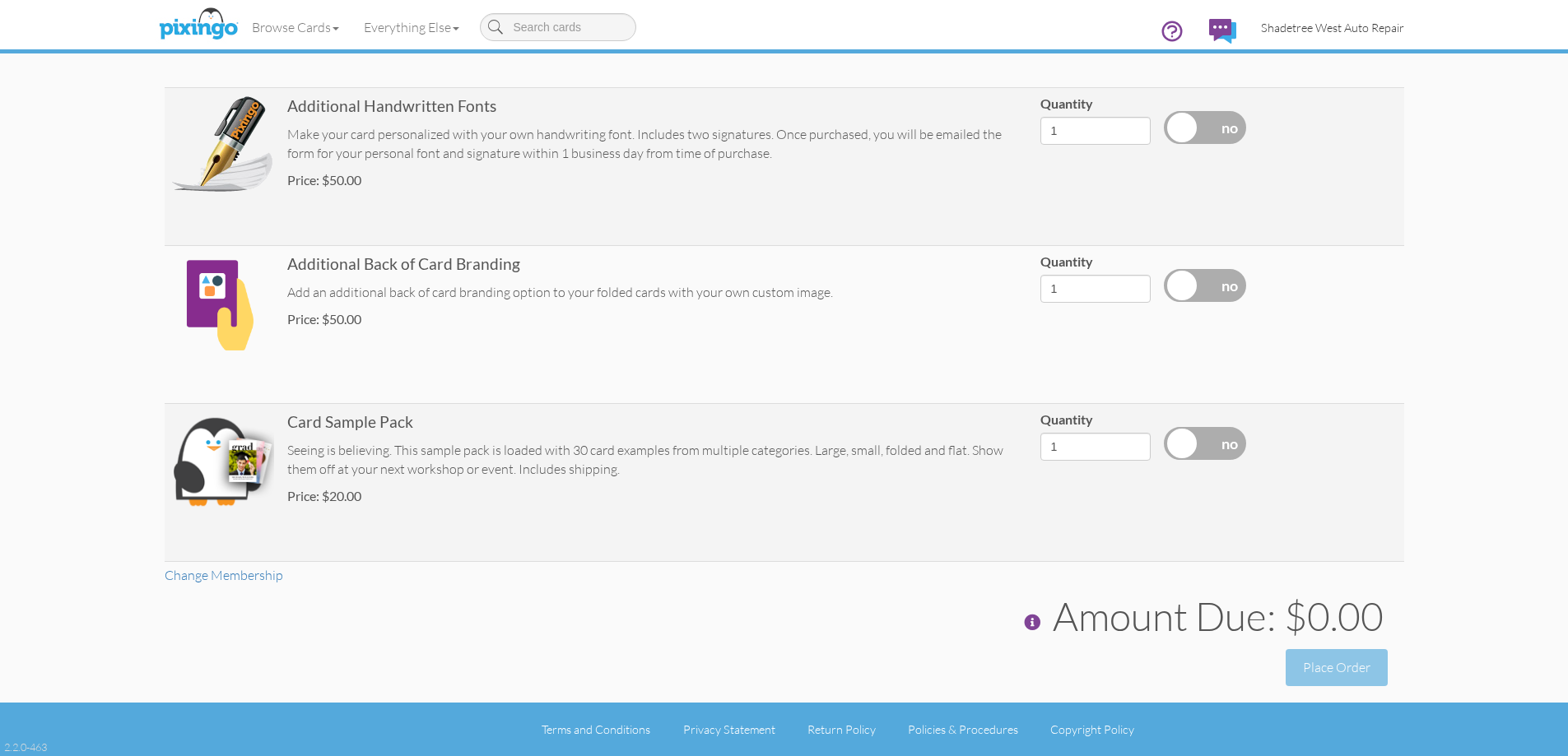
click at [1347, 28] on span "Shadetree West Auto Repair" at bounding box center [1332, 27] width 143 height 14
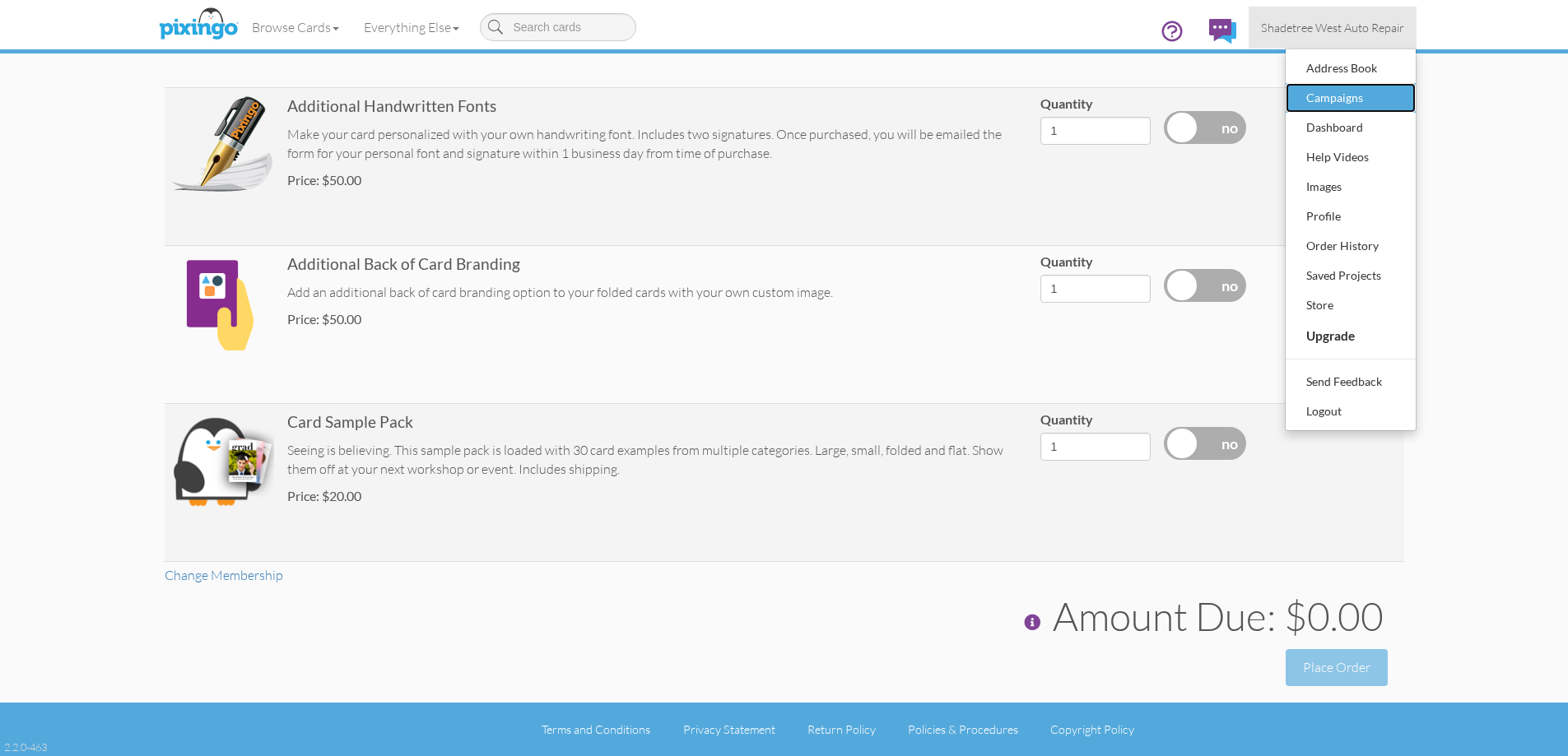
click at [1360, 91] on div "Campaigns" at bounding box center [1349, 98] width 97 height 25
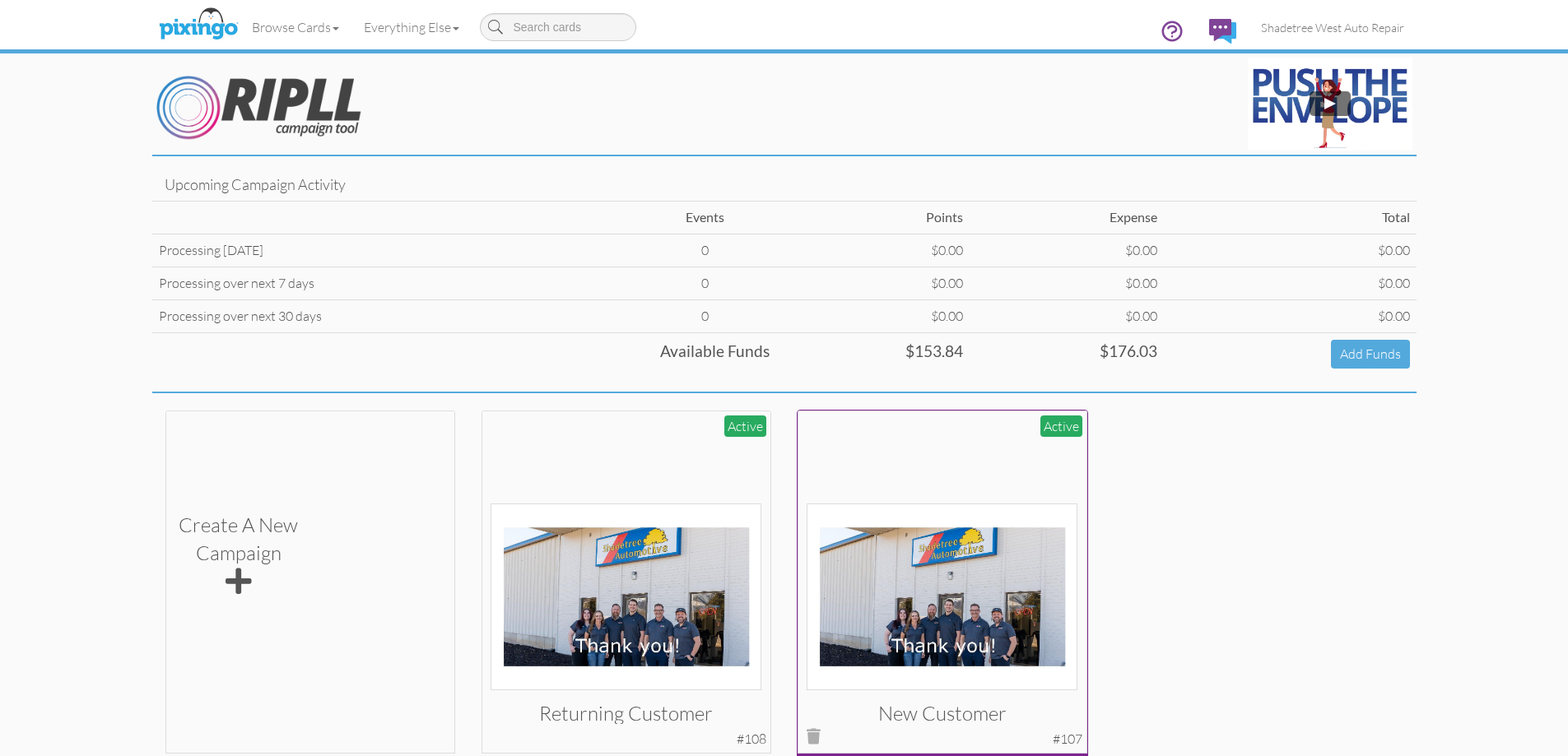
click at [891, 586] on img at bounding box center [942, 597] width 271 height 187
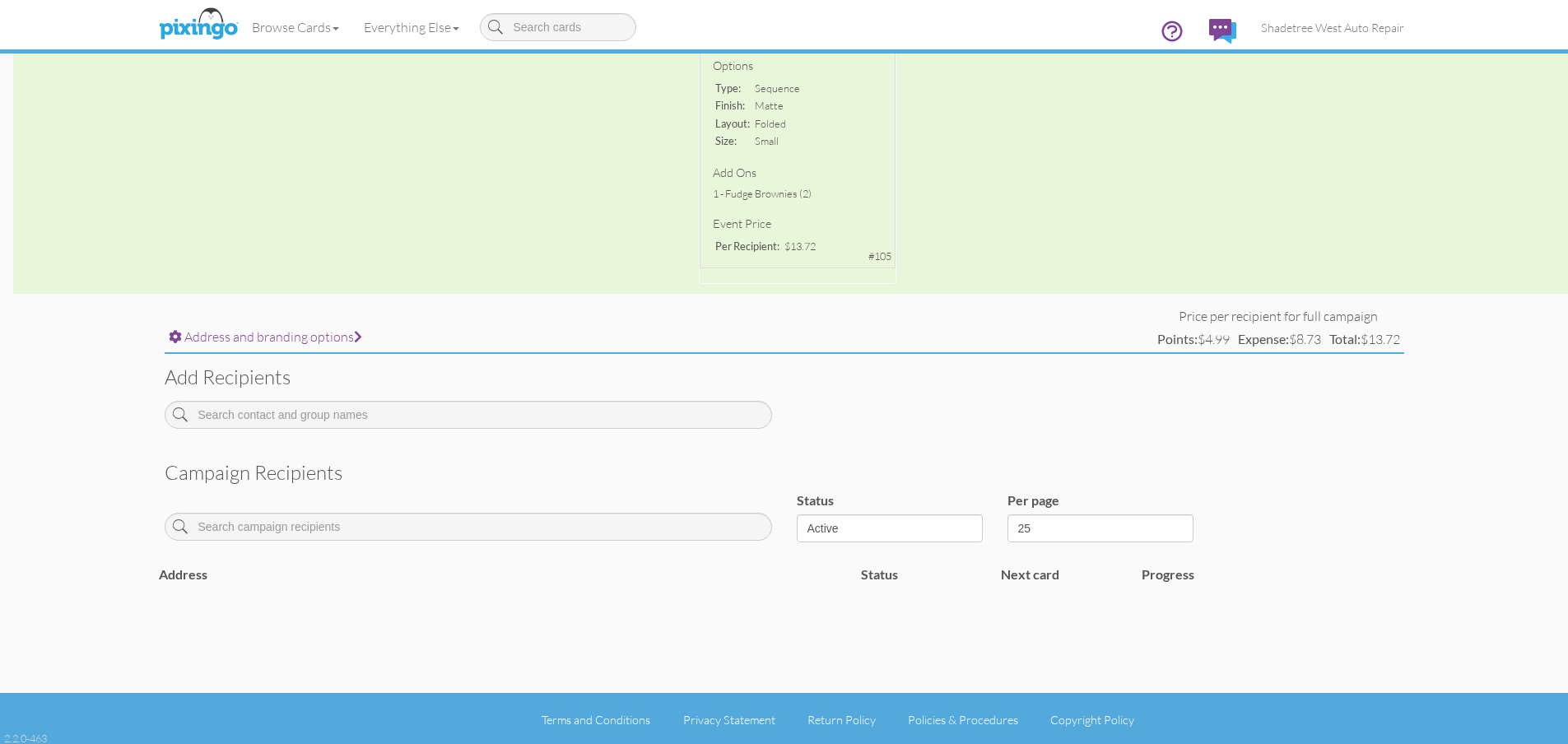
scroll to position [372, 0]
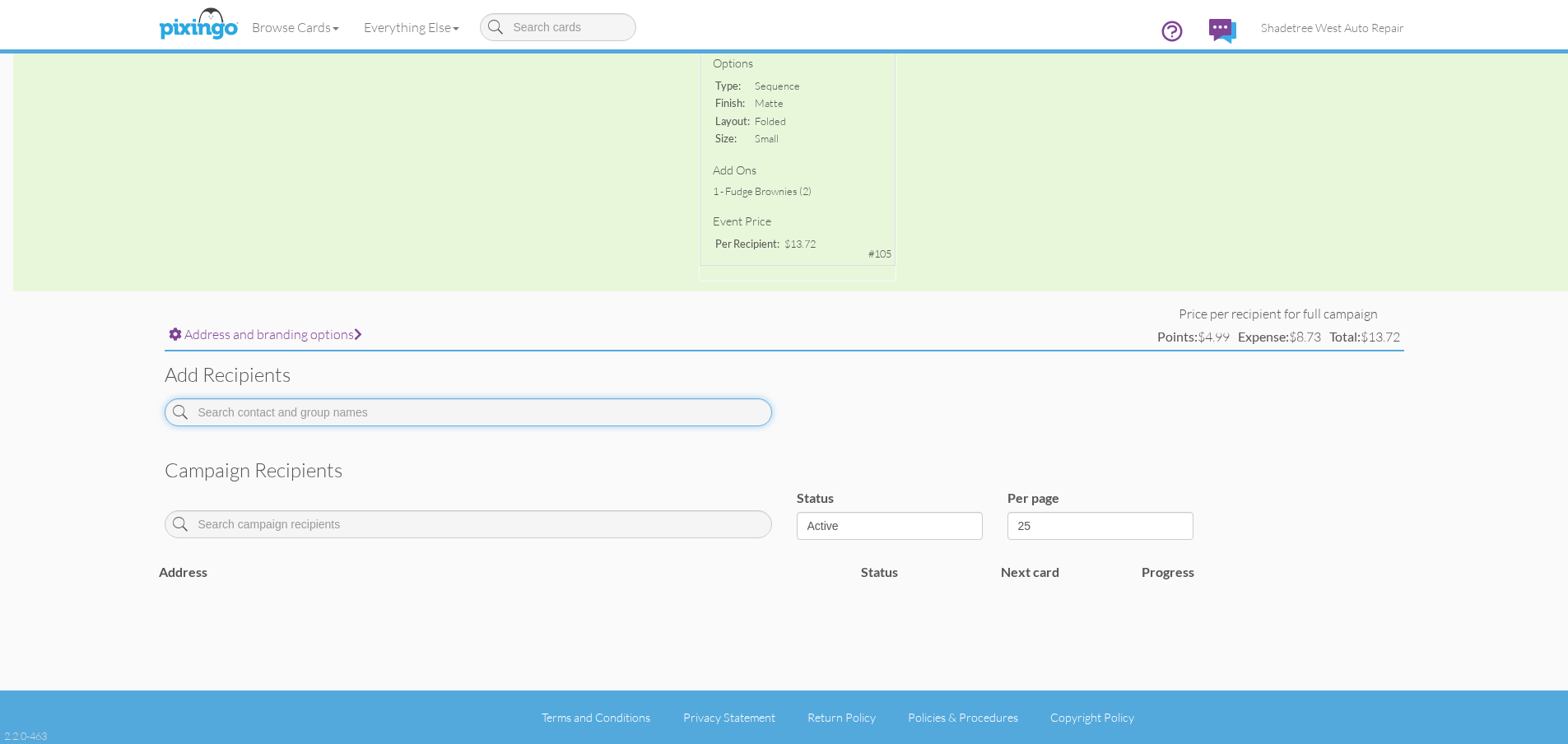
click at [561, 411] on input at bounding box center [468, 412] width 607 height 28
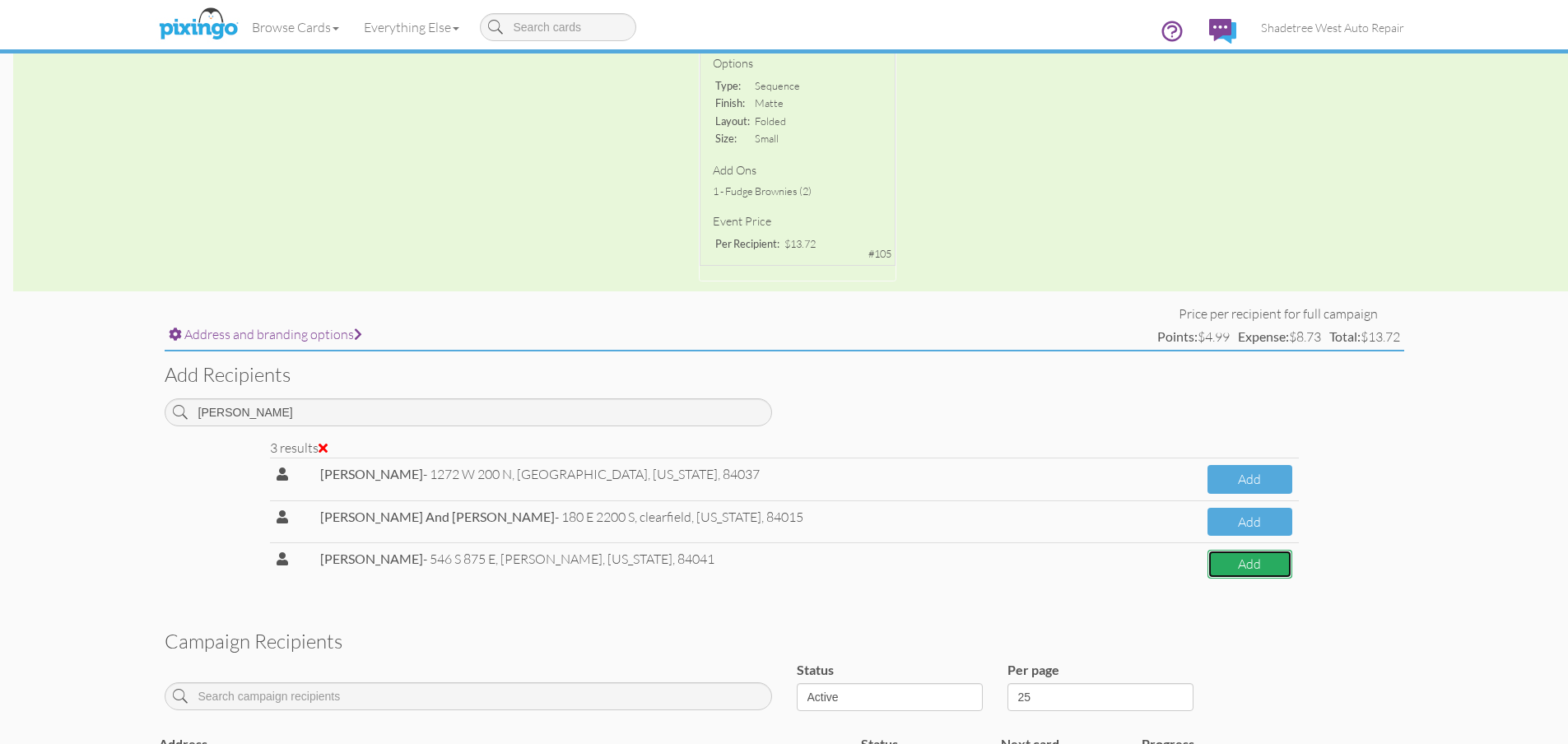
click at [1218, 561] on button "Add" at bounding box center [1249, 563] width 84 height 29
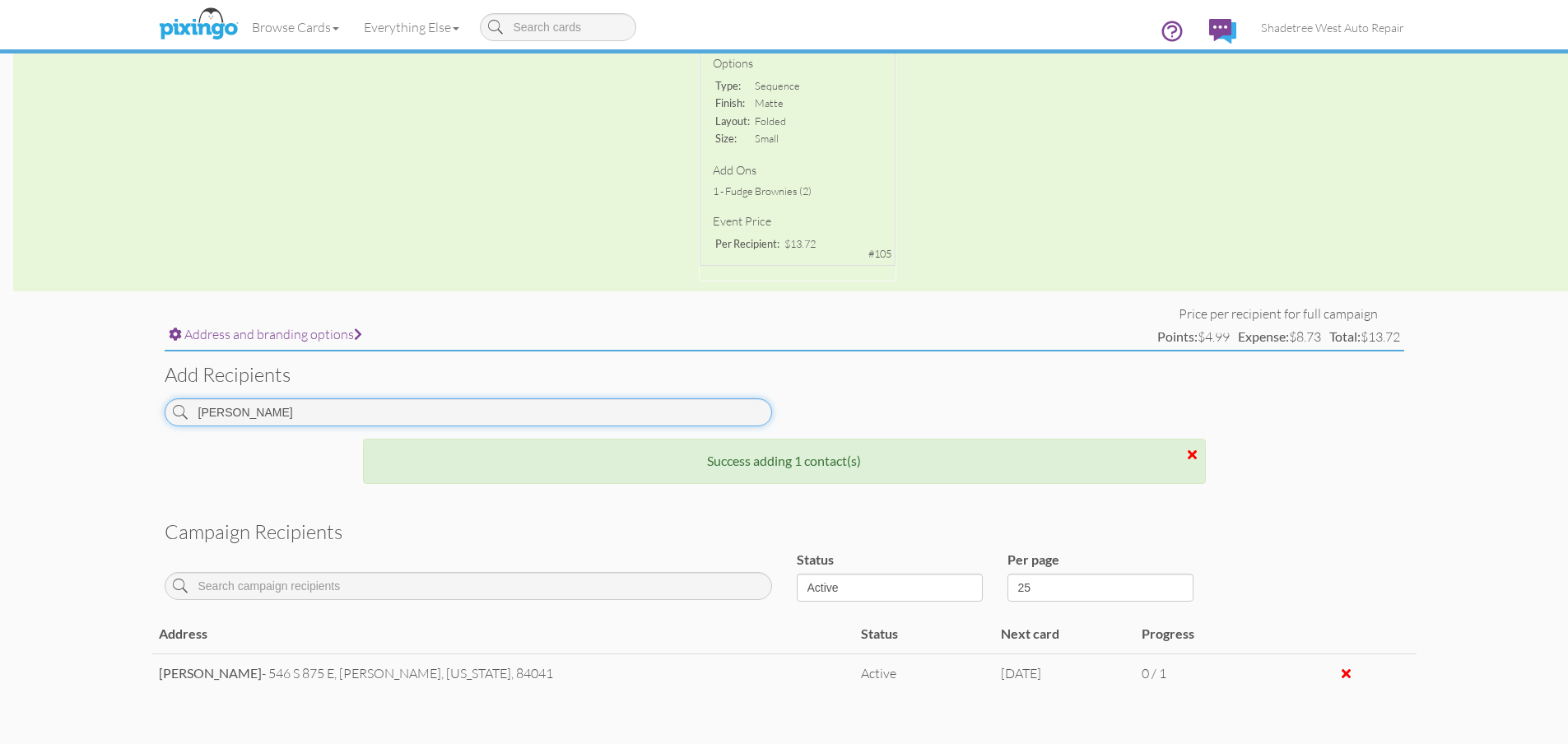
drag, startPoint x: 327, startPoint y: 421, endPoint x: 63, endPoint y: 417, distance: 264.0
click at [63, 417] on campaign-detail "Toggle navigation Visit Pixingo Mobile Browse Cards Business Accounting Automot…" at bounding box center [784, 236] width 1568 height 1217
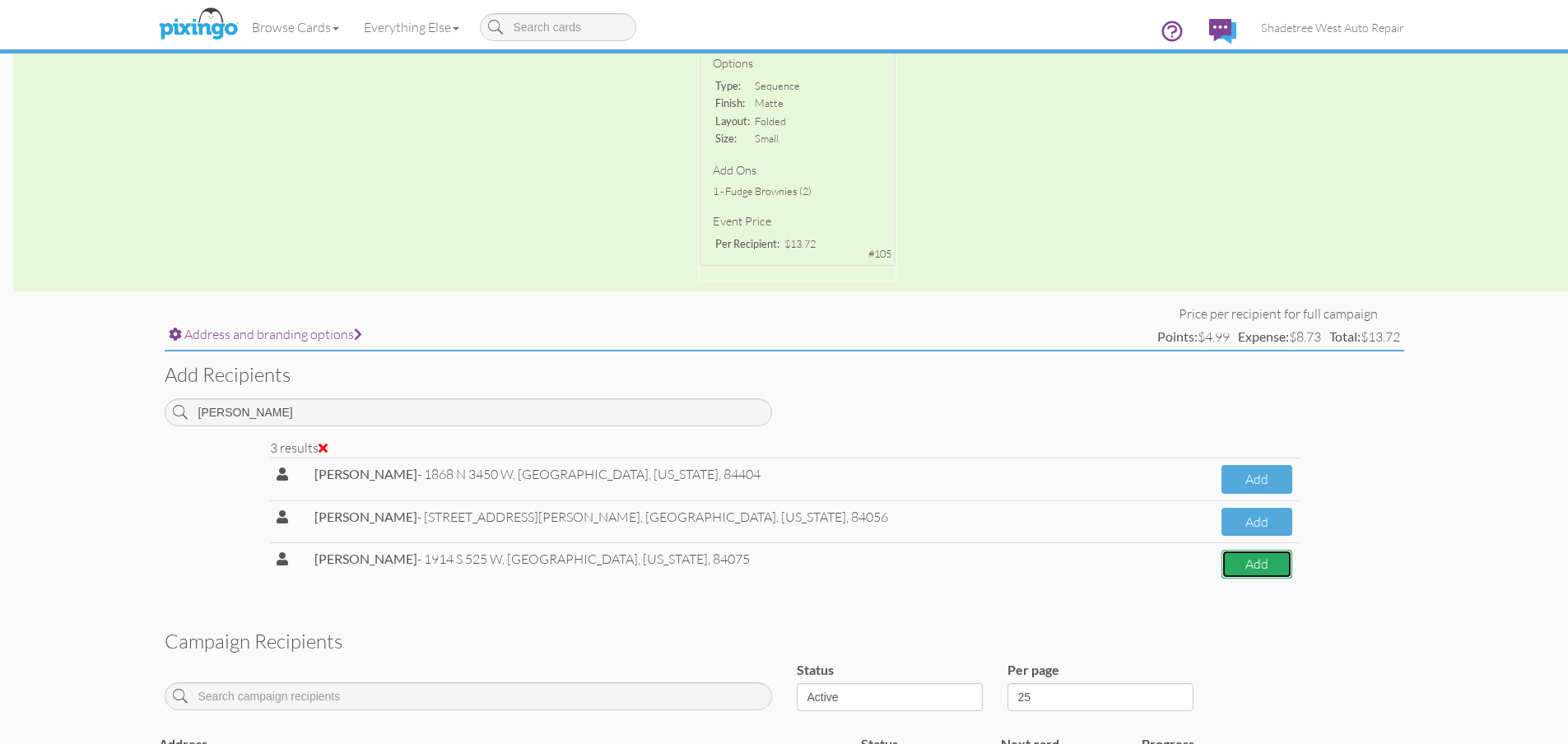
click at [1265, 564] on button "Add" at bounding box center [1256, 563] width 71 height 29
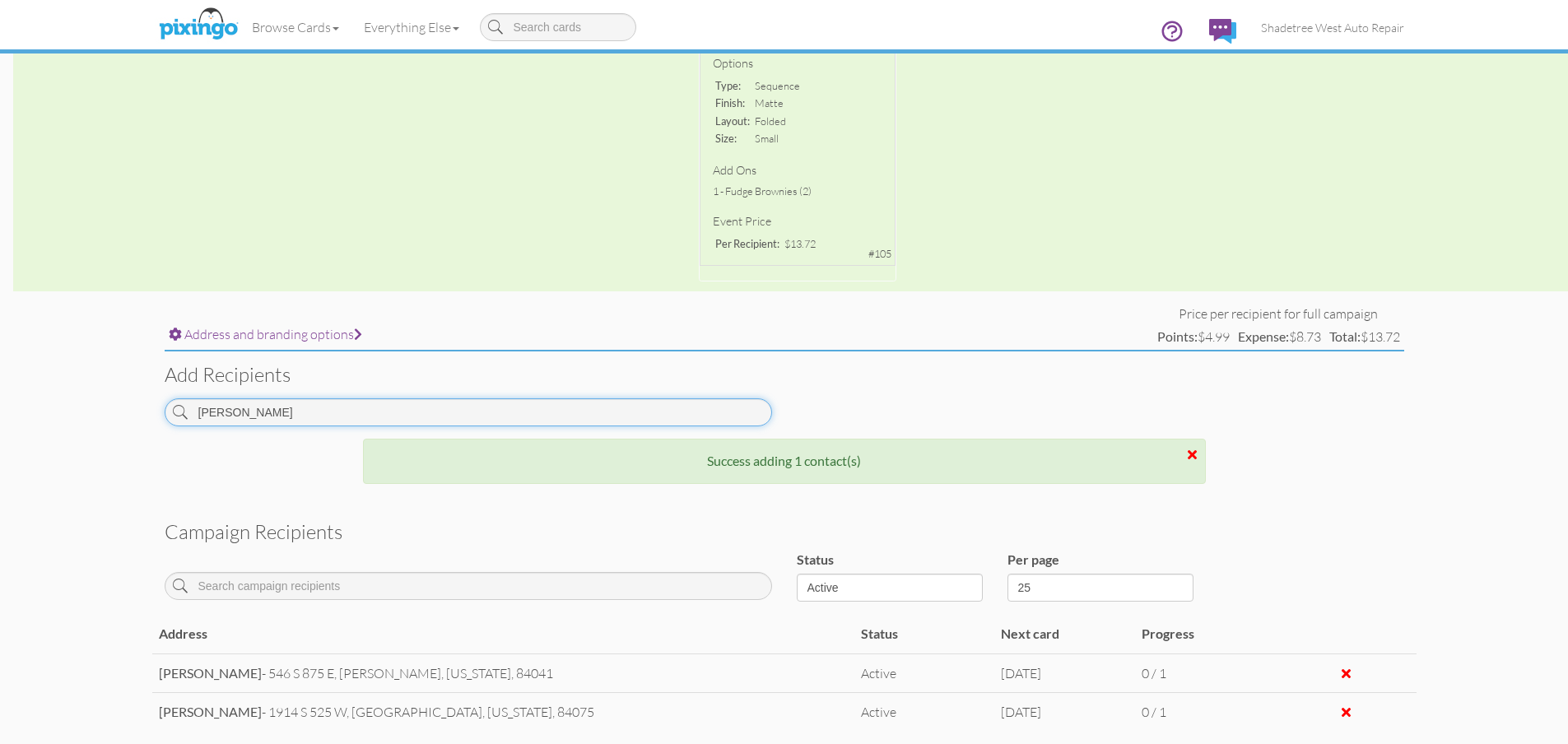
drag, startPoint x: 220, startPoint y: 412, endPoint x: 97, endPoint y: 407, distance: 123.1
click at [100, 408] on campaign-detail "Toggle navigation Visit Pixingo Mobile Browse Cards Business Accounting Automot…" at bounding box center [784, 255] width 1568 height 1256
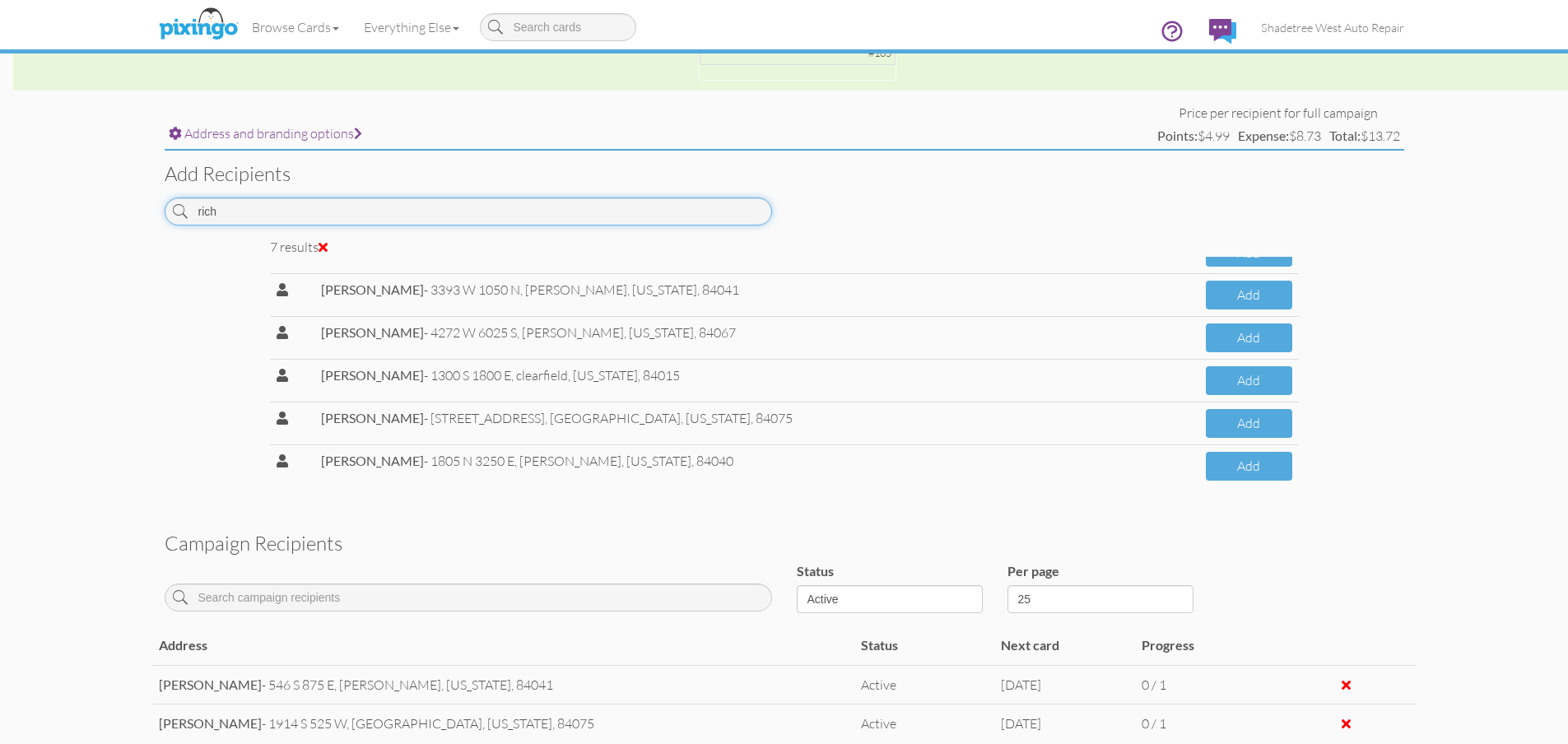
scroll to position [620, 0]
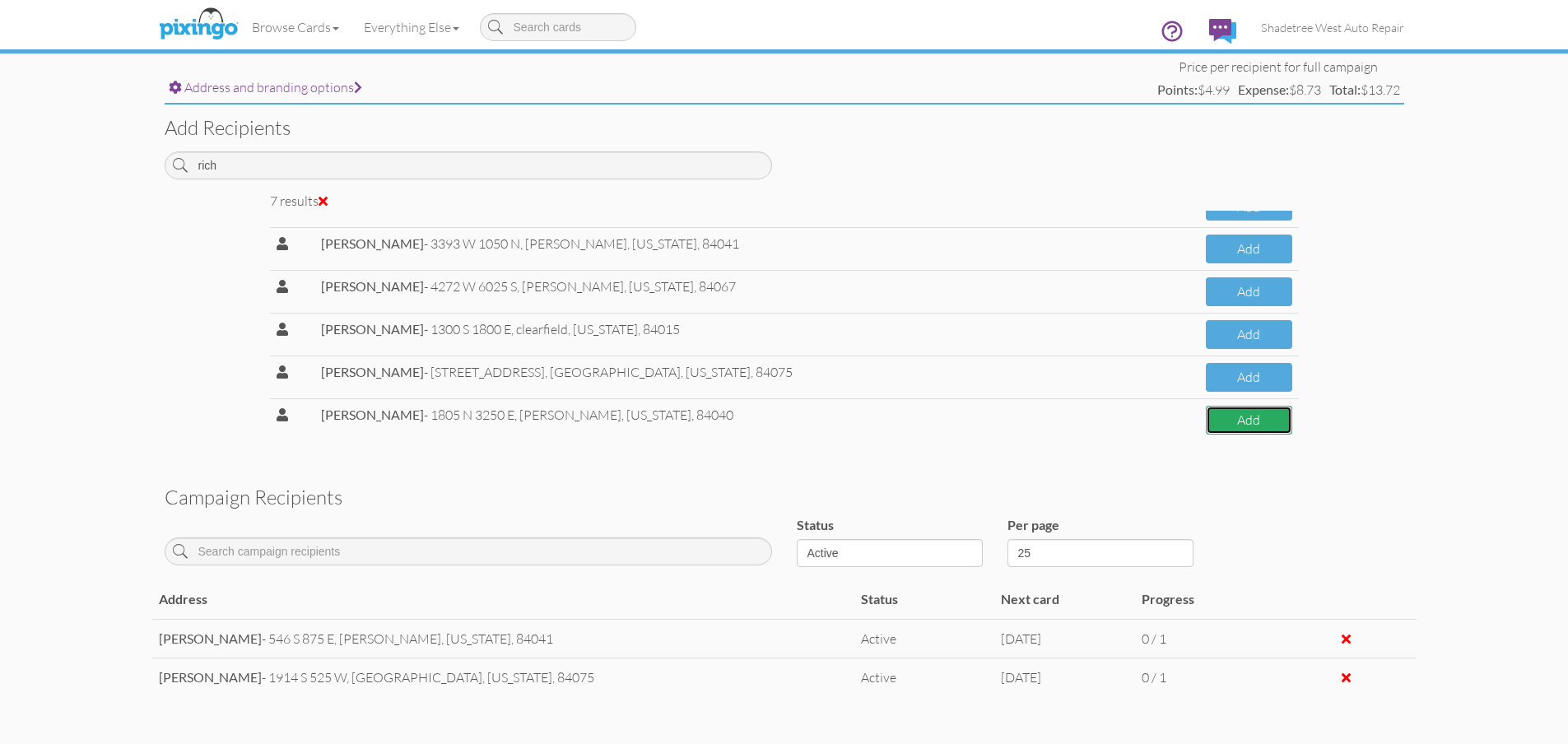
click at [1206, 418] on button "Add" at bounding box center [1248, 419] width 86 height 29
click at [1209, 411] on button "Add" at bounding box center [1248, 419] width 86 height 29
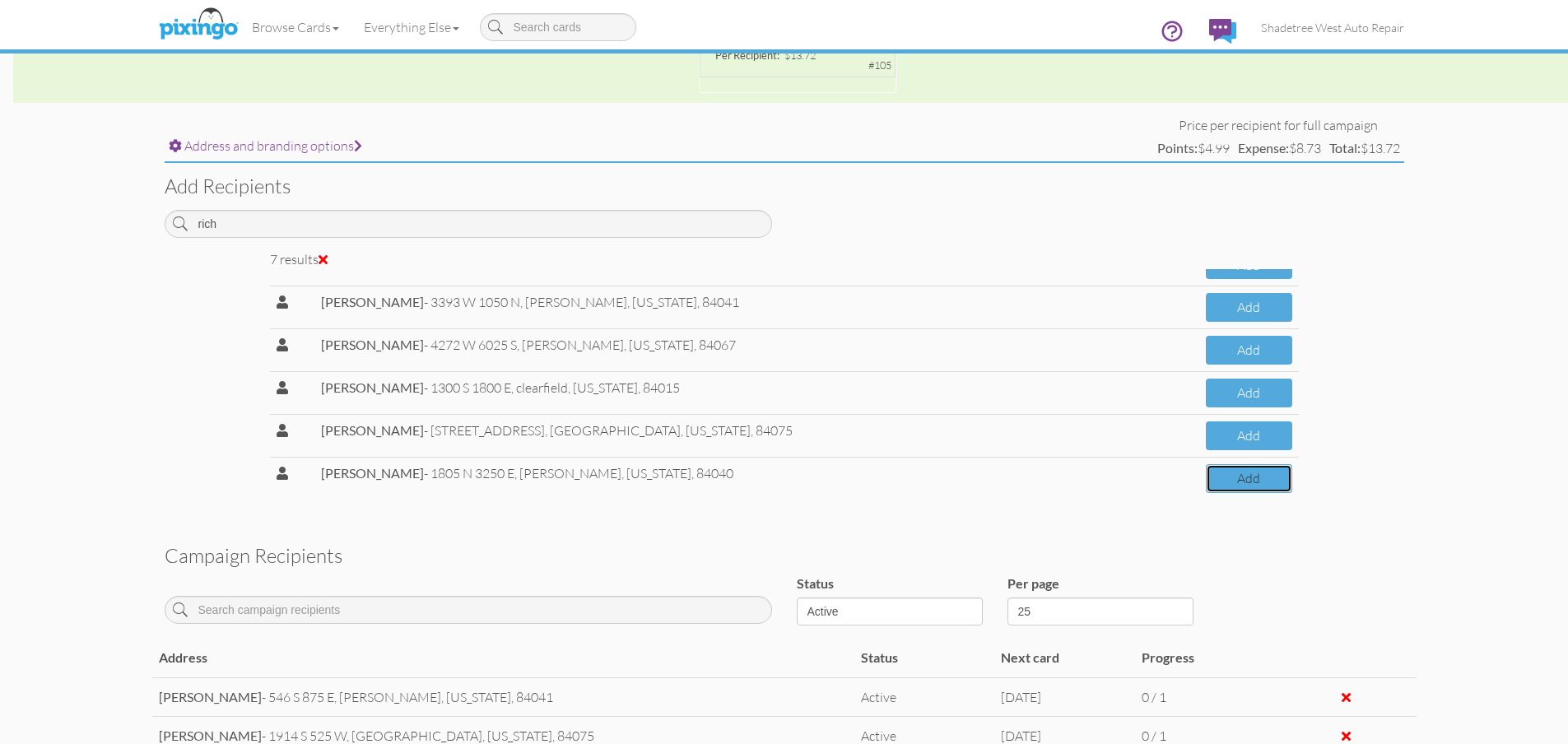
scroll to position [561, 0]
click at [1227, 489] on button "Add" at bounding box center [1248, 478] width 86 height 29
click at [1222, 478] on button "Add" at bounding box center [1248, 478] width 86 height 29
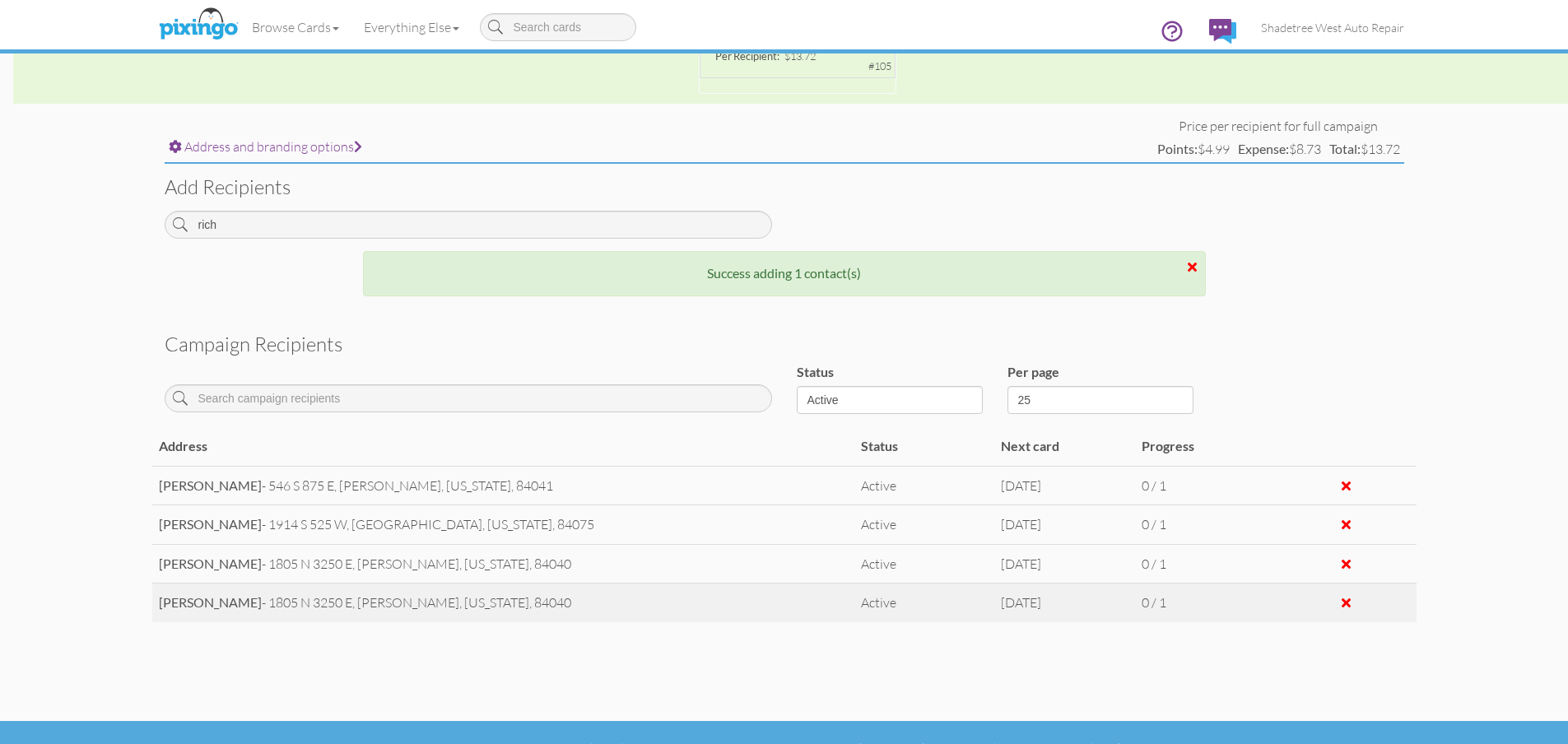
click at [1345, 601] on div at bounding box center [1346, 602] width 9 height 13
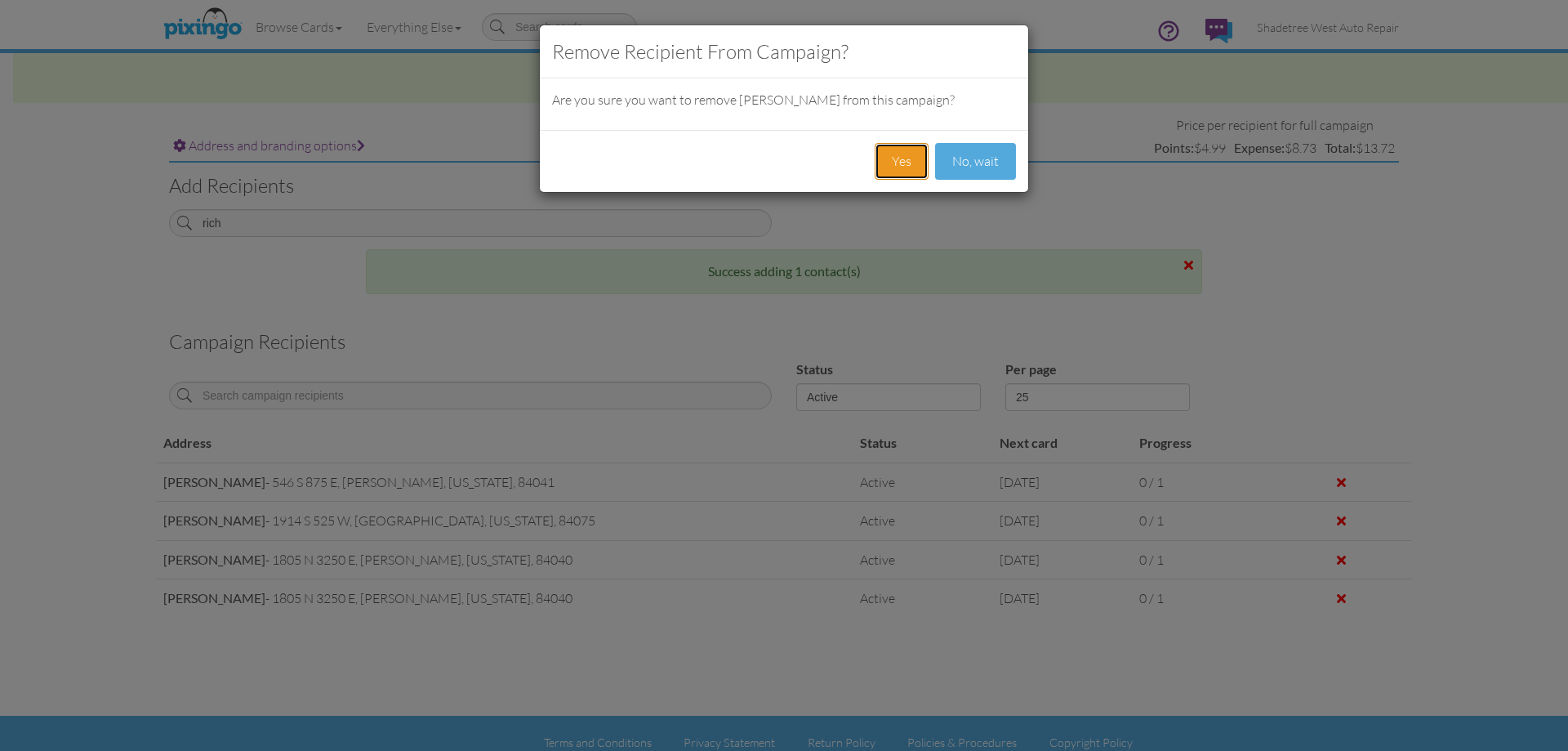
click at [920, 166] on button "Yes" at bounding box center [902, 161] width 54 height 37
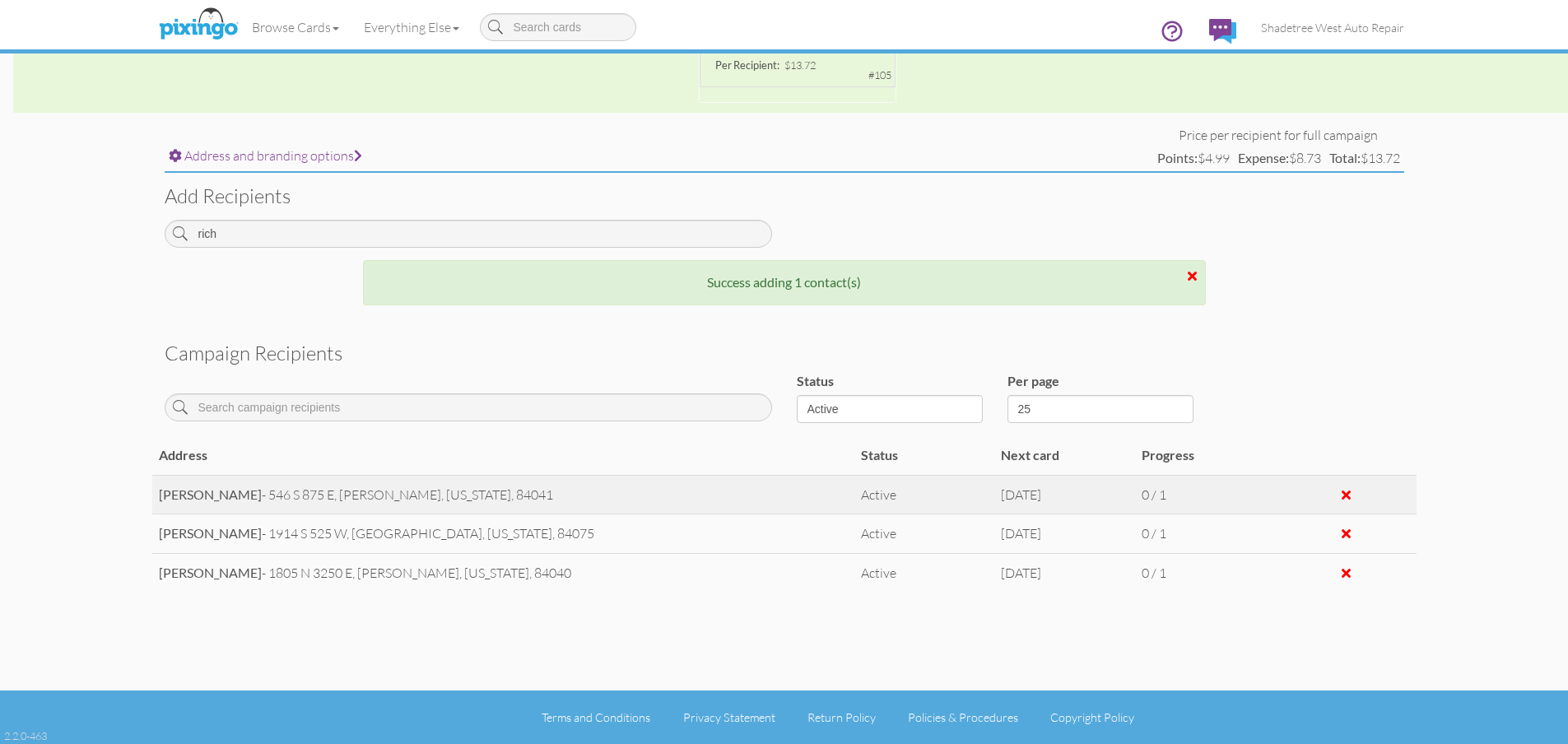
scroll to position [551, 0]
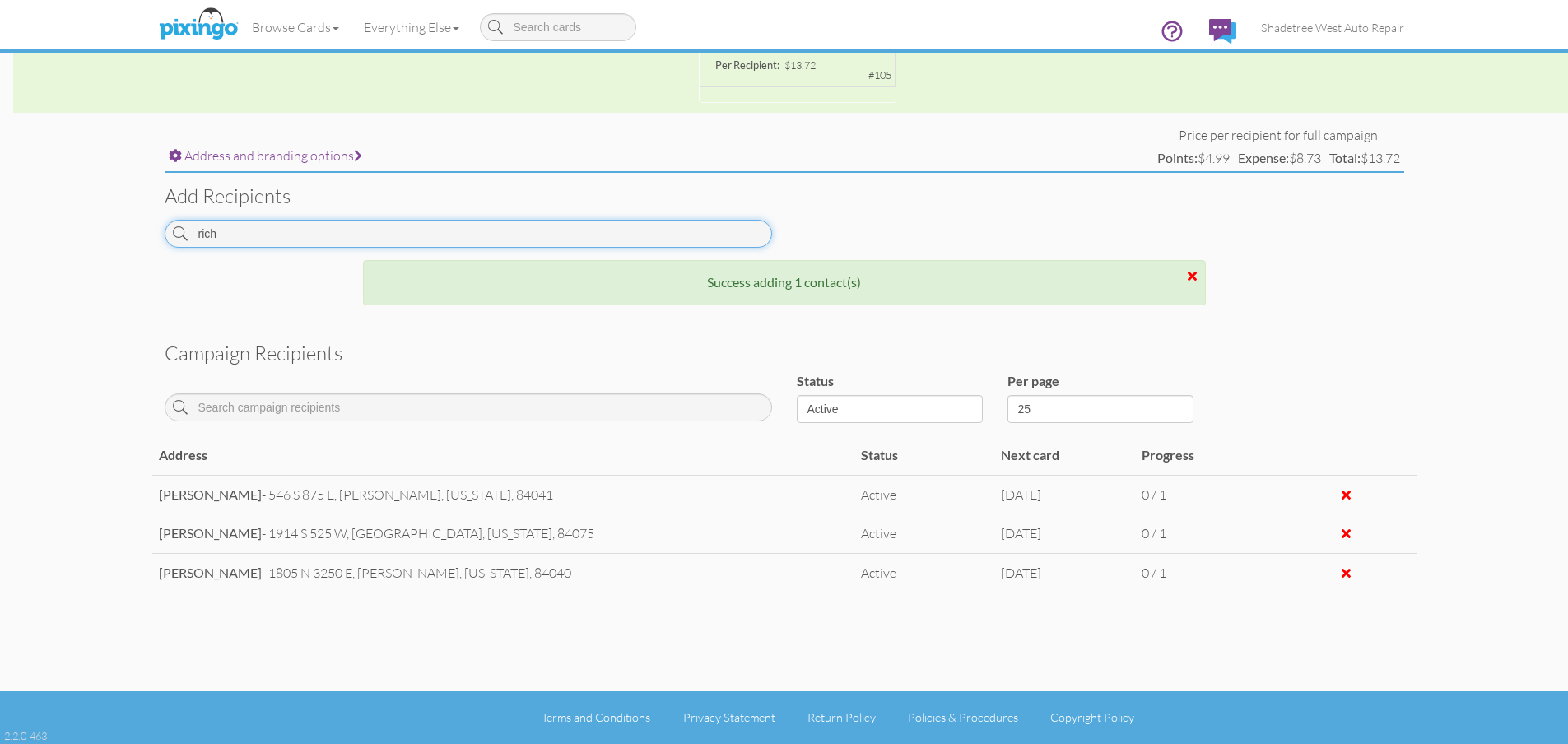
drag, startPoint x: 347, startPoint y: 242, endPoint x: 54, endPoint y: 229, distance: 293.3
click at [54, 229] on campaign-detail "Toggle navigation Visit Pixingo Mobile Browse Cards Business Accounting Automot…" at bounding box center [784, 96] width 1568 height 1294
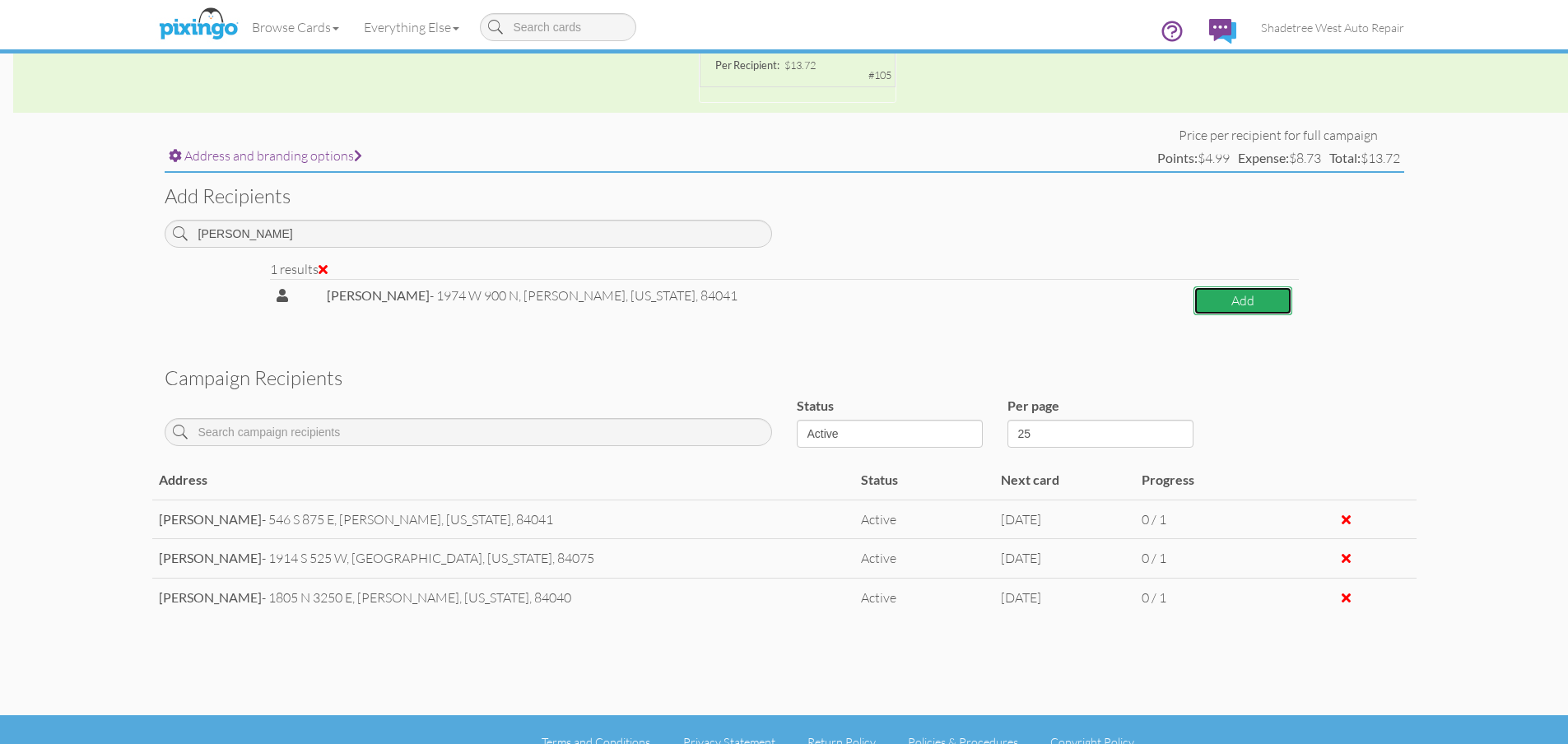
click at [1194, 299] on button "Add" at bounding box center [1242, 300] width 98 height 29
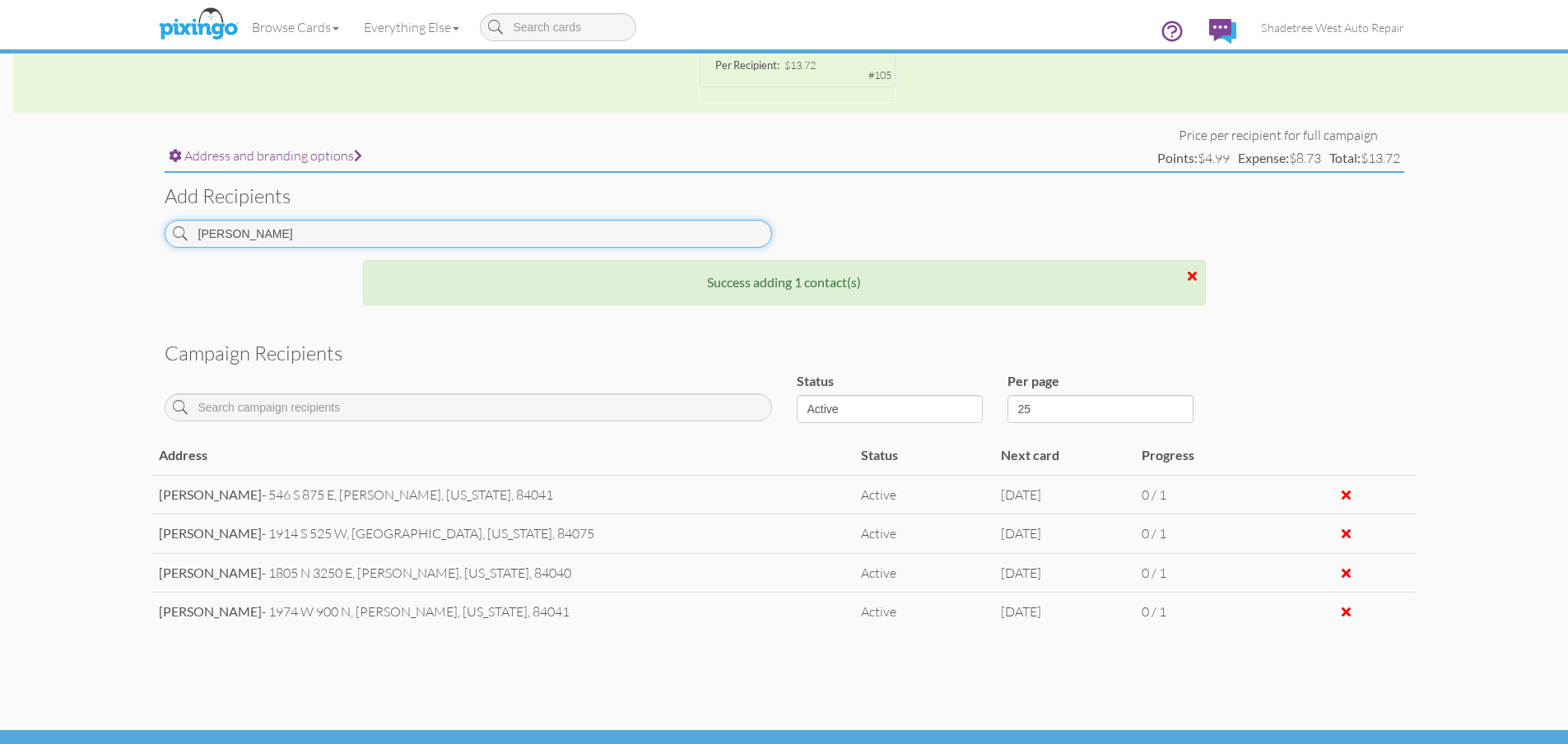
drag, startPoint x: 236, startPoint y: 225, endPoint x: 161, endPoint y: 230, distance: 75.2
click at [161, 230] on div "[PERSON_NAME]" at bounding box center [468, 240] width 632 height 41
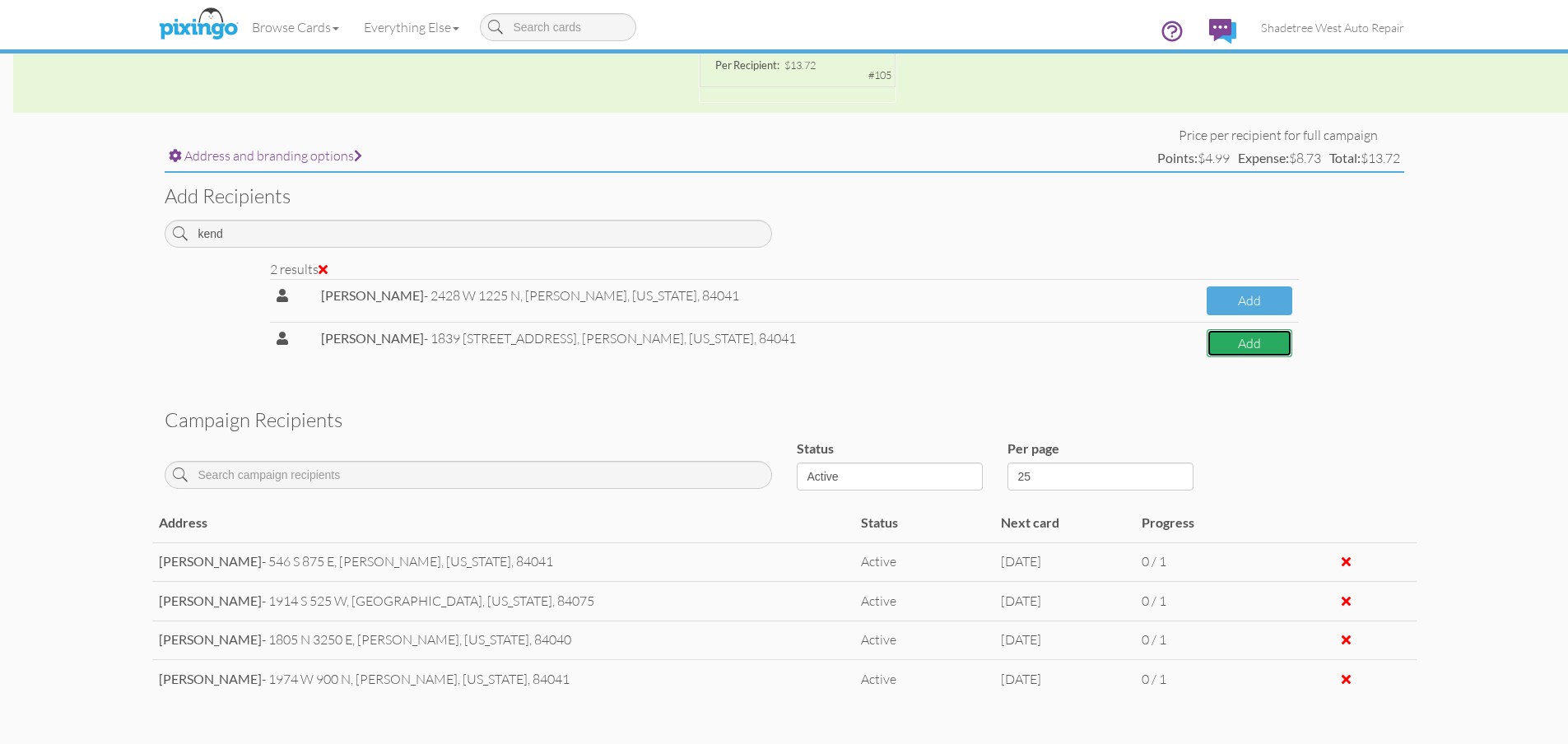
click at [1225, 353] on button "Add" at bounding box center [1249, 343] width 86 height 29
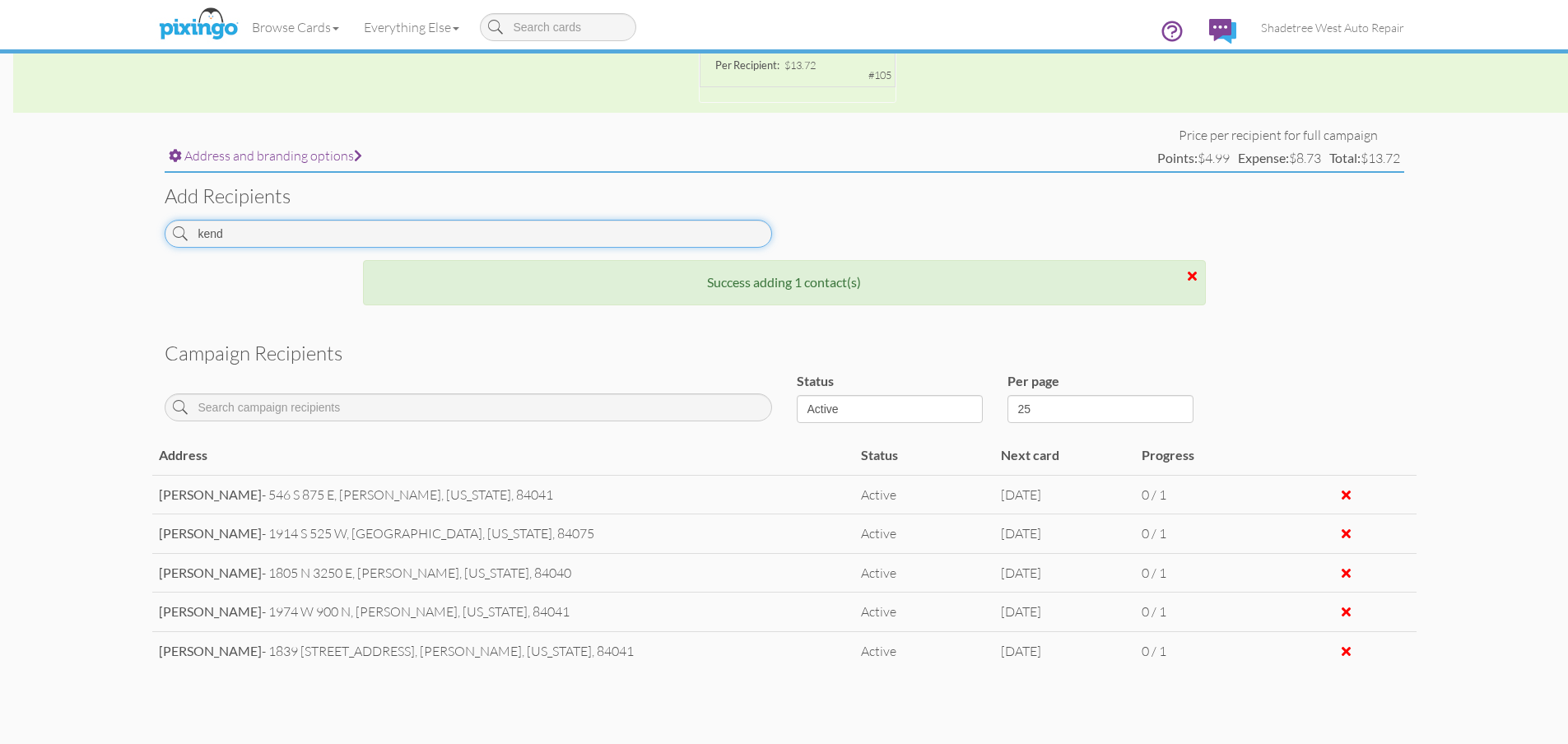
drag, startPoint x: 102, startPoint y: 225, endPoint x: 8, endPoint y: 225, distance: 94.0
click at [8, 225] on campaign-detail "Toggle navigation Visit Pixingo Mobile Browse Cards Business Accounting Automot…" at bounding box center [784, 135] width 1568 height 1373
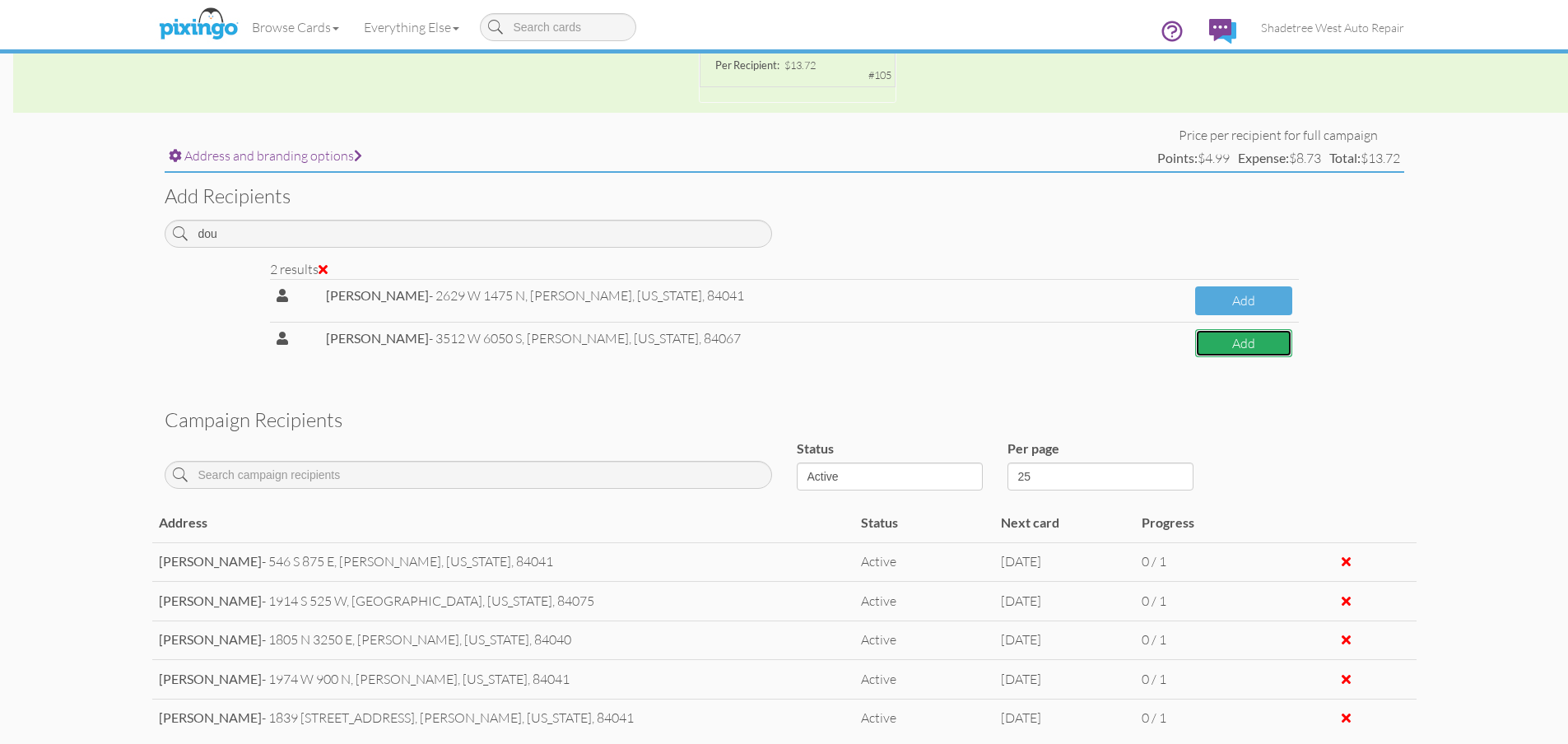
click at [1194, 355] on button "Add" at bounding box center [1242, 343] width 96 height 29
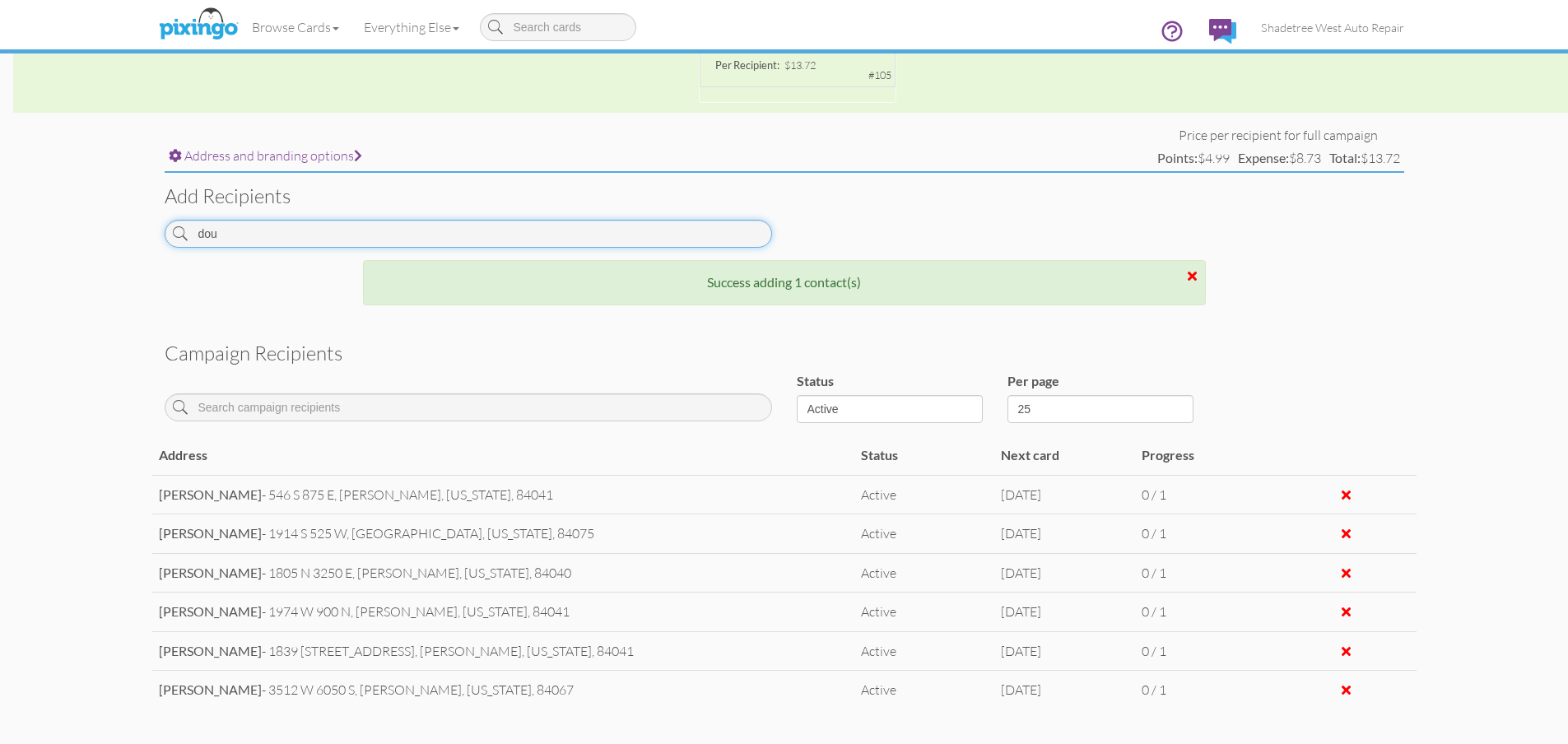
drag, startPoint x: 416, startPoint y: 240, endPoint x: 49, endPoint y: 233, distance: 367.1
click at [49, 233] on campaign-detail "Toggle navigation Visit Pixingo Mobile Browse Cards Business Accounting Automot…" at bounding box center [784, 155] width 1568 height 1413
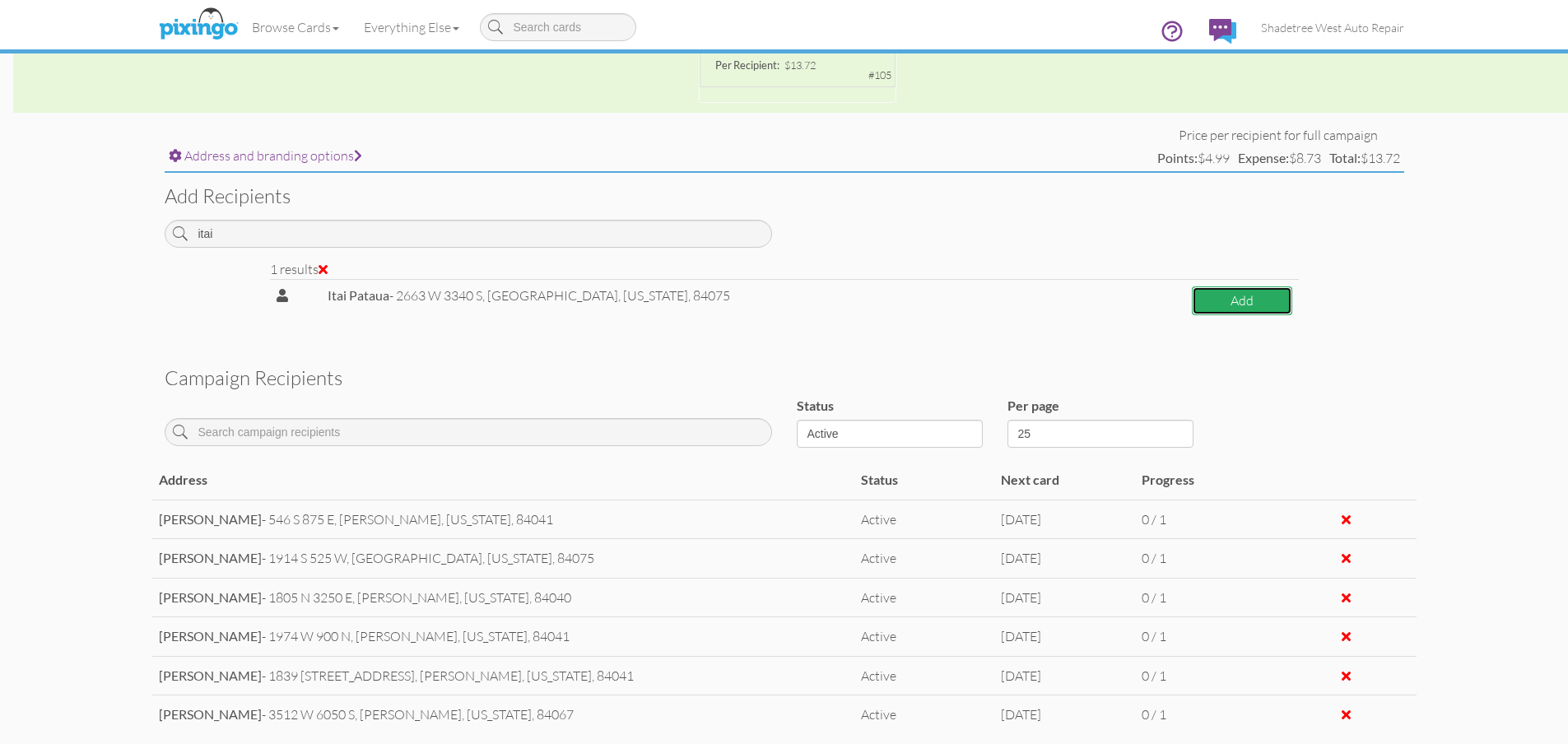
click at [1277, 302] on button "Add" at bounding box center [1241, 300] width 100 height 29
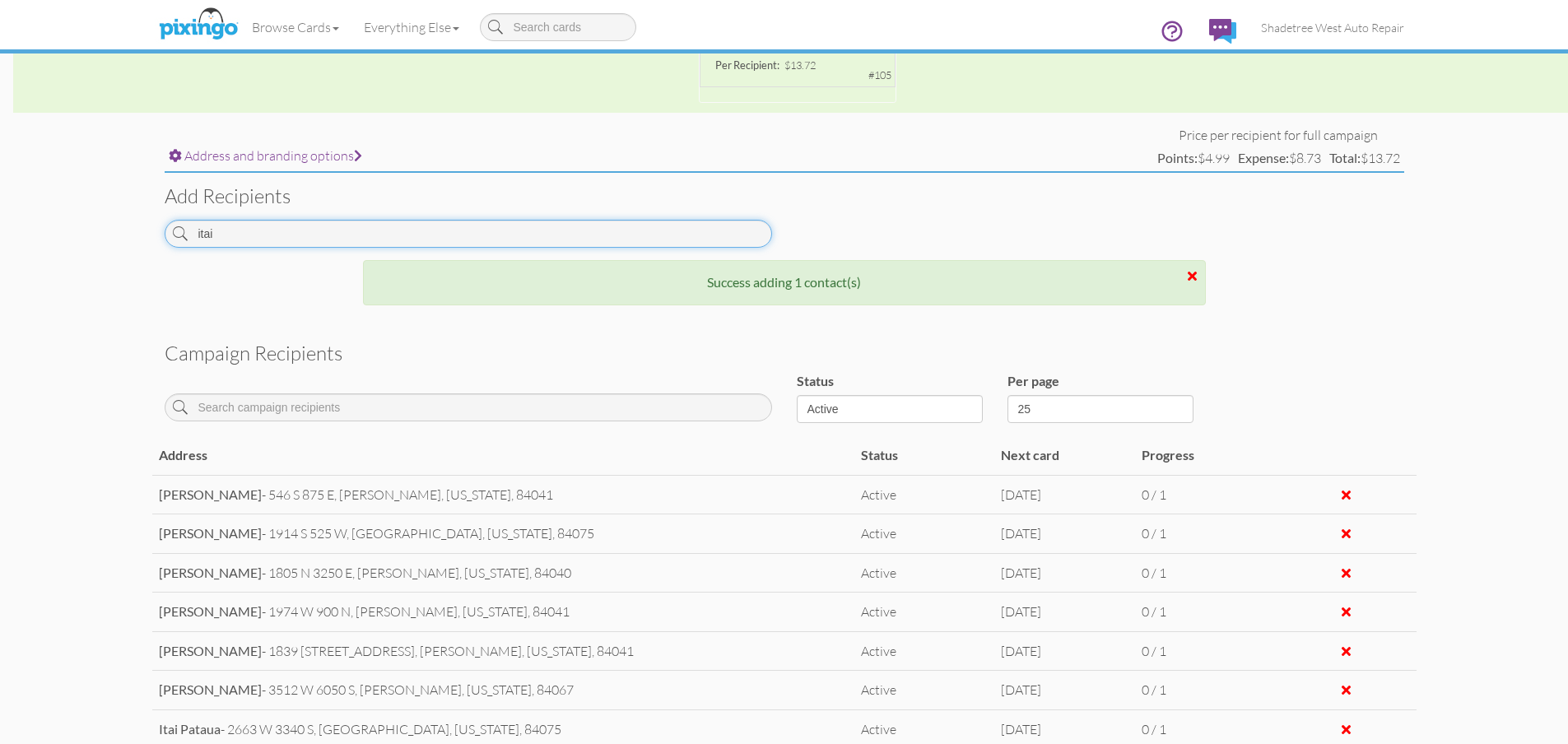
drag, startPoint x: 317, startPoint y: 227, endPoint x: 0, endPoint y: 226, distance: 317.0
click at [0, 226] on campaign-detail "Toggle navigation Visit Pixingo Mobile Browse Cards Business Accounting Automot…" at bounding box center [784, 174] width 1568 height 1452
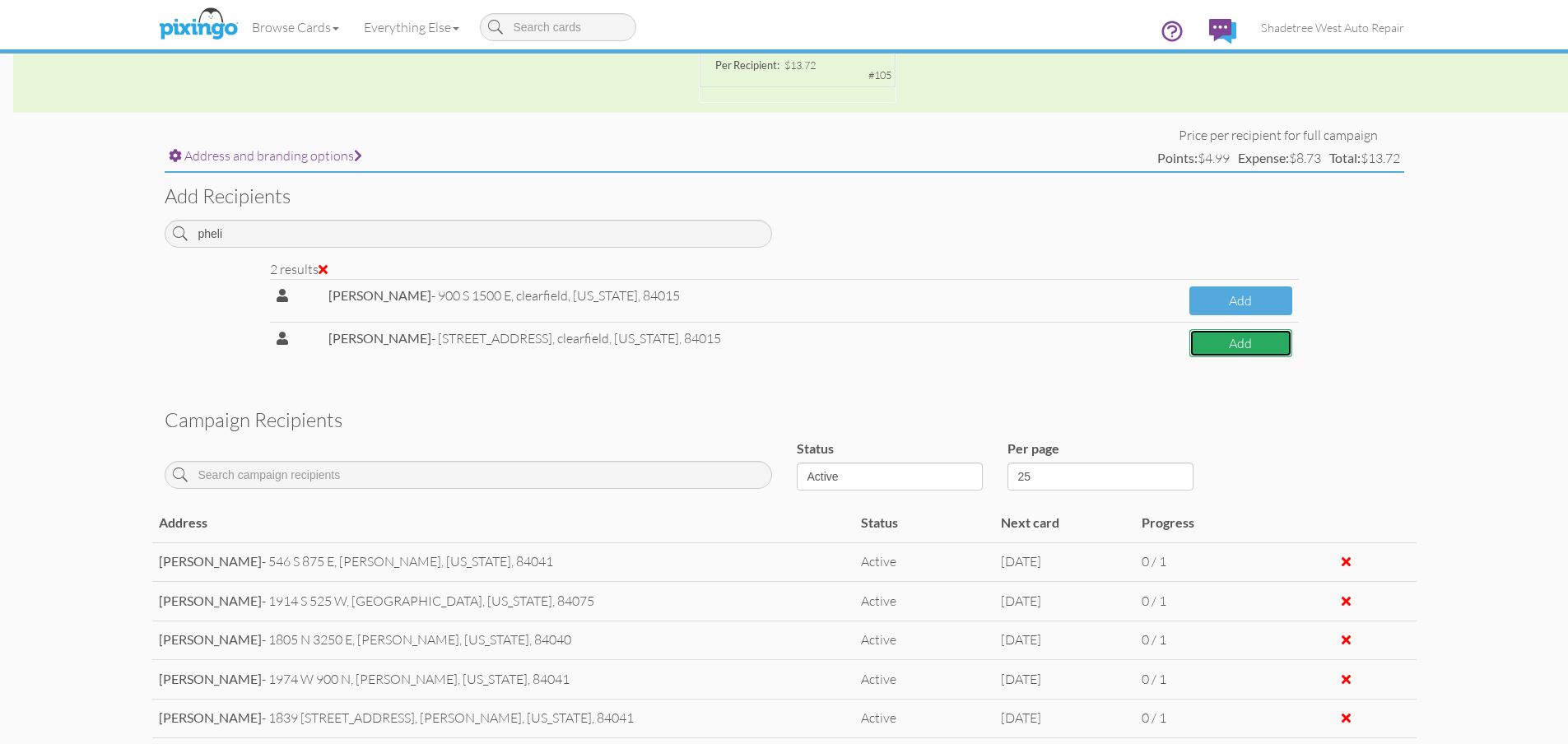
click at [1215, 338] on button "Add" at bounding box center [1240, 343] width 102 height 29
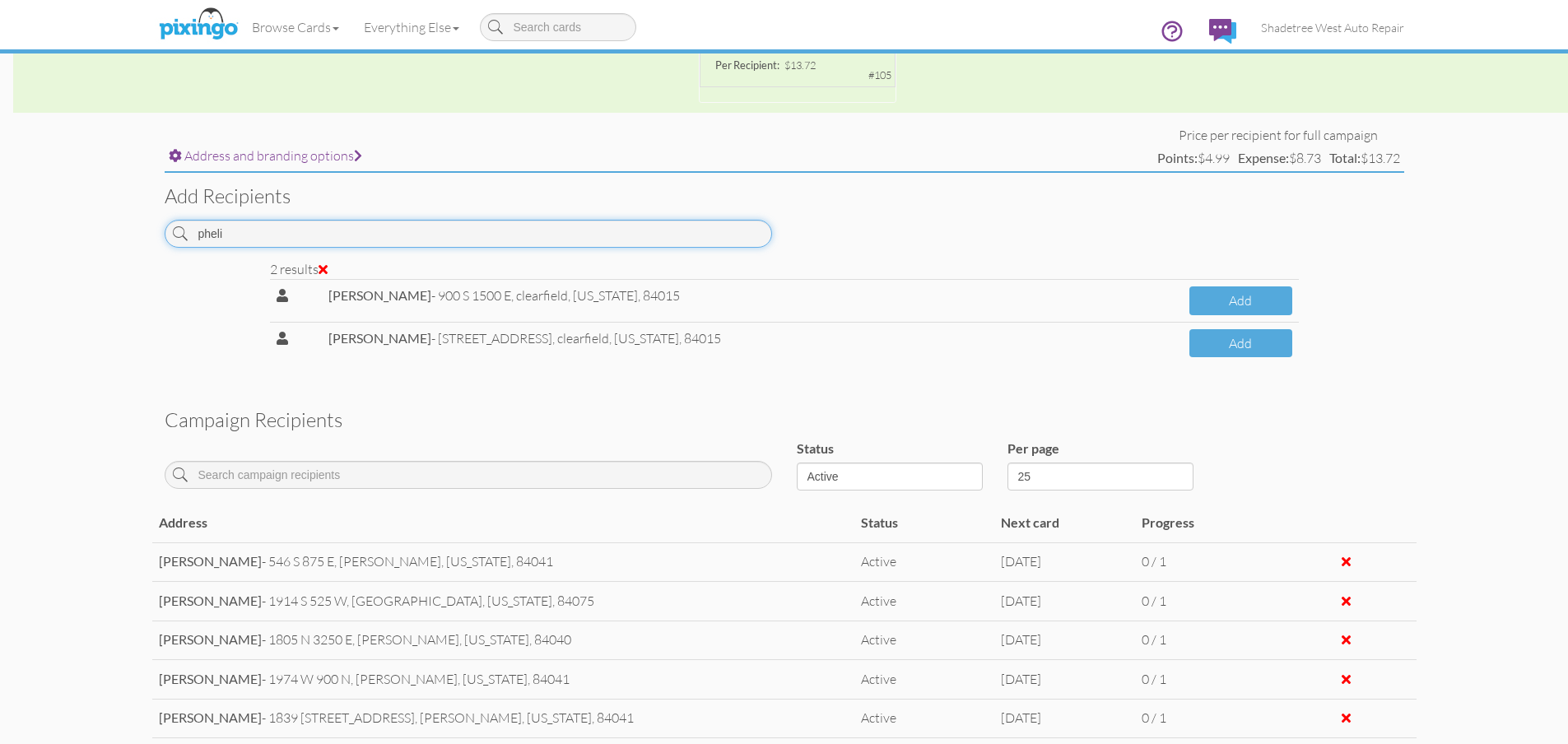
drag, startPoint x: 387, startPoint y: 230, endPoint x: 3, endPoint y: 228, distance: 384.0
click at [0, 230] on campaign-detail "Toggle navigation Visit Pixingo Mobile Browse Cards Business Accounting Automot…" at bounding box center [784, 208] width 1568 height 1519
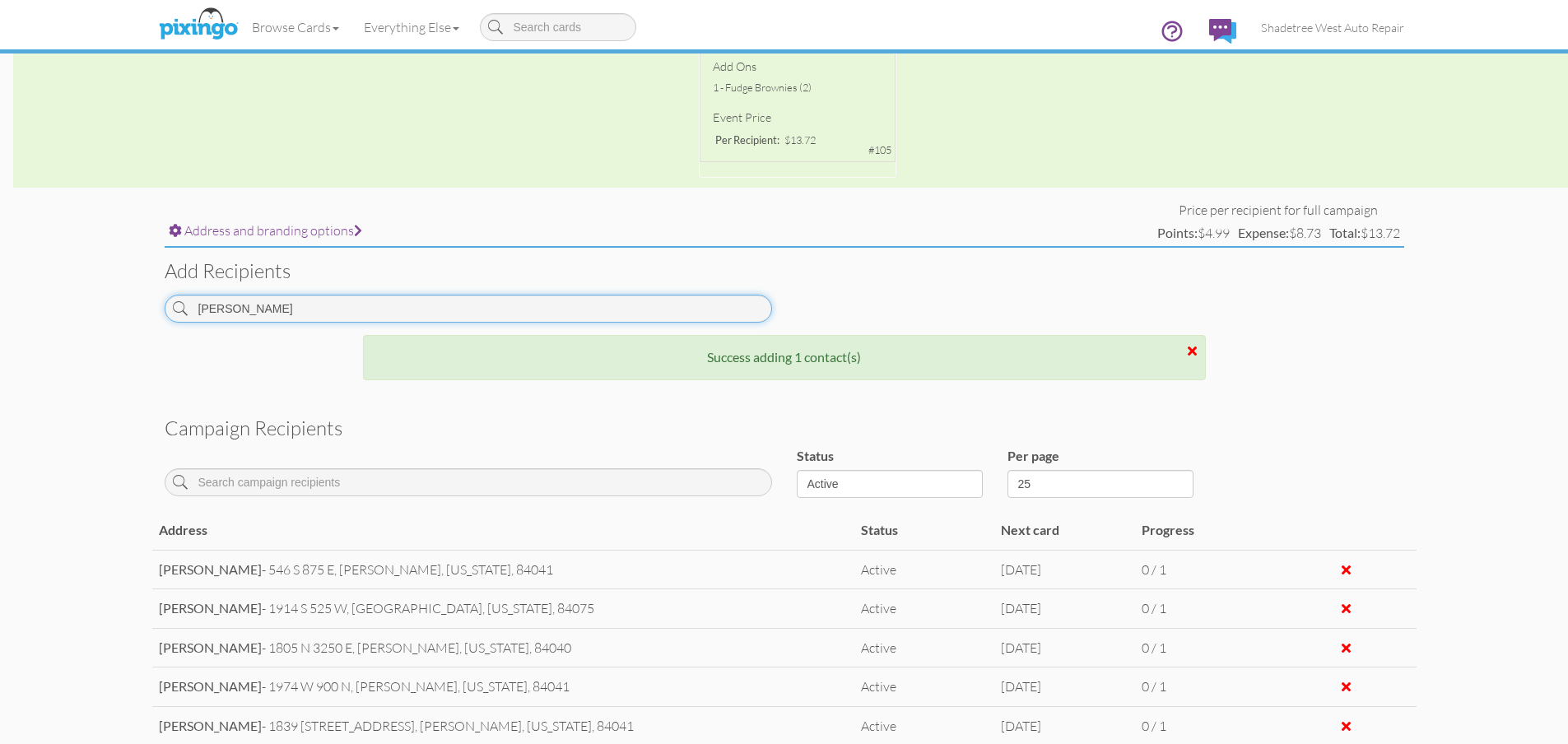
scroll to position [469, 0]
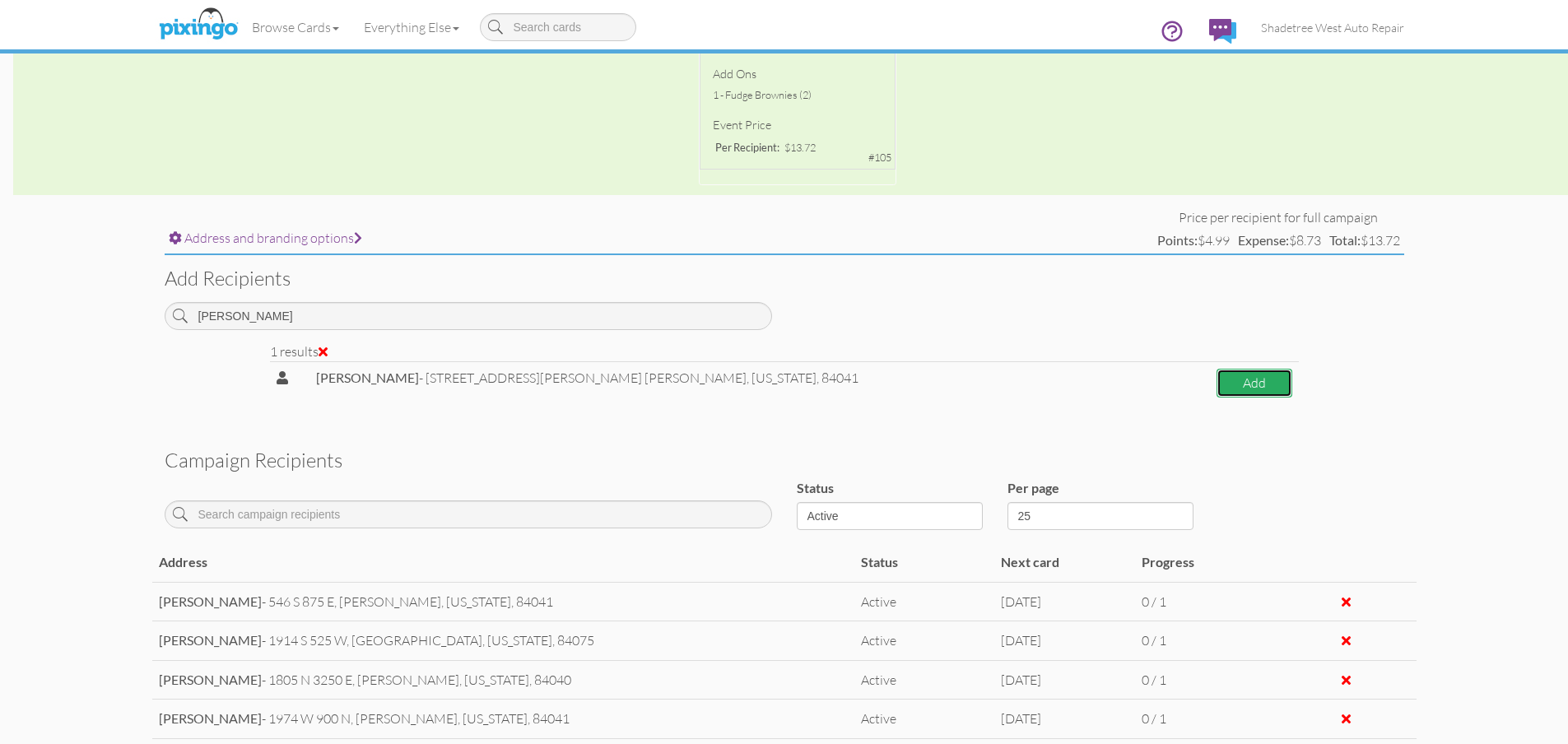
click at [1221, 377] on button "Add" at bounding box center [1253, 383] width 75 height 29
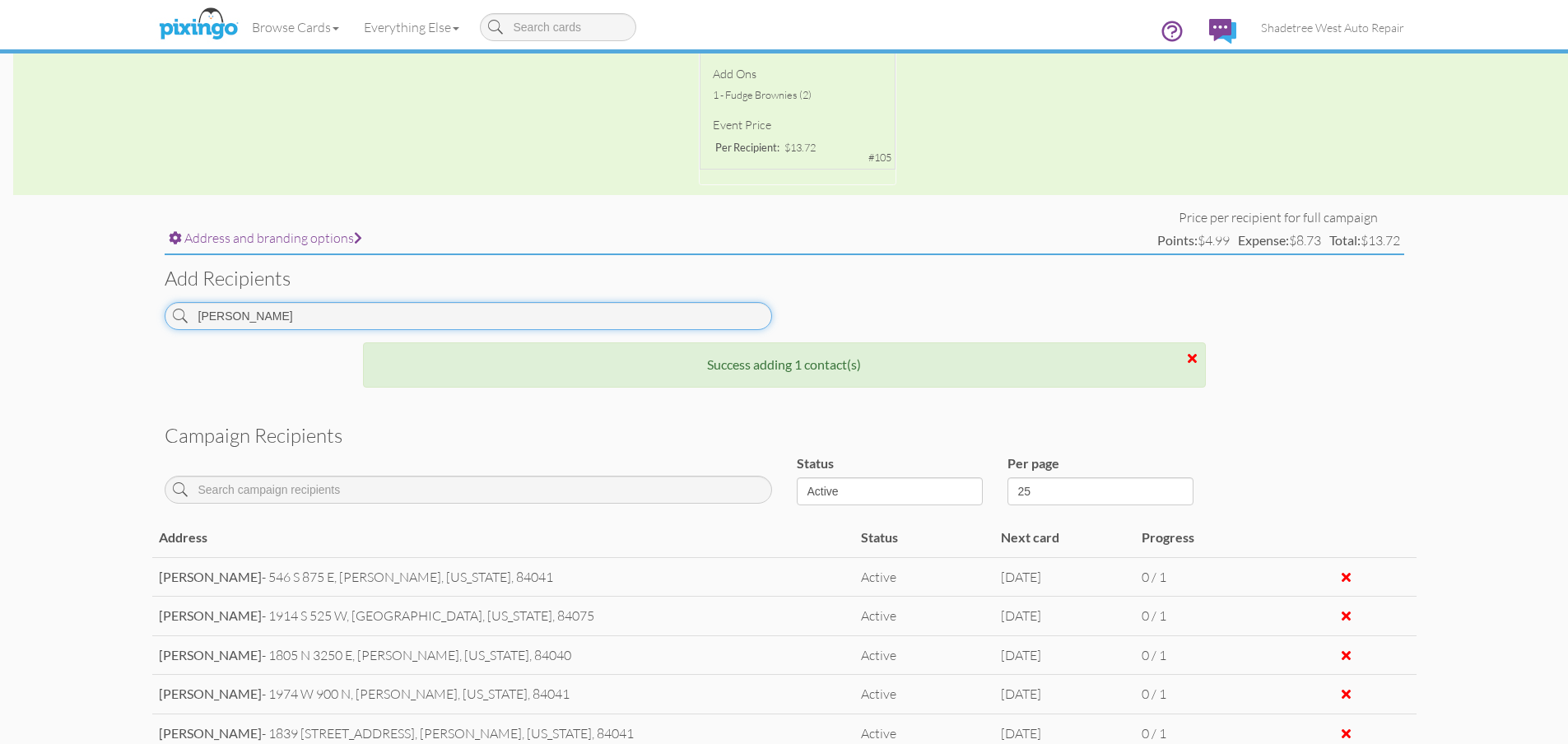
drag, startPoint x: 356, startPoint y: 323, endPoint x: 0, endPoint y: 303, distance: 356.6
click at [0, 303] on campaign-detail "Toggle navigation Visit Pixingo Mobile Browse Cards Business Accounting Automot…" at bounding box center [784, 295] width 1568 height 1529
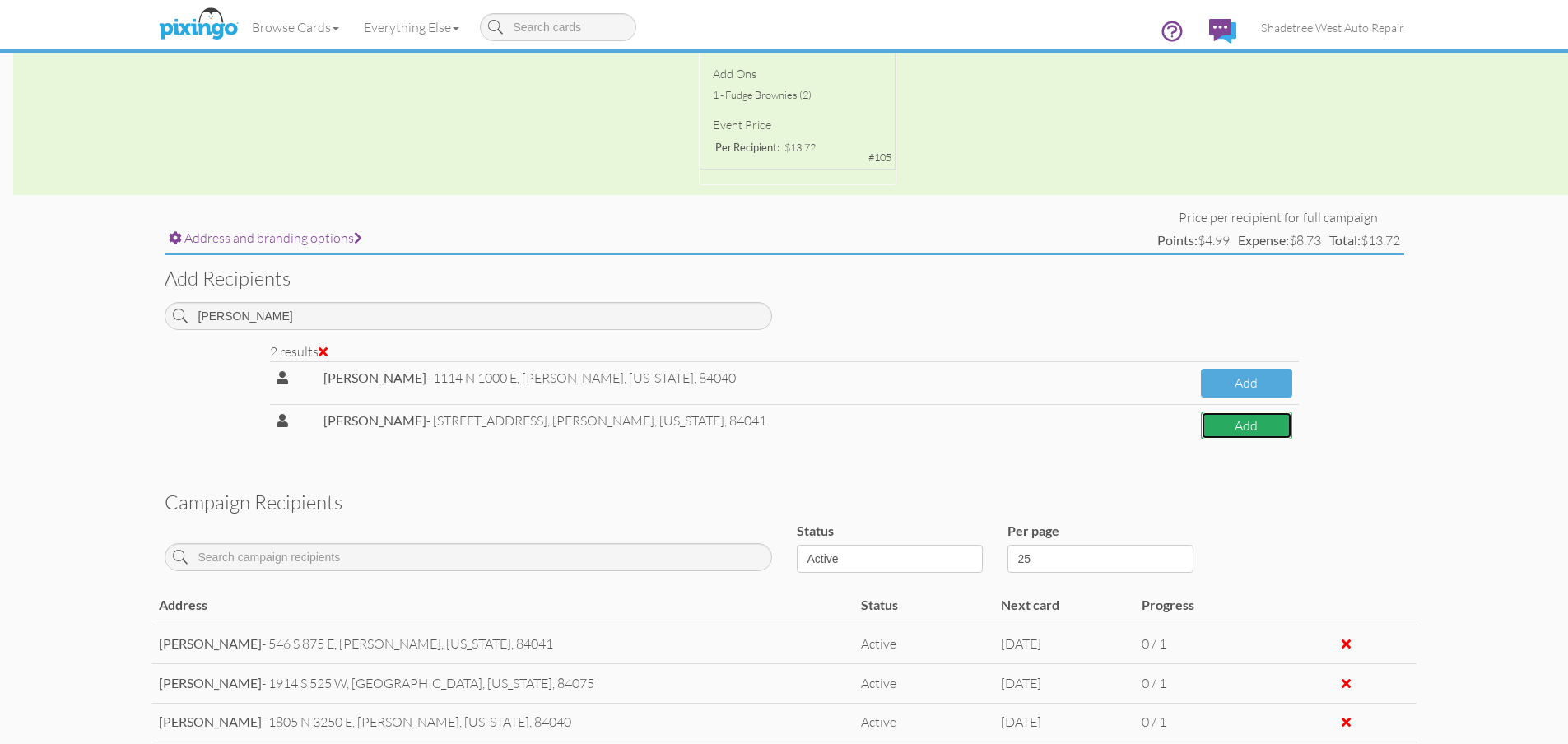
click at [1276, 437] on button "Add" at bounding box center [1246, 425] width 91 height 29
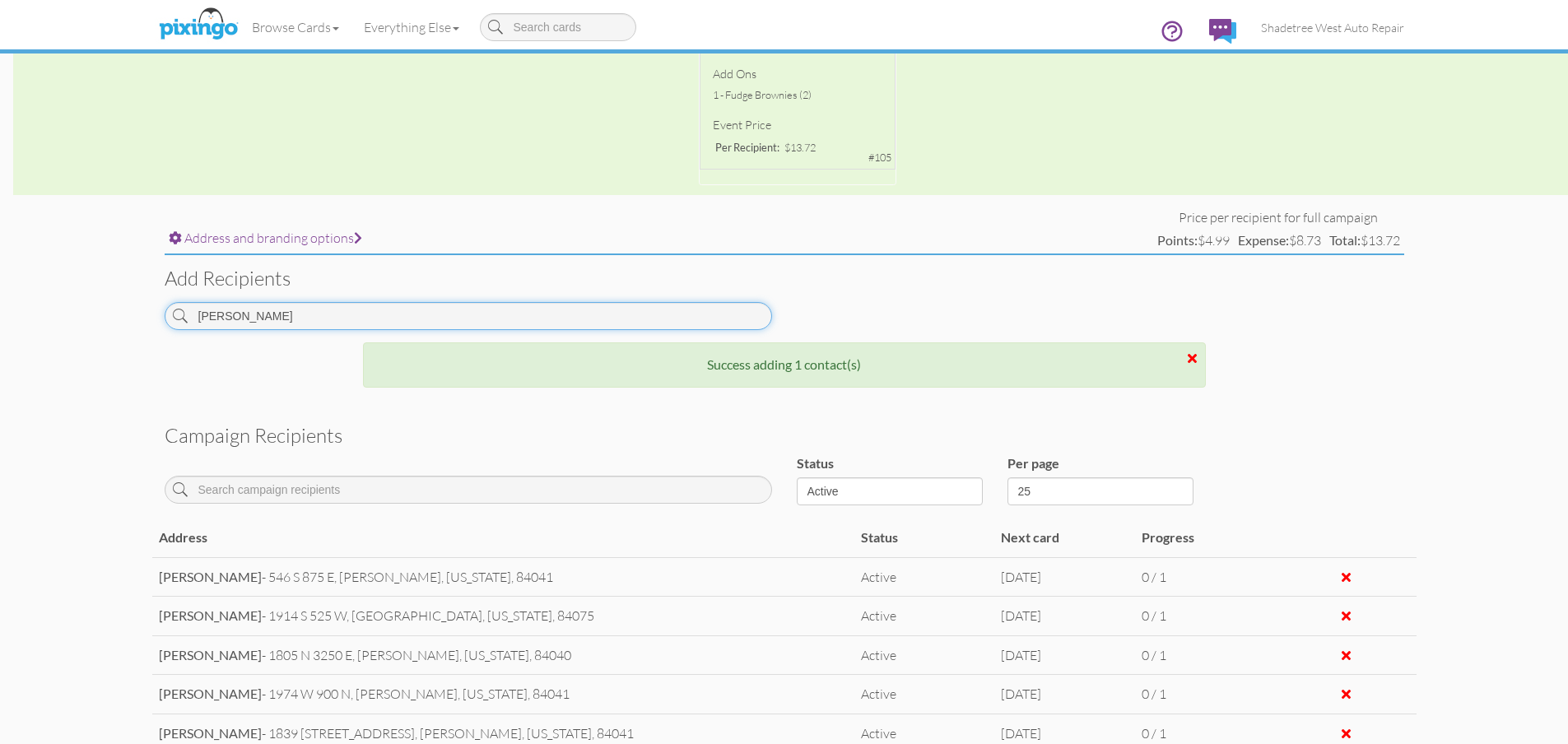
drag, startPoint x: 232, startPoint y: 320, endPoint x: 13, endPoint y: 304, distance: 219.6
click at [13, 304] on campaign-detail "Toggle navigation Visit Pixingo Mobile Browse Cards Business Accounting Automot…" at bounding box center [784, 315] width 1568 height 1569
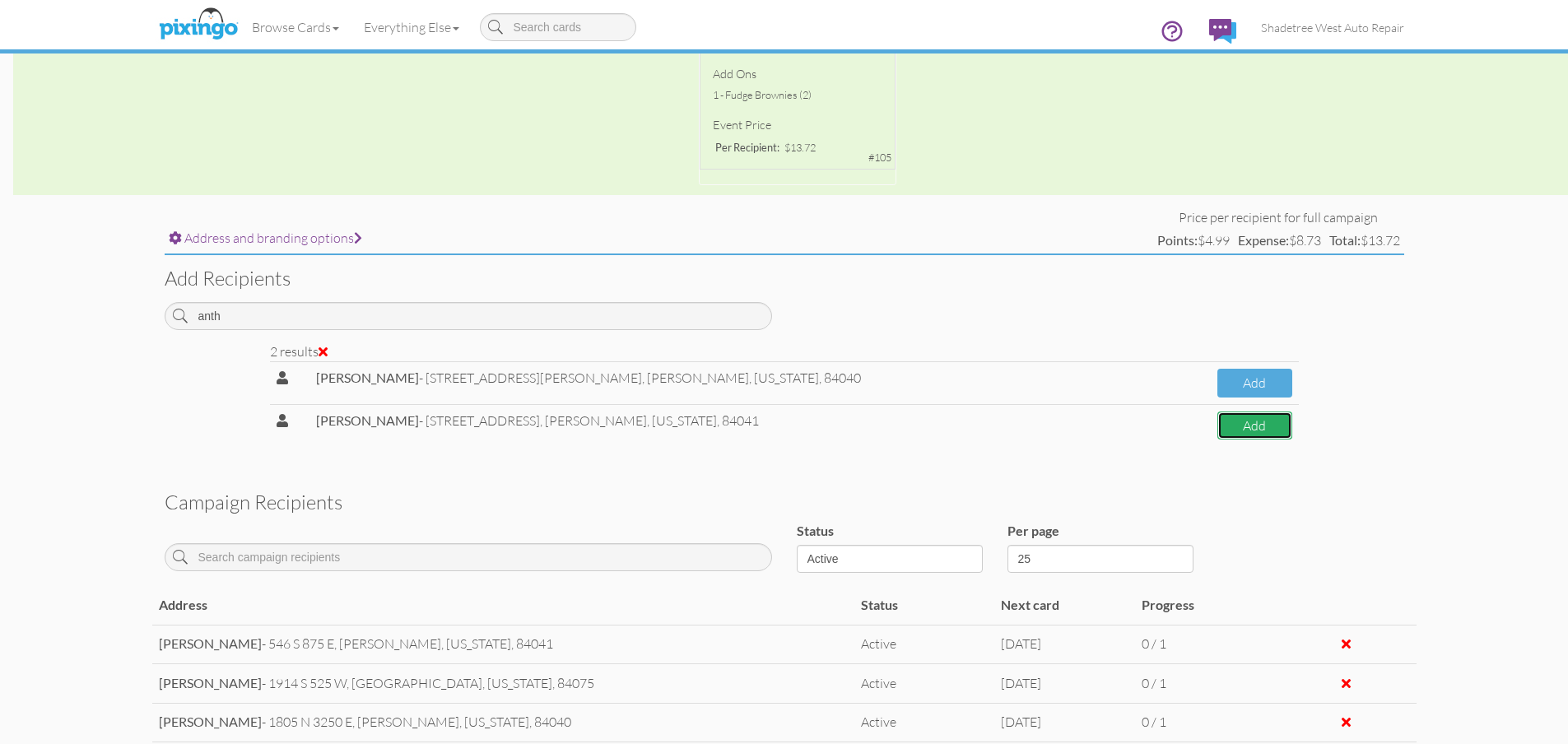
click at [1263, 431] on button "Add" at bounding box center [1254, 425] width 75 height 29
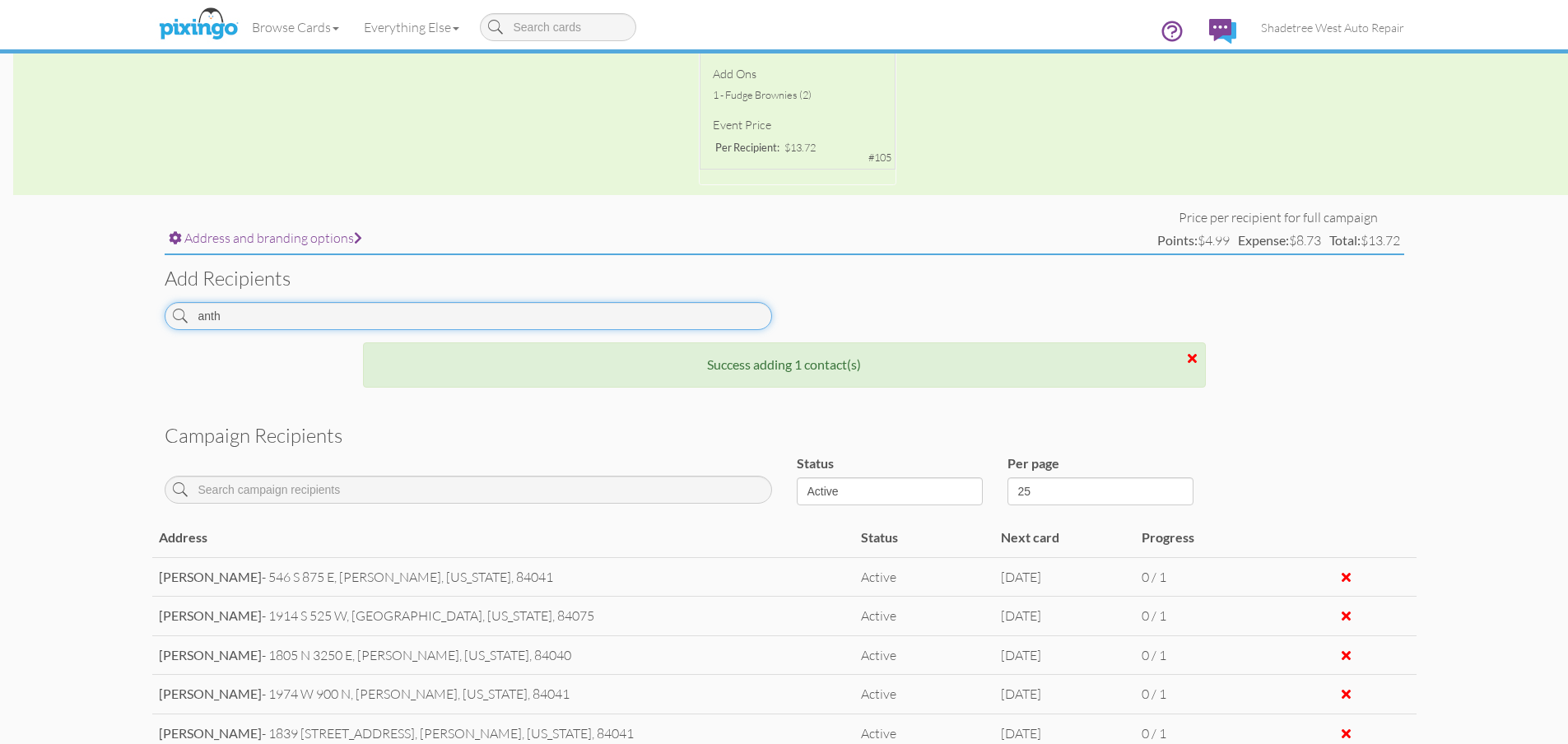
drag, startPoint x: 370, startPoint y: 317, endPoint x: 2, endPoint y: 259, distance: 372.5
click at [0, 260] on campaign-detail "Toggle navigation Visit Pixingo Mobile Browse Cards Business Accounting Automot…" at bounding box center [784, 335] width 1568 height 1608
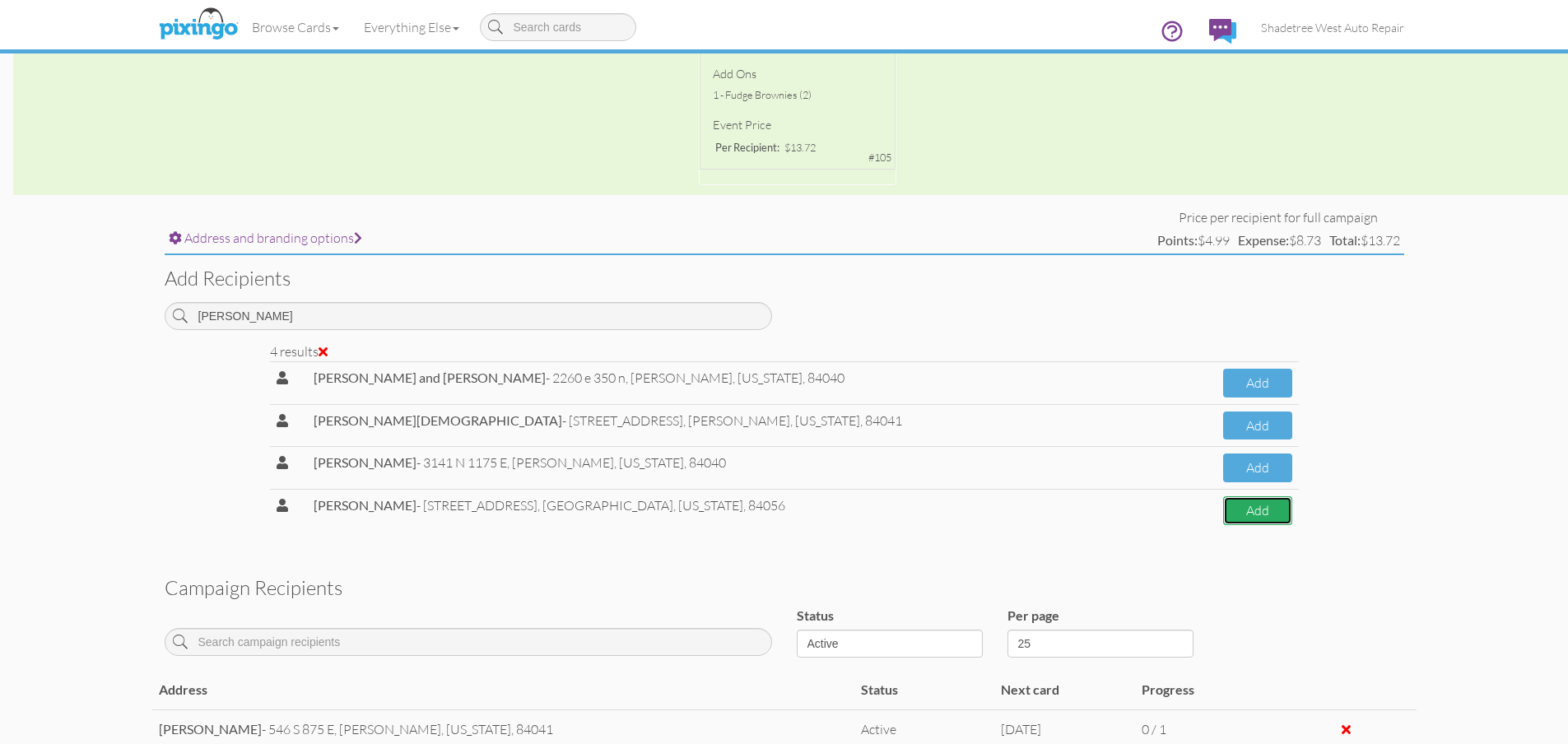
click at [1223, 519] on button "Add" at bounding box center [1257, 510] width 69 height 29
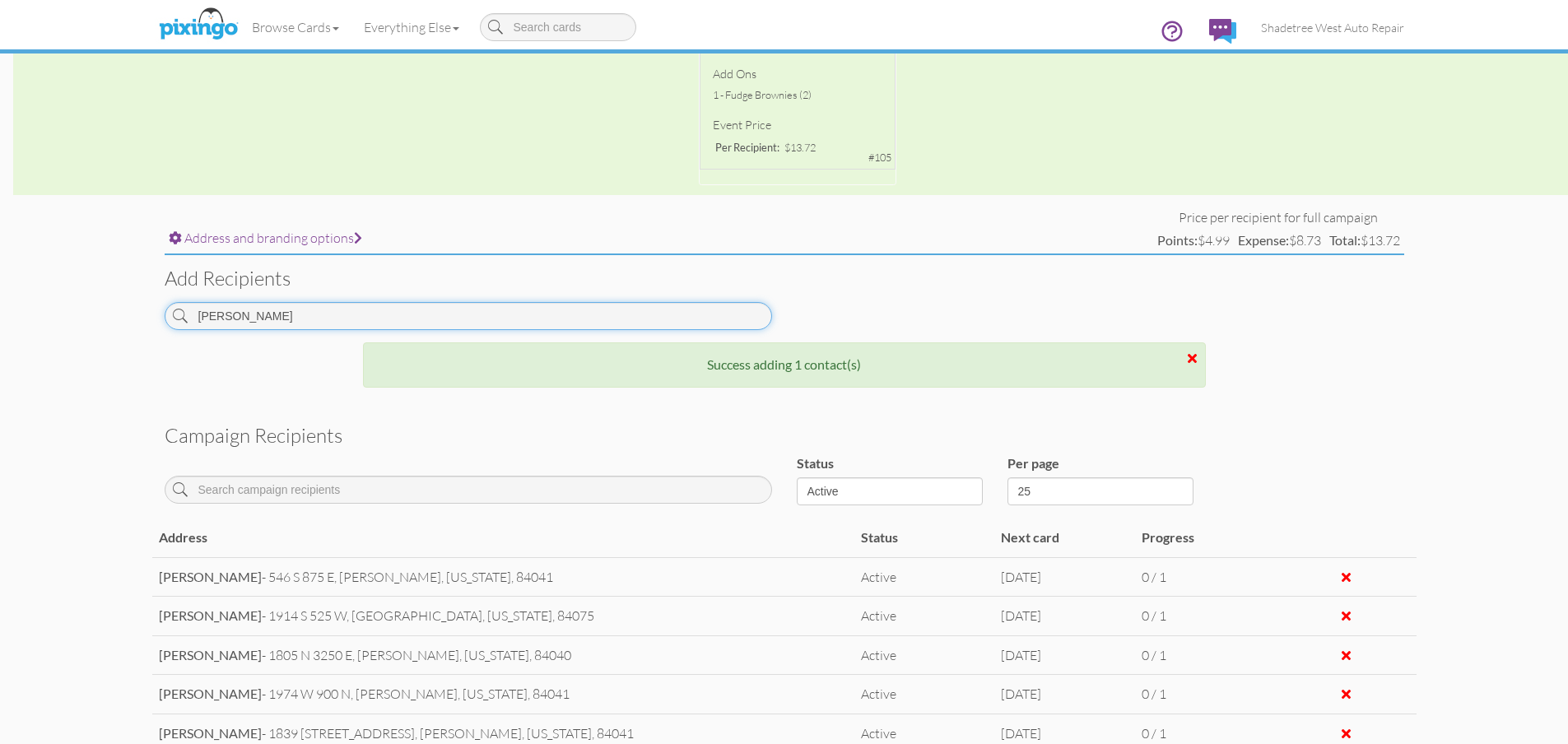
drag, startPoint x: 267, startPoint y: 315, endPoint x: 0, endPoint y: 314, distance: 267.0
click at [0, 314] on campaign-detail "Toggle navigation Visit Pixingo Mobile Browse Cards Business Accounting Automot…" at bounding box center [784, 354] width 1568 height 1647
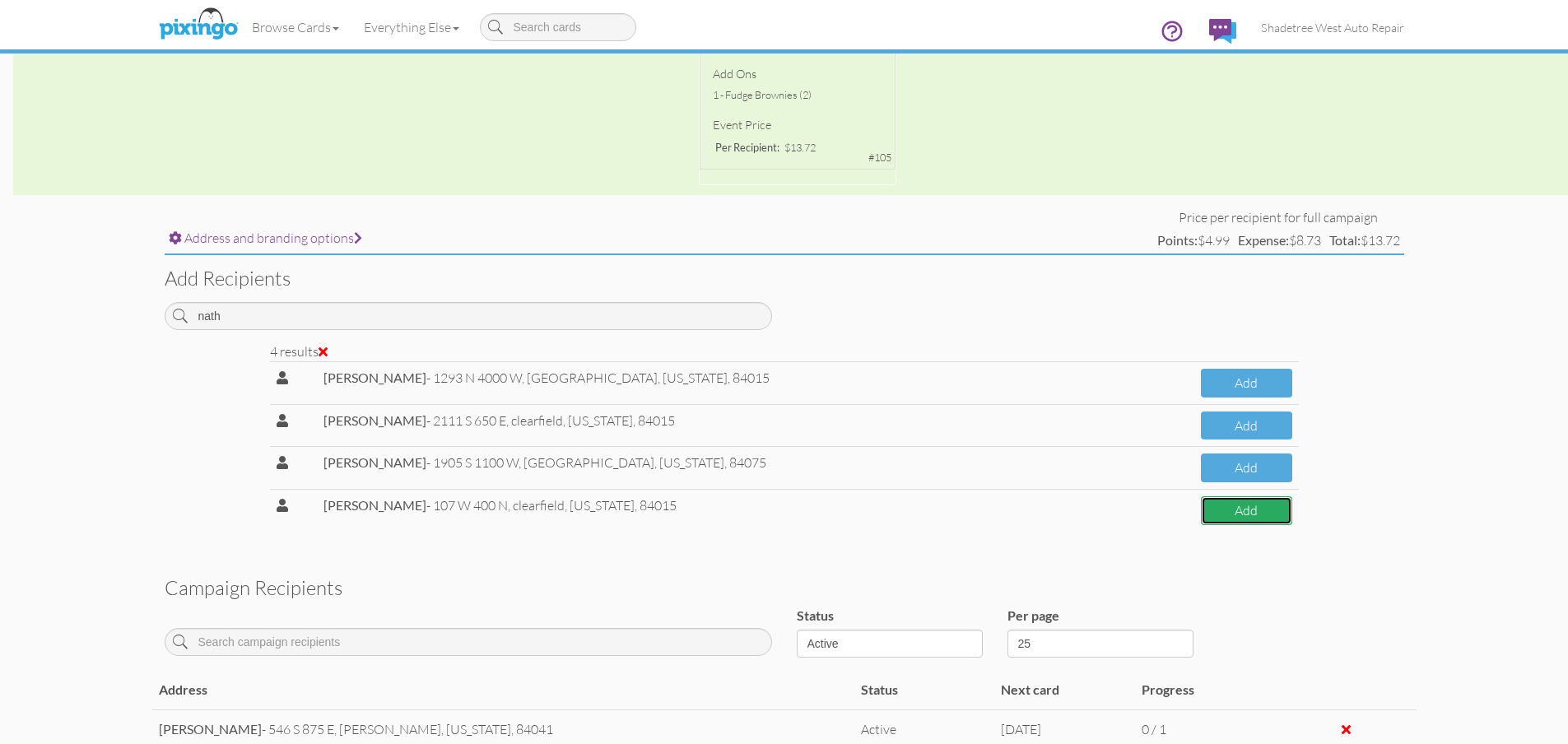
click at [1265, 515] on button "Add" at bounding box center [1246, 510] width 90 height 29
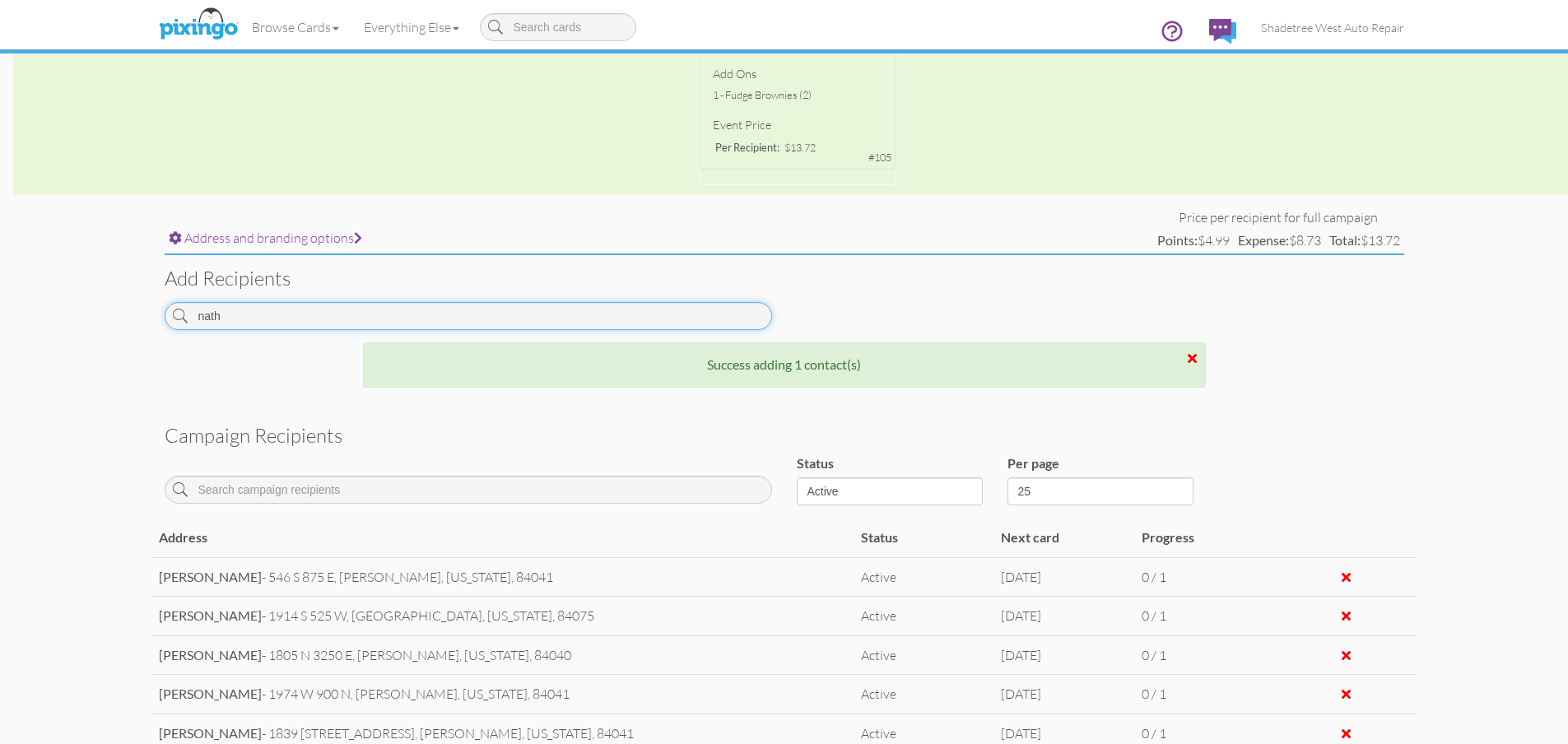
drag, startPoint x: 254, startPoint y: 317, endPoint x: 18, endPoint y: 355, distance: 239.0
click at [18, 355] on campaign-detail "Toggle navigation Visit Pixingo Mobile Browse Cards Business Accounting Automot…" at bounding box center [784, 367] width 1568 height 1672
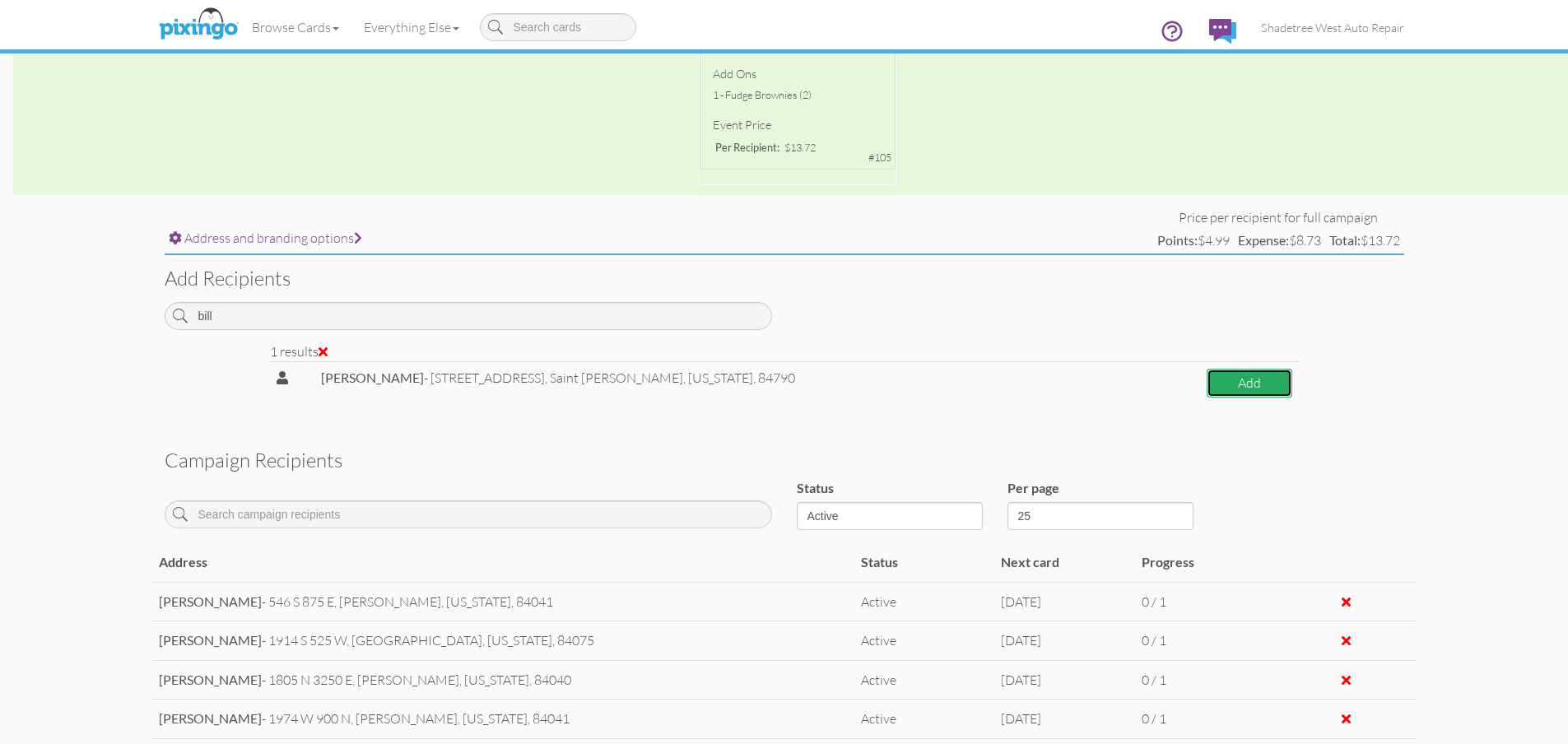
click at [1258, 388] on button "Add" at bounding box center [1249, 383] width 86 height 29
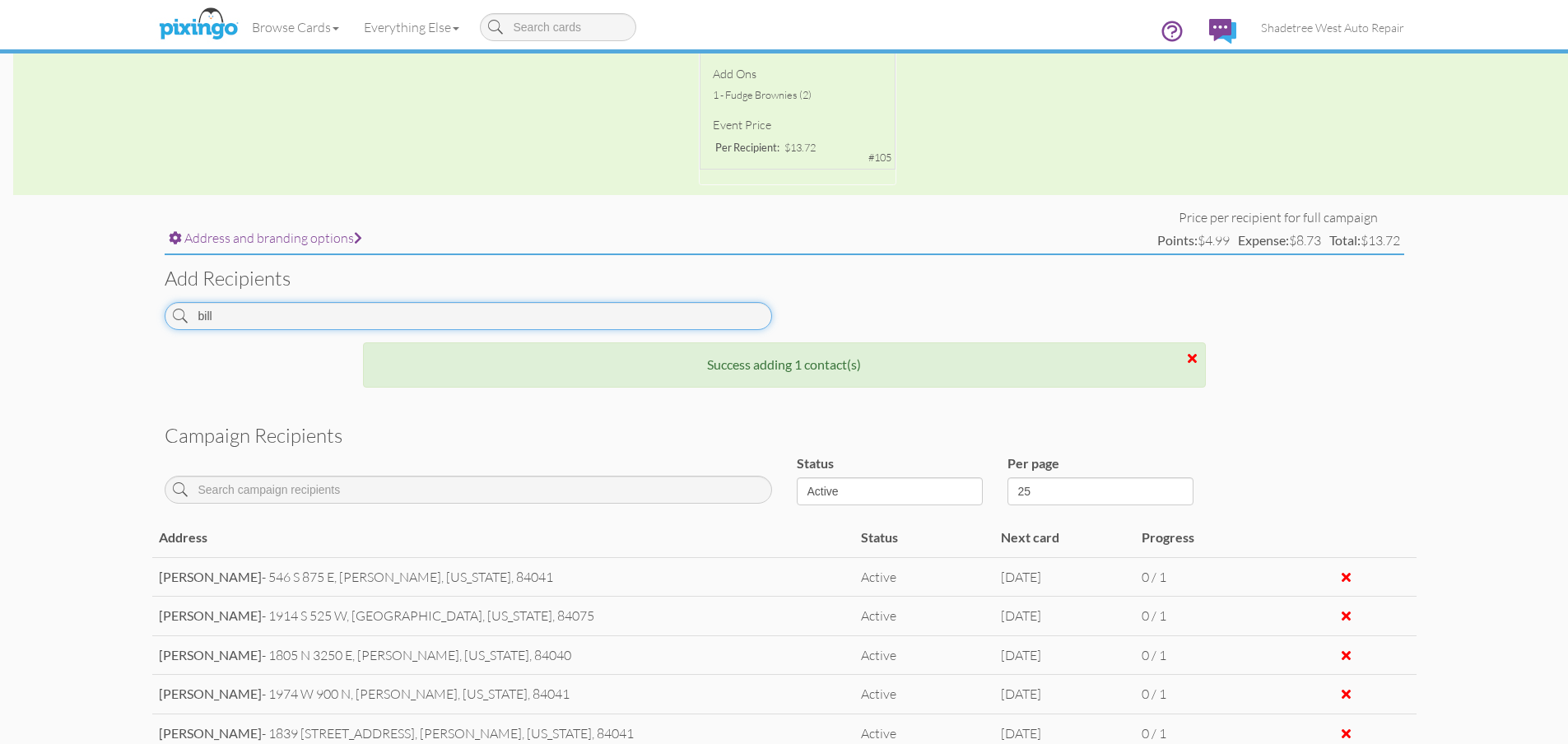
drag, startPoint x: 334, startPoint y: 323, endPoint x: 0, endPoint y: 320, distance: 334.0
click at [0, 320] on campaign-detail "Toggle navigation Visit Pixingo Mobile Browse Cards Business Accounting Automot…" at bounding box center [784, 367] width 1568 height 1672
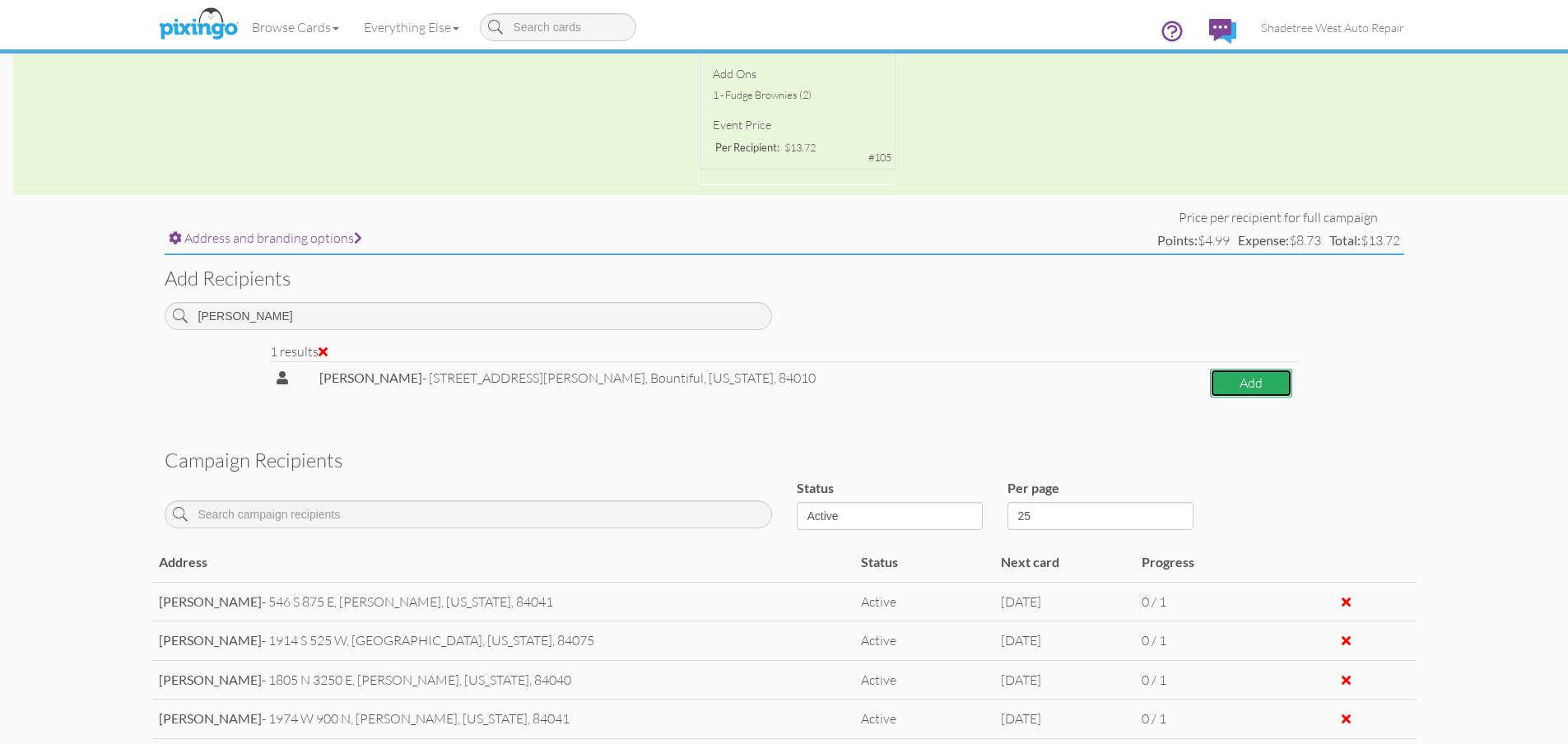
click at [1248, 384] on button "Add" at bounding box center [1250, 383] width 81 height 29
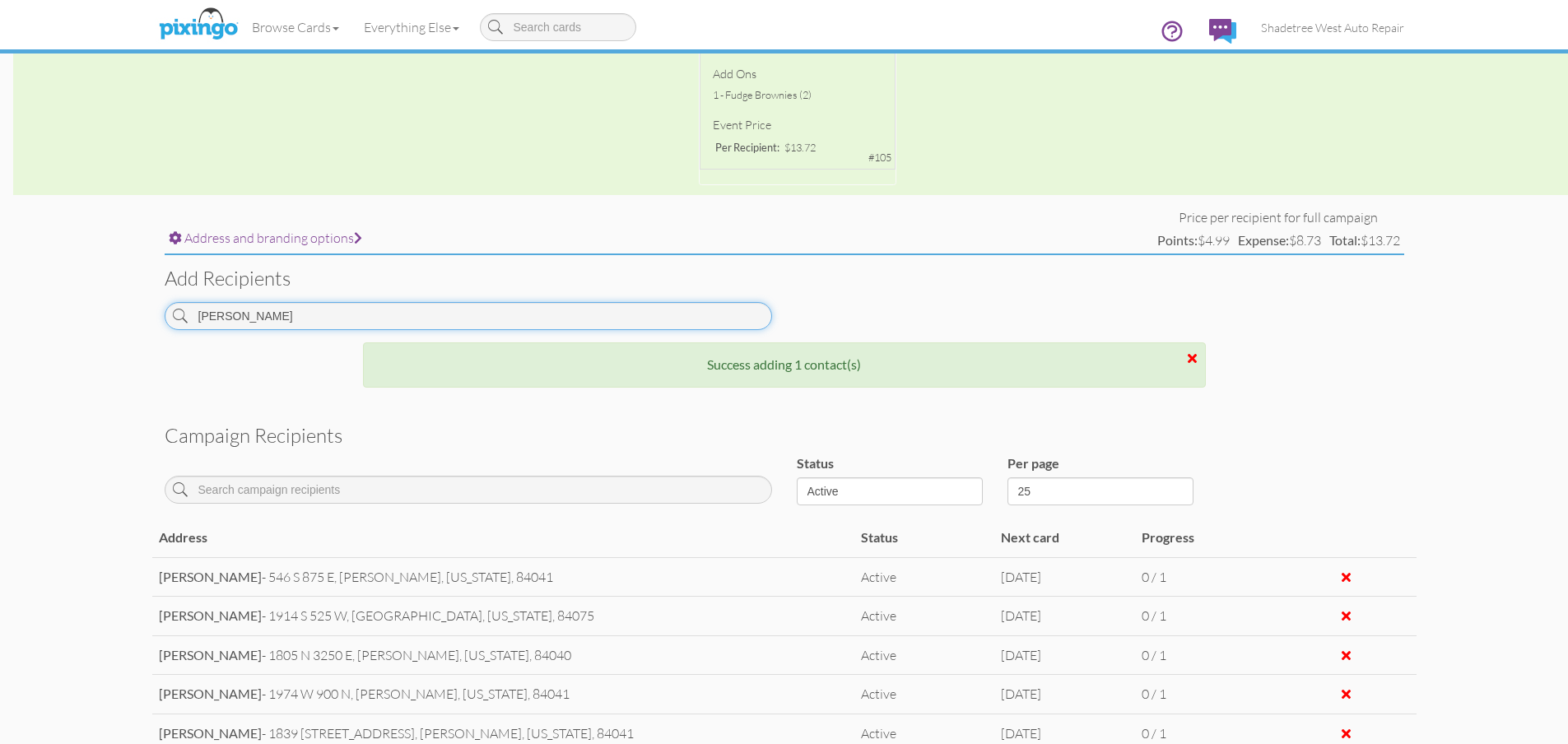
drag, startPoint x: 302, startPoint y: 320, endPoint x: 100, endPoint y: 317, distance: 202.0
click at [100, 317] on campaign-detail "Toggle navigation Visit Pixingo Mobile Browse Cards Business Accounting Automot…" at bounding box center [784, 367] width 1568 height 1672
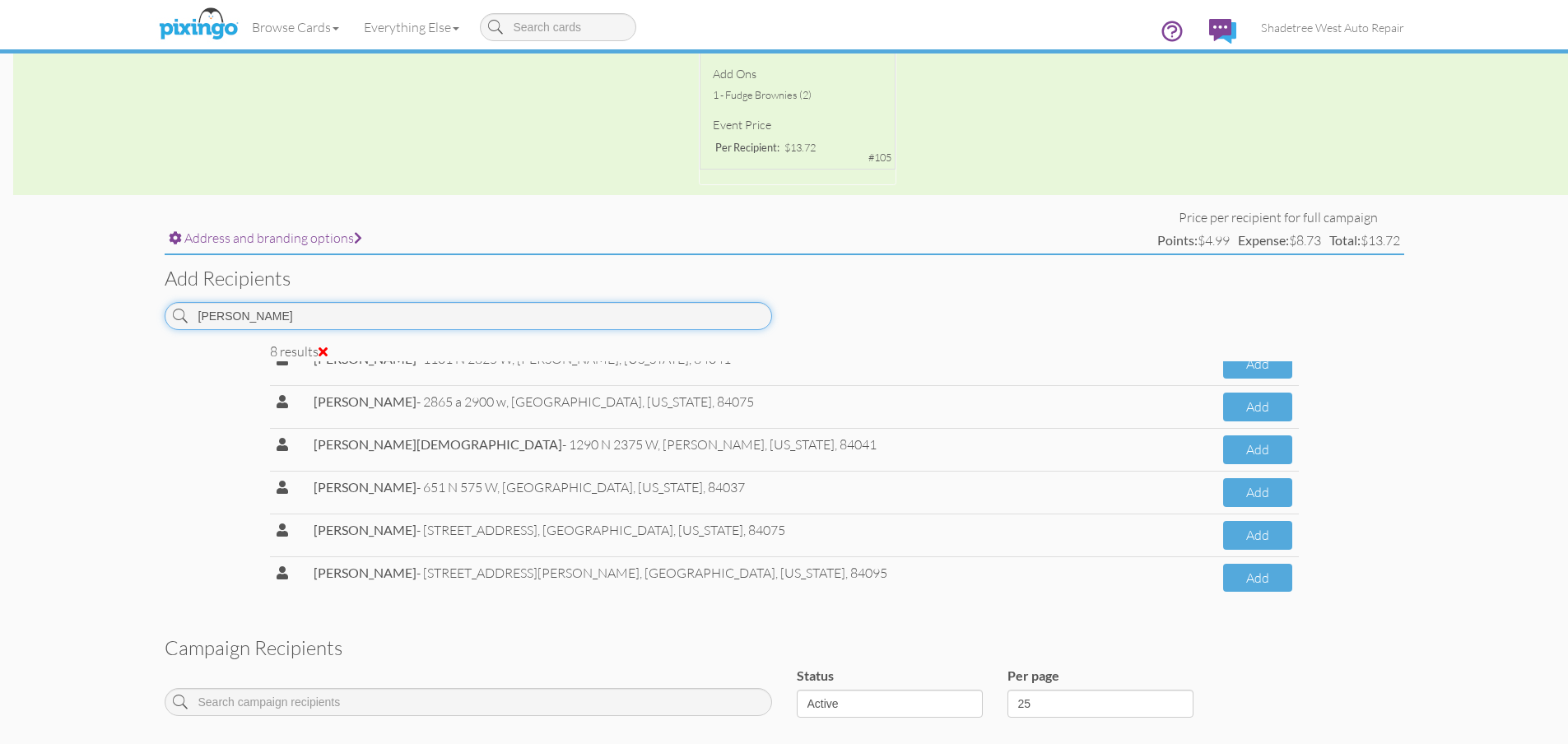
scroll to position [111, 0]
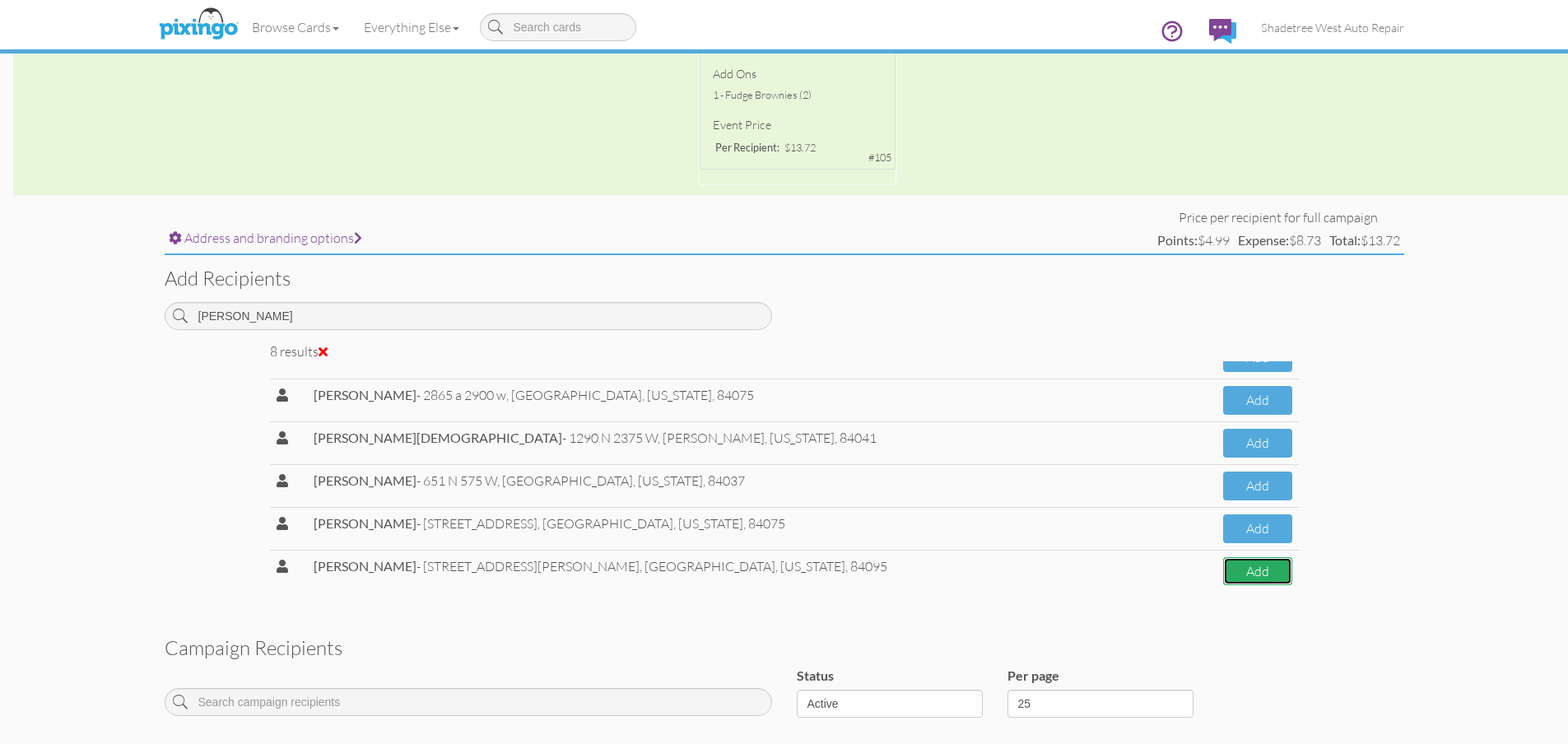
click at [1223, 571] on button "Add" at bounding box center [1257, 571] width 69 height 29
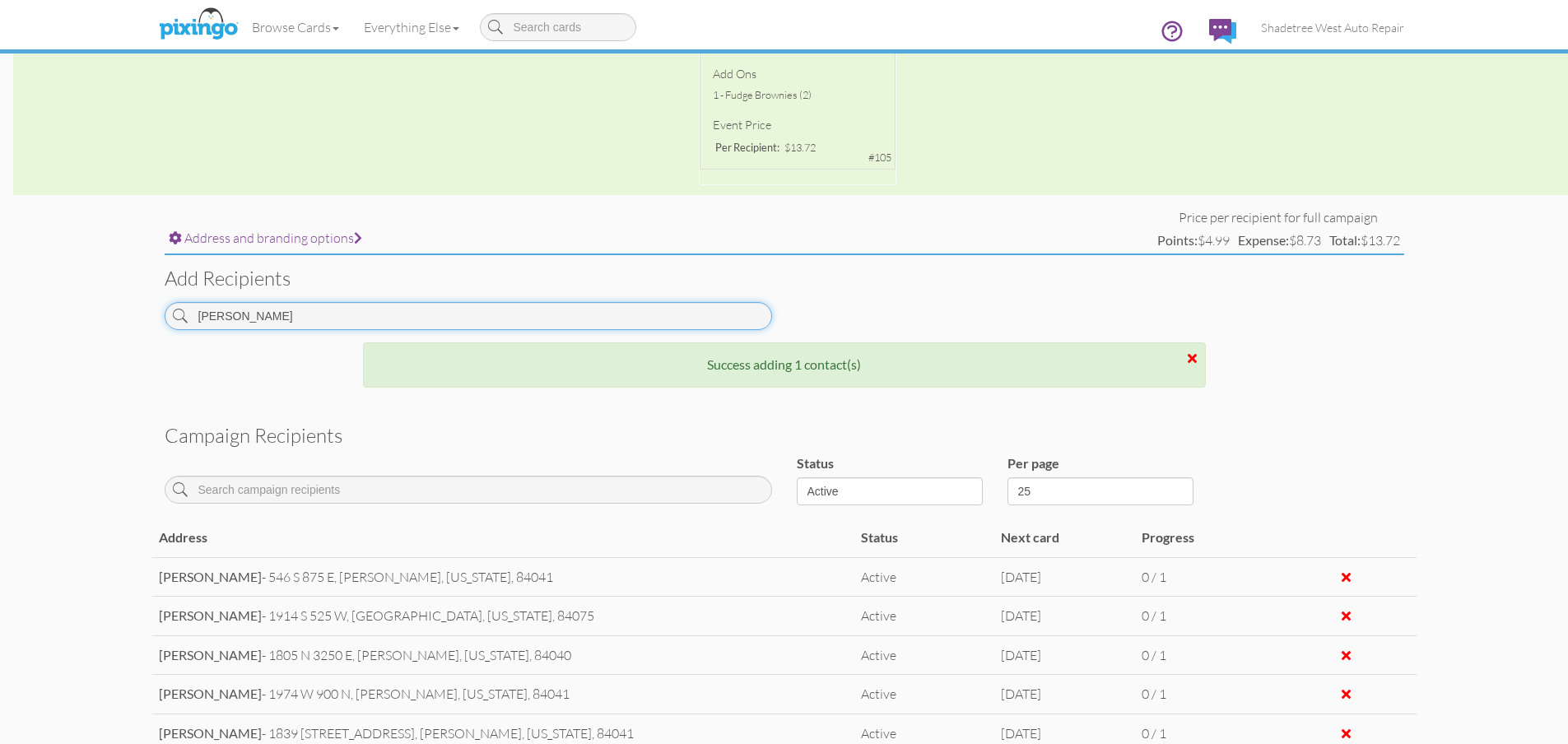
drag, startPoint x: 239, startPoint y: 317, endPoint x: 65, endPoint y: 339, distance: 175.4
click at [65, 339] on campaign-detail "Toggle navigation Visit Pixingo Mobile Browse Cards Business Accounting Automot…" at bounding box center [784, 367] width 1568 height 1672
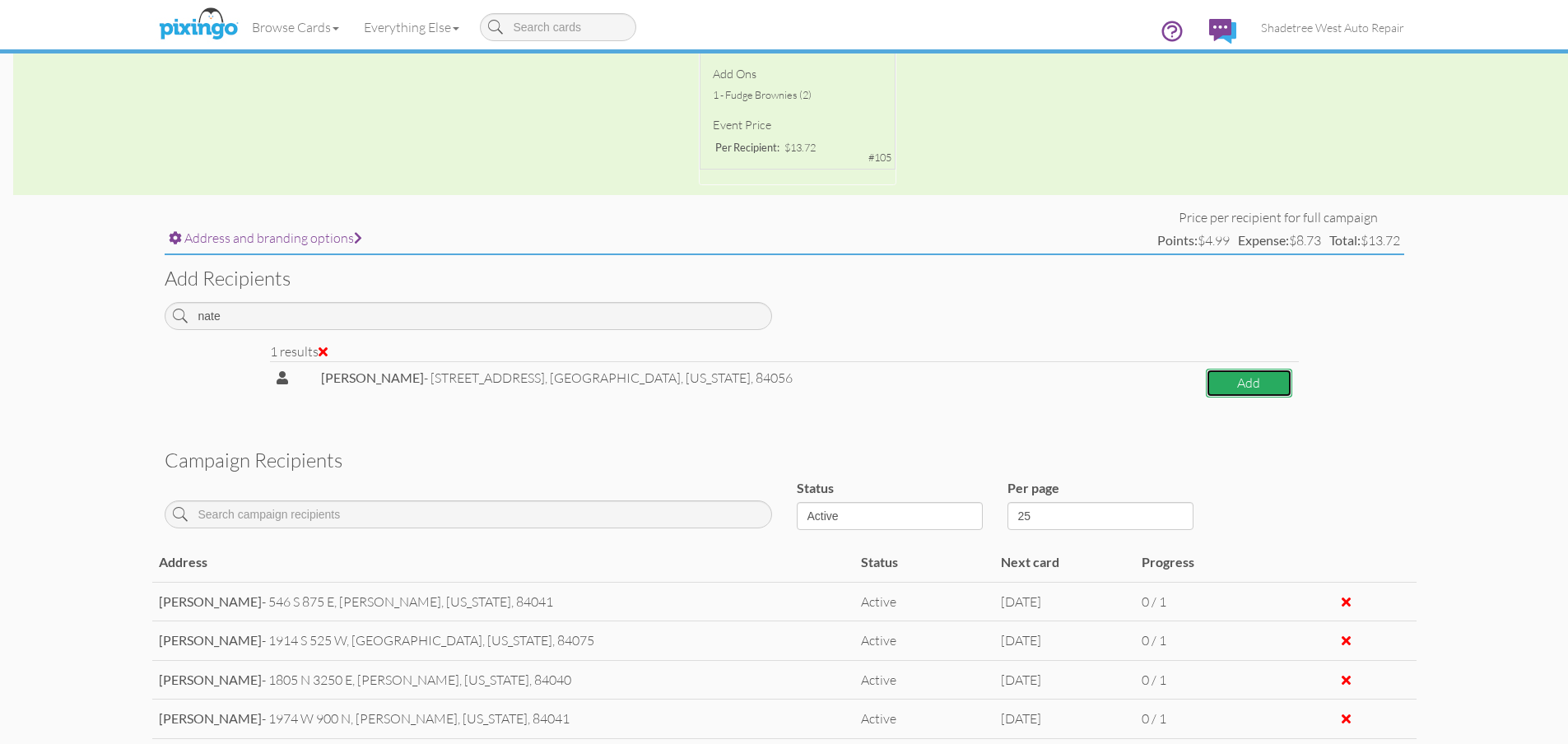
click at [1254, 373] on button "Add" at bounding box center [1248, 383] width 86 height 29
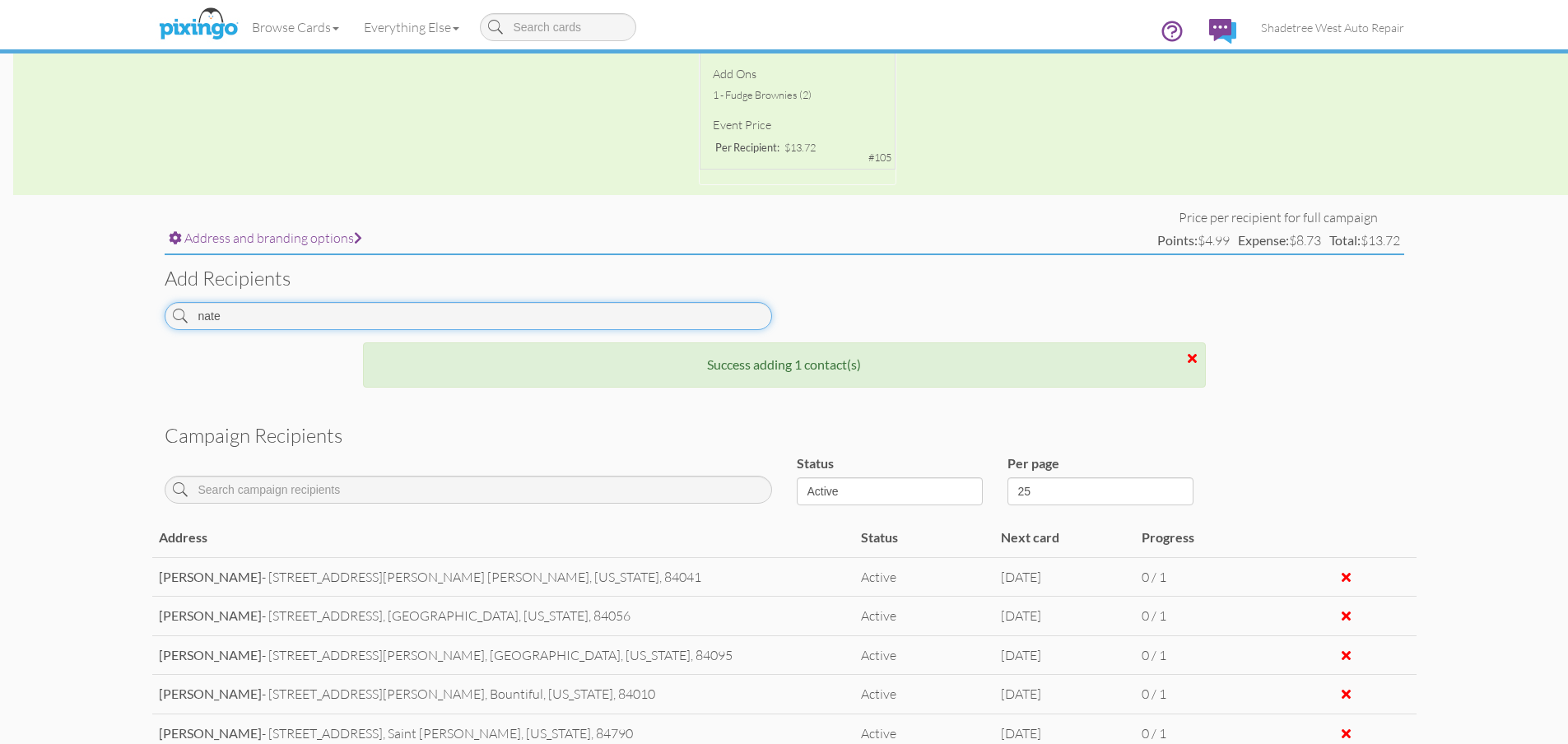
drag, startPoint x: 390, startPoint y: 307, endPoint x: 0, endPoint y: 275, distance: 391.3
click at [0, 275] on campaign-detail "Toggle navigation Visit Pixingo Mobile Browse Cards Business Accounting Automot…" at bounding box center [784, 367] width 1568 height 1672
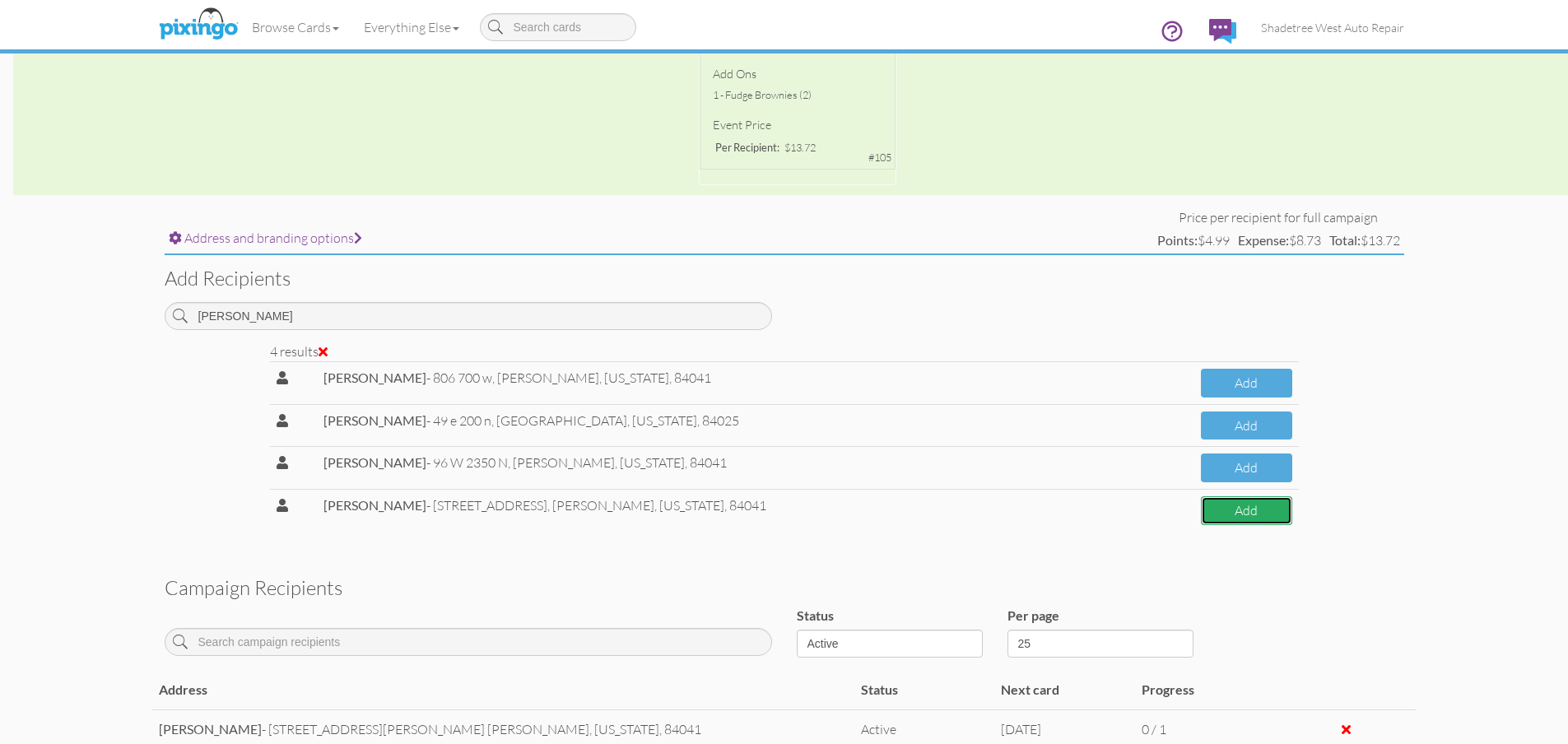
click at [1268, 511] on button "Add" at bounding box center [1246, 510] width 91 height 29
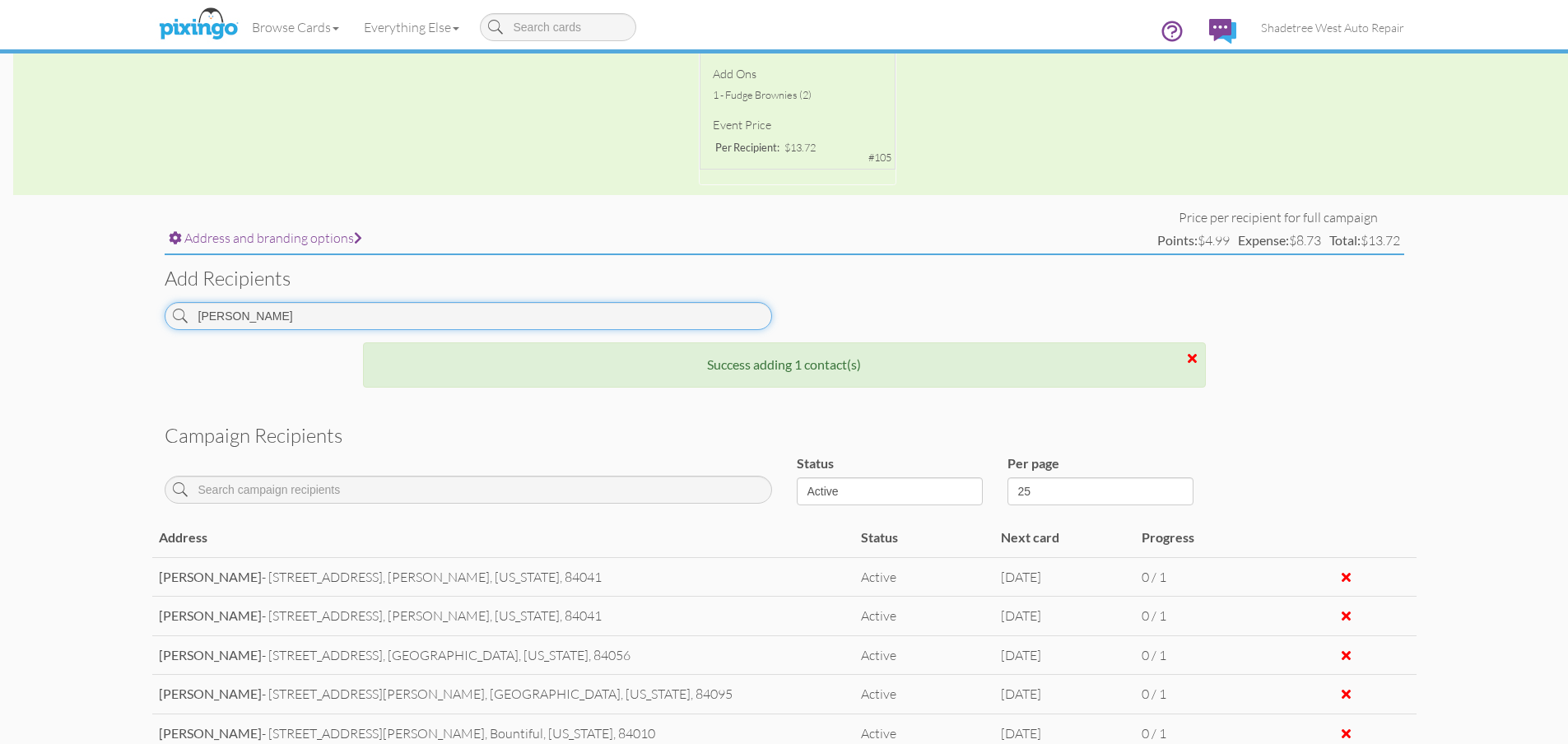
drag, startPoint x: 246, startPoint y: 317, endPoint x: 21, endPoint y: 339, distance: 226.1
click at [21, 339] on campaign-detail "Toggle navigation Visit Pixingo Mobile Browse Cards Business Accounting Automot…" at bounding box center [784, 367] width 1568 height 1672
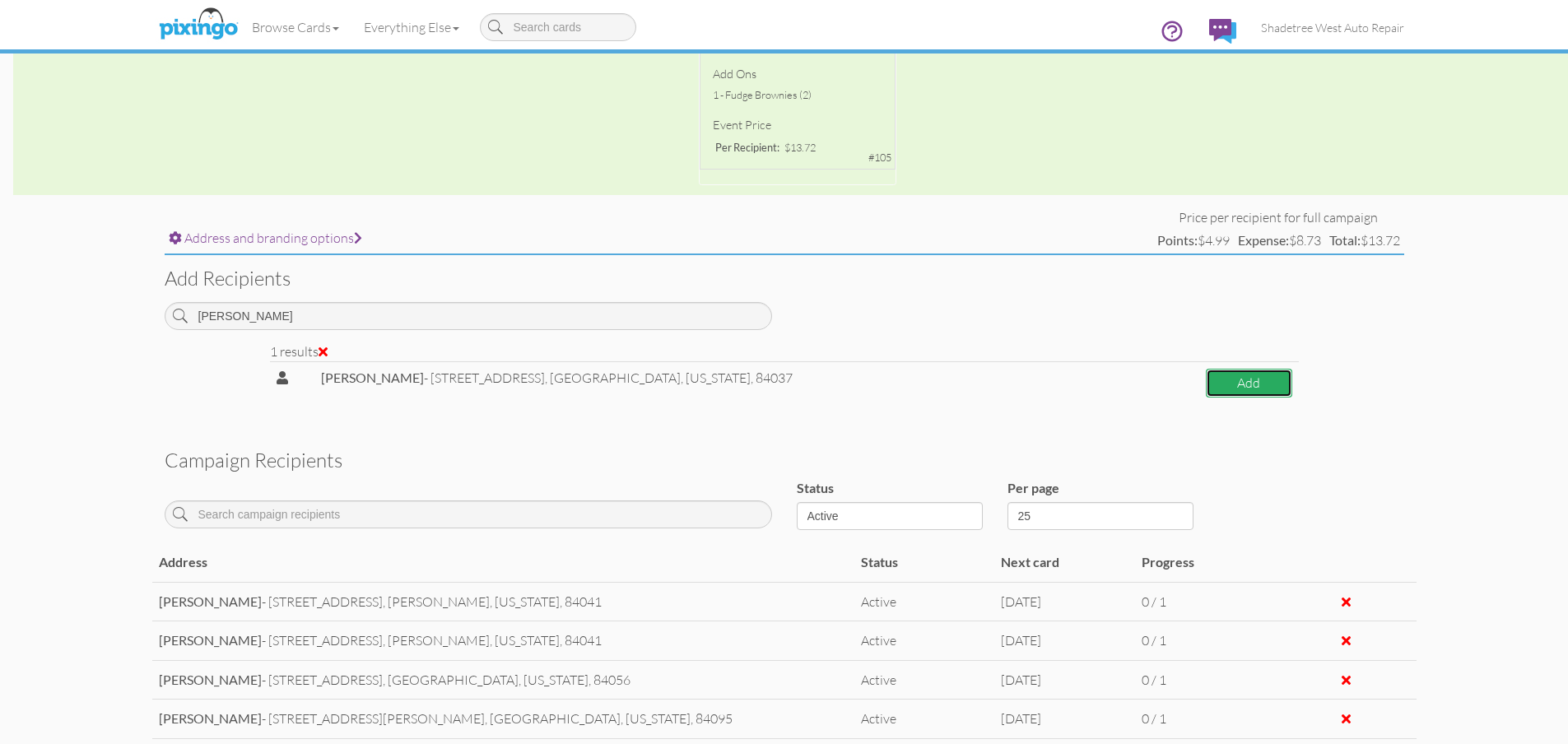
click at [1206, 383] on button "Add" at bounding box center [1248, 383] width 86 height 29
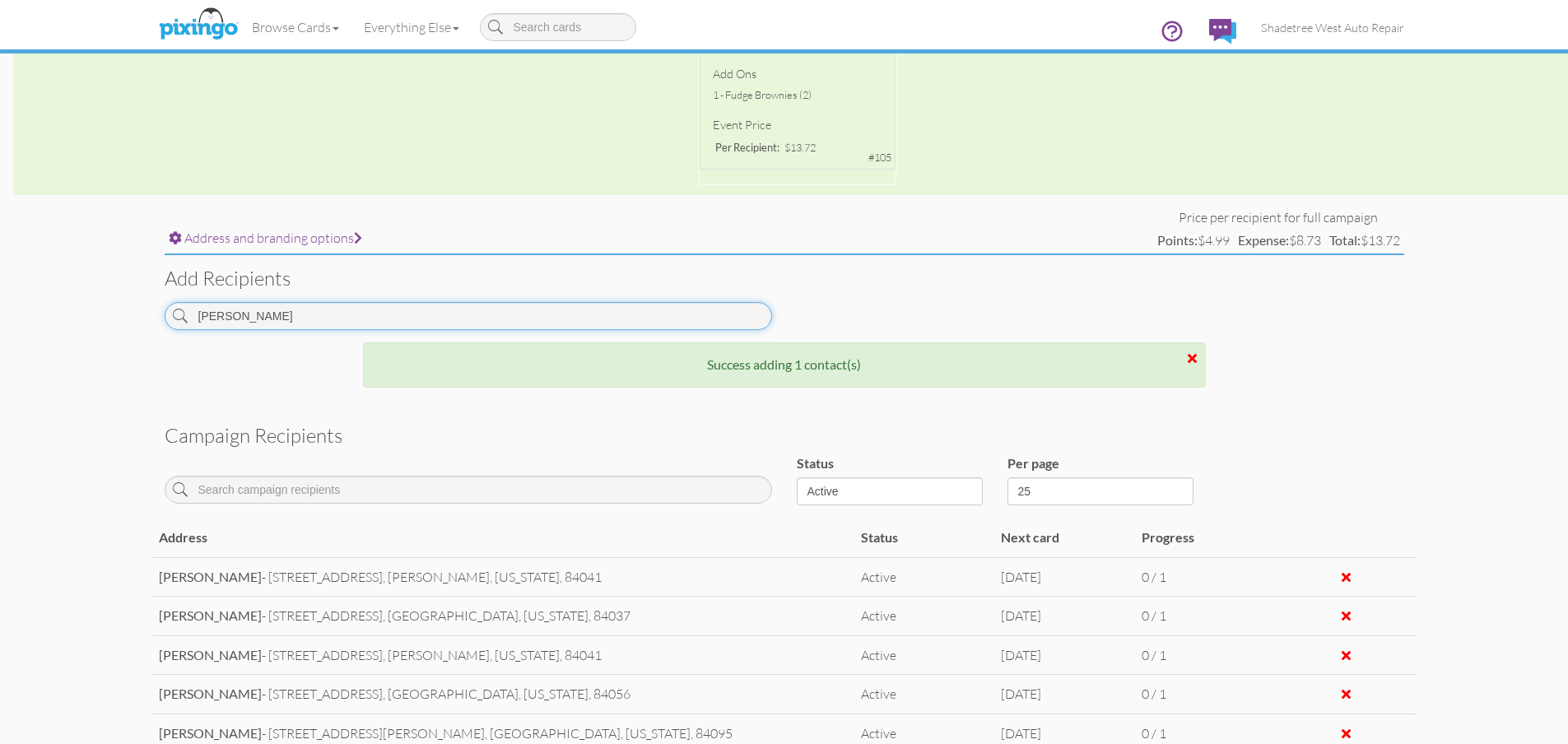
drag, startPoint x: 255, startPoint y: 312, endPoint x: 132, endPoint y: 315, distance: 123.0
click at [132, 315] on campaign-detail "Toggle navigation Visit Pixingo Mobile Browse Cards Business Accounting Automot…" at bounding box center [784, 367] width 1568 height 1672
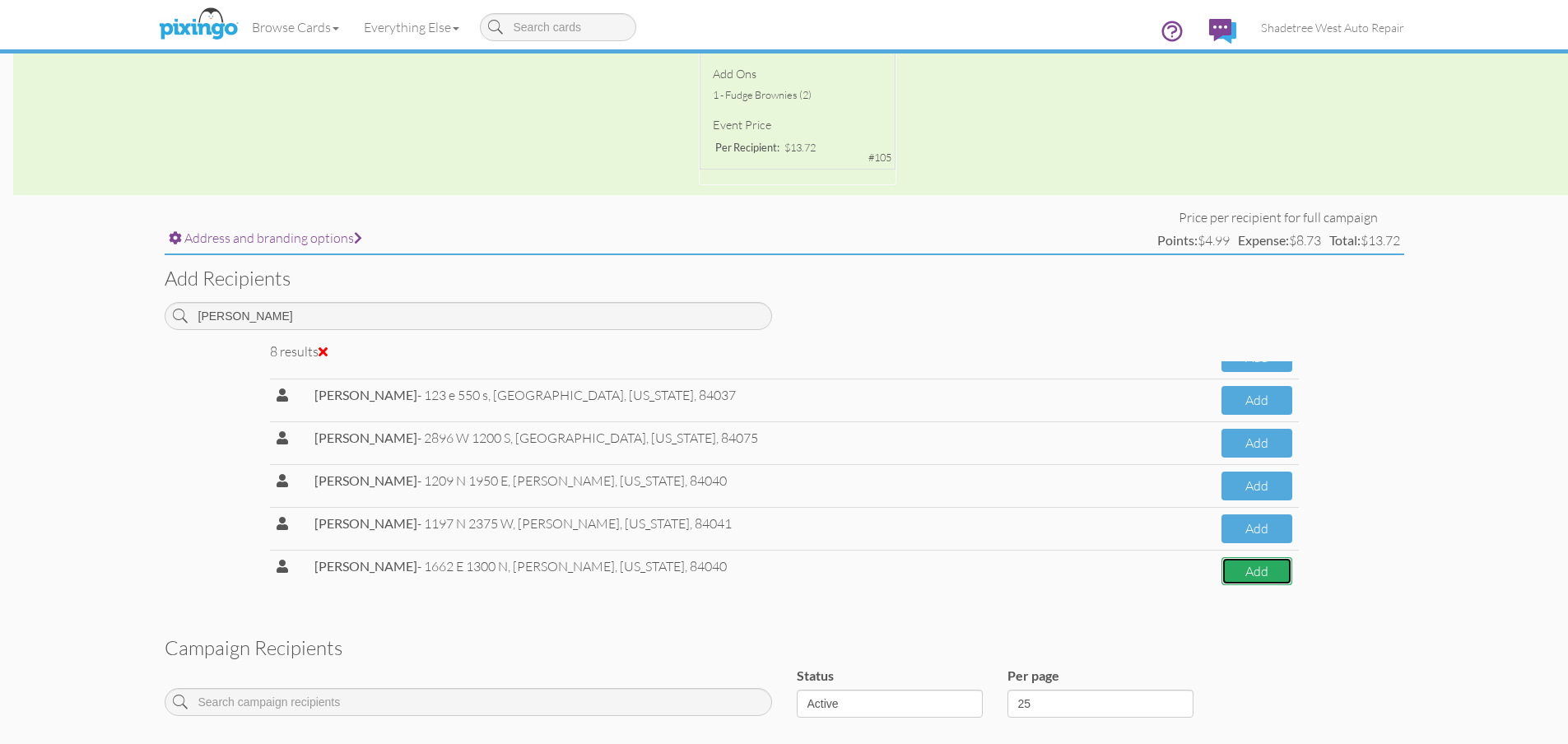
click at [1230, 580] on button "Add" at bounding box center [1256, 571] width 71 height 29
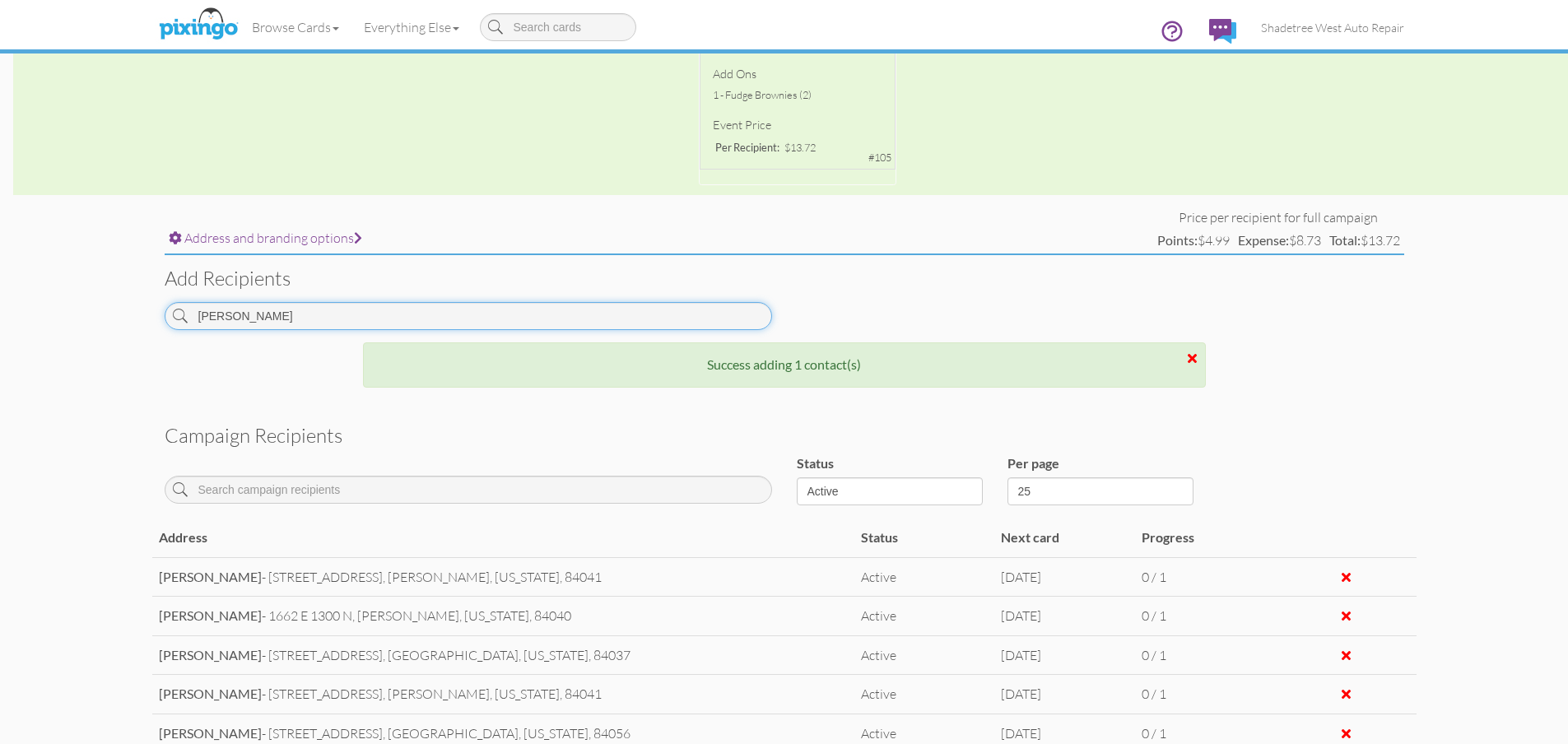
drag, startPoint x: 258, startPoint y: 309, endPoint x: 170, endPoint y: 311, distance: 88.0
click at [172, 310] on input "[PERSON_NAME]" at bounding box center [468, 315] width 607 height 28
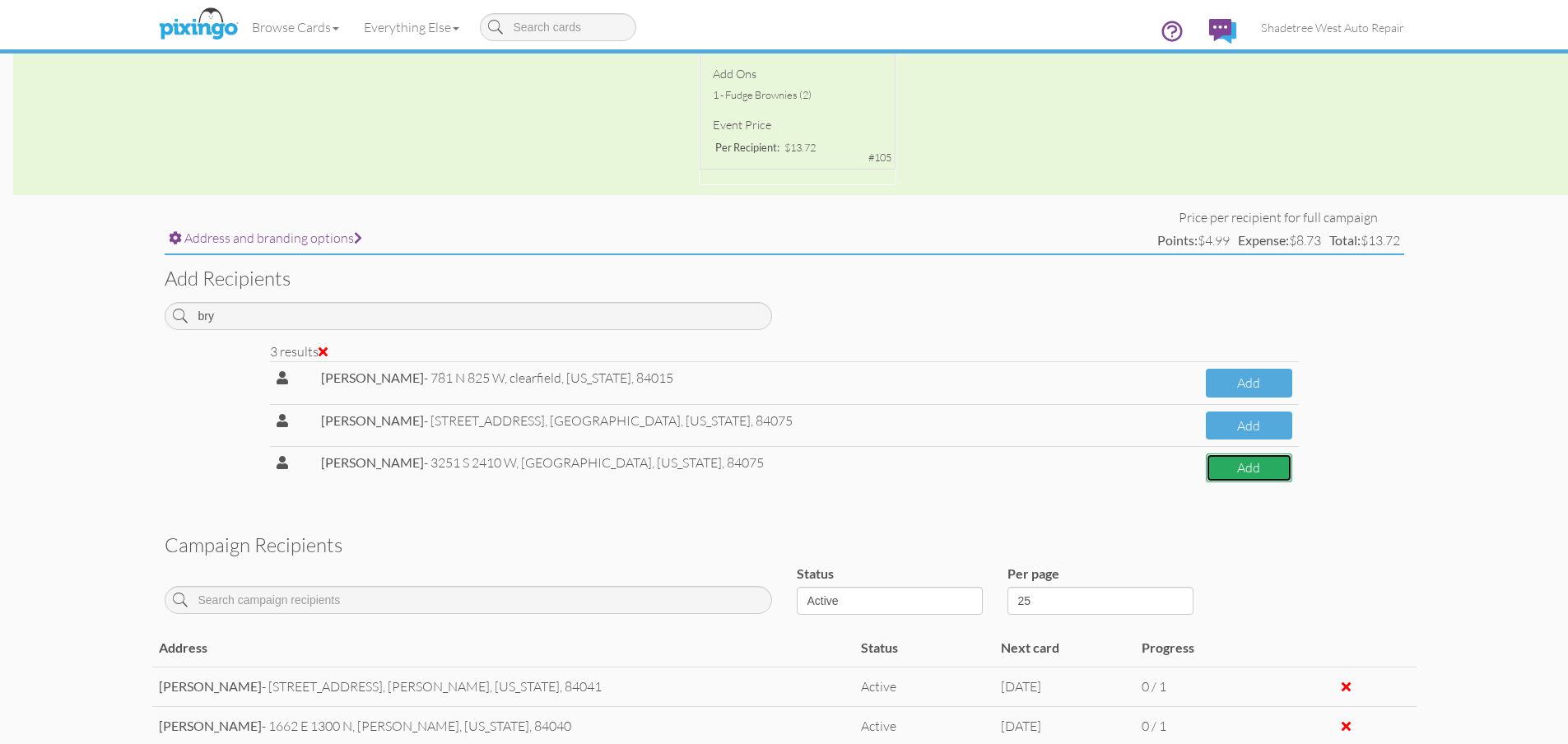
click at [1206, 469] on button "Add" at bounding box center [1248, 467] width 86 height 29
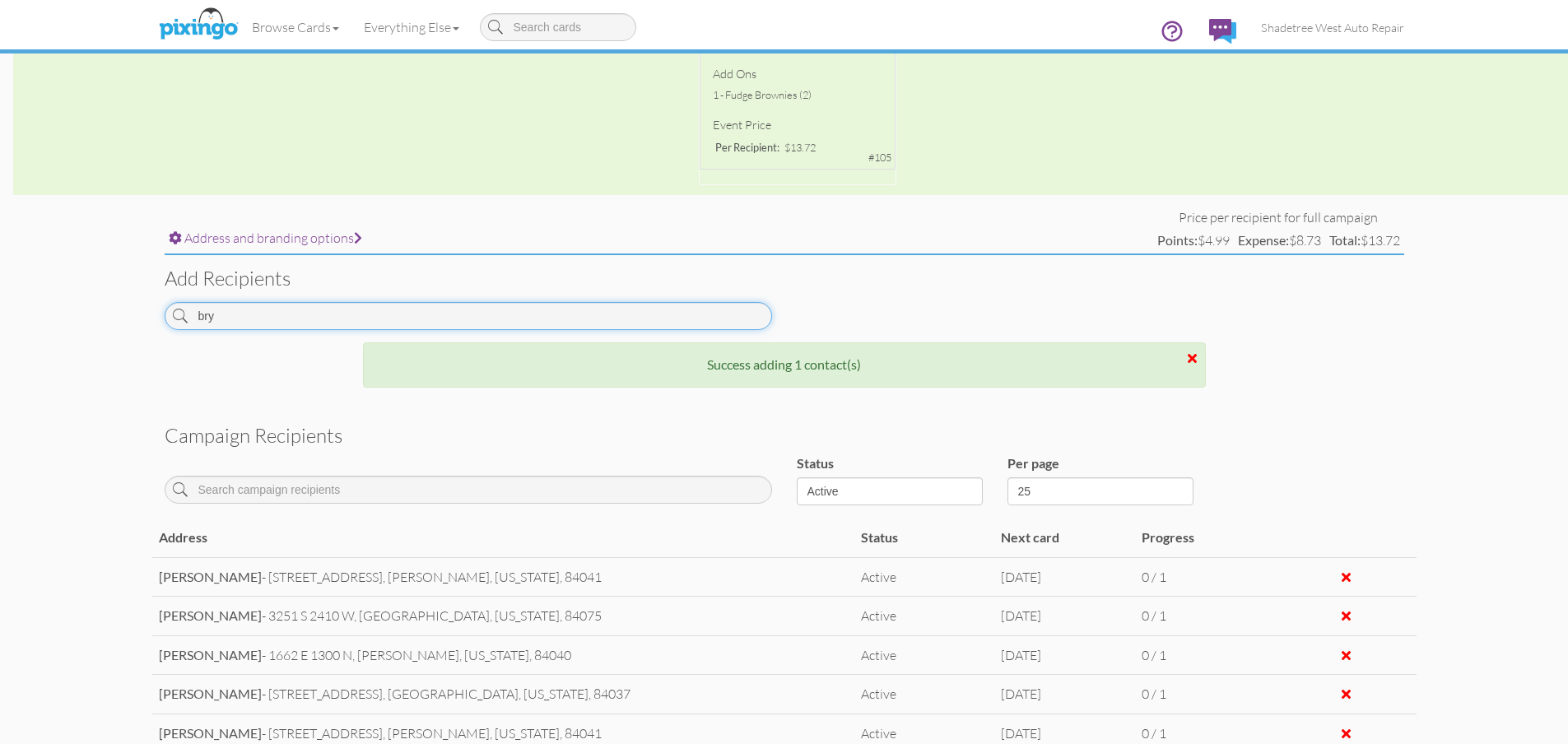
drag, startPoint x: 454, startPoint y: 317, endPoint x: 19, endPoint y: 317, distance: 435.0
click at [19, 317] on campaign-detail "Toggle navigation Visit Pixingo Mobile Browse Cards Business Accounting Automot…" at bounding box center [784, 367] width 1568 height 1672
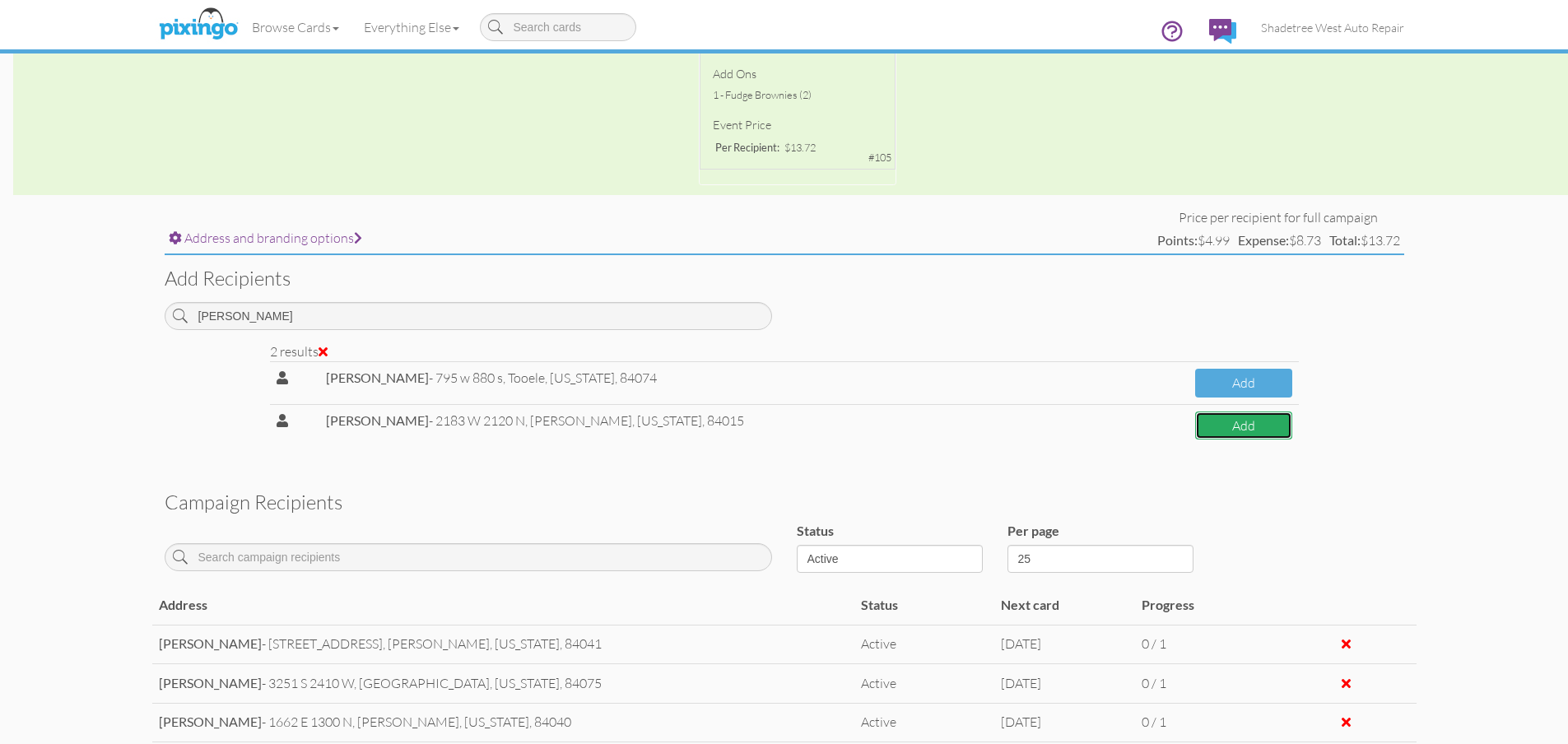
click at [1254, 437] on button "Add" at bounding box center [1242, 425] width 96 height 29
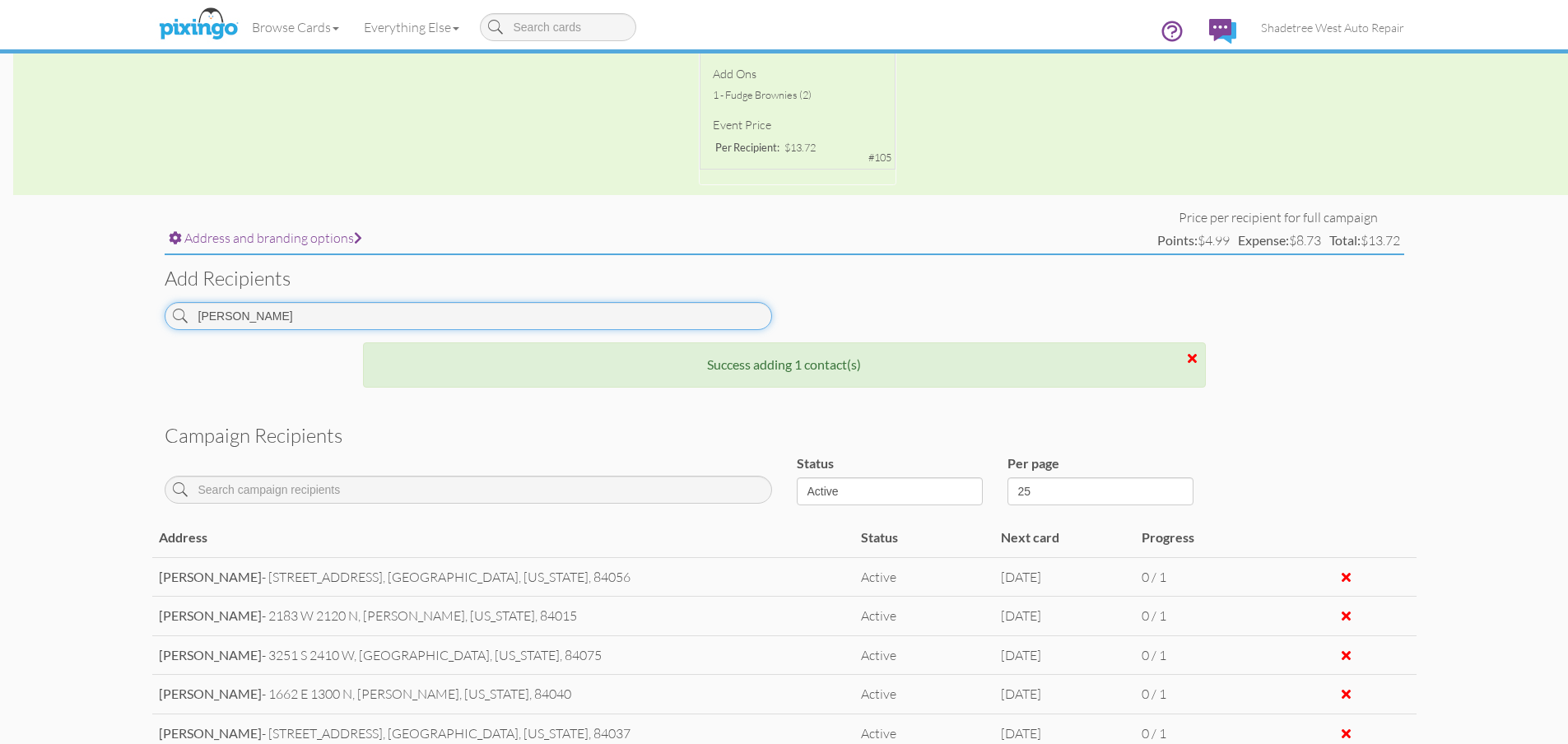
drag, startPoint x: 362, startPoint y: 305, endPoint x: 0, endPoint y: 309, distance: 362.0
click at [0, 309] on campaign-detail "Toggle navigation Visit Pixingo Mobile Browse Cards Business Accounting Automot…" at bounding box center [784, 367] width 1568 height 1672
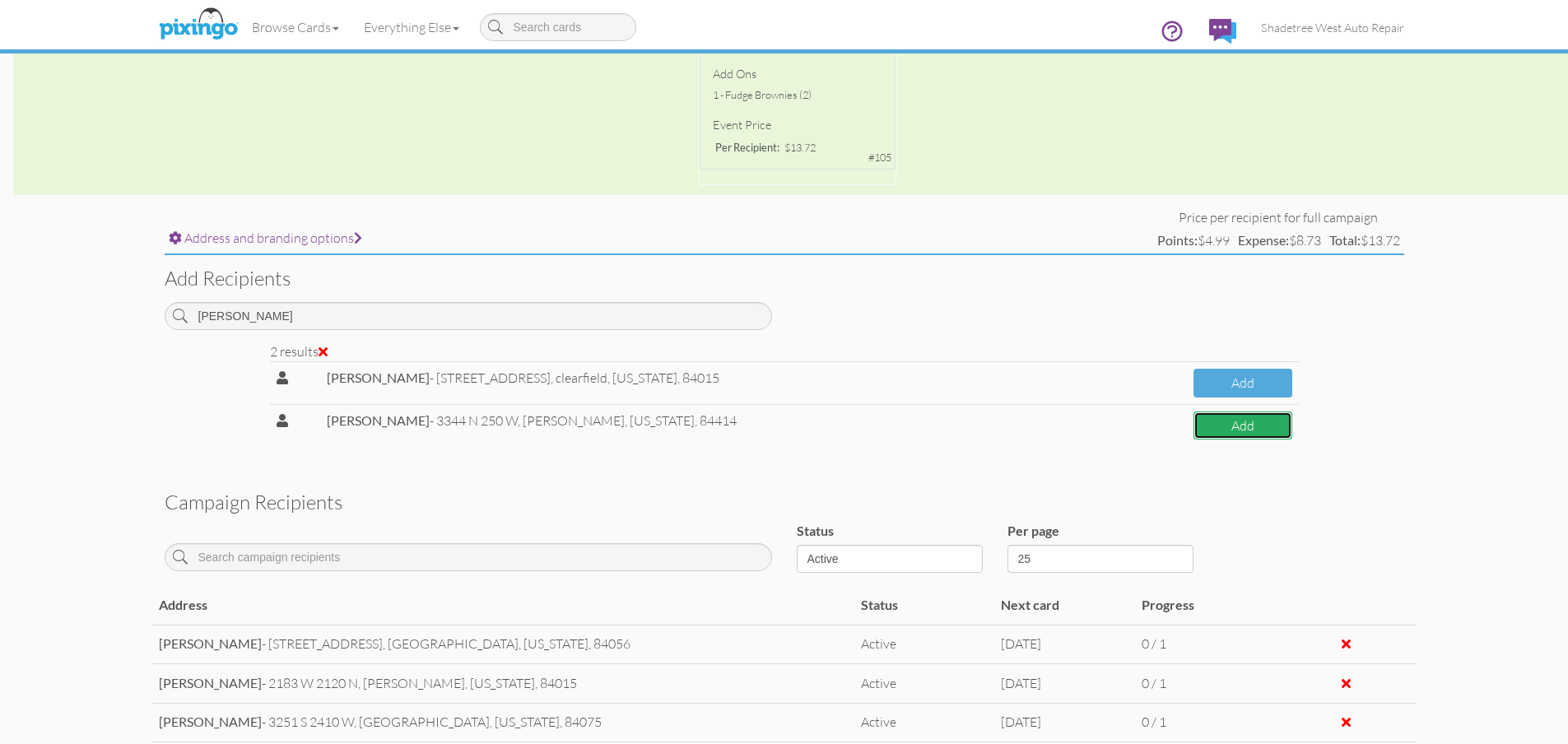
click at [1194, 432] on button "Add" at bounding box center [1242, 425] width 98 height 29
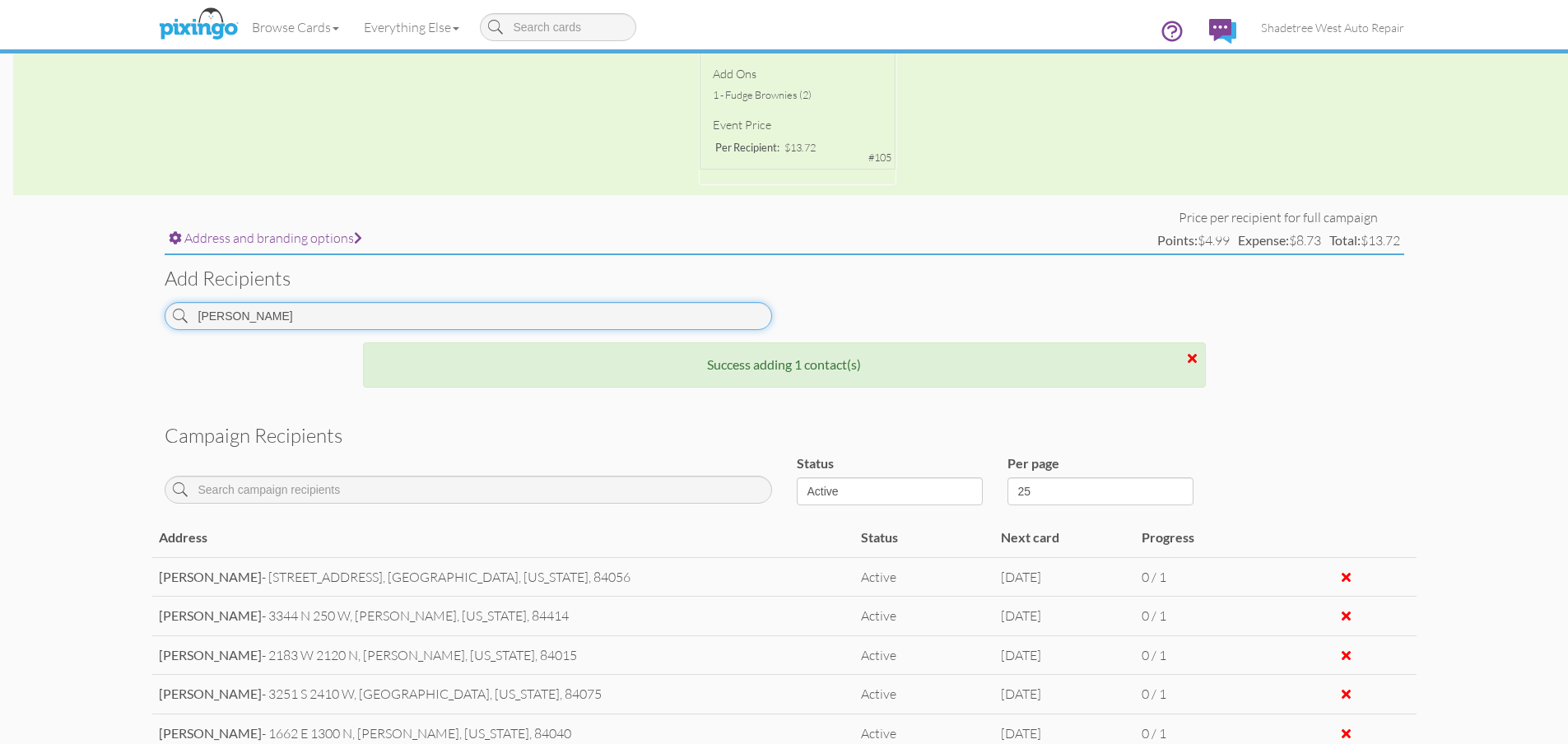
drag, startPoint x: 19, startPoint y: 313, endPoint x: 0, endPoint y: 313, distance: 19.0
click at [0, 313] on campaign-detail "Toggle navigation Visit Pixingo Mobile Browse Cards Business Accounting Automot…" at bounding box center [784, 367] width 1568 height 1672
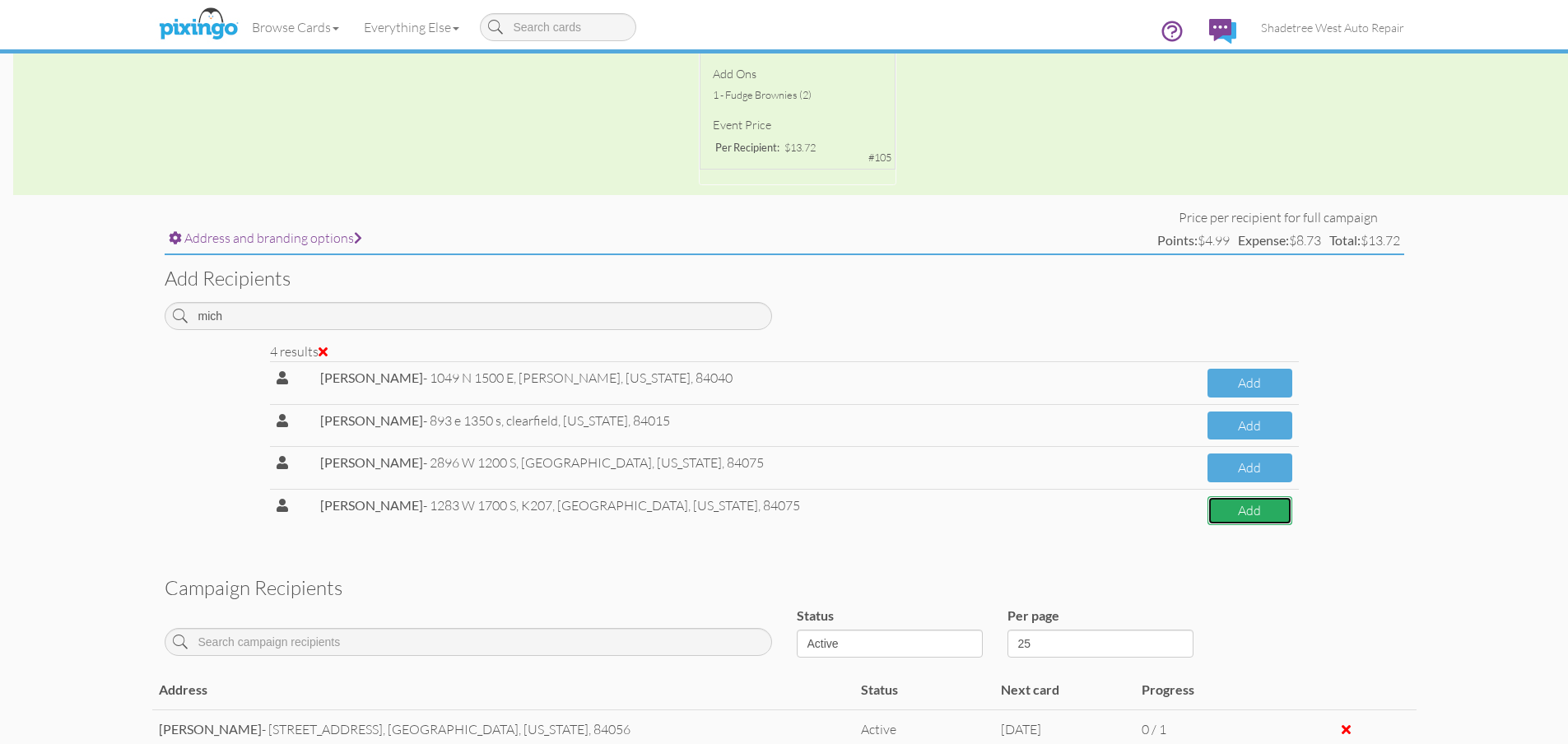
click at [1216, 521] on button "Add" at bounding box center [1250, 510] width 85 height 29
click at [1237, 509] on button "Add" at bounding box center [1250, 510] width 85 height 29
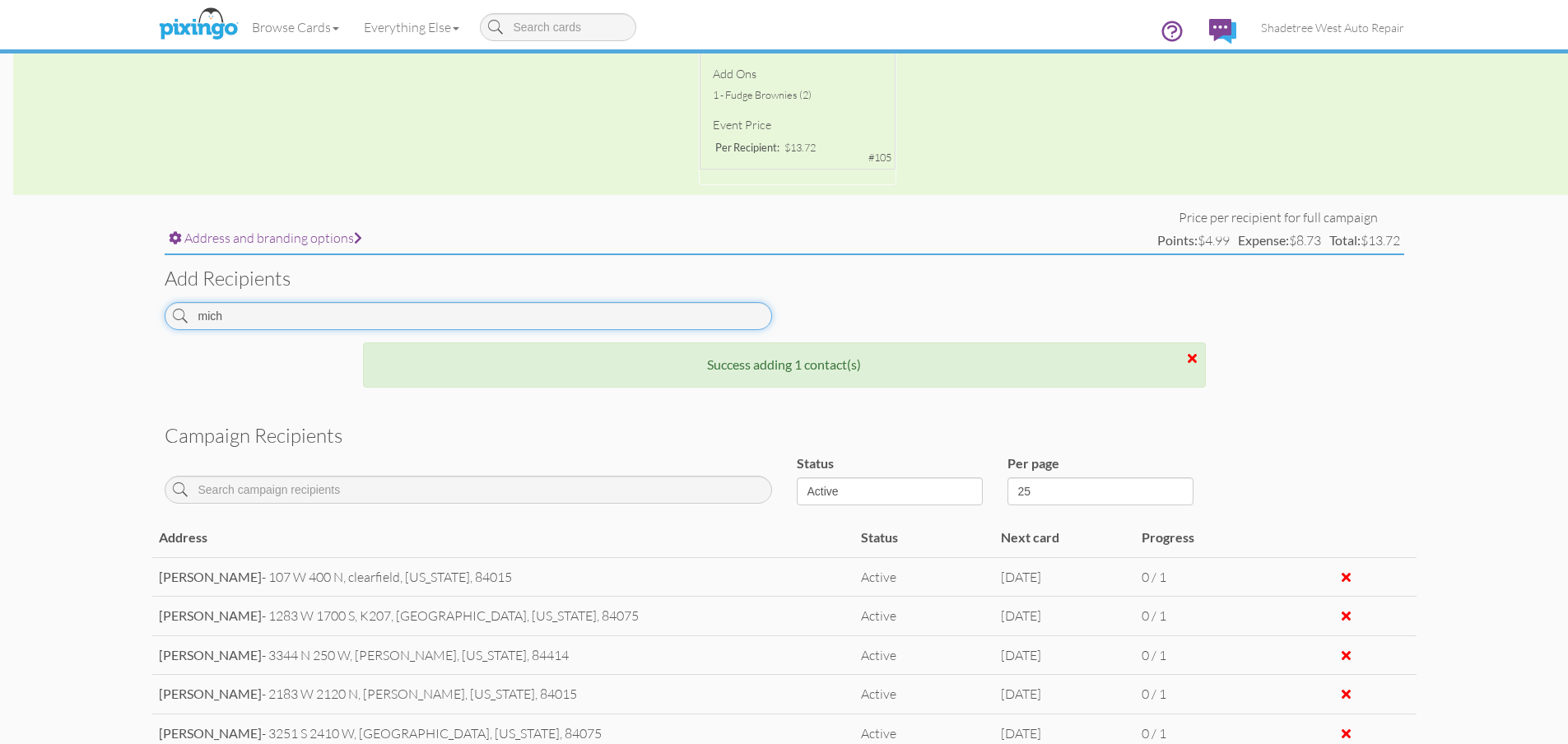
drag, startPoint x: 320, startPoint y: 313, endPoint x: 62, endPoint y: 301, distance: 258.3
click at [65, 301] on campaign-detail "Toggle navigation Visit Pixingo Mobile Browse Cards Business Accounting Automot…" at bounding box center [784, 367] width 1568 height 1672
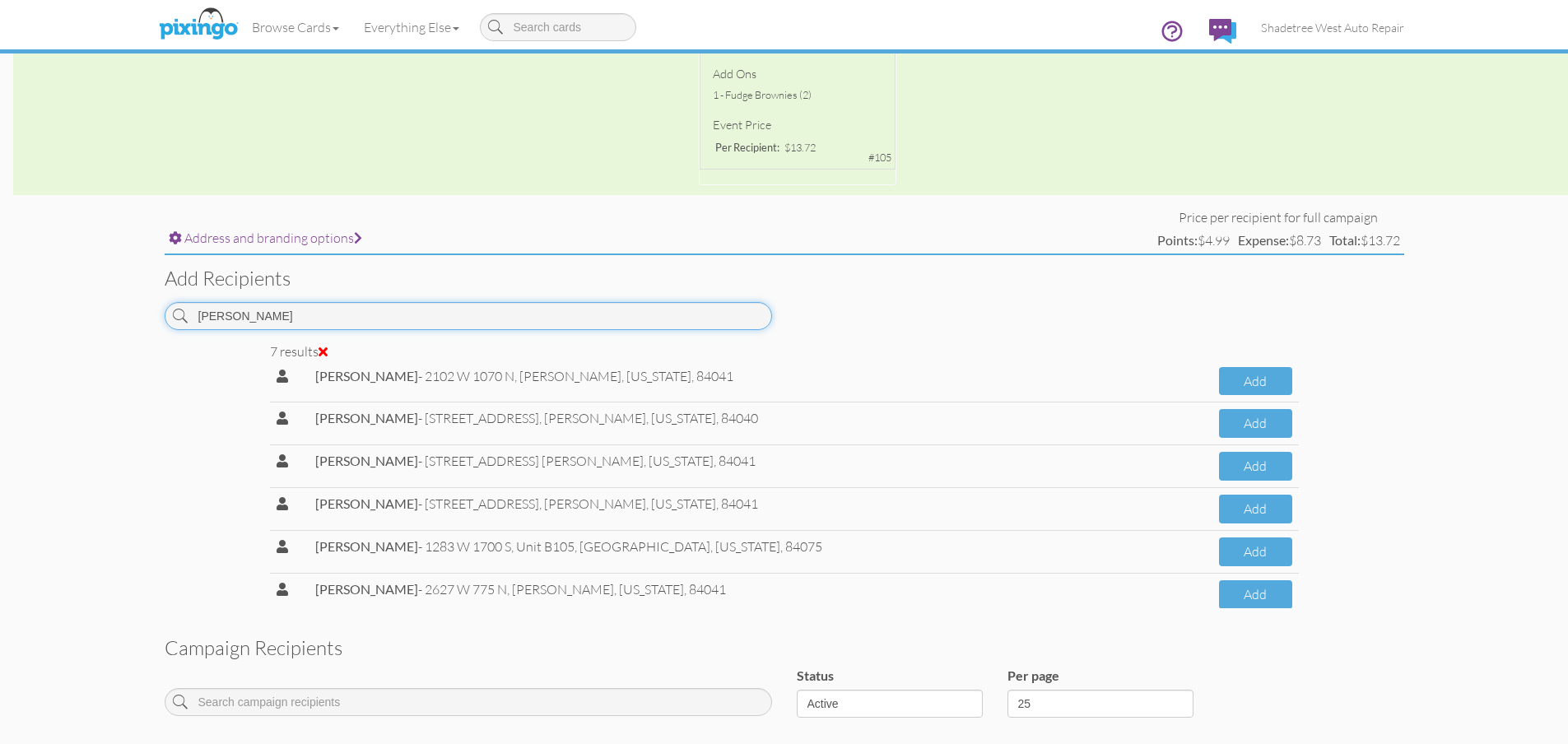
scroll to position [68, 0]
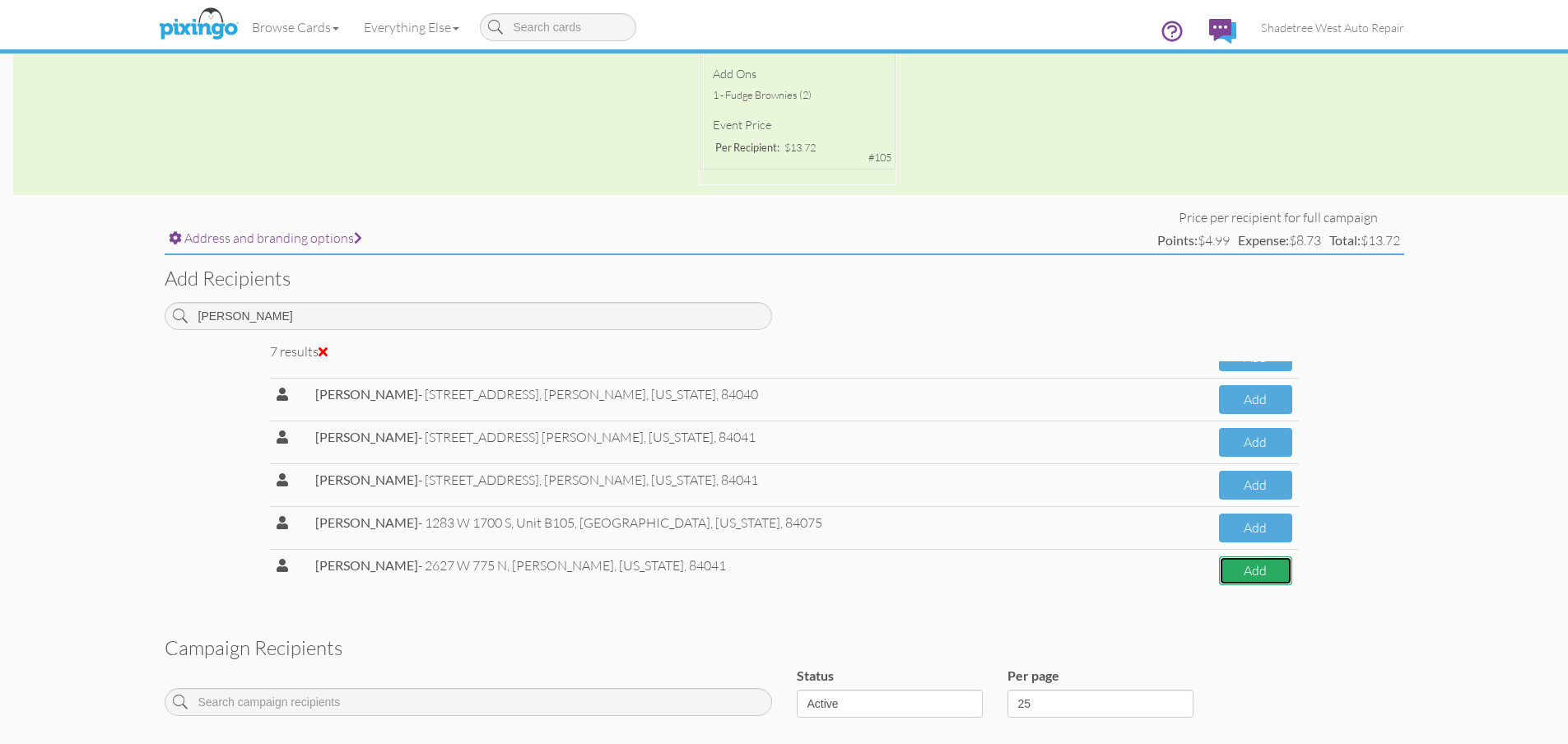
click at [1224, 579] on button "Add" at bounding box center [1254, 570] width 73 height 29
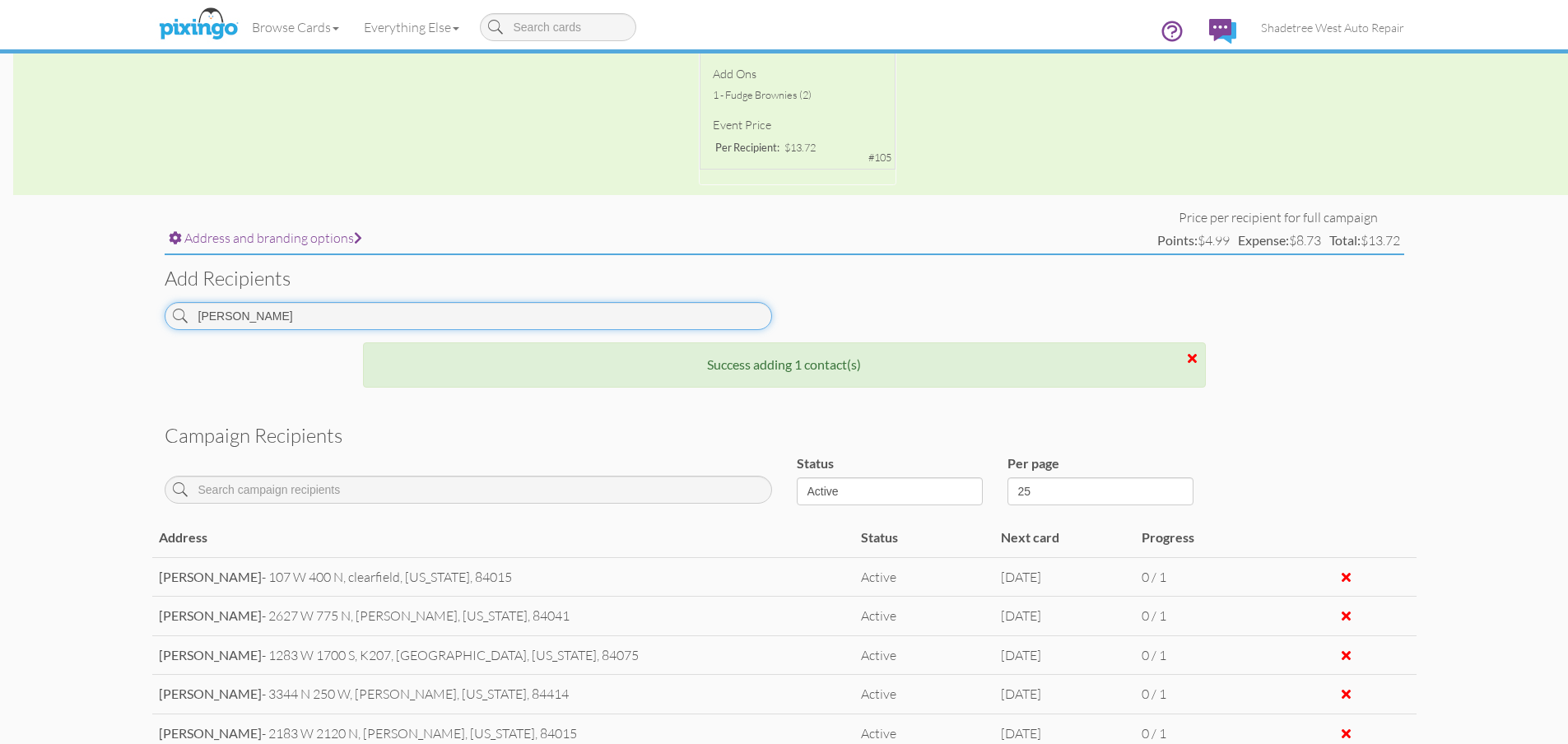
drag, startPoint x: 290, startPoint y: 313, endPoint x: 0, endPoint y: 332, distance: 290.6
click at [0, 332] on campaign-detail "Toggle navigation Visit Pixingo Mobile Browse Cards Business Accounting Automot…" at bounding box center [784, 367] width 1568 height 1672
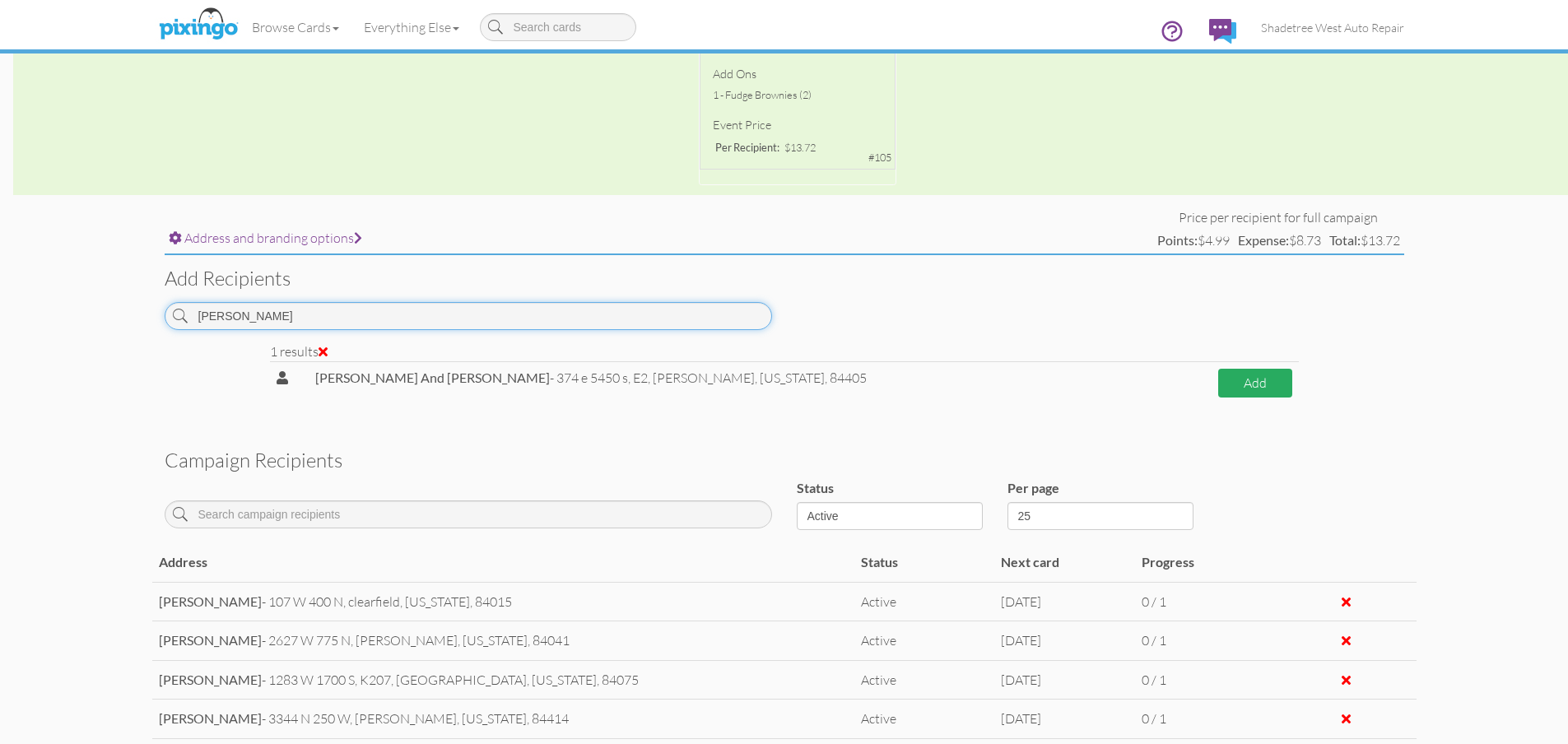
type input "[PERSON_NAME]"
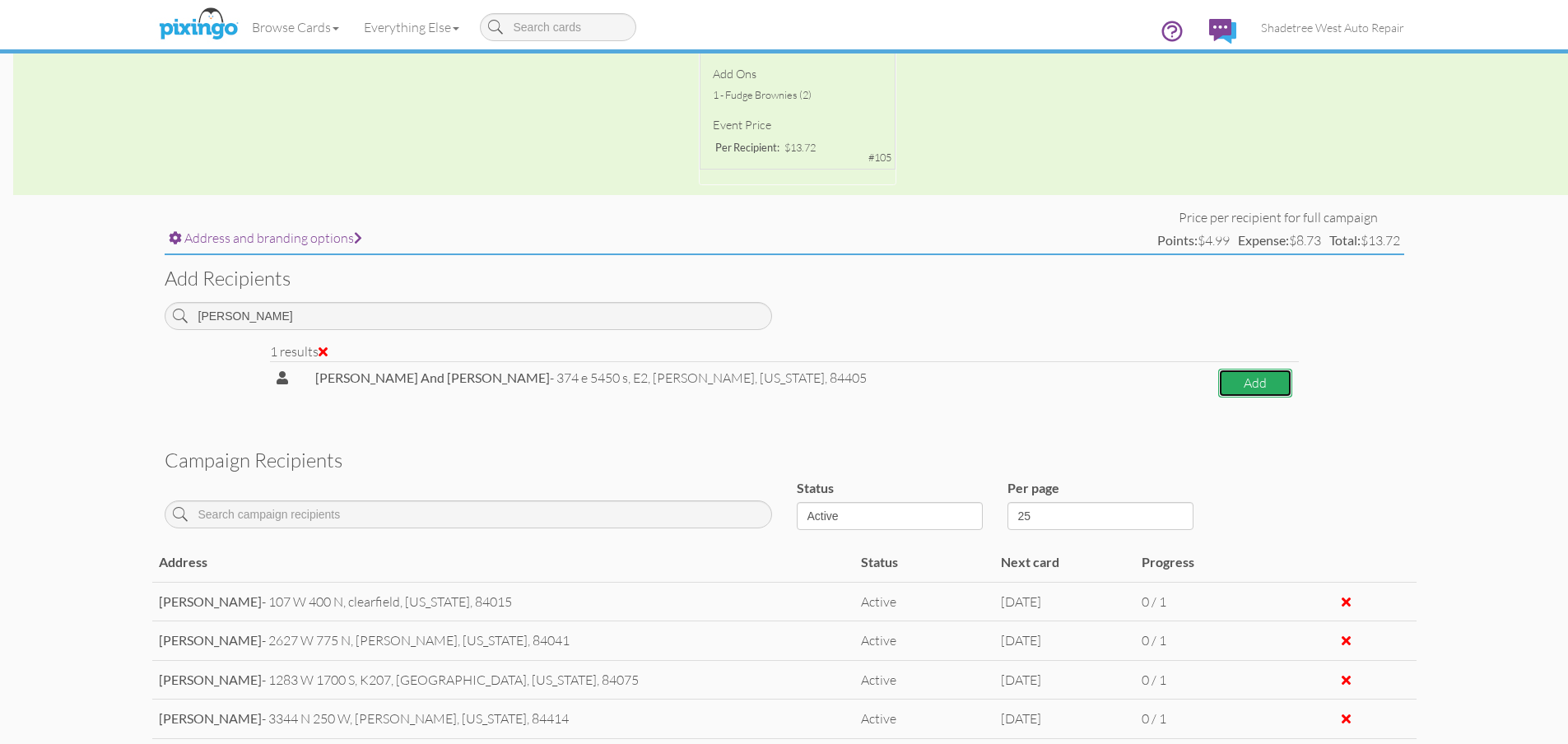
click at [1263, 391] on button "Add" at bounding box center [1254, 383] width 74 height 29
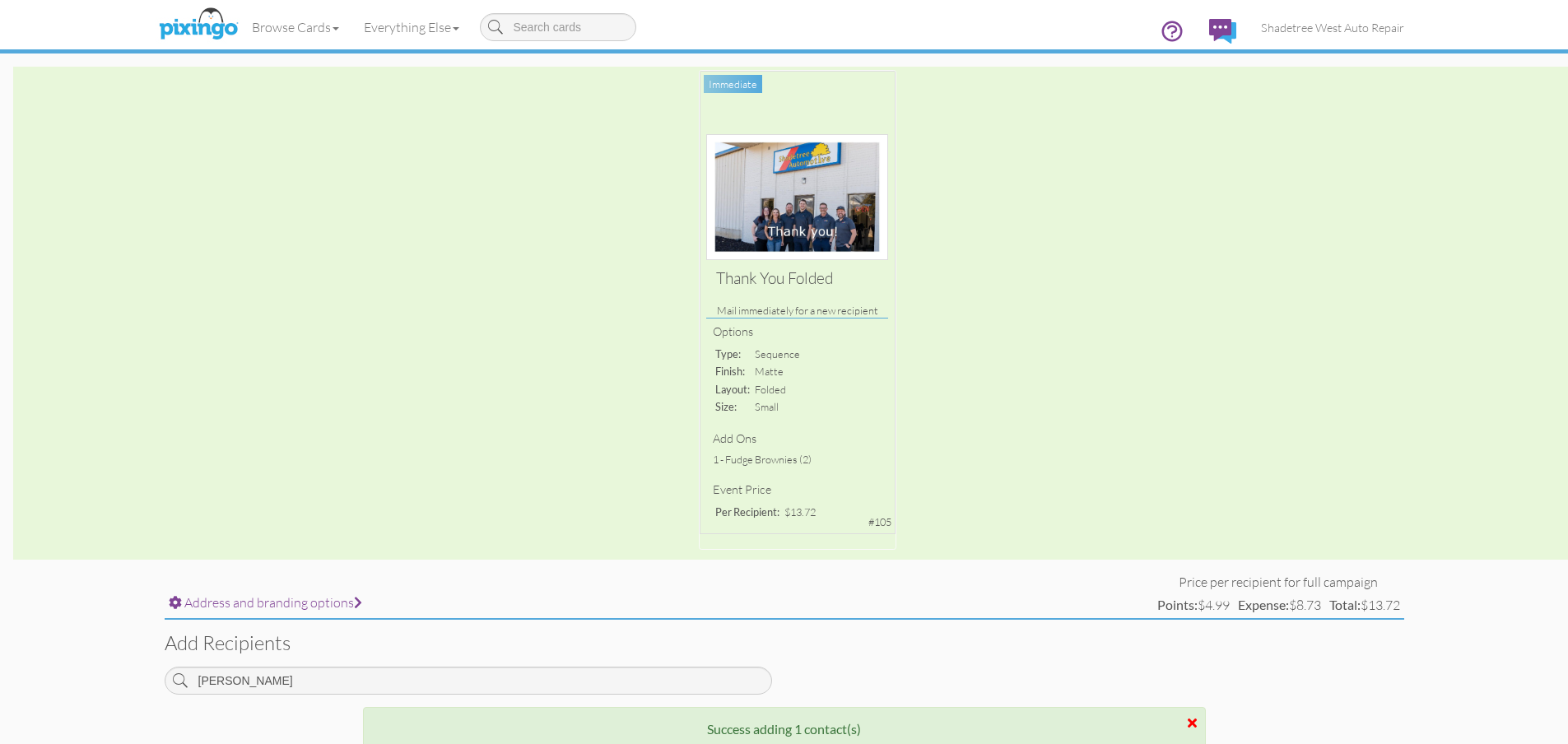
scroll to position [0, 0]
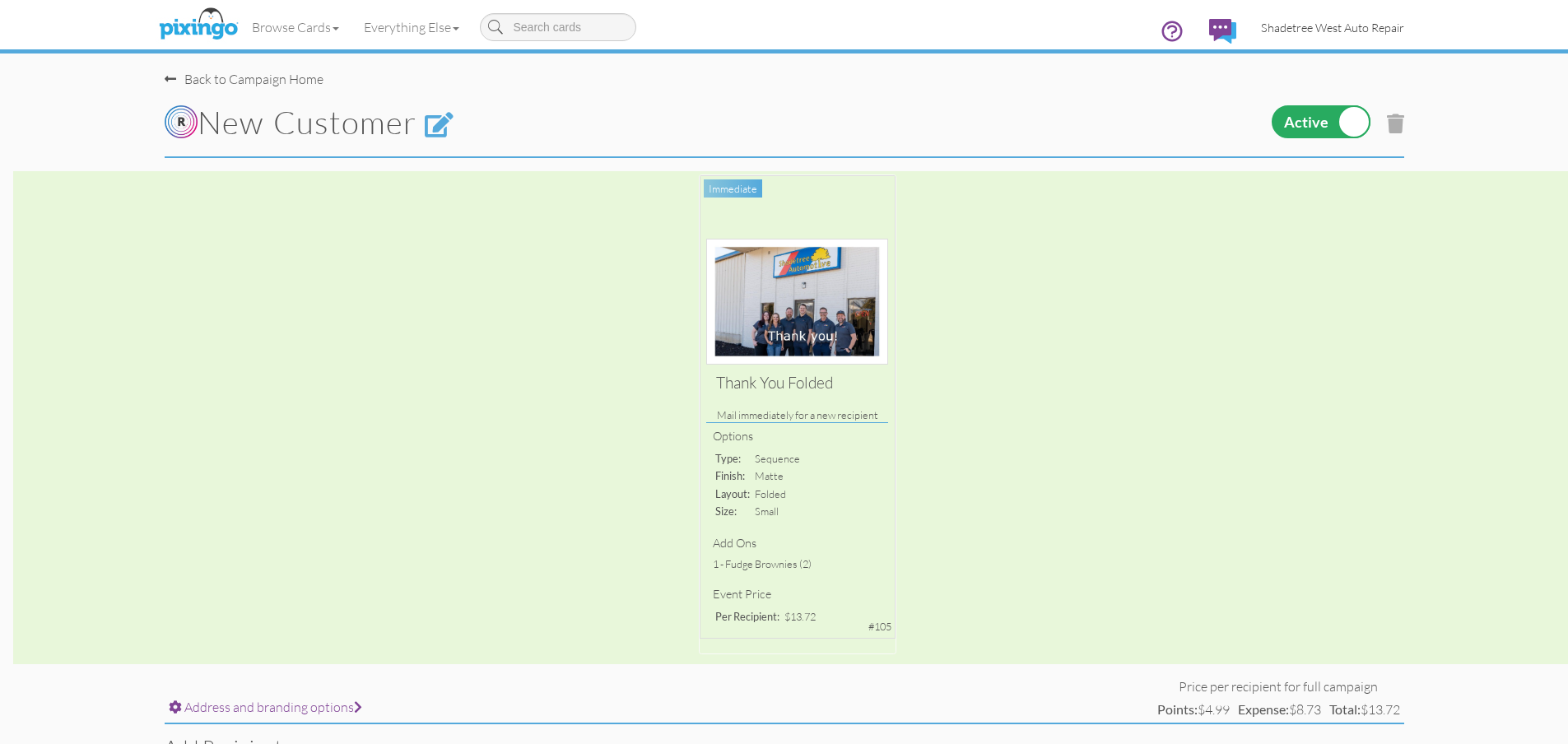
click at [1313, 21] on span "Shadetree West Auto Repair" at bounding box center [1332, 27] width 143 height 14
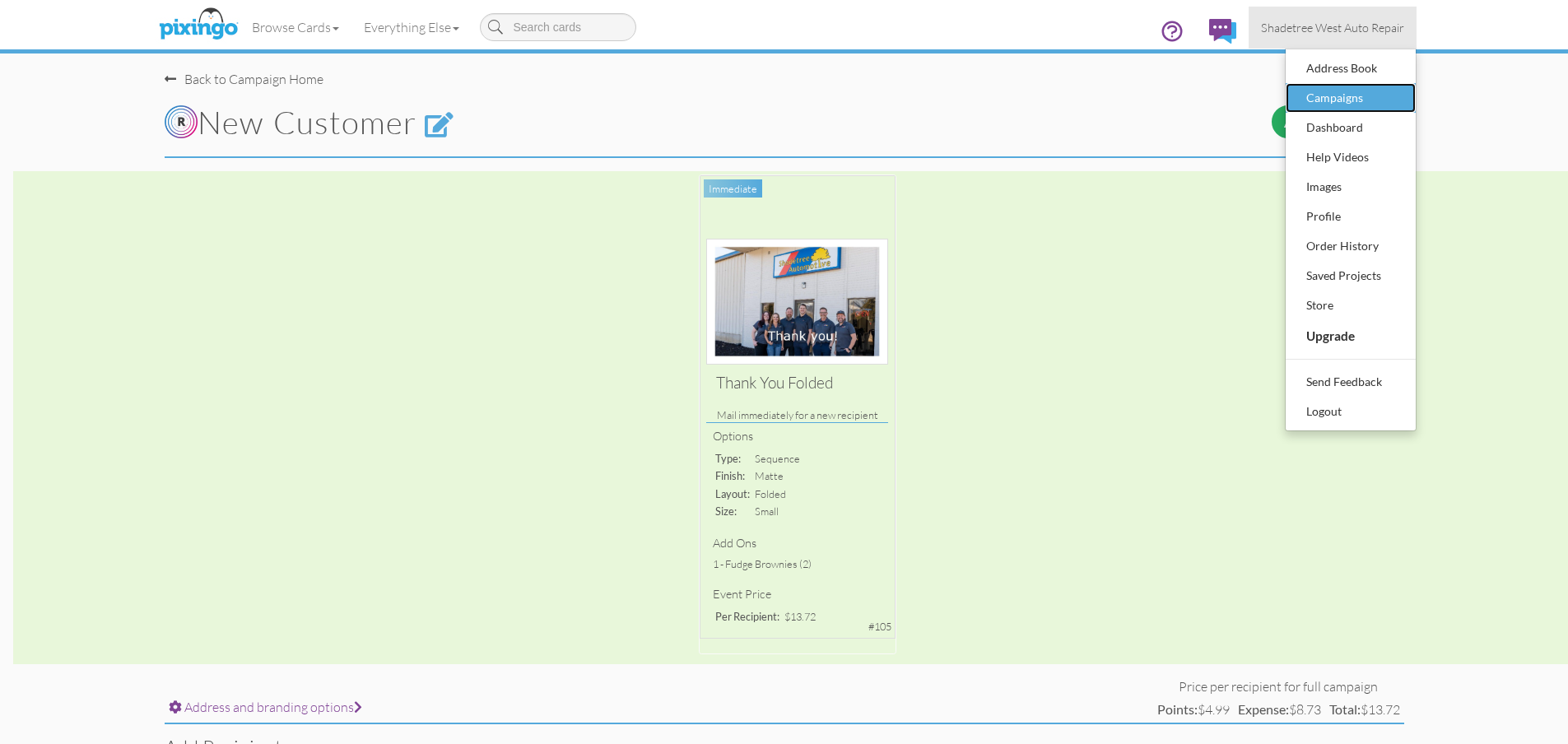
click at [1324, 98] on div "Campaigns" at bounding box center [1349, 98] width 97 height 25
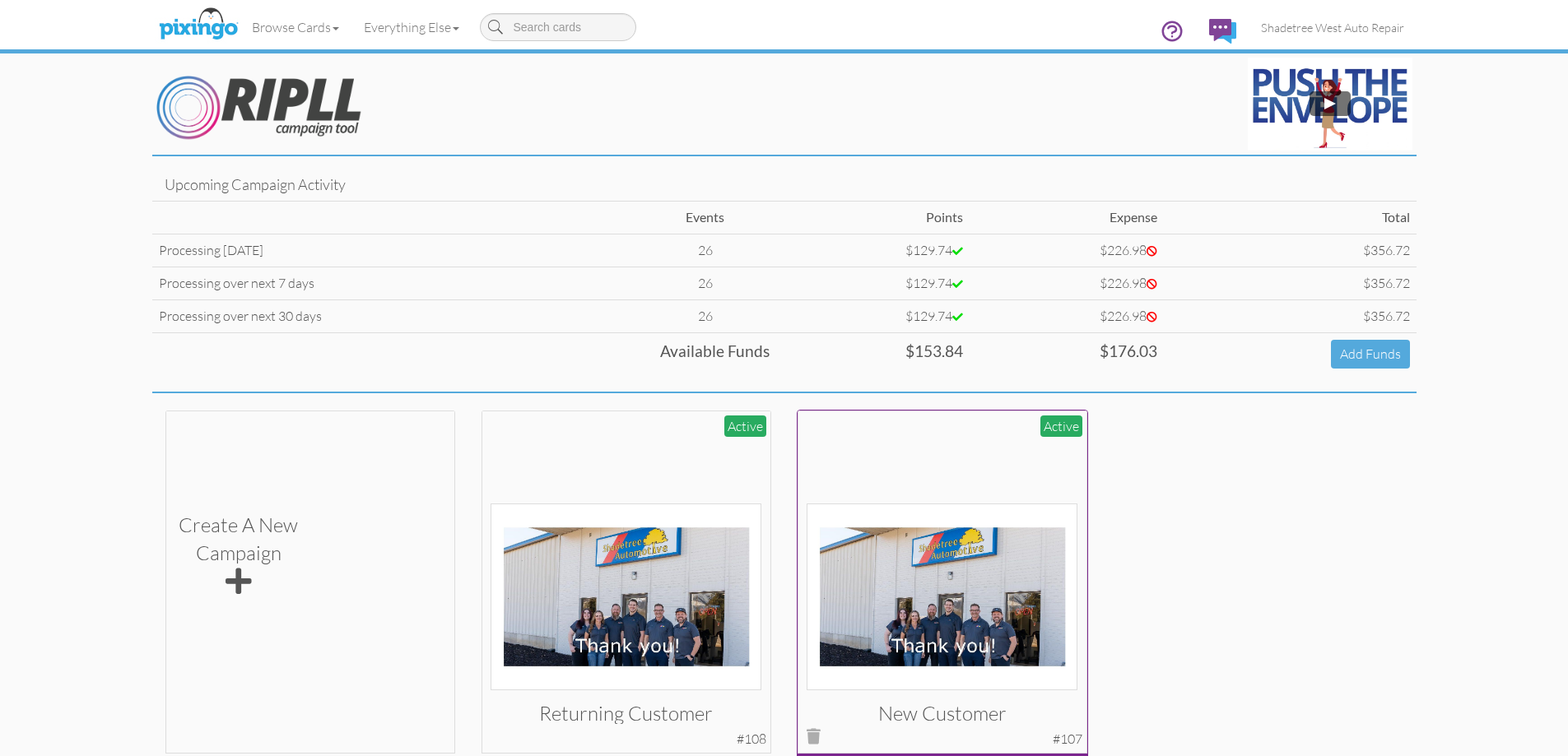
click at [962, 561] on img at bounding box center [942, 597] width 271 height 187
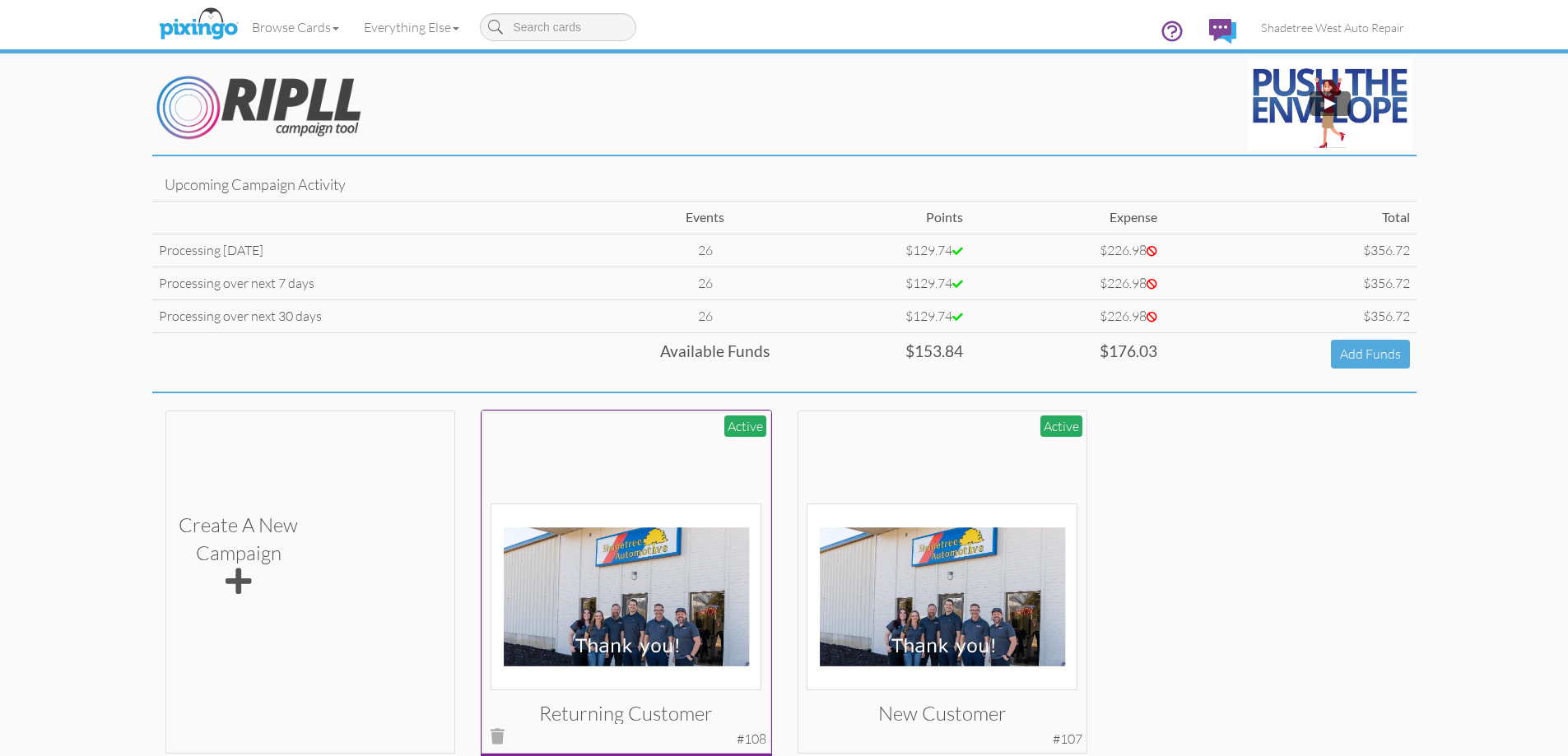
click at [647, 596] on img at bounding box center [626, 597] width 271 height 187
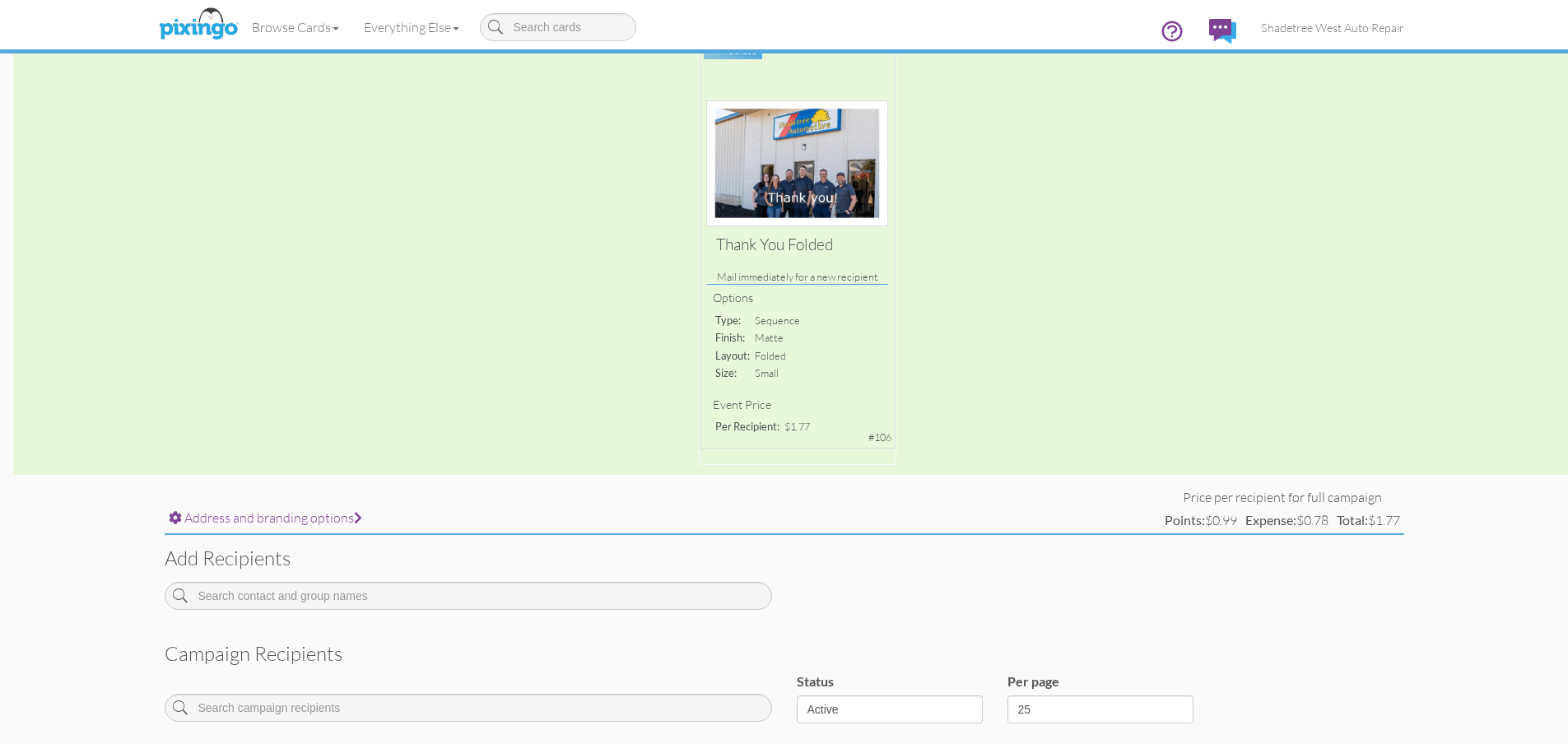
scroll to position [322, 0]
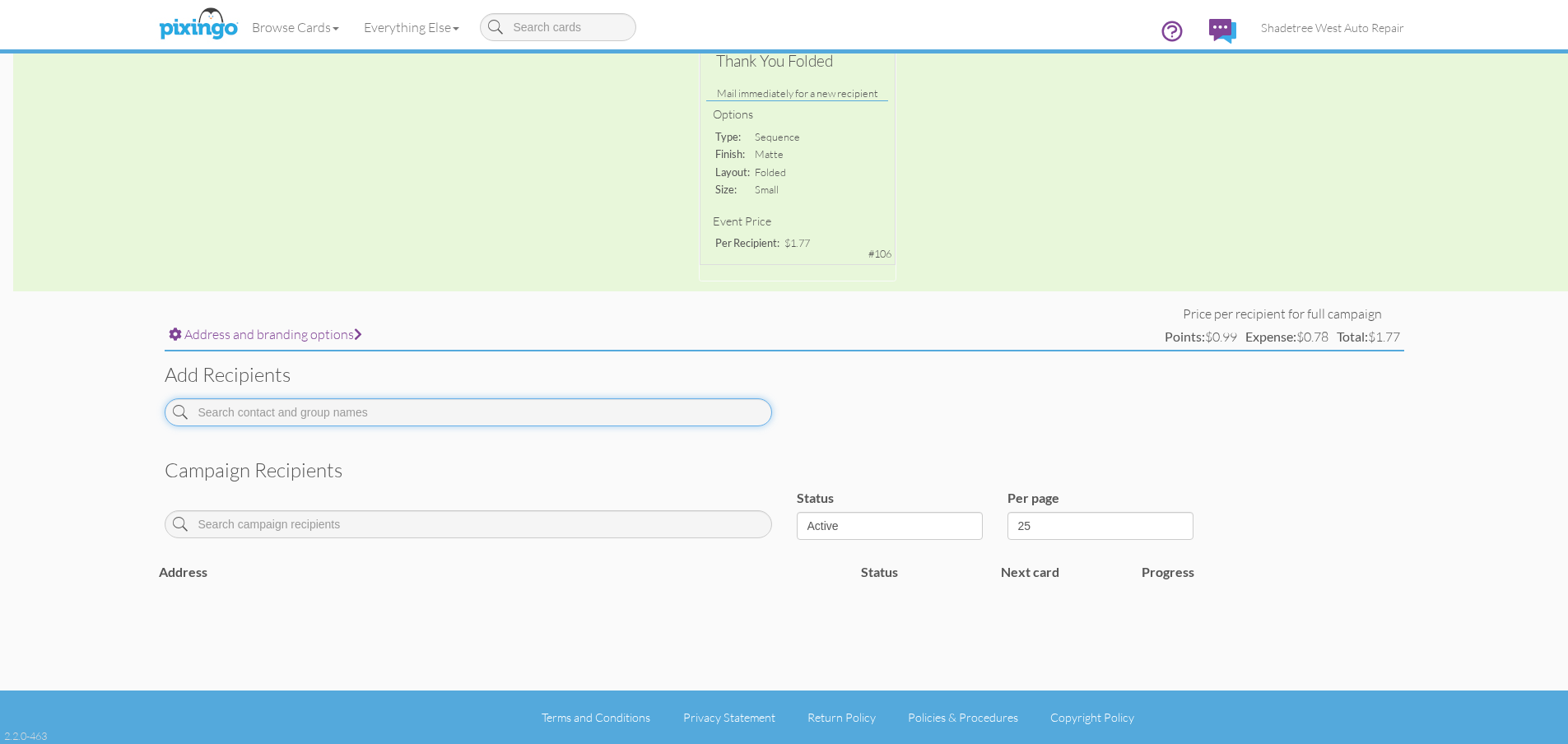
click at [531, 419] on input at bounding box center [468, 412] width 607 height 28
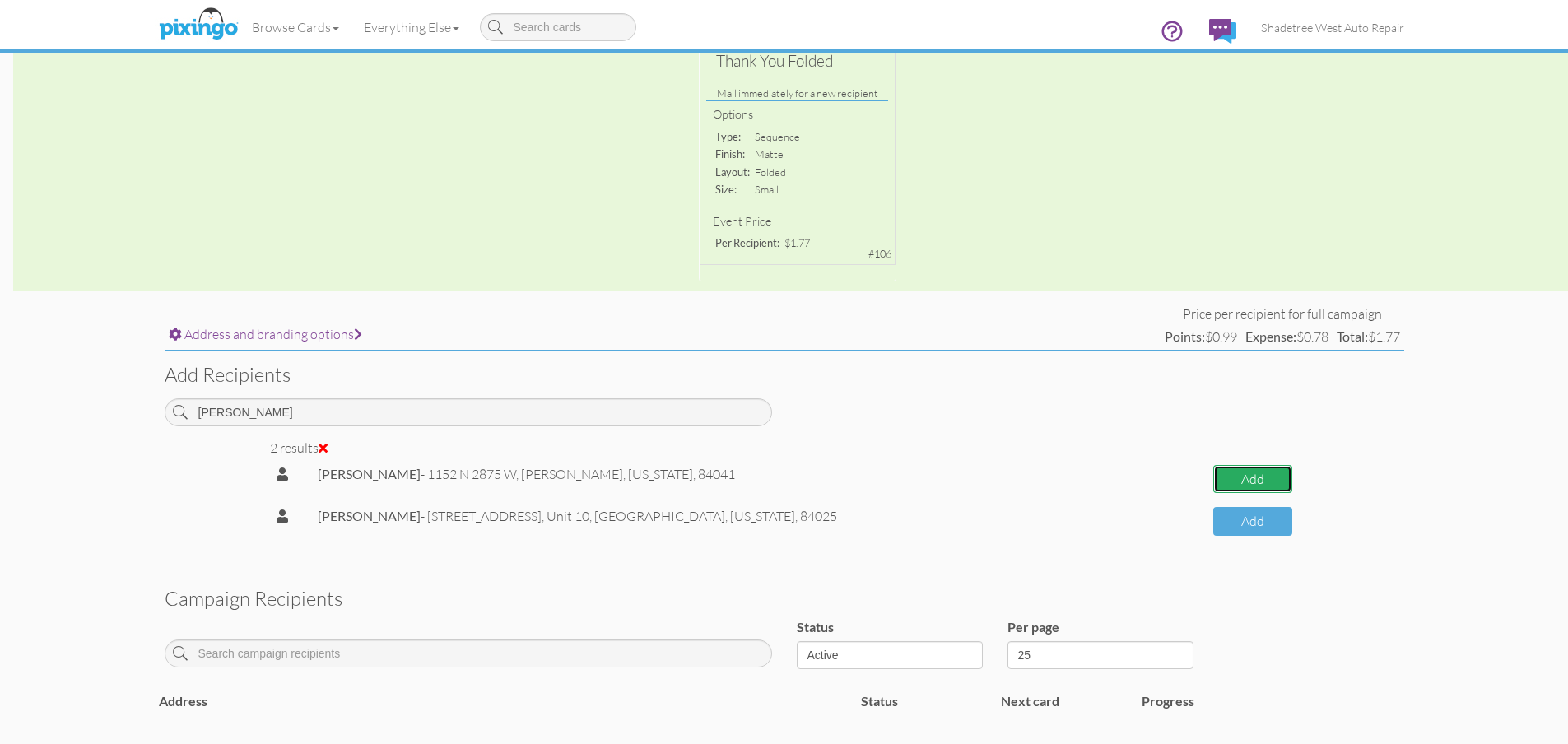
click at [1264, 482] on button "Add" at bounding box center [1252, 478] width 78 height 29
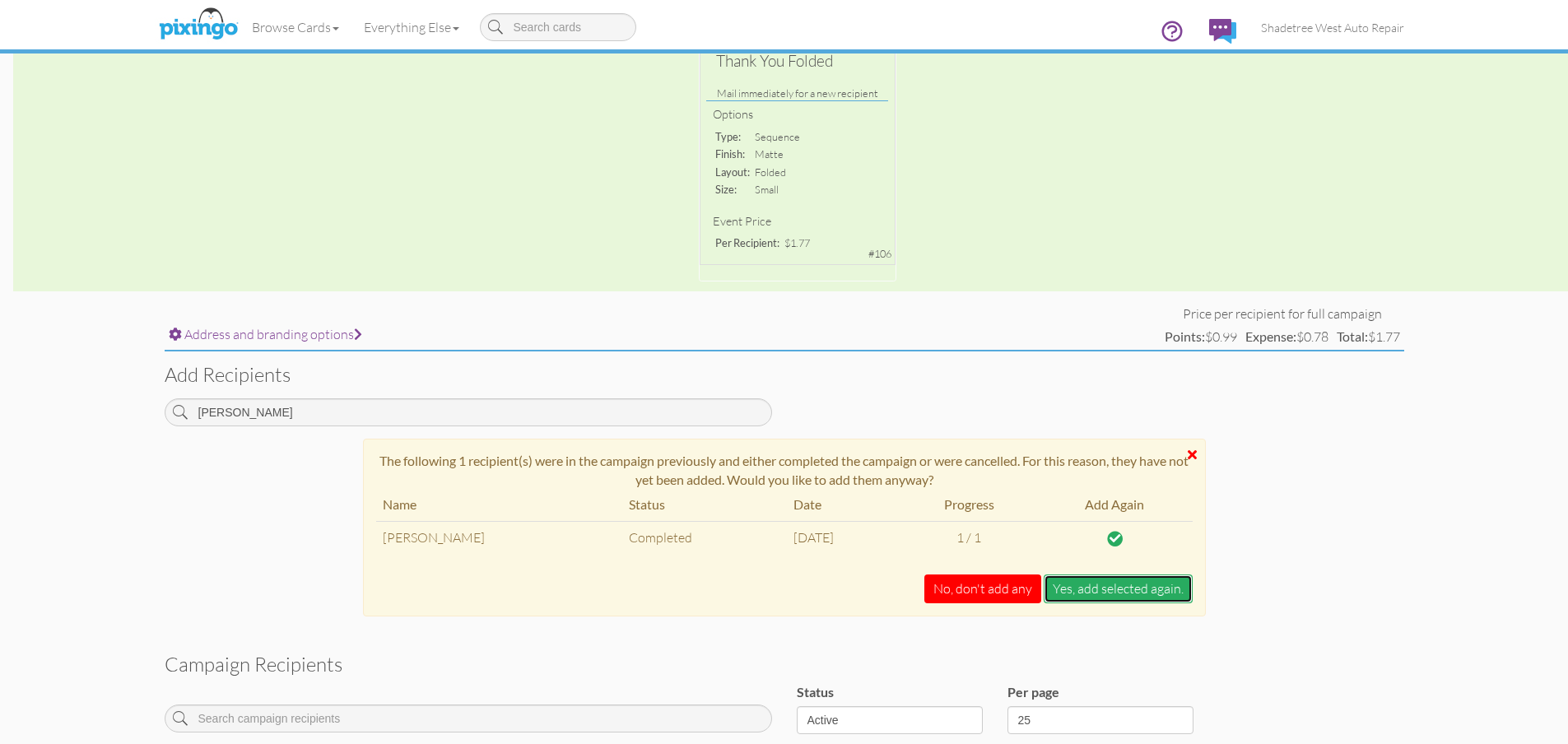
click at [1078, 584] on button "Yes, add selected again." at bounding box center [1117, 588] width 148 height 29
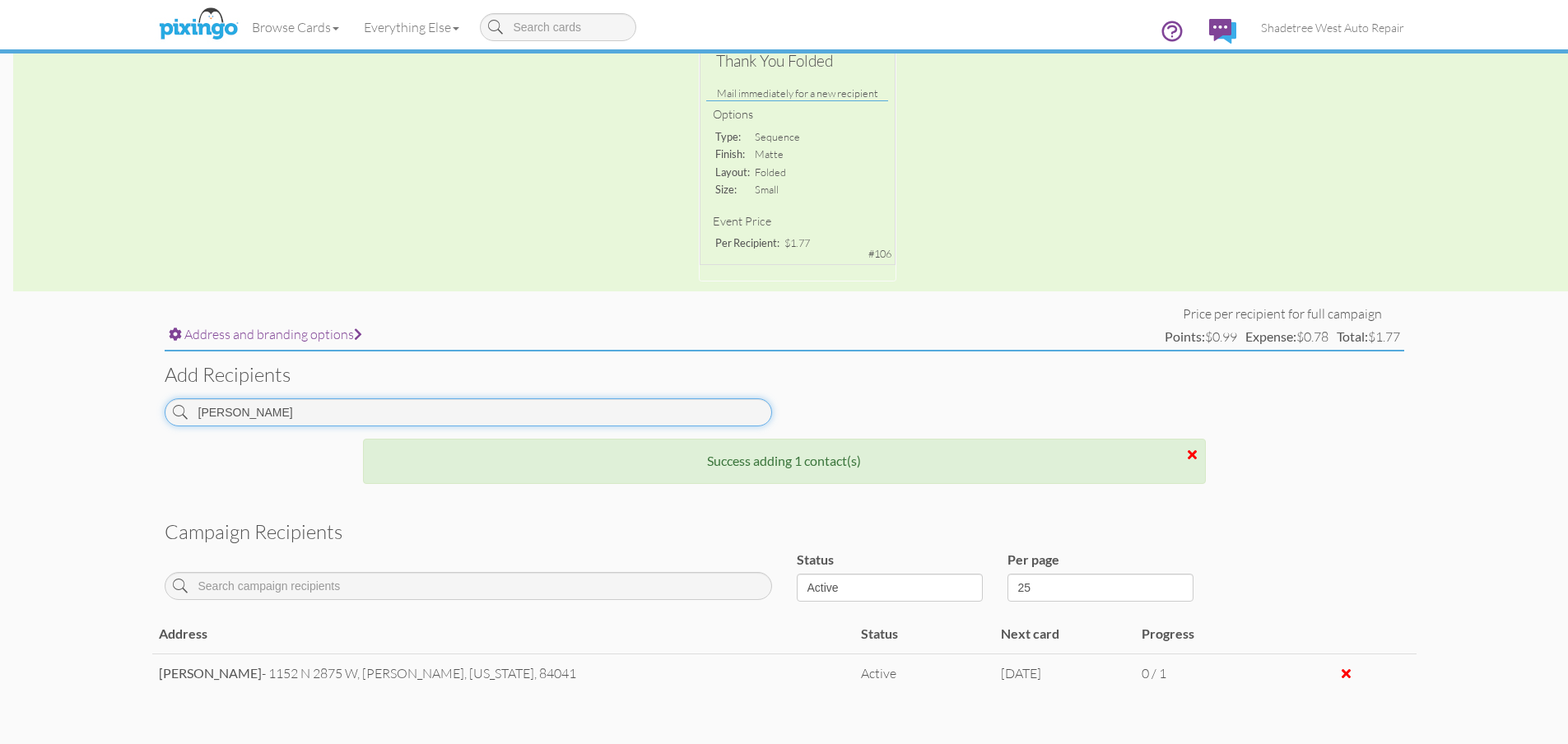
drag, startPoint x: 230, startPoint y: 406, endPoint x: 104, endPoint y: 407, distance: 126.0
click at [104, 407] on campaign-detail "Toggle navigation Visit Pixingo Mobile Browse Cards Business Accounting Automot…" at bounding box center [784, 261] width 1568 height 1165
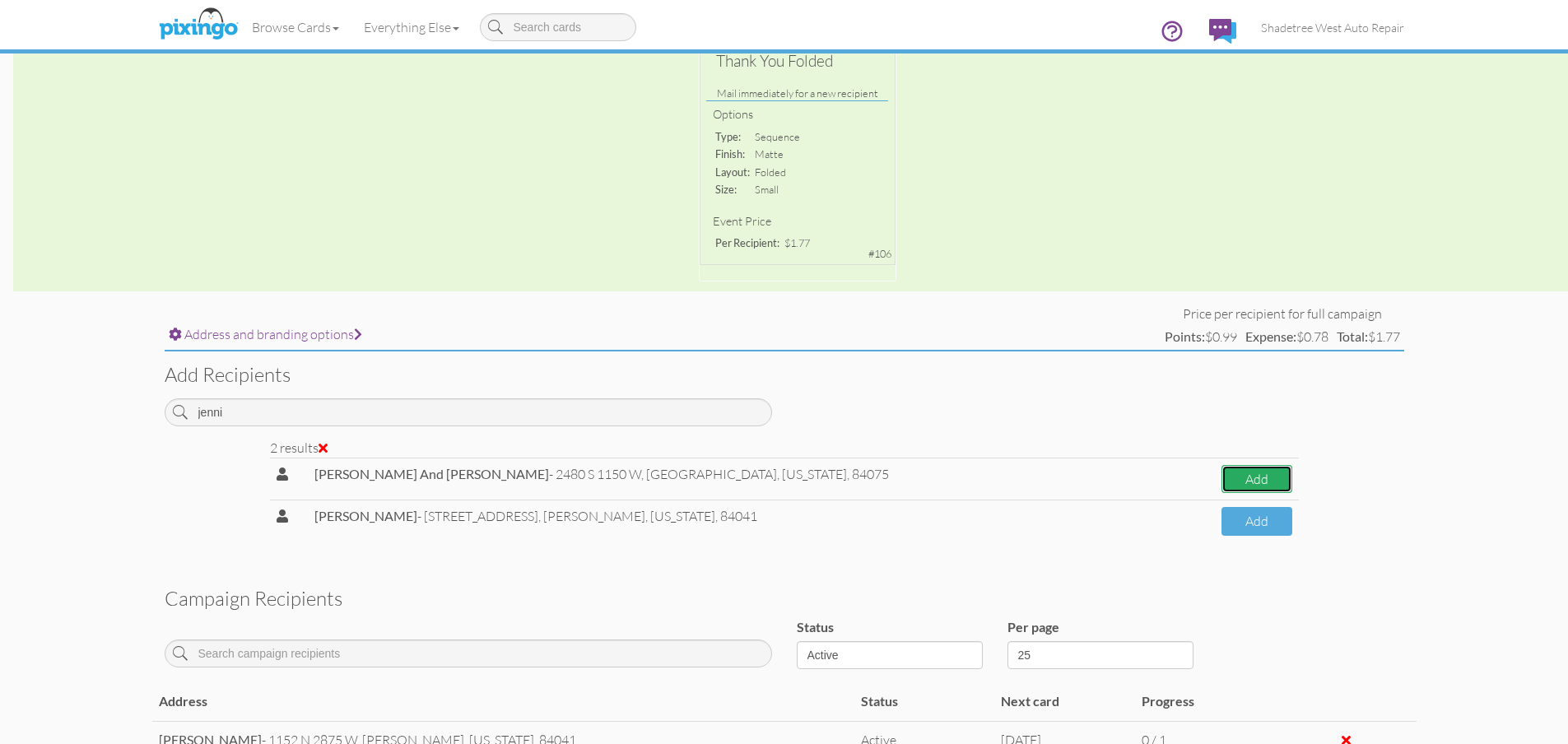
click at [1221, 478] on button "Add" at bounding box center [1256, 478] width 71 height 29
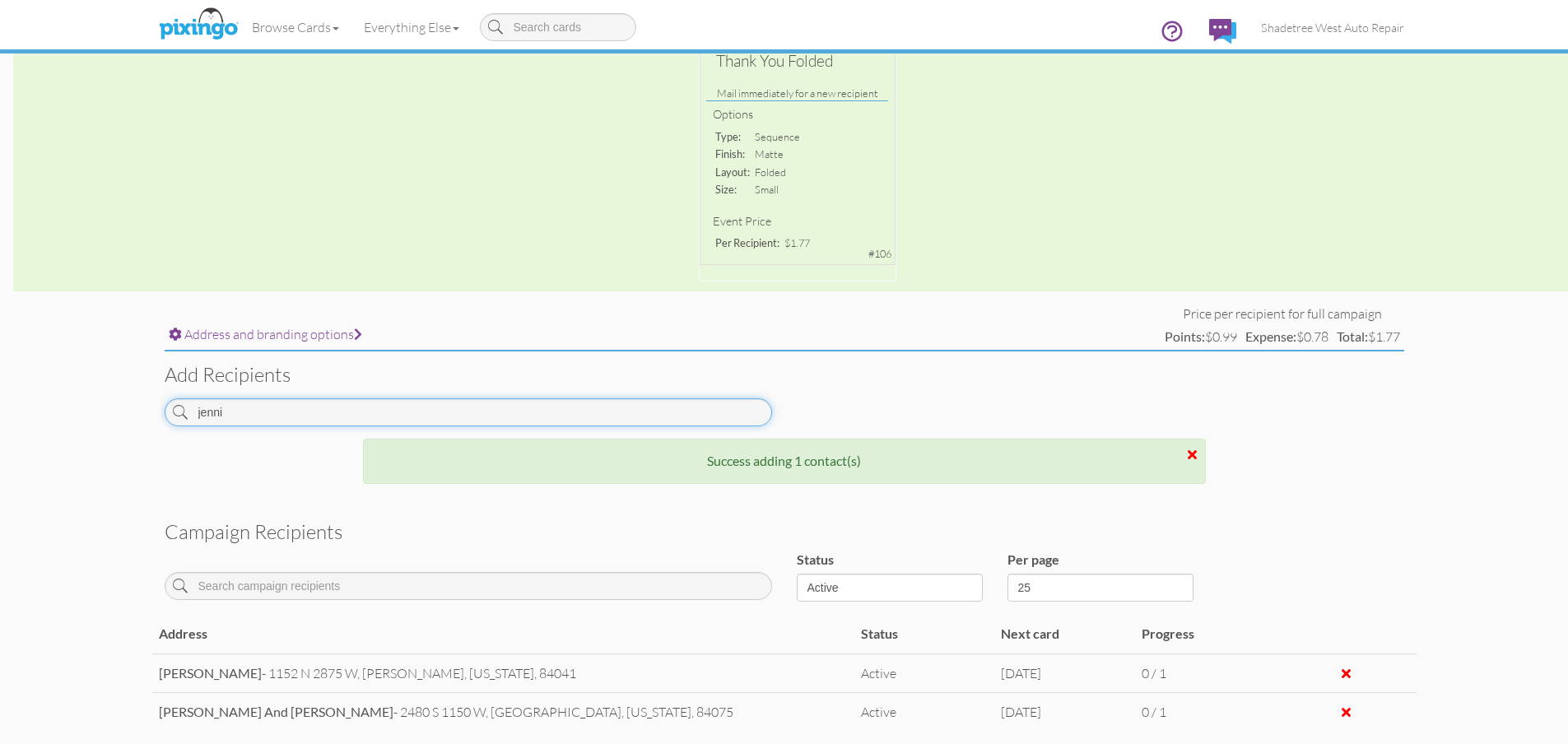
drag, startPoint x: 118, startPoint y: 393, endPoint x: 89, endPoint y: 393, distance: 29.0
click at [89, 393] on campaign-detail "Toggle navigation Visit Pixingo Mobile Browse Cards Business Accounting Automot…" at bounding box center [784, 280] width 1568 height 1205
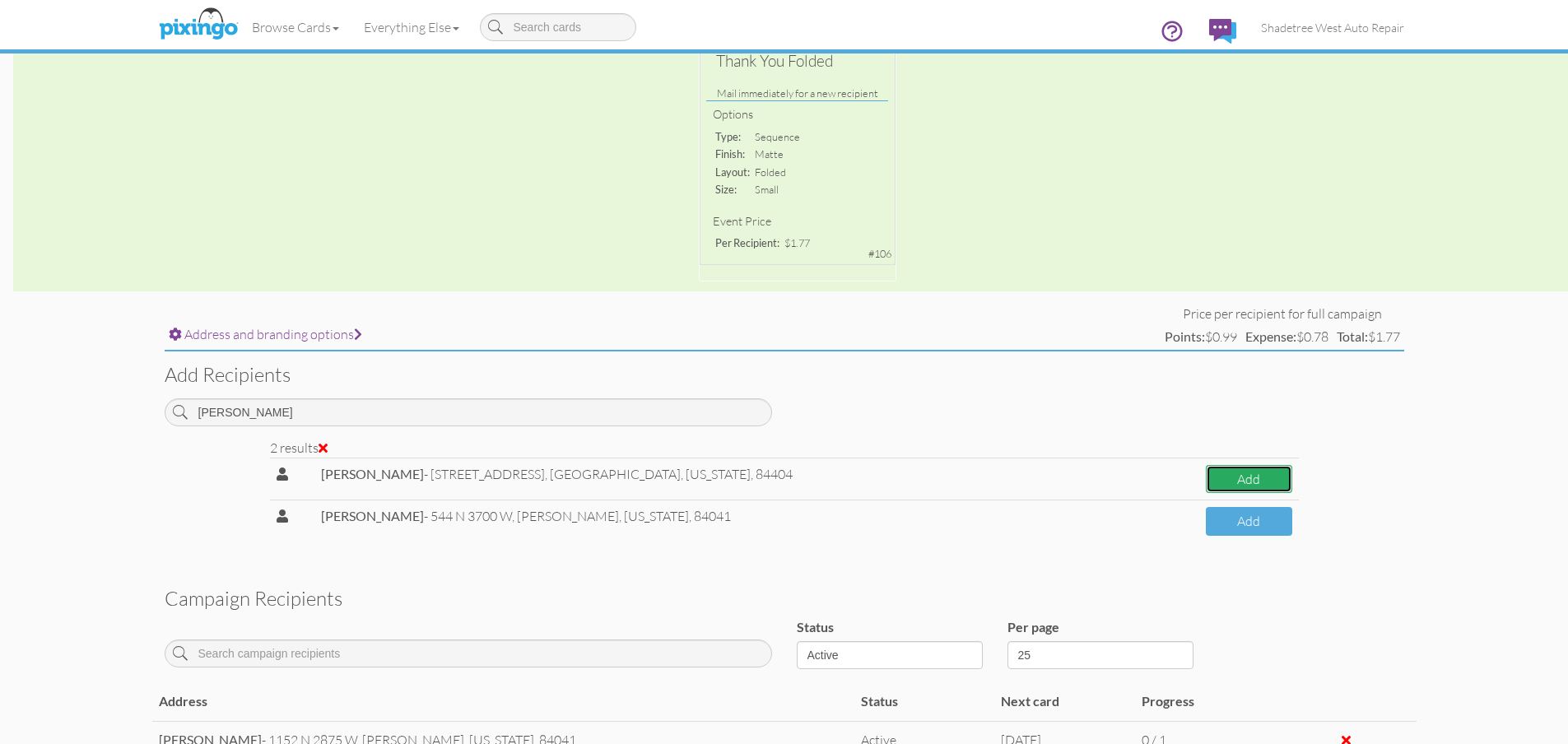
click at [1241, 471] on button "Add" at bounding box center [1248, 478] width 86 height 29
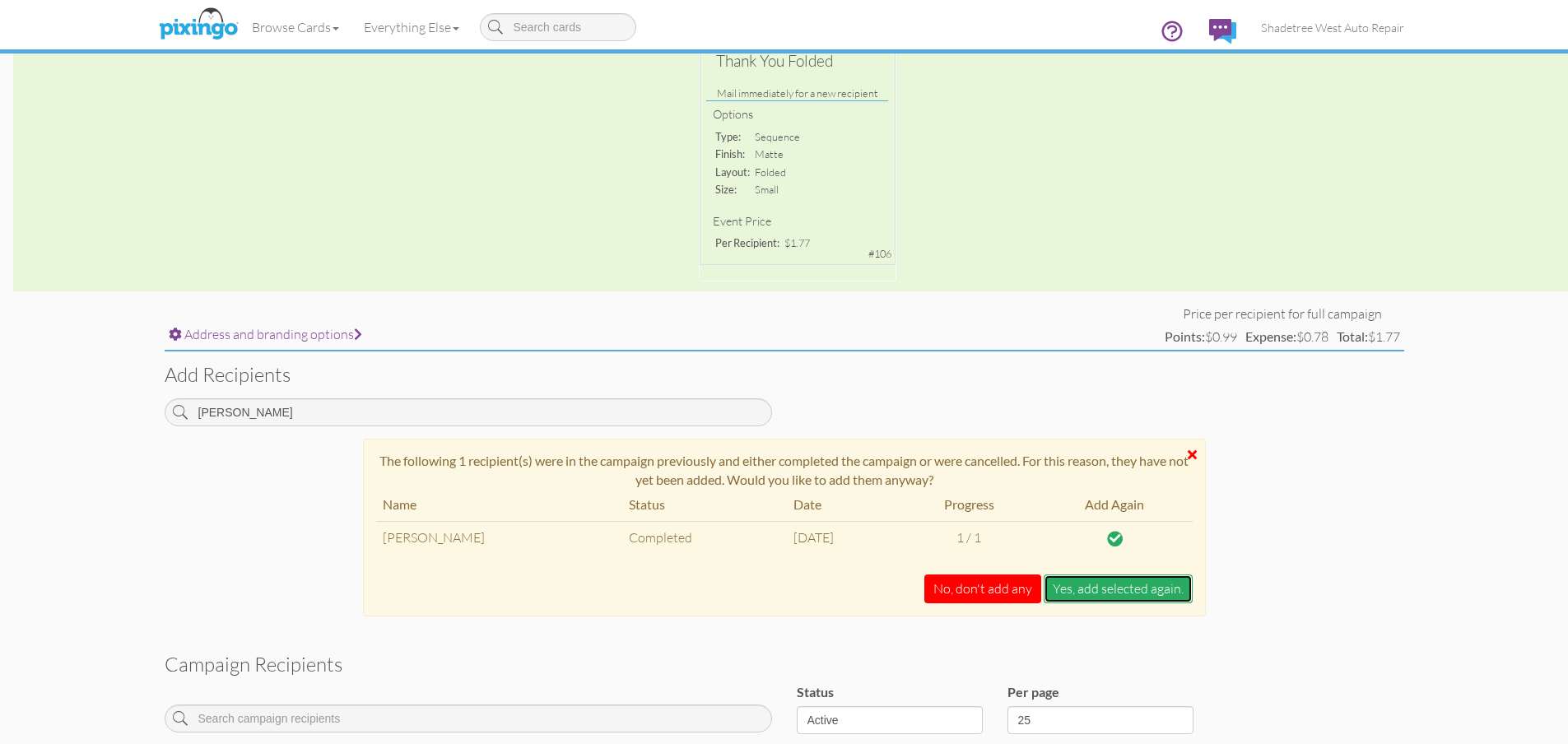
click at [1134, 591] on button "Yes, add selected again." at bounding box center [1117, 588] width 148 height 29
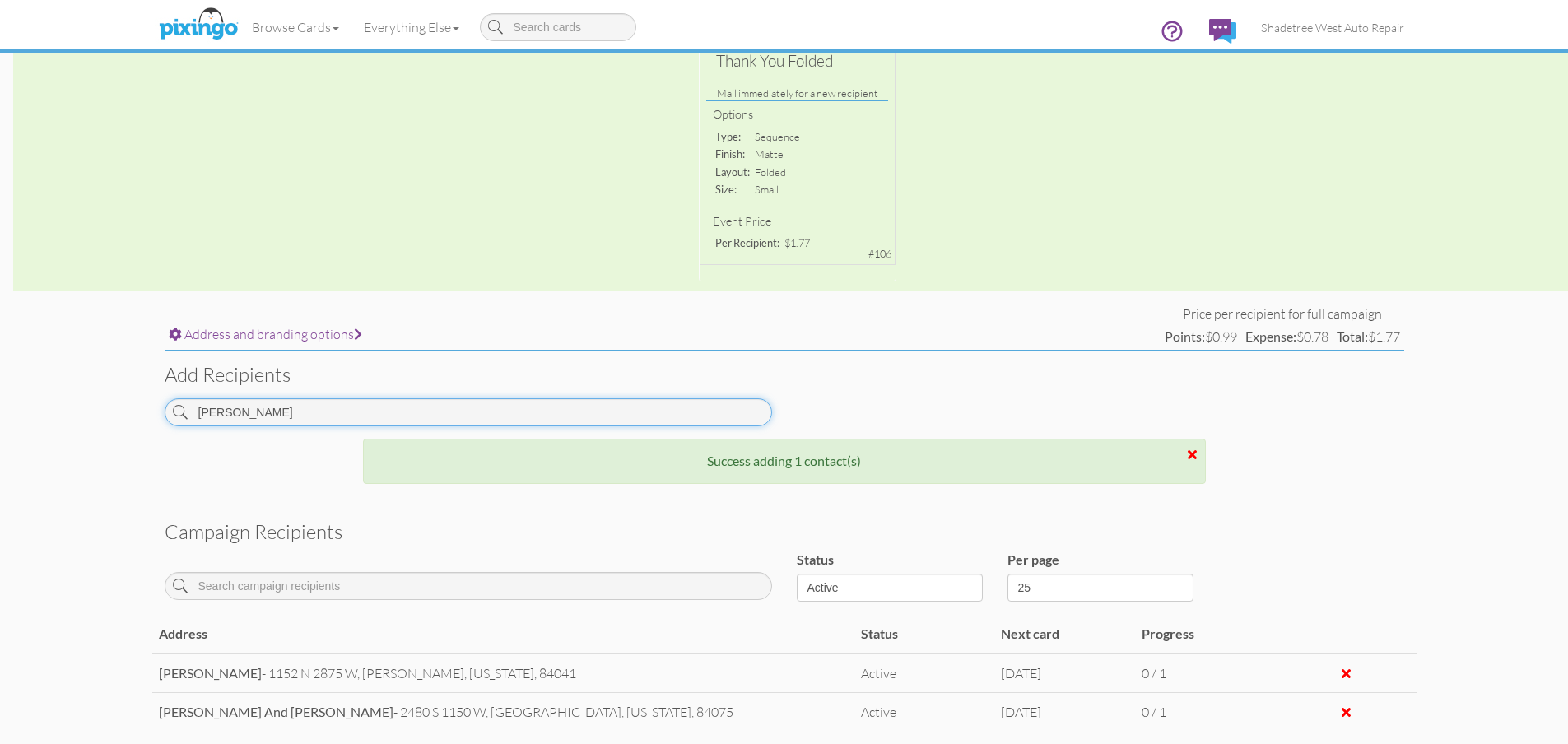
drag, startPoint x: 238, startPoint y: 408, endPoint x: 134, endPoint y: 399, distance: 104.4
click at [134, 399] on campaign-detail "Toggle navigation Visit Pixingo Mobile Browse Cards Business Accounting Automot…" at bounding box center [784, 300] width 1568 height 1244
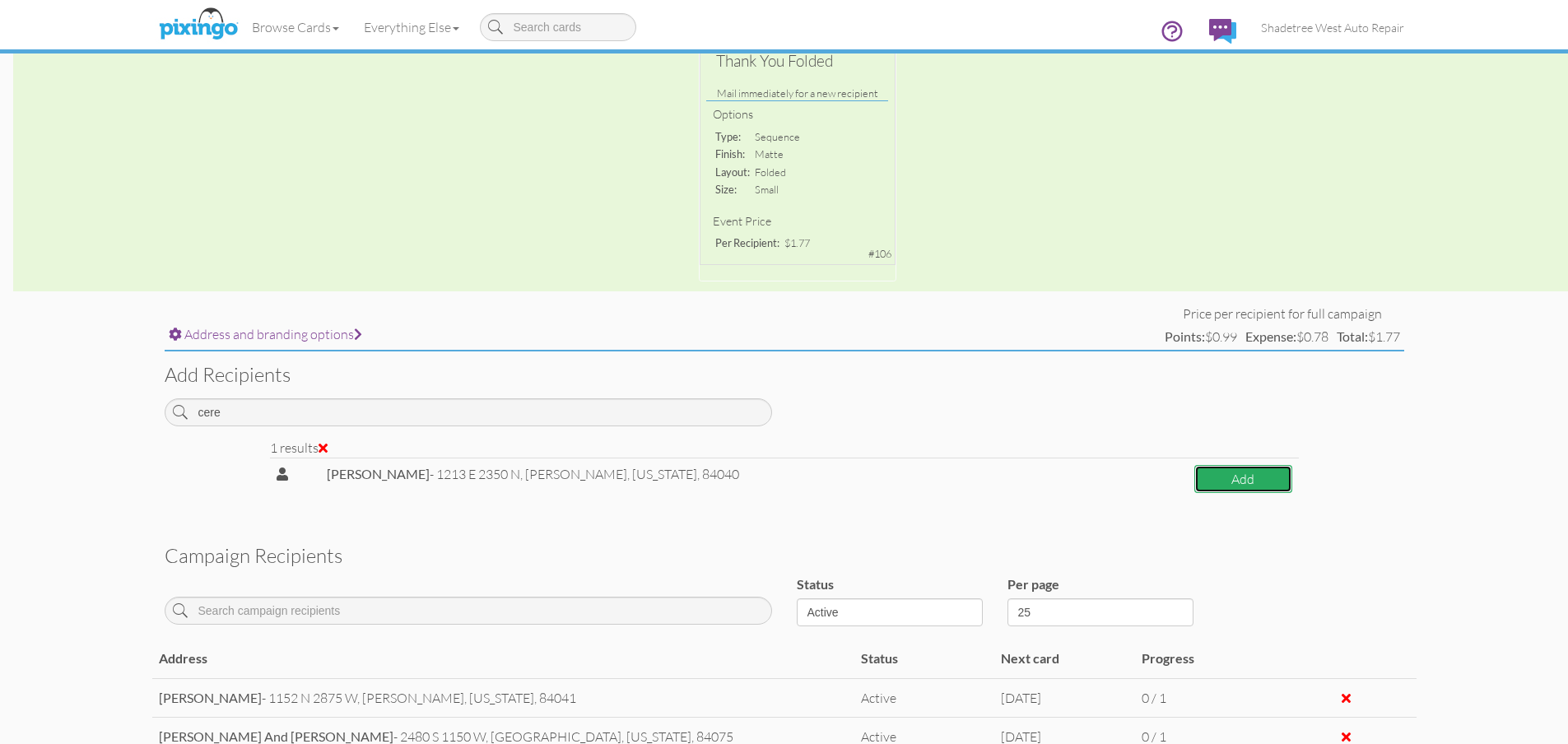
click at [1210, 482] on button "Add" at bounding box center [1243, 478] width 98 height 29
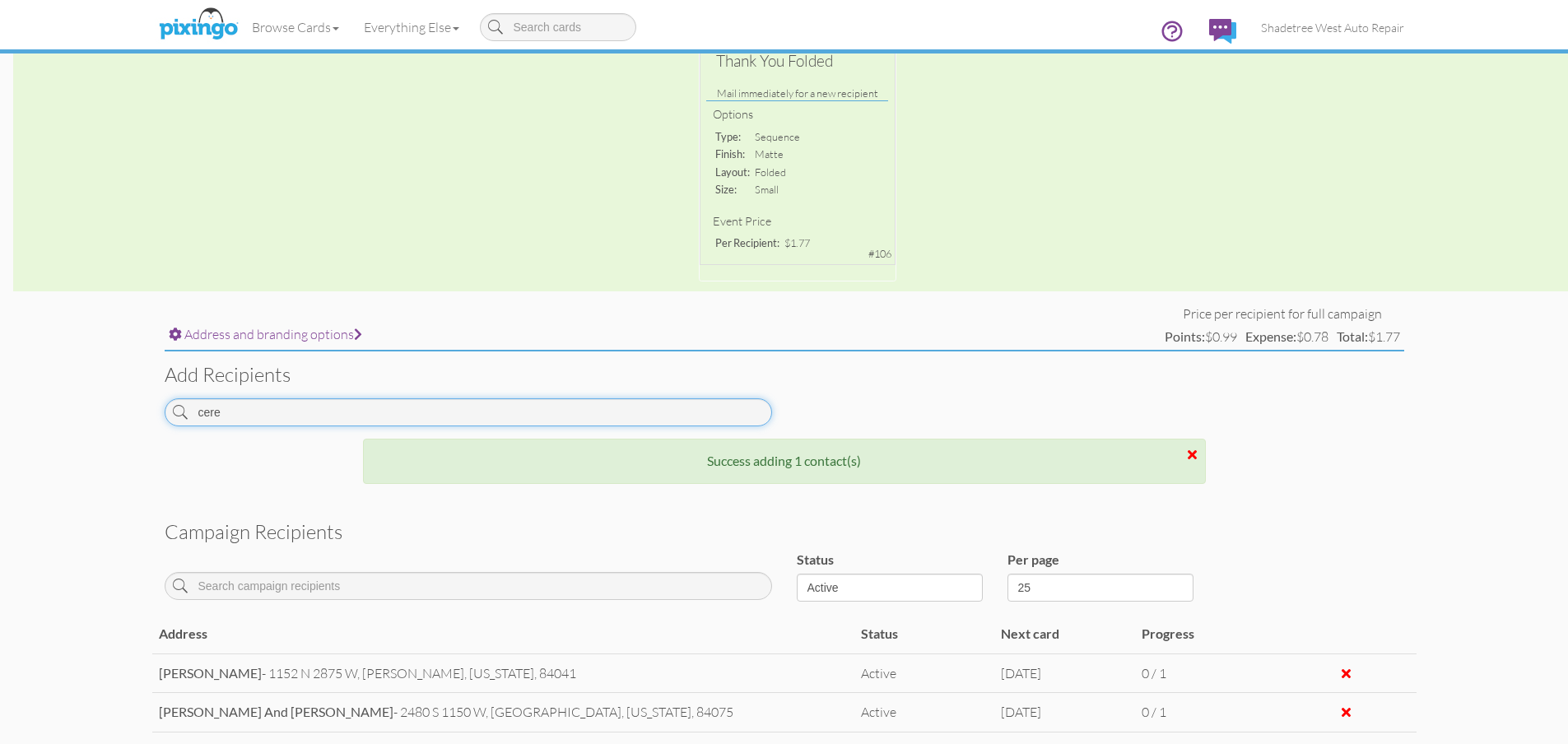
drag, startPoint x: 303, startPoint y: 404, endPoint x: 32, endPoint y: 376, distance: 272.4
click at [32, 376] on campaign-detail "Toggle navigation Visit Pixingo Mobile Browse Cards Business Accounting Automot…" at bounding box center [784, 320] width 1568 height 1283
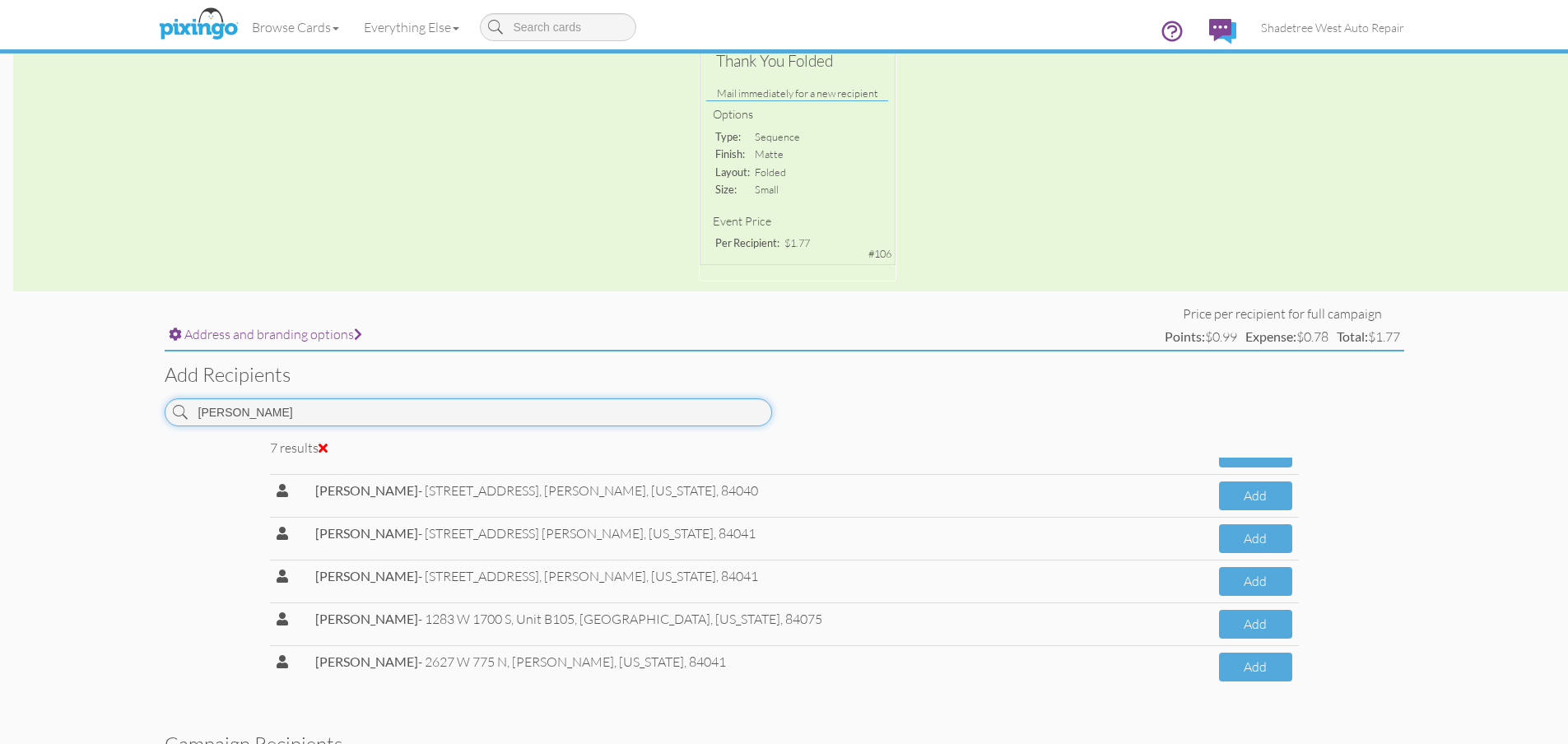
scroll to position [0, 0]
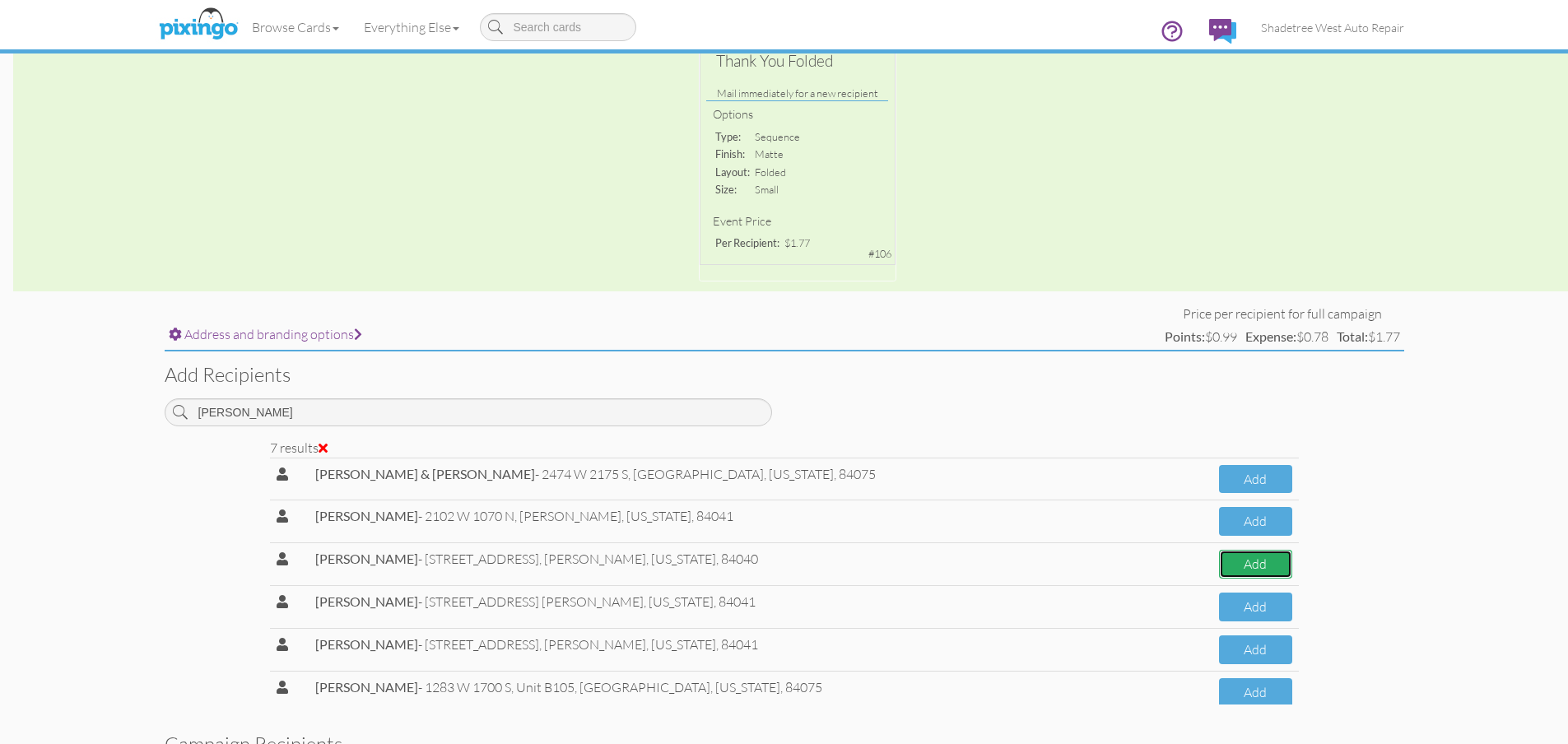
click at [1218, 561] on button "Add" at bounding box center [1254, 563] width 73 height 29
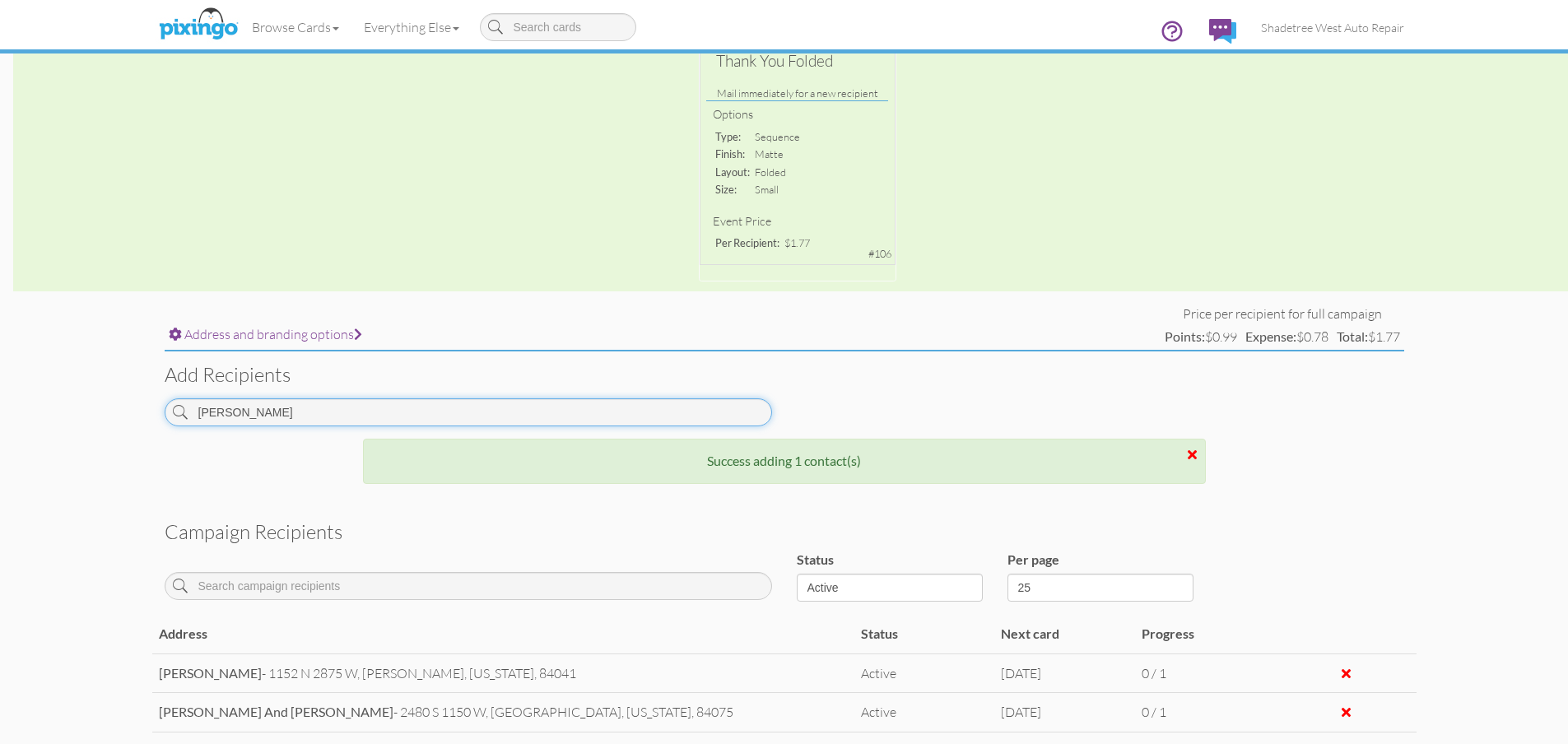
click at [247, 419] on input "[PERSON_NAME]" at bounding box center [468, 412] width 607 height 28
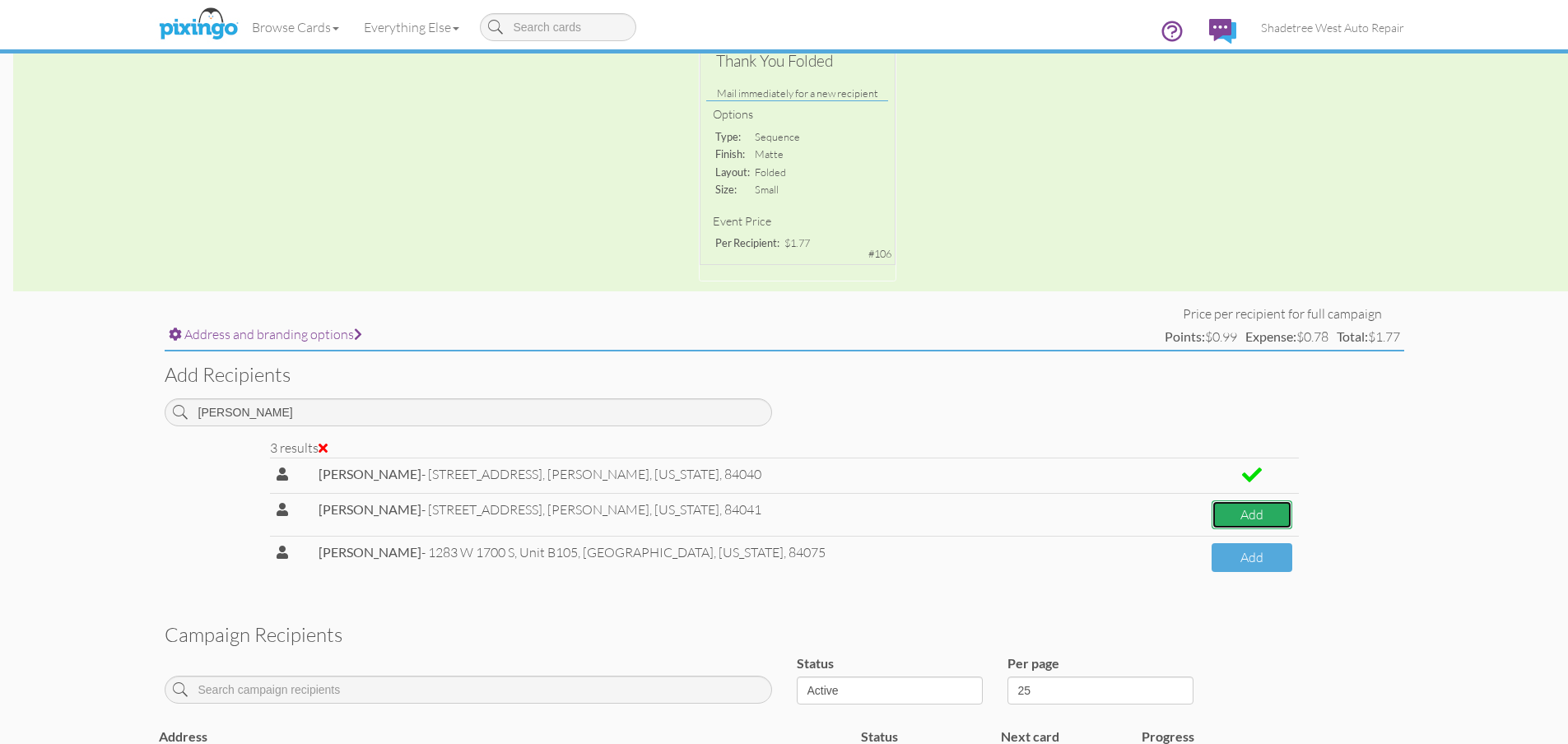
click at [1223, 512] on button "Add" at bounding box center [1251, 514] width 80 height 29
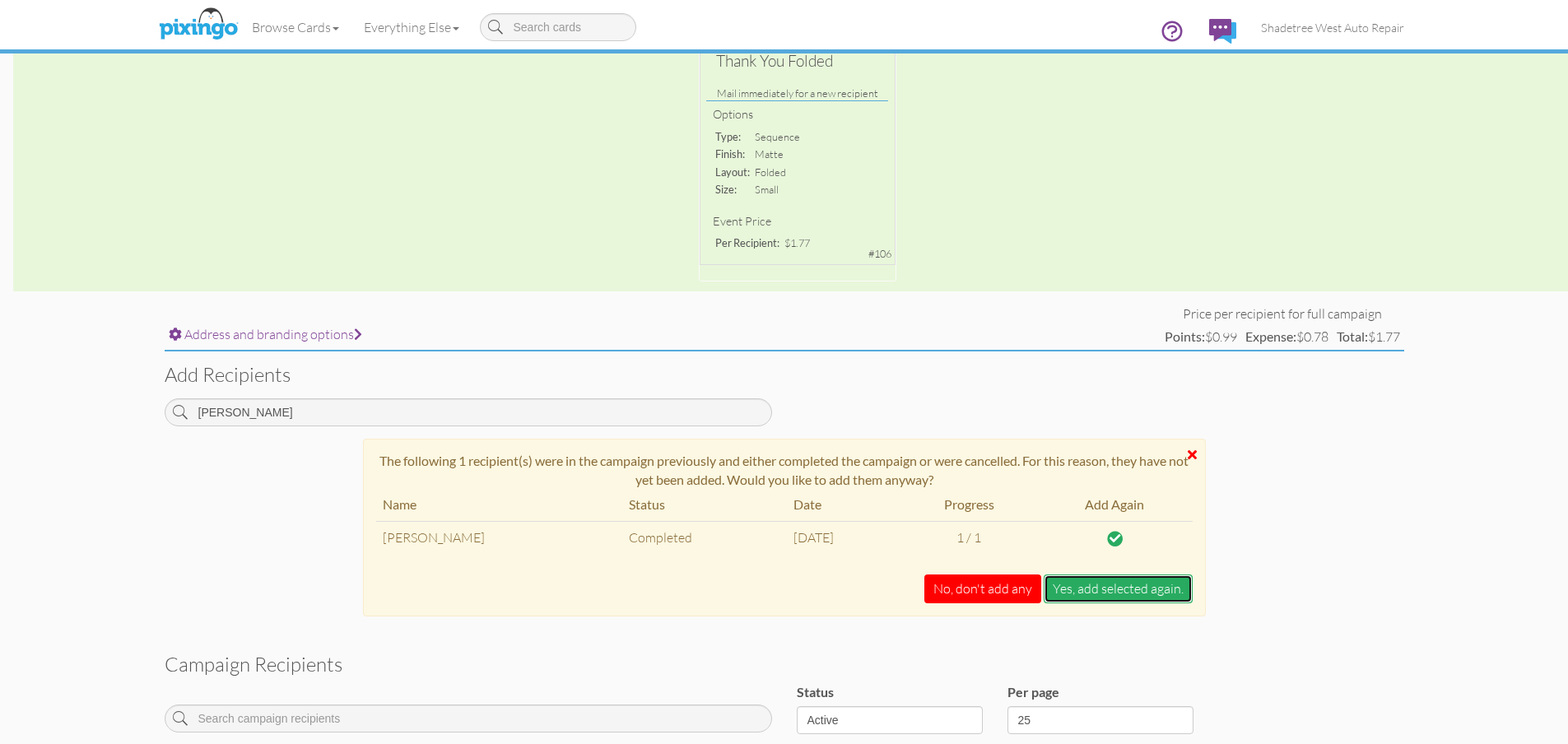
click at [1119, 588] on button "Yes, add selected again." at bounding box center [1117, 588] width 148 height 29
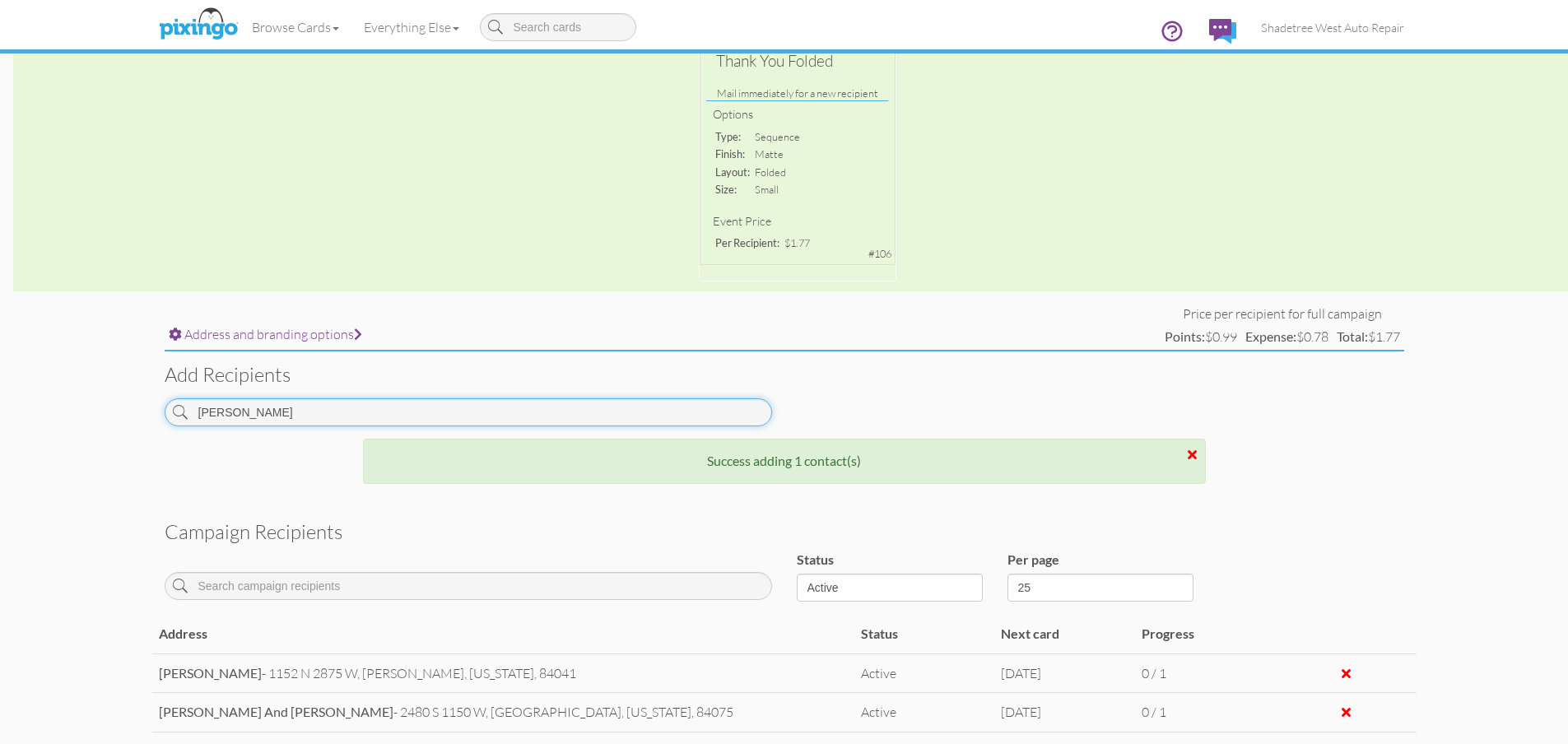
drag, startPoint x: 318, startPoint y: 406, endPoint x: 128, endPoint y: 404, distance: 190.0
click at [128, 404] on campaign-detail "Toggle navigation Visit Pixingo Mobile Browse Cards Business Accounting Automot…" at bounding box center [784, 359] width 1568 height 1362
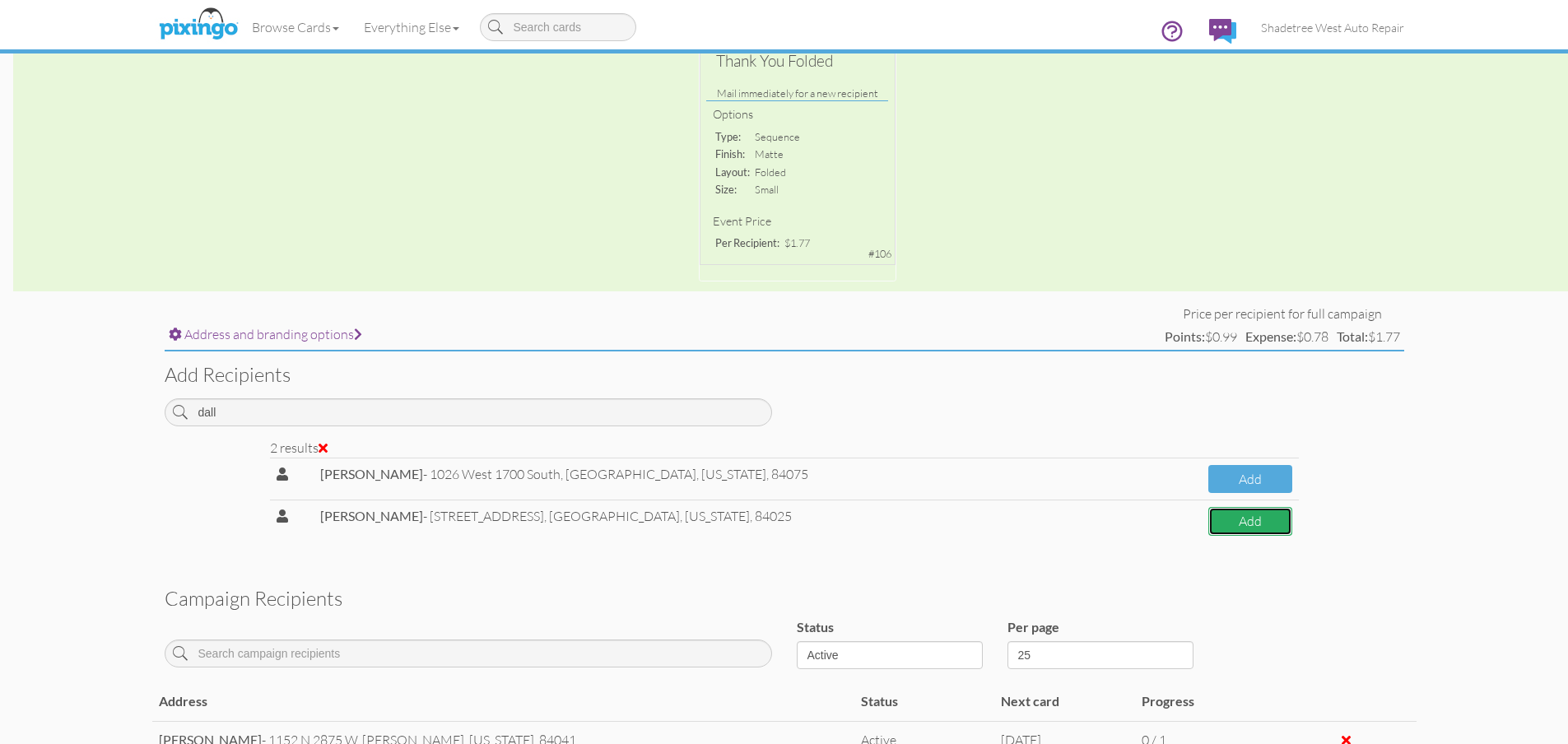
click at [1244, 529] on button "Add" at bounding box center [1250, 521] width 83 height 29
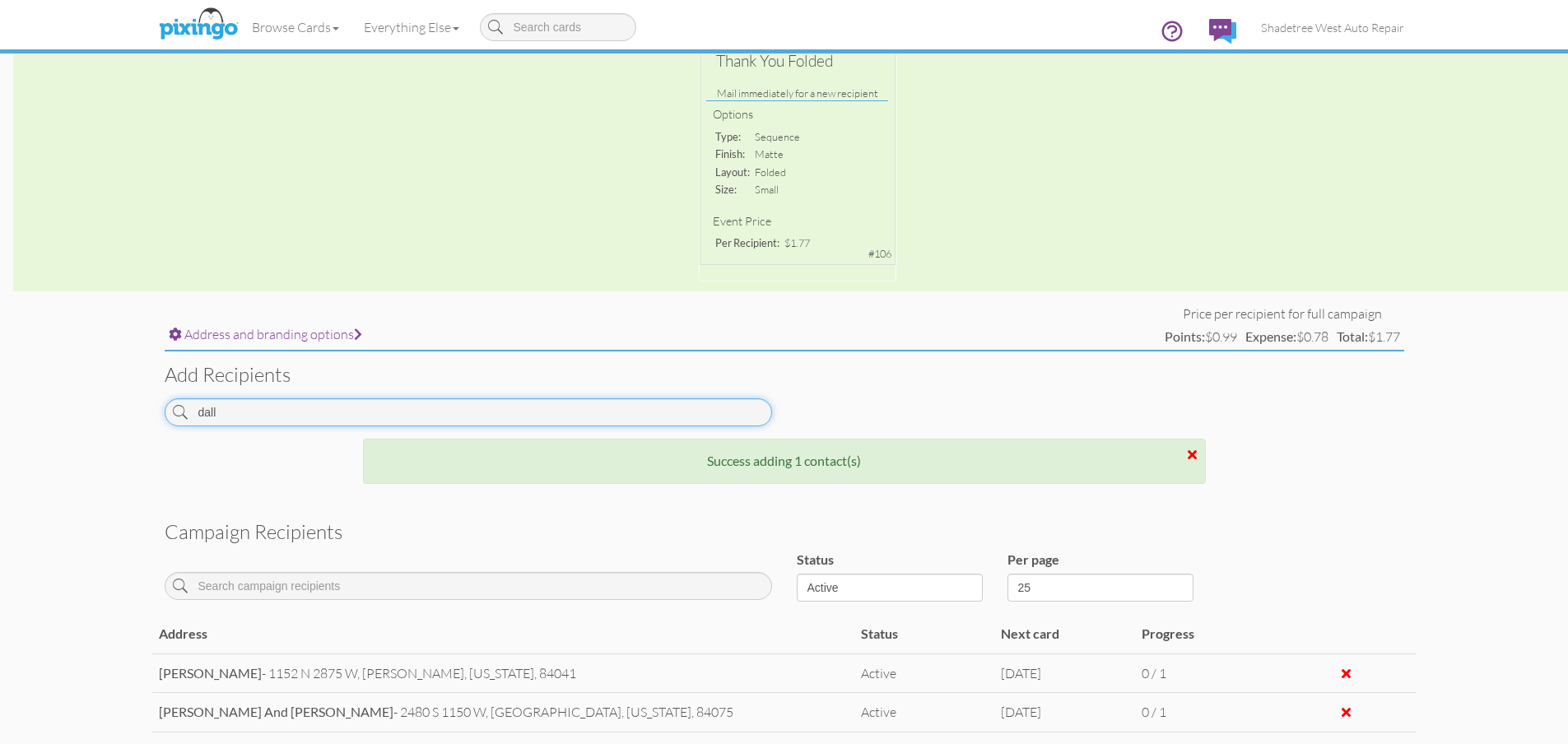
drag, startPoint x: 325, startPoint y: 416, endPoint x: 15, endPoint y: 416, distance: 310.0
click at [16, 416] on campaign-detail "Toggle navigation Visit Pixingo Mobile Browse Cards Business Accounting Automot…" at bounding box center [784, 378] width 1568 height 1400
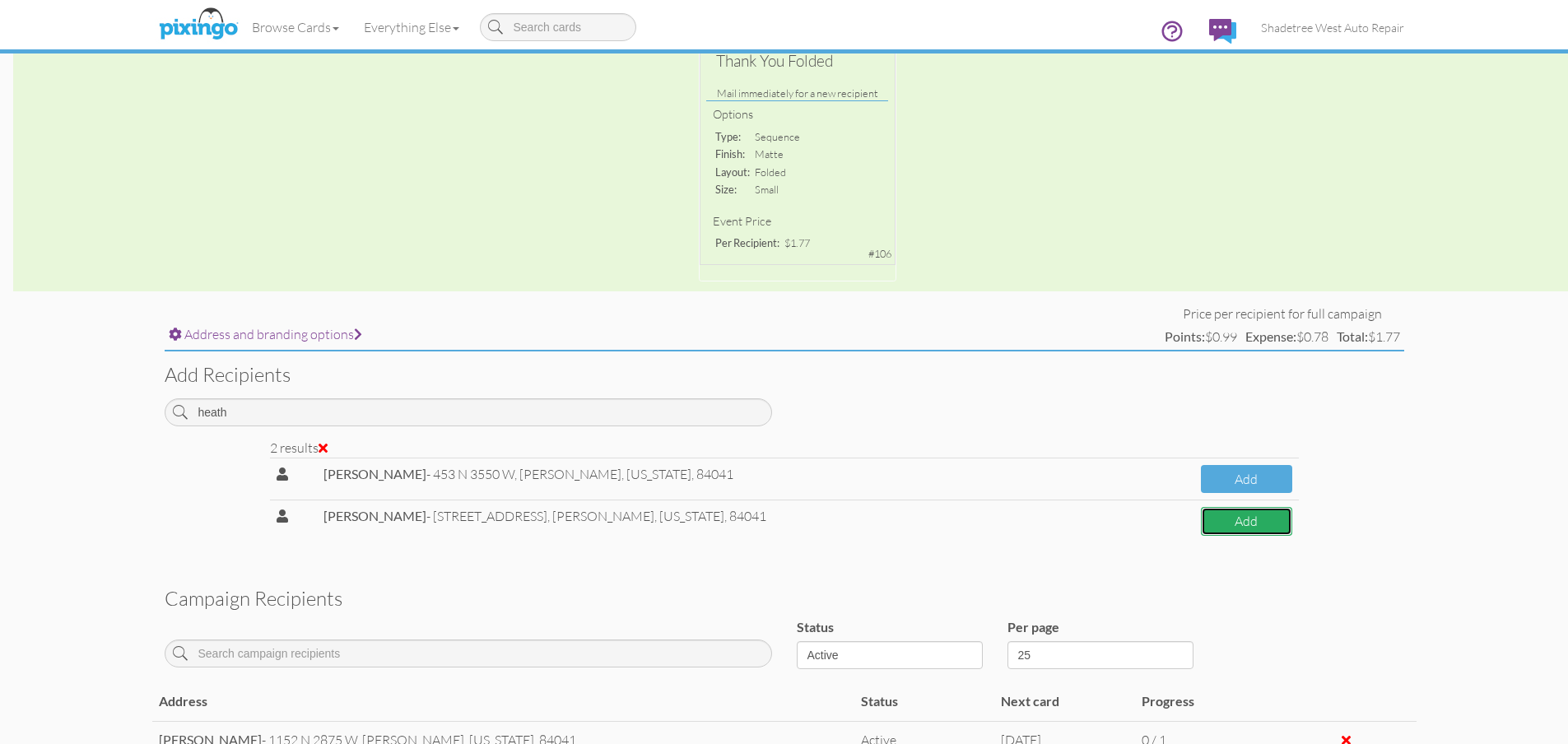
click at [1212, 518] on button "Add" at bounding box center [1246, 521] width 91 height 29
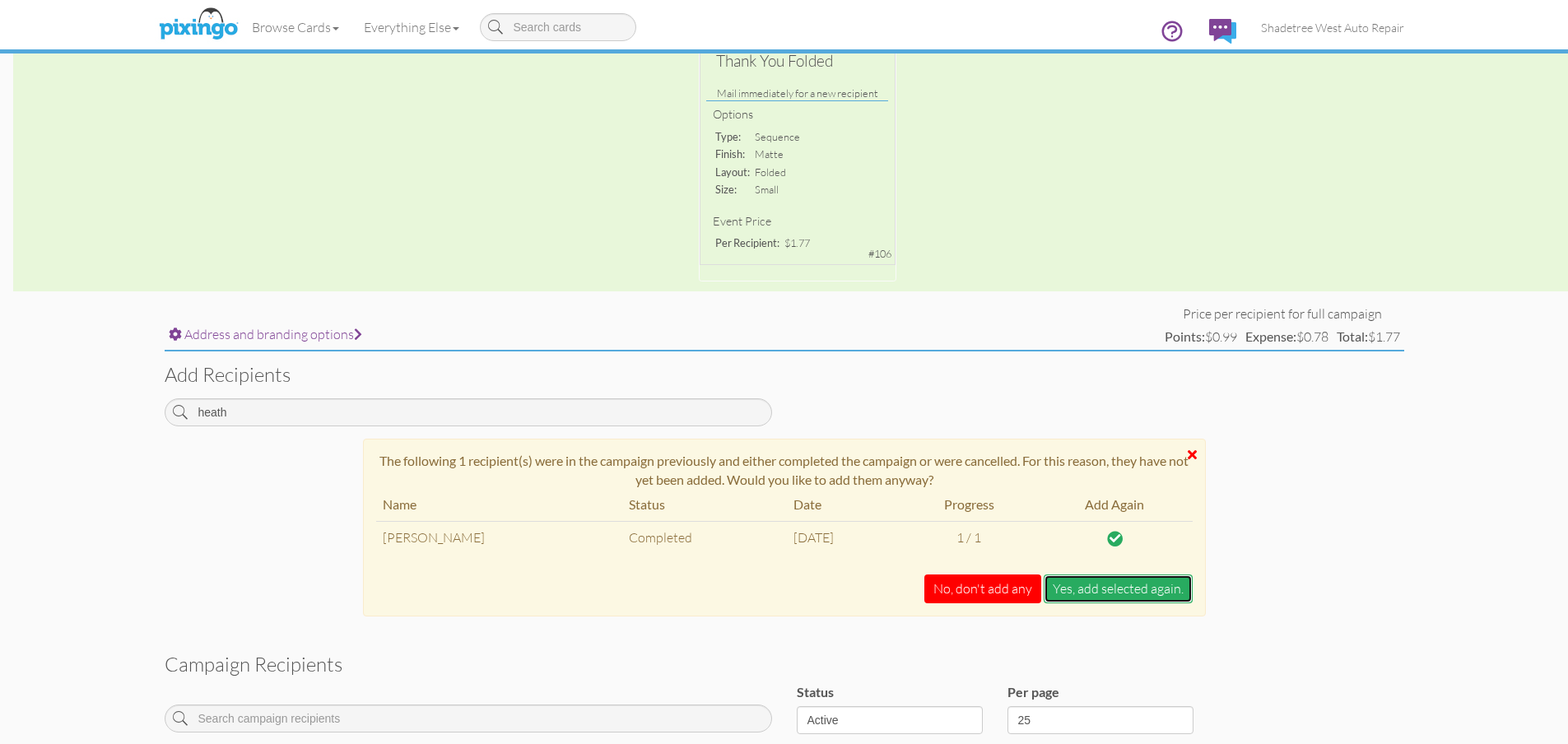
click at [1121, 584] on button "Yes, add selected again." at bounding box center [1117, 588] width 148 height 29
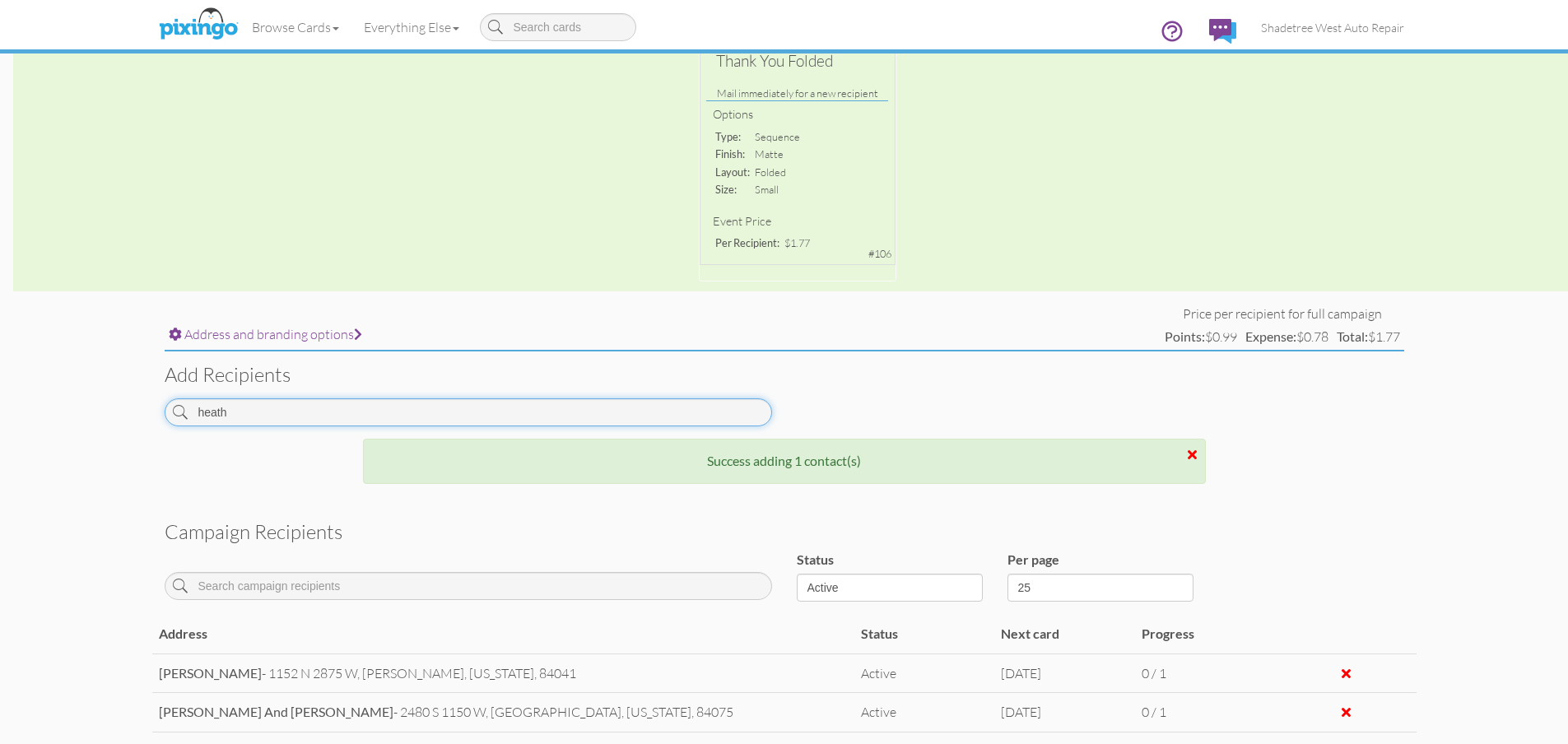
drag, startPoint x: 255, startPoint y: 415, endPoint x: 86, endPoint y: 409, distance: 169.1
click at [86, 409] on campaign-detail "Toggle navigation Visit Pixingo Mobile Browse Cards Business Accounting Automot…" at bounding box center [784, 378] width 1568 height 1400
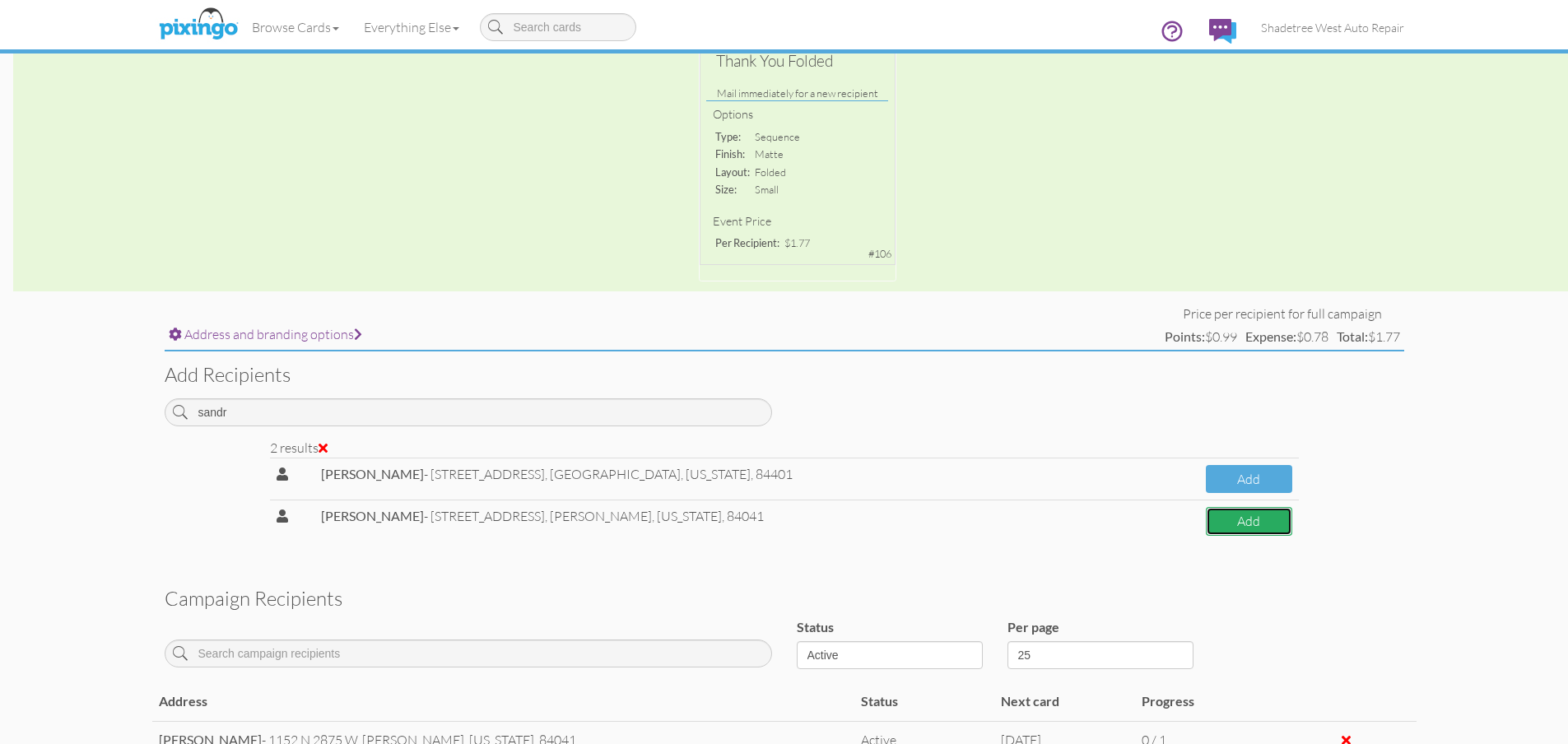
click at [1206, 530] on button "Add" at bounding box center [1248, 521] width 86 height 29
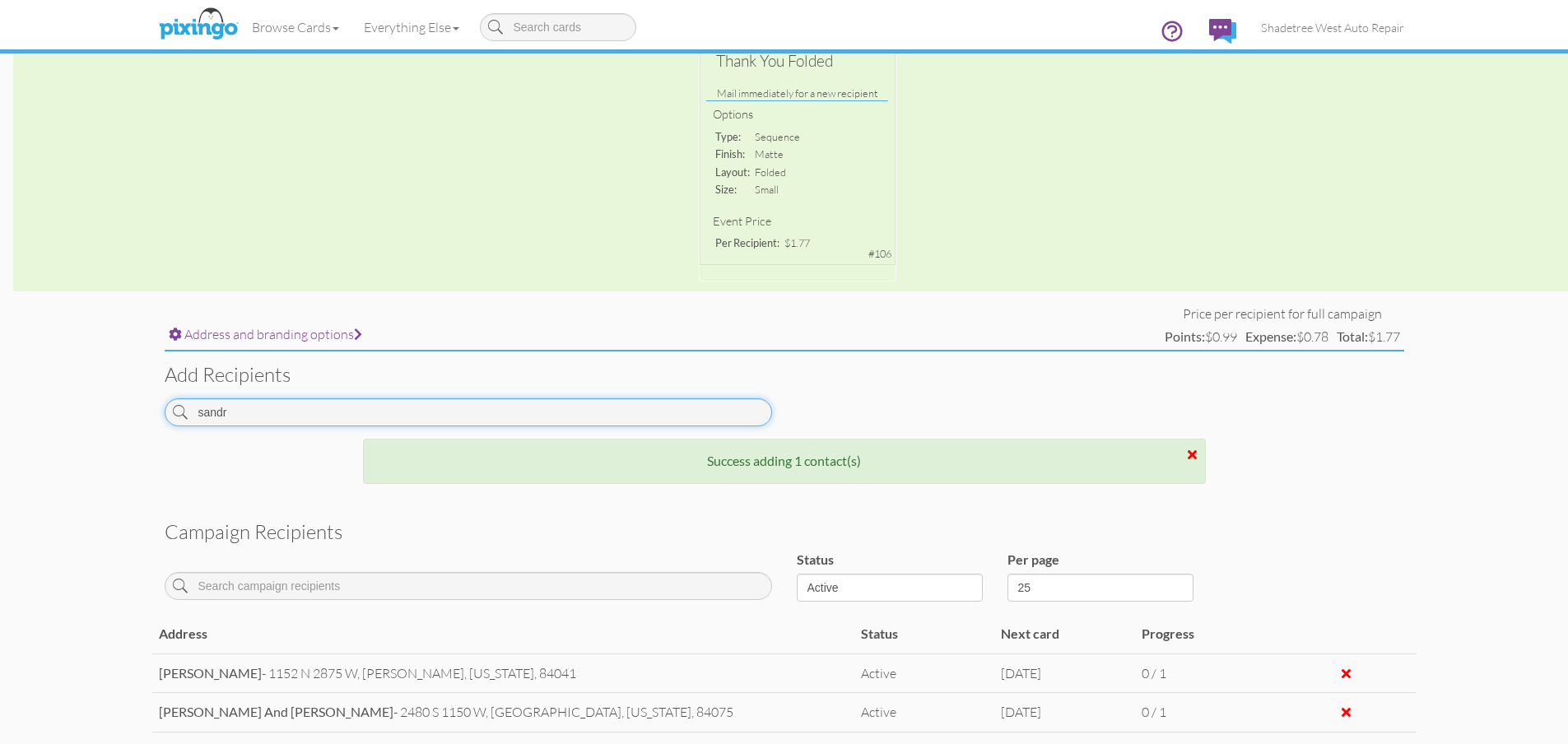
drag, startPoint x: 340, startPoint y: 411, endPoint x: 0, endPoint y: 400, distance: 340.2
click at [0, 400] on campaign-detail "Toggle navigation Visit Pixingo Mobile Browse Cards Business Accounting Automot…" at bounding box center [784, 418] width 1568 height 1479
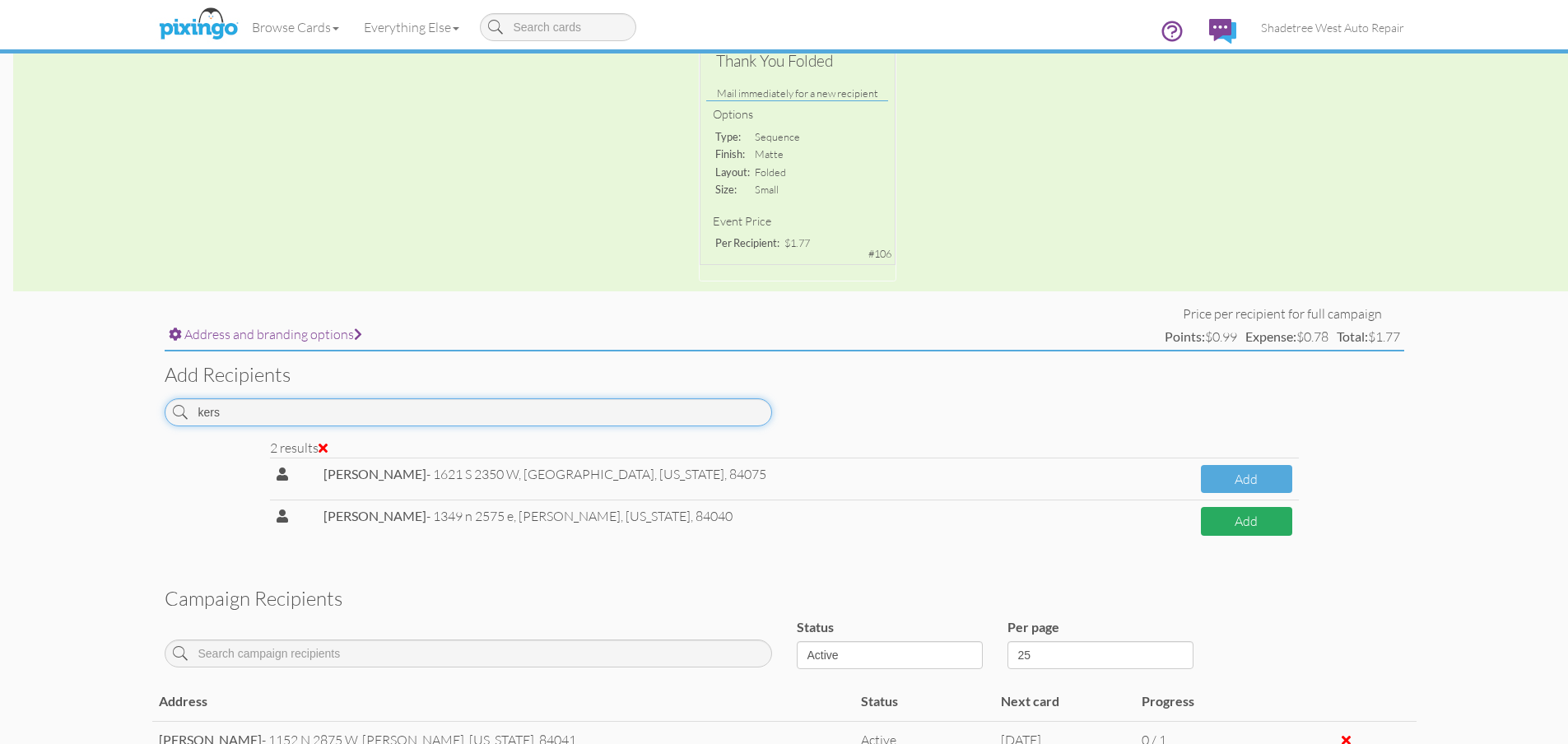
type input "kers"
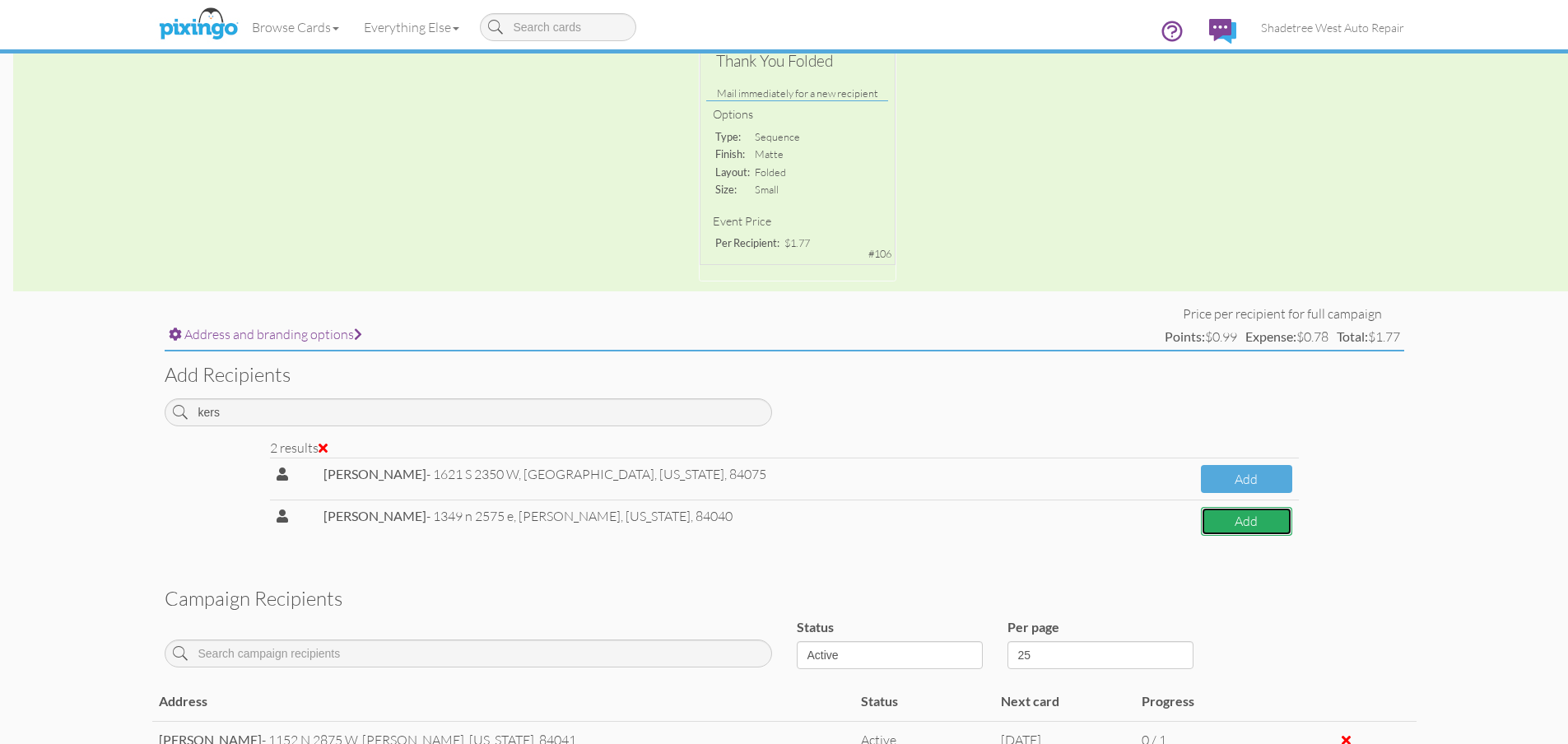
click at [1241, 530] on button "Add" at bounding box center [1246, 521] width 91 height 29
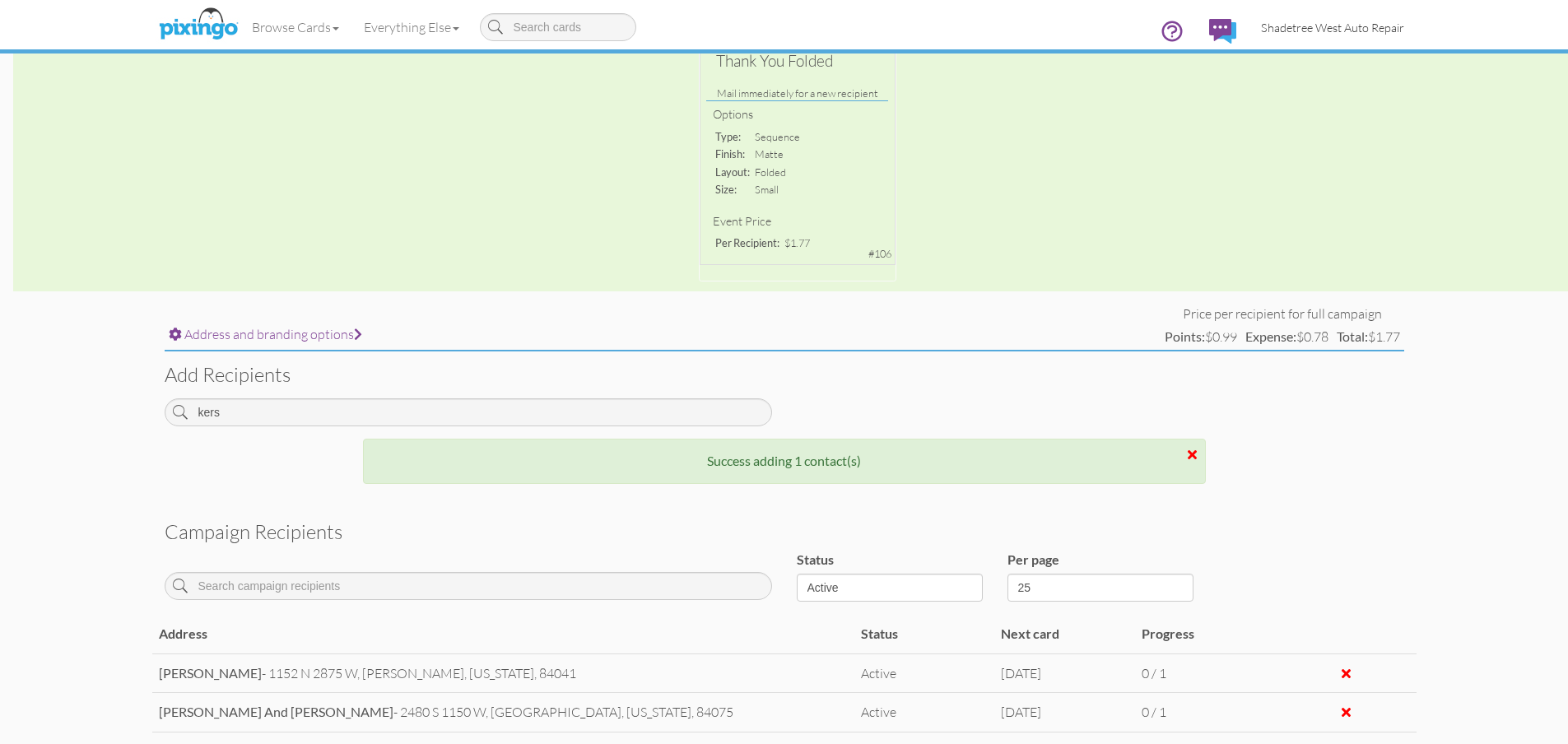
click at [1298, 31] on span "Shadetree West Auto Repair" at bounding box center [1332, 27] width 143 height 14
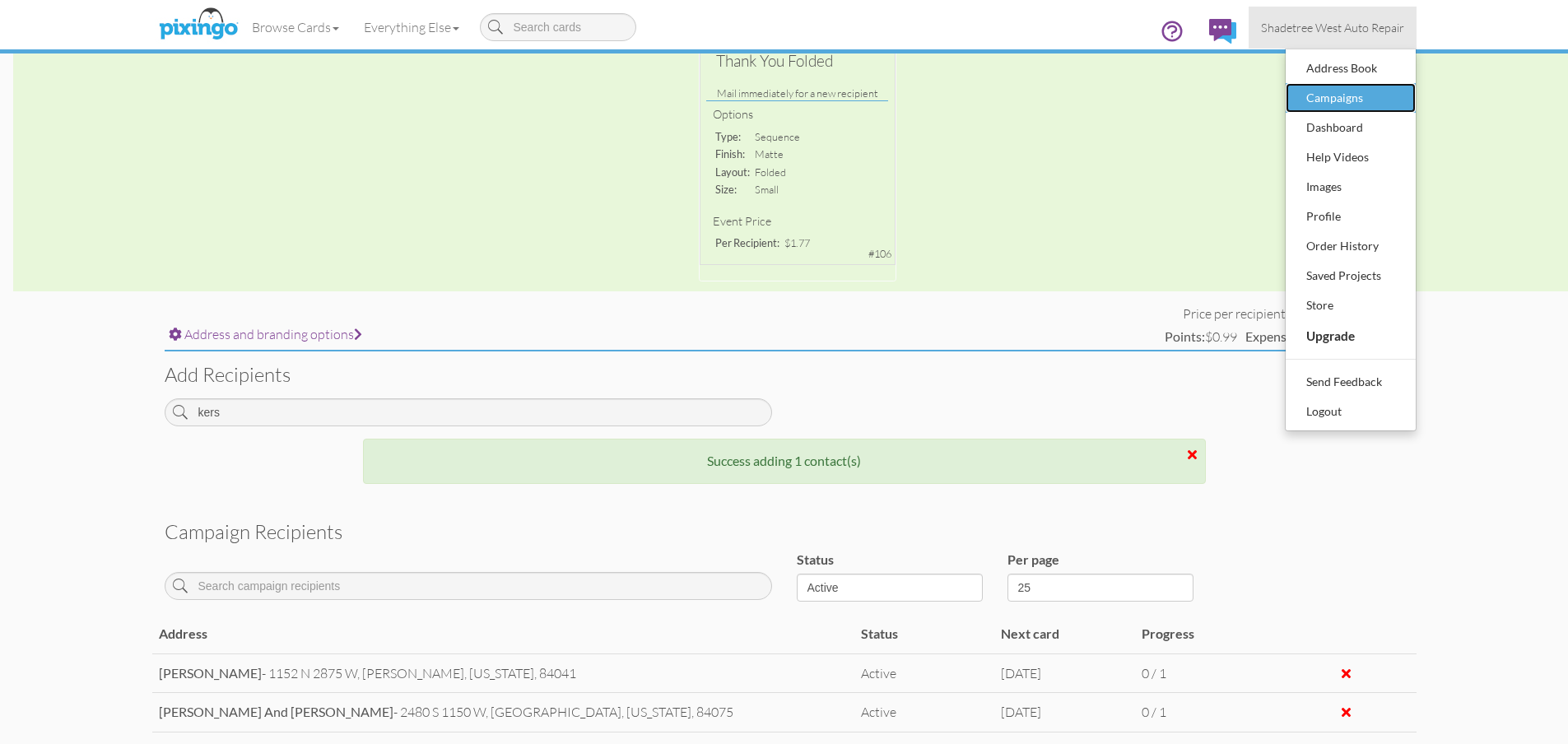
click at [1340, 95] on div "Campaigns" at bounding box center [1349, 98] width 97 height 25
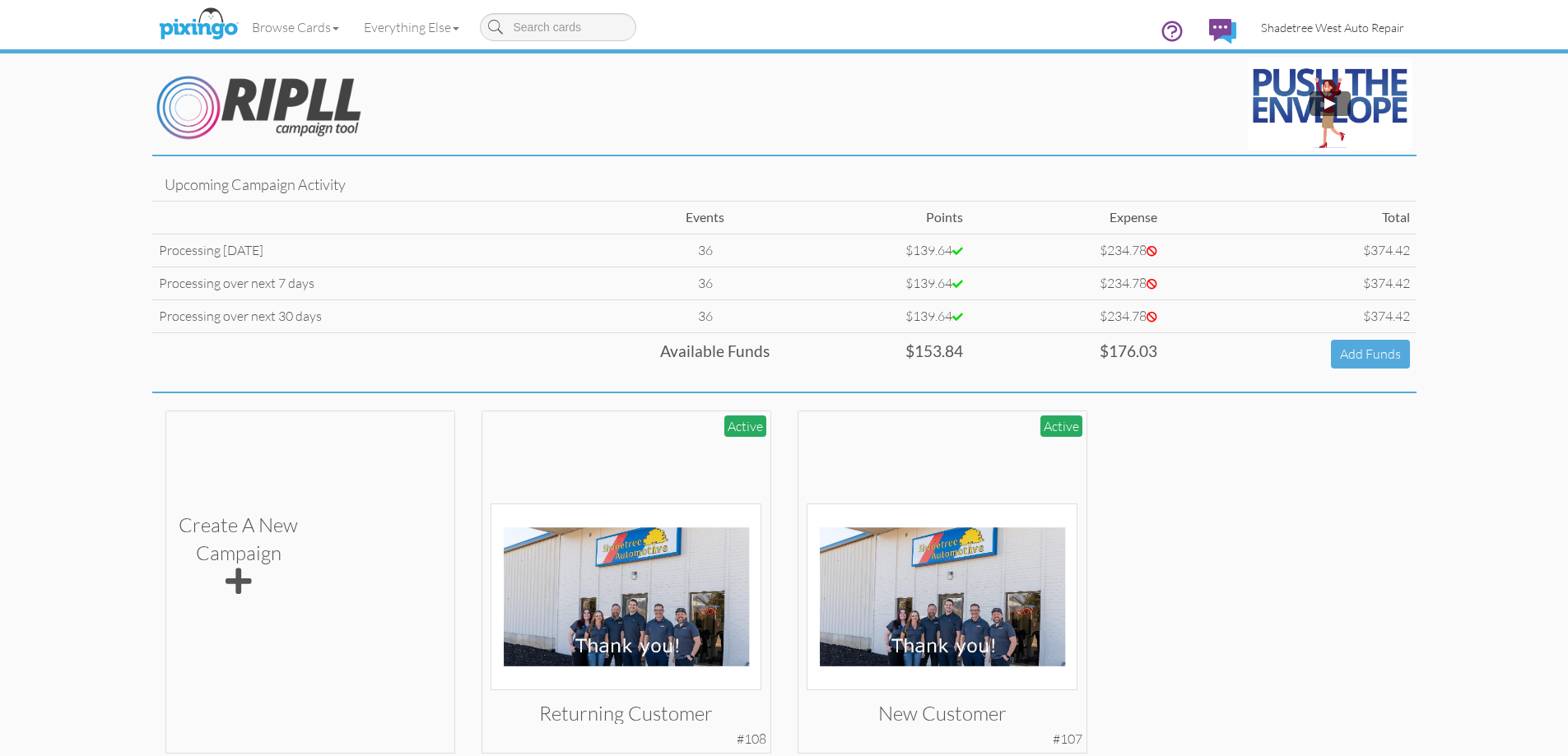
click at [1341, 26] on span "Shadetree West Auto Repair" at bounding box center [1332, 27] width 143 height 14
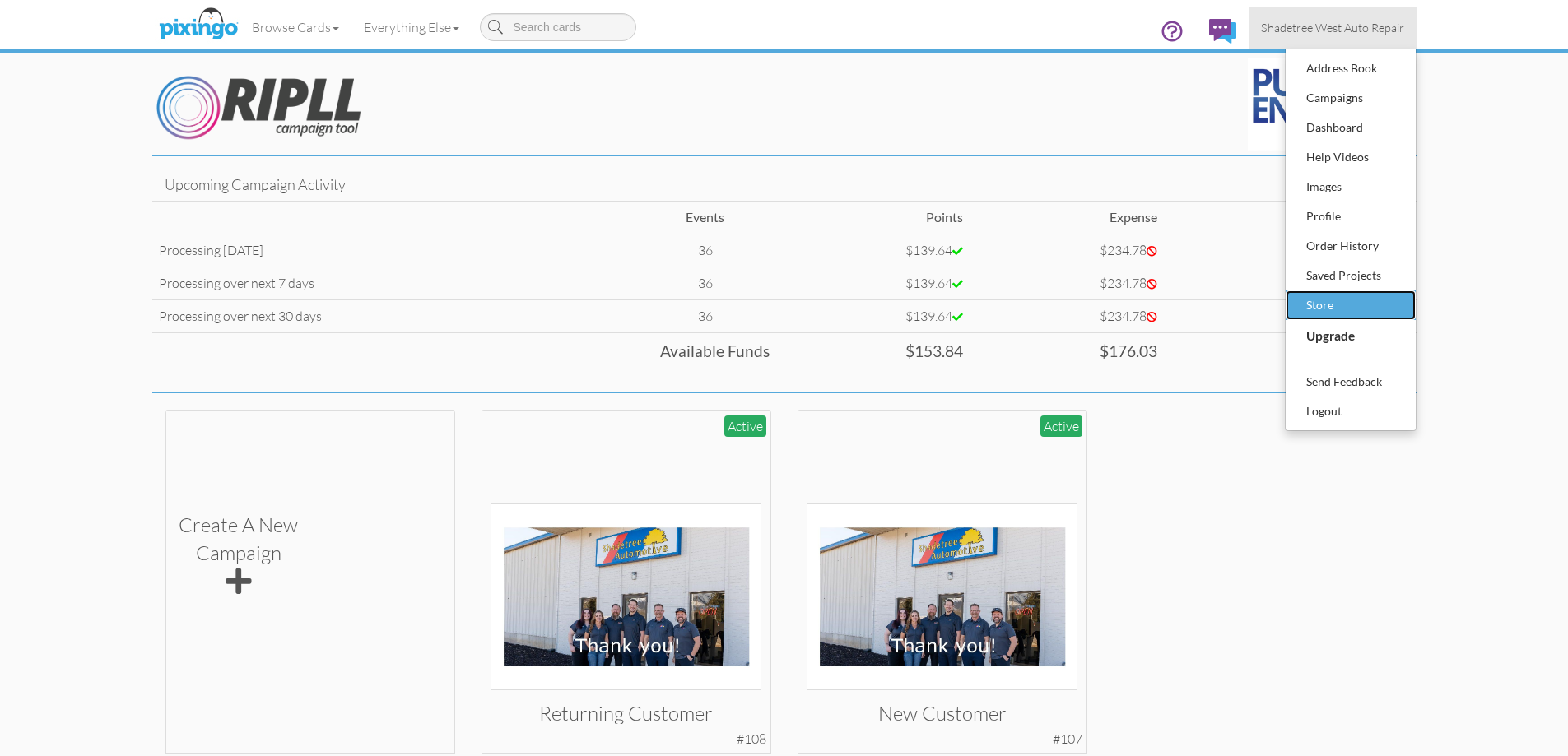
click at [1378, 313] on div "Store" at bounding box center [1349, 305] width 97 height 25
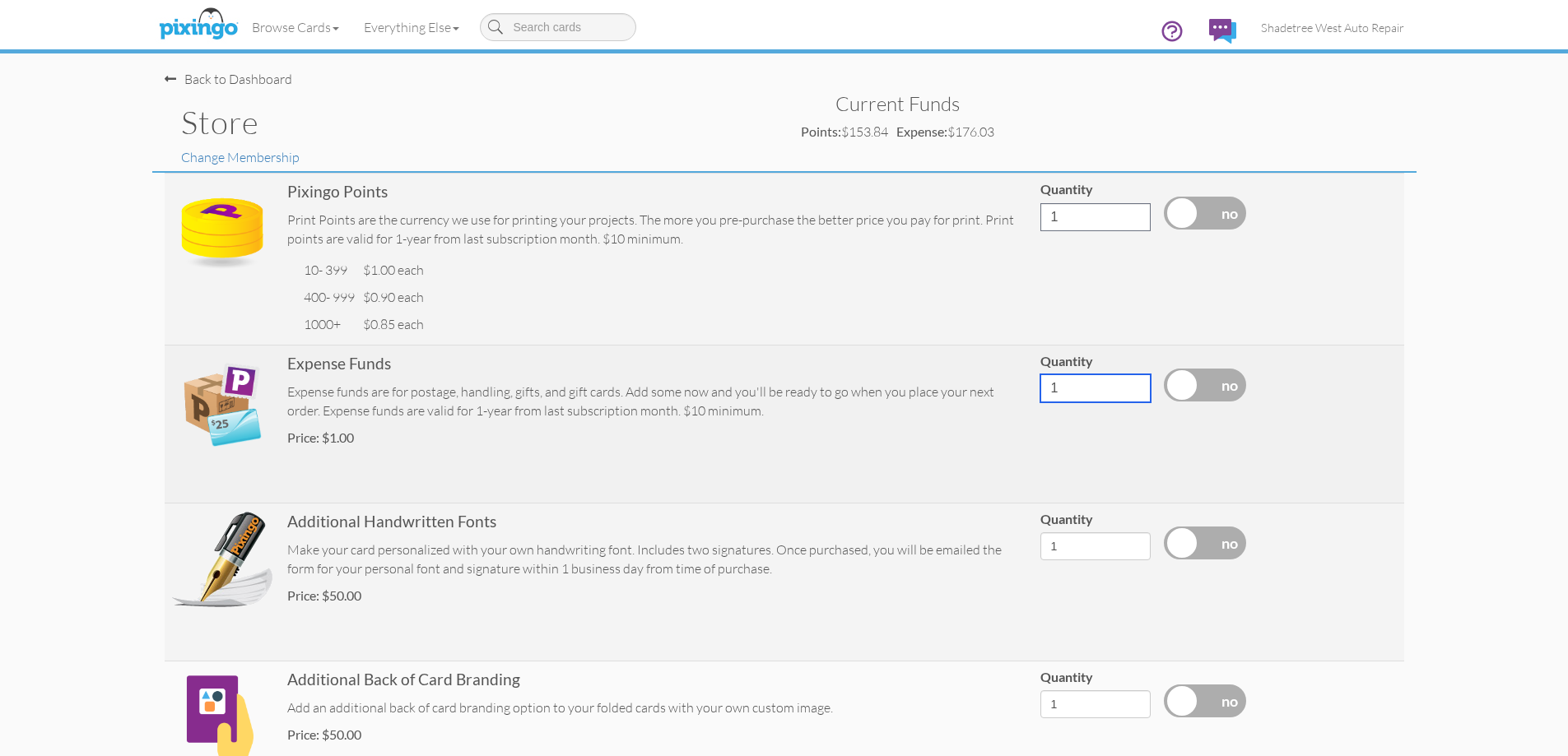
click at [1079, 385] on input "1" at bounding box center [1096, 388] width 111 height 28
type input "100"
click at [1190, 386] on label at bounding box center [1205, 385] width 82 height 33
click at [0, 0] on input "checkbox" at bounding box center [0, 0] width 0 height 0
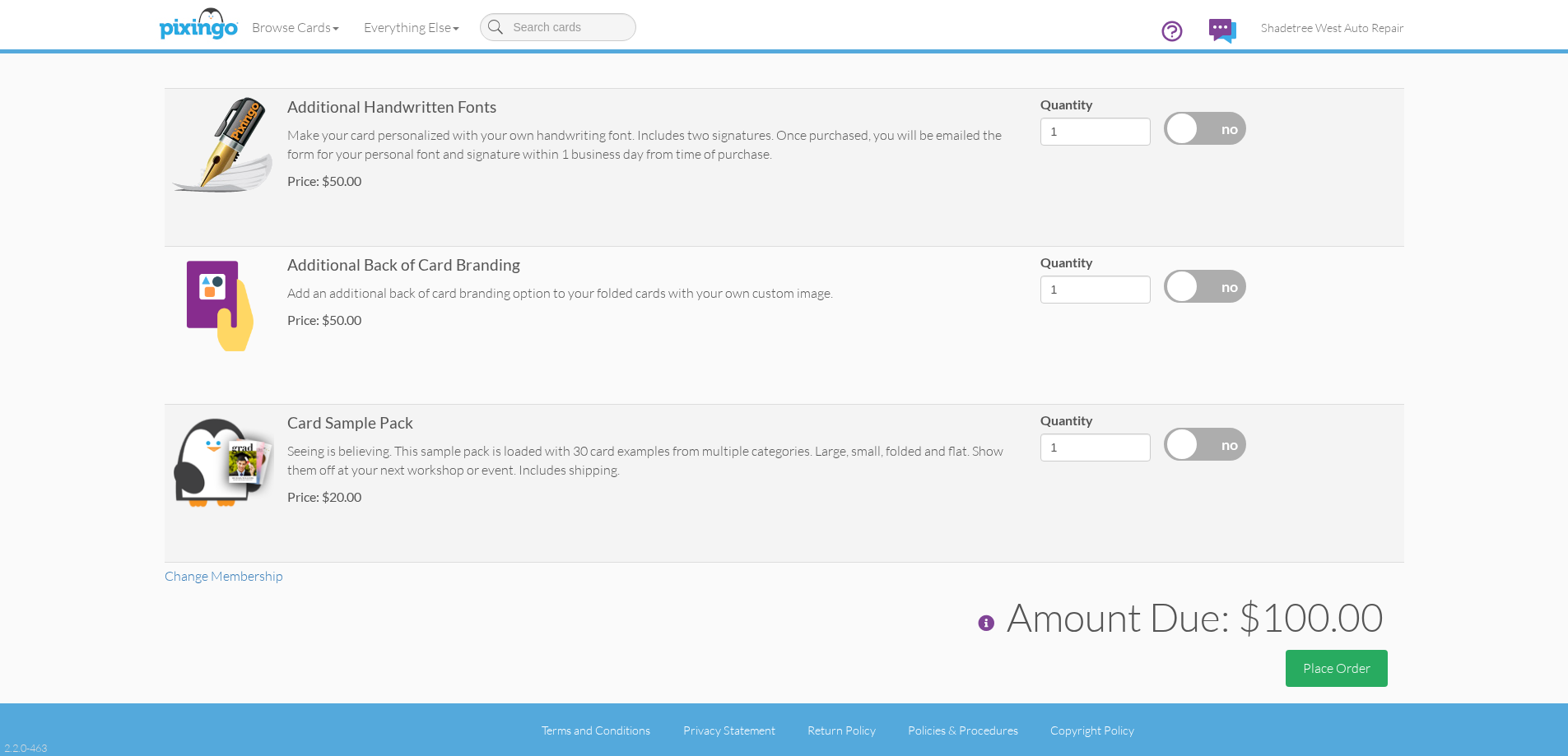
scroll to position [416, 0]
click at [1362, 662] on button "Place Order" at bounding box center [1336, 667] width 102 height 37
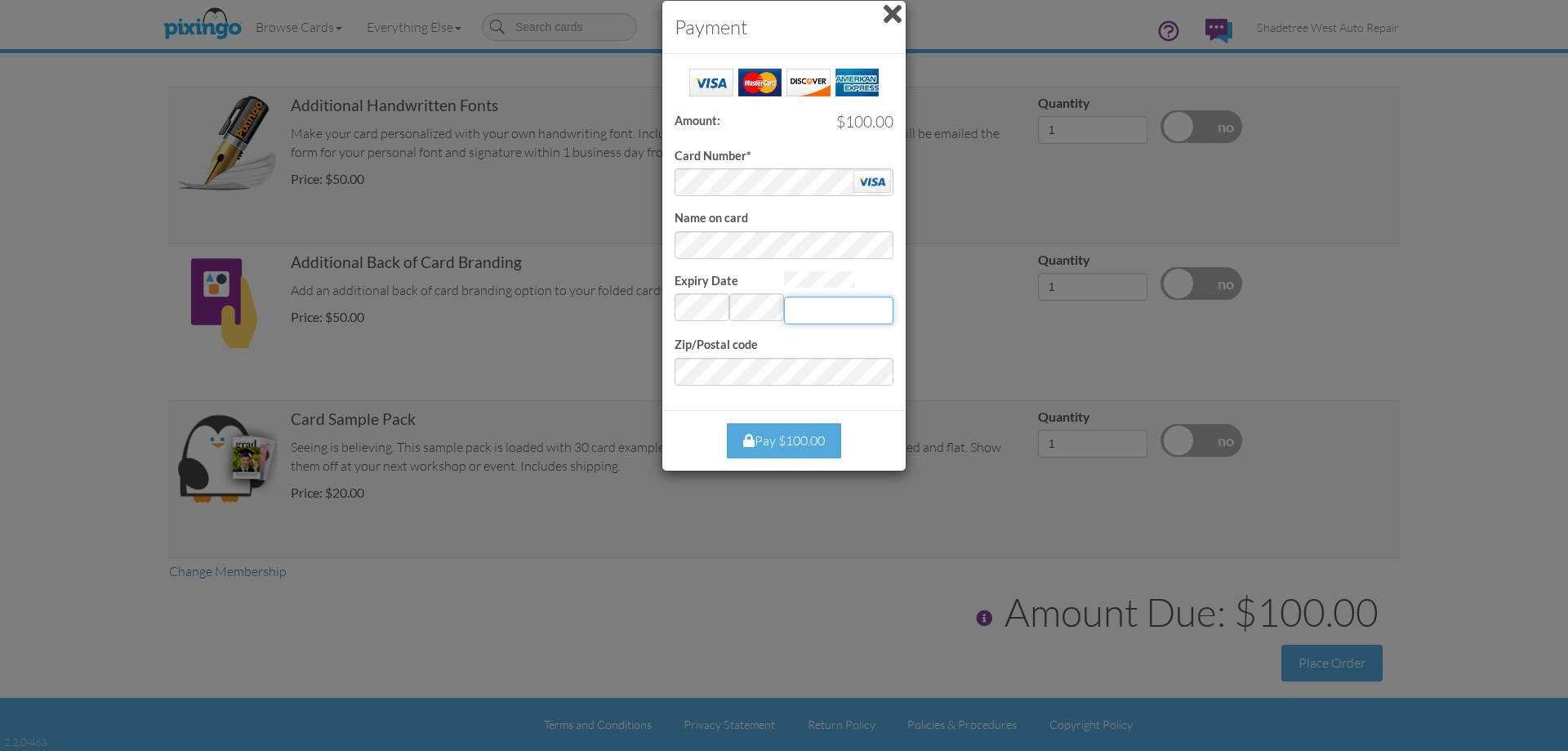
click at [802, 307] on input "Expiry Date" at bounding box center [838, 310] width 110 height 27
type input "493"
click at [795, 442] on div "Pay $100.00" at bounding box center [784, 441] width 114 height 35
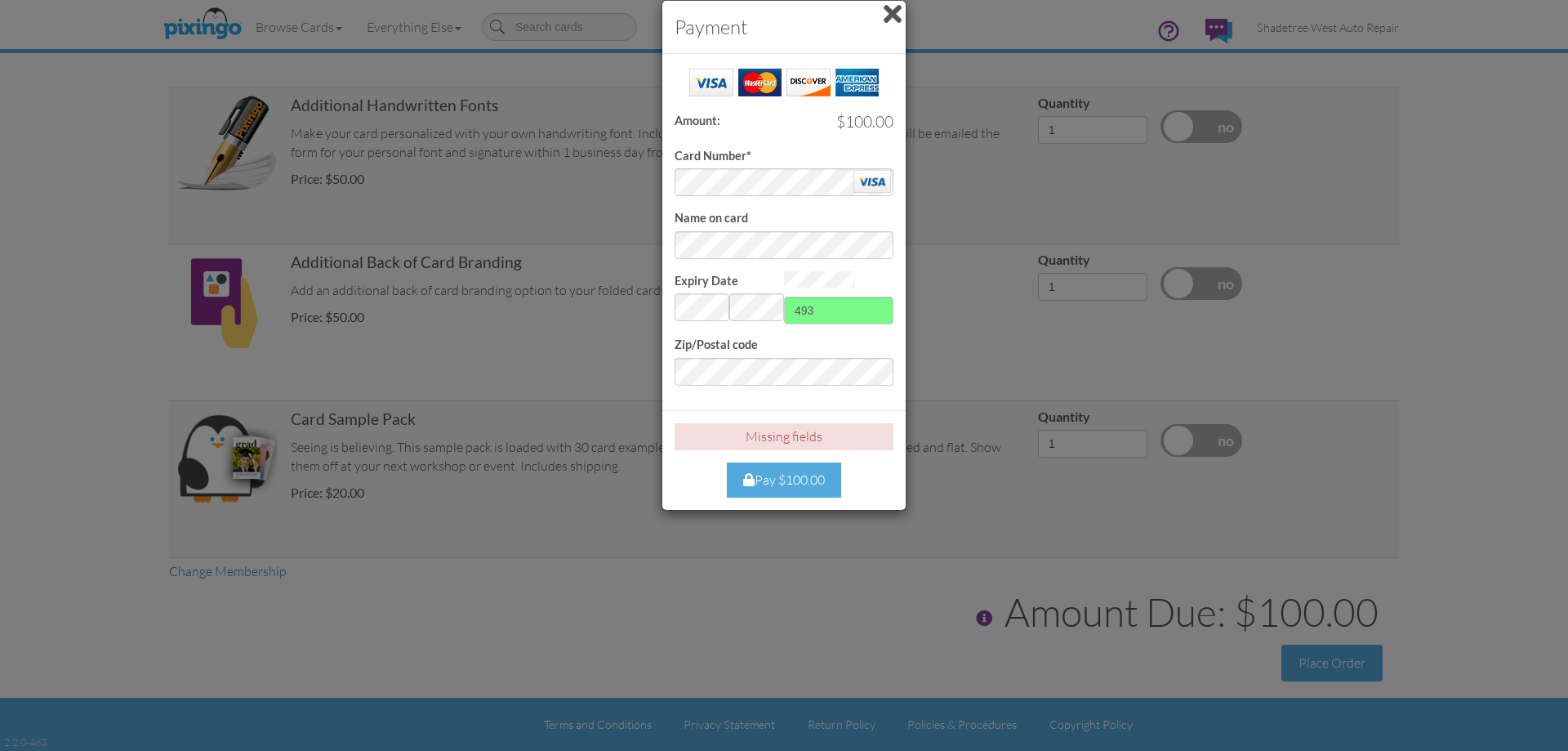
click at [782, 467] on div "Pay $100.00" at bounding box center [784, 480] width 114 height 35
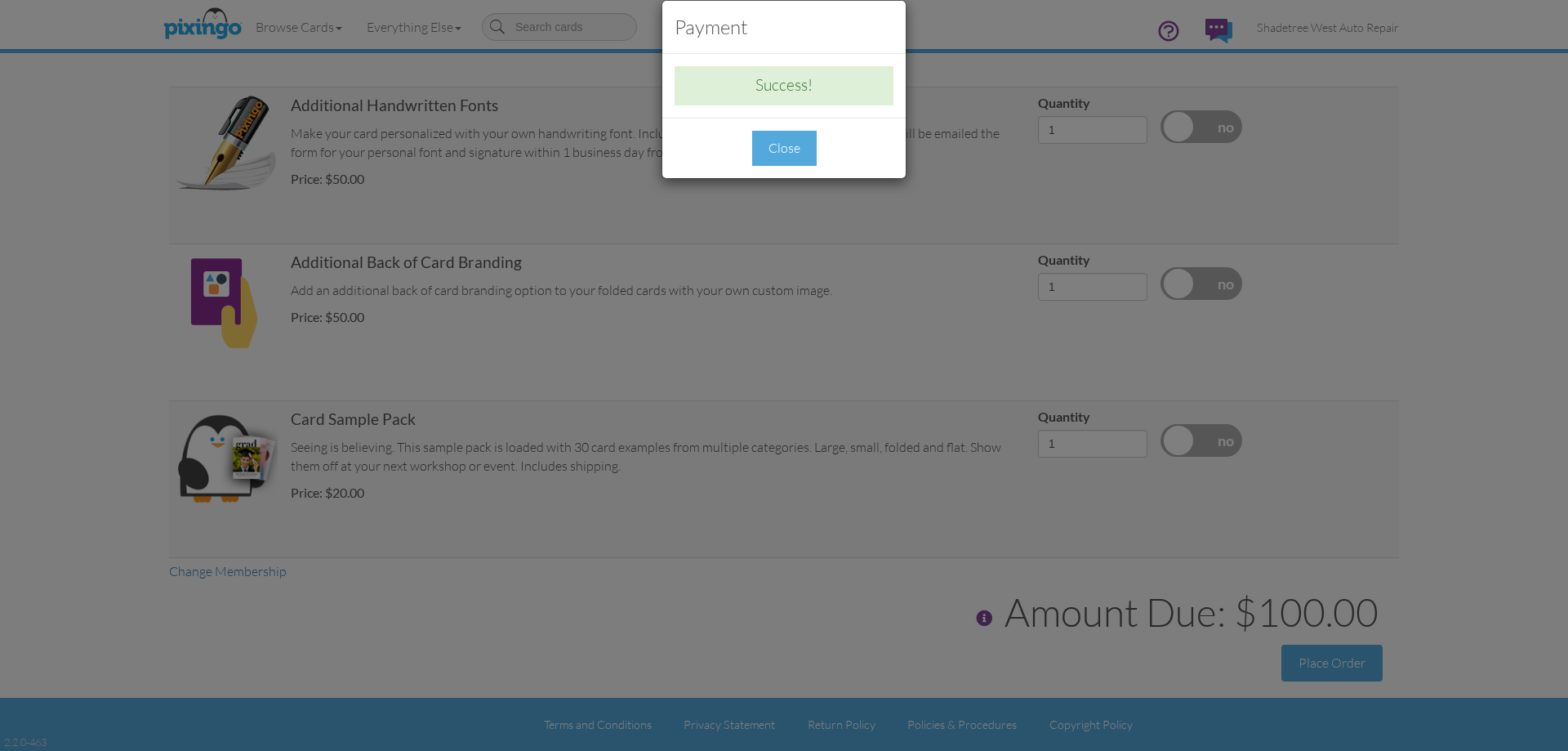
click at [806, 148] on div "Close" at bounding box center [784, 148] width 64 height 35
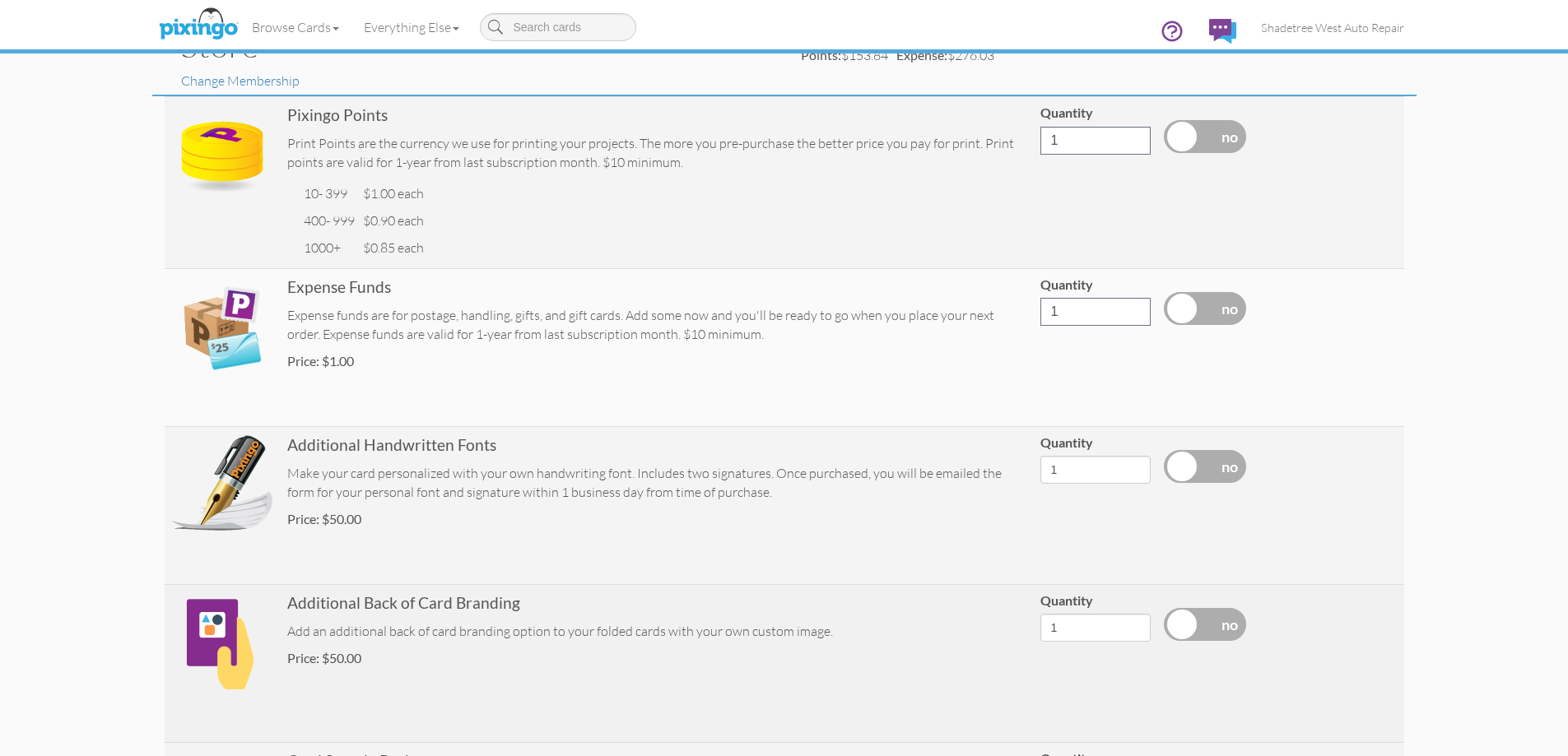
scroll to position [0, 0]
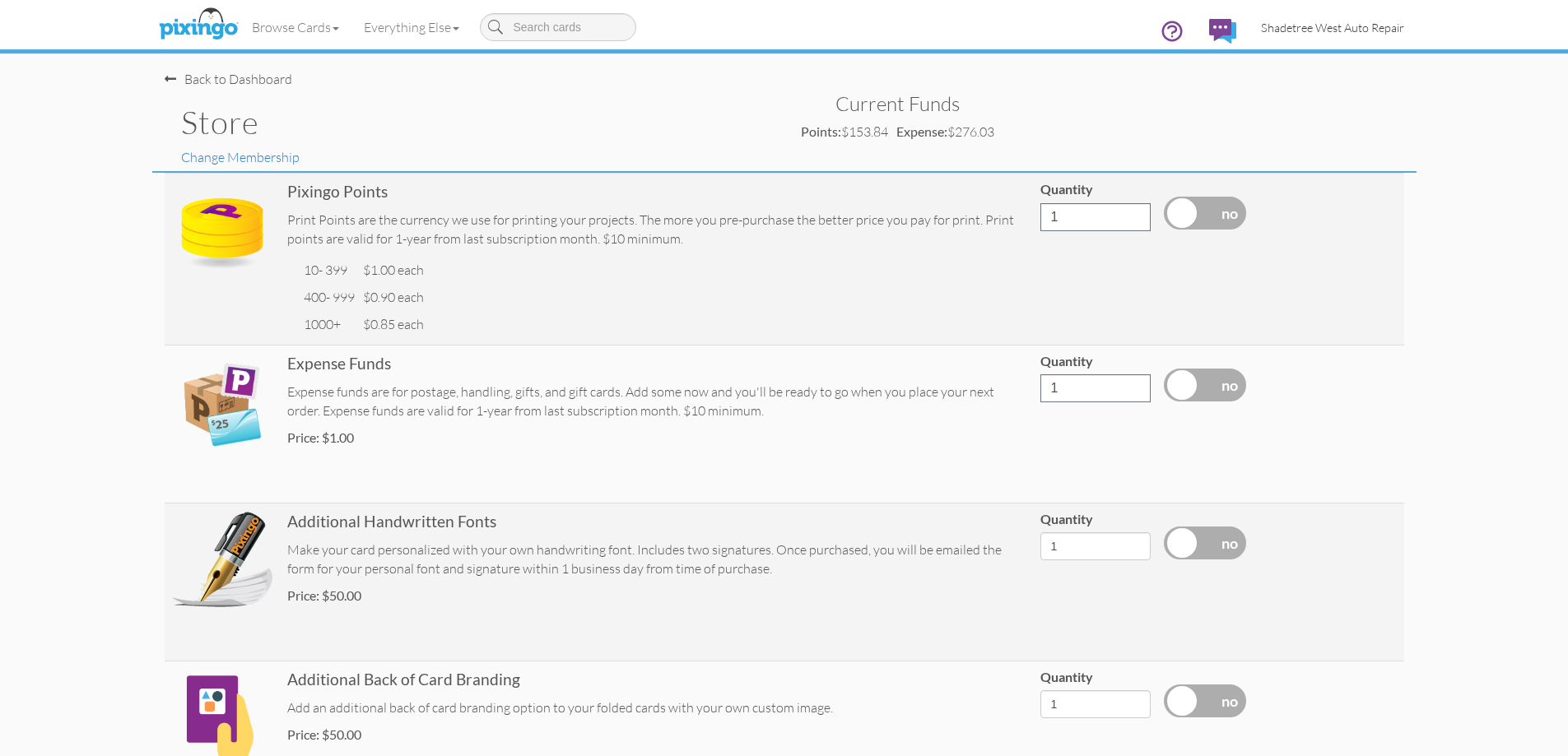
click at [1276, 34] on span "Shadetree West Auto Repair" at bounding box center [1332, 27] width 143 height 14
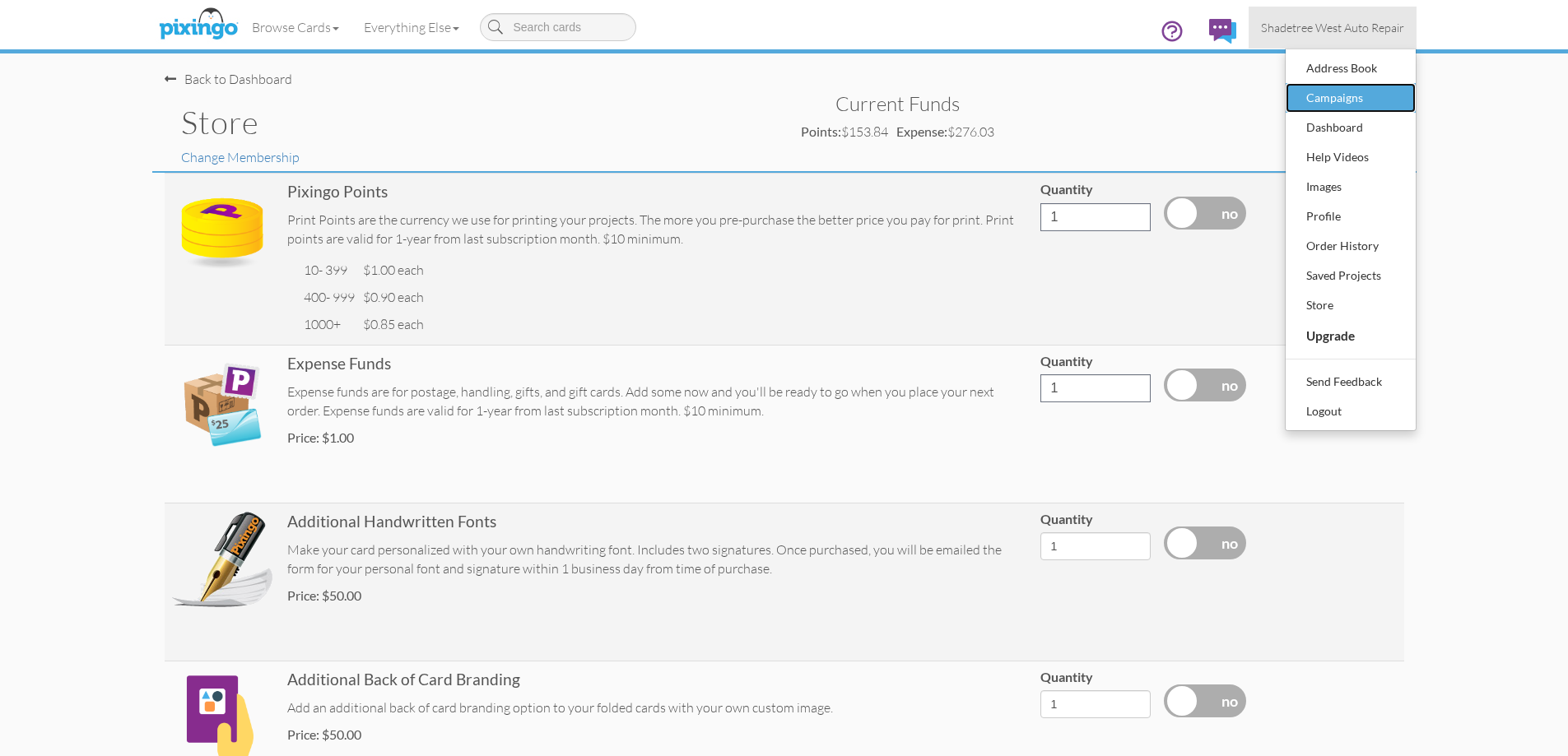
click at [1362, 96] on div "Campaigns" at bounding box center [1349, 98] width 97 height 25
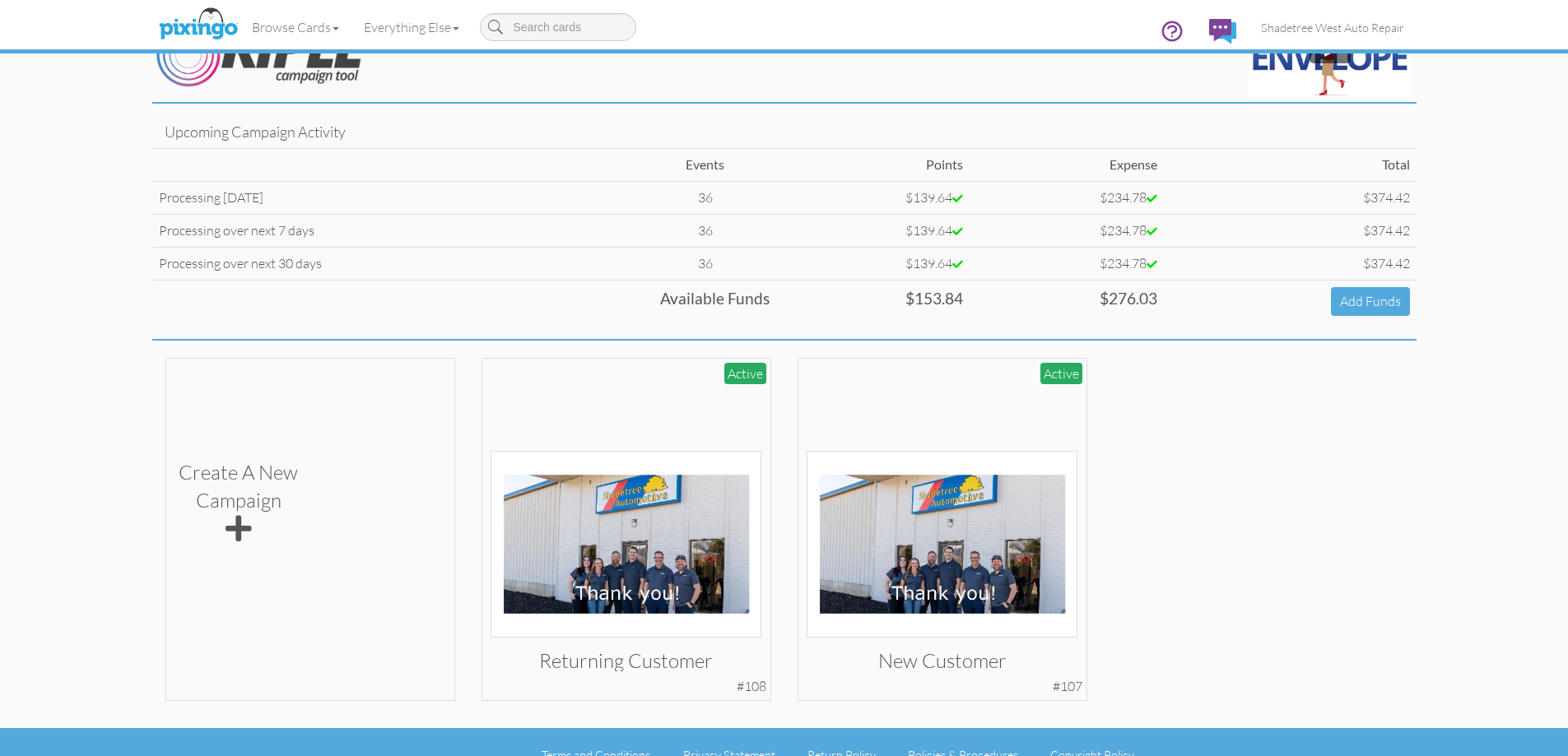
scroll to position [78, 0]
